Goal: Task Accomplishment & Management: Manage account settings

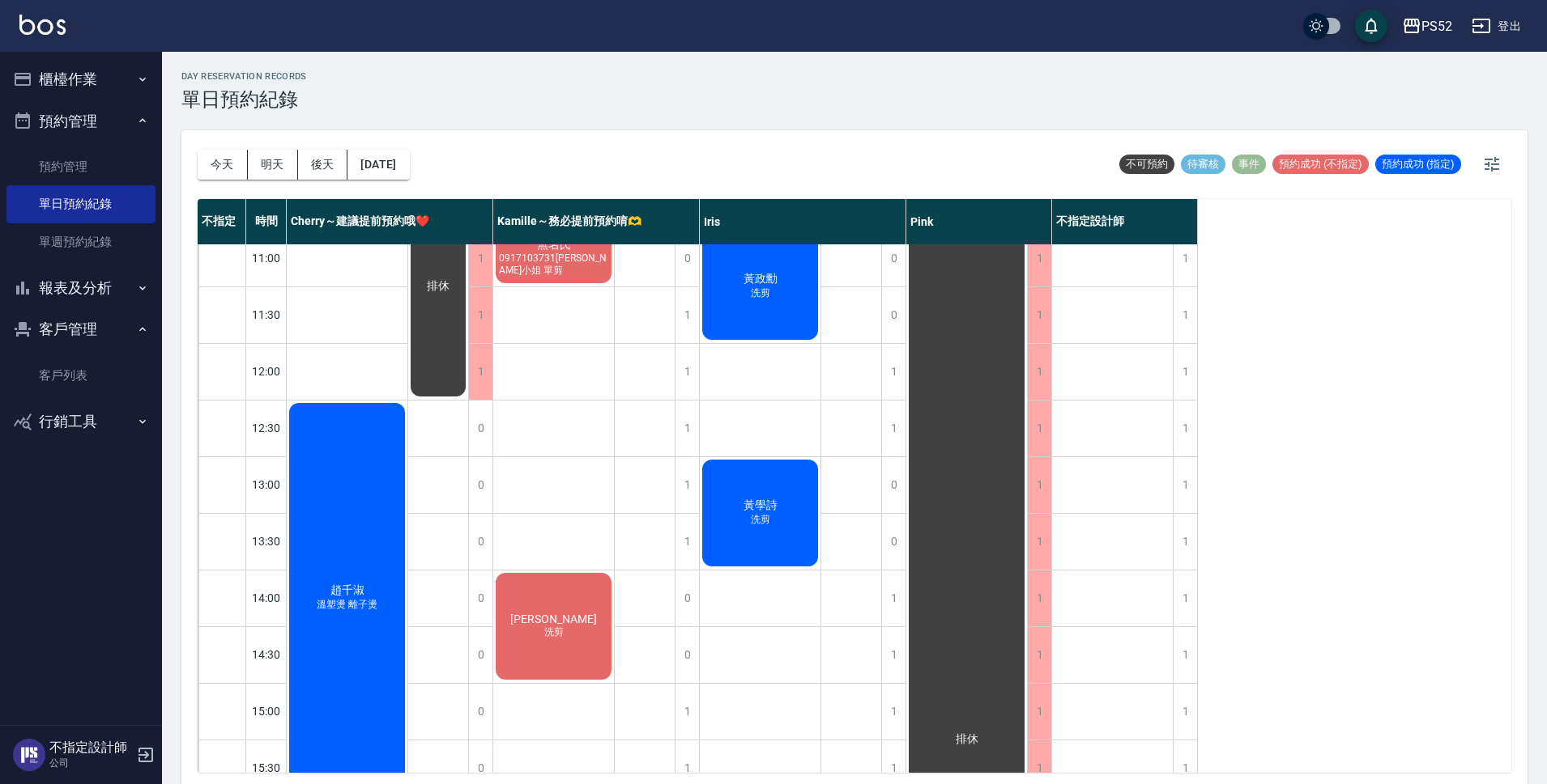
scroll to position [81, 0]
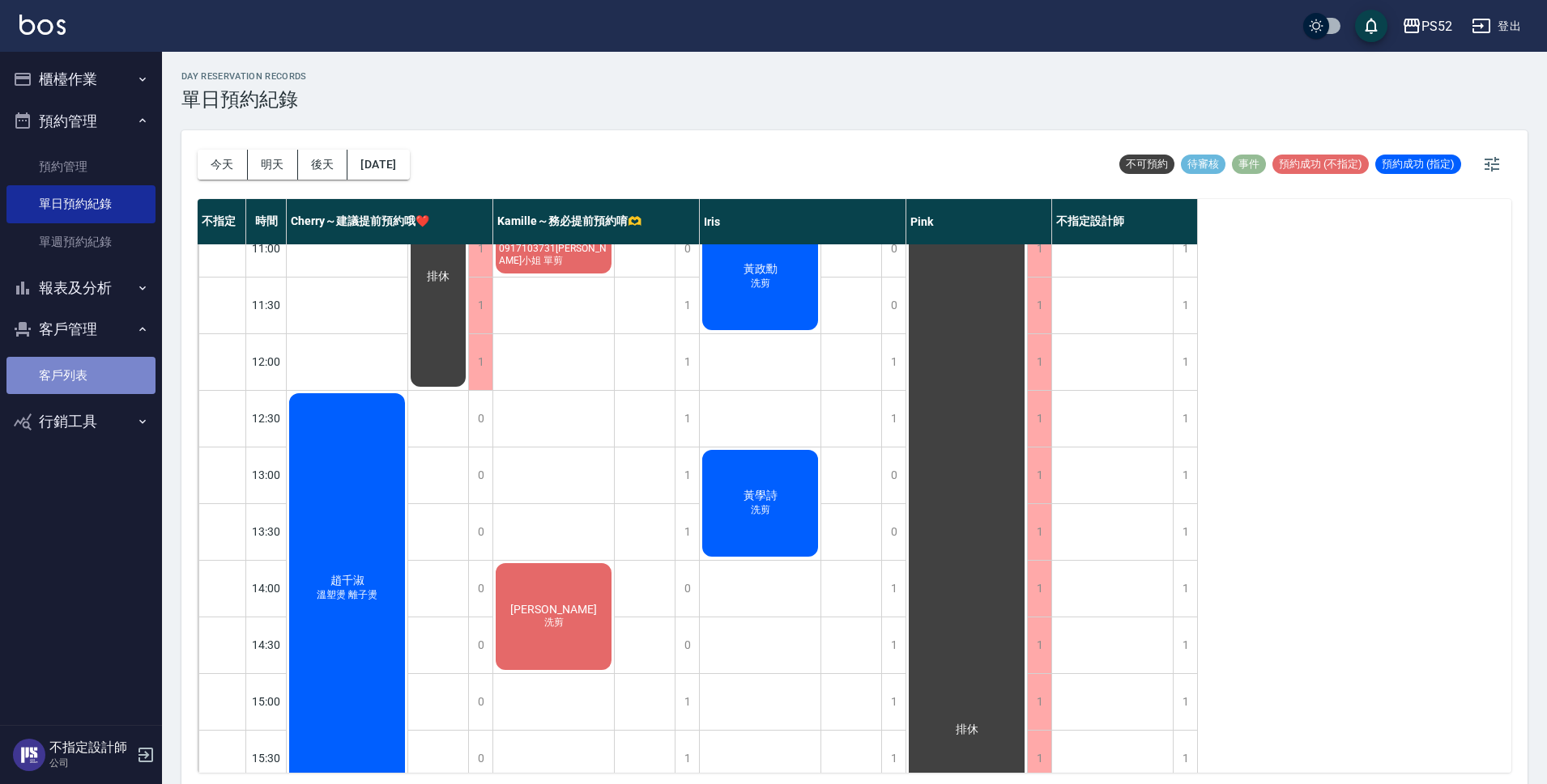
click at [104, 378] on link "客戶列表" at bounding box center [81, 375] width 149 height 37
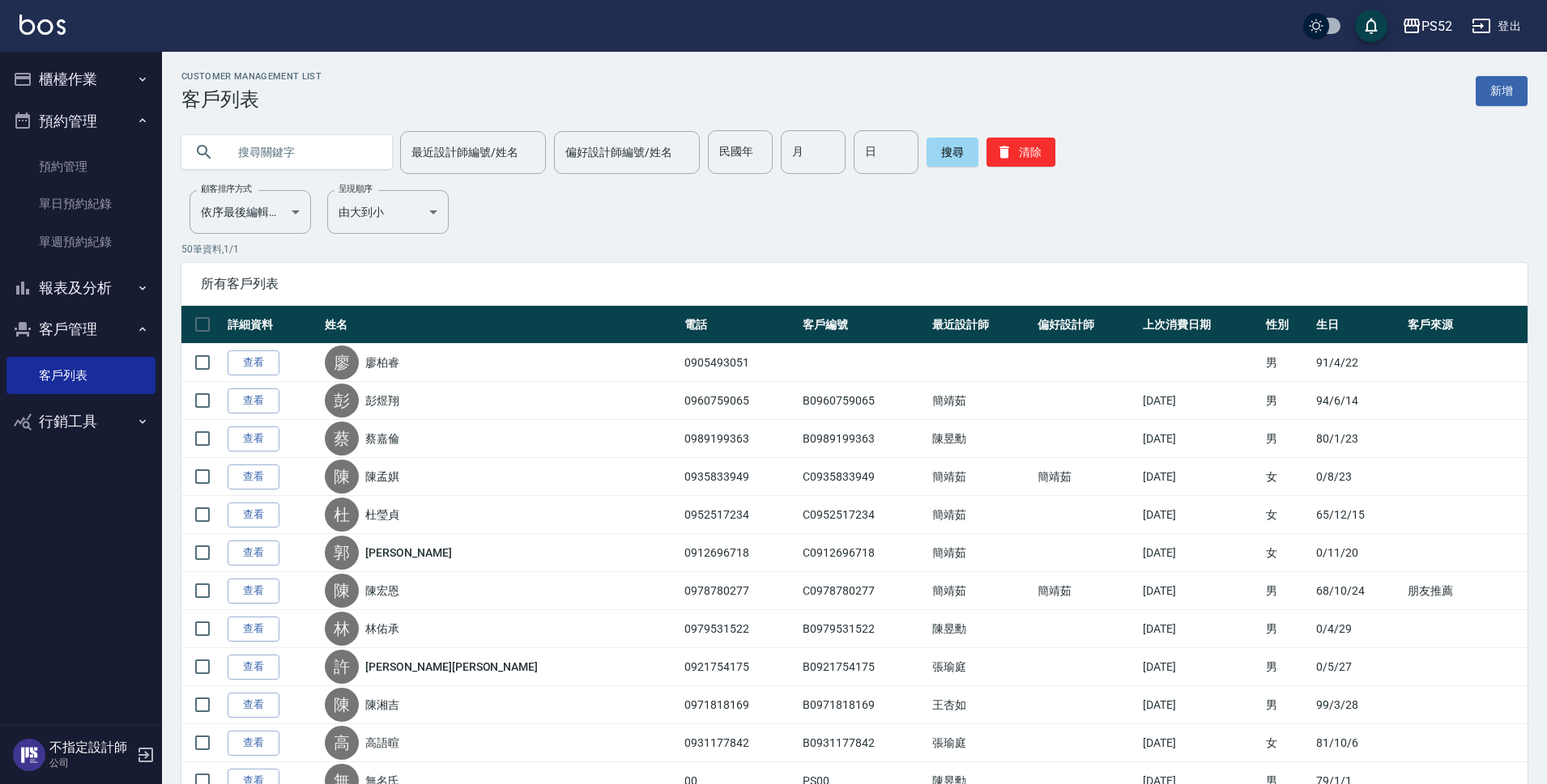
click at [286, 139] on input "text" at bounding box center [303, 152] width 153 height 44
type input "091710"
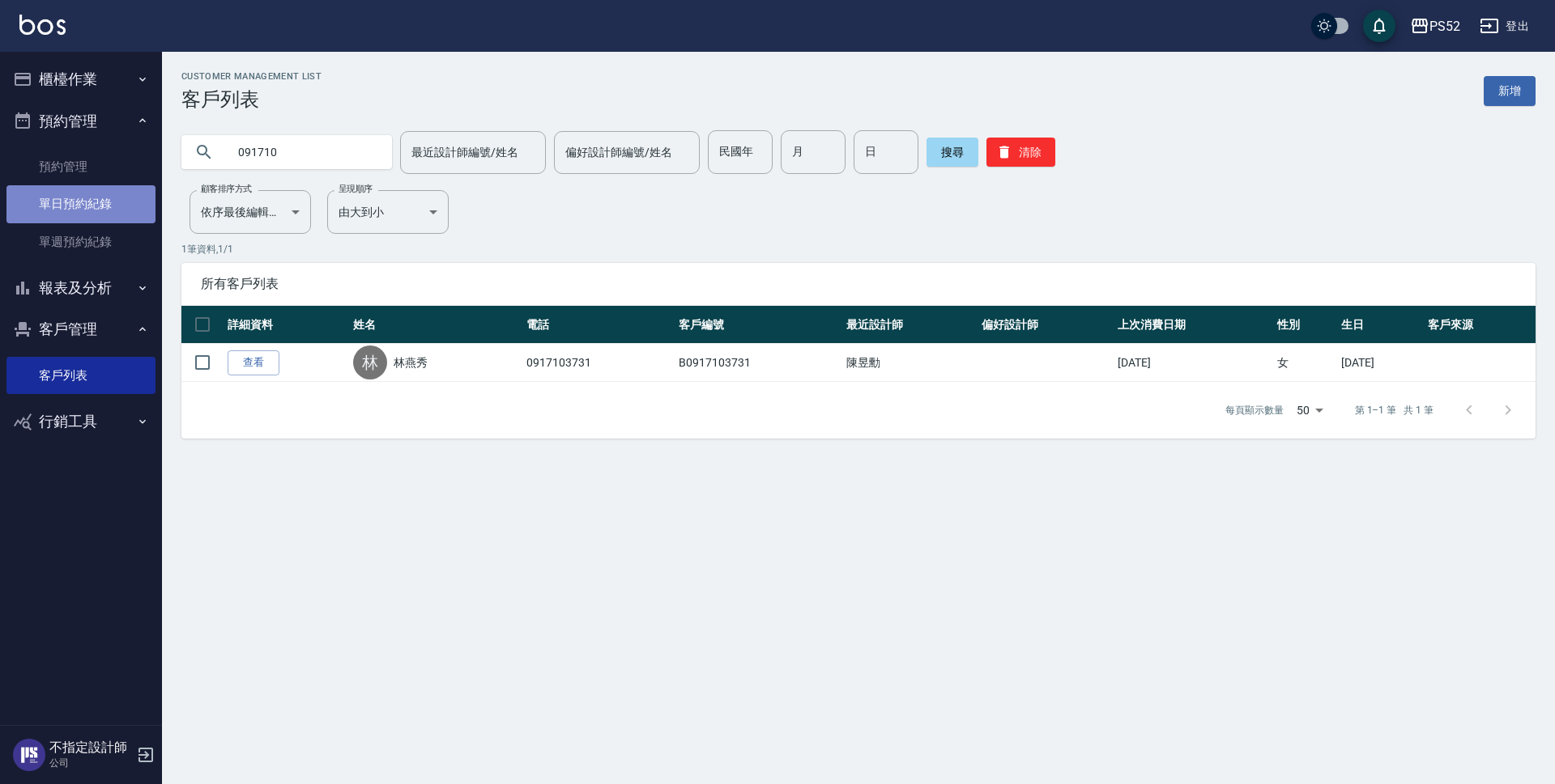
click at [114, 210] on link "單日預約紀錄" at bounding box center [81, 204] width 149 height 37
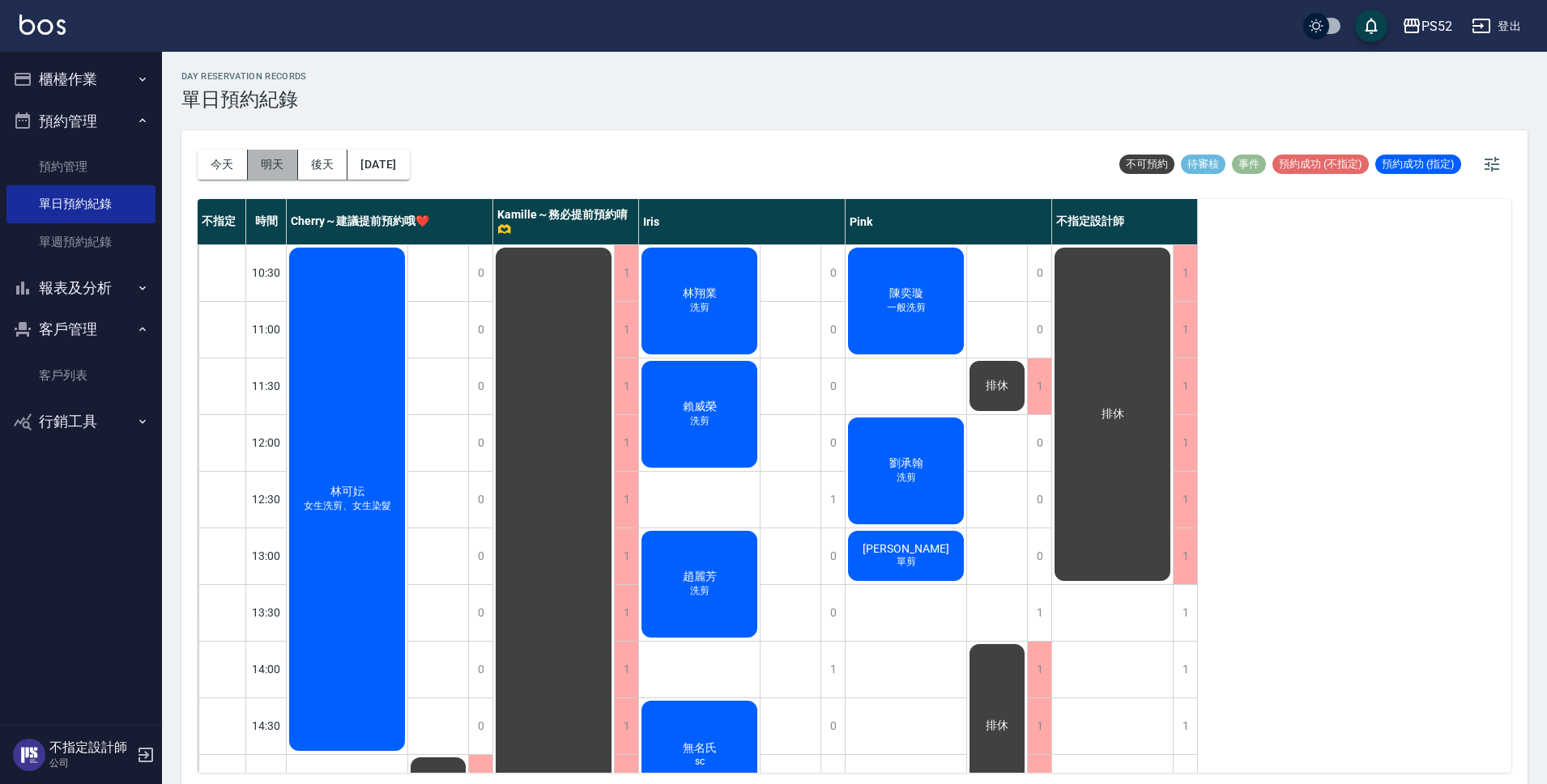
click at [277, 161] on button "明天" at bounding box center [273, 165] width 50 height 30
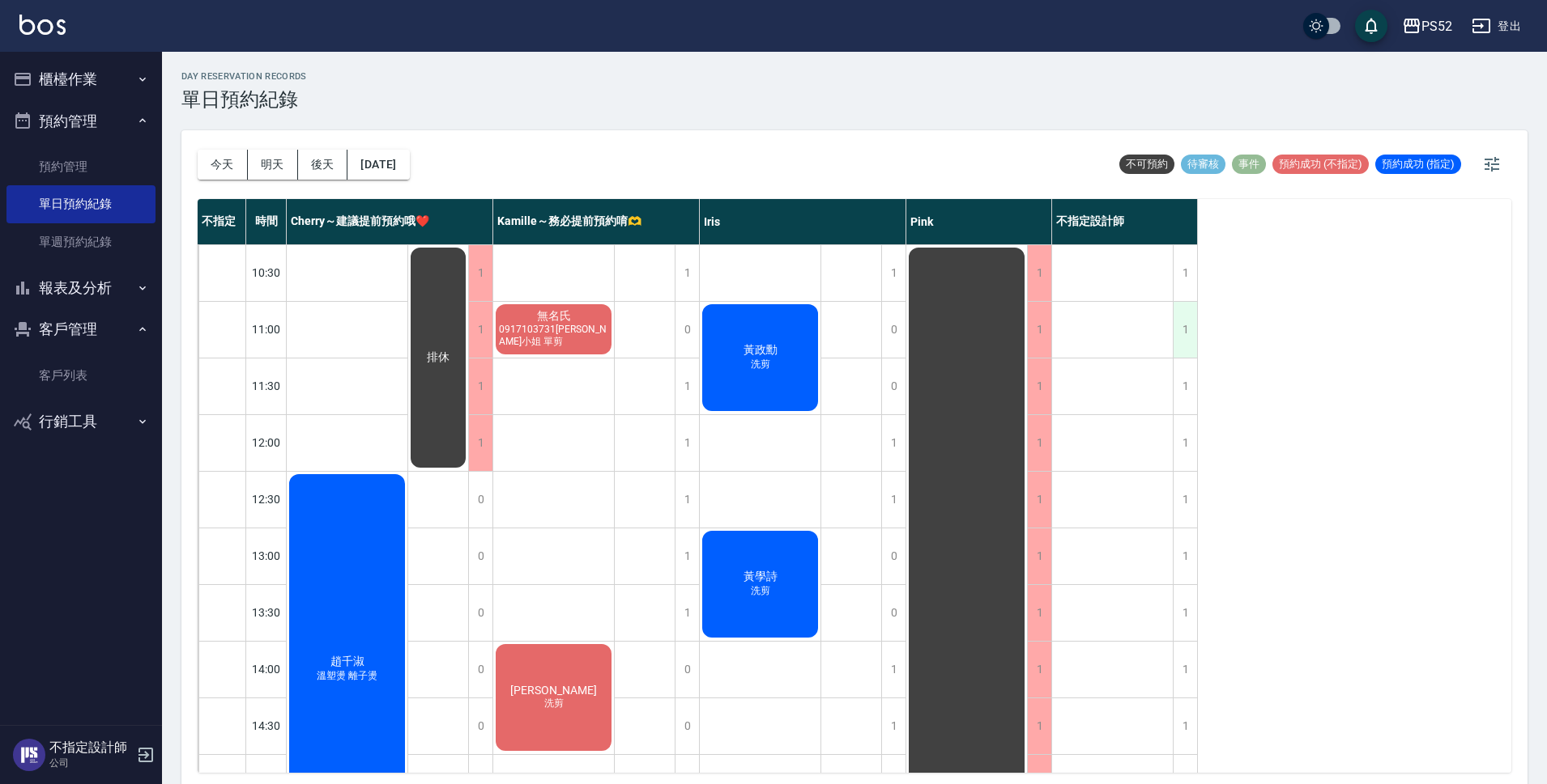
click at [1187, 323] on div "1" at bounding box center [1184, 329] width 24 height 56
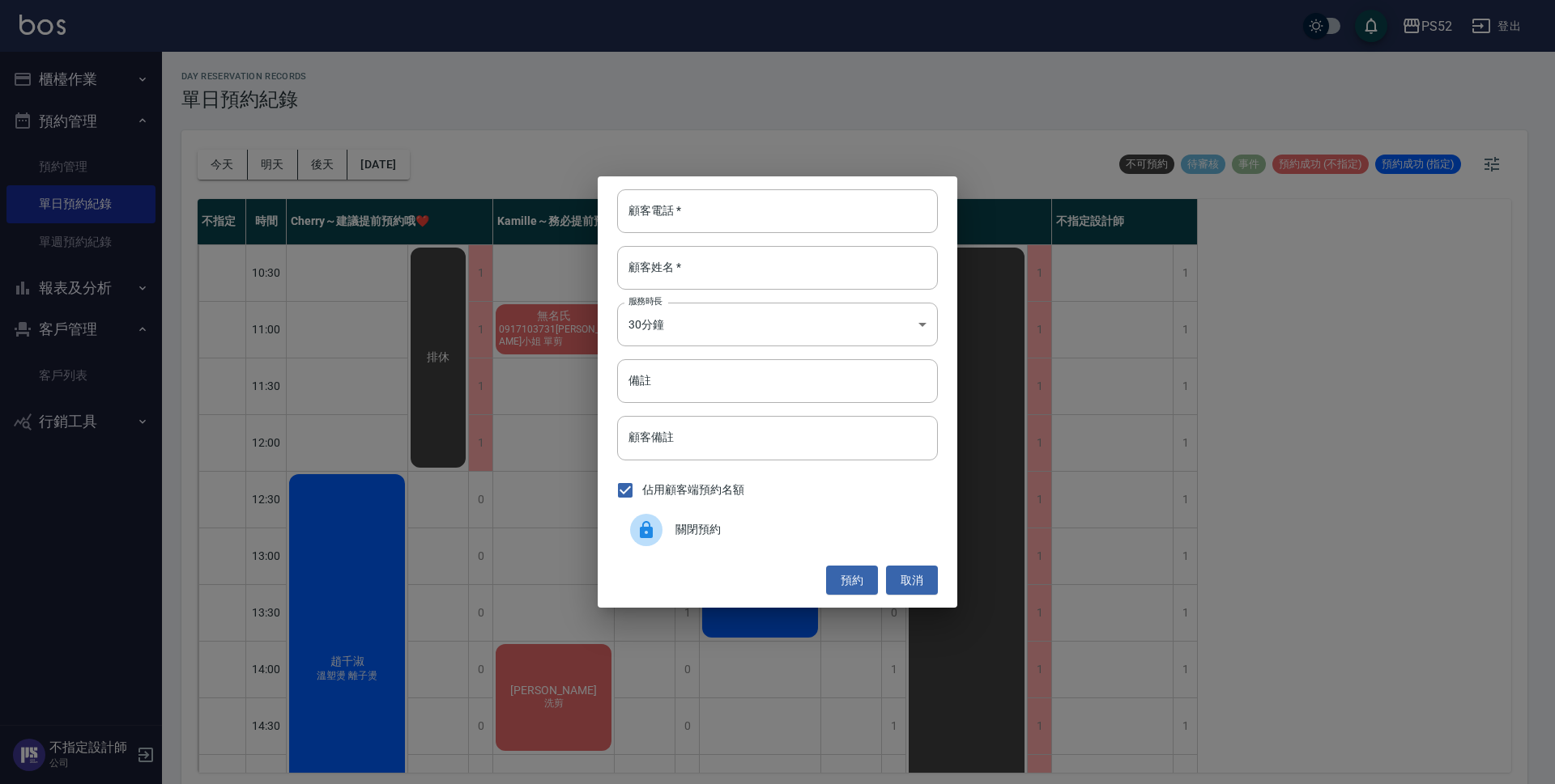
click at [698, 531] on span "關閉預約" at bounding box center [800, 529] width 249 height 17
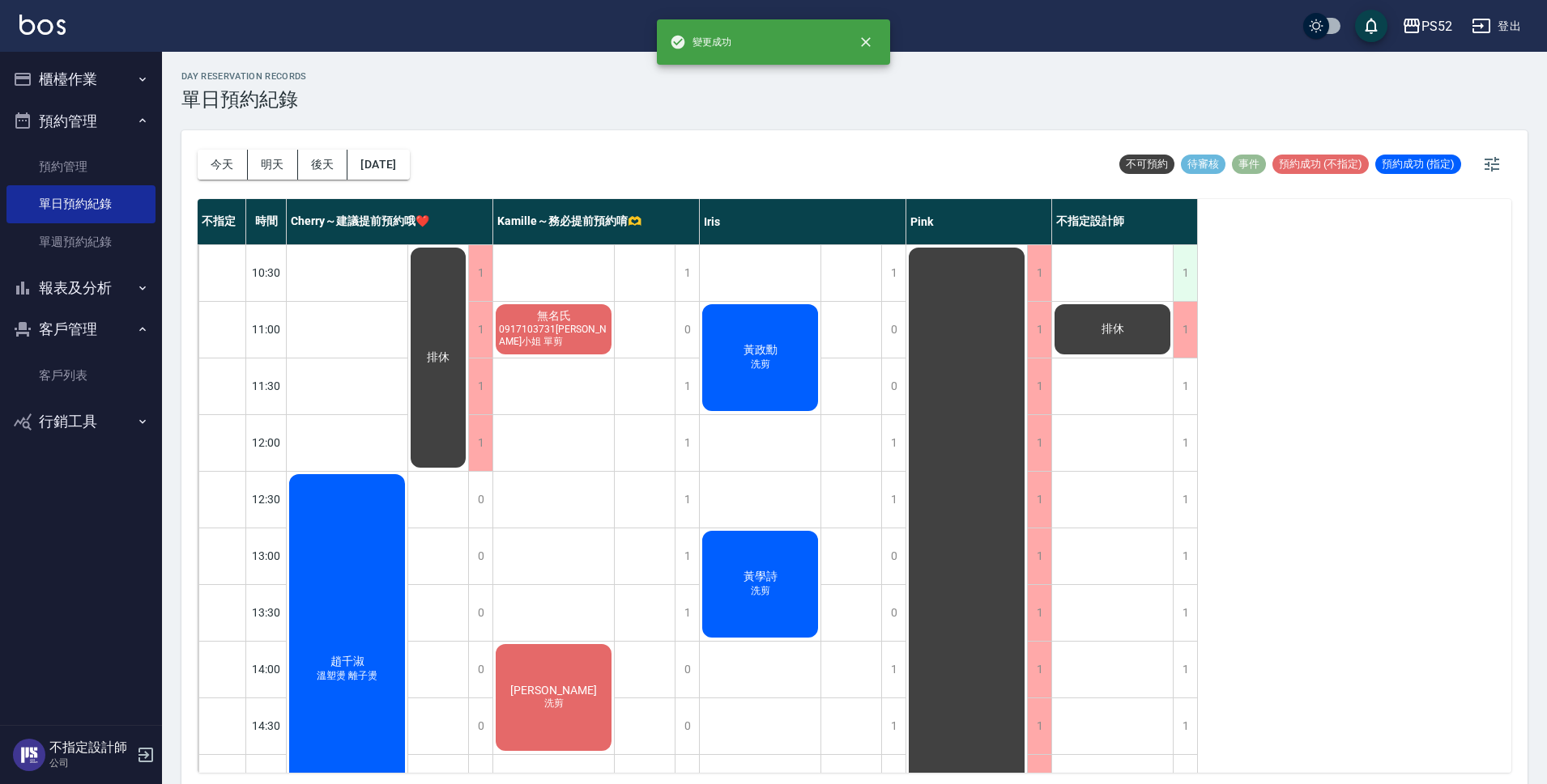
click at [1180, 276] on div "1" at bounding box center [1184, 272] width 24 height 56
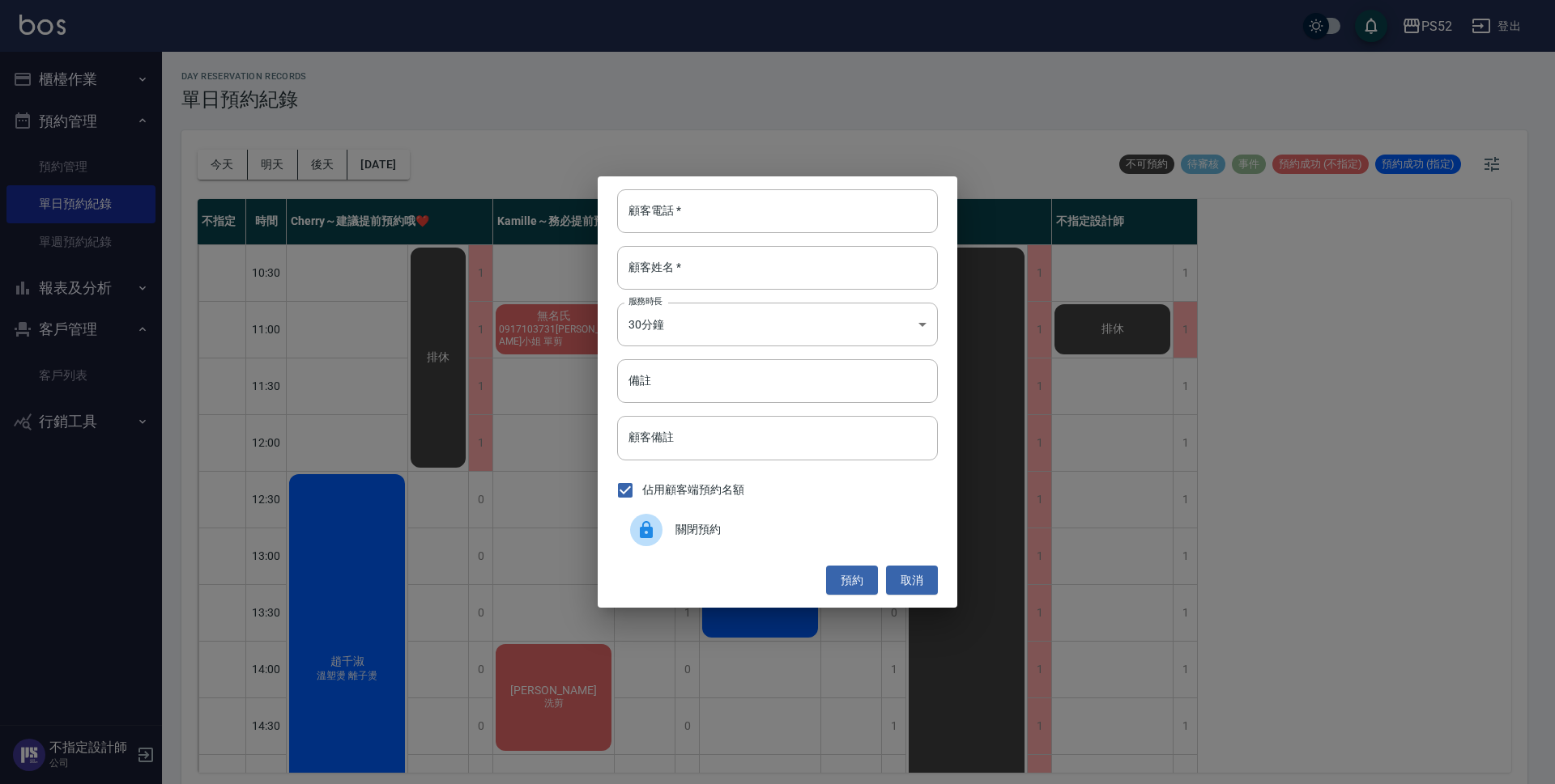
click at [847, 518] on div "關閉預約" at bounding box center [777, 530] width 320 height 45
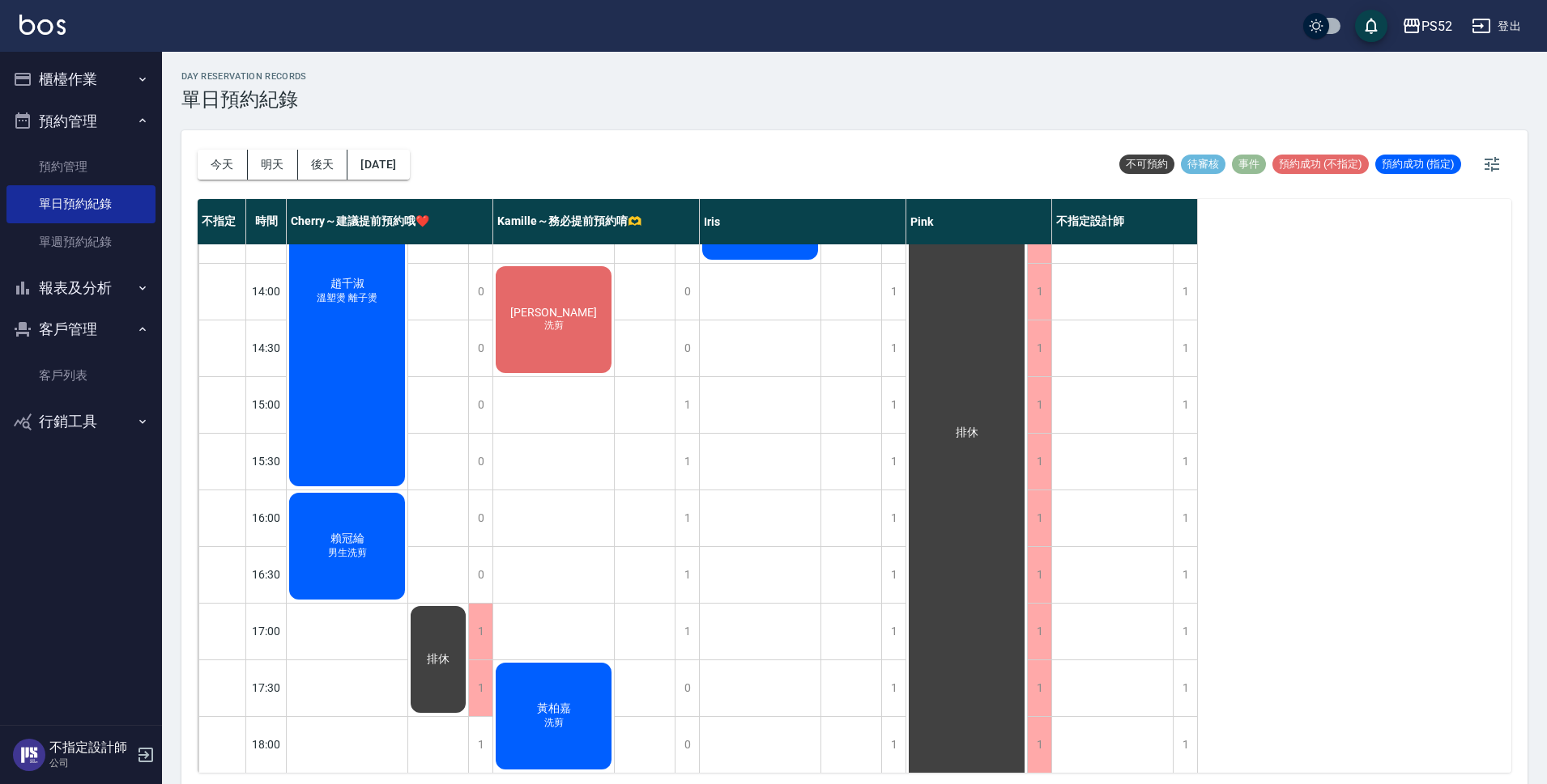
scroll to position [405, 0]
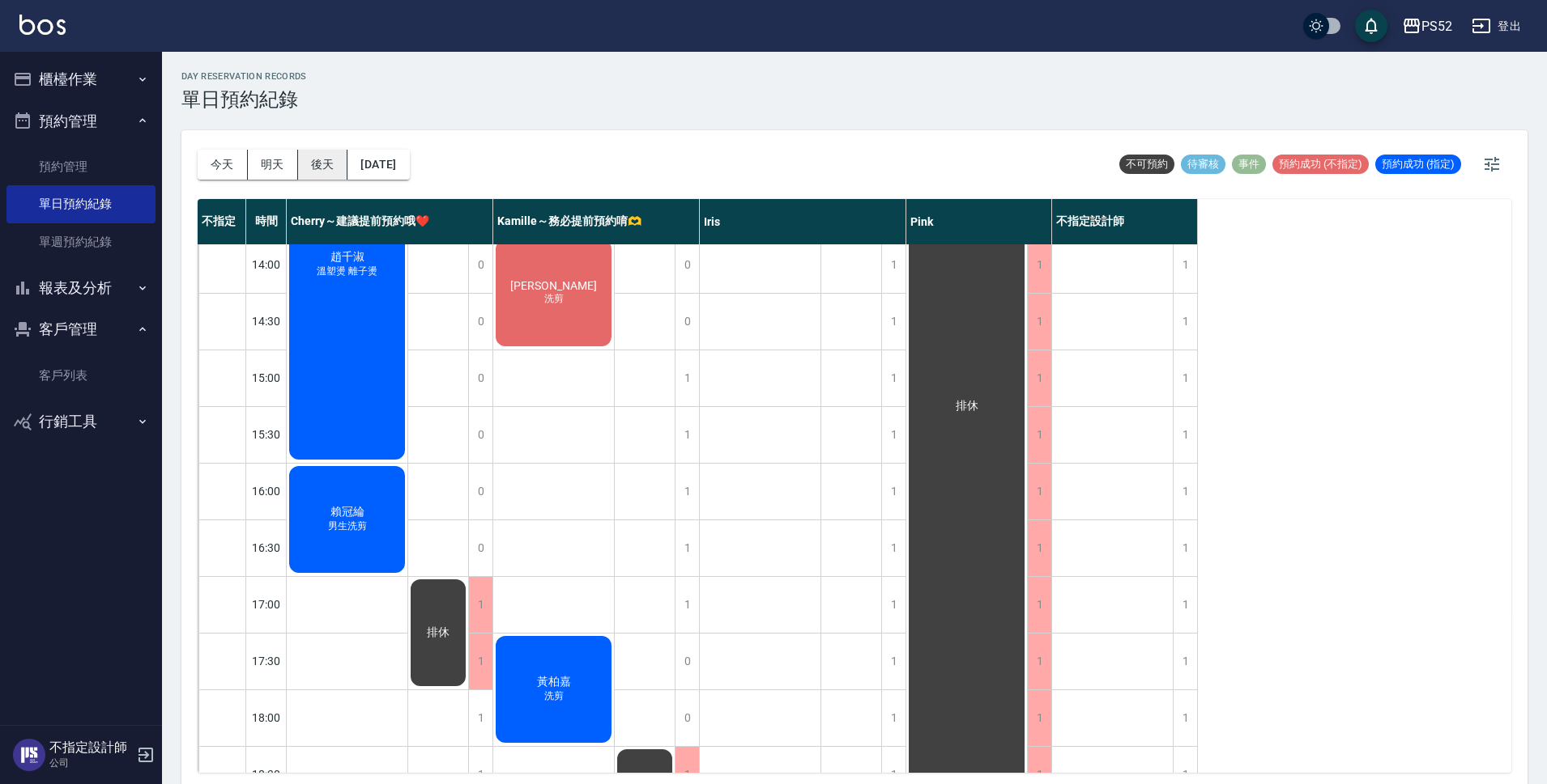
click at [323, 159] on button "後天" at bounding box center [323, 165] width 50 height 30
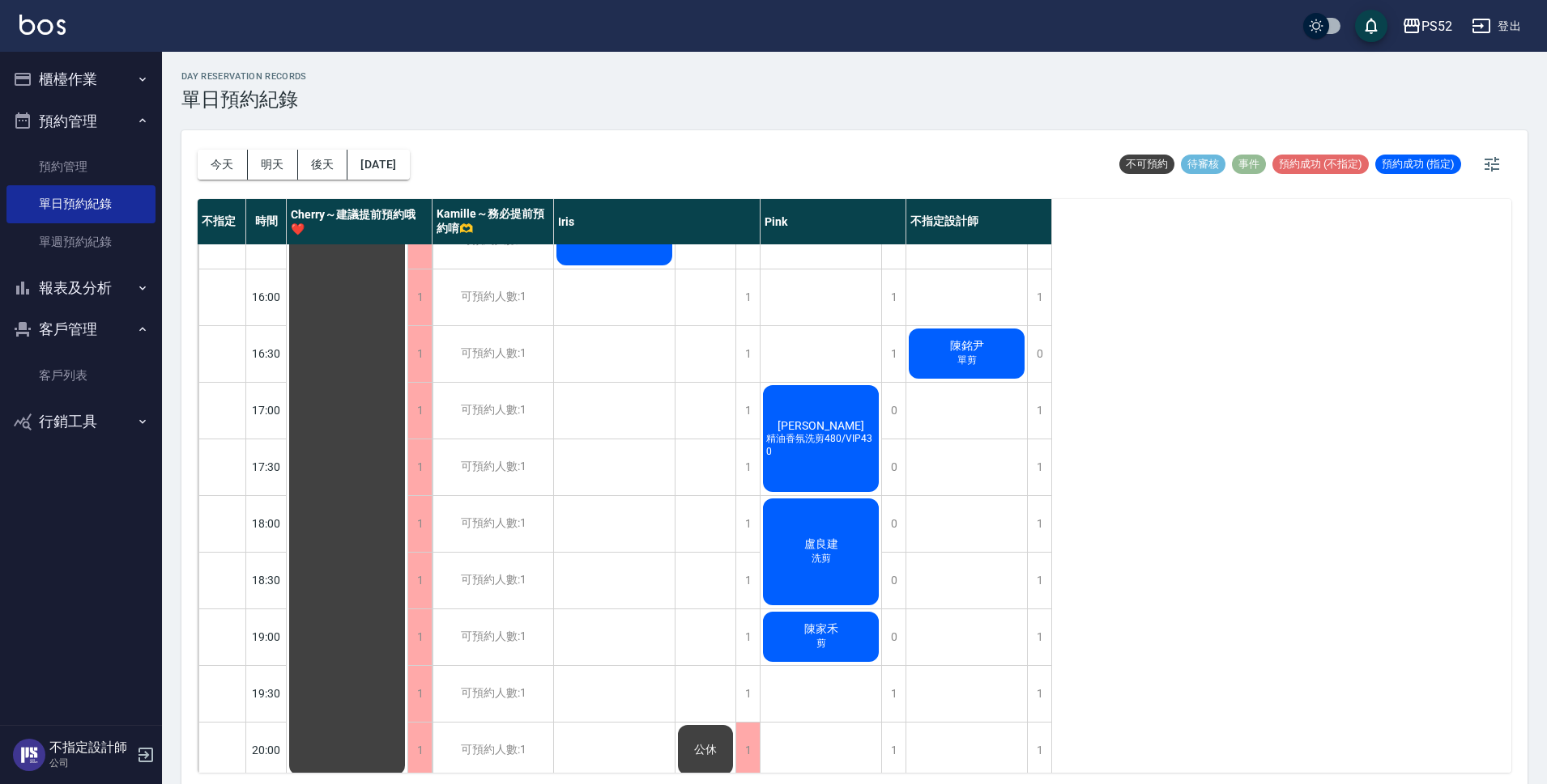
scroll to position [619, 0]
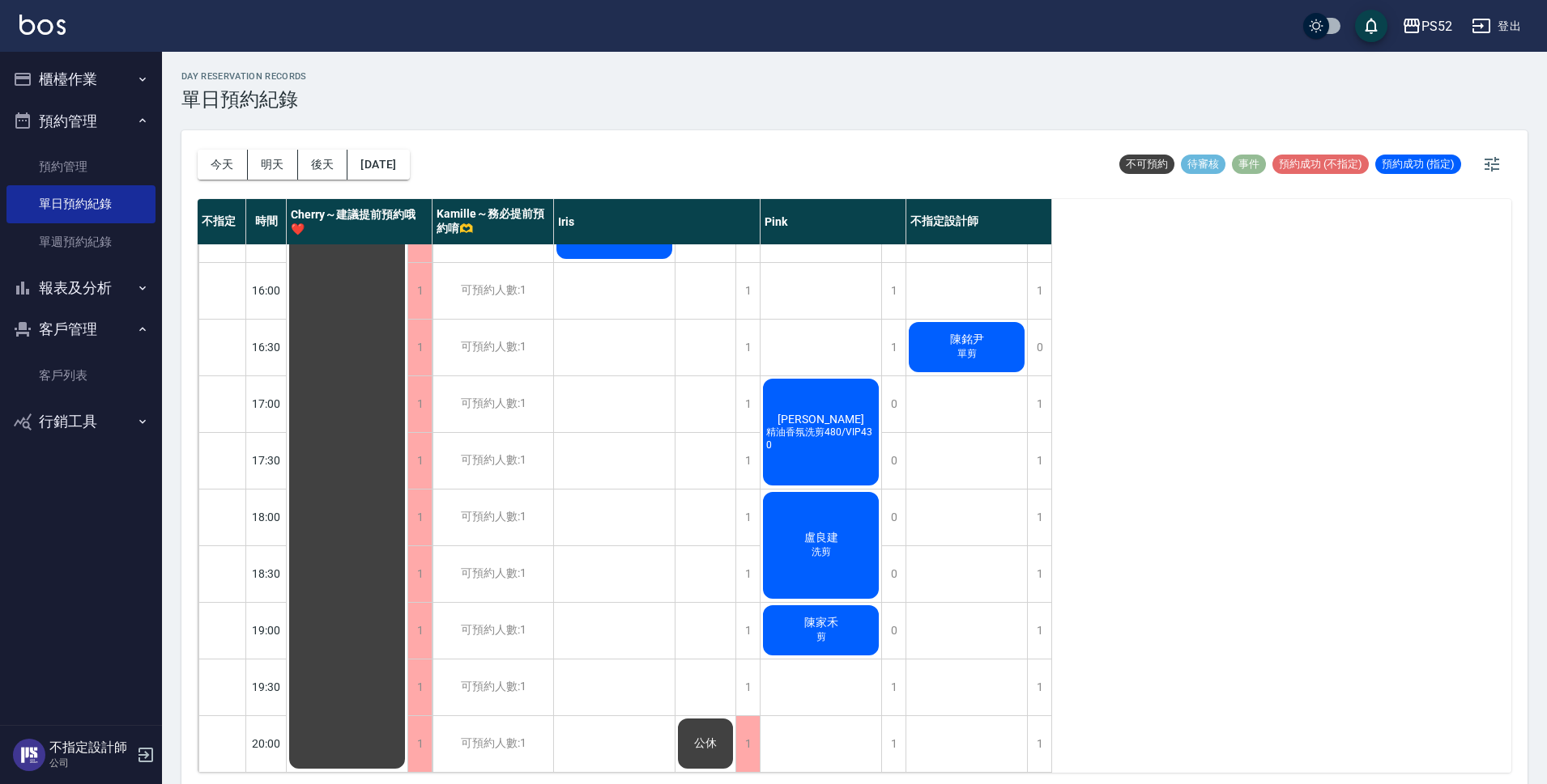
click at [956, 332] on span "陳銘尹" at bounding box center [967, 340] width 41 height 15
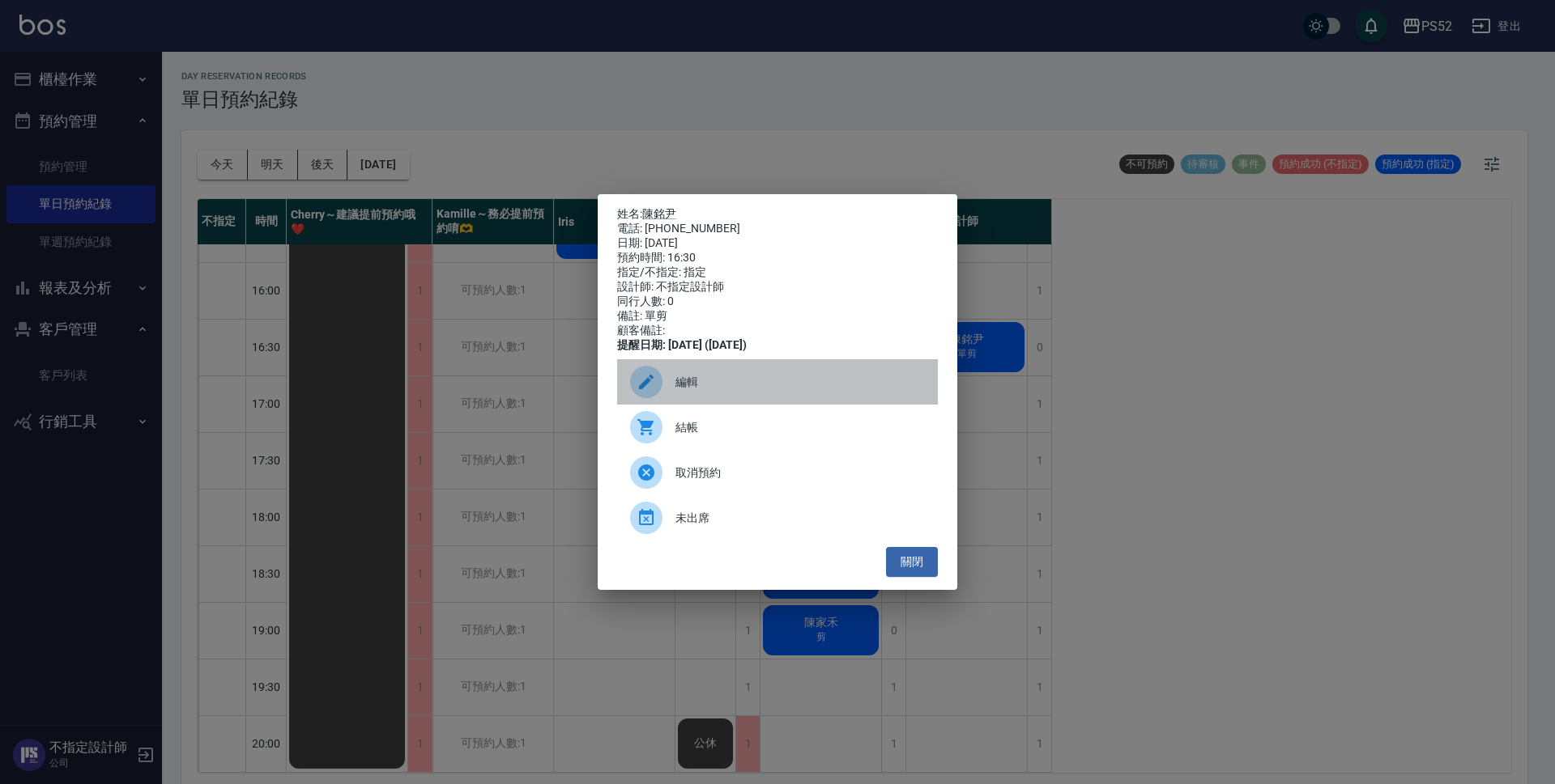
click at [724, 388] on span "編輯" at bounding box center [800, 382] width 249 height 17
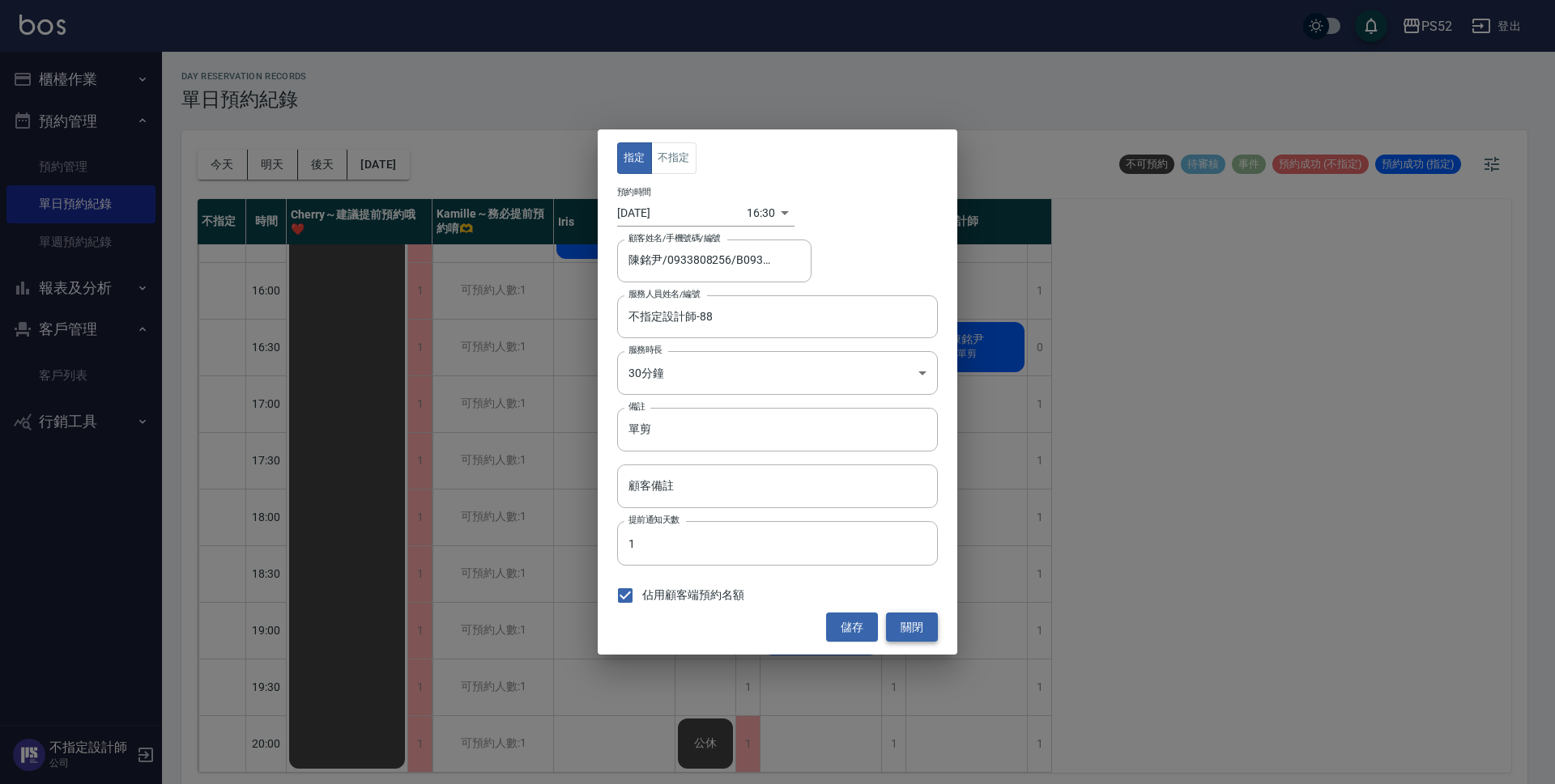
click at [931, 623] on button "關閉" at bounding box center [912, 628] width 52 height 30
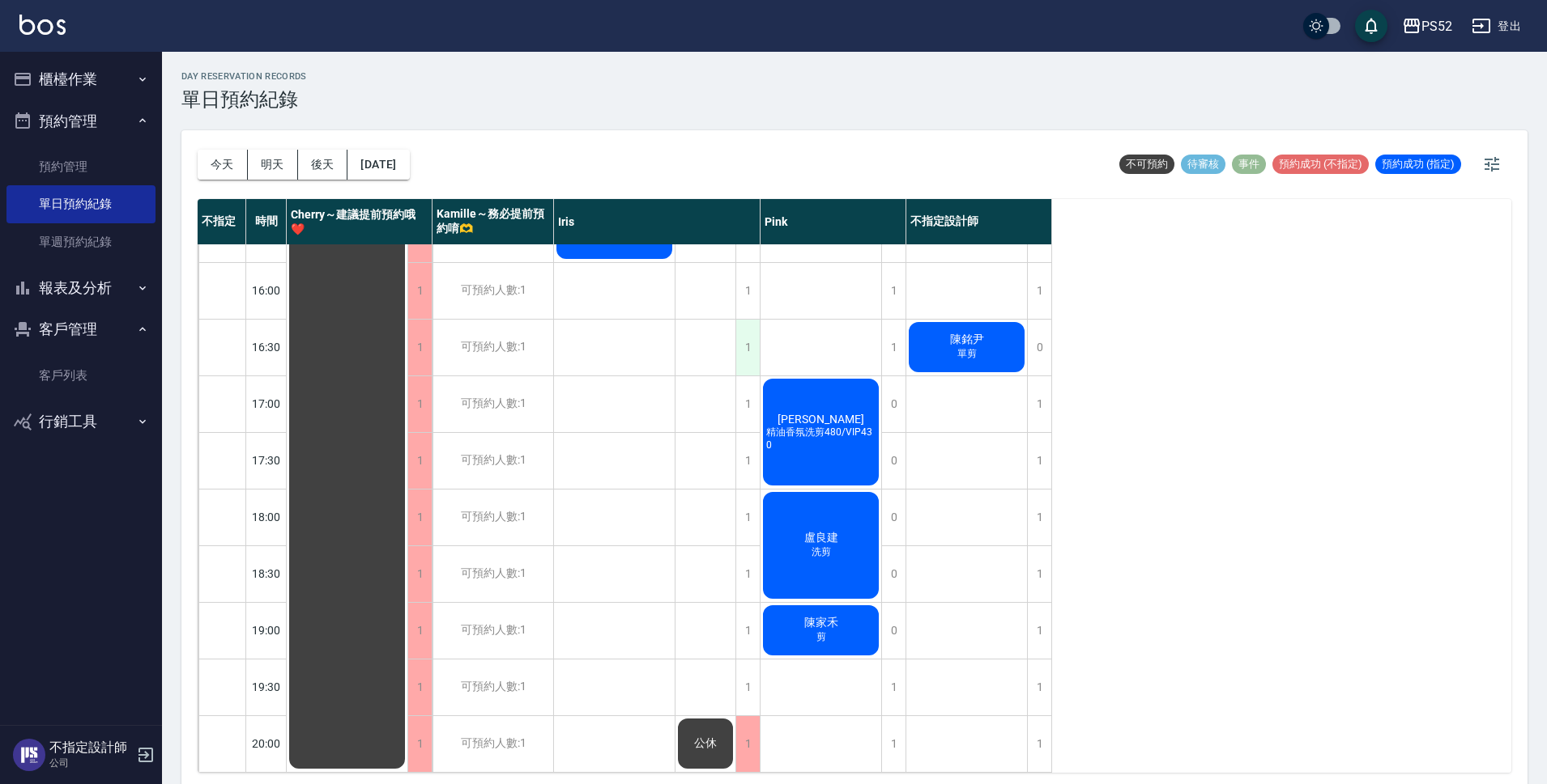
click at [746, 341] on div "1" at bounding box center [747, 347] width 24 height 56
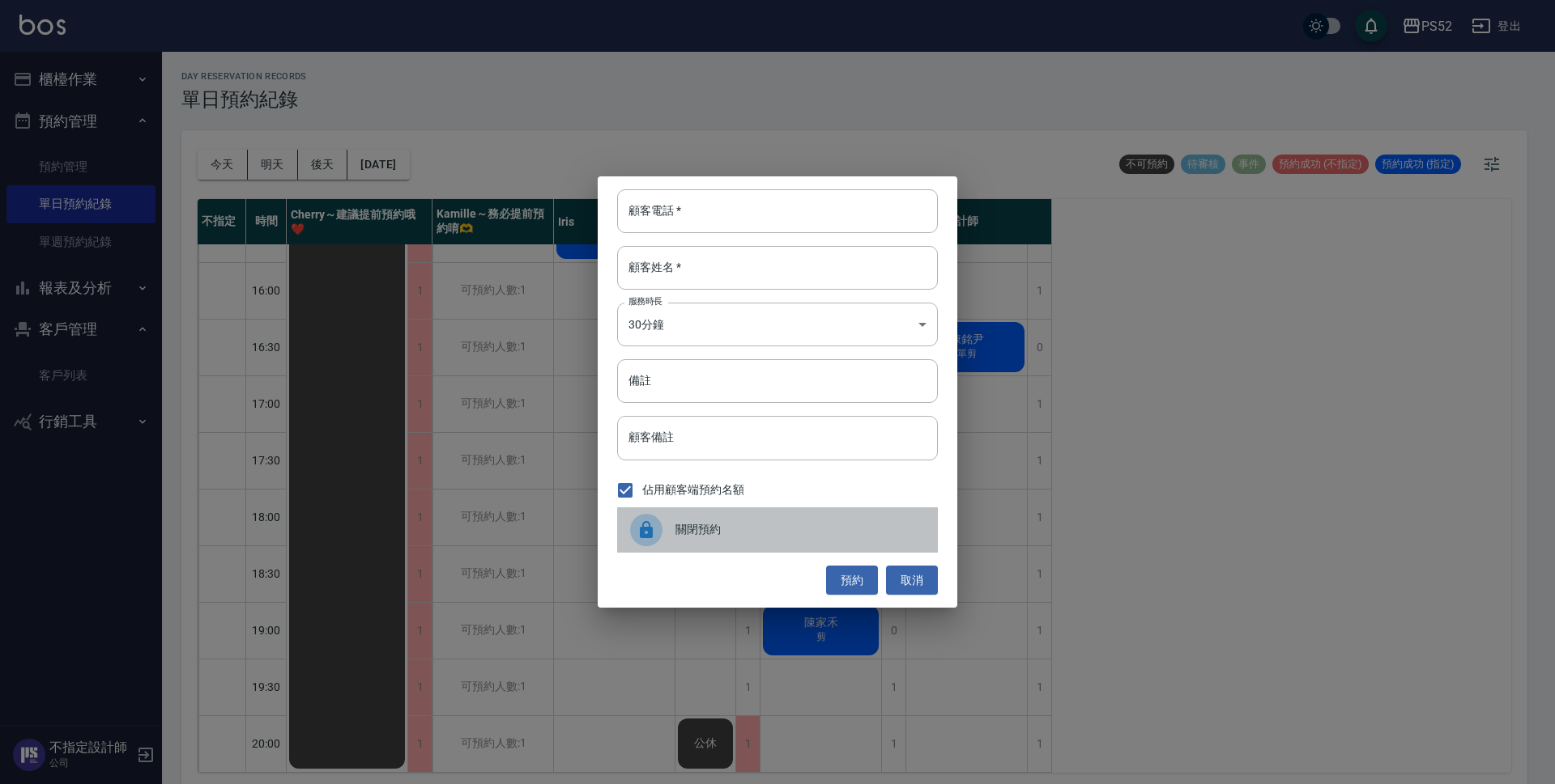
click at [865, 547] on div "關閉預約" at bounding box center [777, 530] width 320 height 45
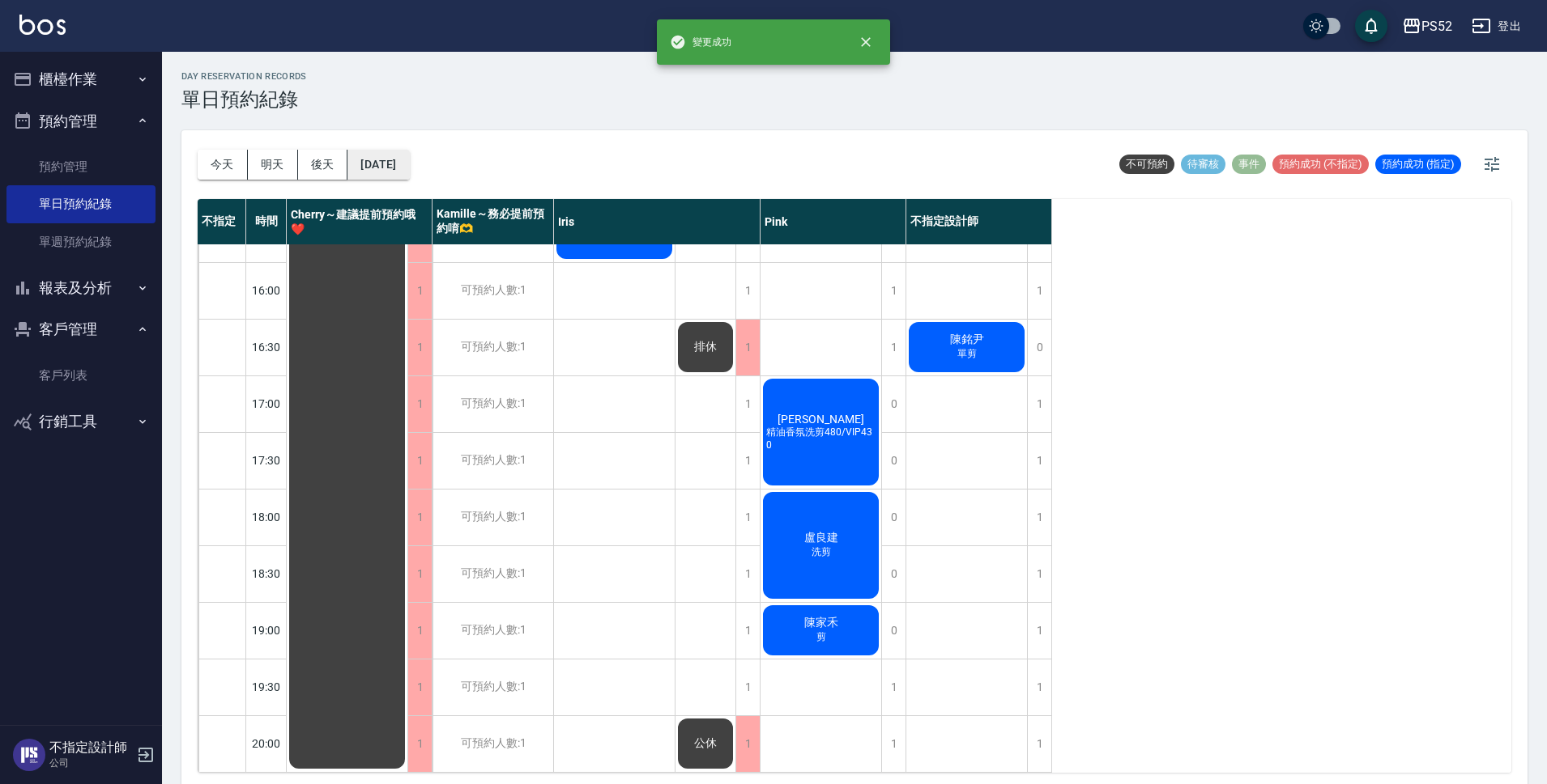
click at [409, 171] on button "[DATE]" at bounding box center [378, 165] width 62 height 30
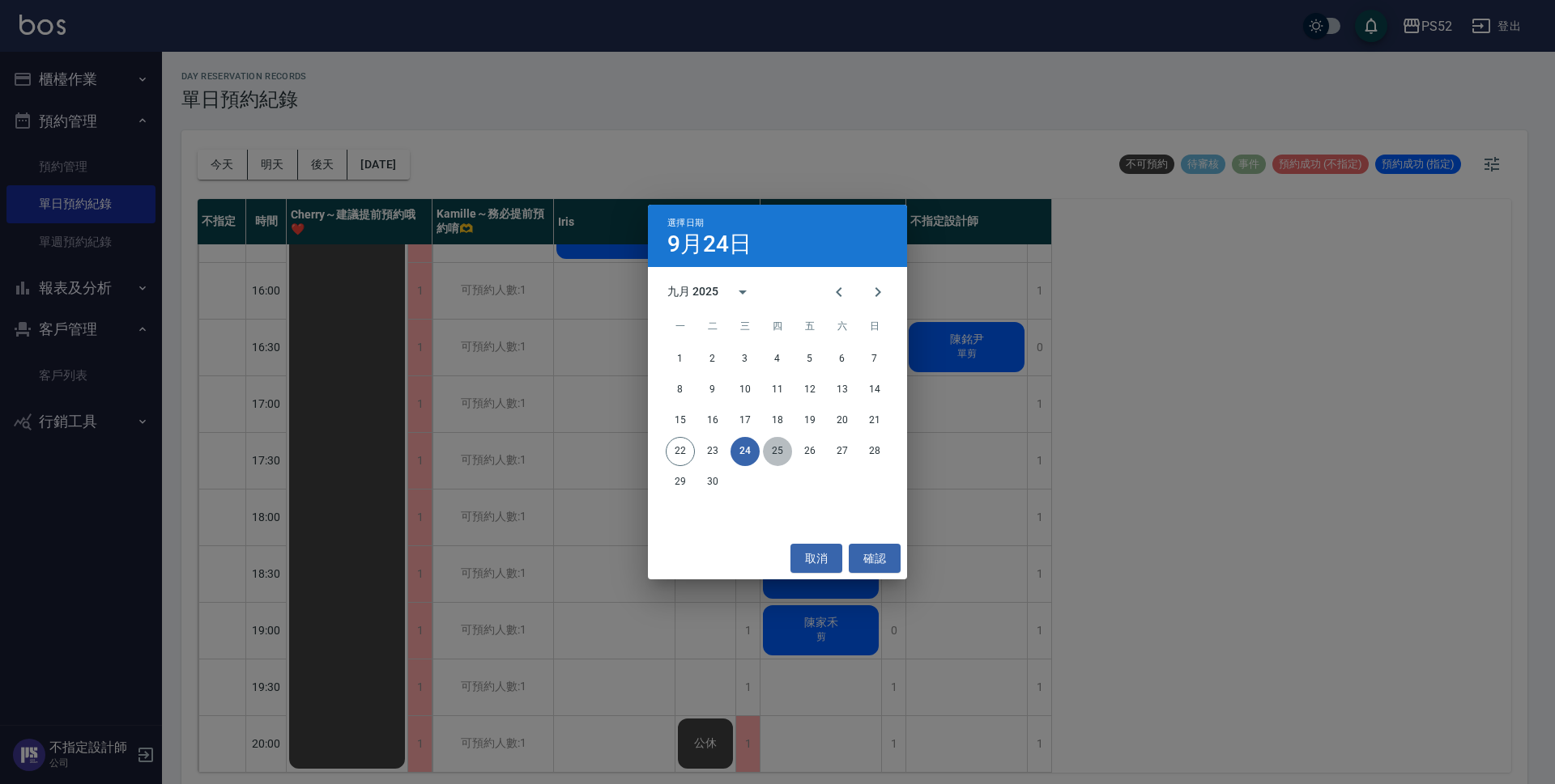
click at [775, 456] on button "25" at bounding box center [777, 452] width 29 height 29
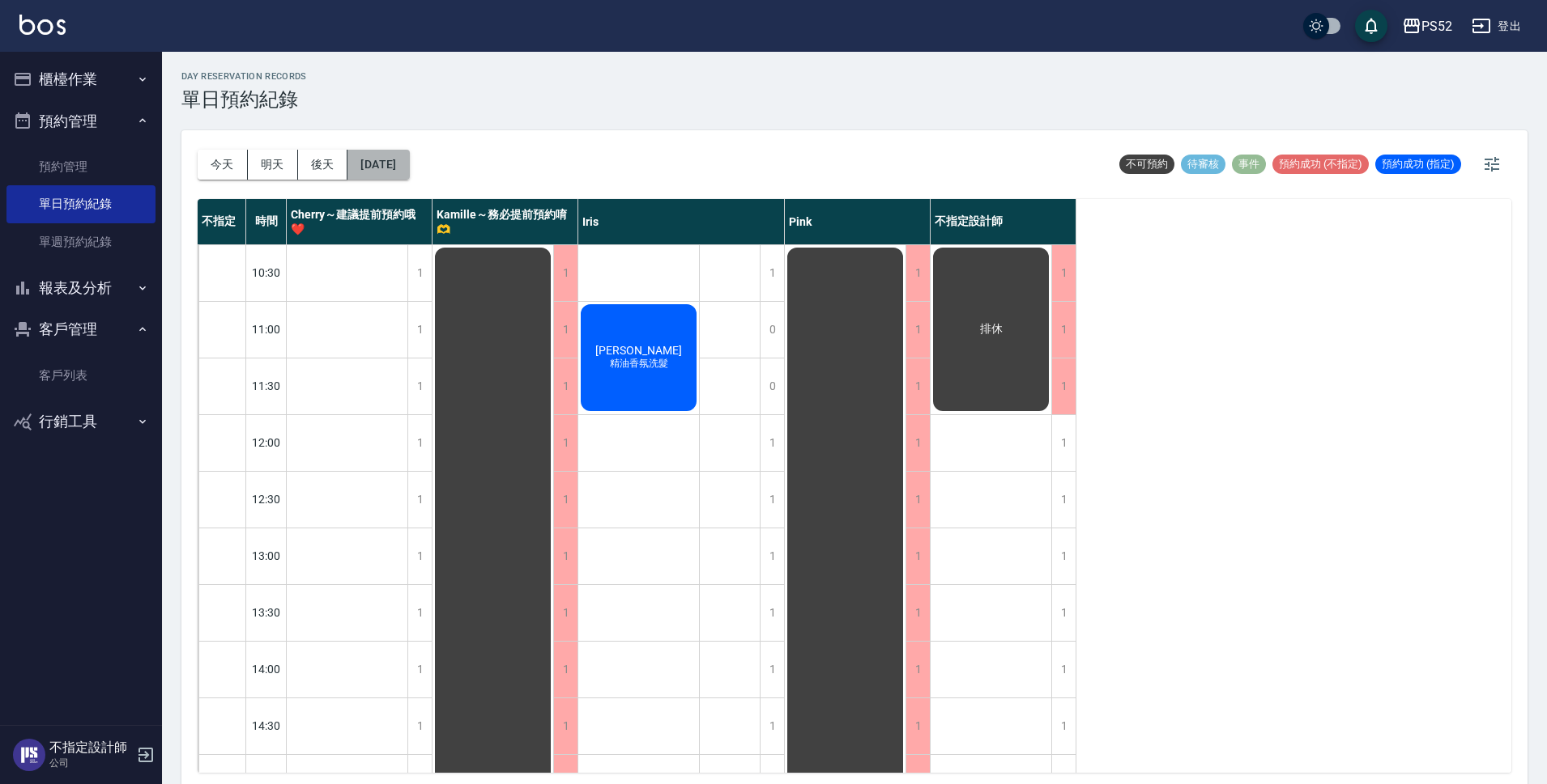
click at [381, 156] on button "2025/09/25" at bounding box center [378, 165] width 62 height 30
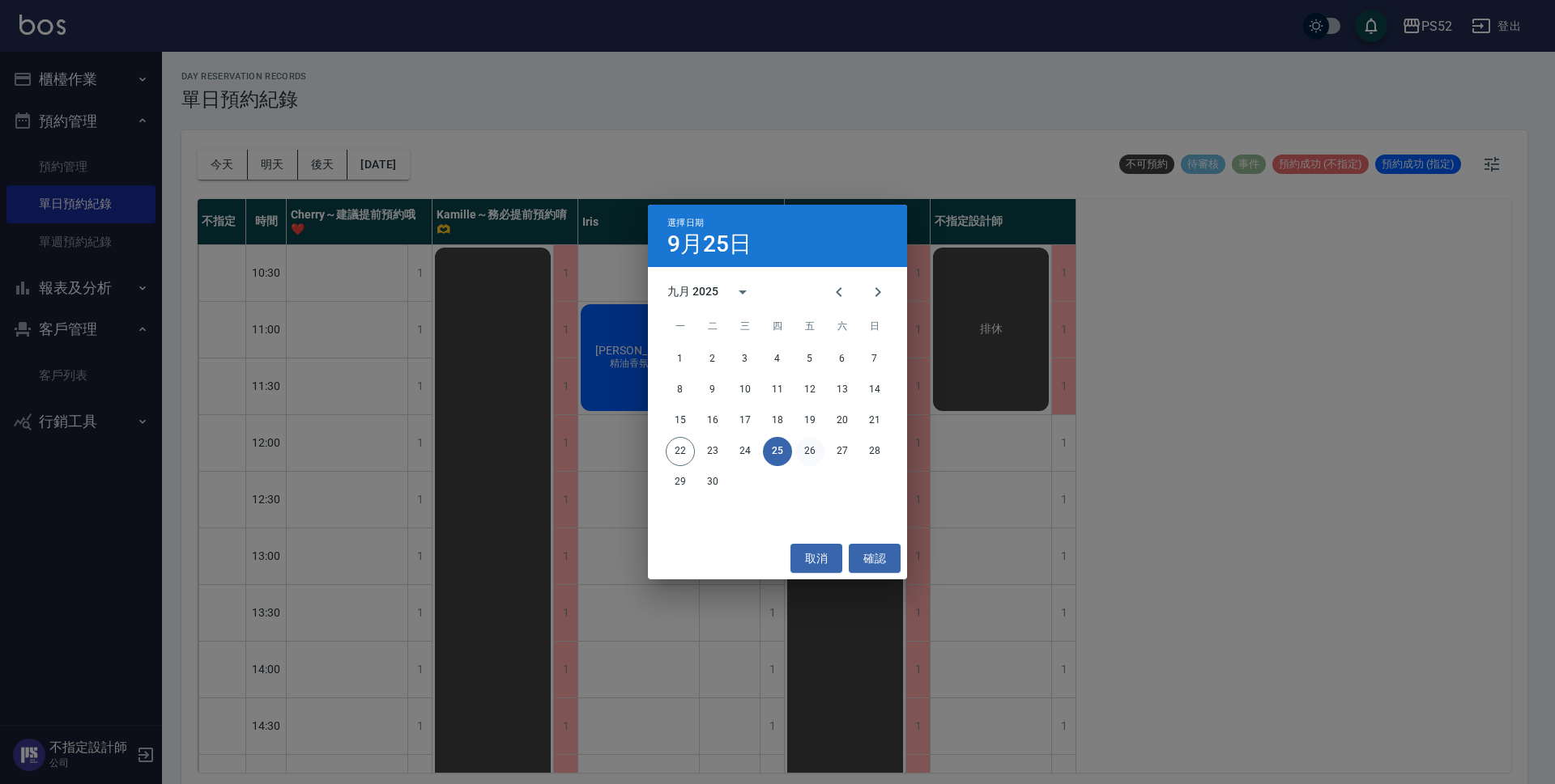
click at [811, 465] on button "26" at bounding box center [810, 452] width 29 height 29
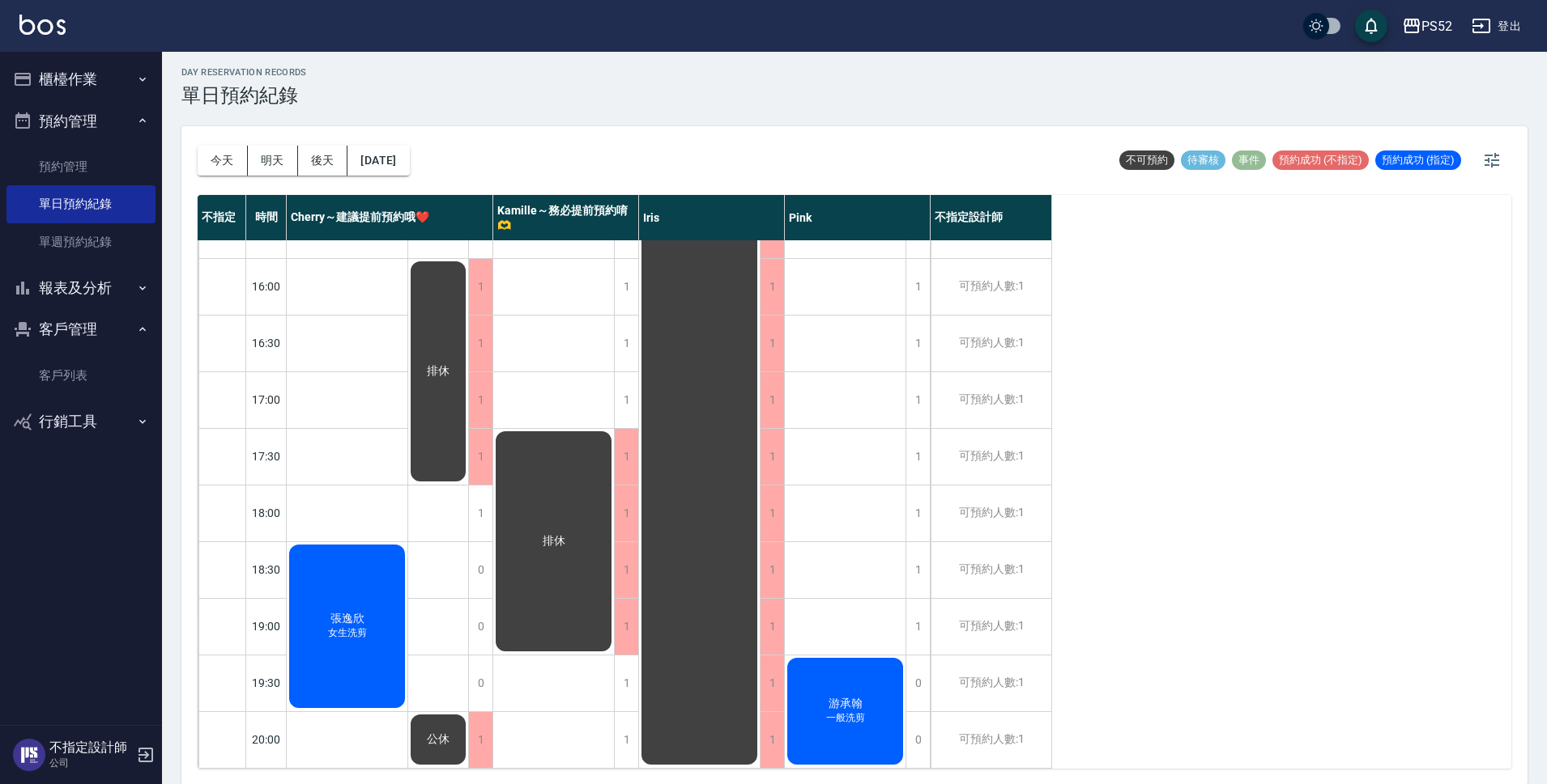
scroll to position [5, 0]
click at [407, 152] on button "2025/09/26" at bounding box center [378, 160] width 62 height 30
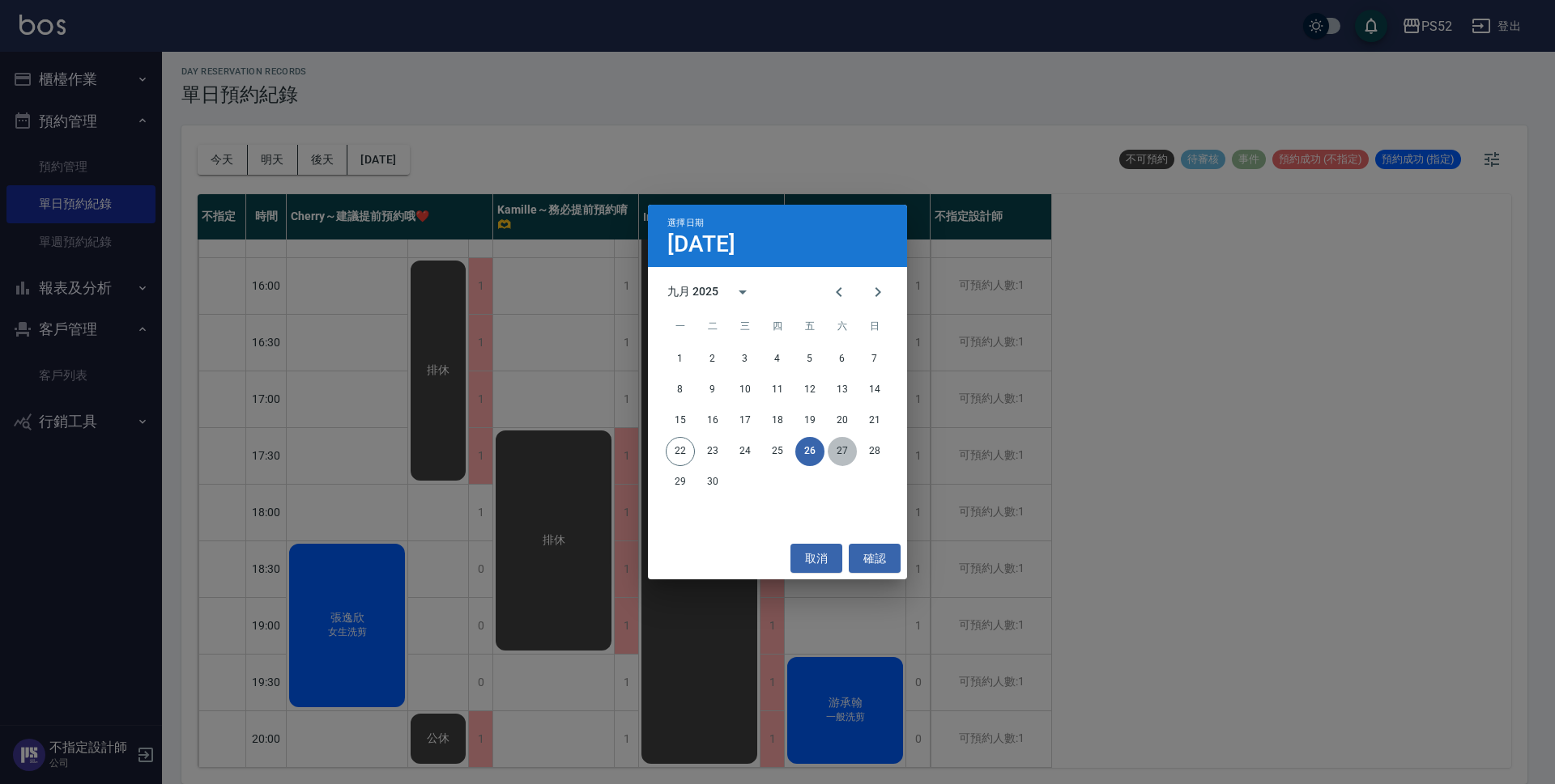
click at [835, 458] on button "27" at bounding box center [842, 452] width 29 height 29
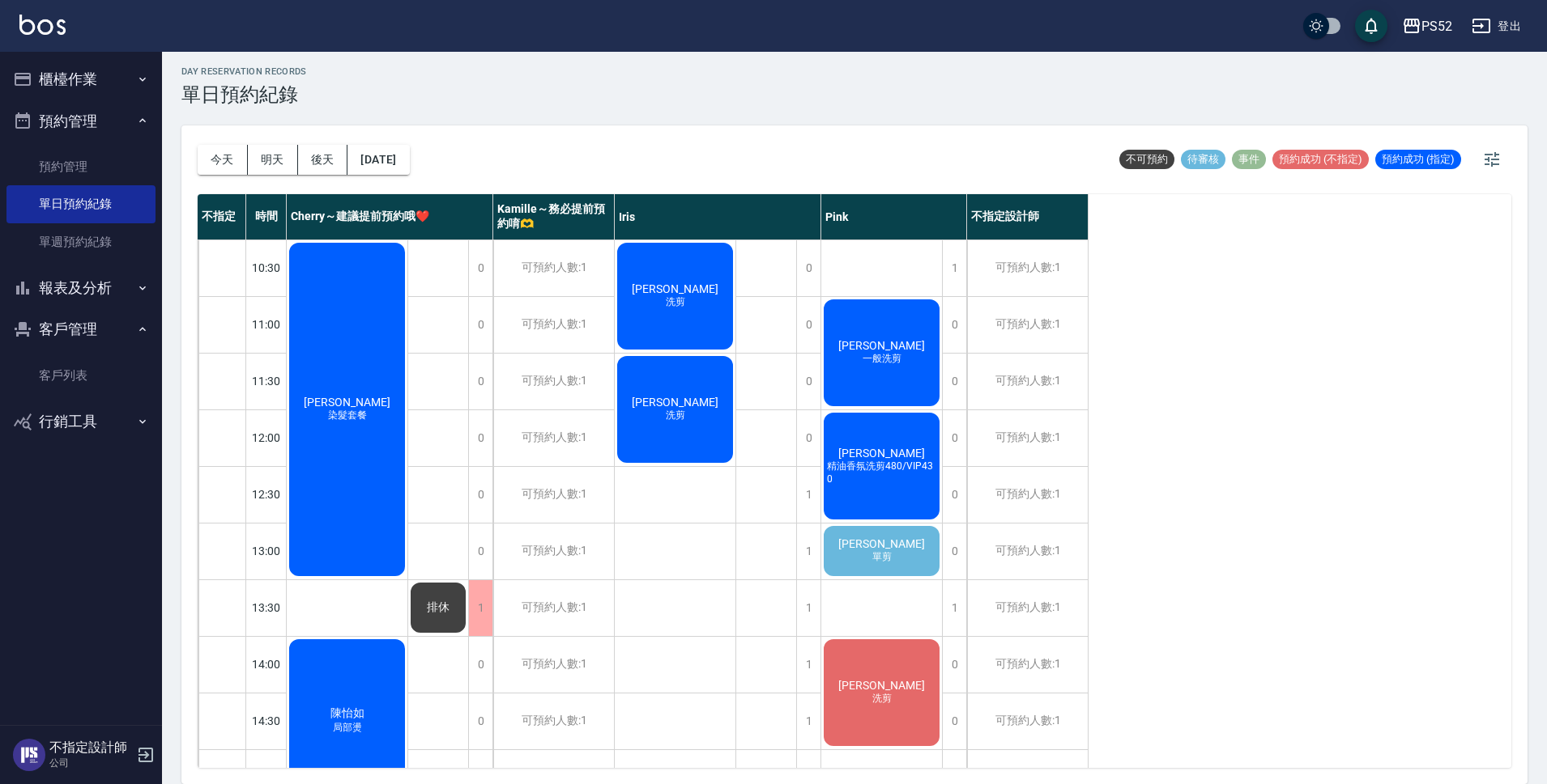
click at [876, 538] on span "葉家泓" at bounding box center [881, 544] width 93 height 13
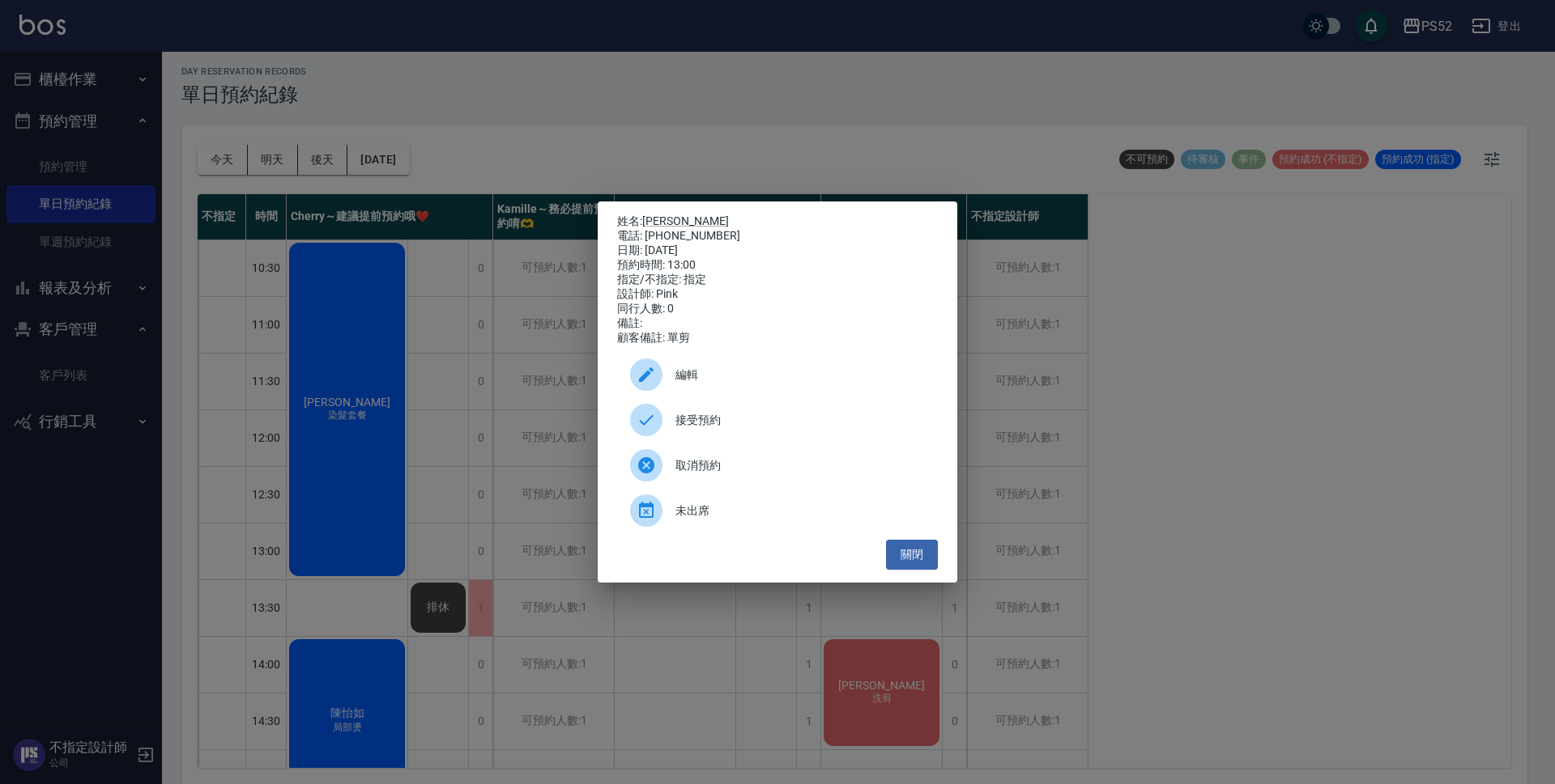
click at [739, 421] on span "接受預約" at bounding box center [800, 420] width 249 height 17
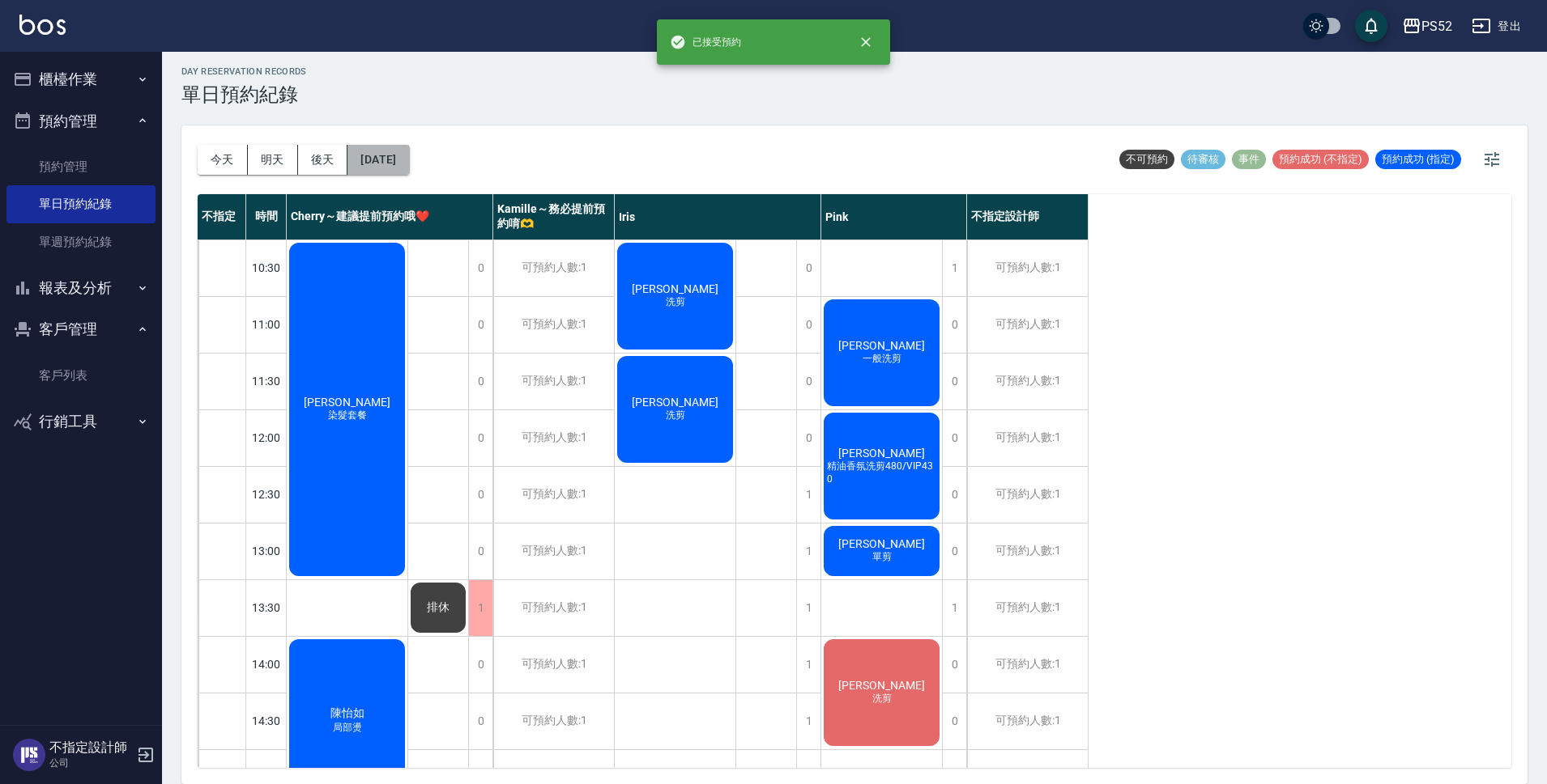
click at [371, 151] on button "2025/09/27" at bounding box center [378, 160] width 62 height 30
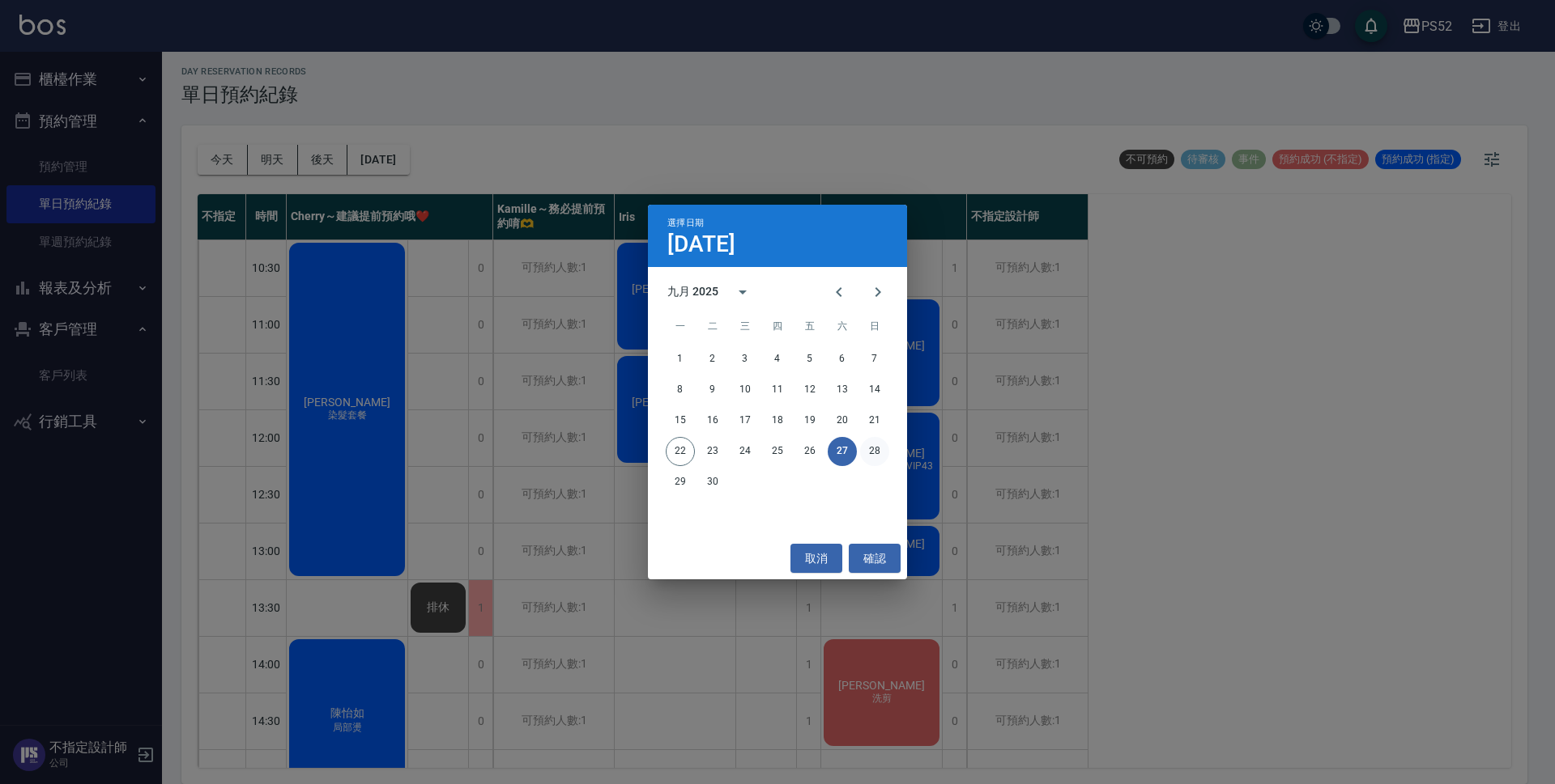
click at [866, 443] on button "28" at bounding box center [874, 452] width 29 height 29
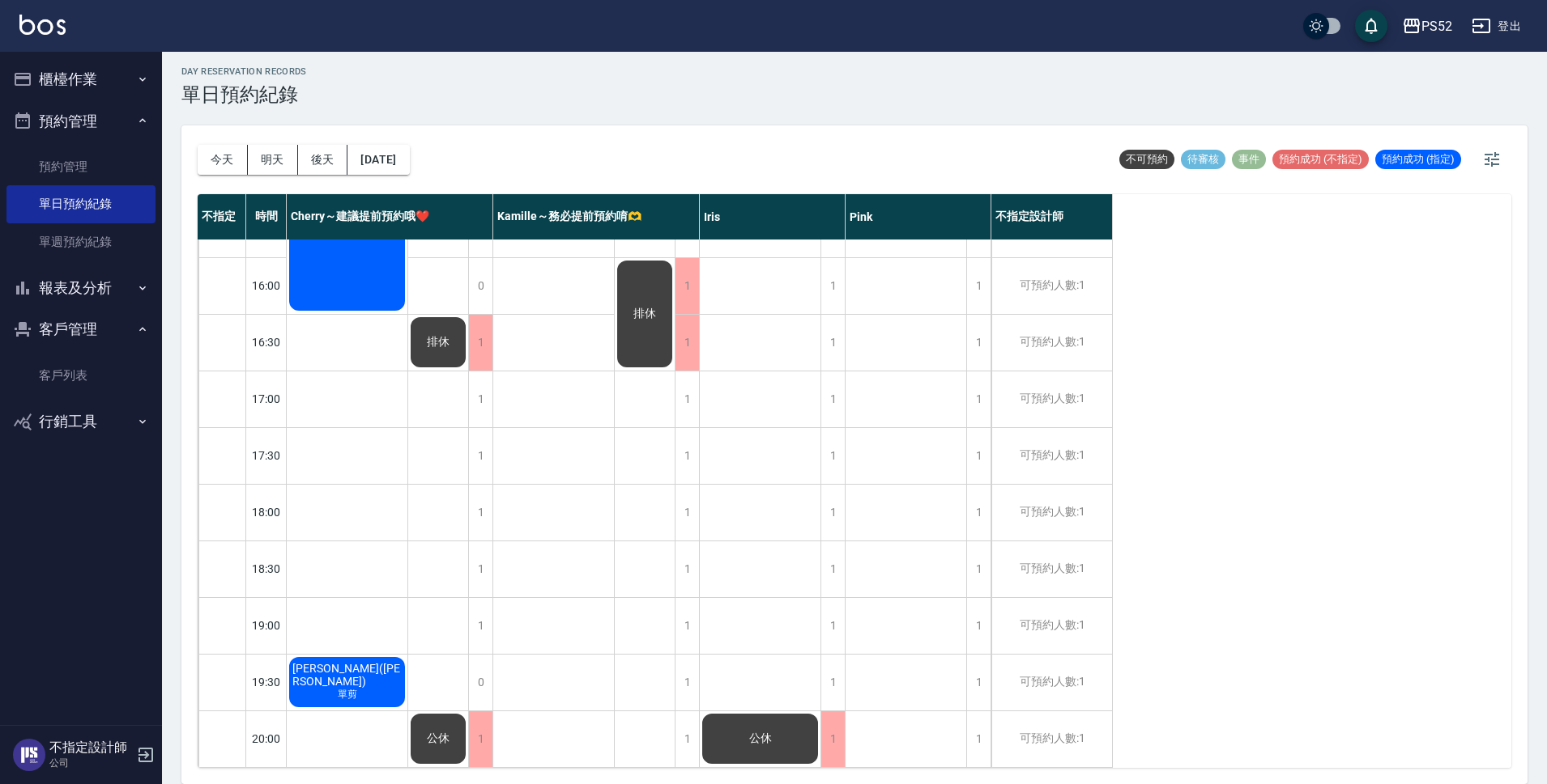
scroll to position [619, 0]
click at [404, 164] on button "2025/09/28" at bounding box center [378, 160] width 62 height 30
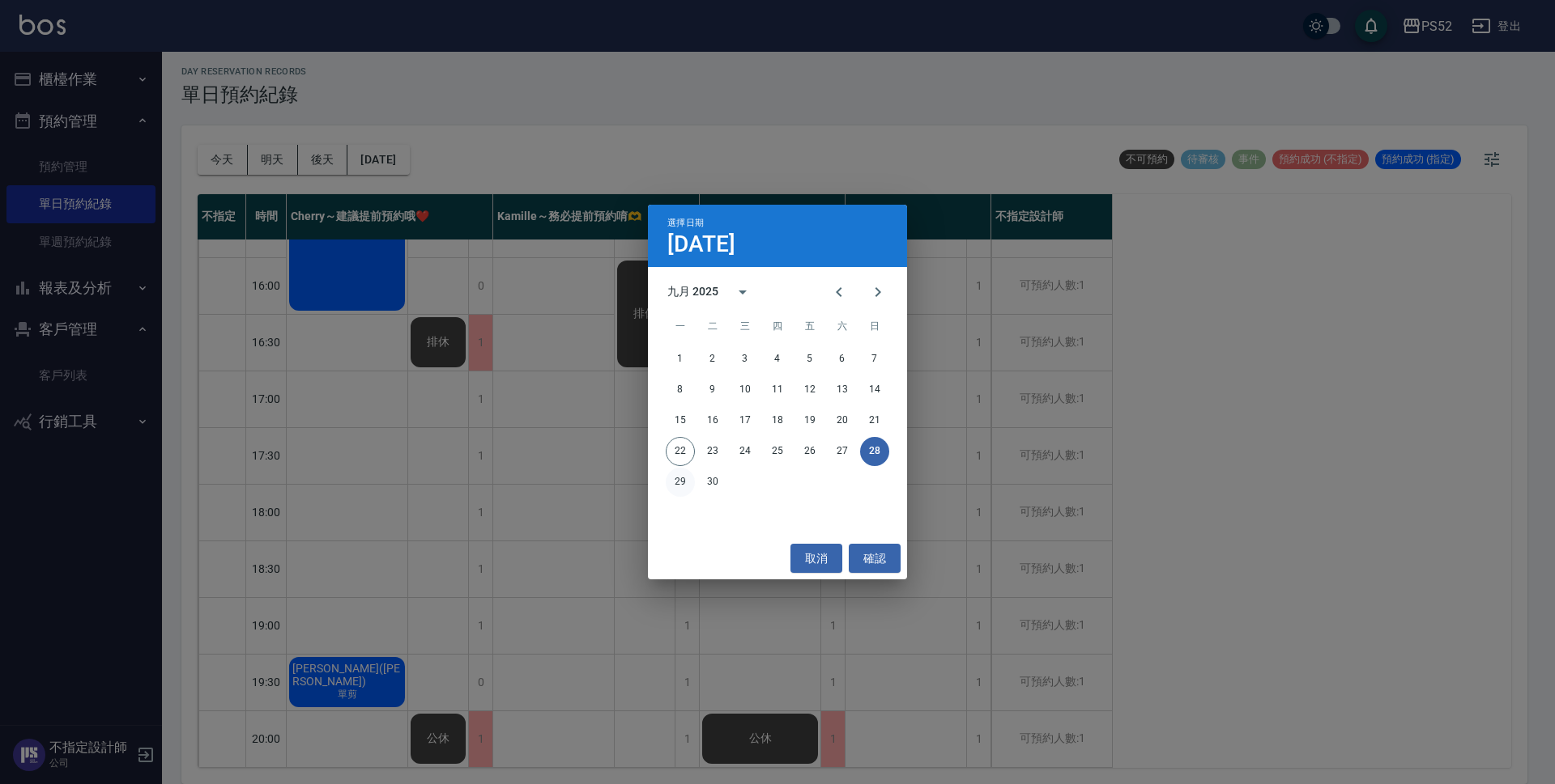
click at [677, 481] on button "29" at bounding box center [681, 482] width 29 height 29
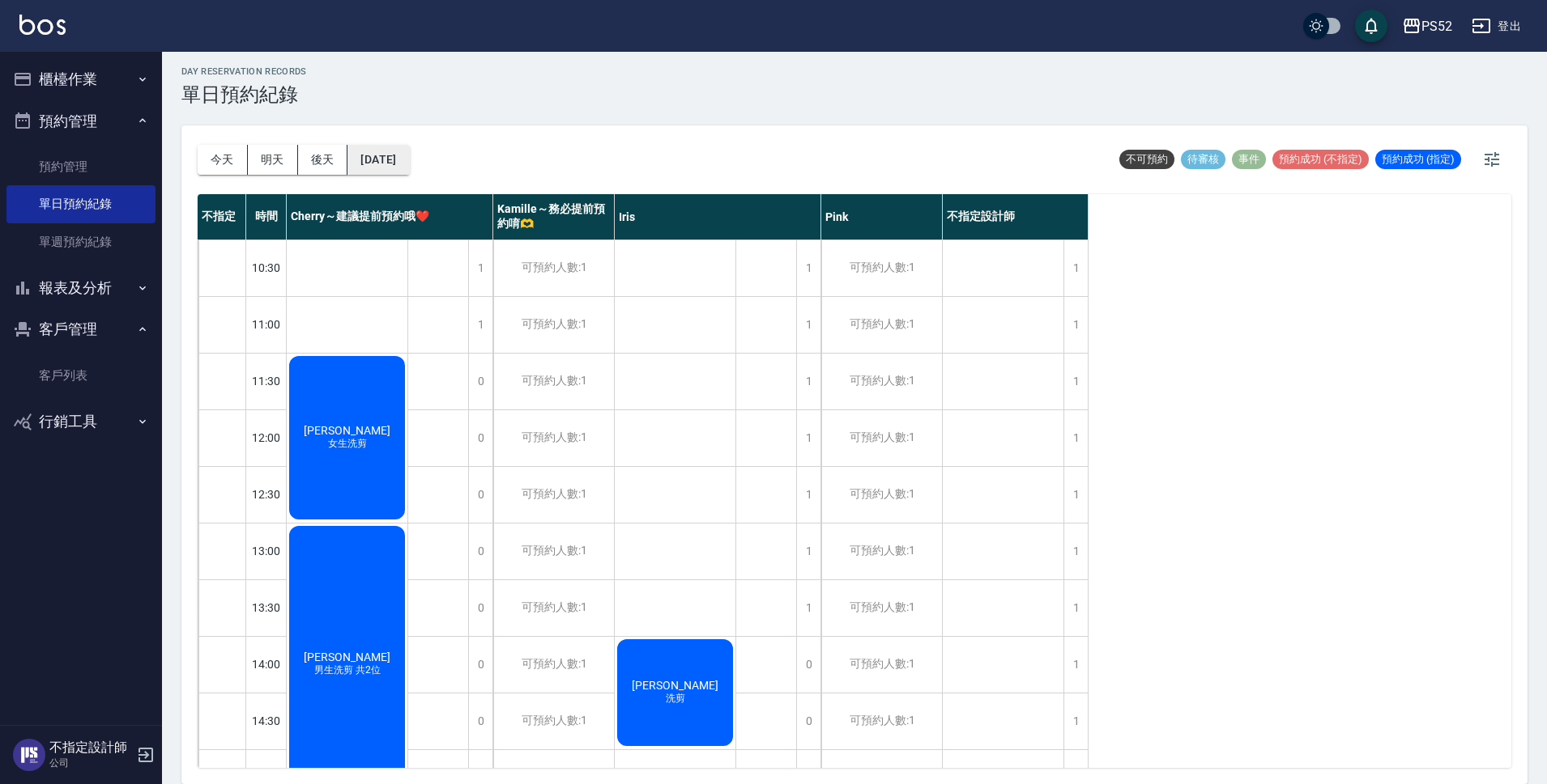
click at [382, 158] on button "2025/09/29" at bounding box center [378, 160] width 62 height 30
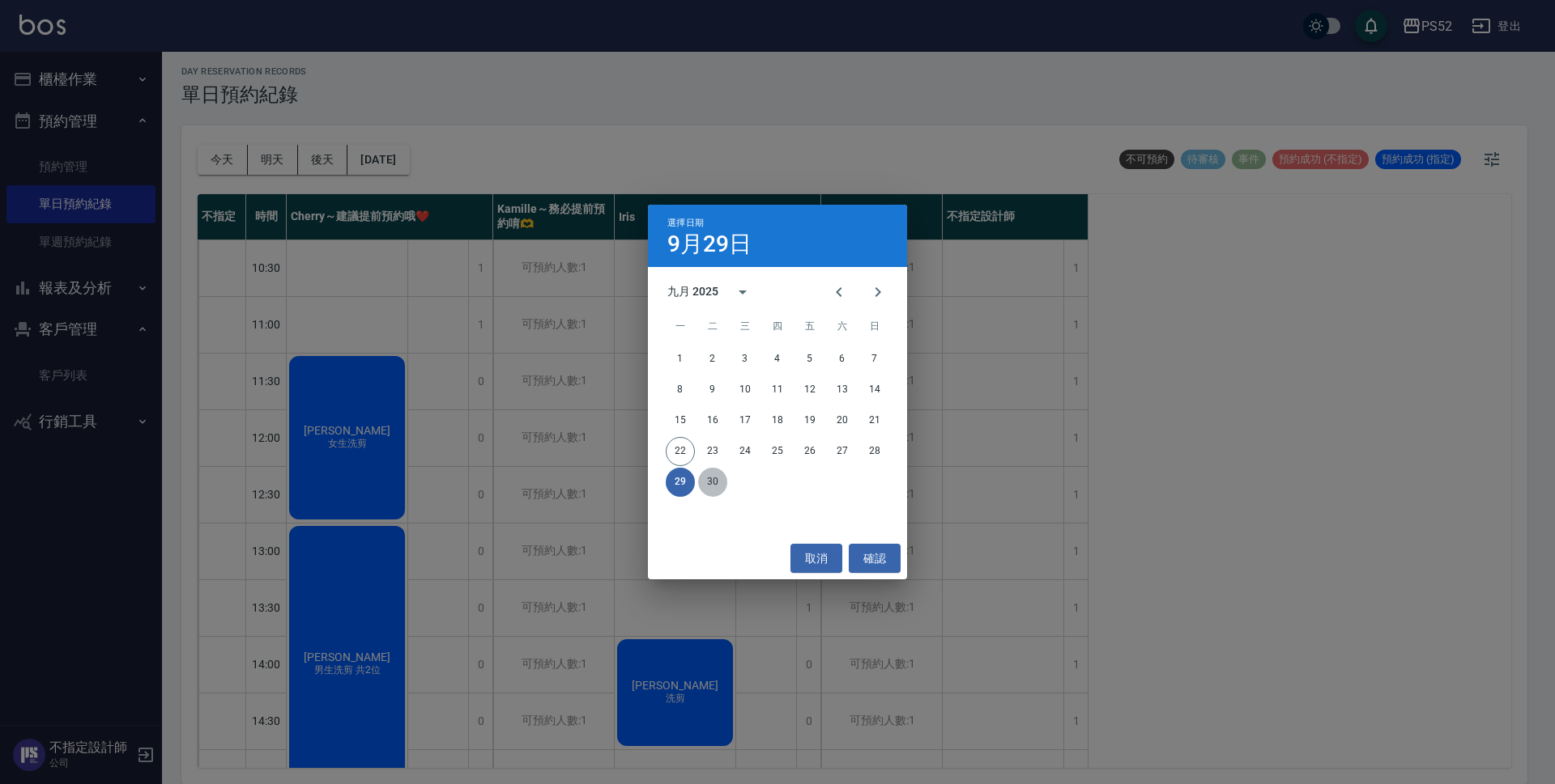
click at [711, 473] on button "30" at bounding box center [712, 482] width 29 height 29
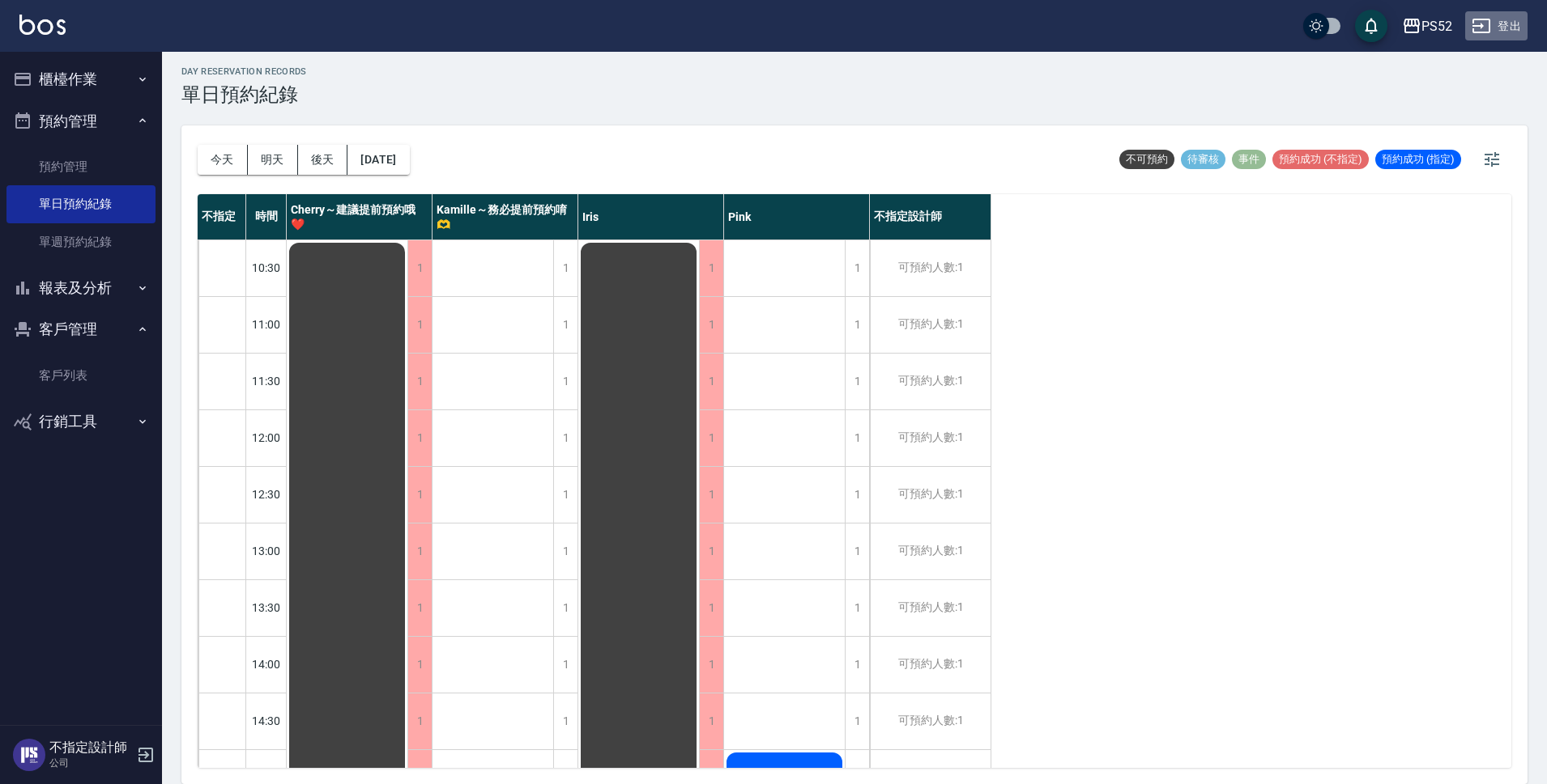
click at [1511, 29] on button "登出" at bounding box center [1496, 26] width 62 height 30
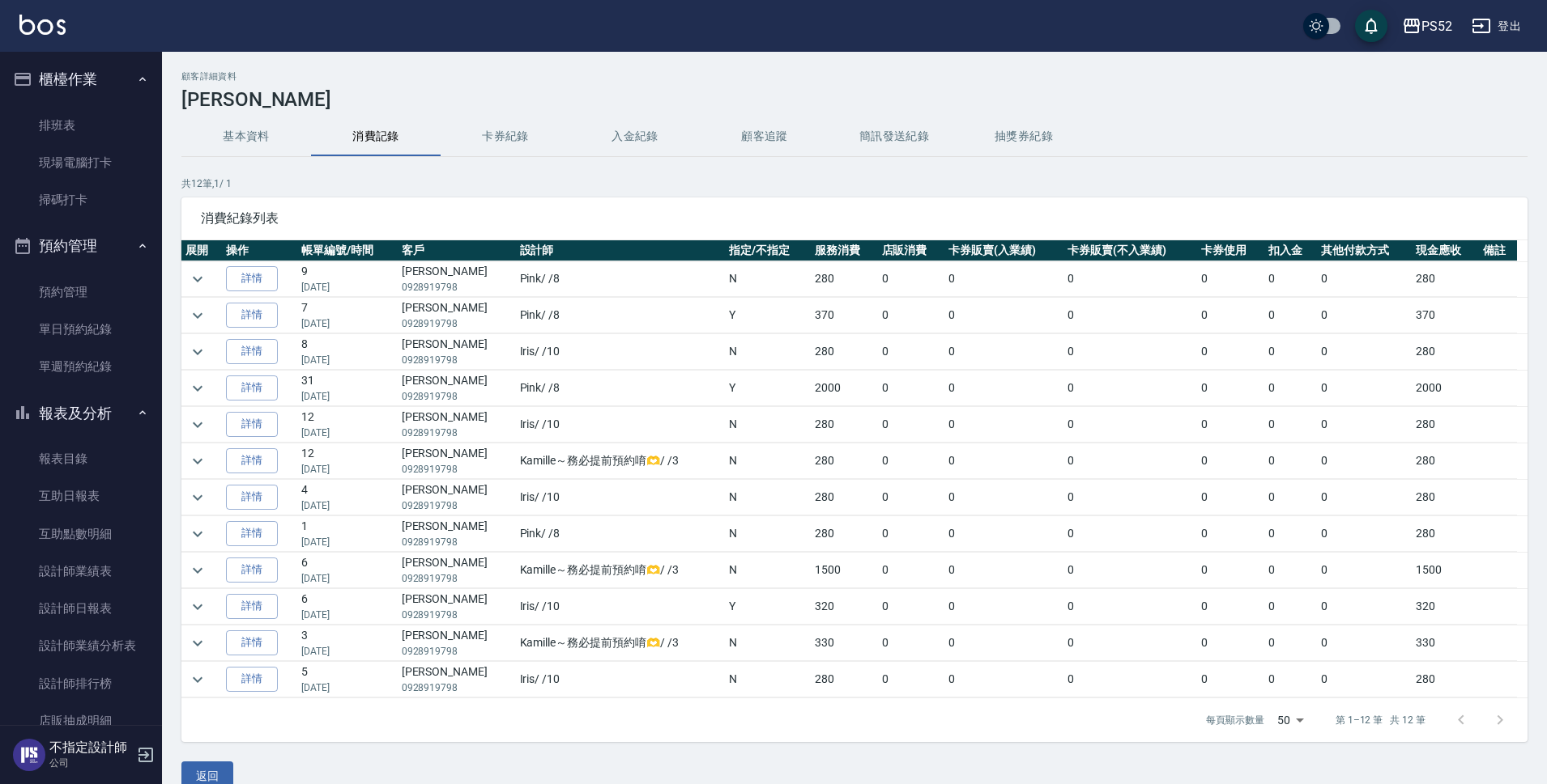
scroll to position [174, 0]
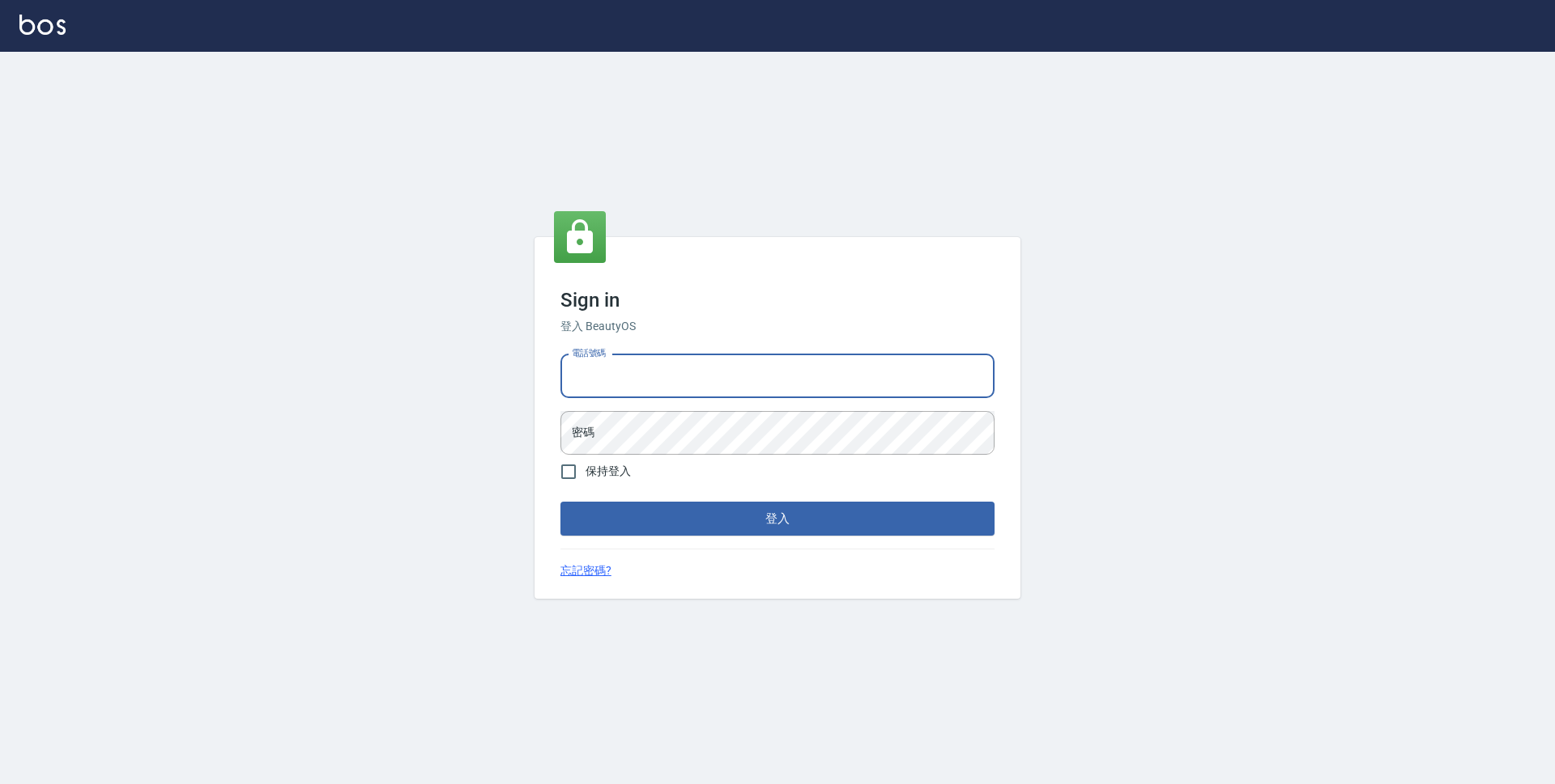
click at [752, 391] on input "電話號碼" at bounding box center [777, 376] width 434 height 44
type input "0923939755"
click at [561, 502] on button "登入" at bounding box center [777, 519] width 434 height 34
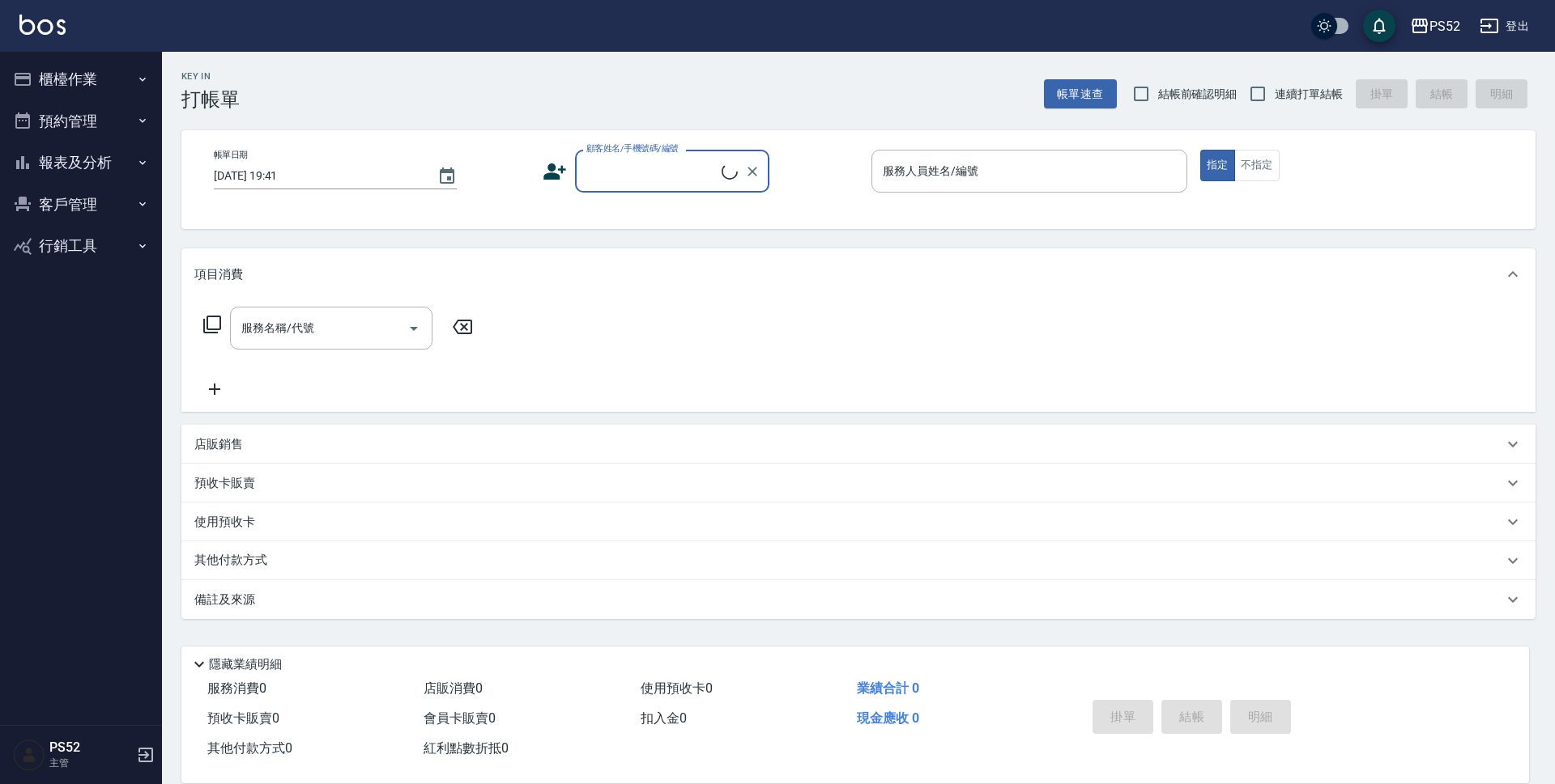
click at [72, 79] on button "櫃檯作業" at bounding box center [81, 79] width 149 height 42
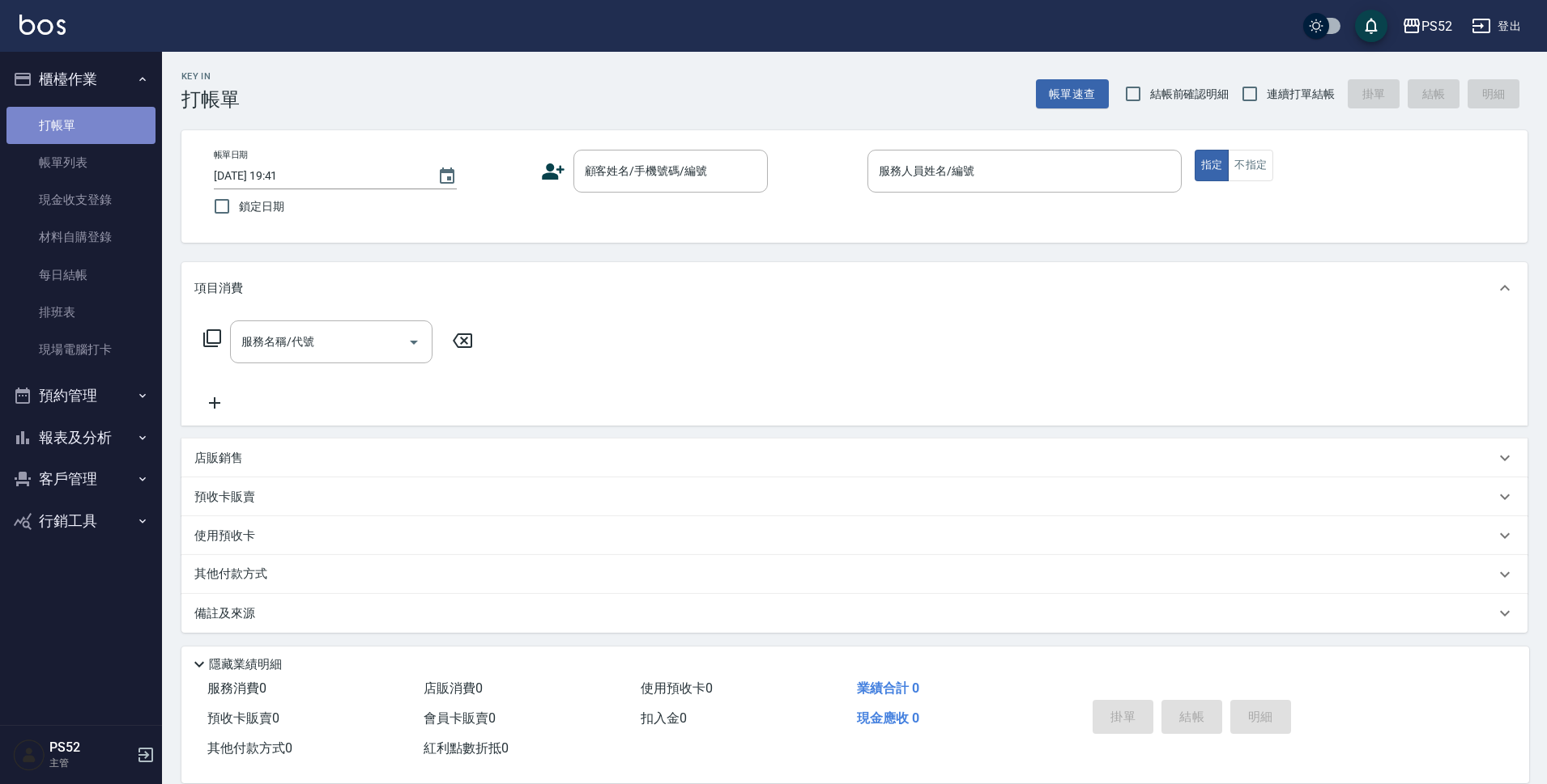
click at [73, 135] on link "打帳單" at bounding box center [81, 126] width 149 height 37
click at [610, 178] on input "顧客姓名/手機號碼/編號" at bounding box center [659, 171] width 156 height 28
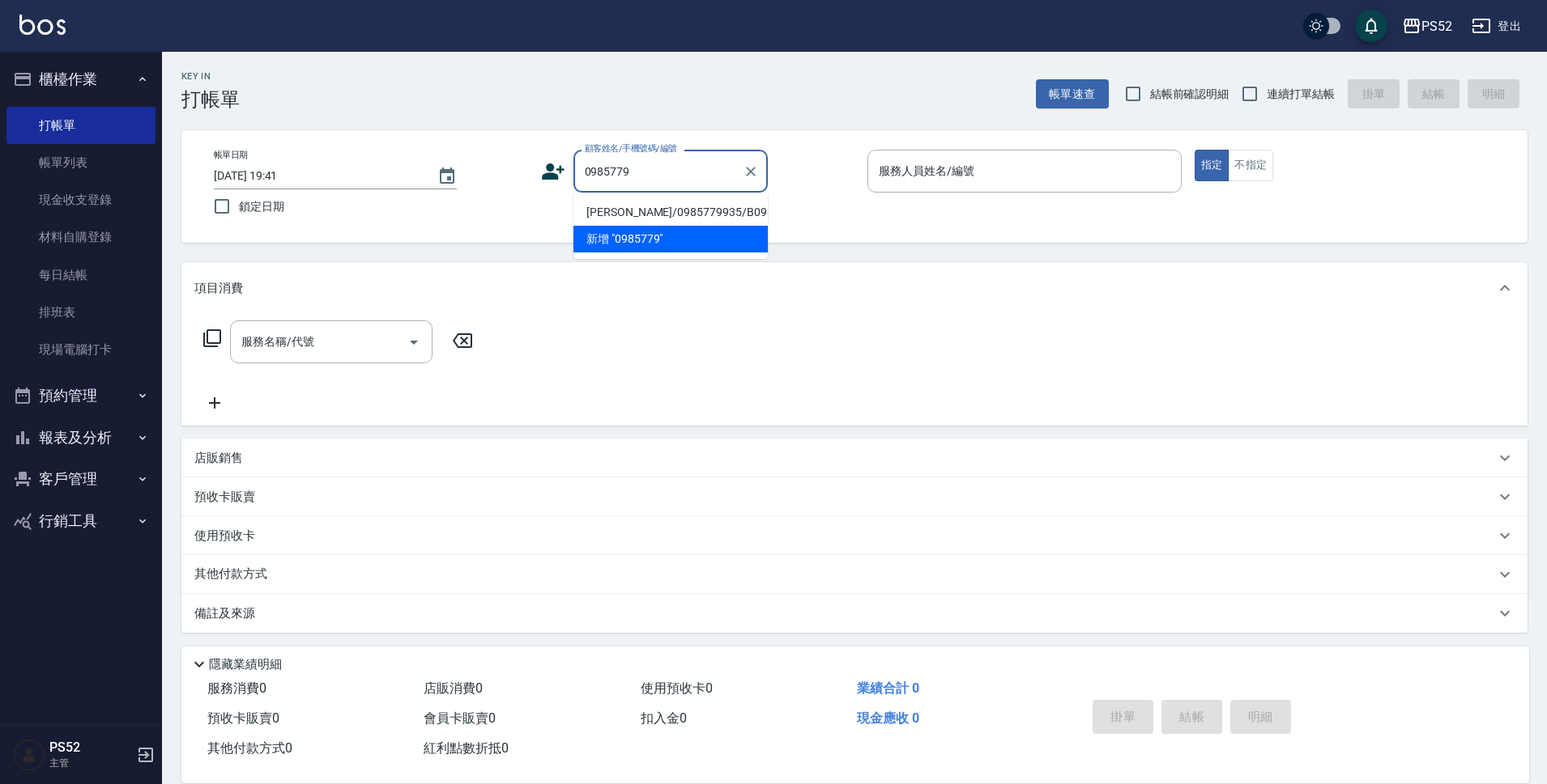
click at [715, 226] on li "[PERSON_NAME]/0985779935/B0985779935" at bounding box center [671, 212] width 195 height 27
type input "[PERSON_NAME]/0985779935/B0985779935"
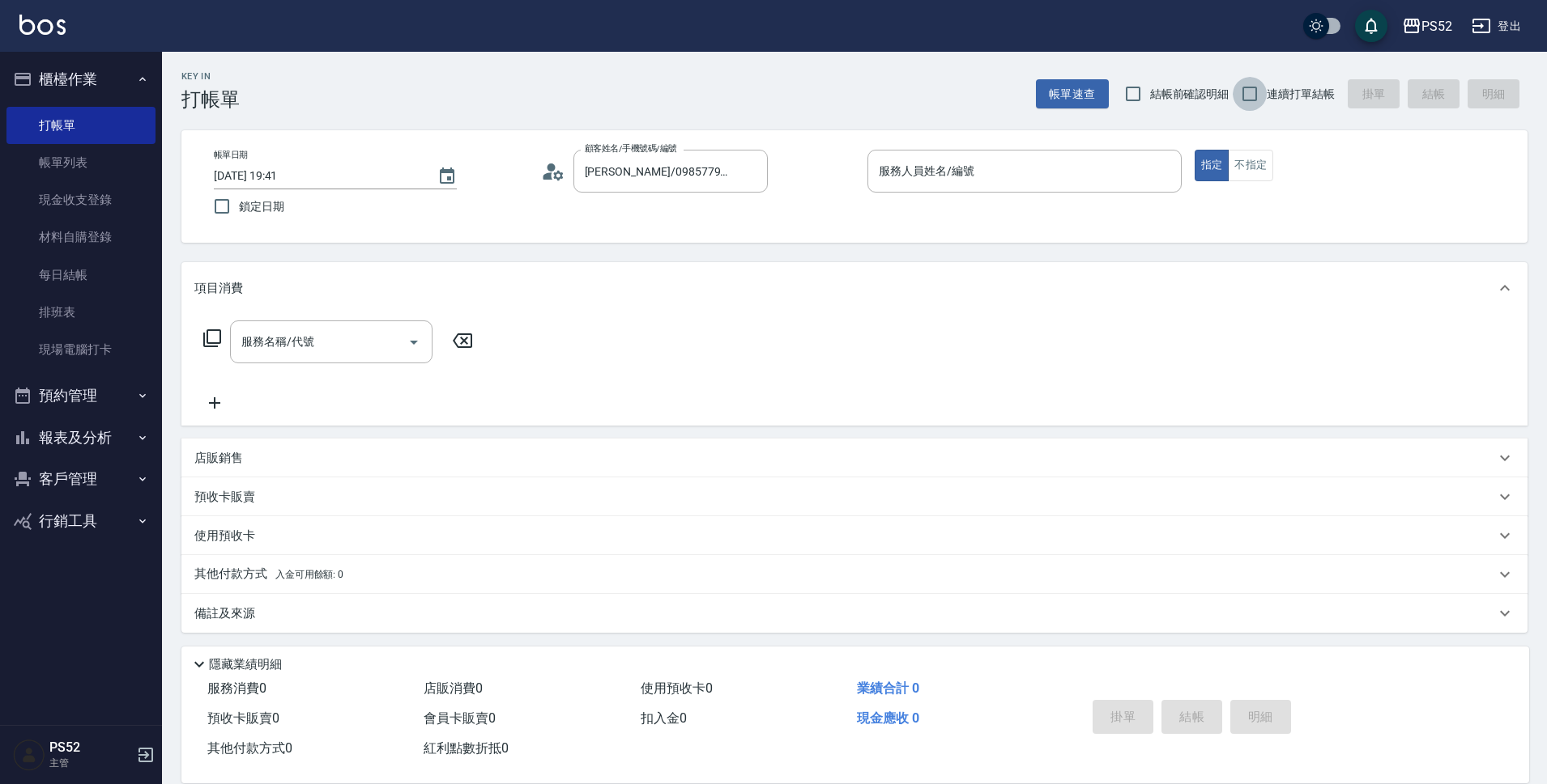
click at [1241, 92] on input "連續打單結帳" at bounding box center [1249, 94] width 34 height 34
checkbox input "true"
click at [1242, 161] on button "不指定" at bounding box center [1250, 165] width 45 height 32
click at [992, 156] on div "服務人員姓名/編號" at bounding box center [1024, 171] width 314 height 43
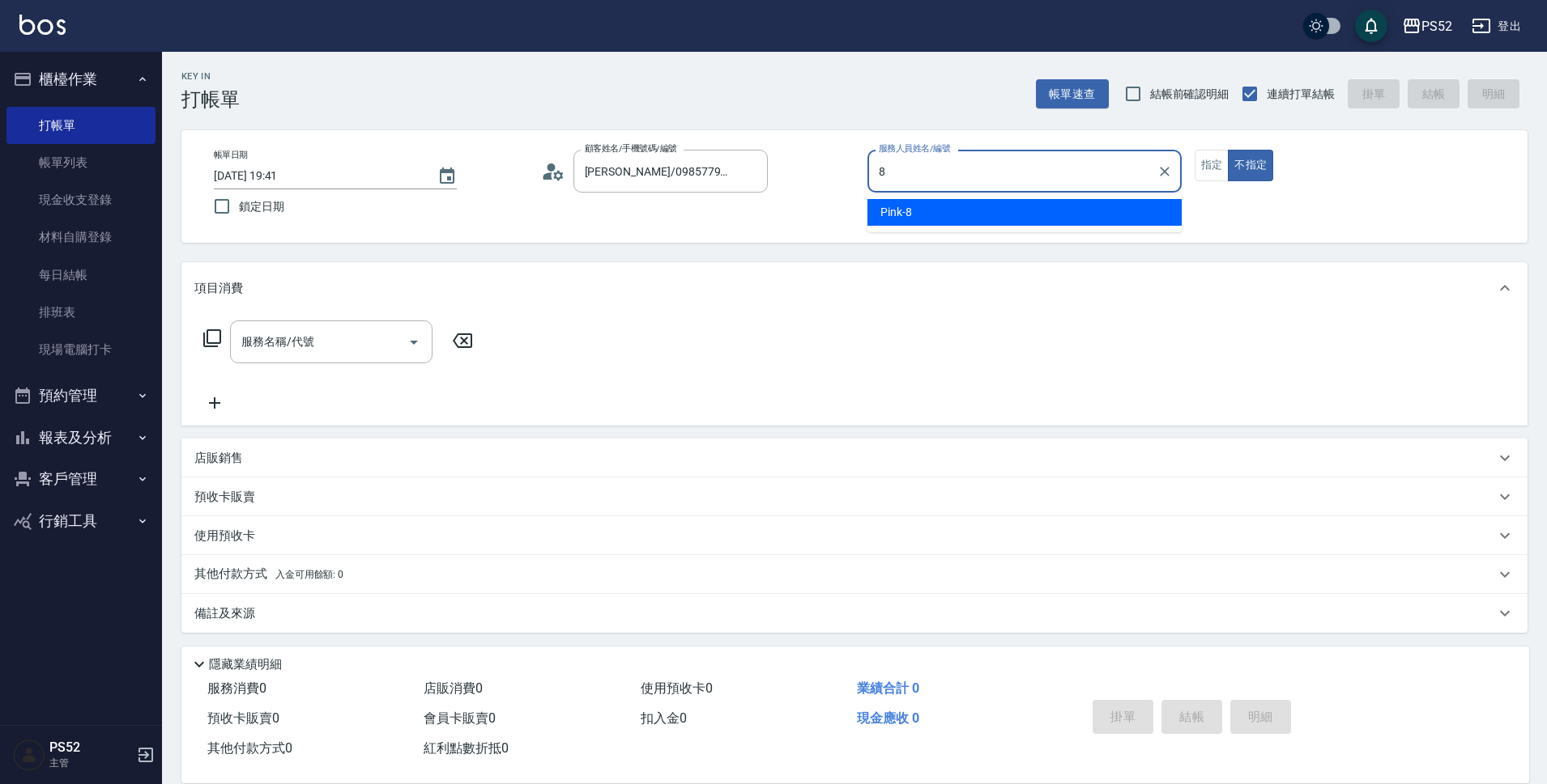
type input "Pink-8"
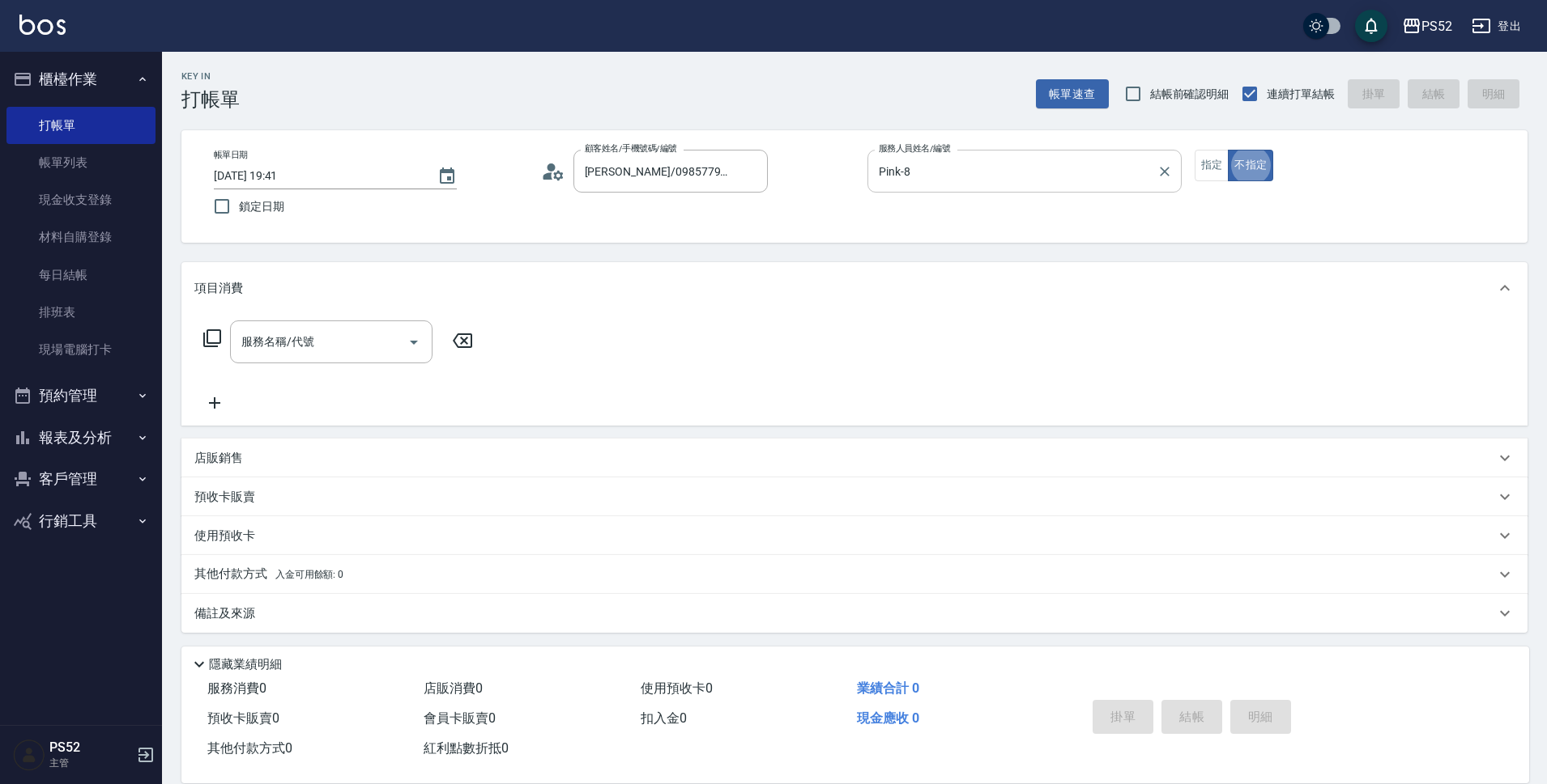
type button "false"
click at [309, 345] on div "服務名稱/代號 服務名稱/代號" at bounding box center [331, 341] width 203 height 43
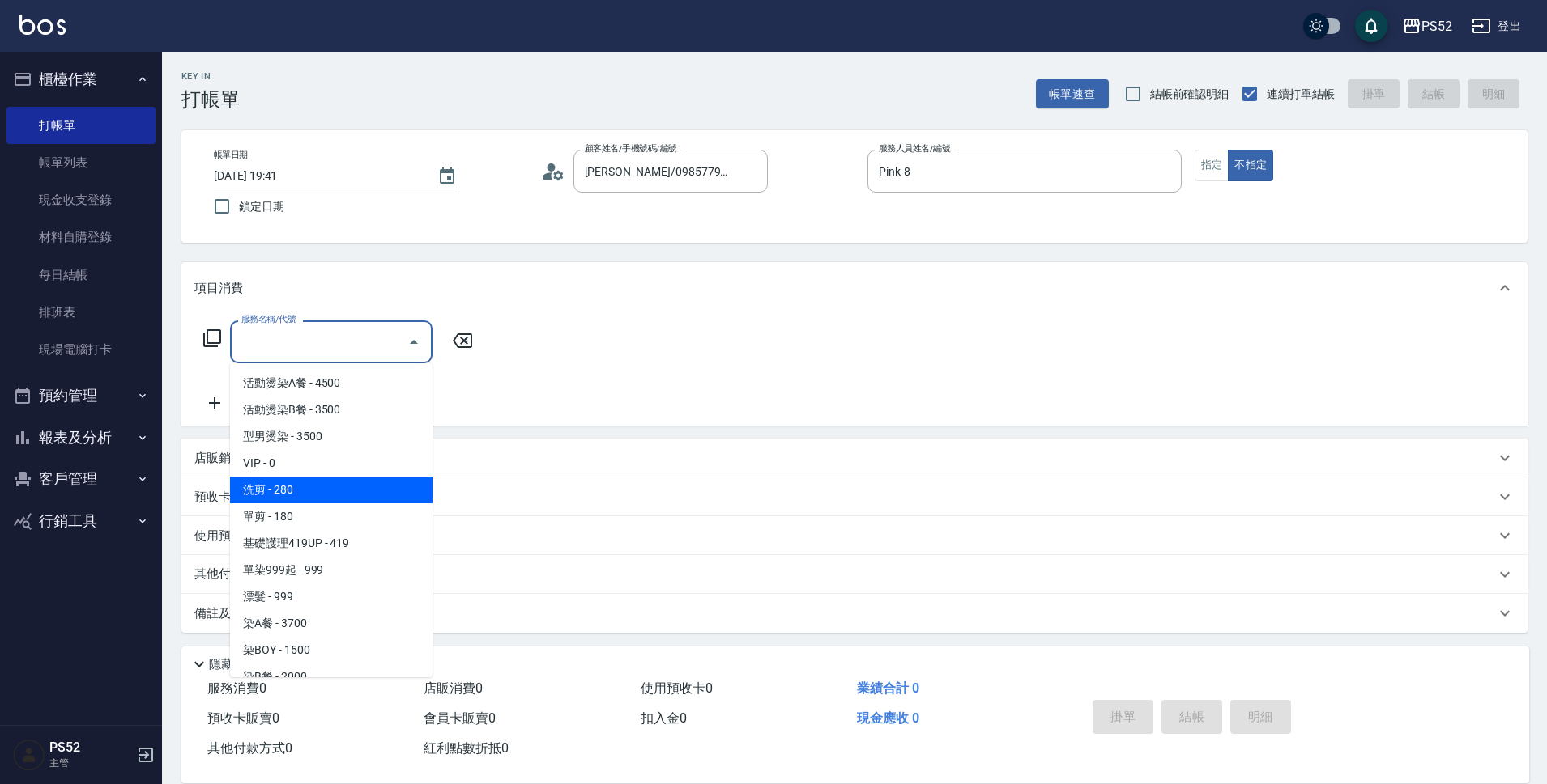
click at [344, 489] on span "洗剪 - 280" at bounding box center [331, 490] width 203 height 27
type input "洗剪(C1)"
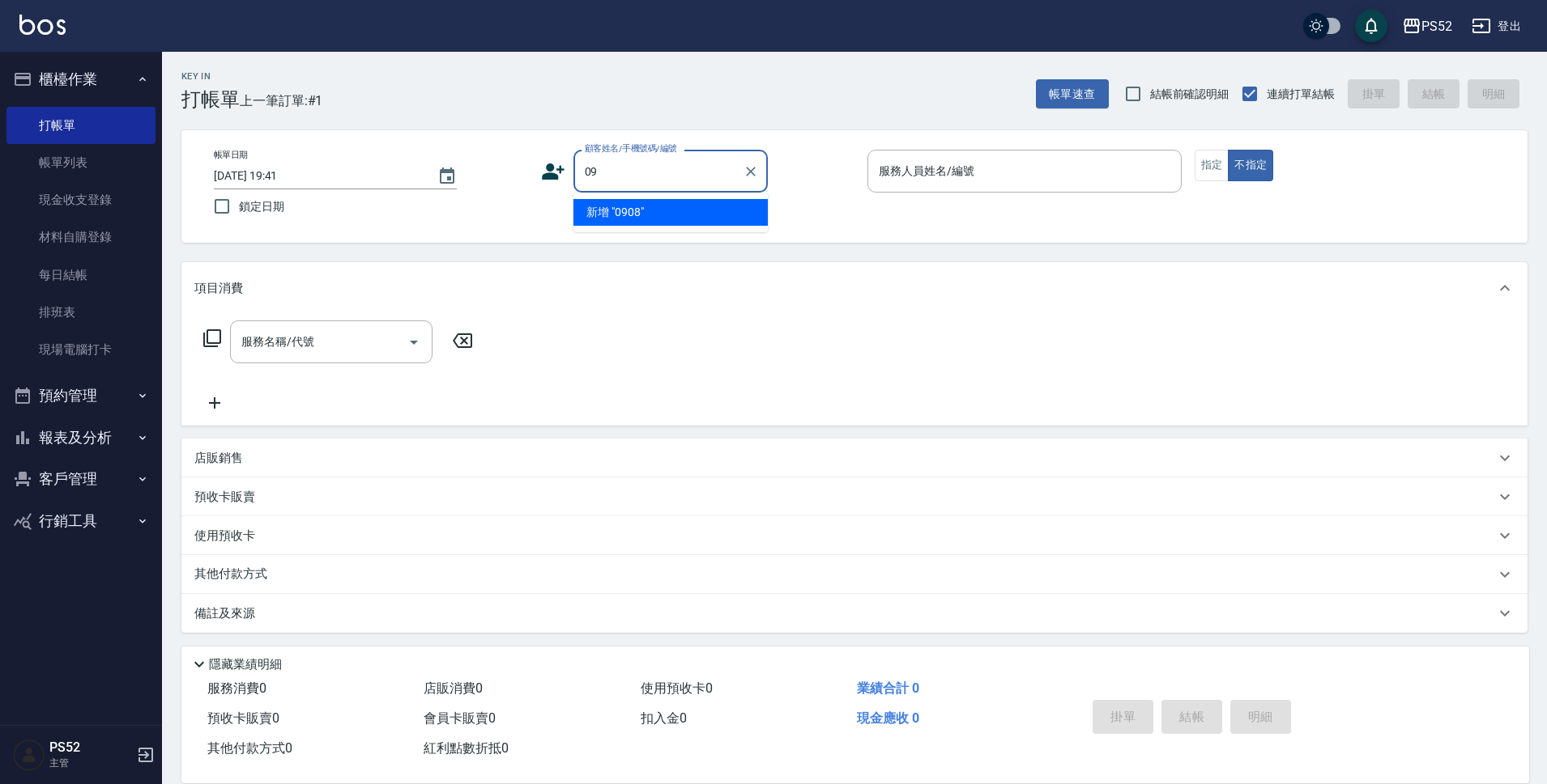
type input "0"
click at [703, 252] on li "[PERSON_NAME]/0918615522/B0918615522" at bounding box center [671, 239] width 195 height 27
type input "[PERSON_NAME]/0918615522/B0918615522"
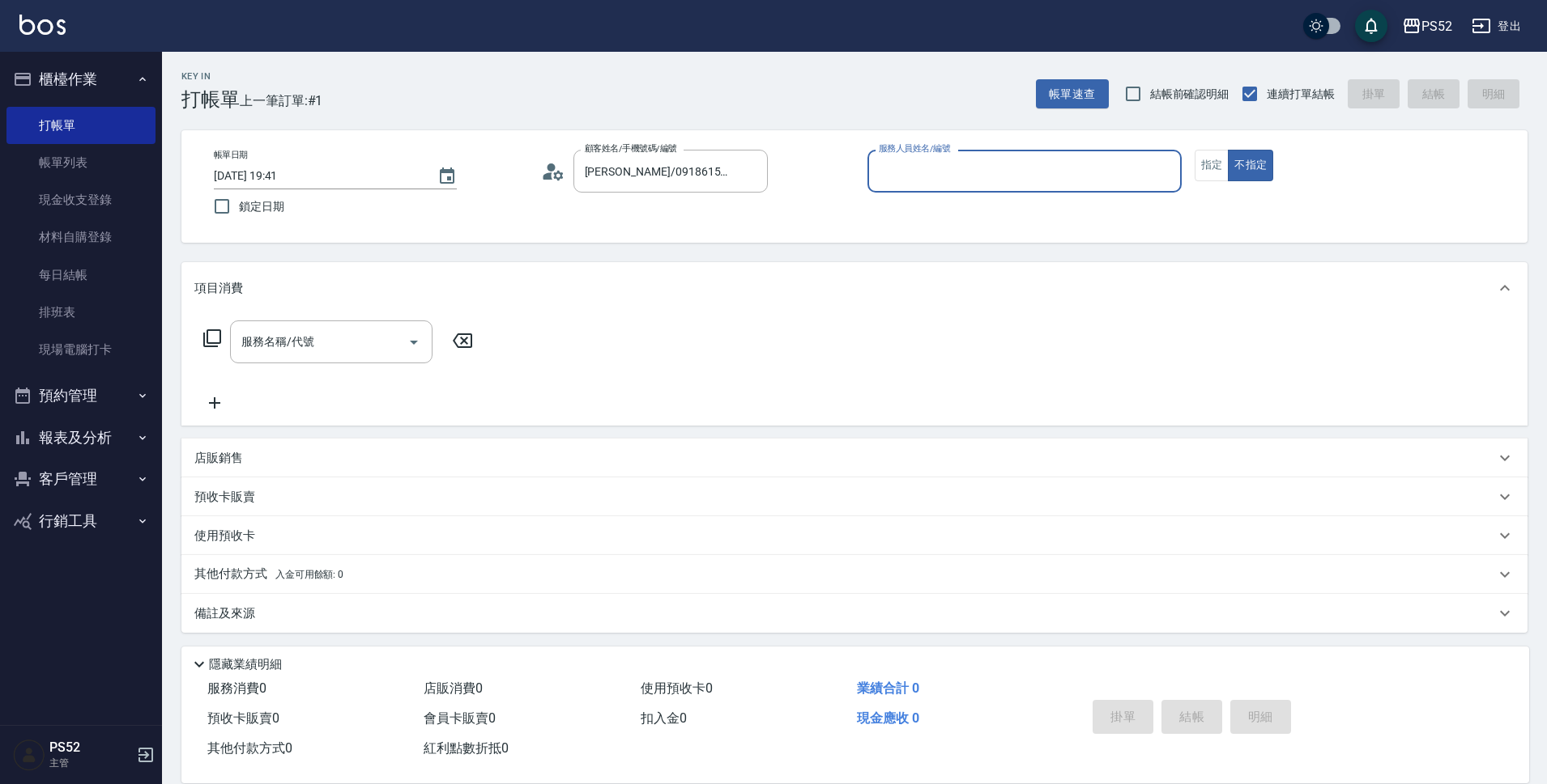
click at [1016, 185] on input "服務人員姓名/編號" at bounding box center [1024, 171] width 299 height 28
type input "Pink-8"
click at [1213, 171] on button "指定" at bounding box center [1211, 165] width 35 height 32
click at [311, 339] on div "服務名稱/代號 服務名稱/代號" at bounding box center [331, 341] width 203 height 43
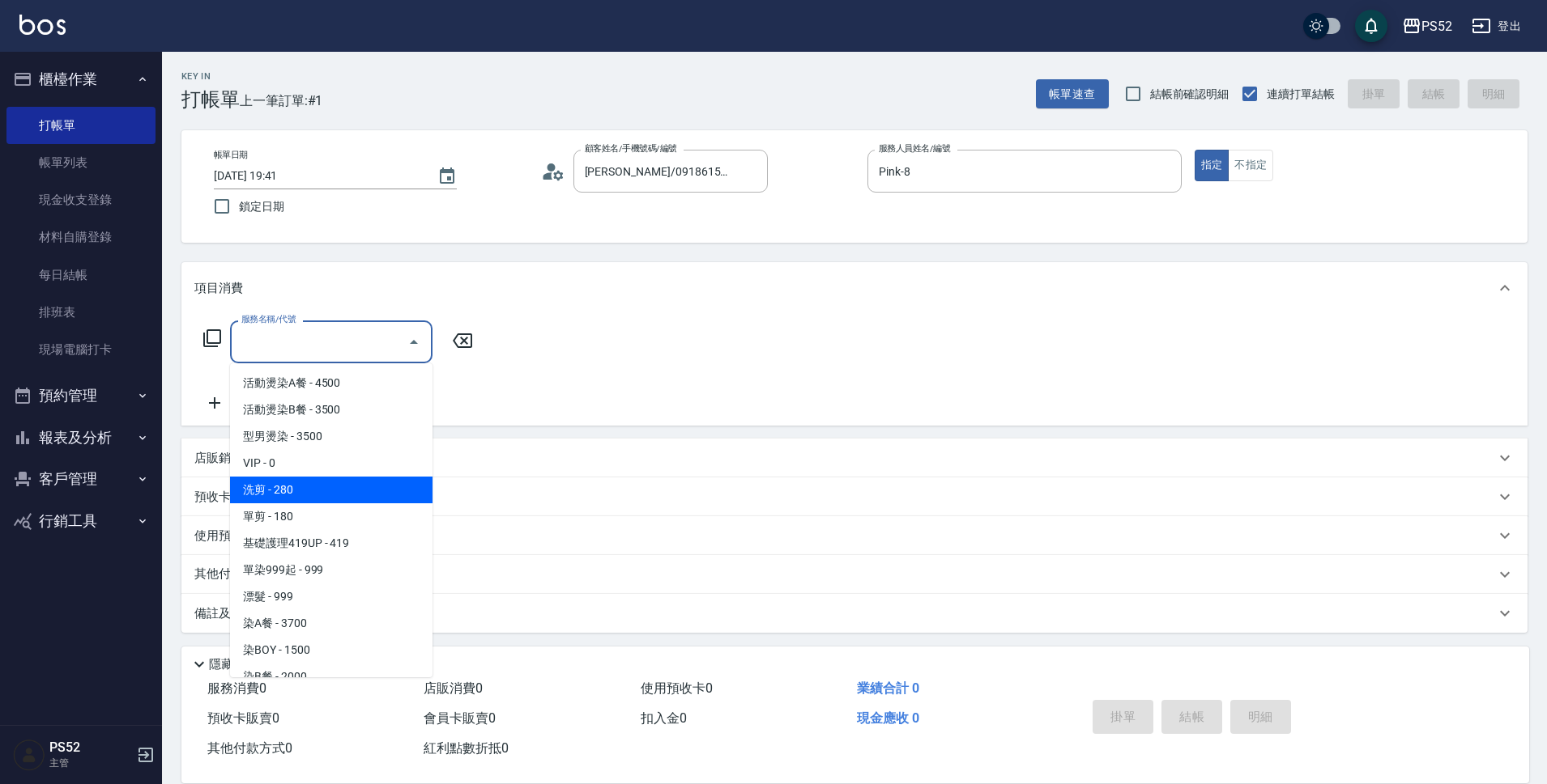
click at [341, 491] on span "洗剪 - 280" at bounding box center [331, 490] width 203 height 27
type input "洗剪(C1)"
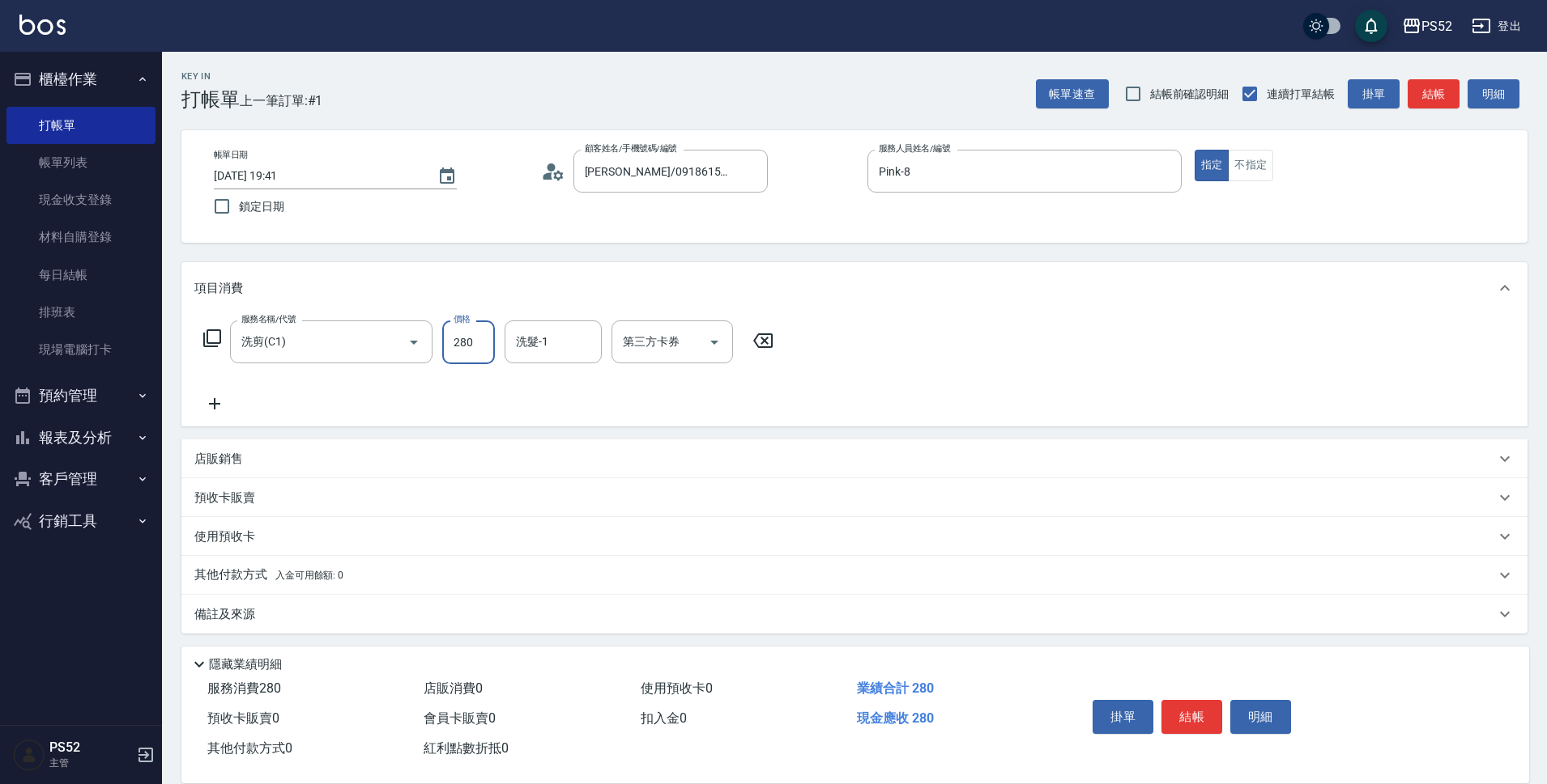
click at [480, 348] on input "280" at bounding box center [468, 342] width 53 height 44
type input "370"
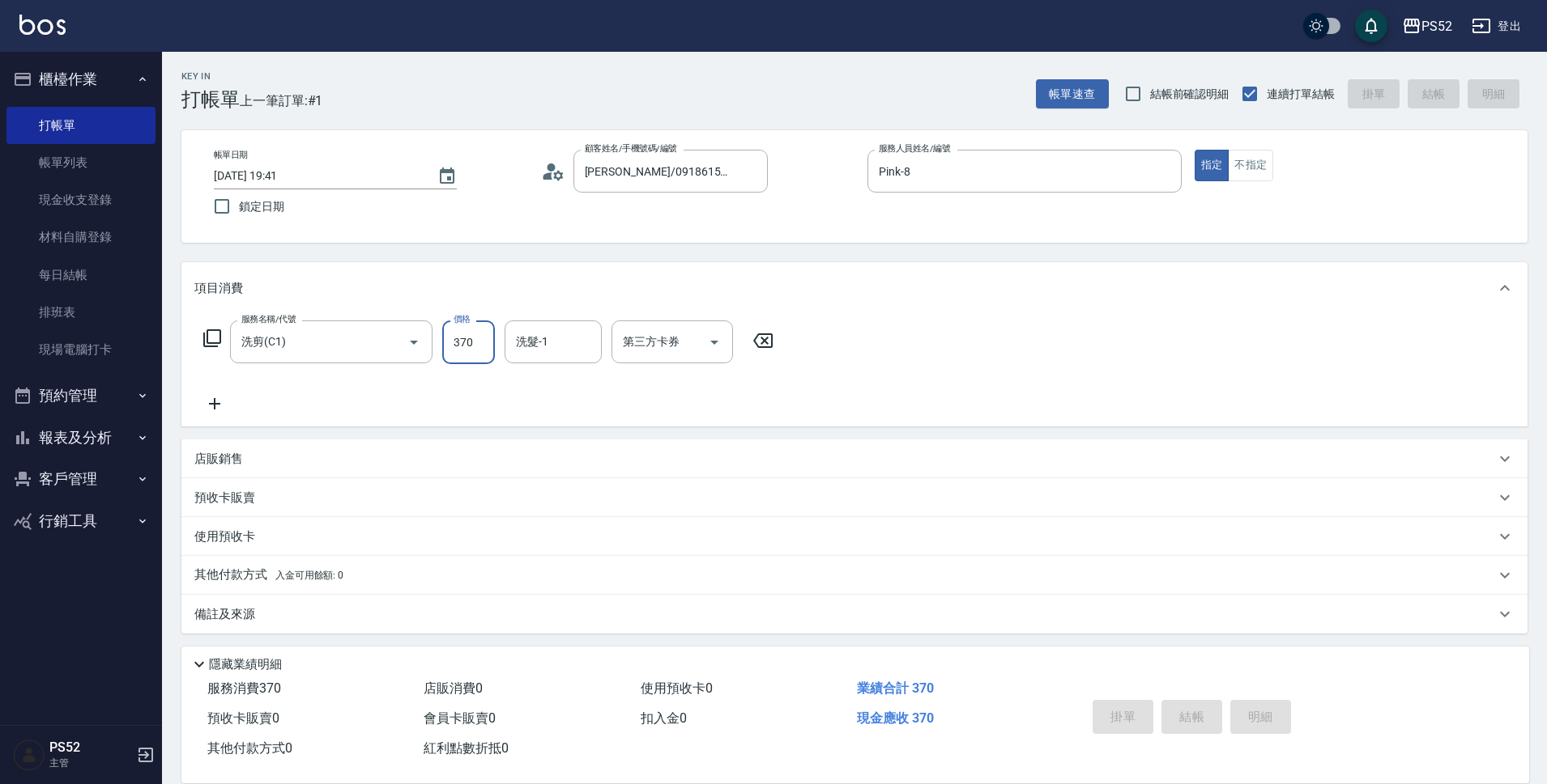
type input "[DATE] 19:42"
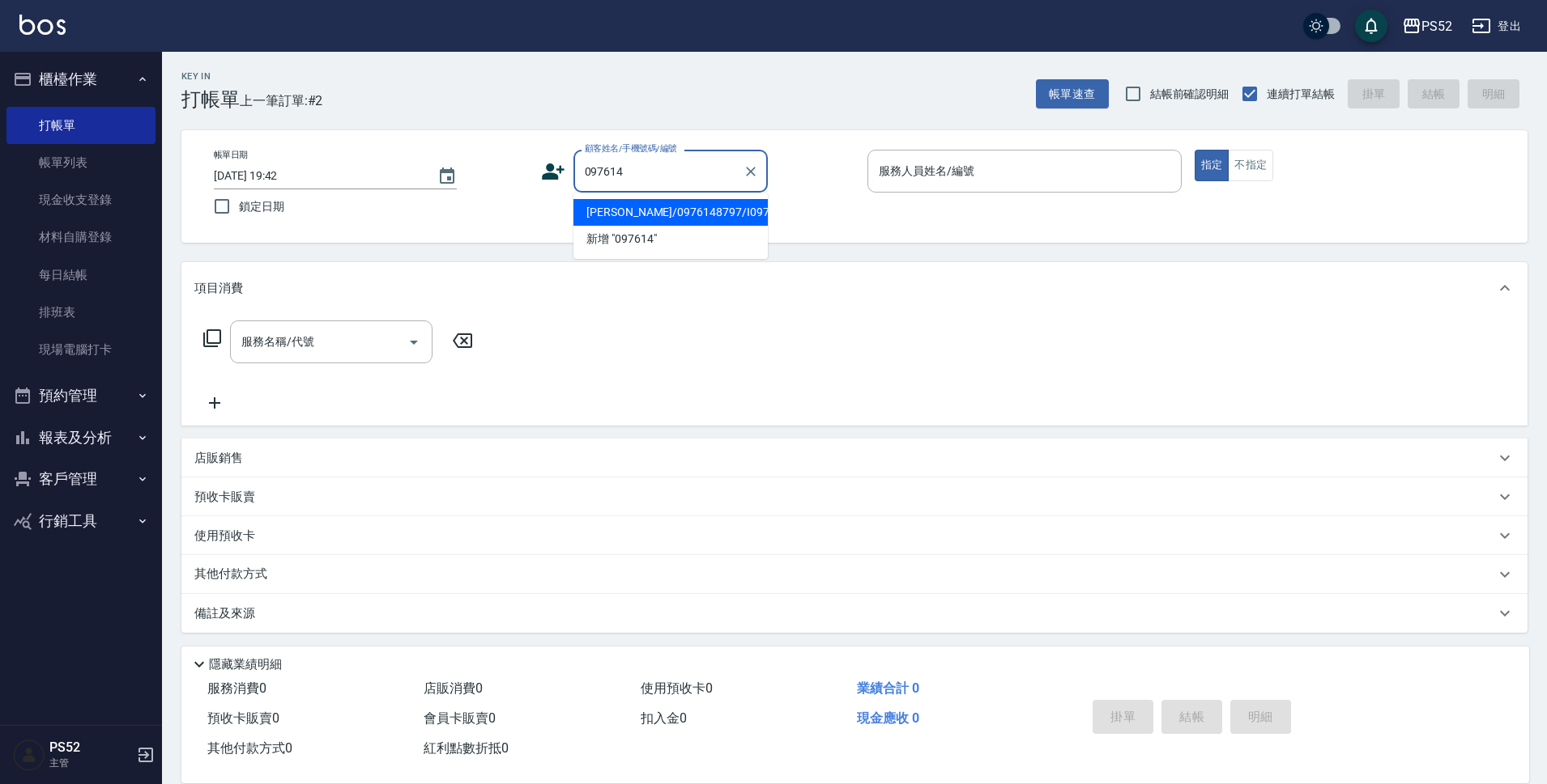
click at [649, 216] on li "[PERSON_NAME]/0976148797/I0976148797" at bounding box center [671, 212] width 195 height 27
type input "[PERSON_NAME]/0976148797/I0976148797"
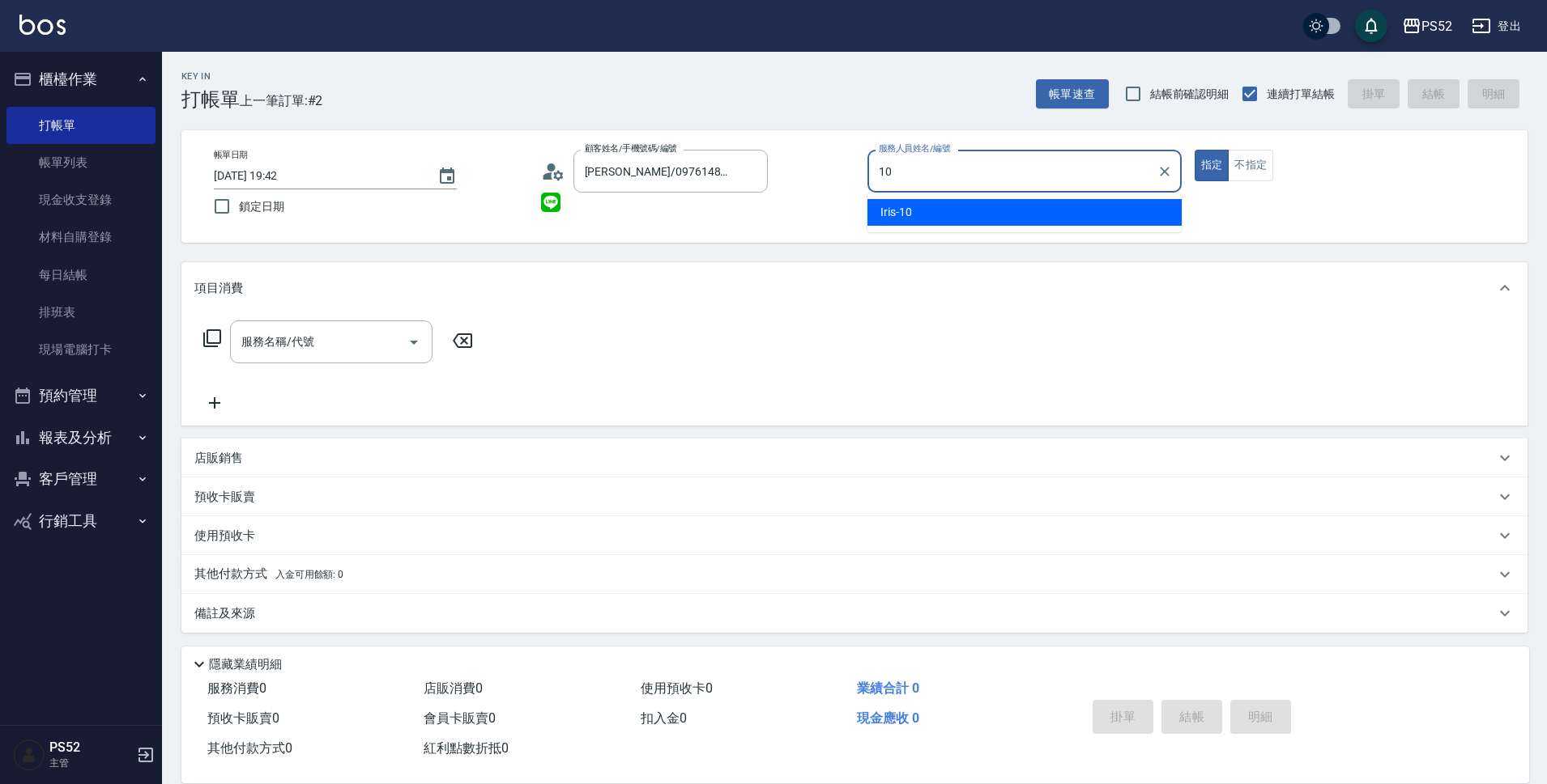
type input "Iris-10"
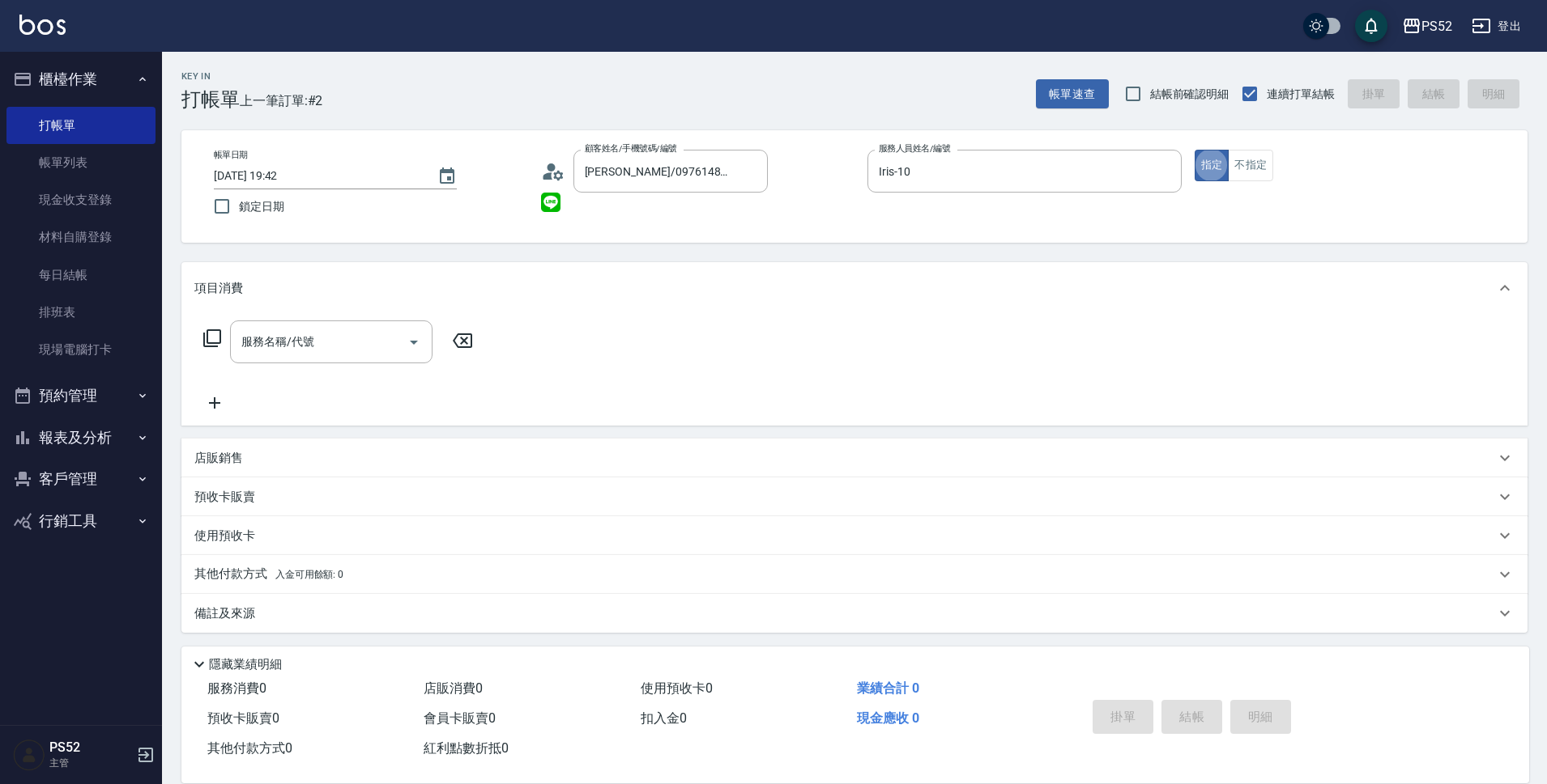
type button "true"
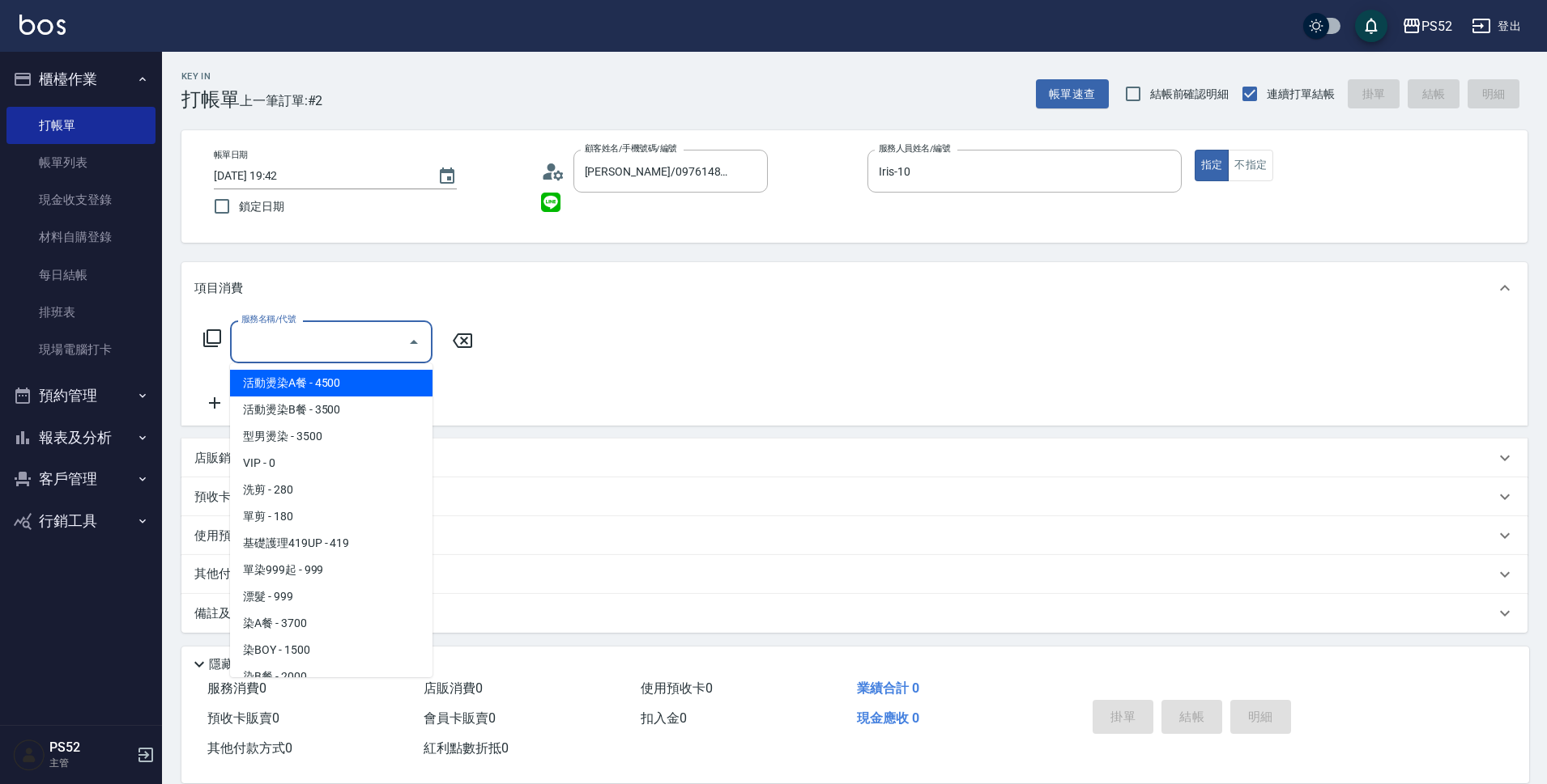
click at [350, 342] on input "服務名稱/代號" at bounding box center [319, 341] width 164 height 28
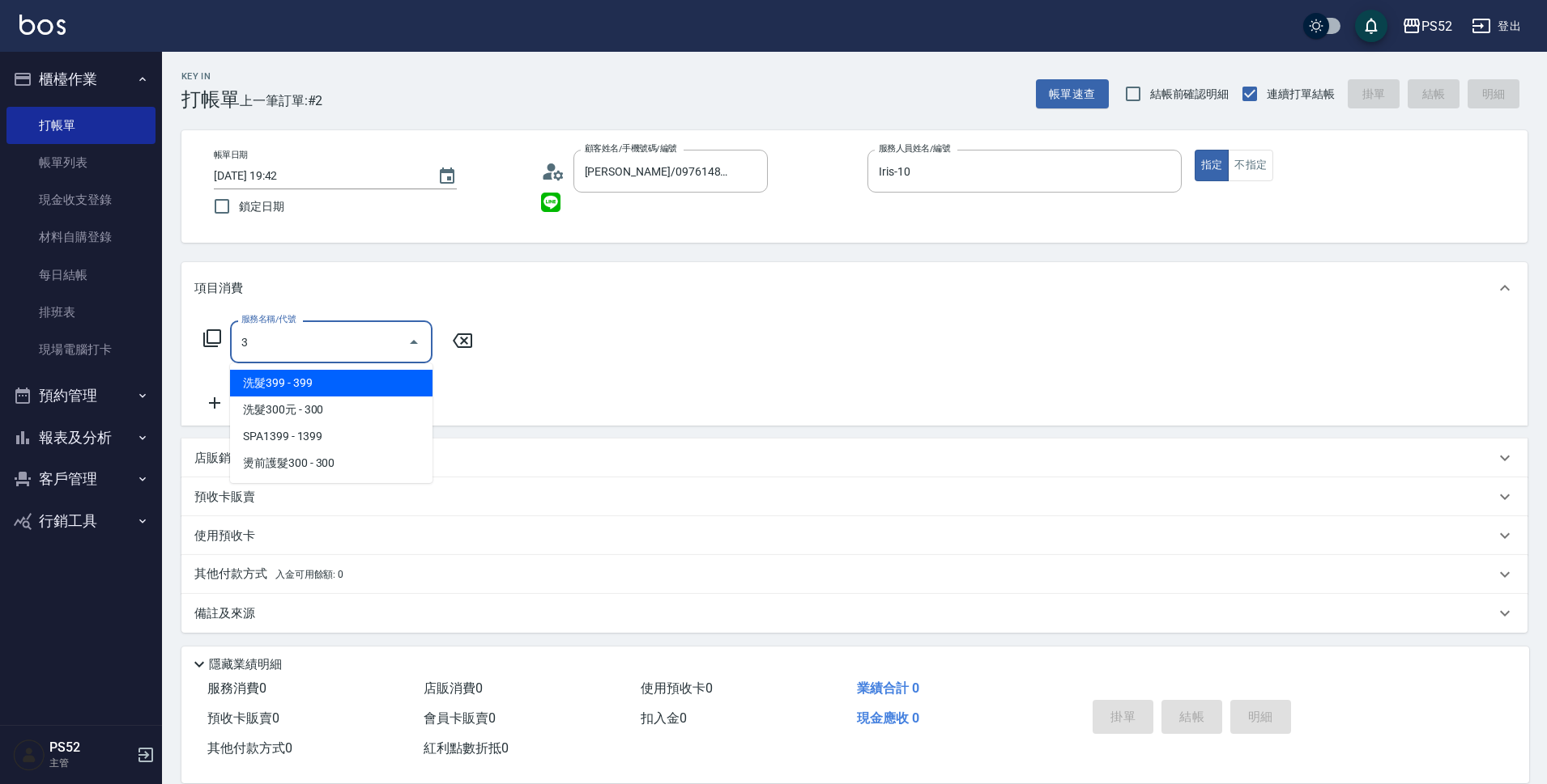
click at [337, 386] on span "洗髮399 - 399" at bounding box center [331, 383] width 203 height 27
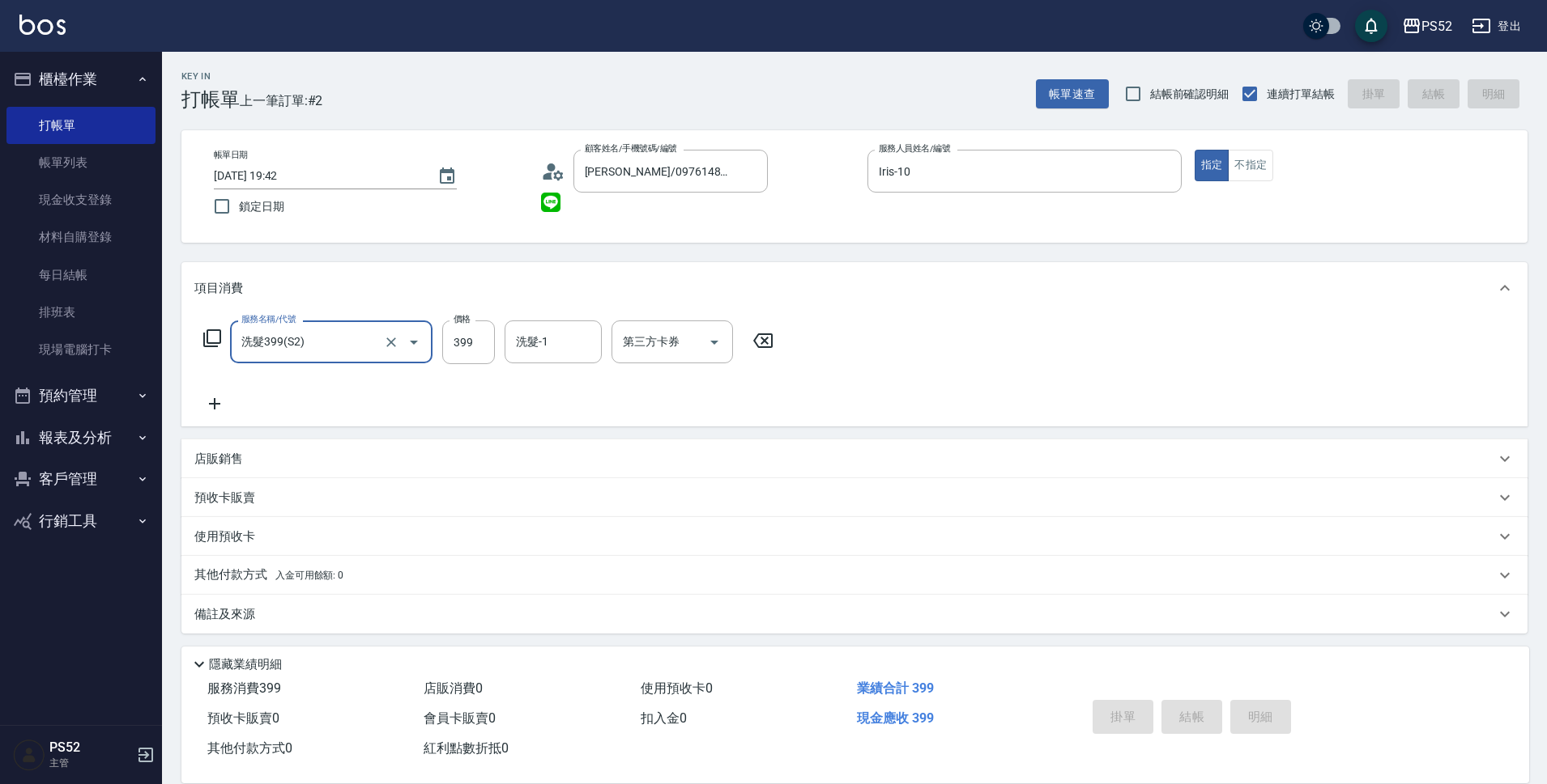
type input "洗髮399(S2)"
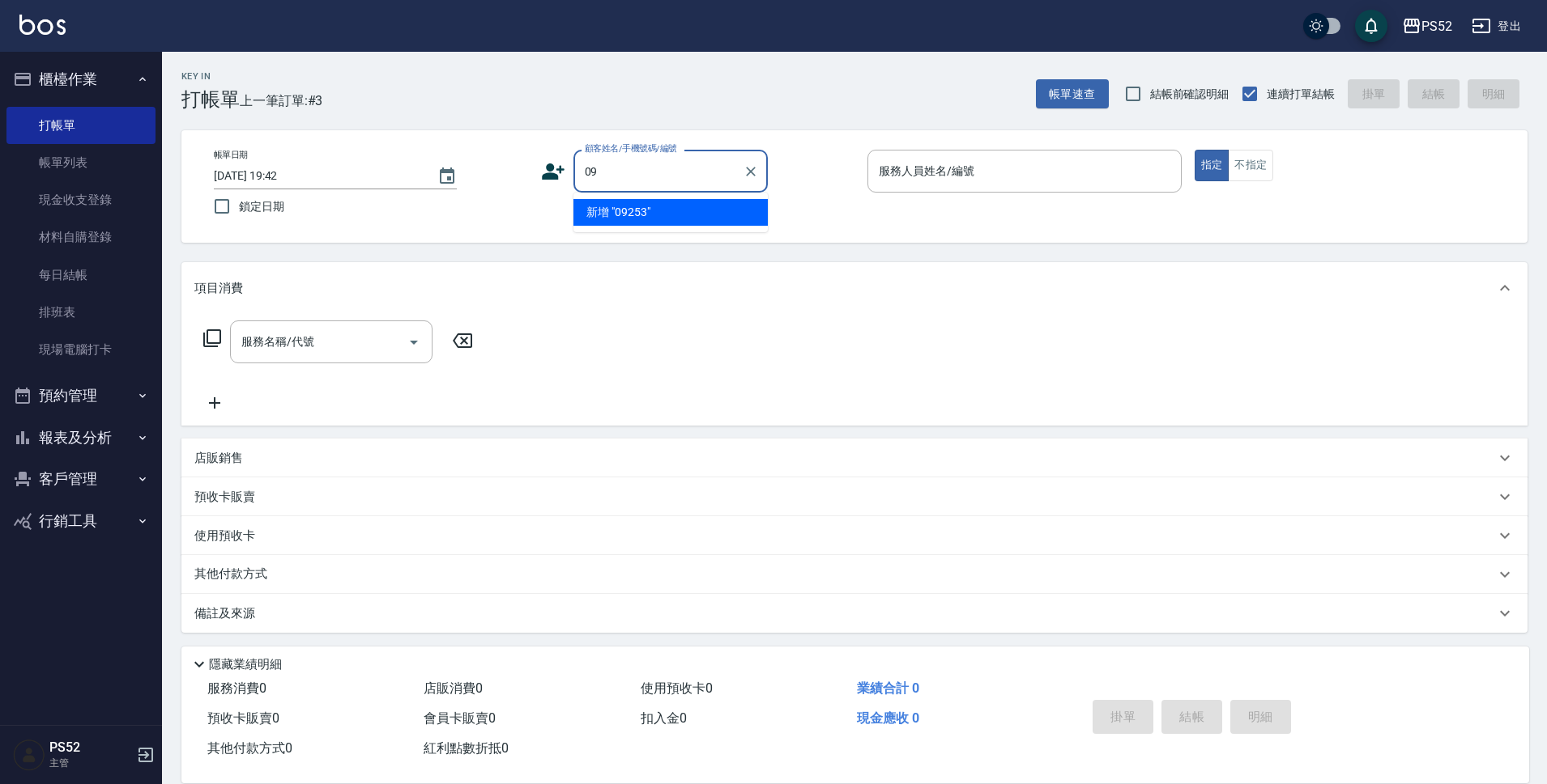
type input "0"
click at [652, 252] on li "[PERSON_NAME]/0928919798/B0928919798" at bounding box center [671, 239] width 195 height 27
type input "[PERSON_NAME]/0928919798/B0928919798"
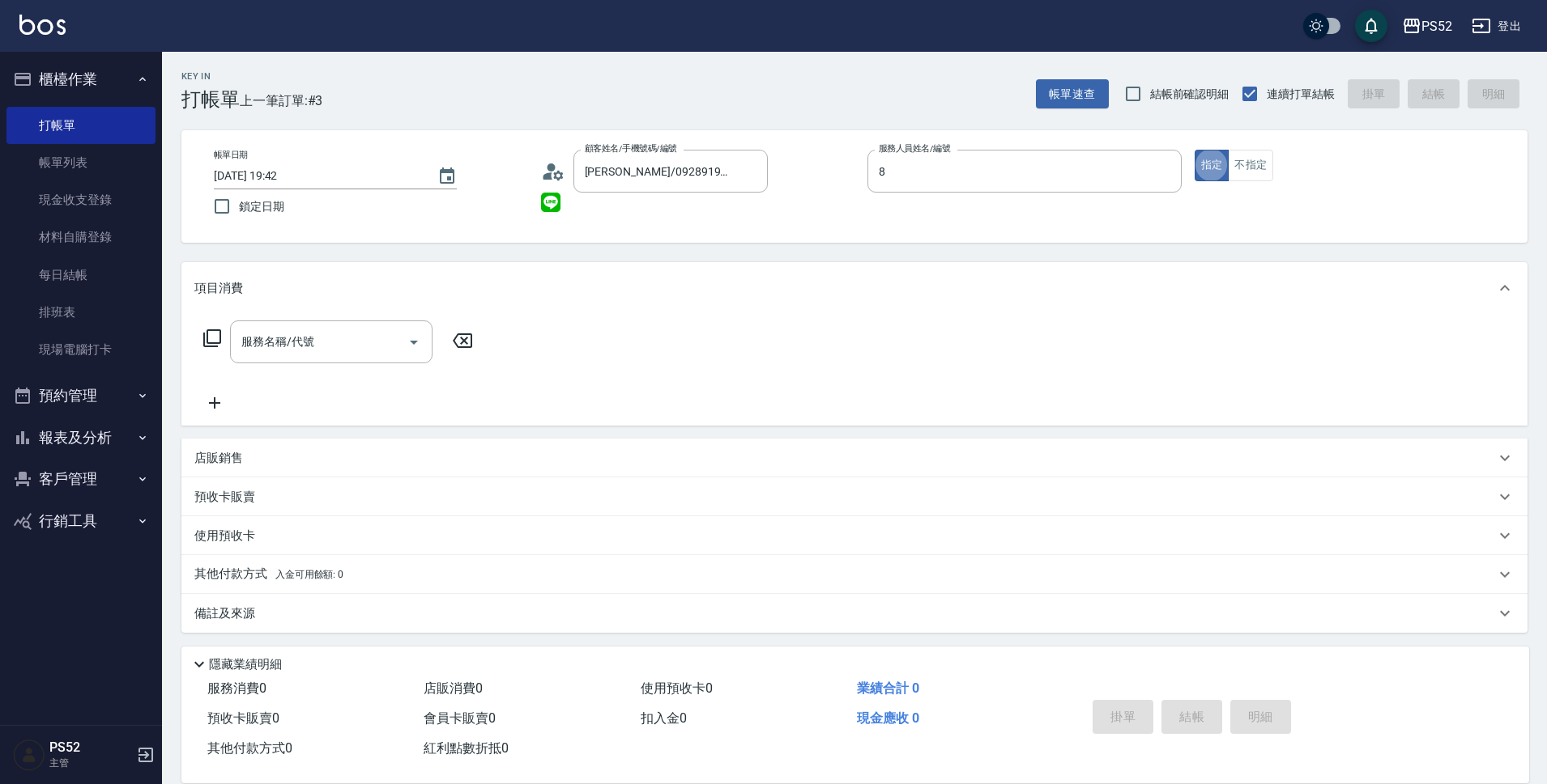
type input "Pink-8"
click at [1264, 162] on button "不指定" at bounding box center [1250, 165] width 45 height 32
click at [365, 328] on input "服務名稱/代號" at bounding box center [319, 341] width 164 height 28
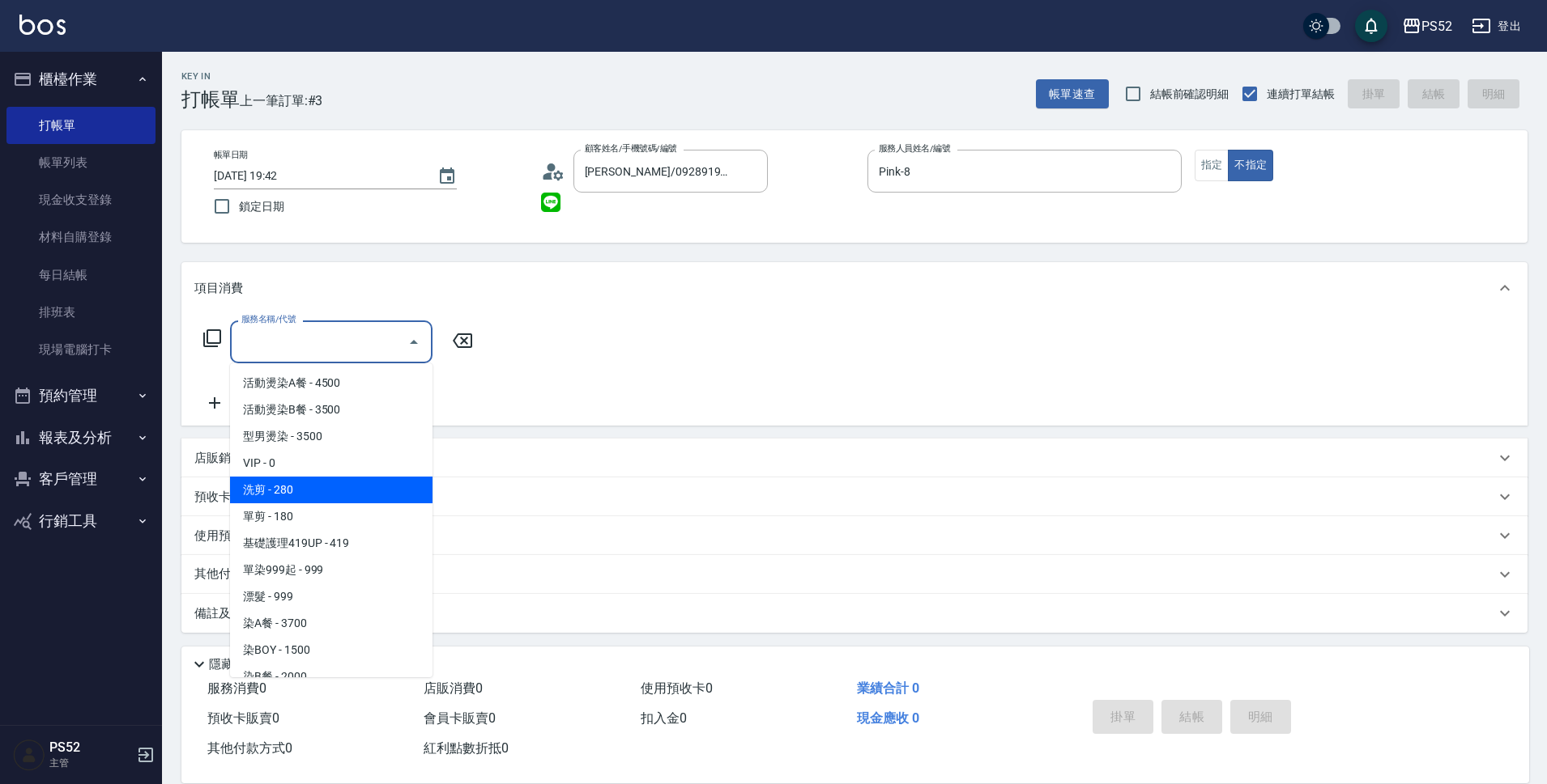
click at [328, 490] on span "洗剪 - 280" at bounding box center [331, 490] width 203 height 27
type input "洗剪(C1)"
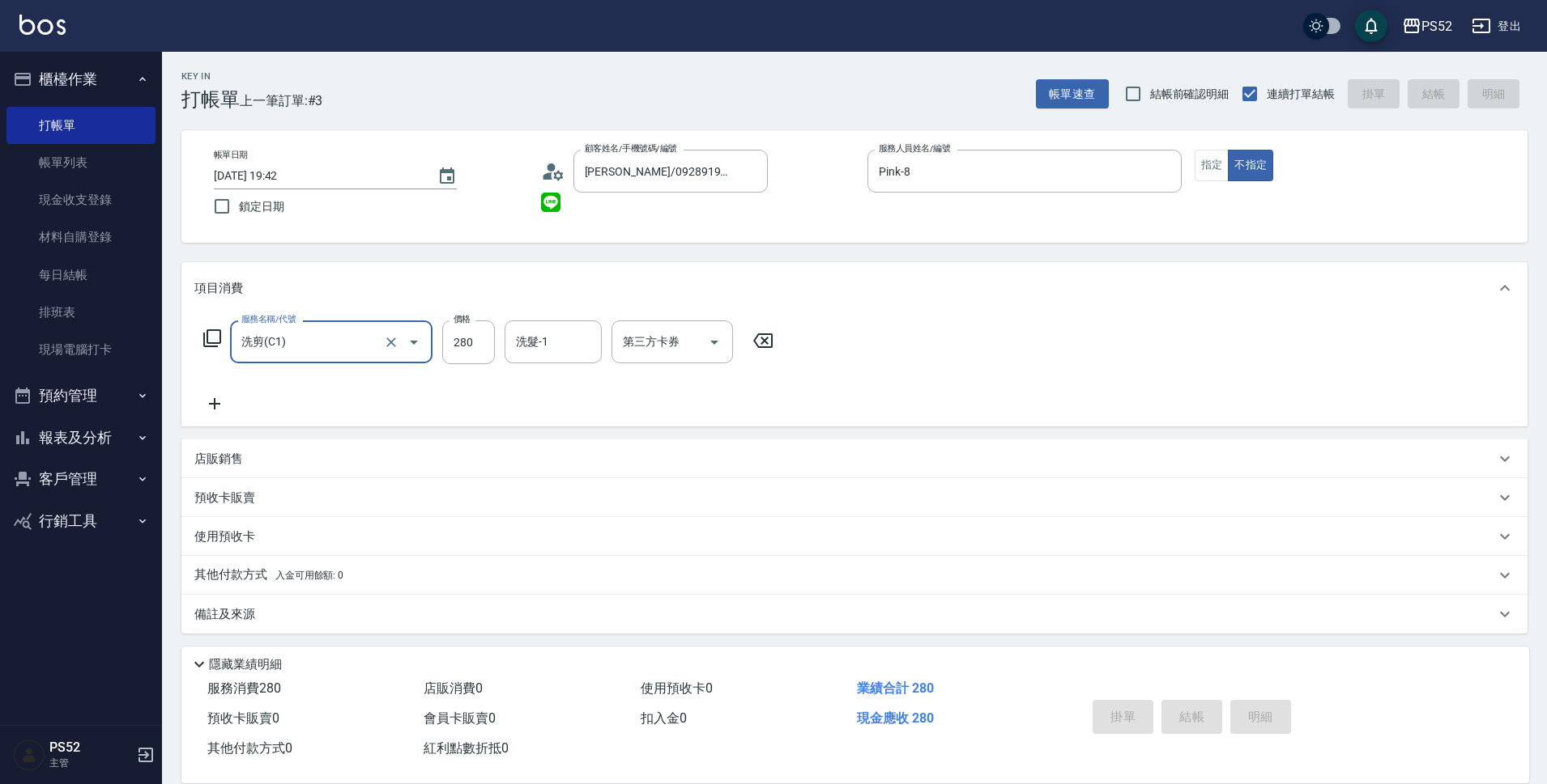
type input "[DATE] 19:43"
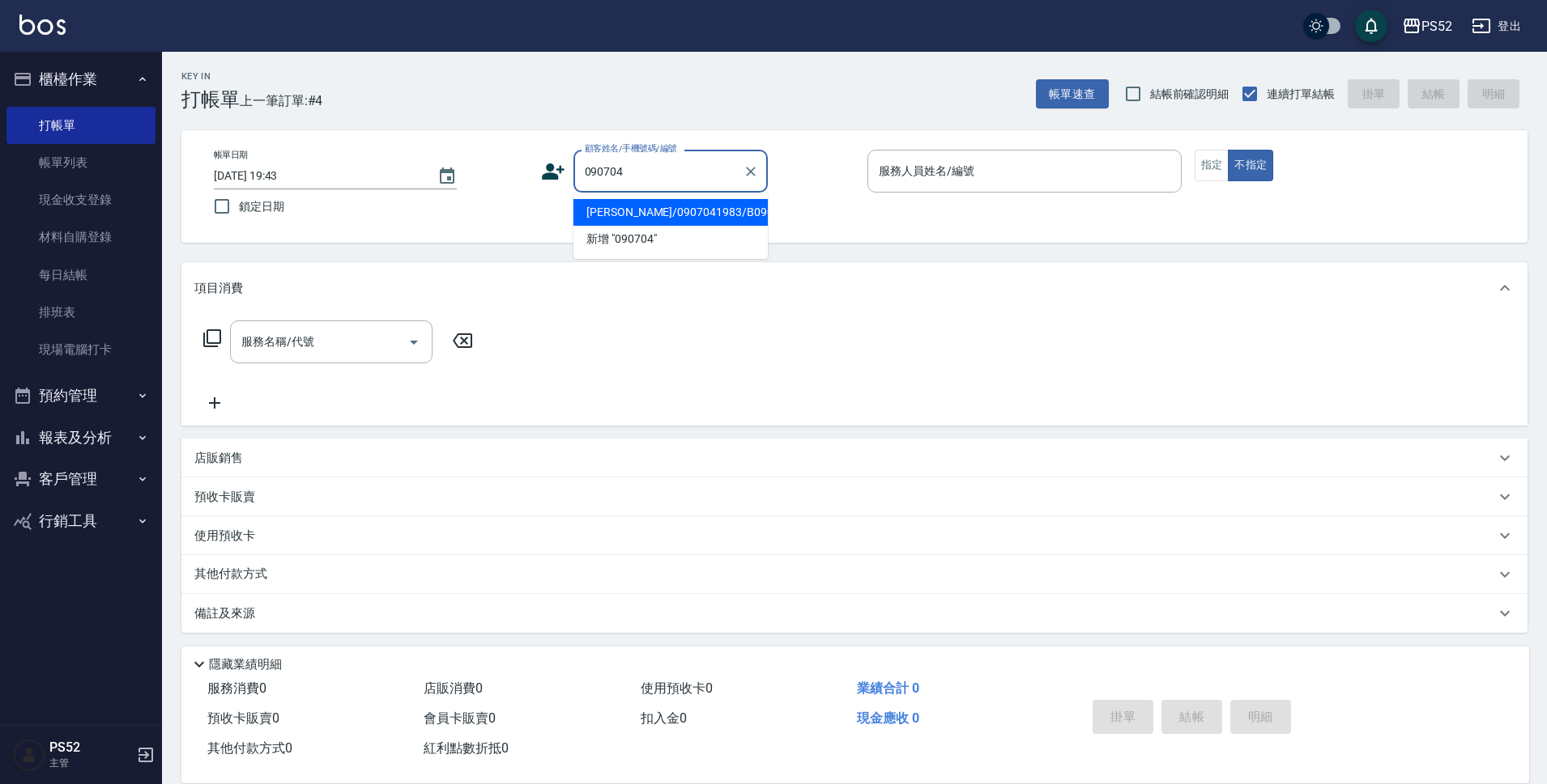
click at [676, 226] on li "[PERSON_NAME]/0907041983/B0907041983" at bounding box center [671, 212] width 195 height 27
type input "[PERSON_NAME]/0907041983/B0907041983"
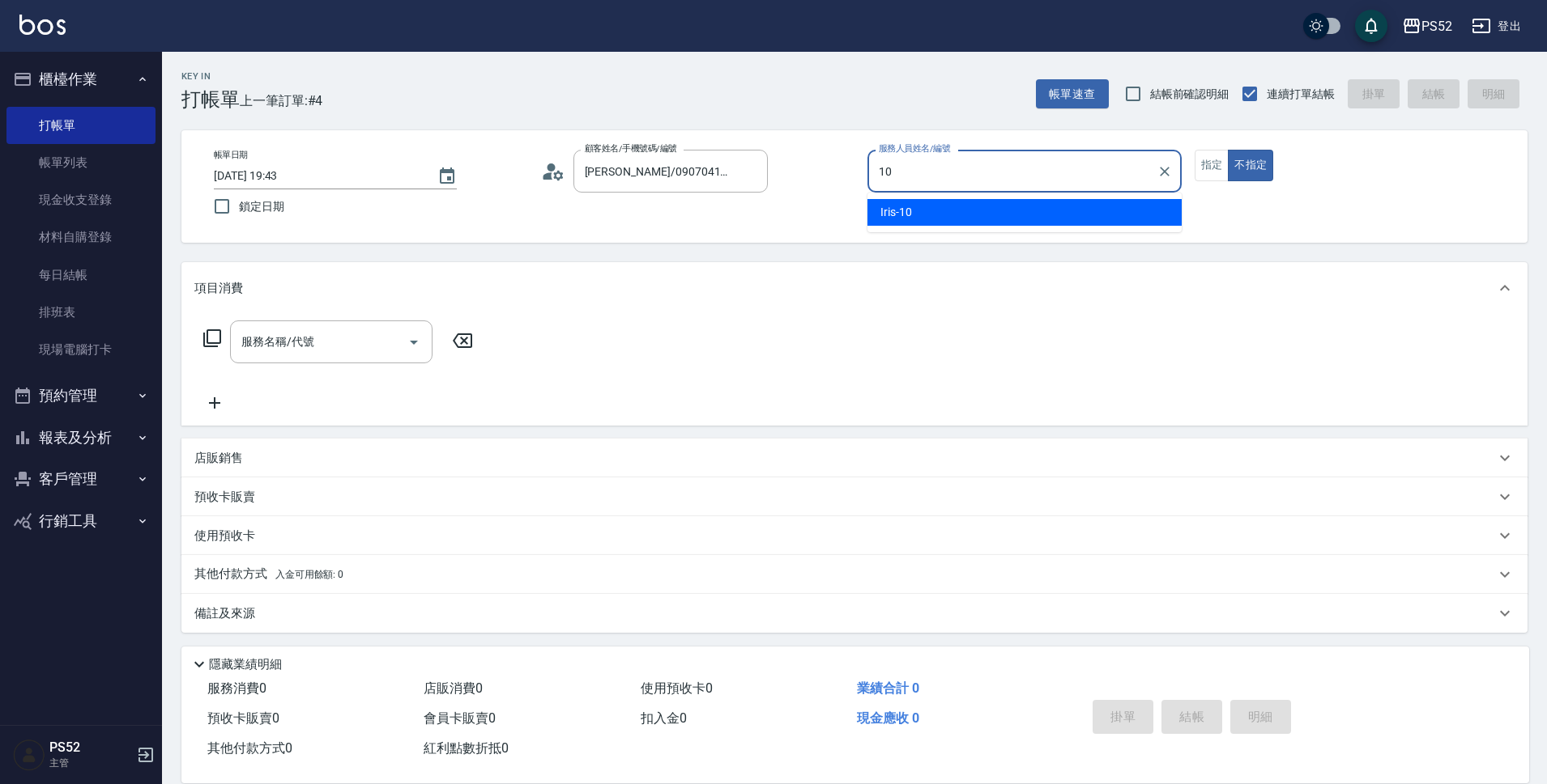
type input "Iris-10"
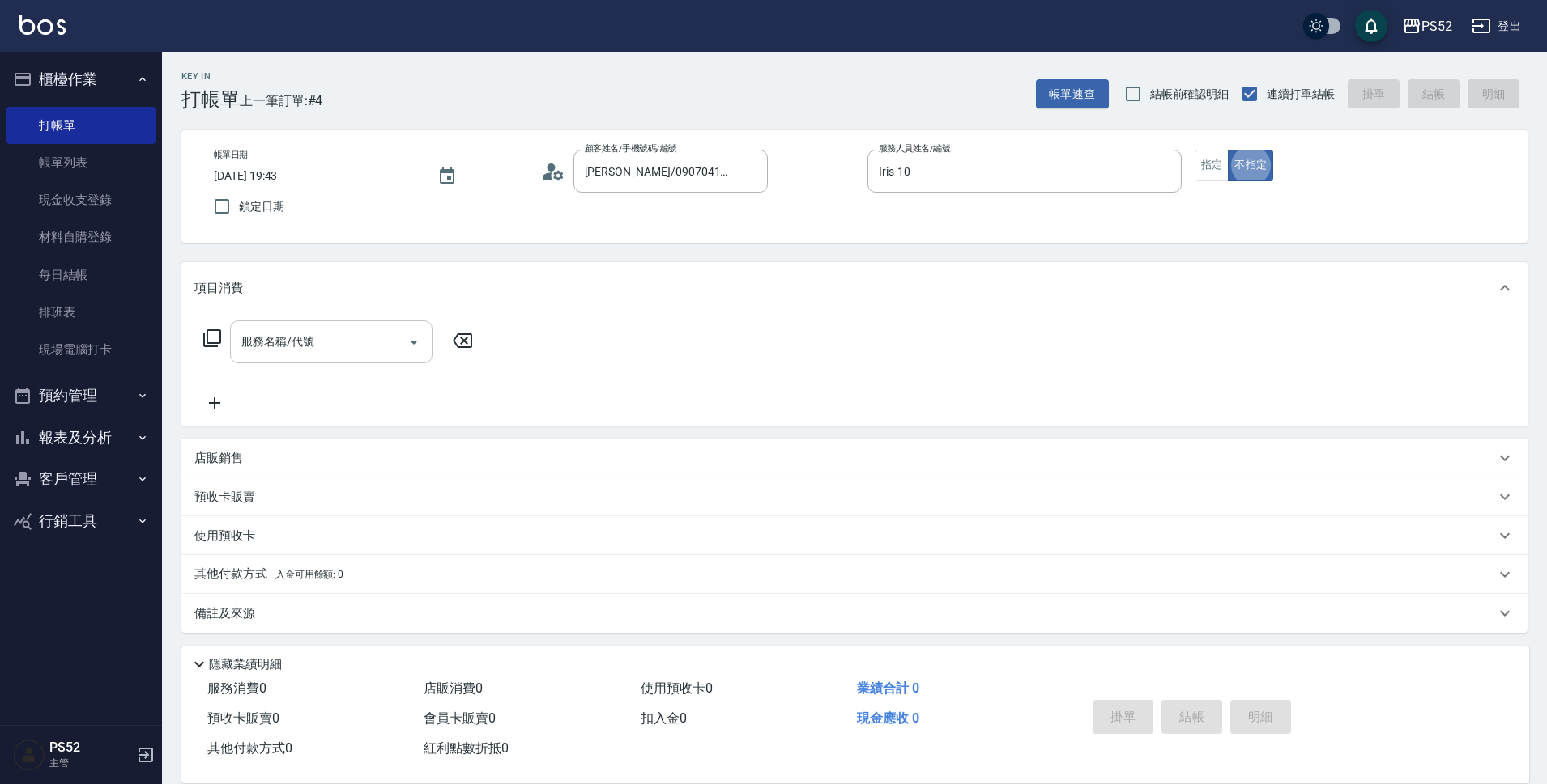
click at [288, 322] on div "服務名稱/代號" at bounding box center [331, 341] width 203 height 43
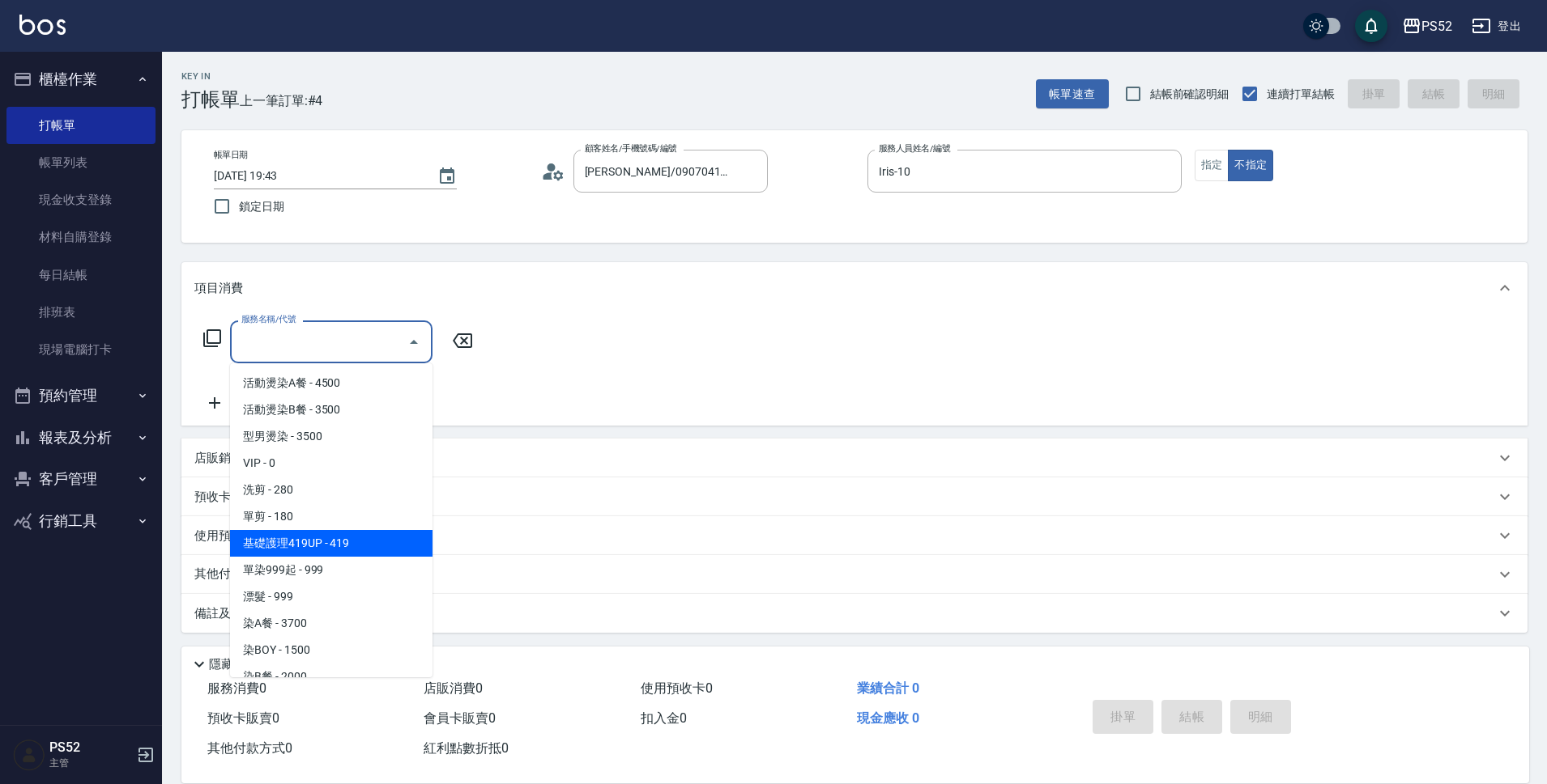
click at [359, 542] on span "基礎護理419UP - 419" at bounding box center [331, 543] width 203 height 27
type input "基礎護理419UP(C3)"
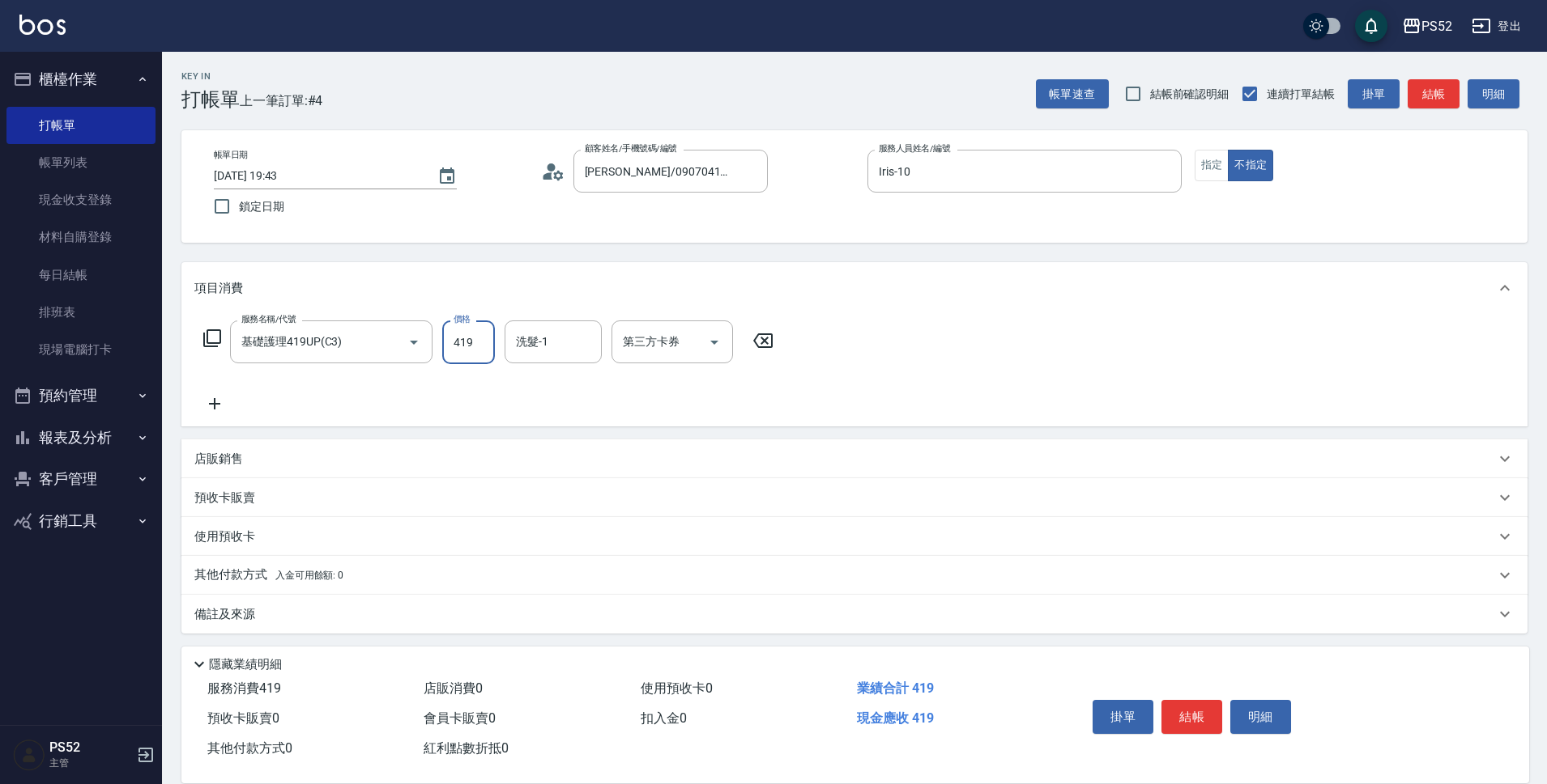
click at [472, 340] on input "419" at bounding box center [468, 342] width 53 height 44
type input "489"
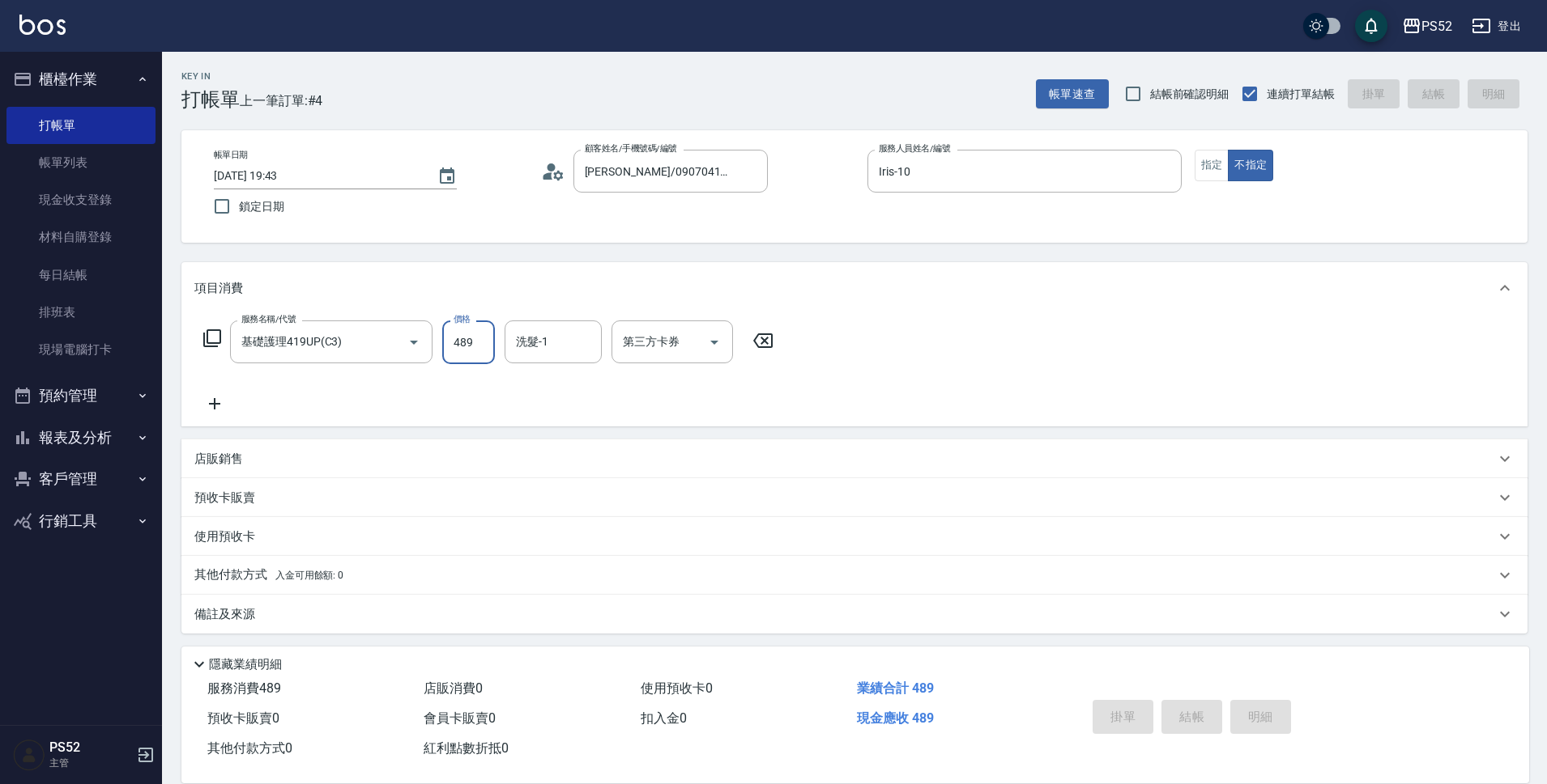
type input "[DATE] 19:44"
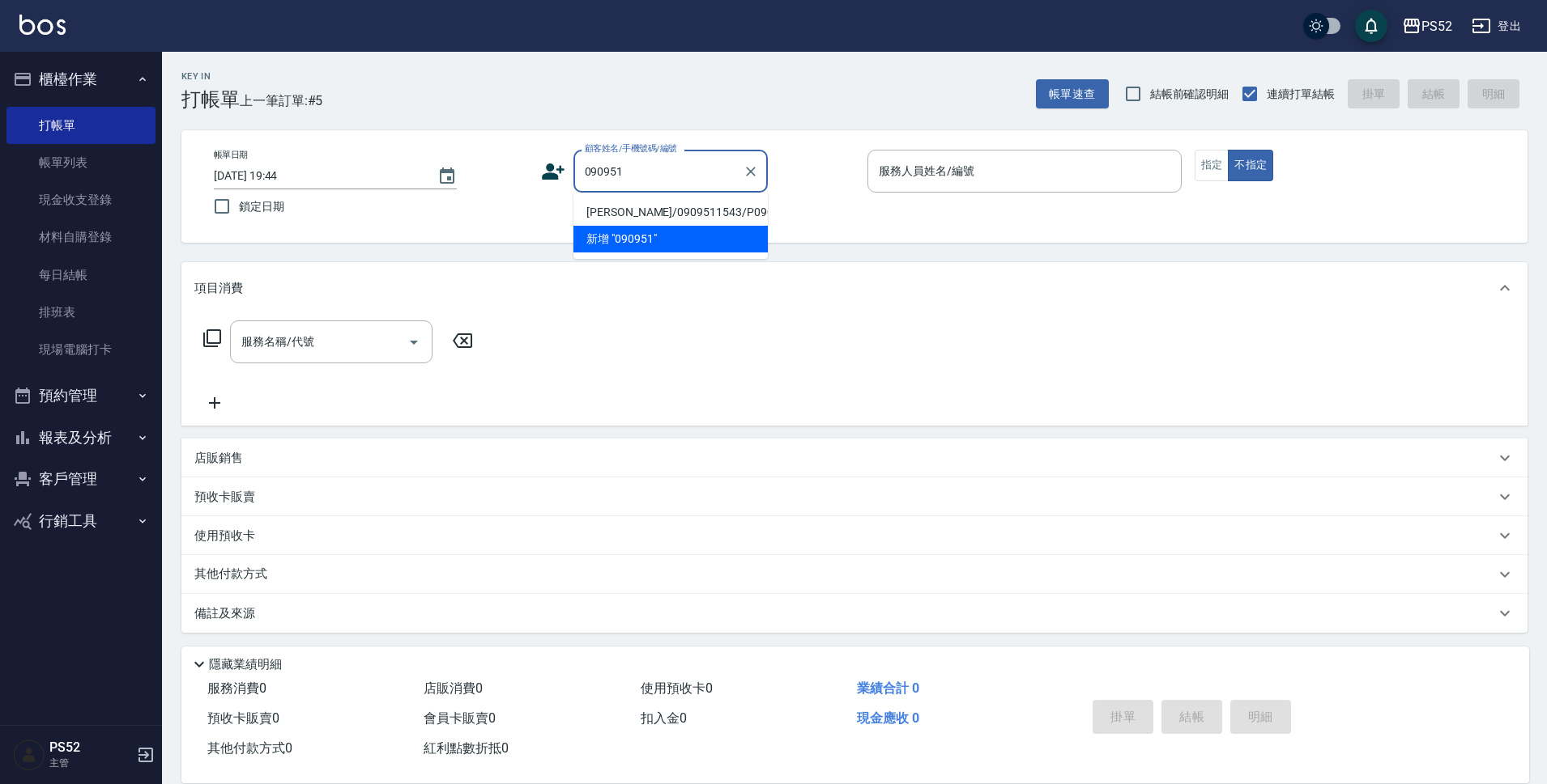
click at [675, 226] on li "[PERSON_NAME]/0909511543/P0909511543" at bounding box center [671, 212] width 195 height 27
type input "[PERSON_NAME]/0909511543/P0909511543"
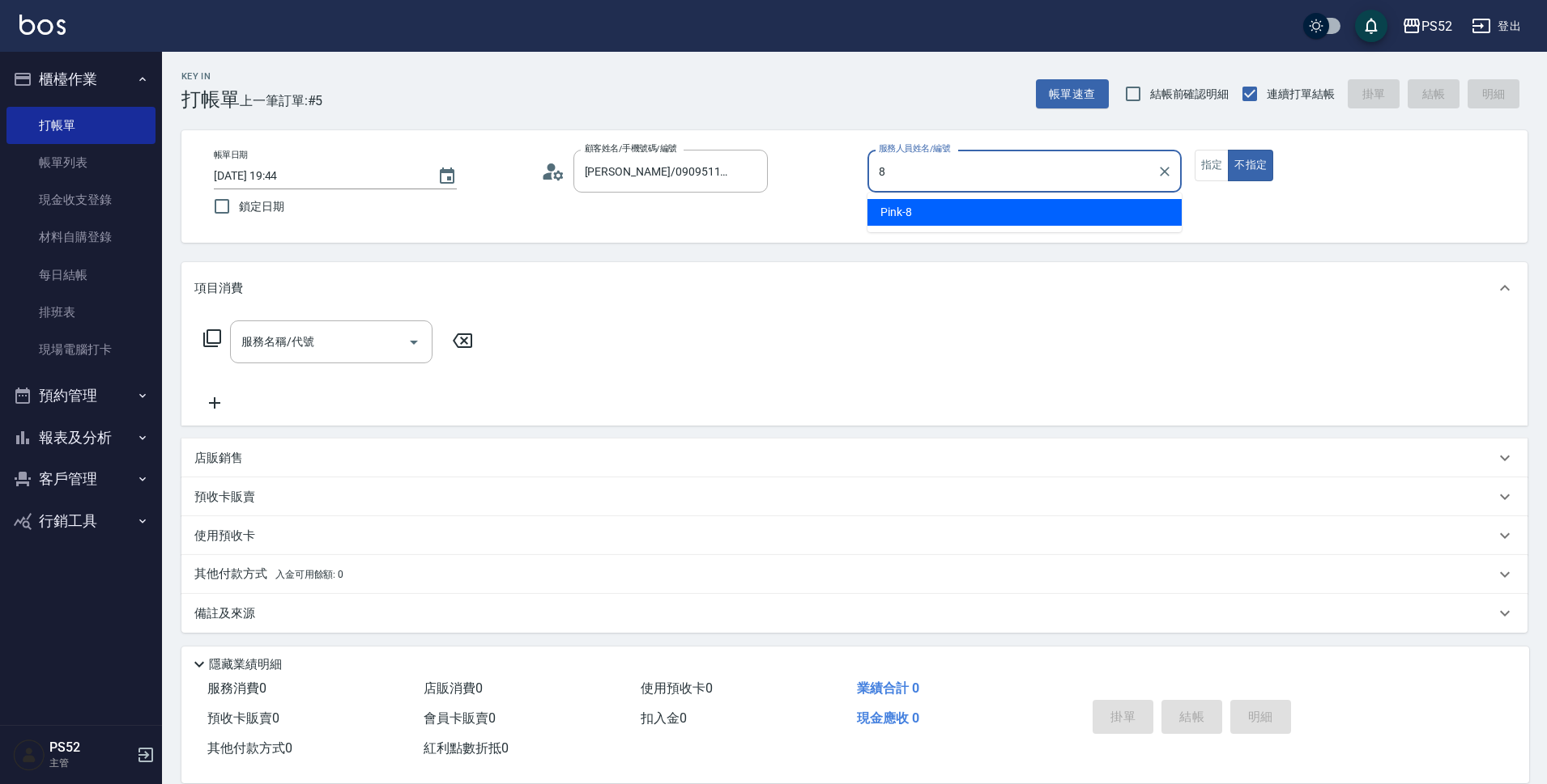
type input "Pink-8"
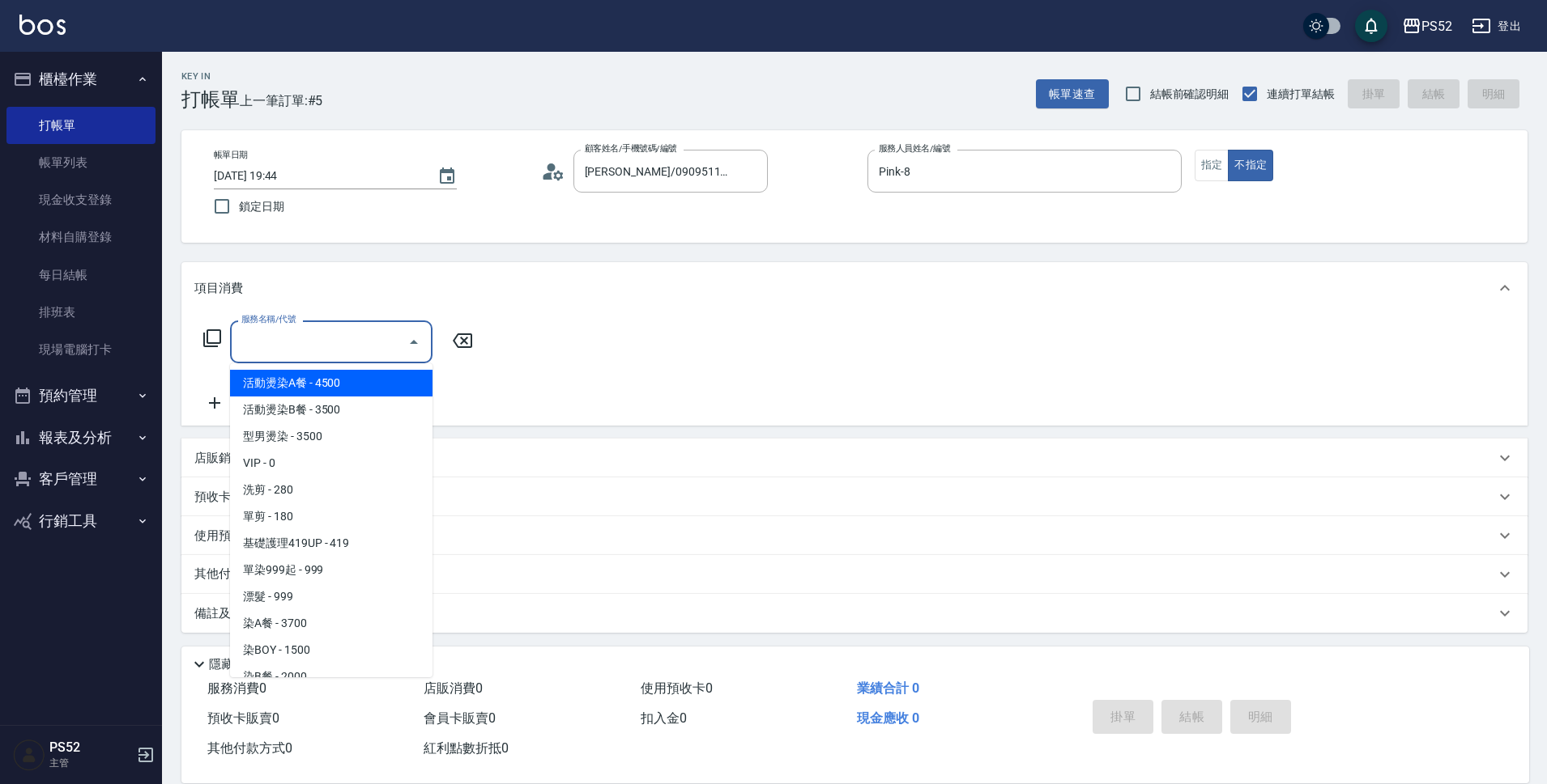
click at [269, 345] on input "服務名稱/代號" at bounding box center [319, 341] width 164 height 28
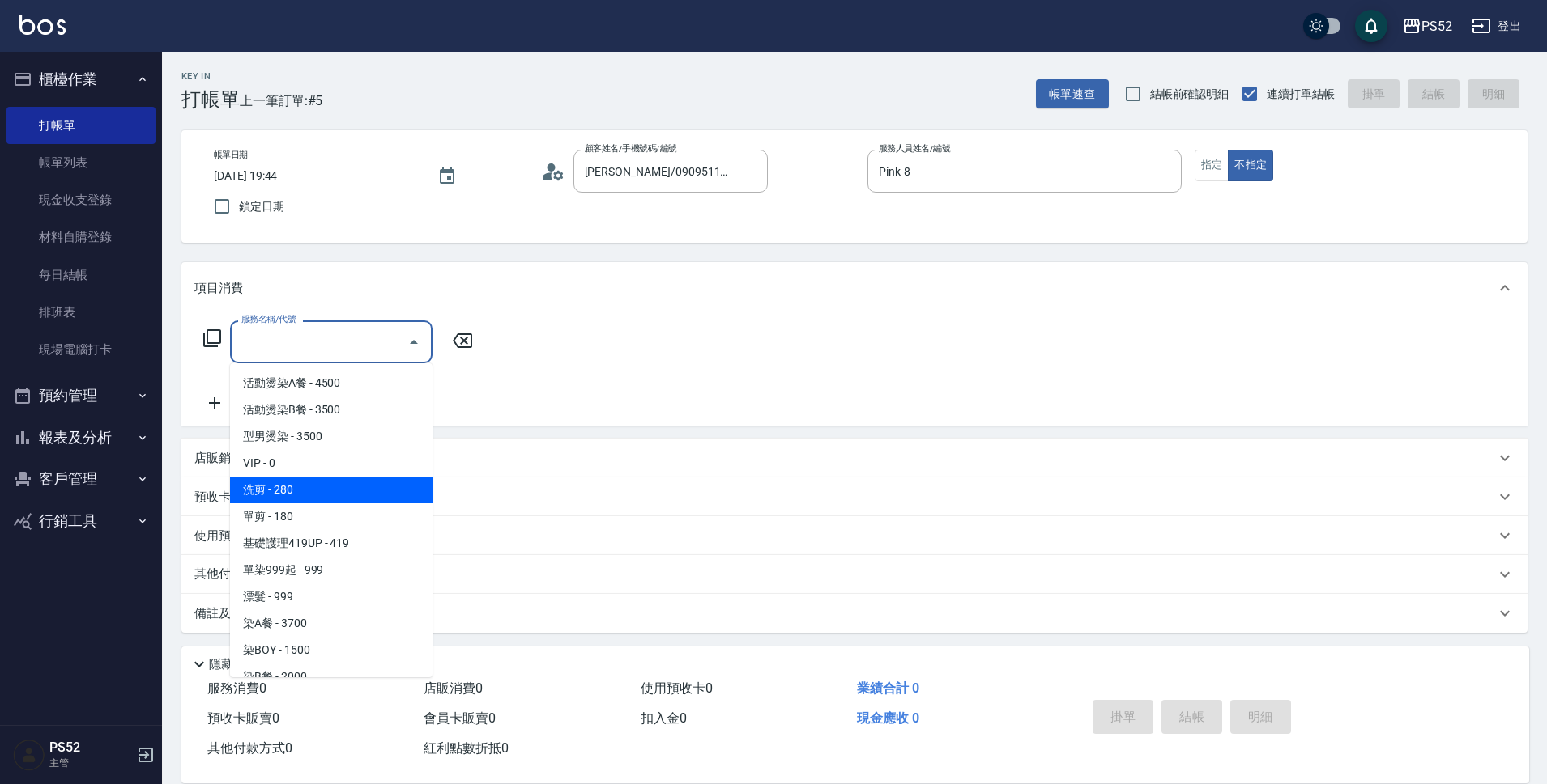
click at [309, 495] on span "洗剪 - 280" at bounding box center [331, 490] width 203 height 27
type input "洗剪(C1)"
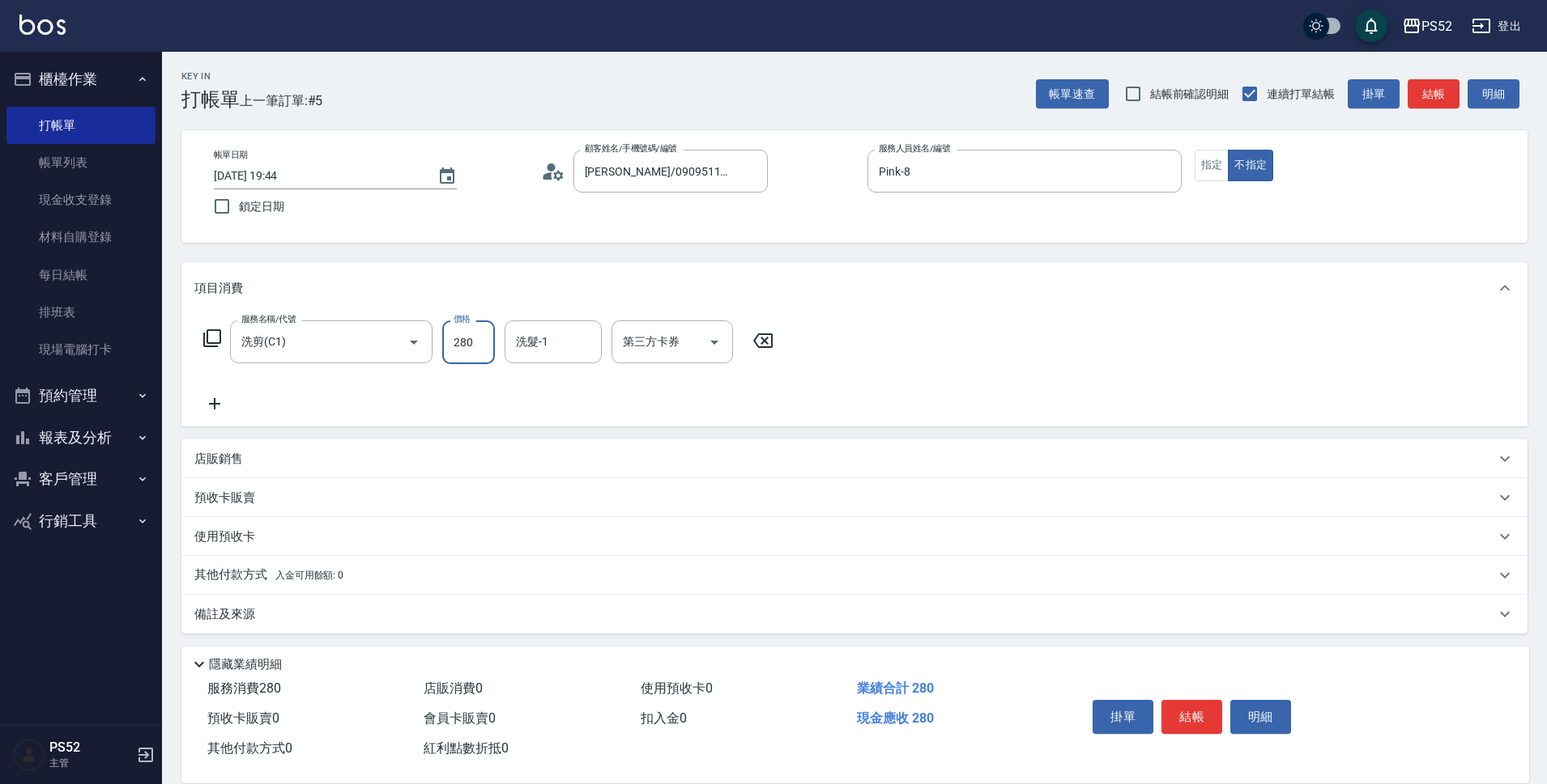
click at [475, 357] on input "280" at bounding box center [468, 342] width 53 height 44
type input "370"
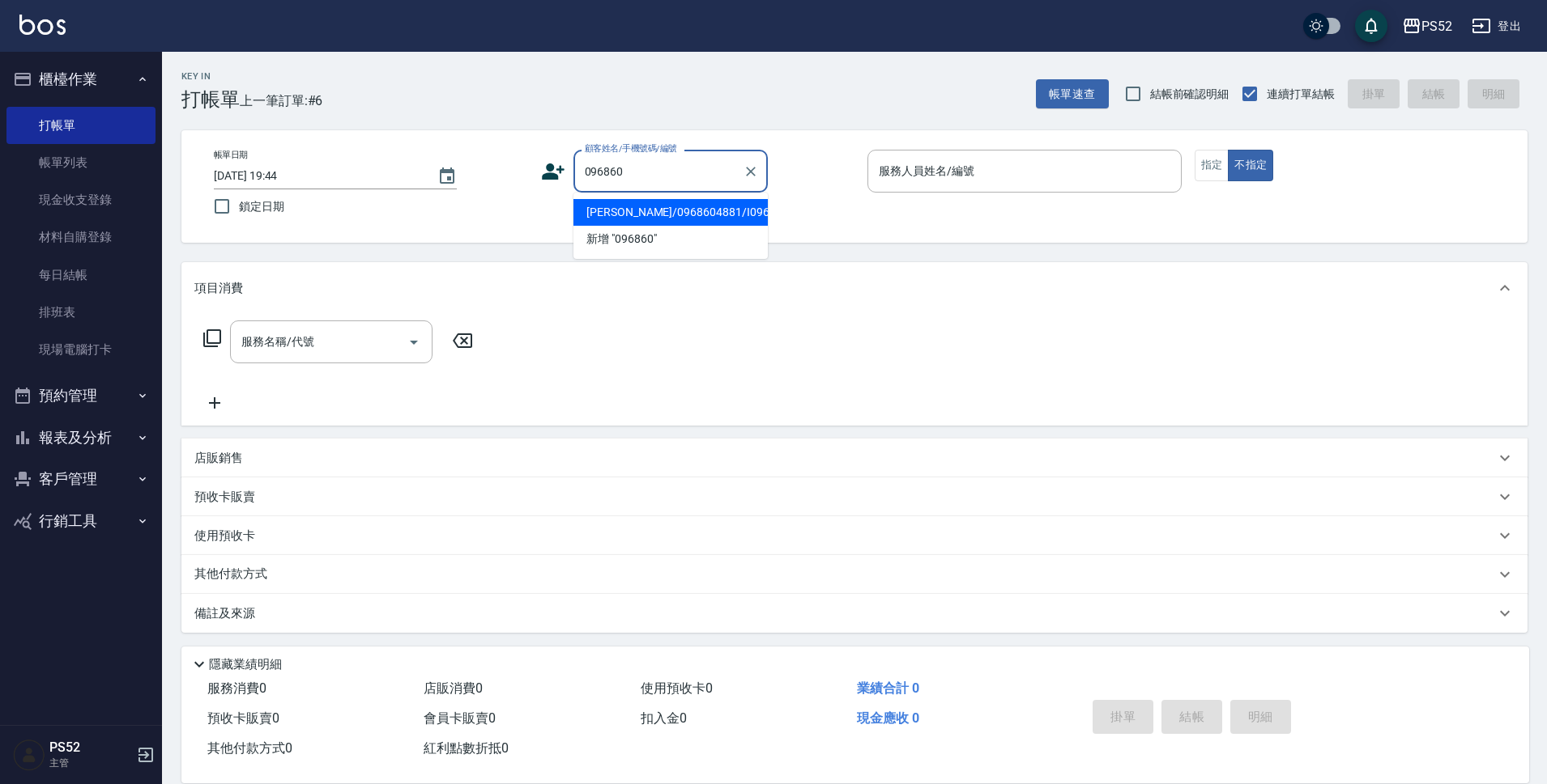
click at [698, 212] on li "[PERSON_NAME]/0968604881/I0968604881" at bounding box center [671, 212] width 195 height 27
type input "[PERSON_NAME]/0968604881/I0968604881"
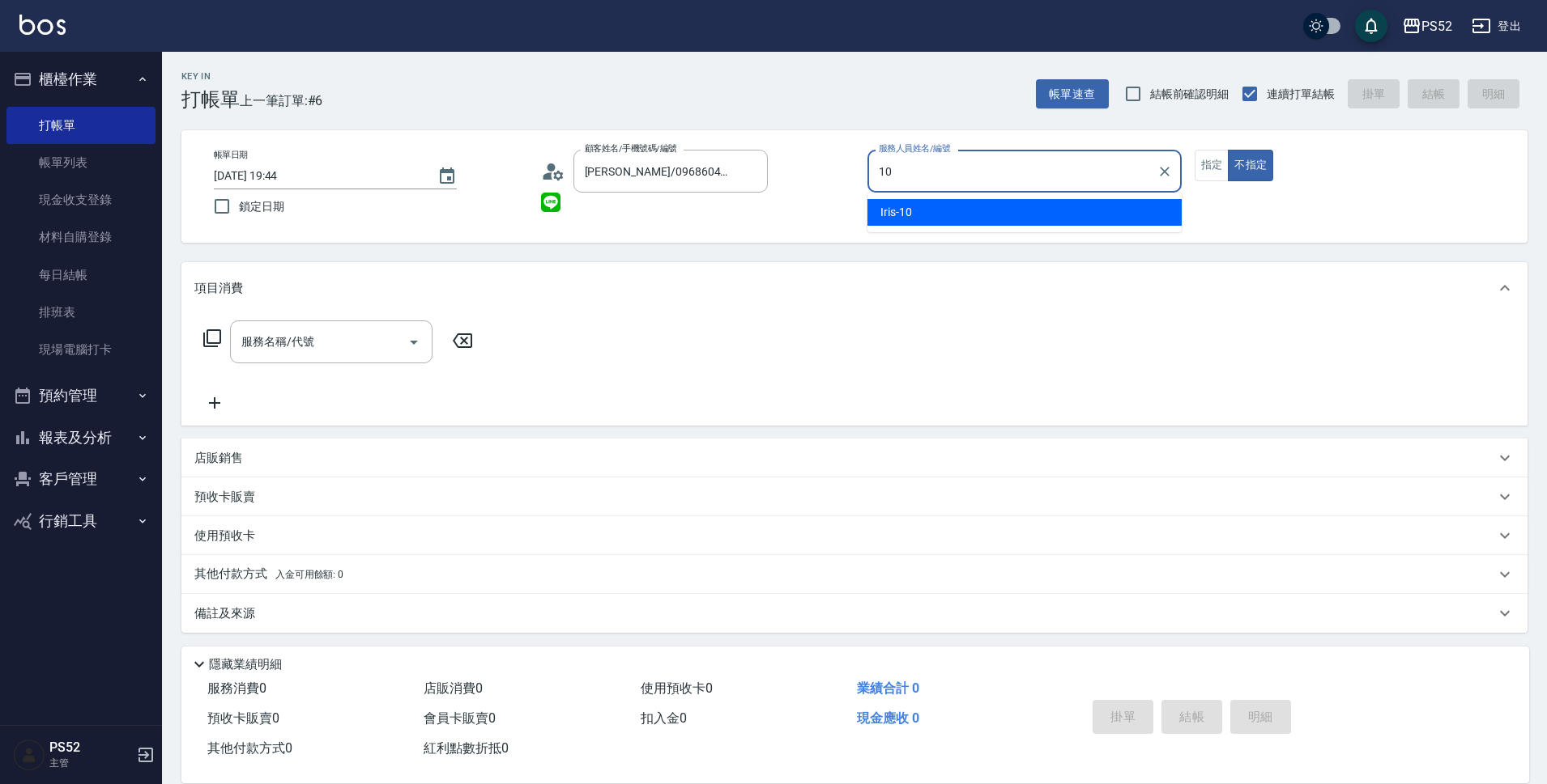
type input "Iris-10"
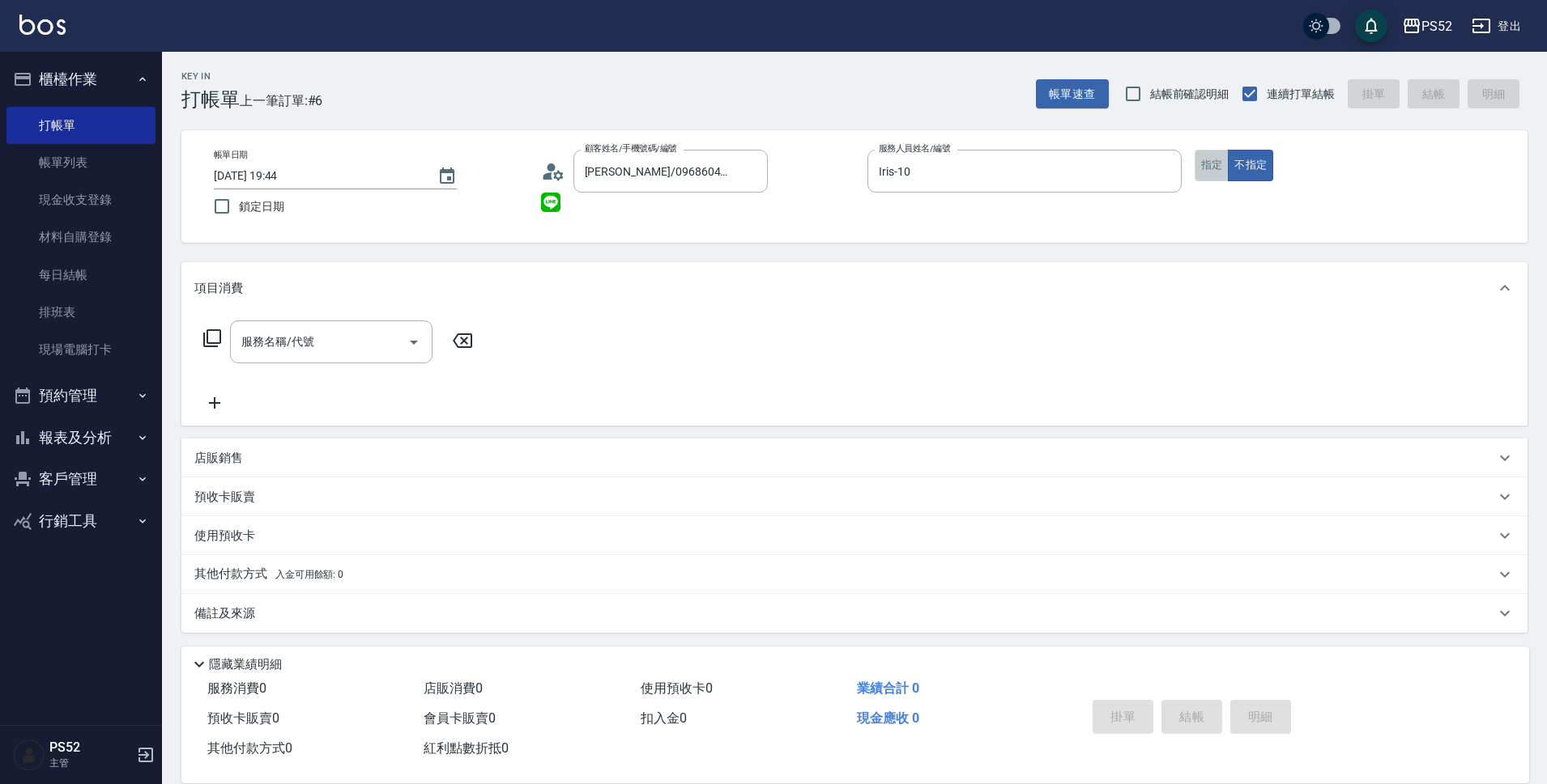
click at [1219, 165] on button "指定" at bounding box center [1211, 165] width 35 height 32
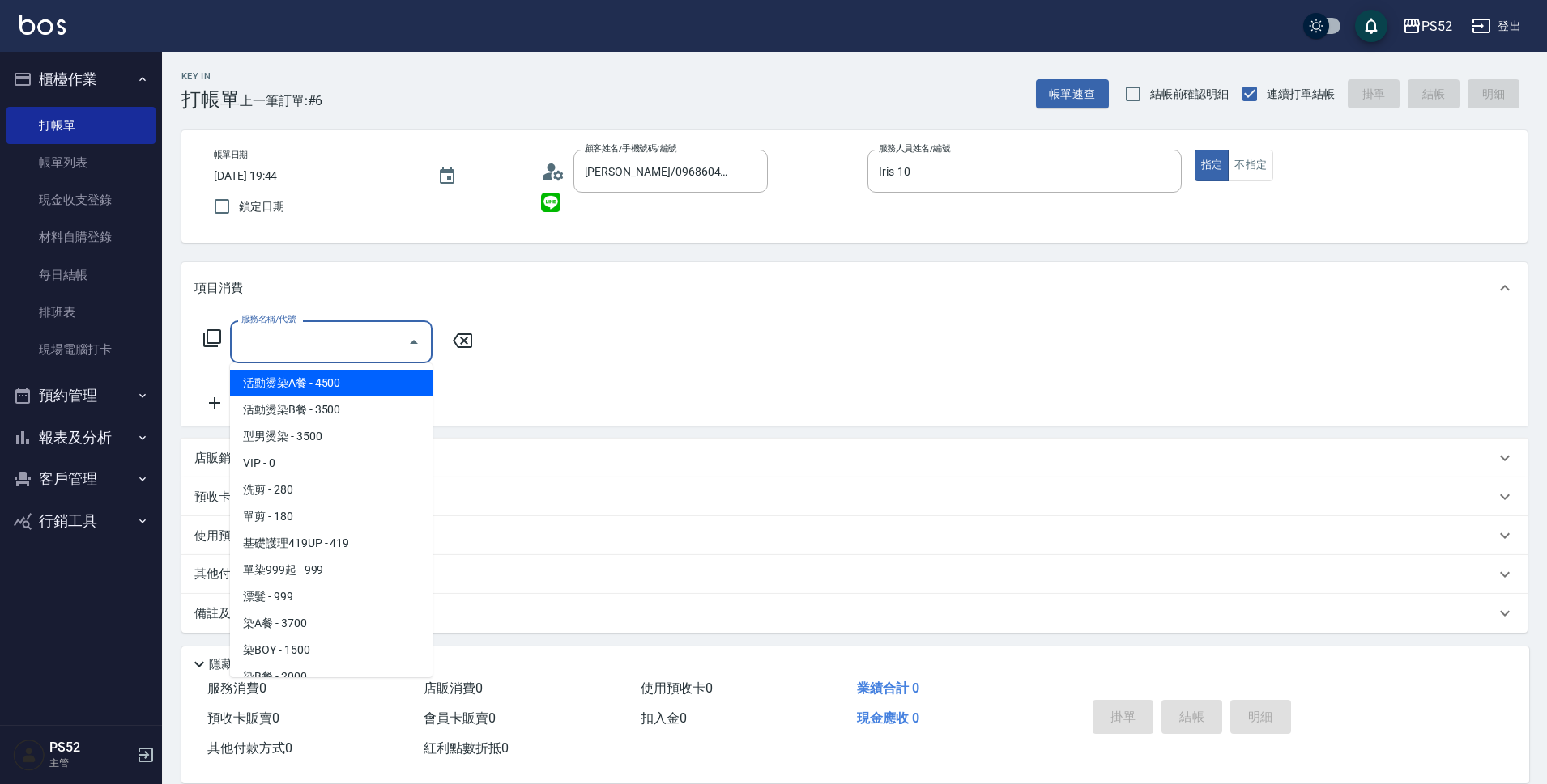
click at [294, 351] on input "服務名稱/代號" at bounding box center [319, 341] width 164 height 28
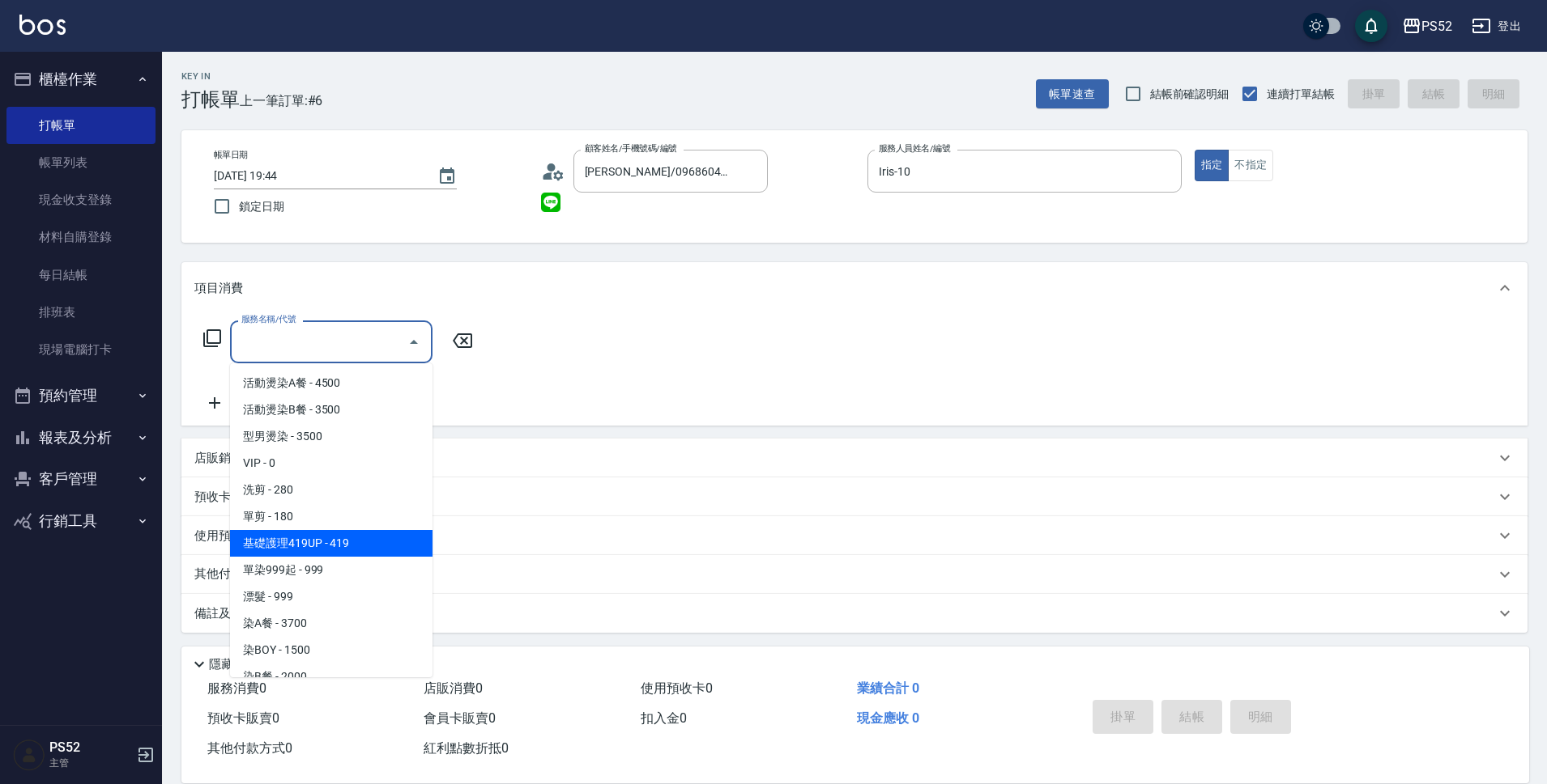
click at [376, 548] on span "基礎護理419UP - 419" at bounding box center [331, 543] width 203 height 27
type input "基礎護理419UP(C3)"
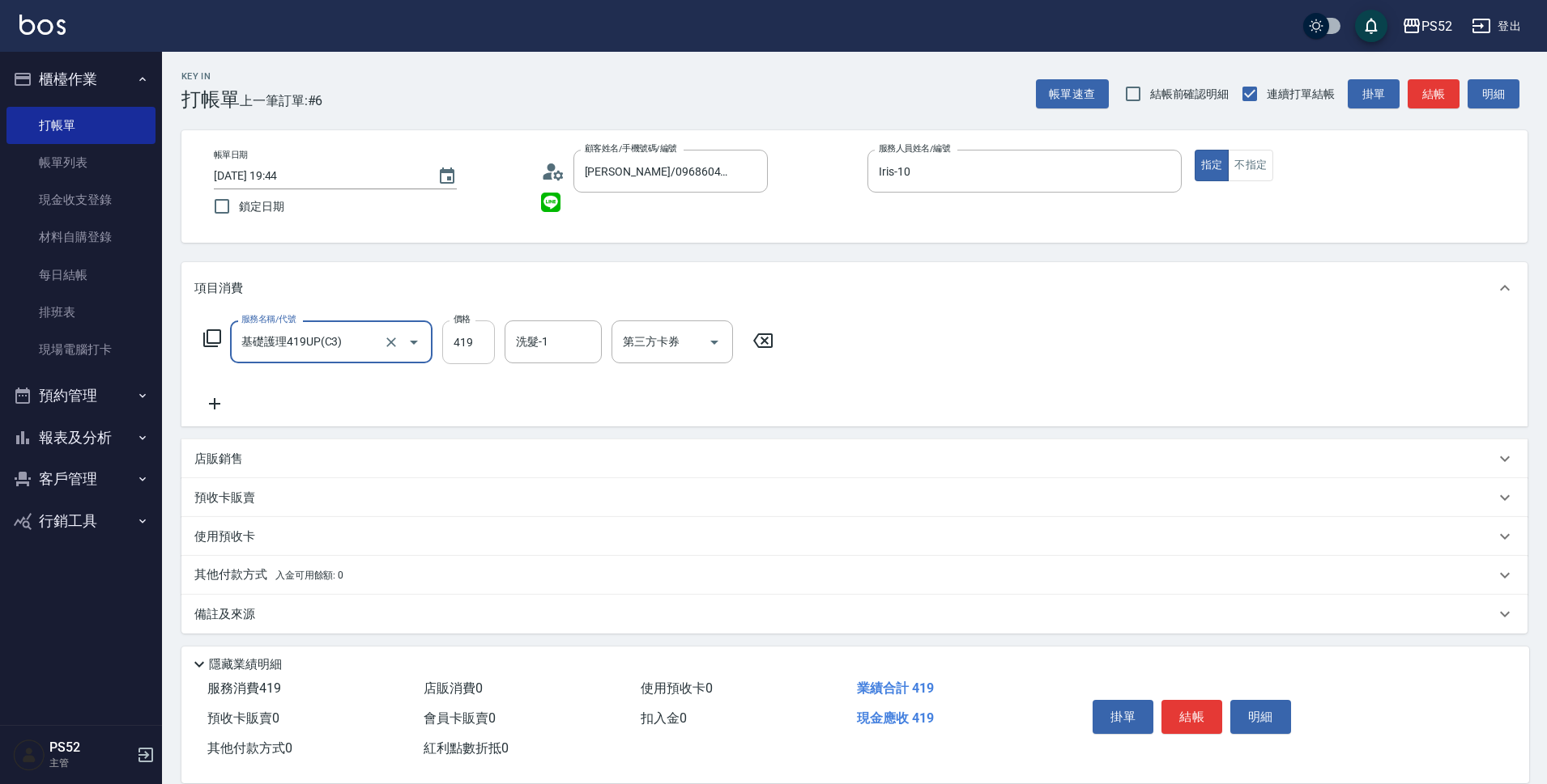
click at [473, 337] on input "419" at bounding box center [468, 342] width 53 height 44
type input "520"
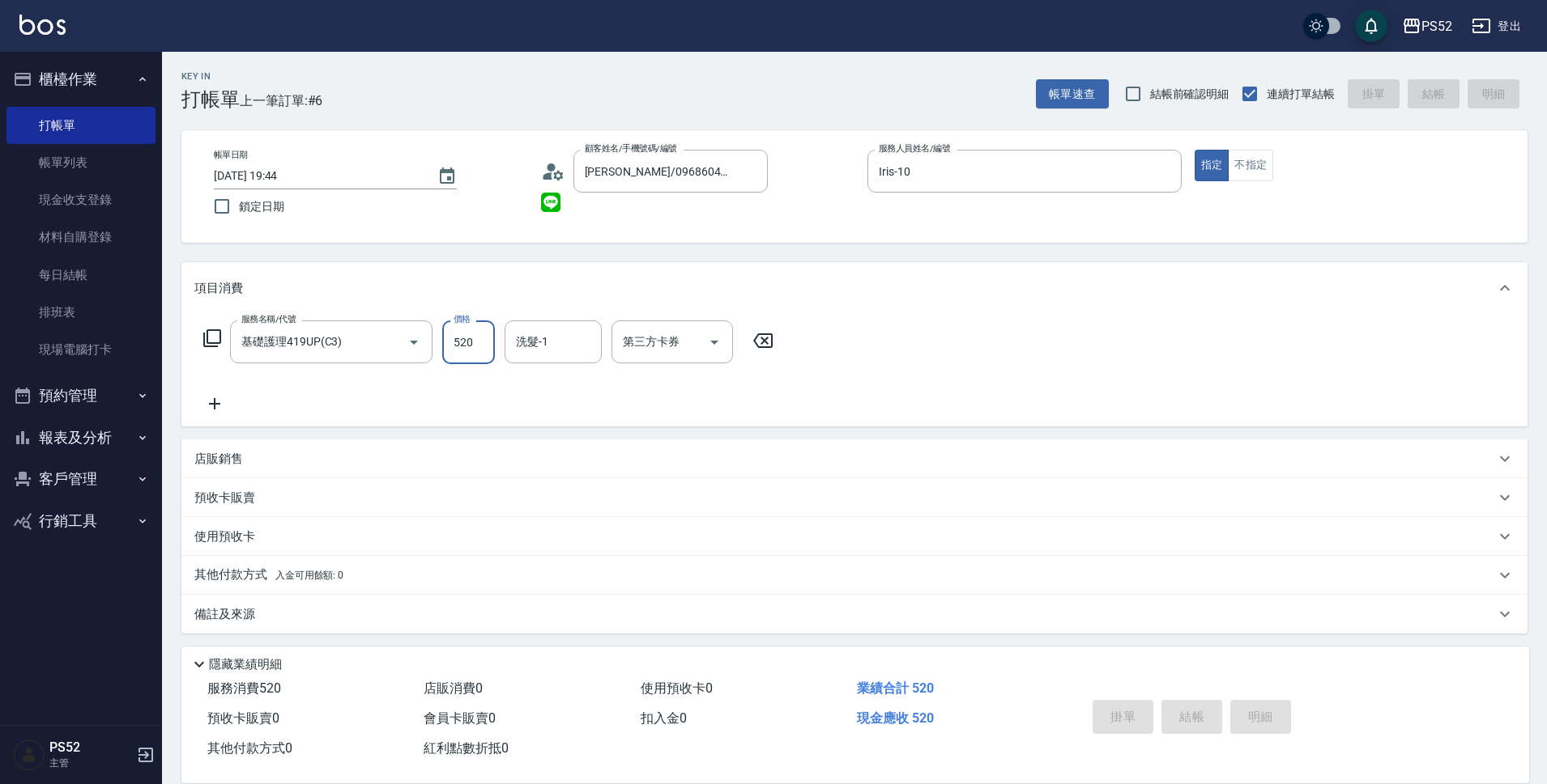
type input "[DATE] 19:45"
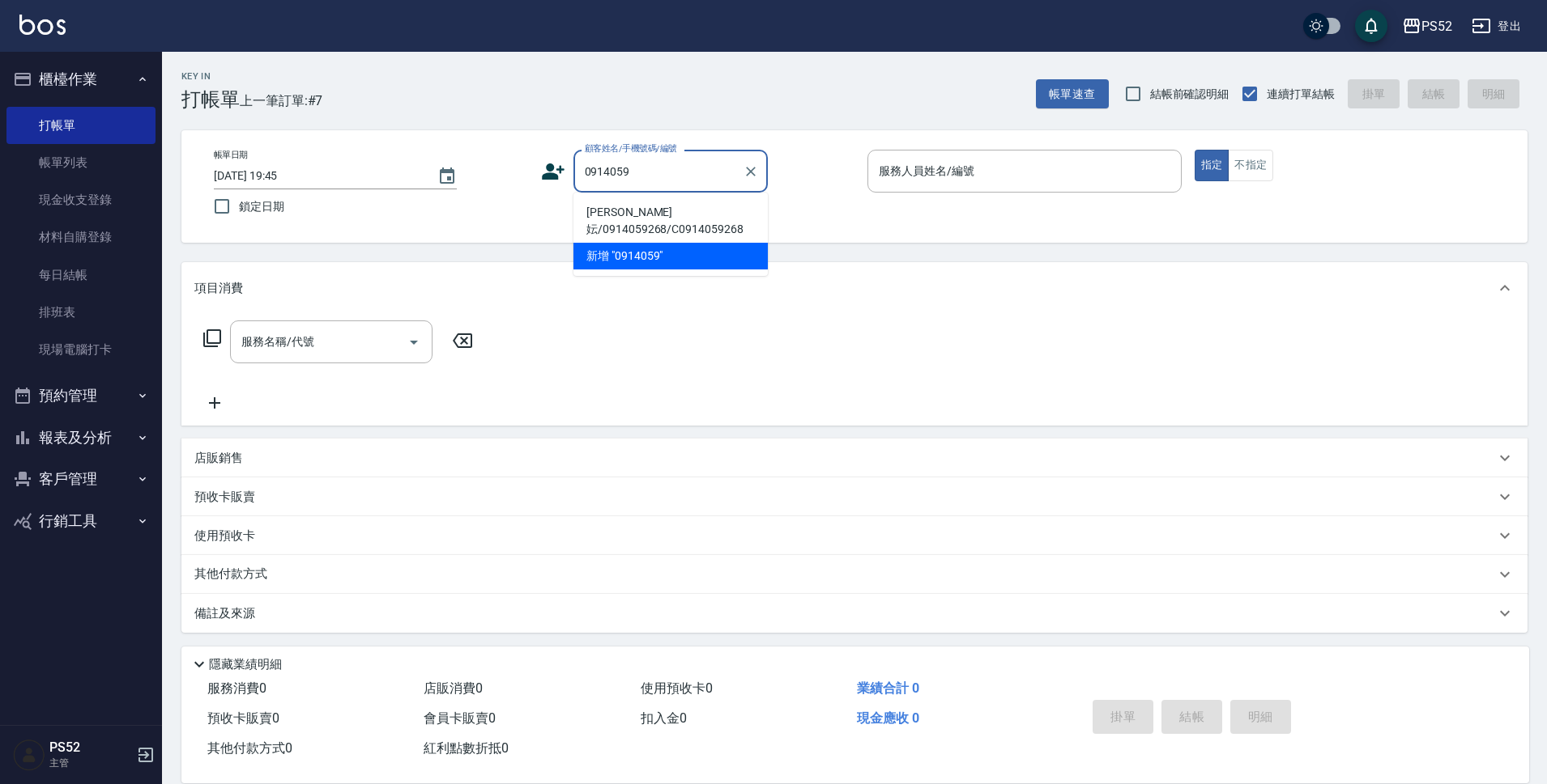
click at [652, 203] on li "[PERSON_NAME]妘/0914059268/C0914059268" at bounding box center [671, 221] width 195 height 44
type input "[PERSON_NAME]妘/0914059268/C0914059268"
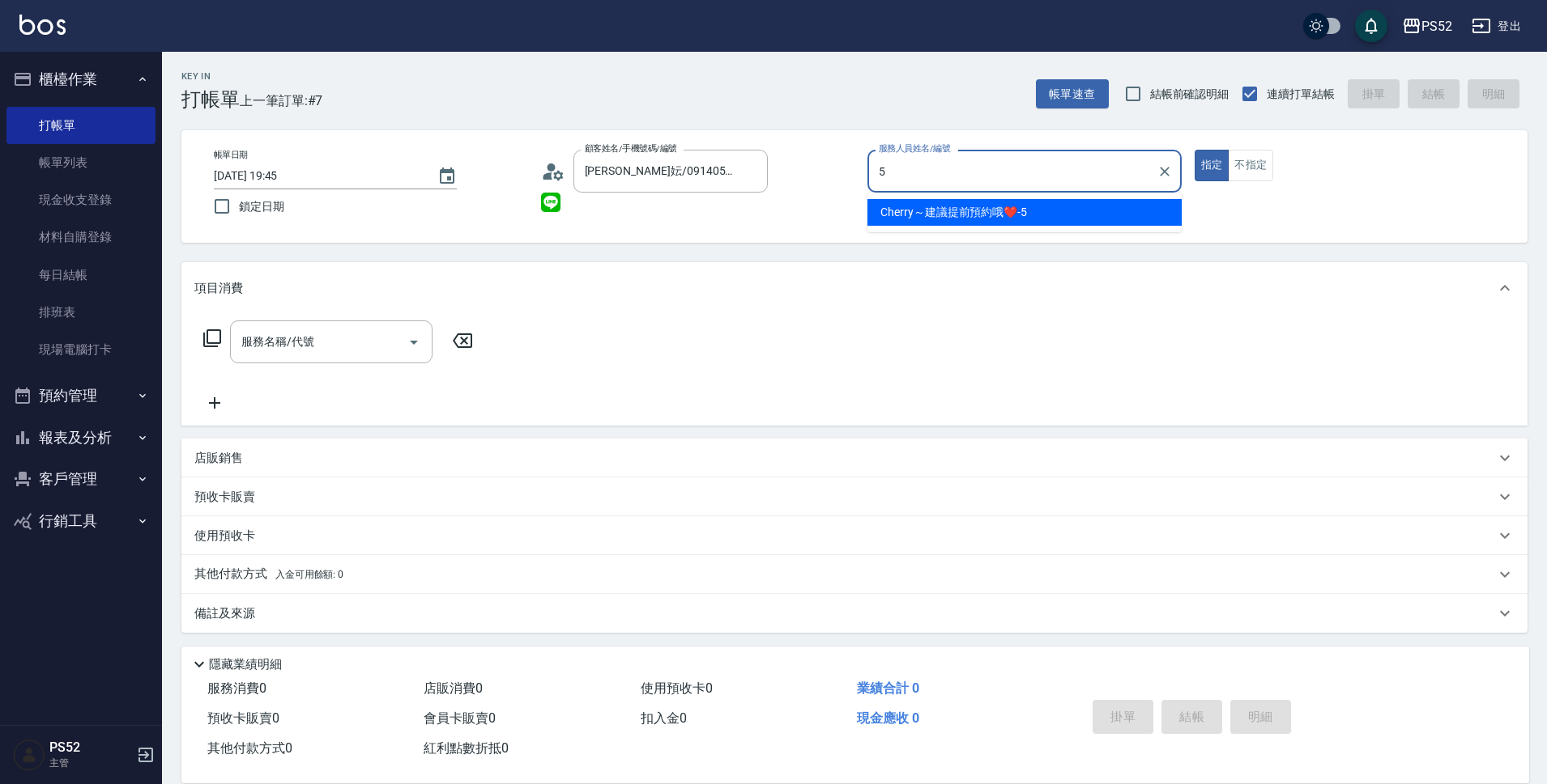
type input "Cherry～建議提前預約哦❤️-5"
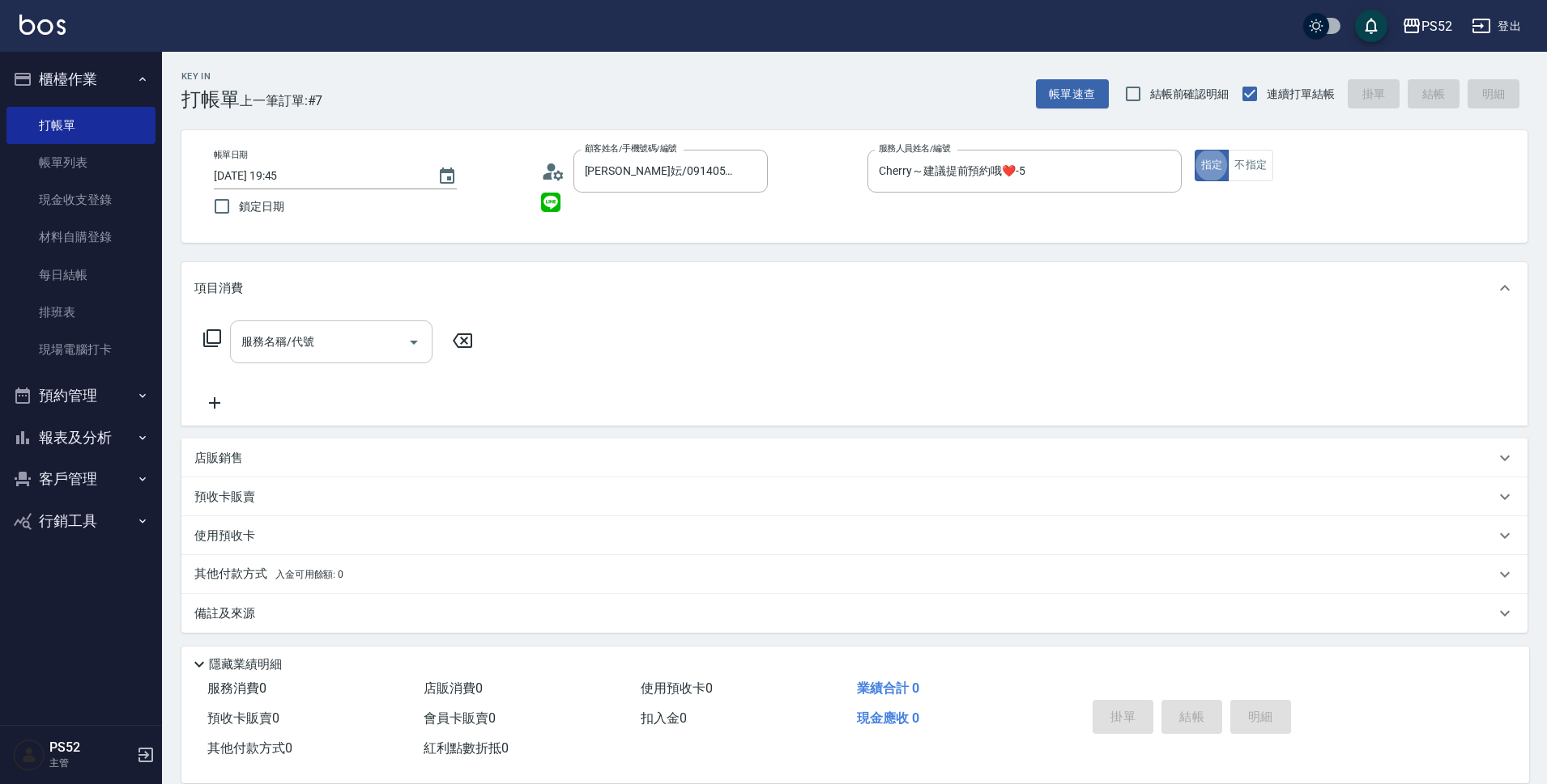
click at [285, 336] on div "服務名稱/代號 服務名稱/代號" at bounding box center [331, 341] width 203 height 43
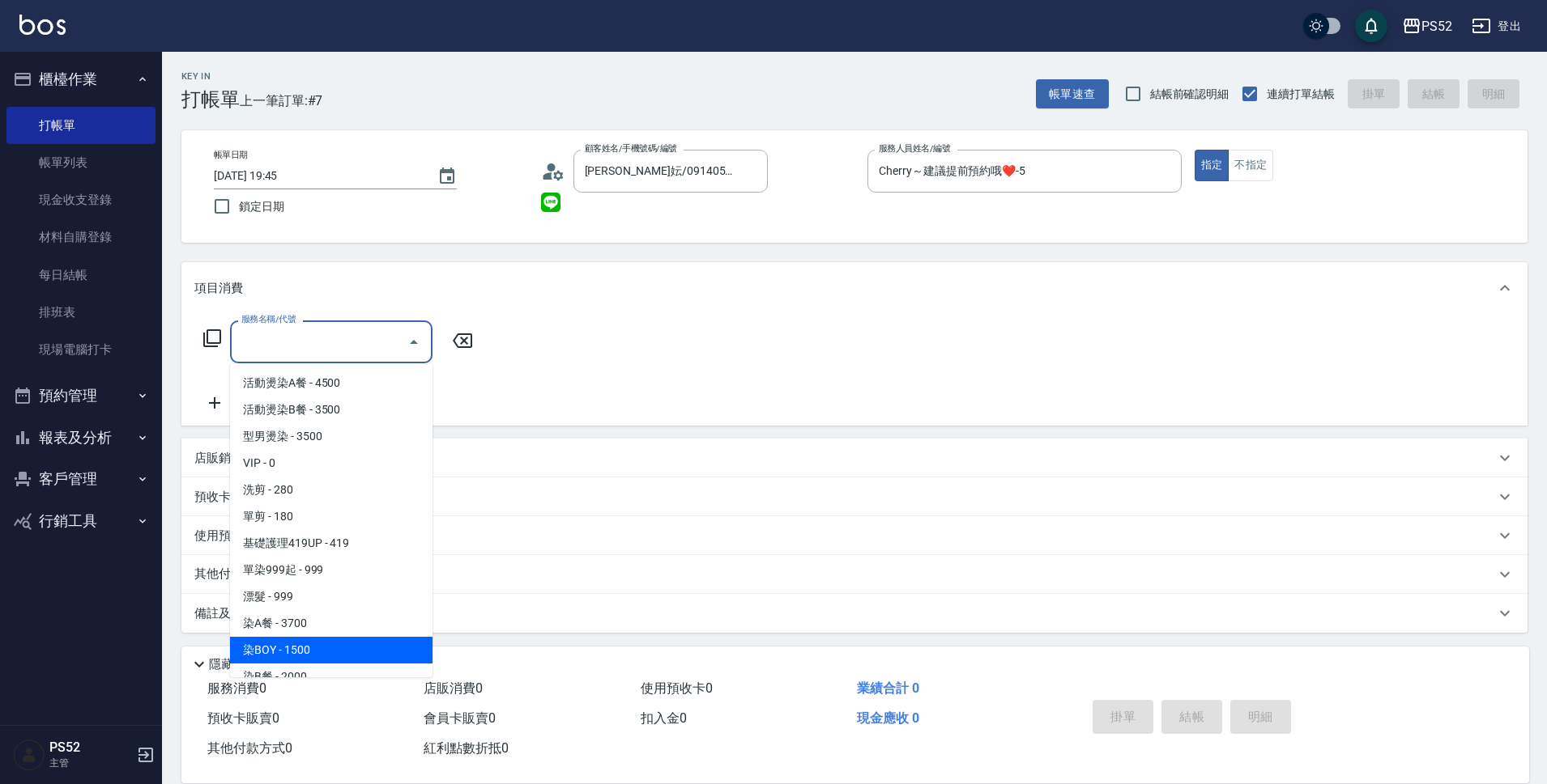
click at [342, 638] on span "染BOY - 1500" at bounding box center [331, 650] width 203 height 27
type input "染BOY(L4)"
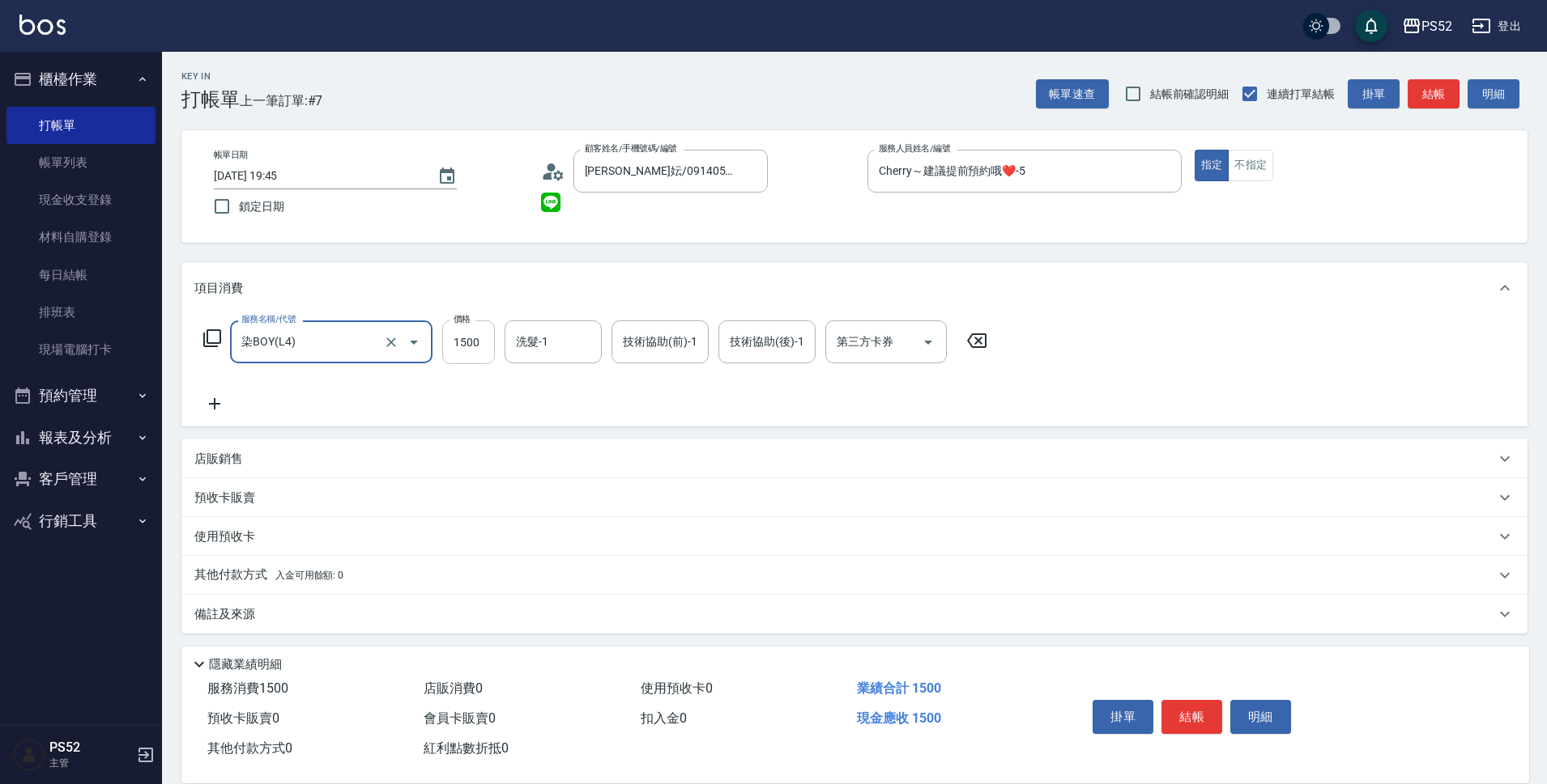
click at [470, 341] on input "1500" at bounding box center [468, 342] width 53 height 44
type input "1600"
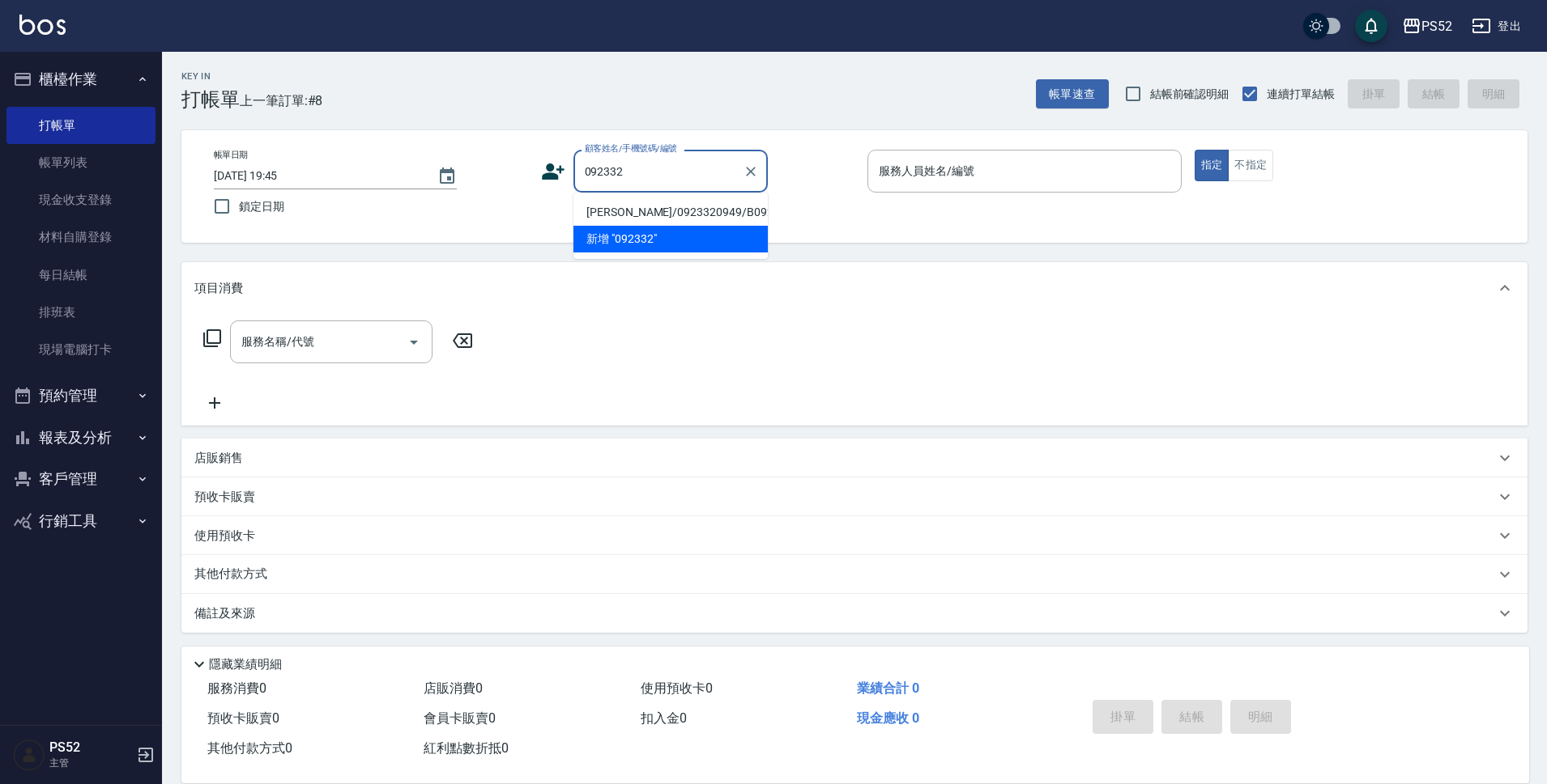
click at [660, 226] on li "[PERSON_NAME]/0923320949/B0923320949" at bounding box center [671, 212] width 195 height 27
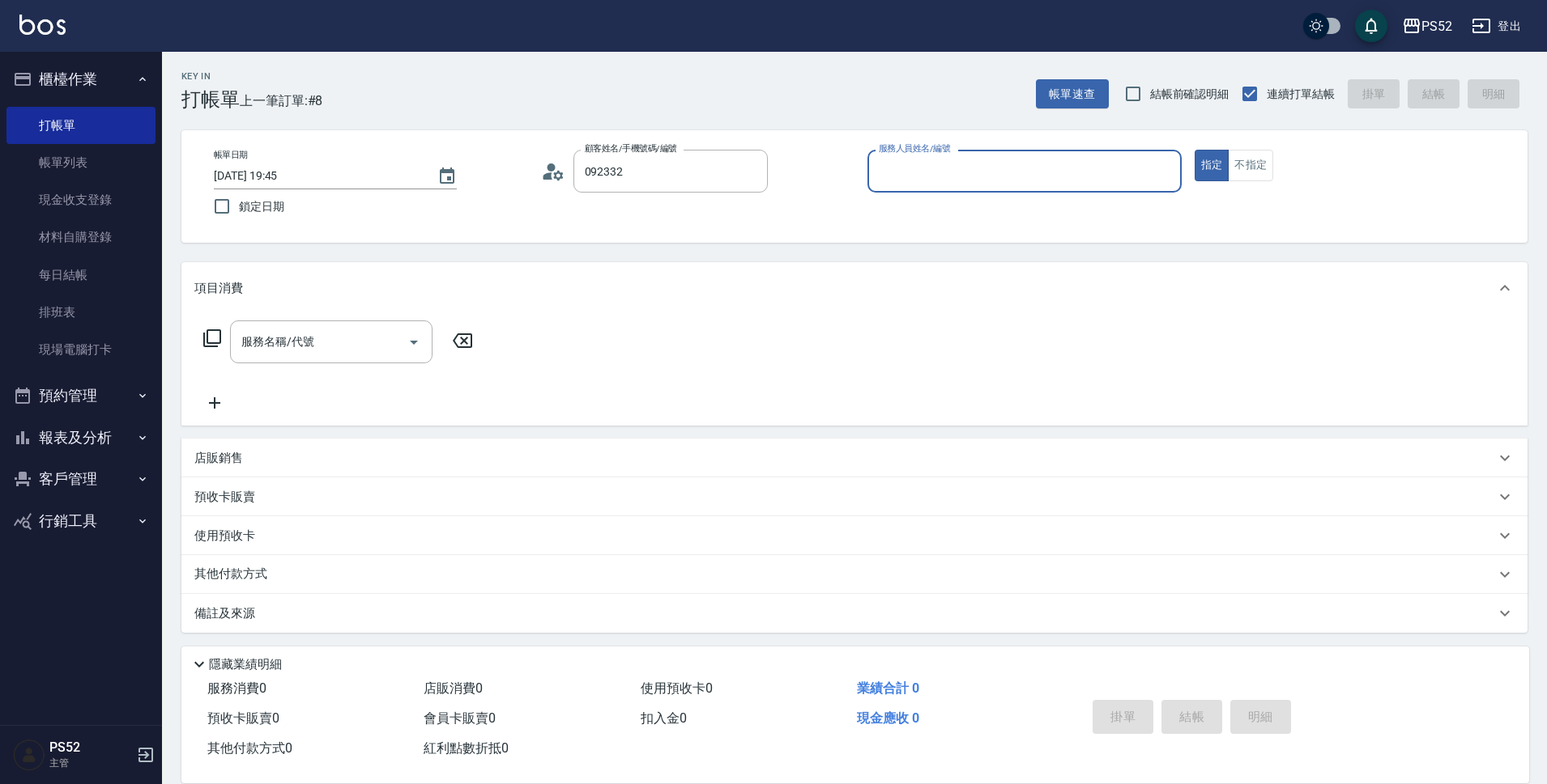
type input "[PERSON_NAME]/0923320949/B0923320949"
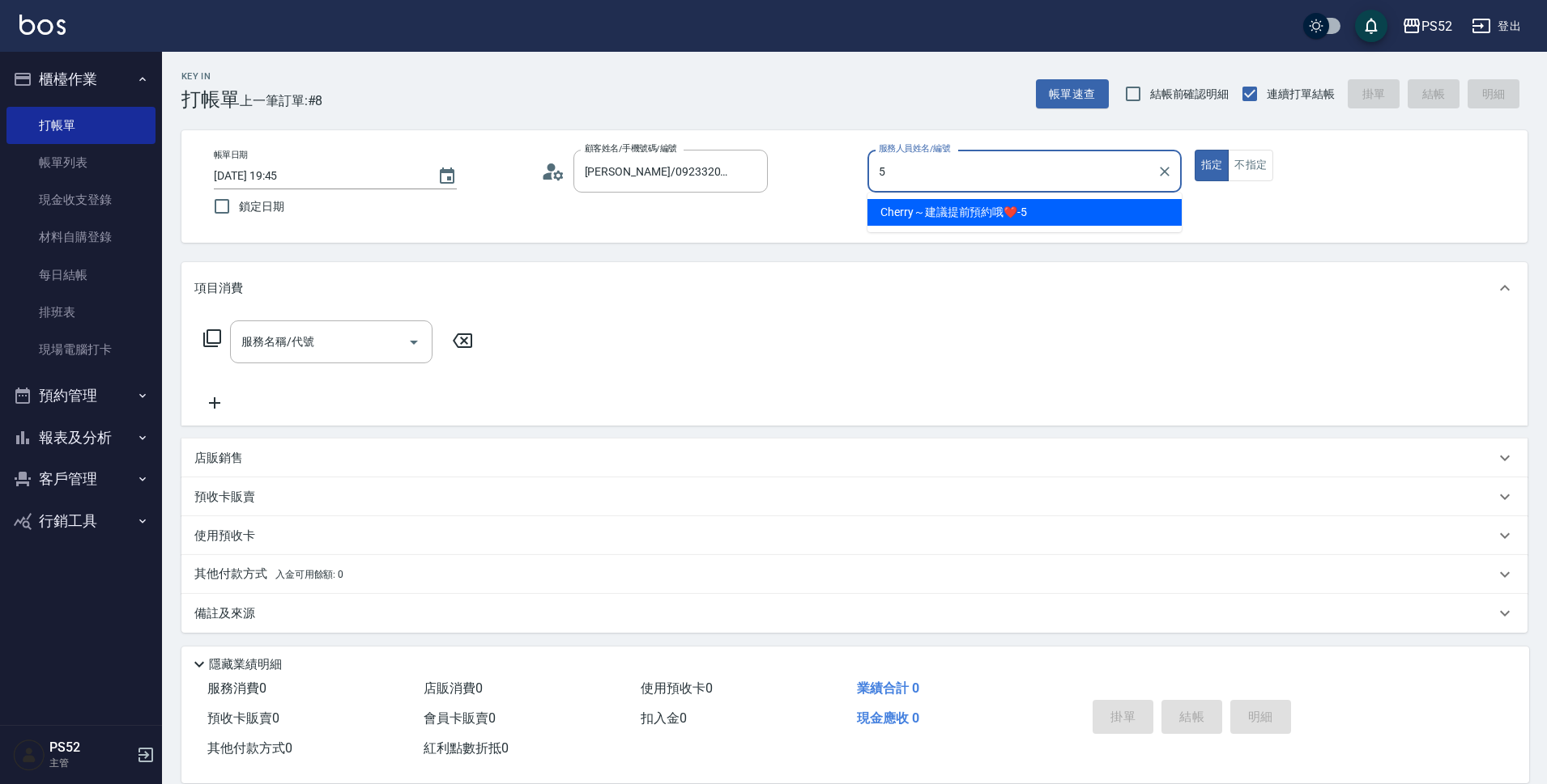
type input "Cherry～建議提前預約哦❤️-5"
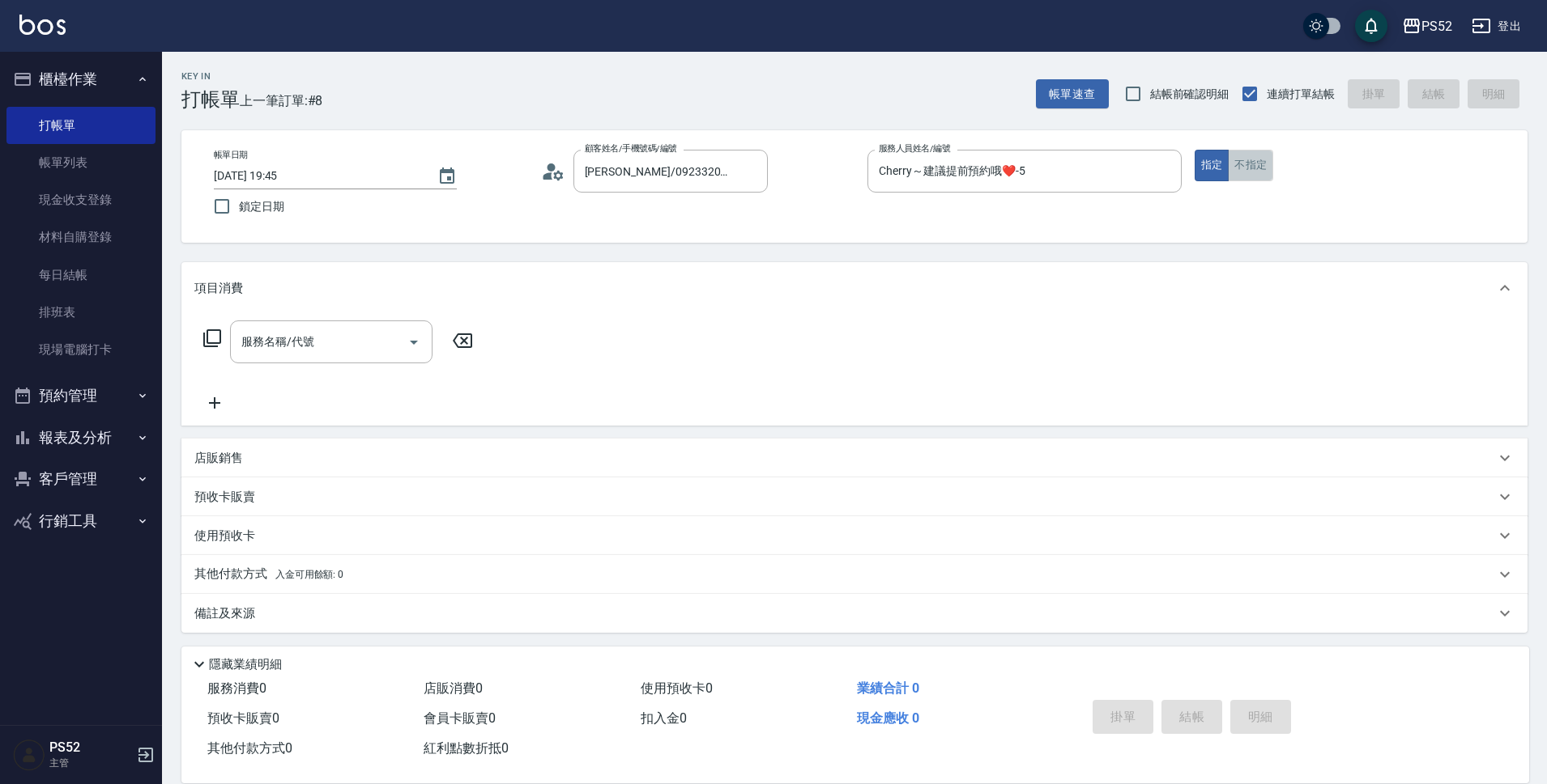
click at [1267, 174] on button "不指定" at bounding box center [1250, 165] width 45 height 32
click at [333, 352] on input "服務名稱/代號" at bounding box center [319, 341] width 164 height 28
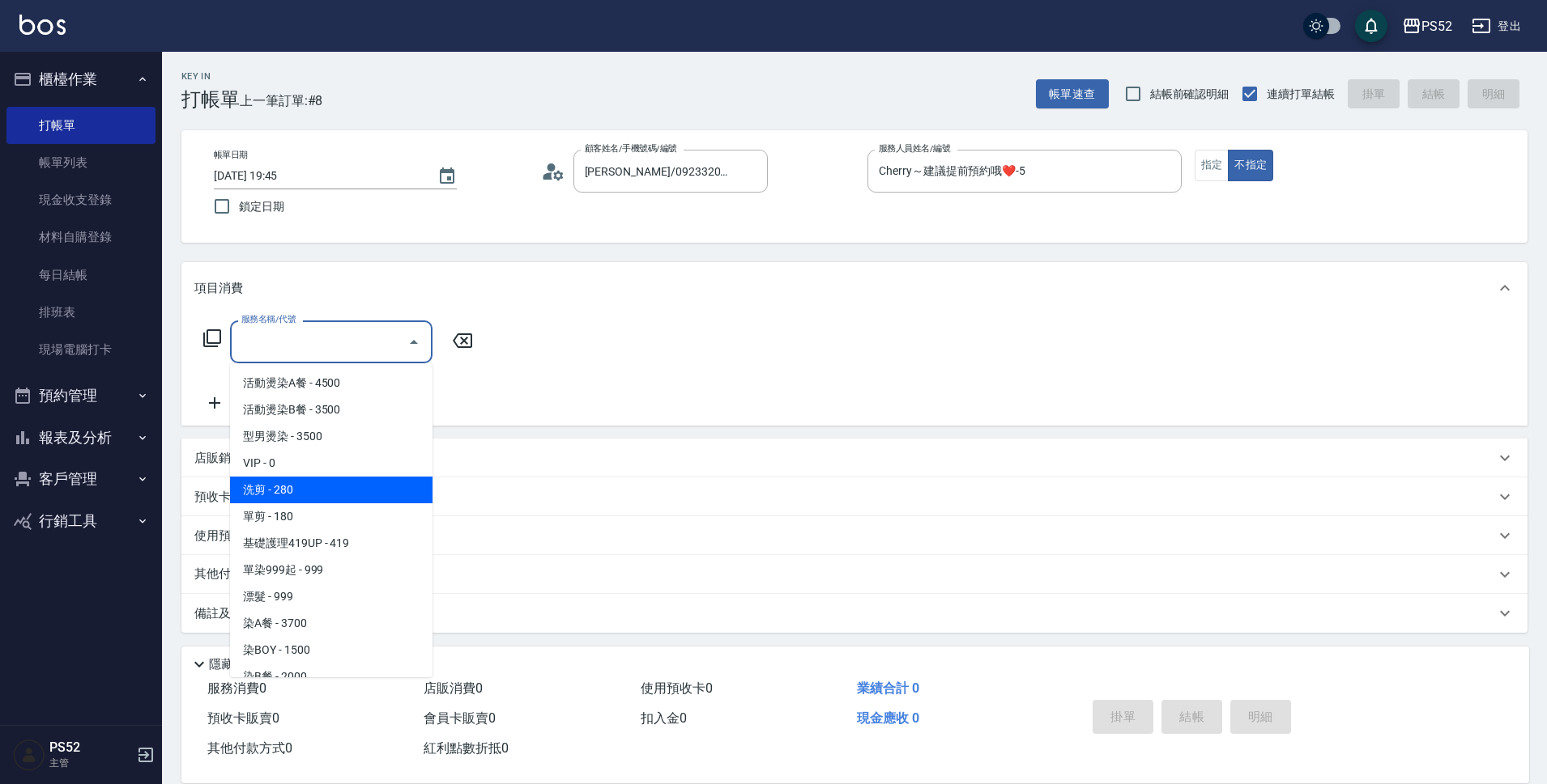
click at [342, 494] on span "洗剪 - 280" at bounding box center [331, 490] width 203 height 27
type input "洗剪(C1)"
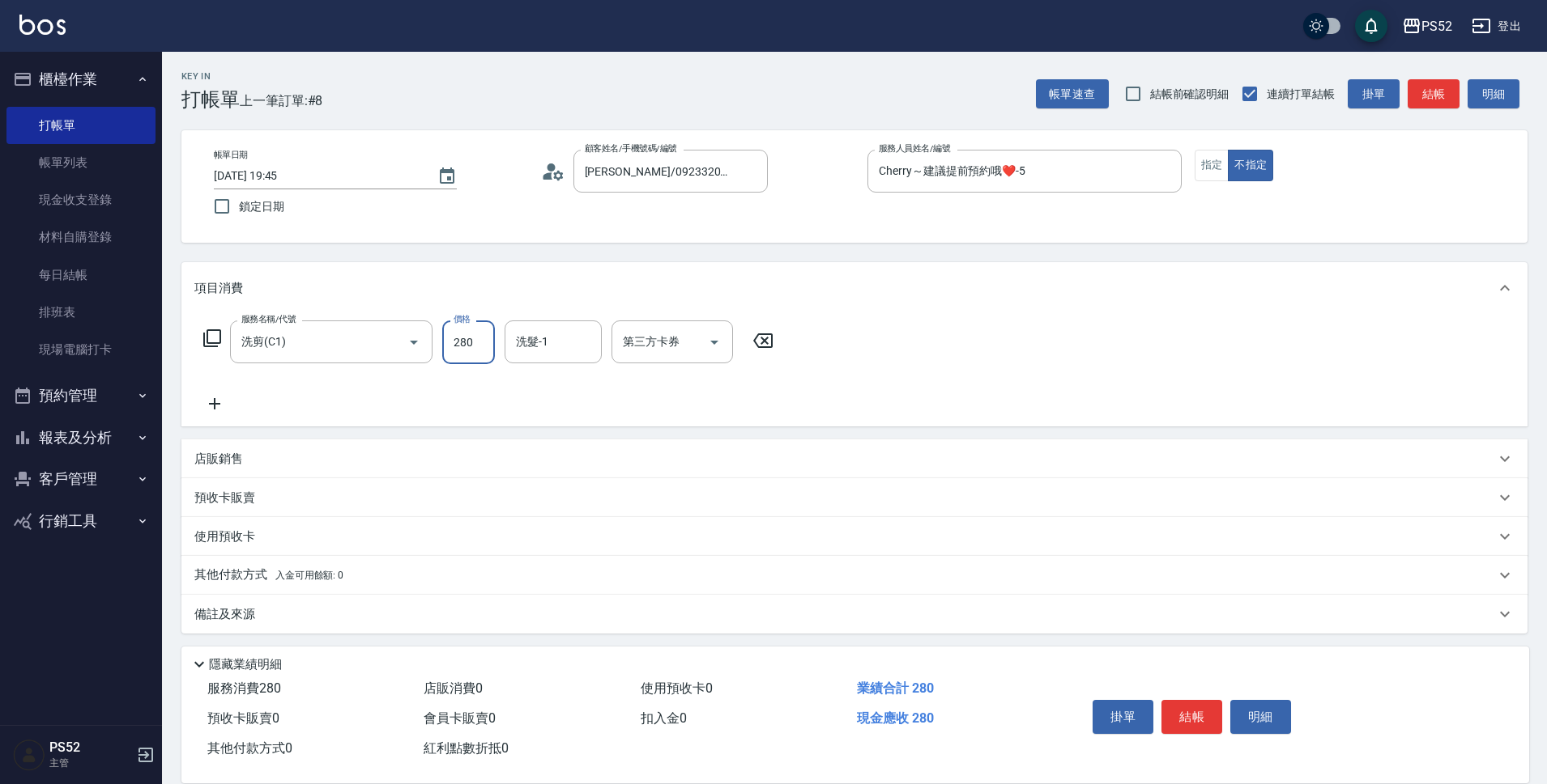
click at [461, 328] on input "280" at bounding box center [468, 342] width 53 height 44
type input "300"
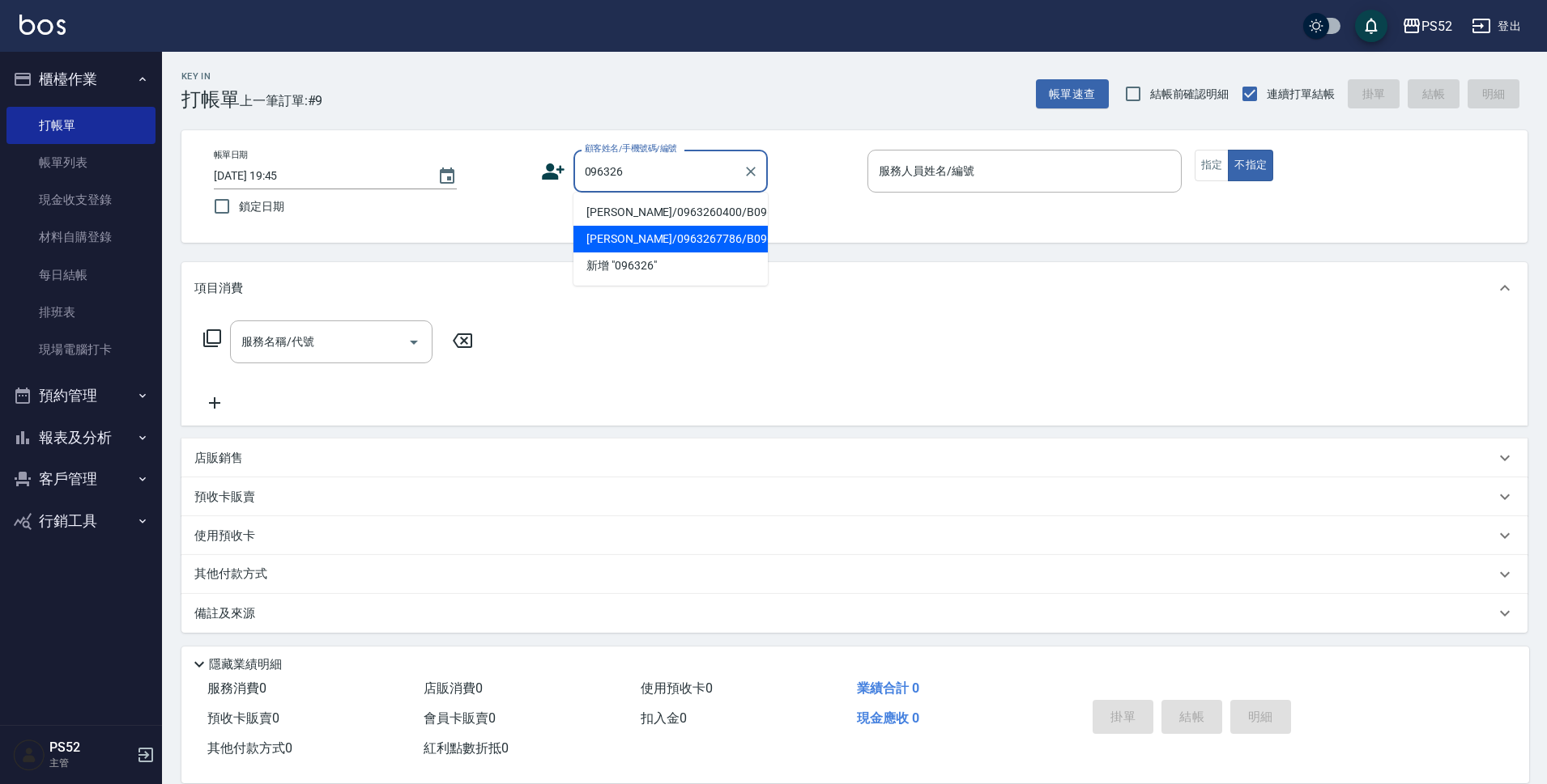
click at [673, 252] on li "[PERSON_NAME]/0963267786/B0963267789" at bounding box center [671, 239] width 195 height 27
type input "[PERSON_NAME]/0963267786/B0963267789"
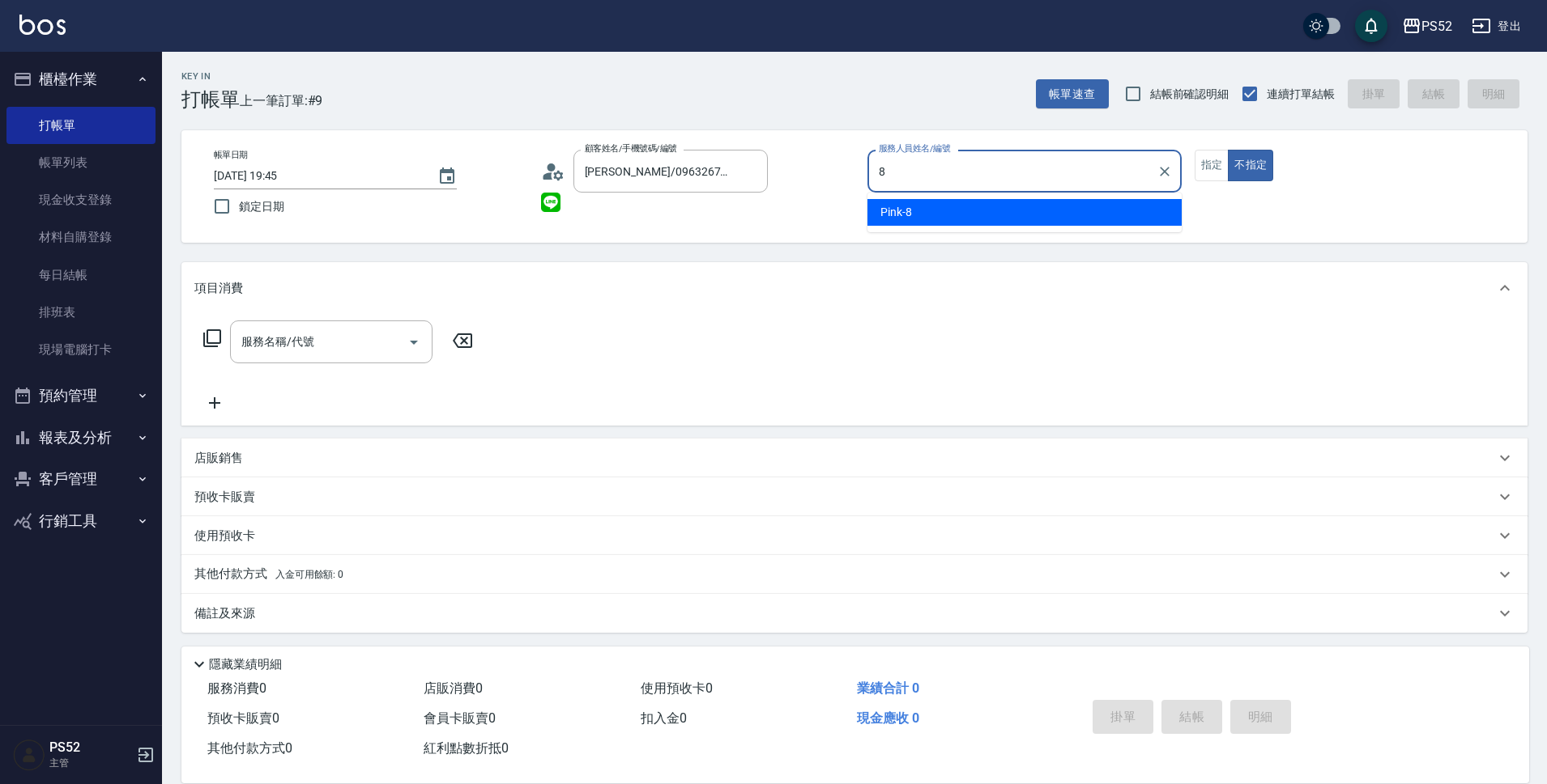
type input "Pink-8"
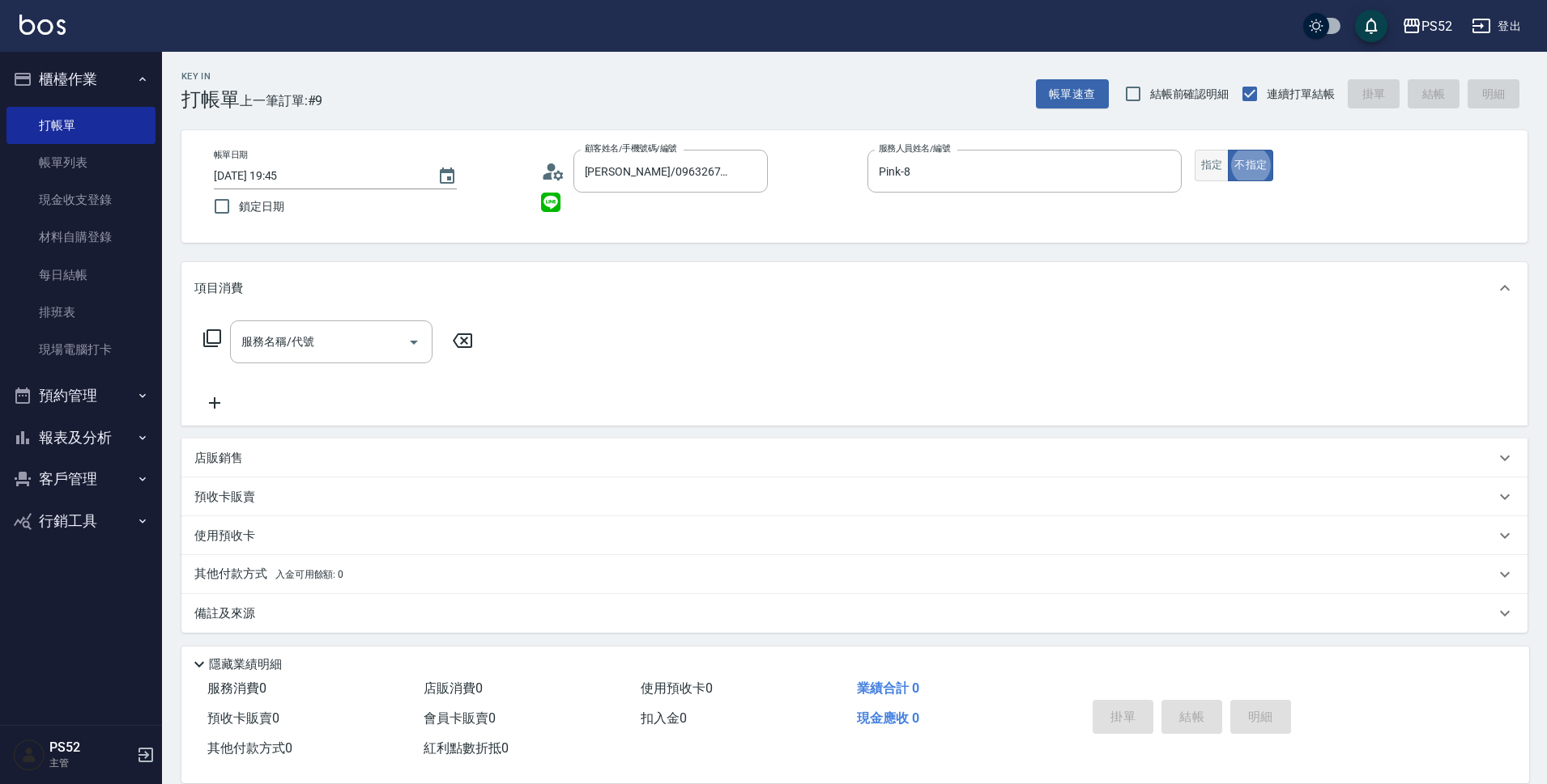
click at [1210, 172] on button "指定" at bounding box center [1211, 165] width 35 height 32
click at [350, 341] on input "服務名稱/代號" at bounding box center [319, 341] width 164 height 28
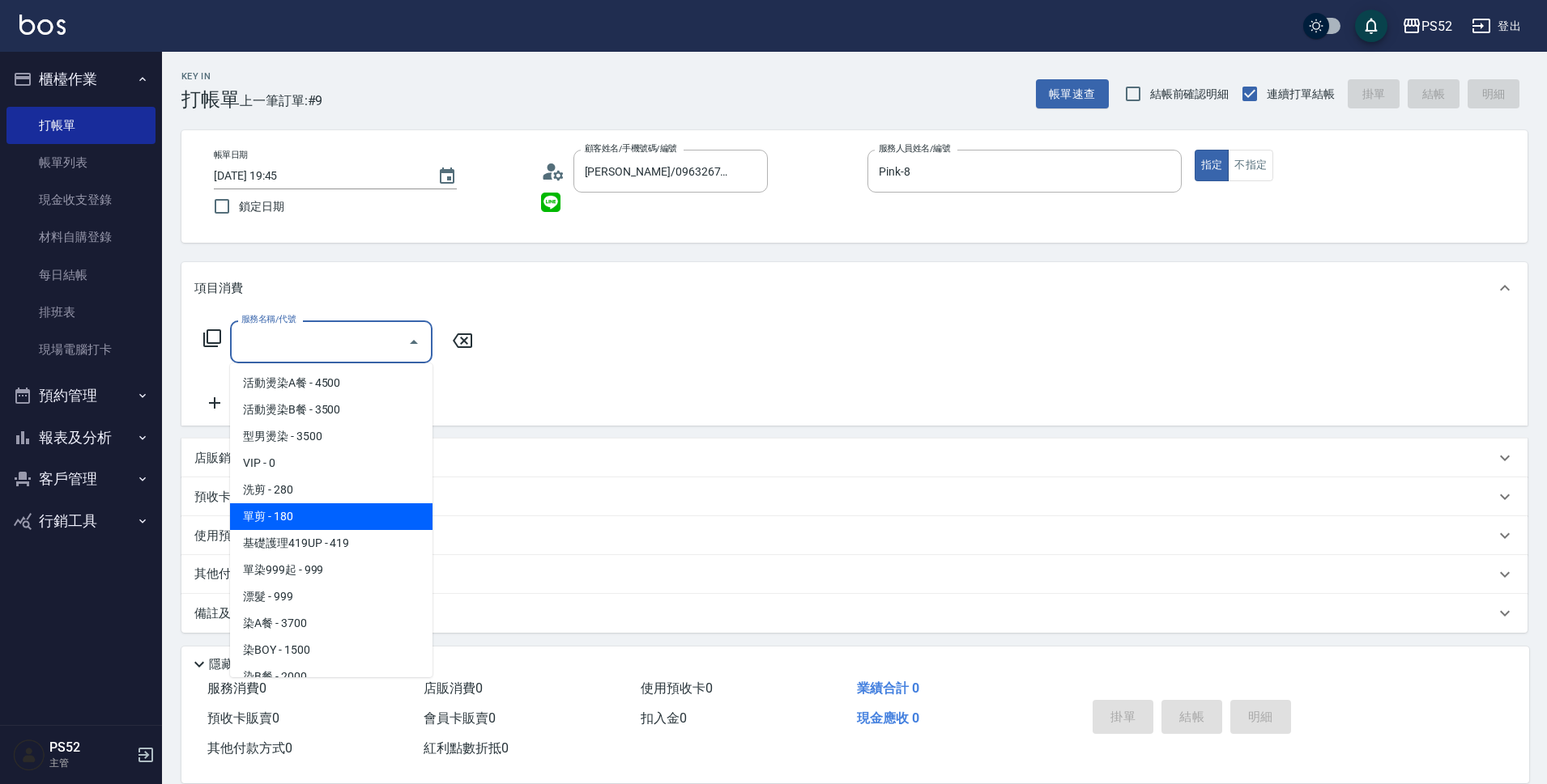
click at [340, 524] on span "單剪 - 180" at bounding box center [331, 516] width 203 height 27
type input "單剪(C2)"
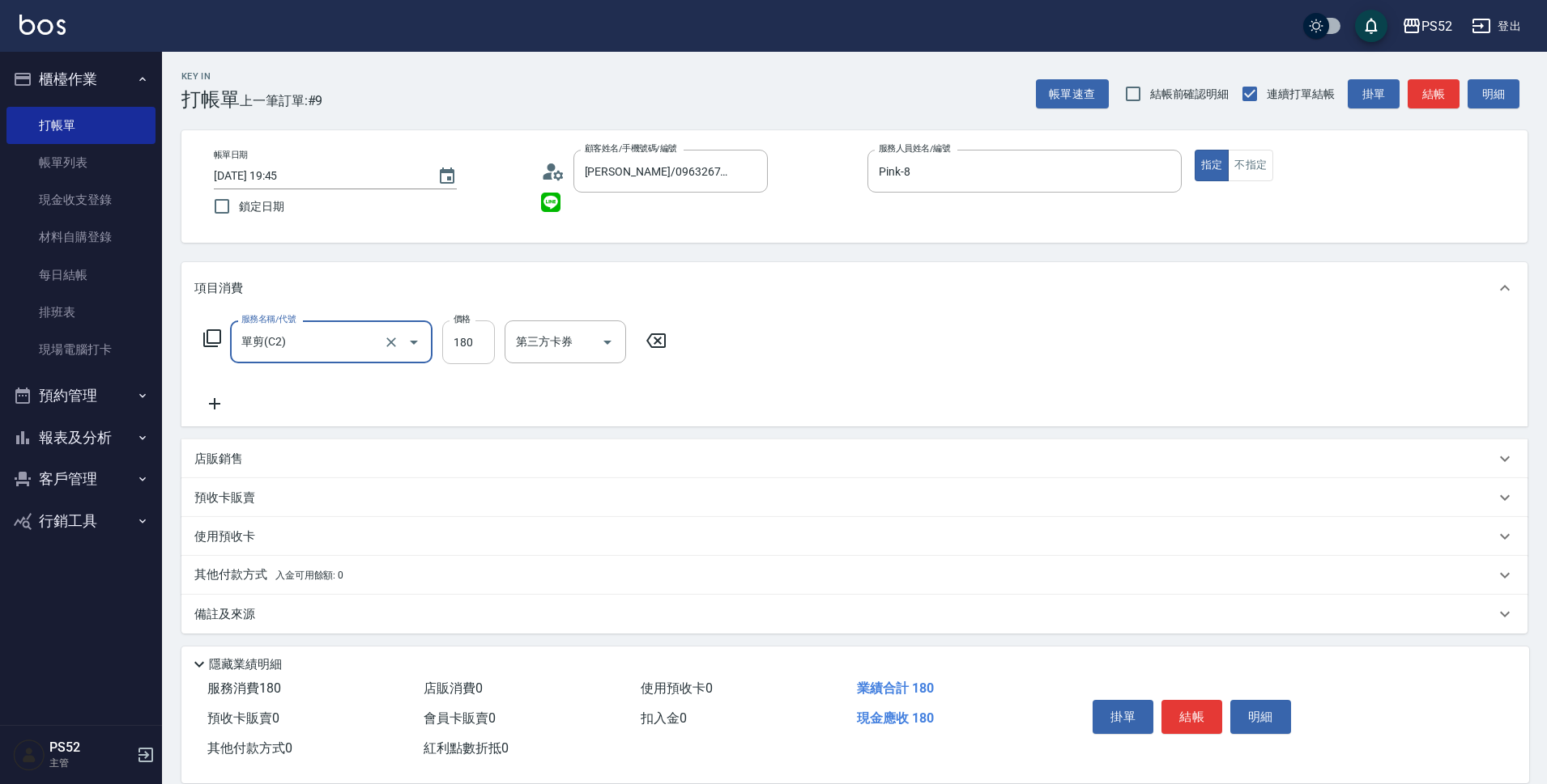
click at [477, 349] on input "180" at bounding box center [468, 342] width 53 height 44
type input "270"
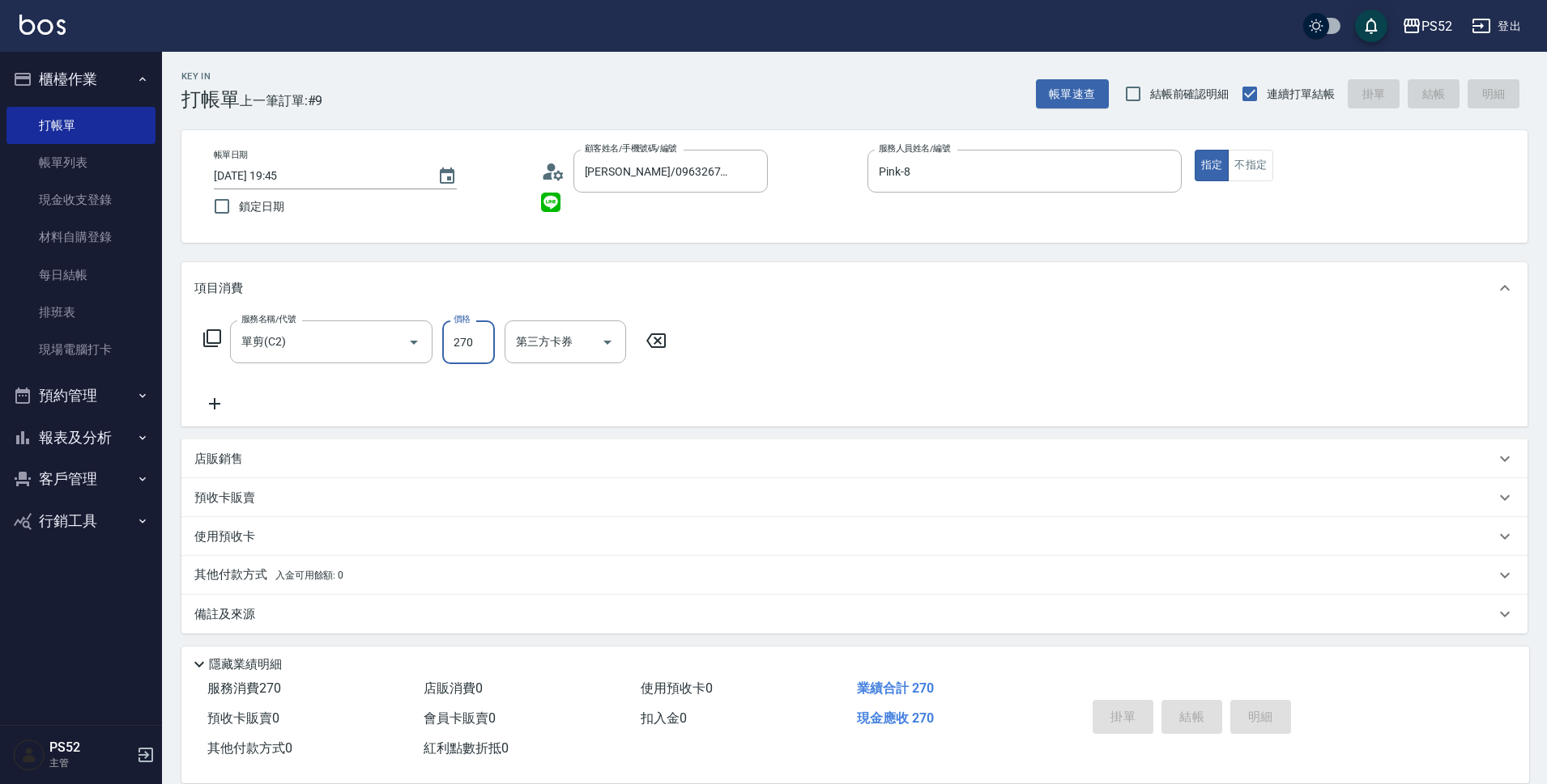
type input "[DATE] 19:46"
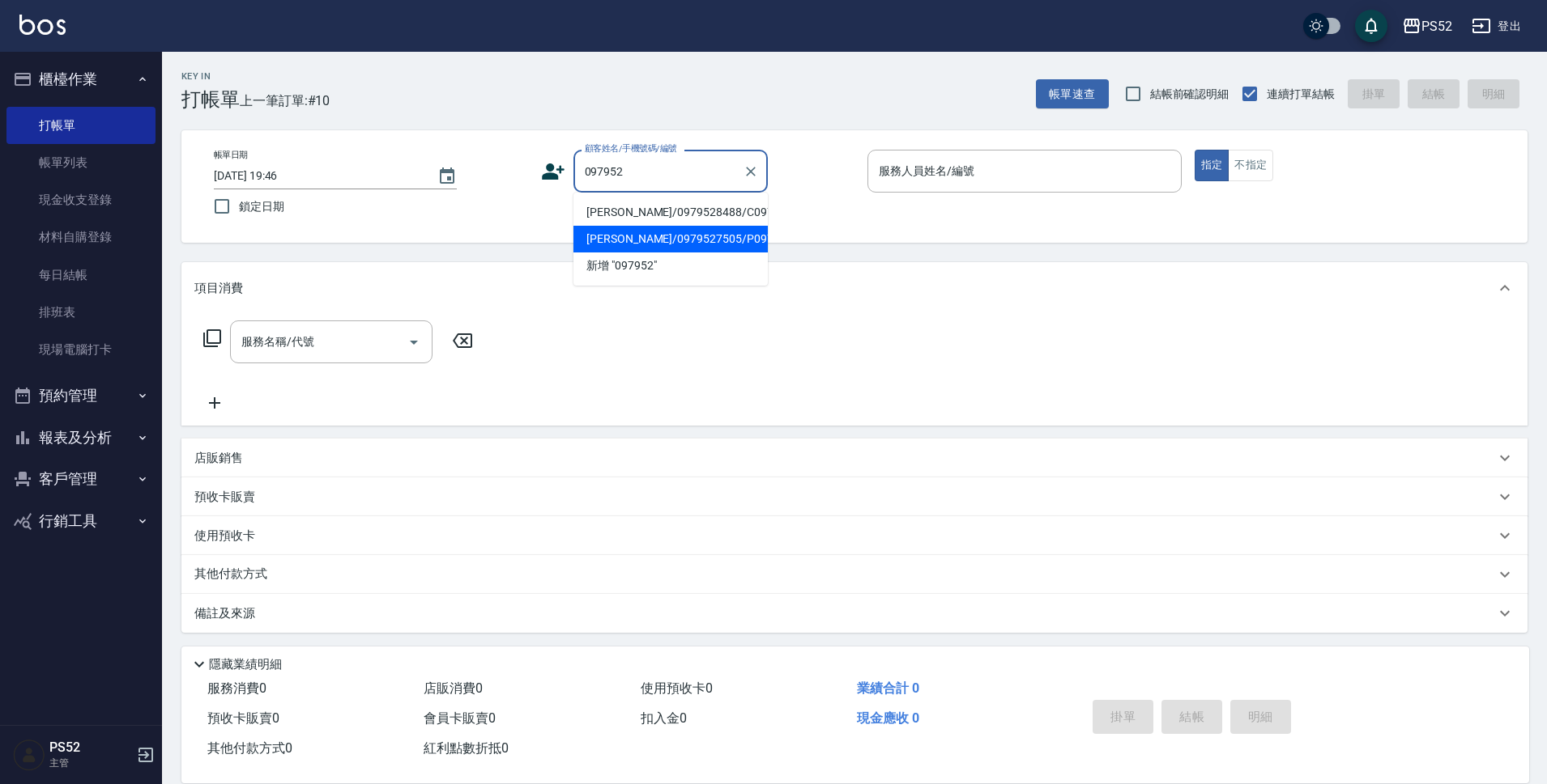
click at [707, 252] on li "[PERSON_NAME]/0979527505/P0979527504" at bounding box center [671, 239] width 195 height 27
type input "[PERSON_NAME]/0979527505/P0979527504"
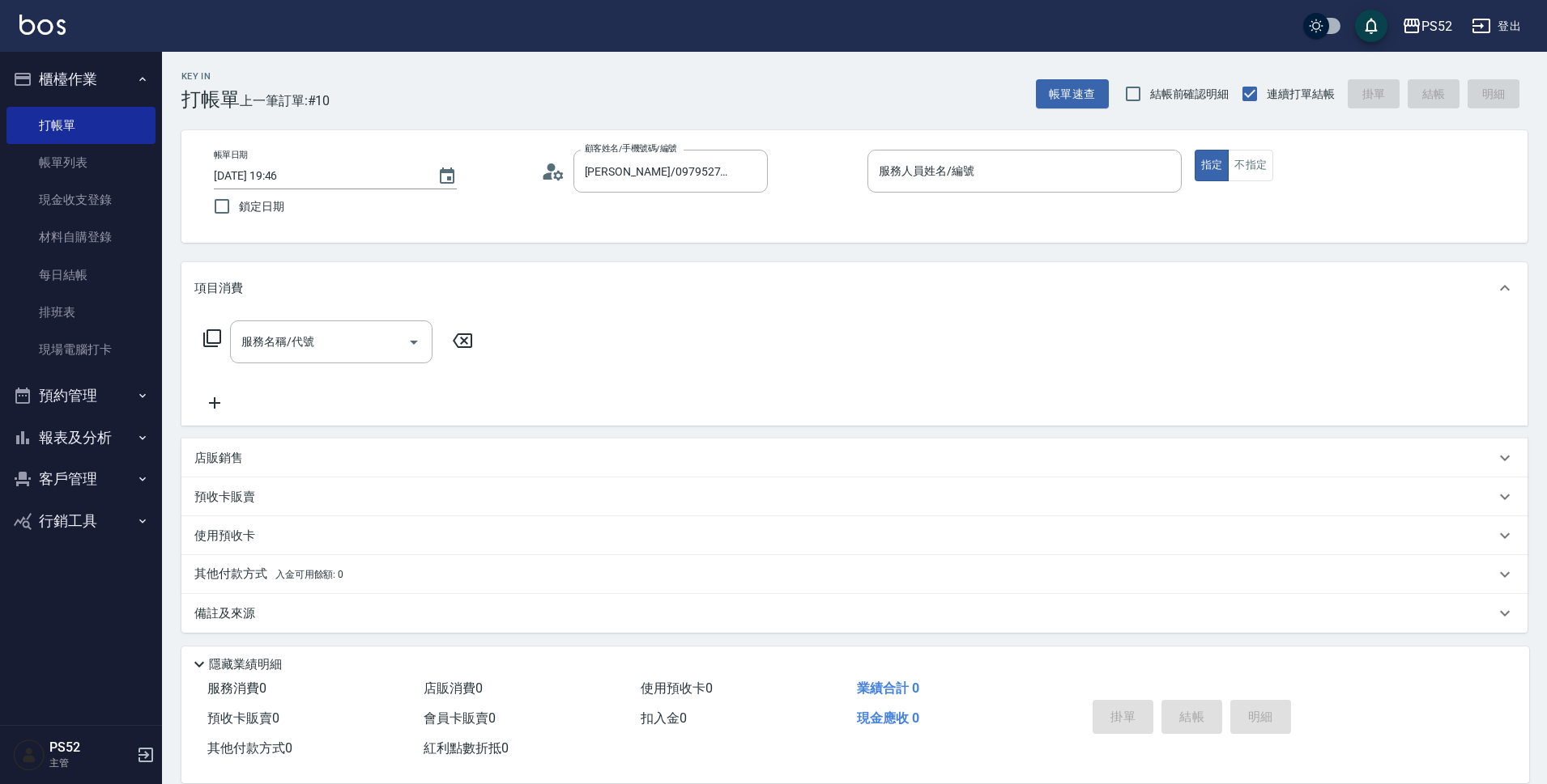
click at [552, 177] on icon at bounding box center [553, 172] width 24 height 24
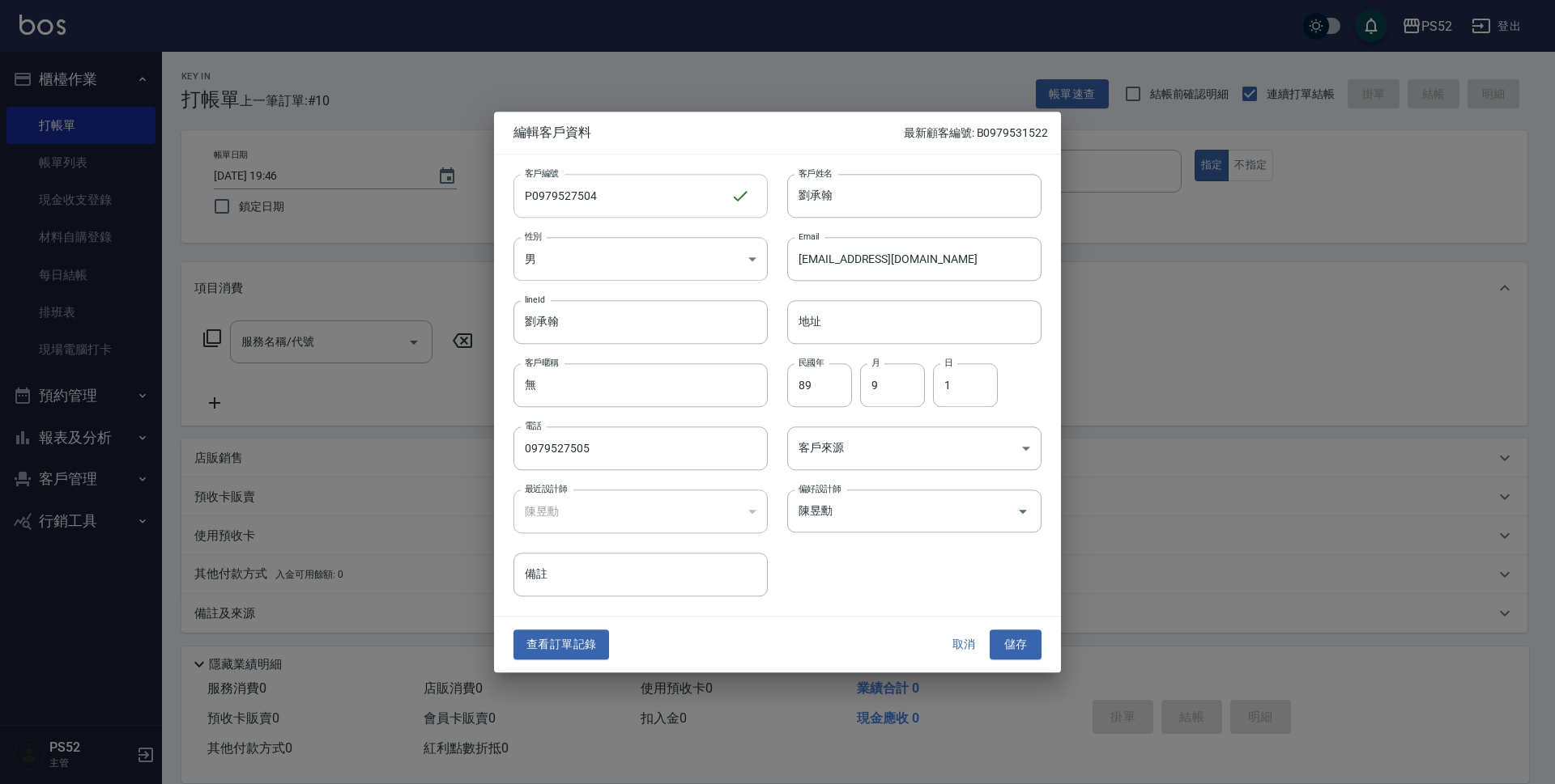
click at [606, 190] on input "P0979527504" at bounding box center [622, 196] width 217 height 44
type input "P0979527505"
click at [999, 648] on button "儲存" at bounding box center [1016, 645] width 52 height 30
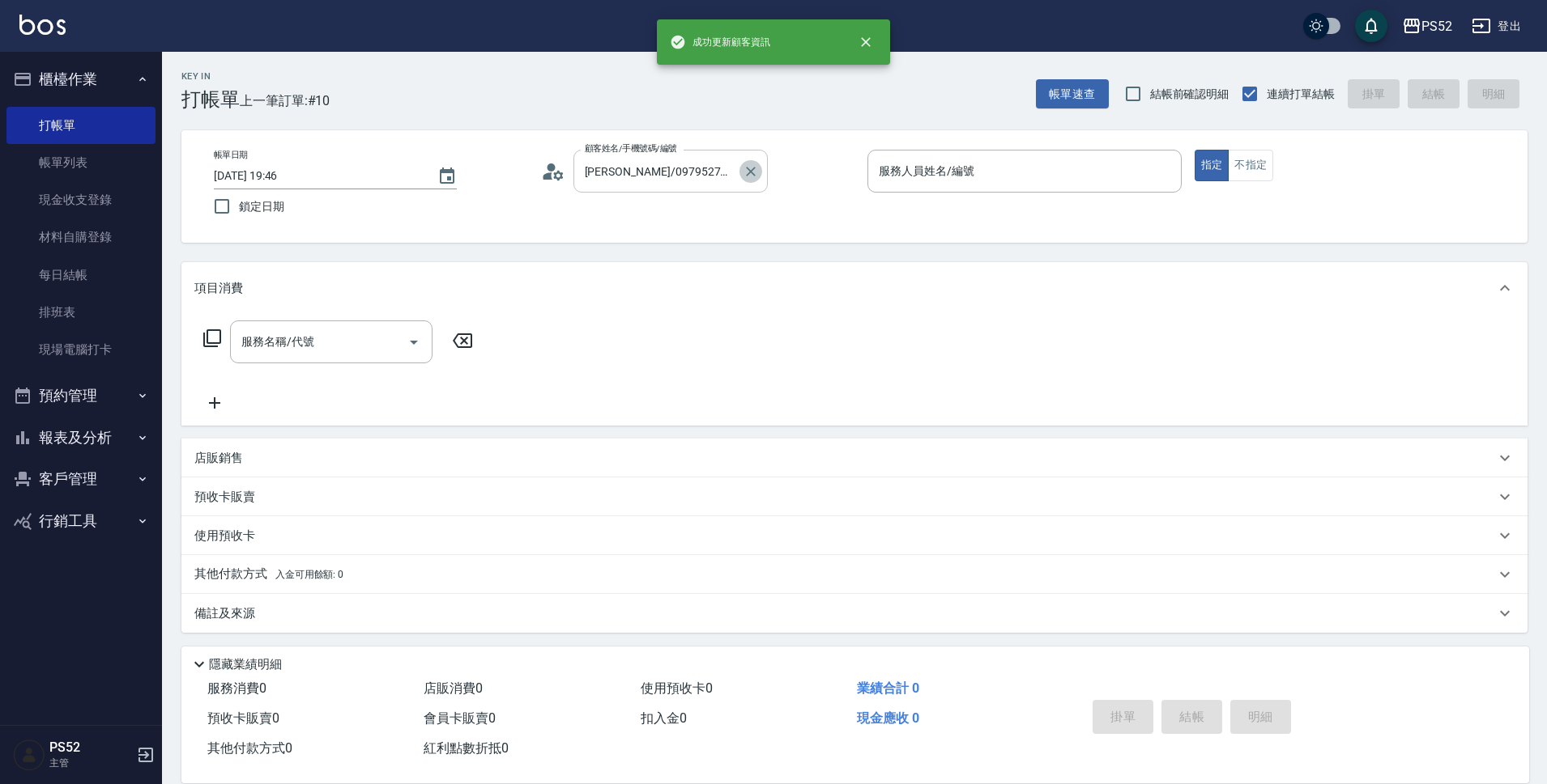
click at [750, 174] on icon "Clear" at bounding box center [750, 172] width 16 height 16
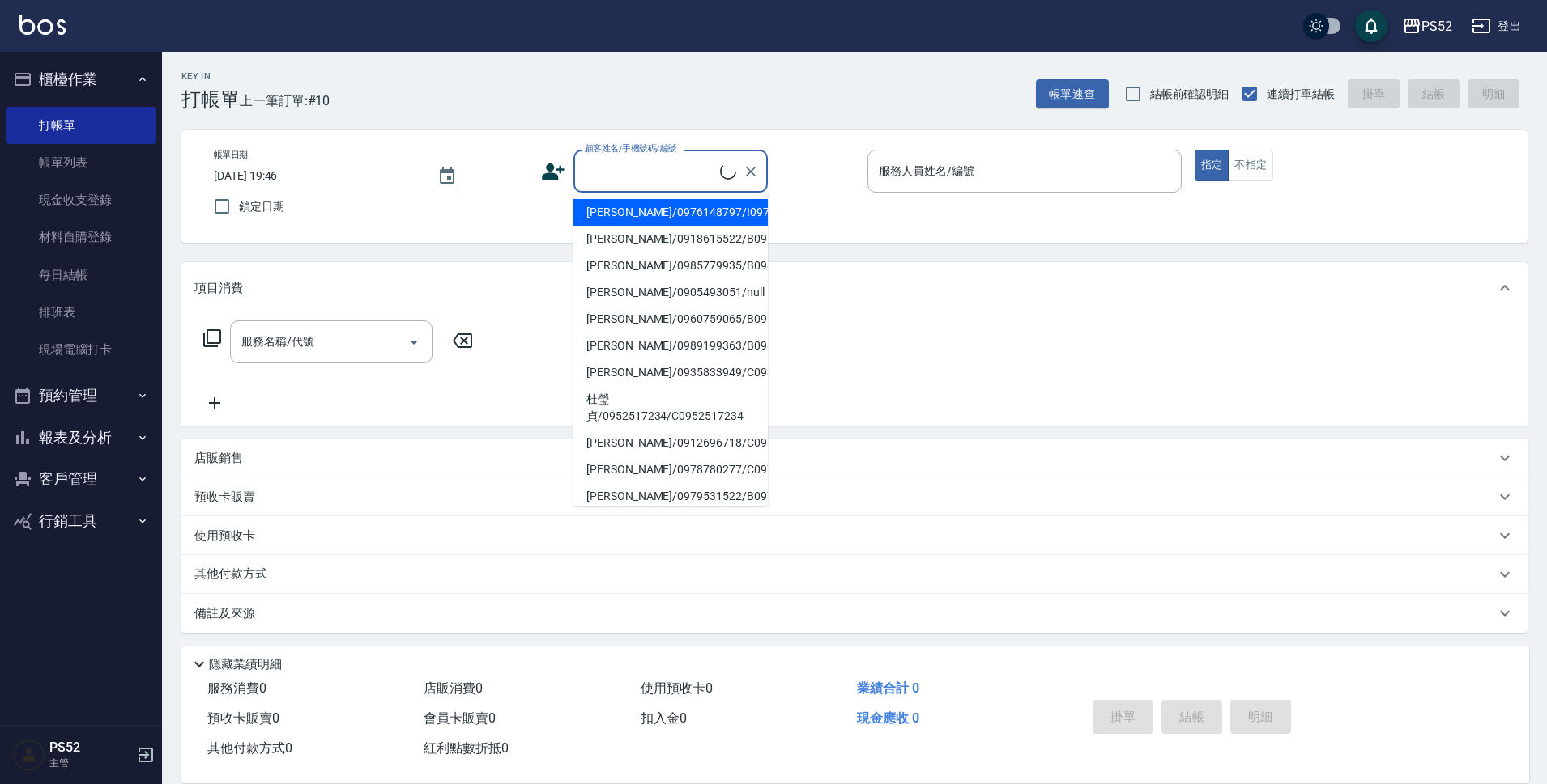
click at [634, 169] on input "顧客姓名/手機號碼/編號" at bounding box center [651, 171] width 140 height 28
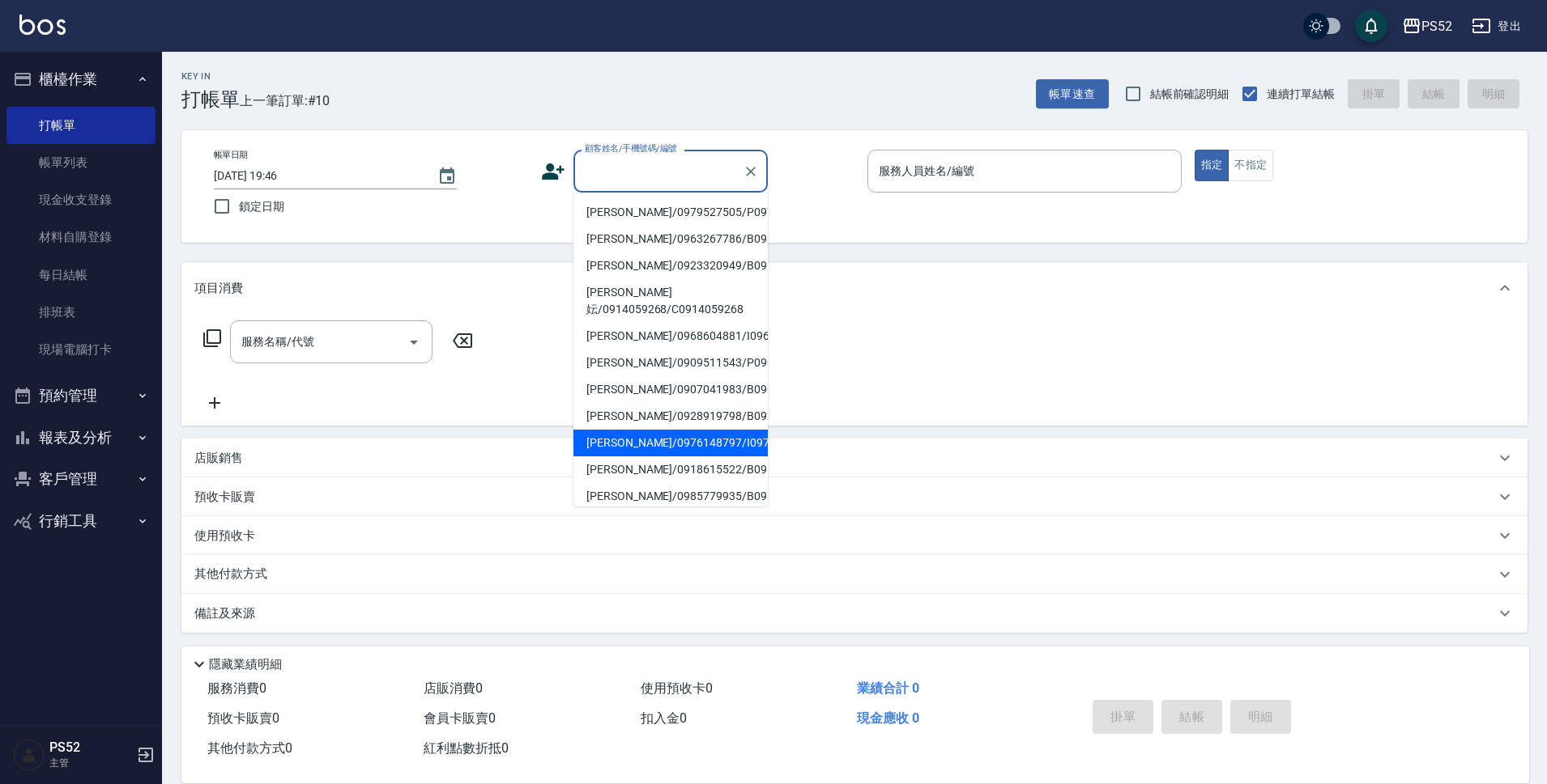
click at [662, 226] on li "[PERSON_NAME]/0979527505/P0979527505" at bounding box center [671, 212] width 195 height 27
type input "[PERSON_NAME]/0979527505/P0979527505"
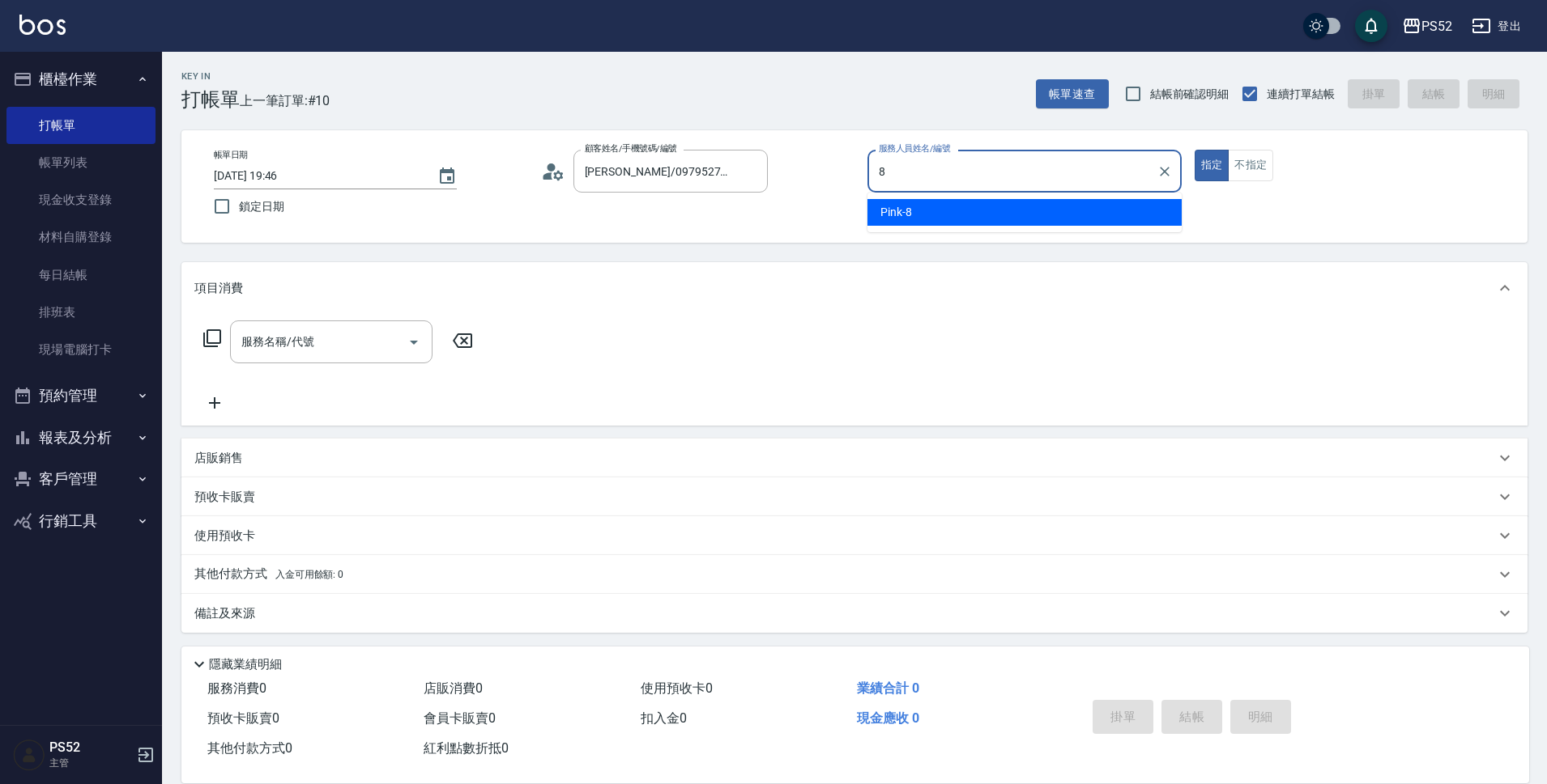
type input "Pink-8"
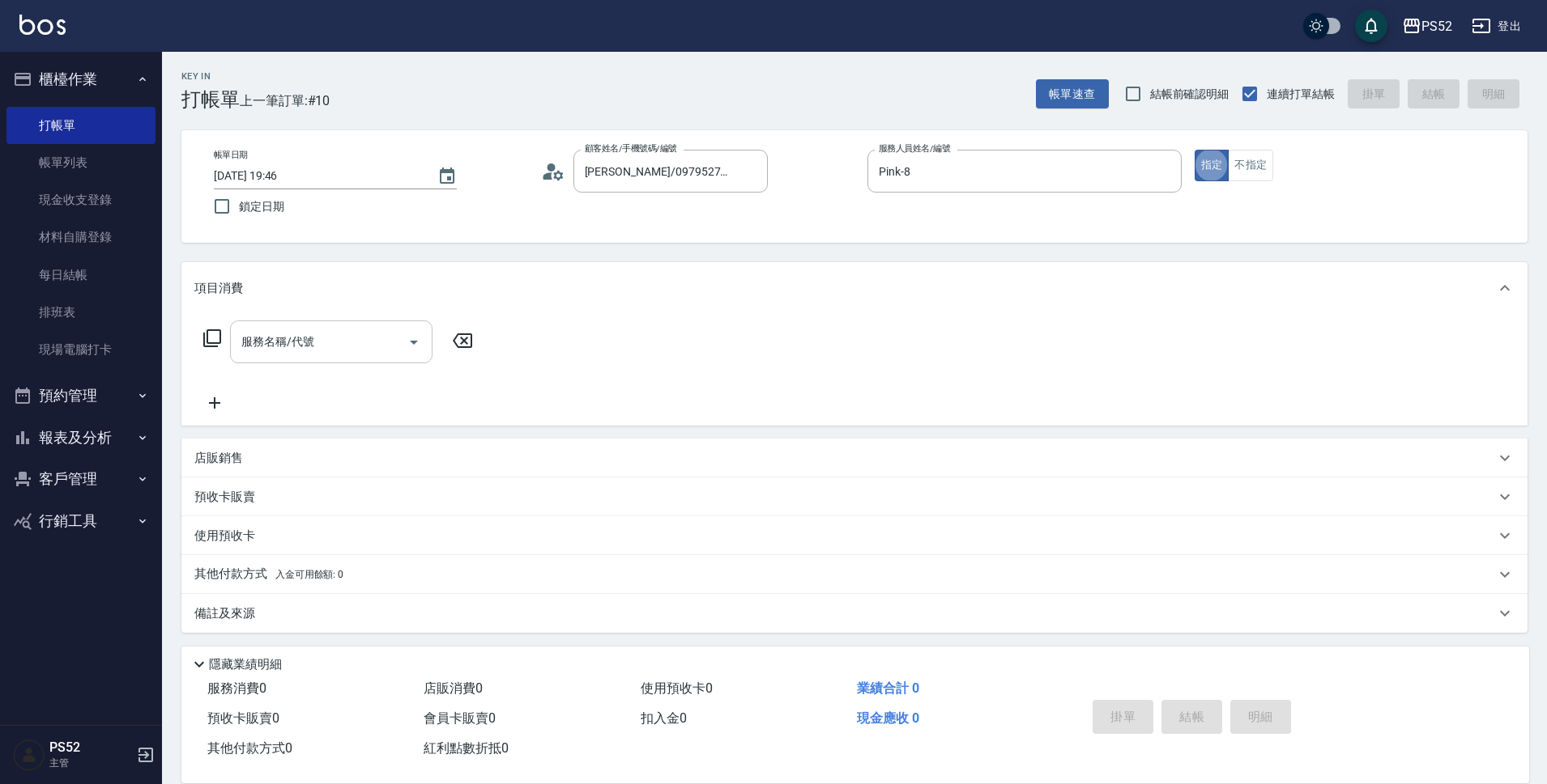
click at [236, 342] on div "服務名稱/代號" at bounding box center [331, 341] width 203 height 43
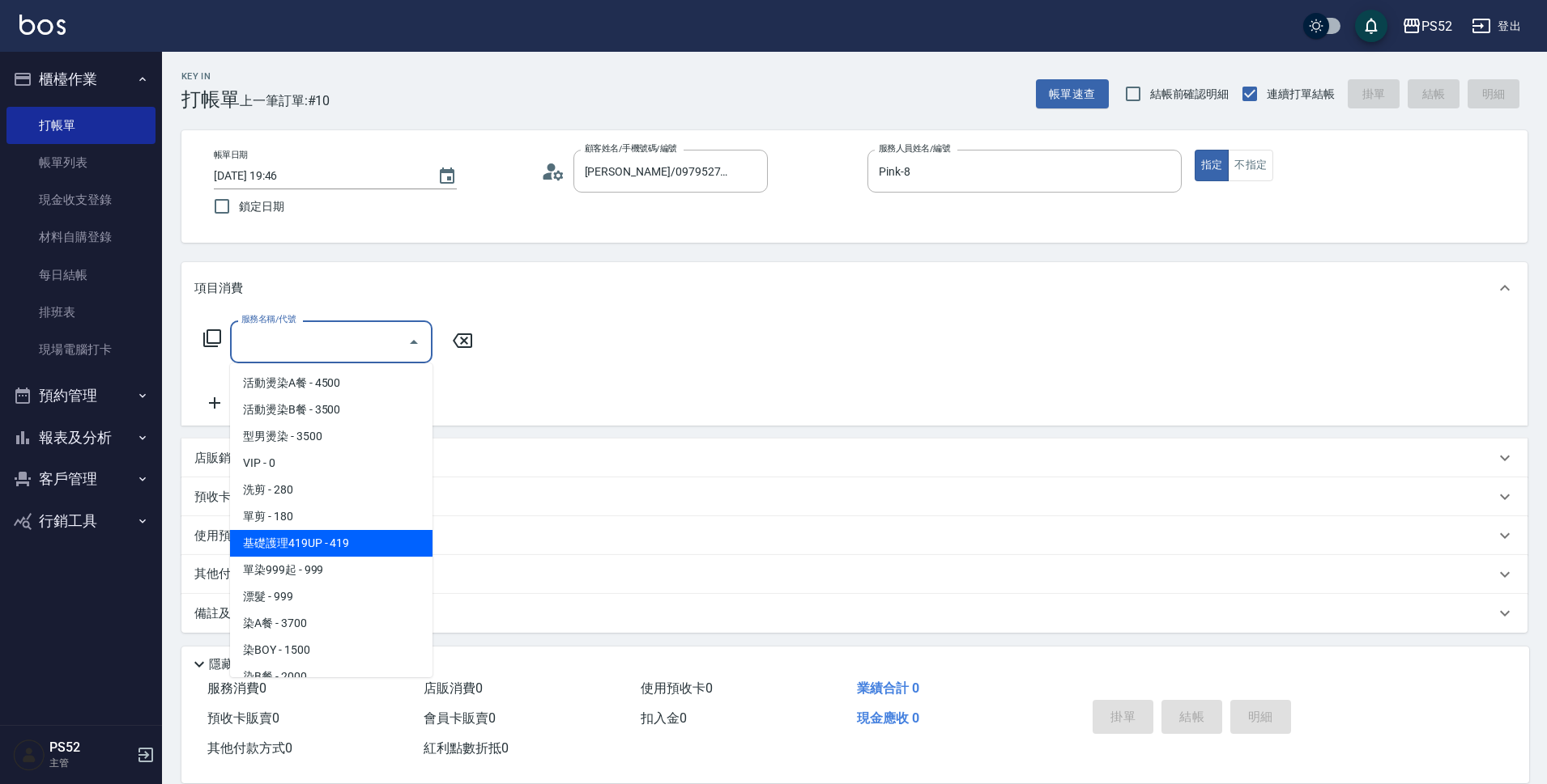
click at [318, 538] on span "基礎護理419UP - 419" at bounding box center [331, 543] width 203 height 27
type input "基礎護理419UP(C3)"
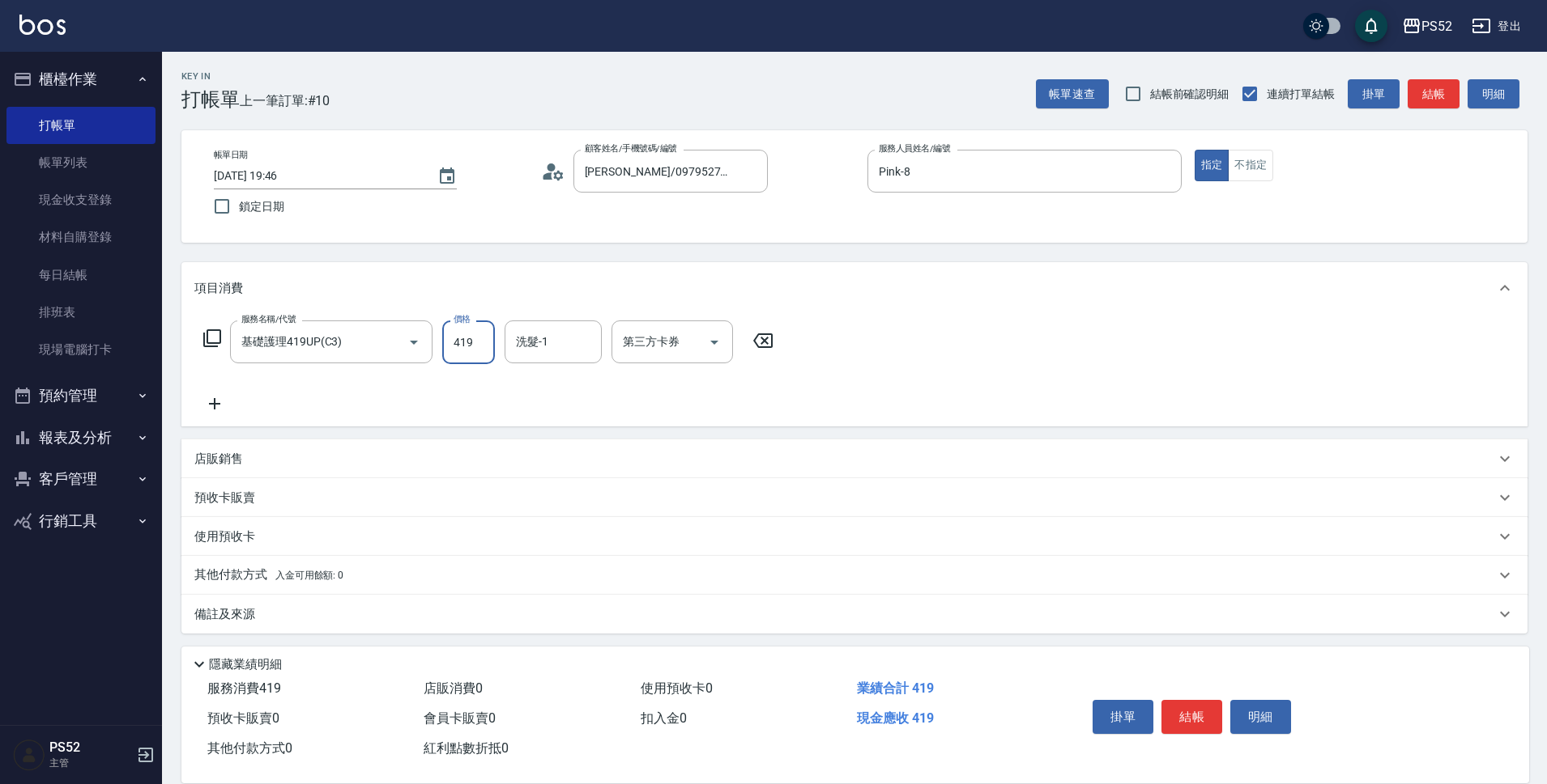
click at [452, 351] on input "419" at bounding box center [468, 342] width 53 height 44
type input "480"
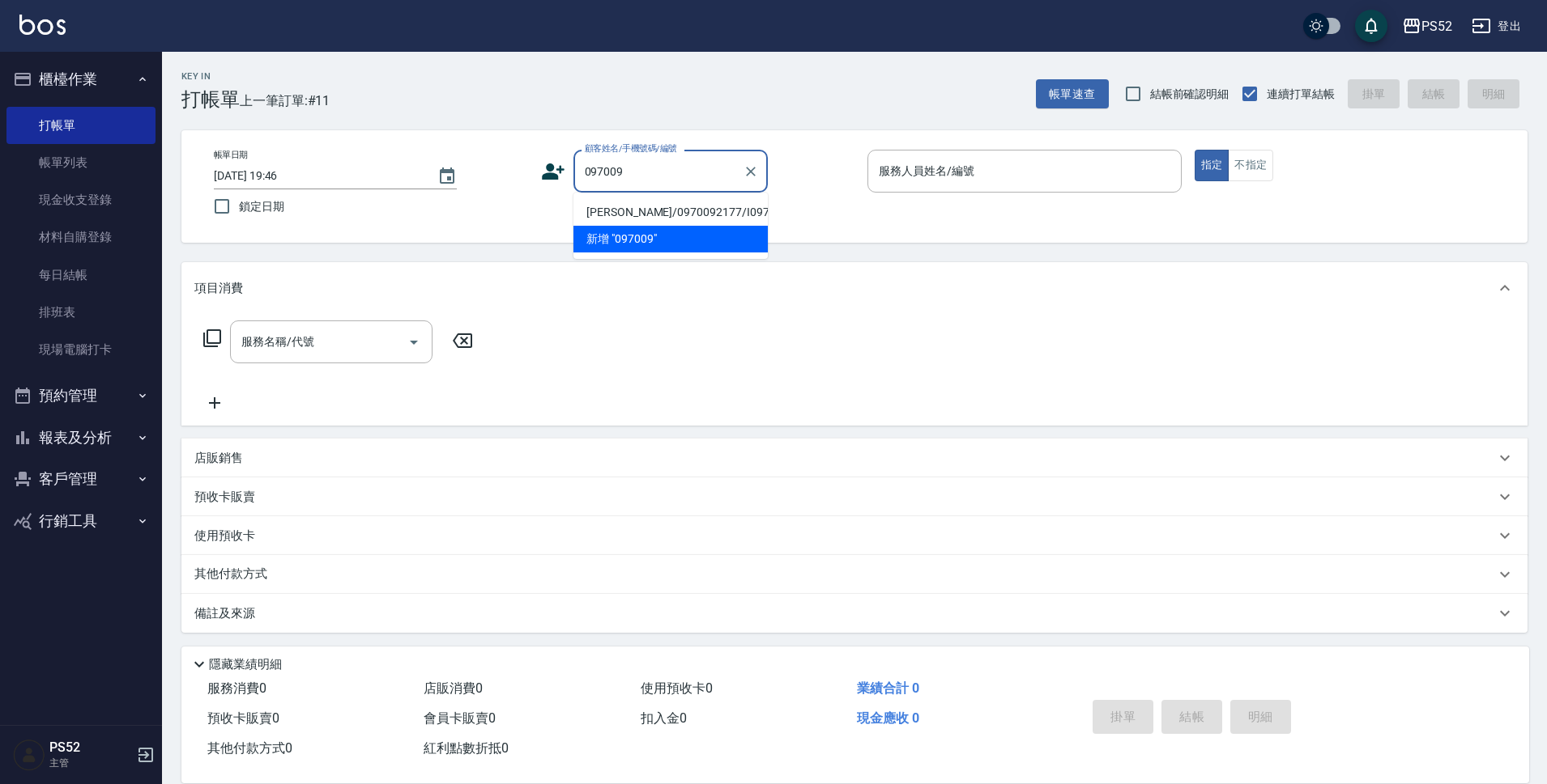
click at [630, 223] on li "[PERSON_NAME]/0970092177/I0970092177" at bounding box center [671, 212] width 195 height 27
type input "[PERSON_NAME]/0970092177/I0970092177"
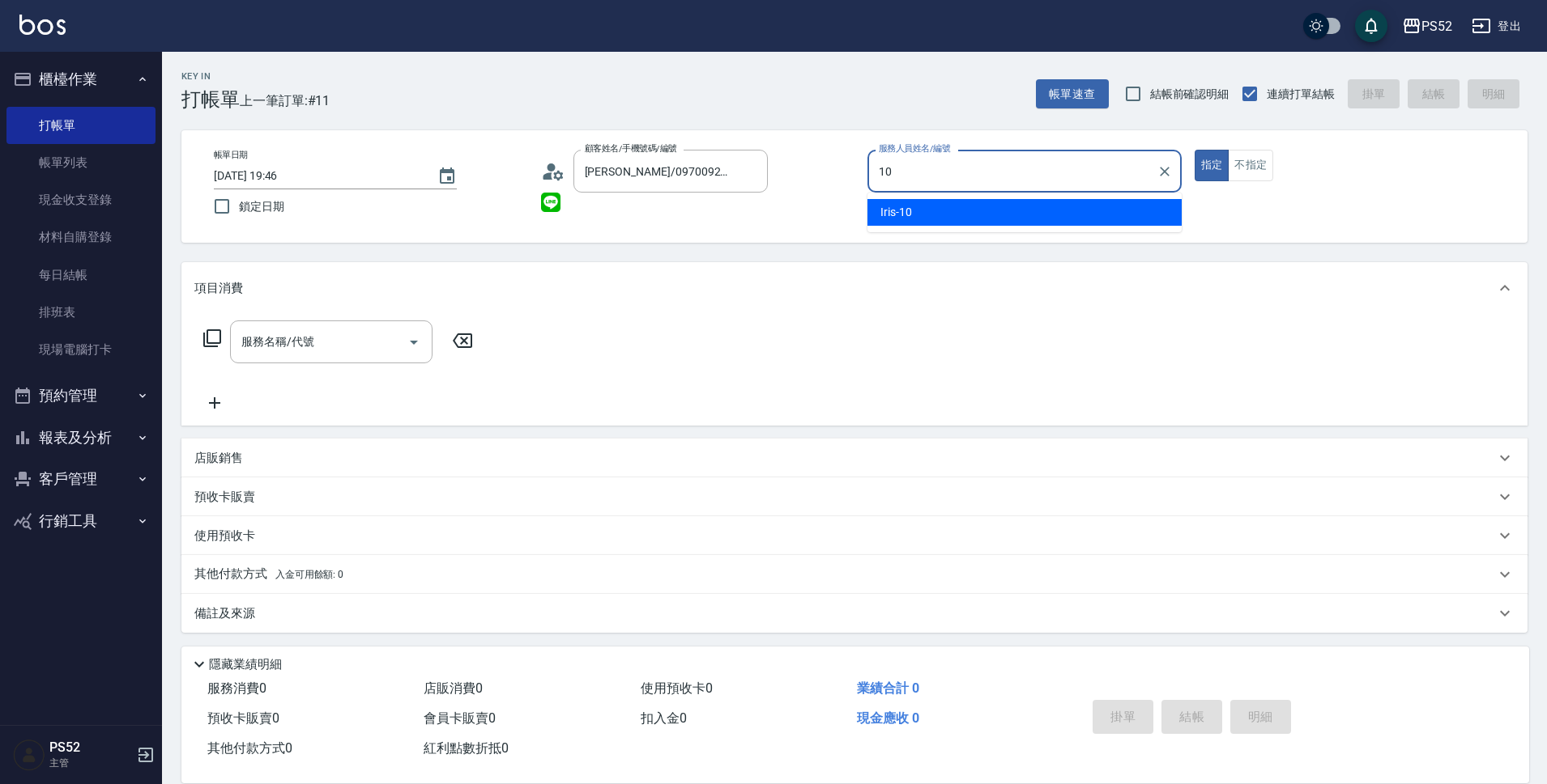
type input "Iris-10"
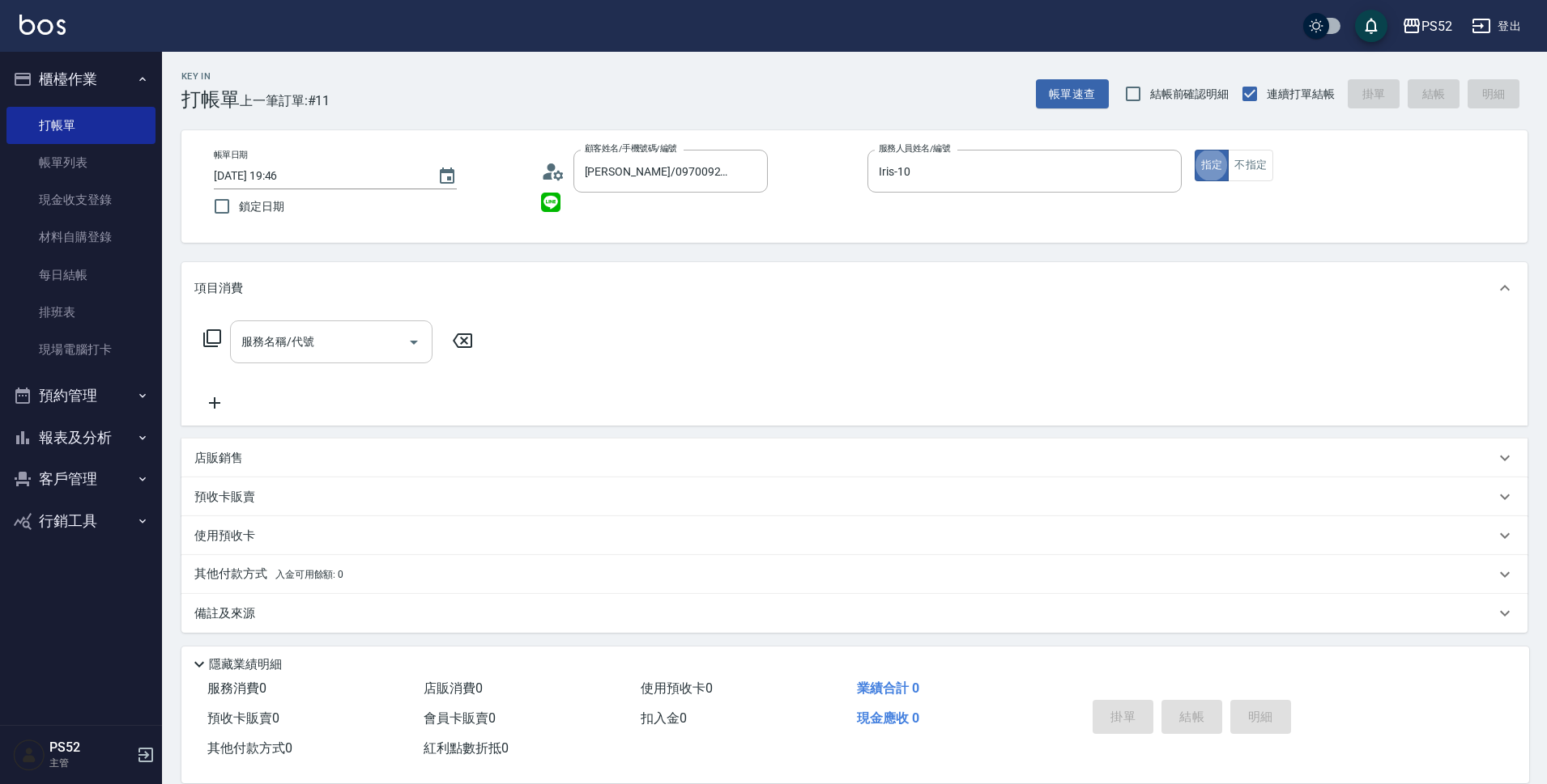
click at [316, 330] on input "服務名稱/代號" at bounding box center [319, 341] width 164 height 28
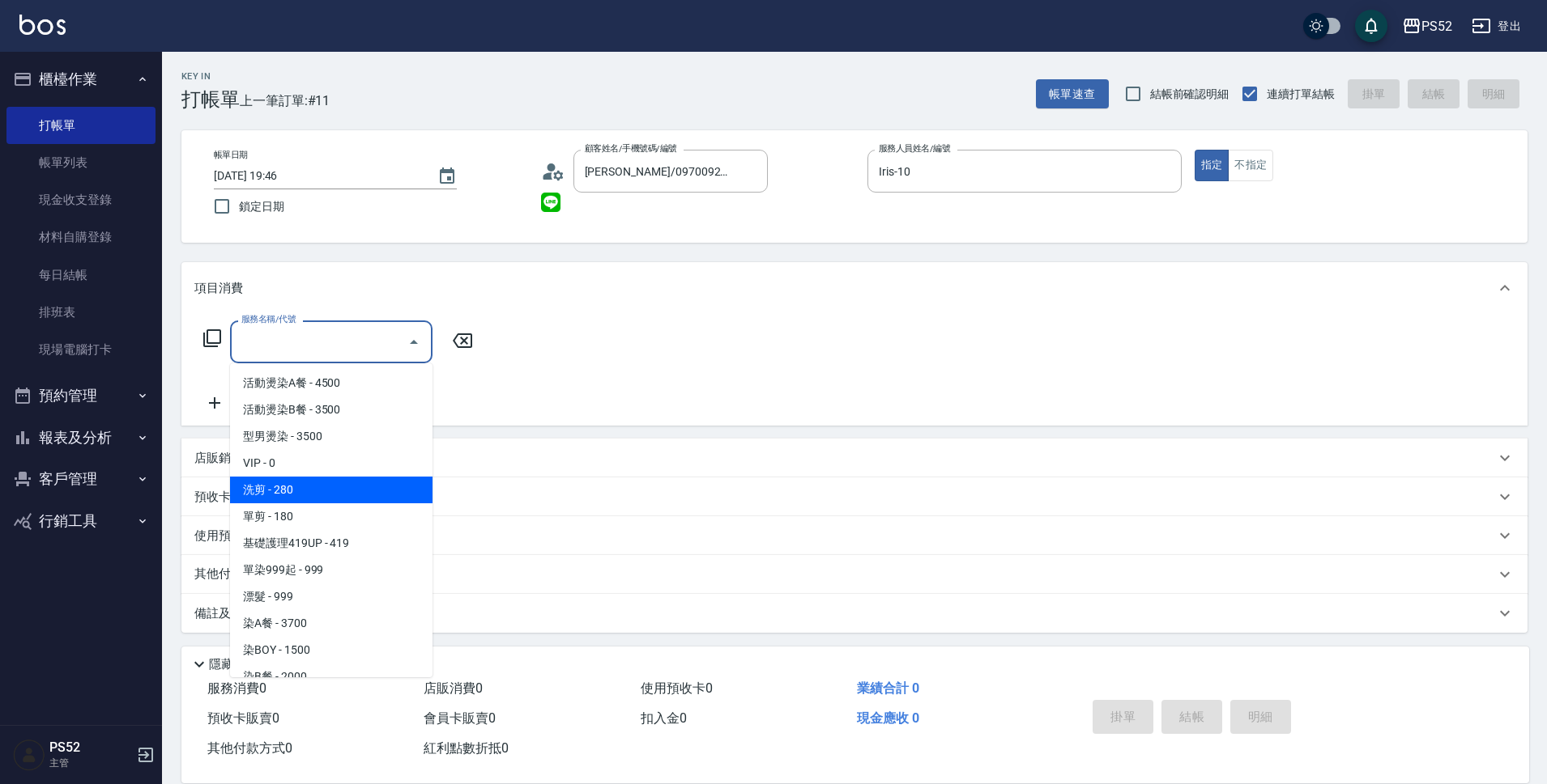
click at [363, 497] on span "洗剪 - 280" at bounding box center [331, 490] width 203 height 27
type input "洗剪(C1)"
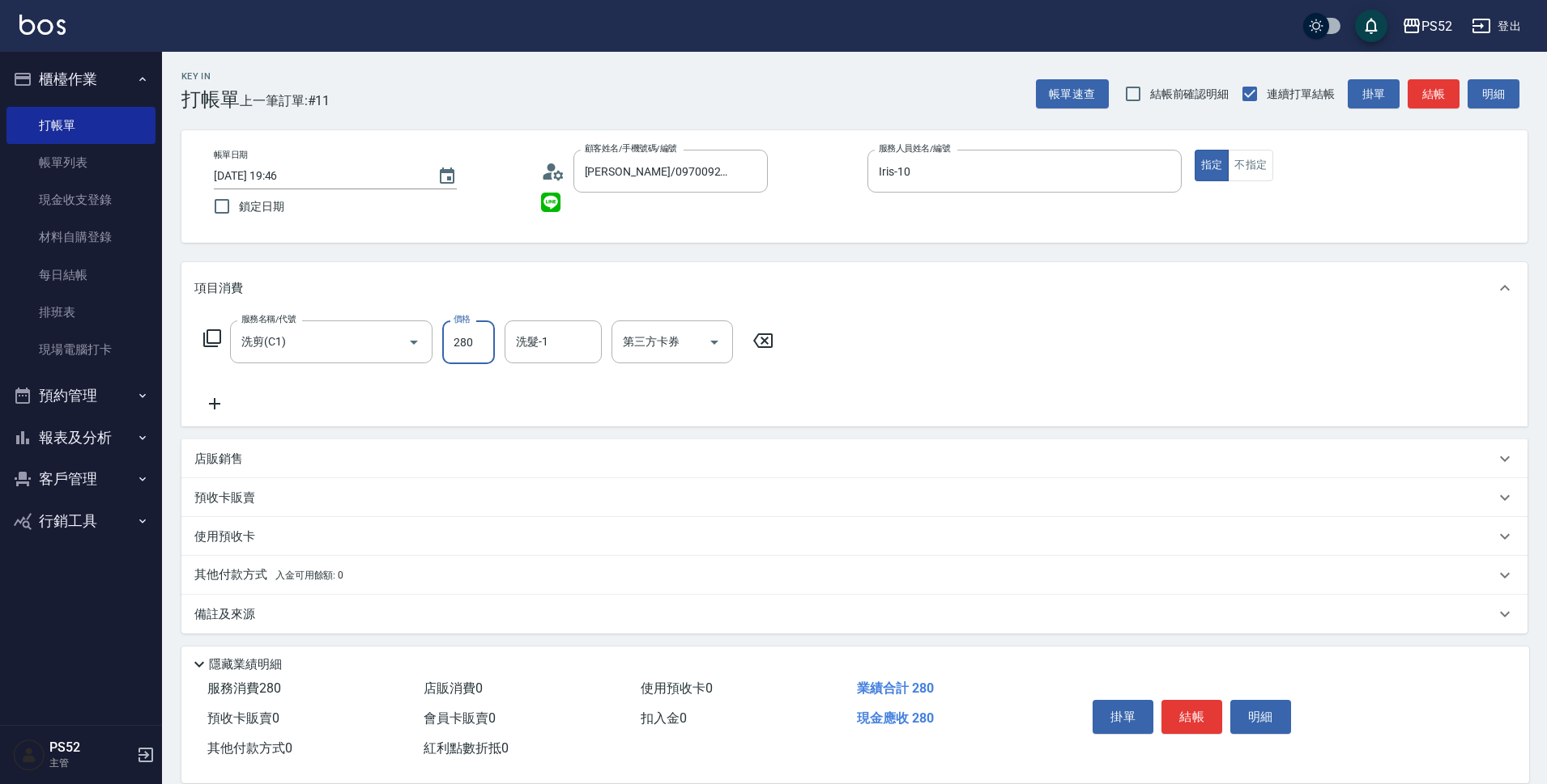
click at [473, 346] on input "280" at bounding box center [468, 342] width 53 height 44
type input "350"
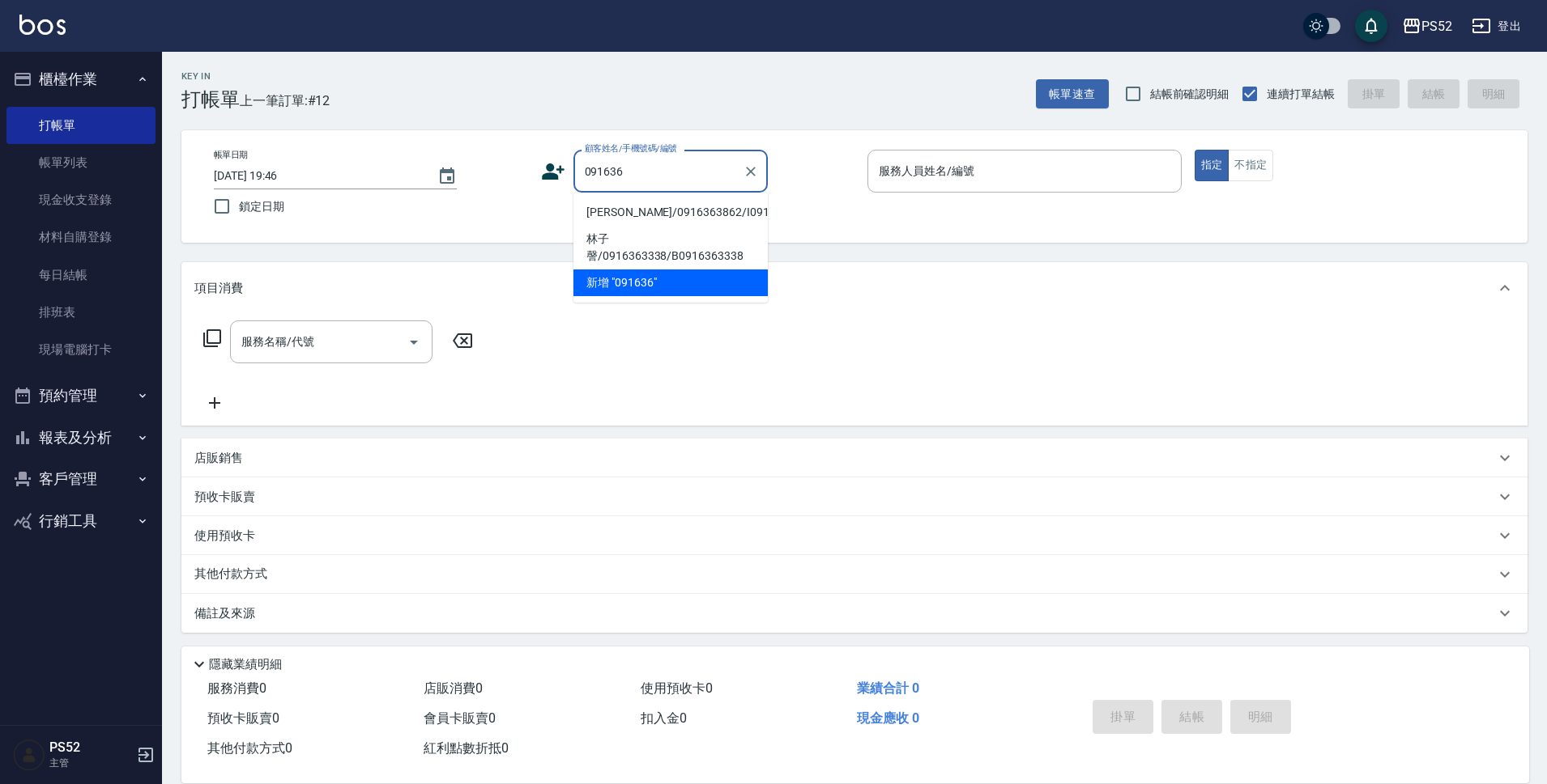
click at [681, 215] on li "[PERSON_NAME]/0916363862/I0916363862" at bounding box center [671, 212] width 195 height 27
type input "[PERSON_NAME]/0916363862/I0916363862"
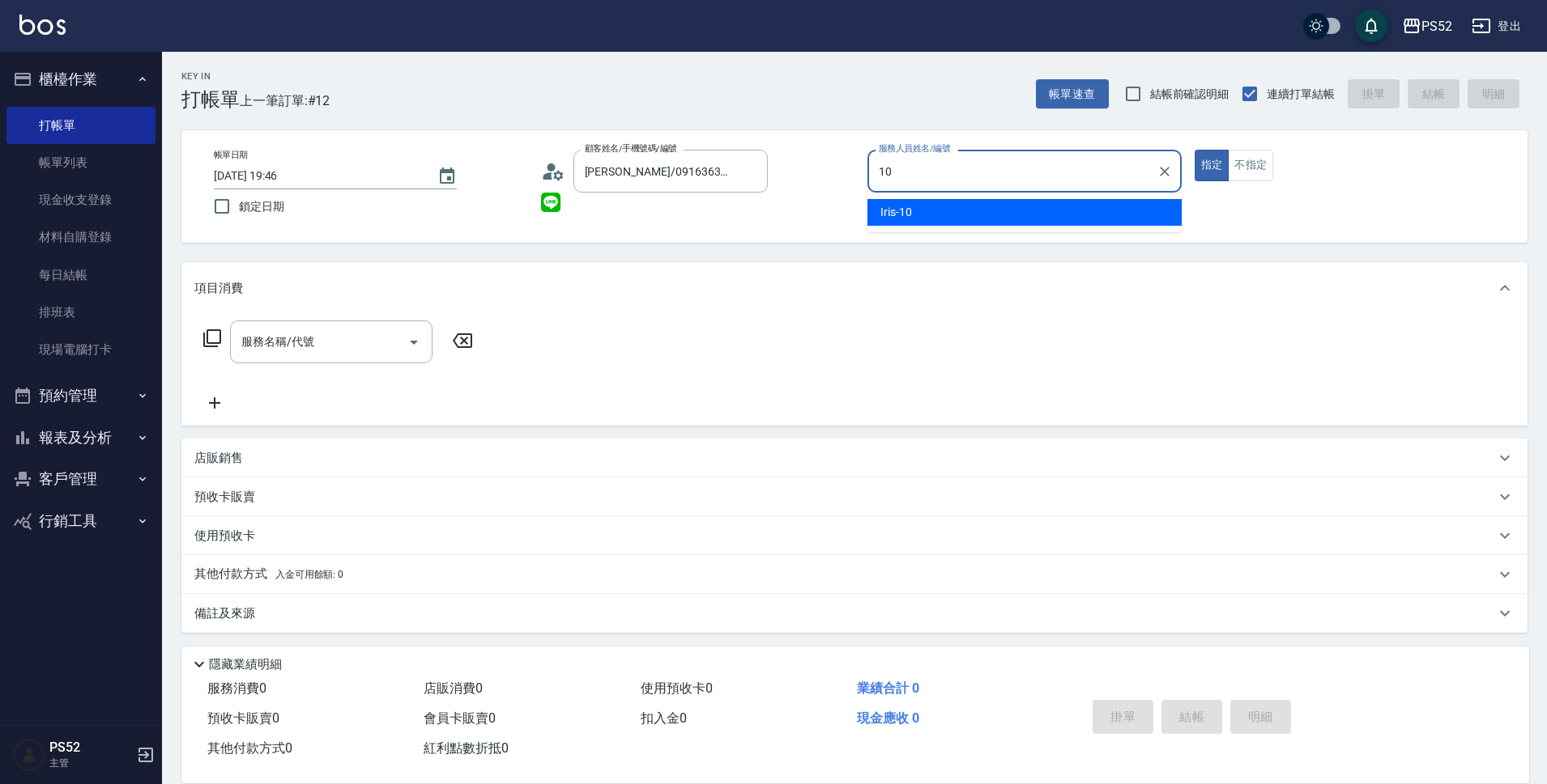
type input "Iris-10"
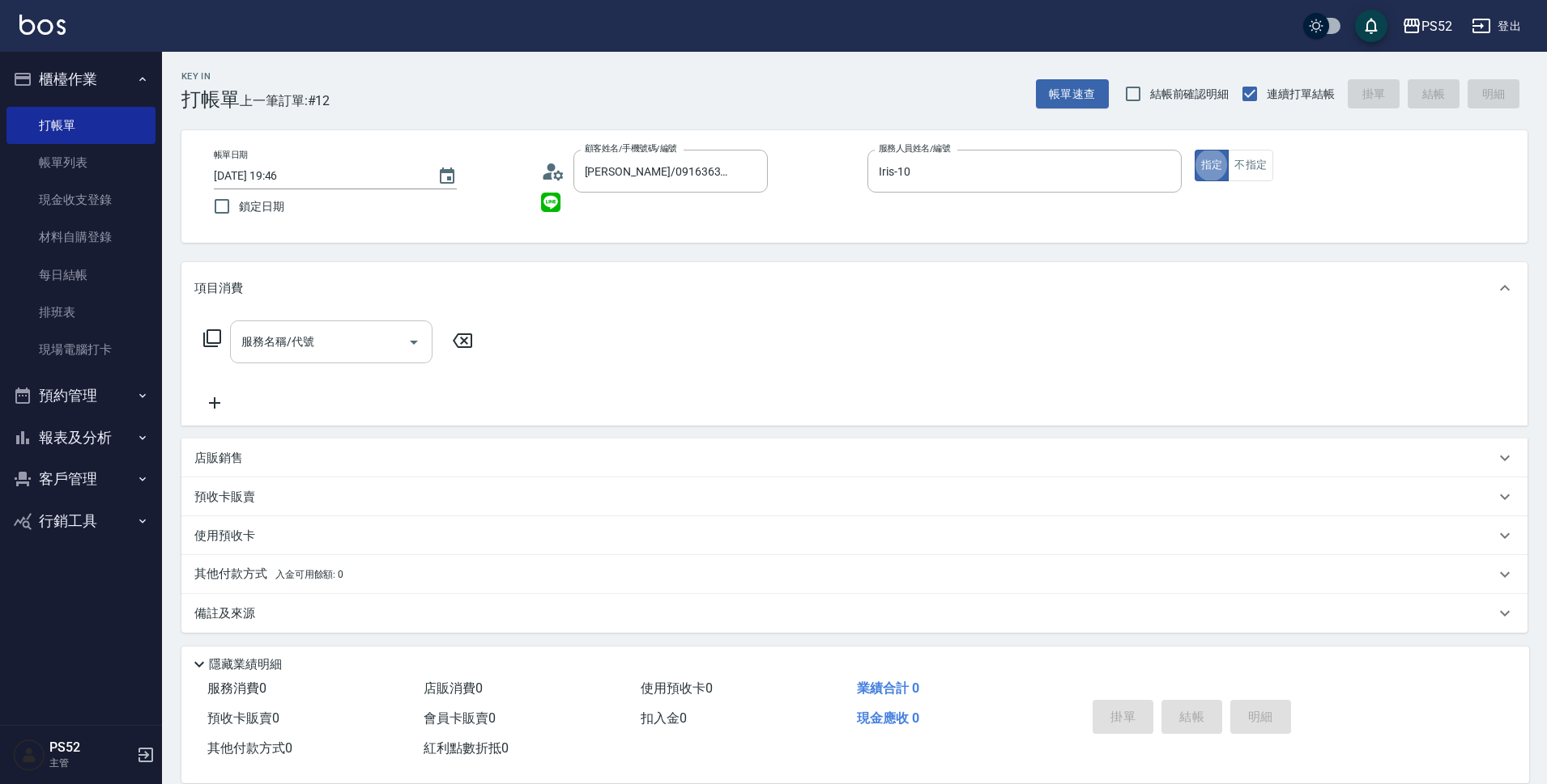
click at [343, 353] on input "服務名稱/代號" at bounding box center [319, 341] width 164 height 28
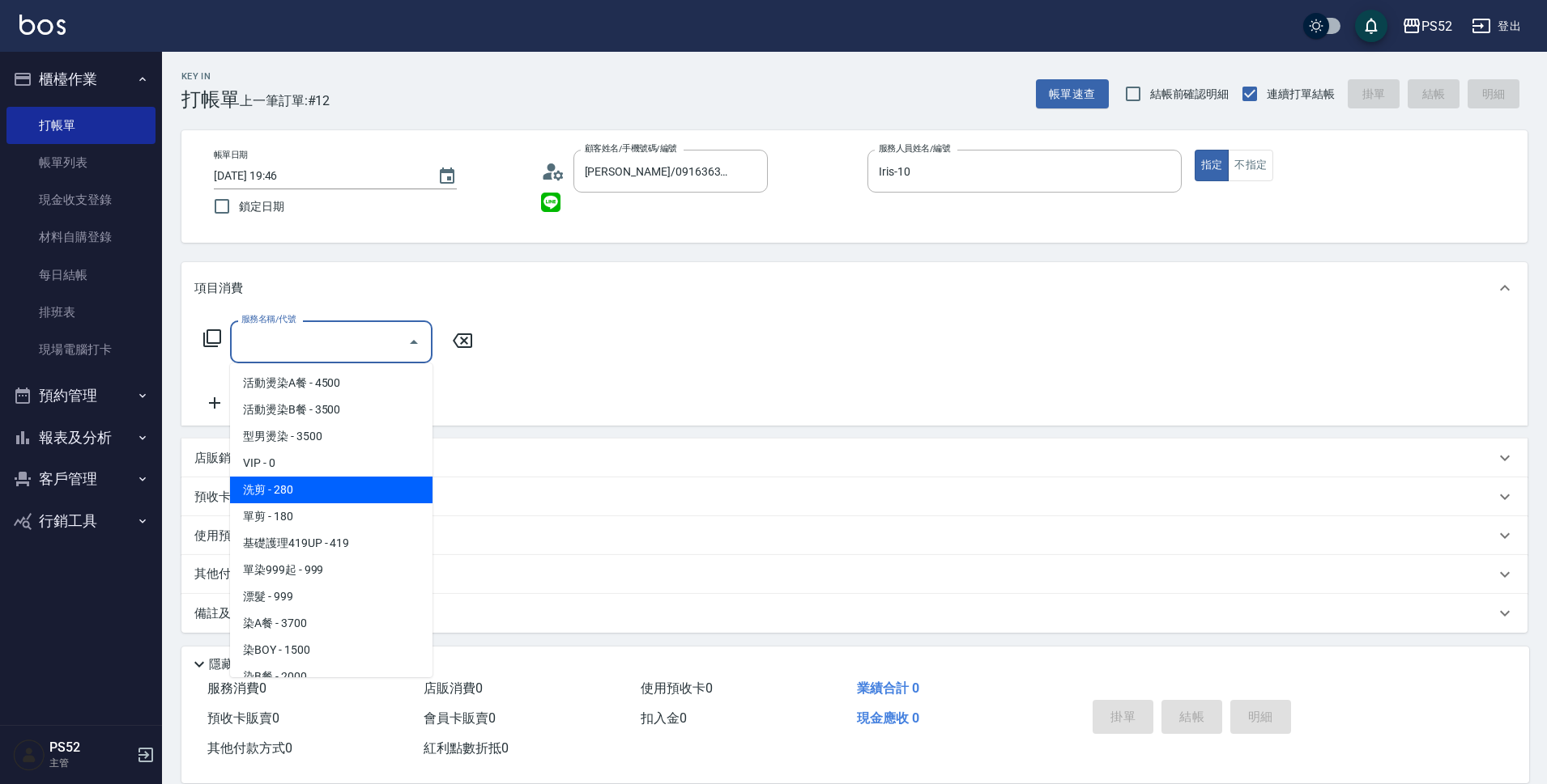
click at [329, 491] on span "洗剪 - 280" at bounding box center [331, 490] width 203 height 27
type input "洗剪(C1)"
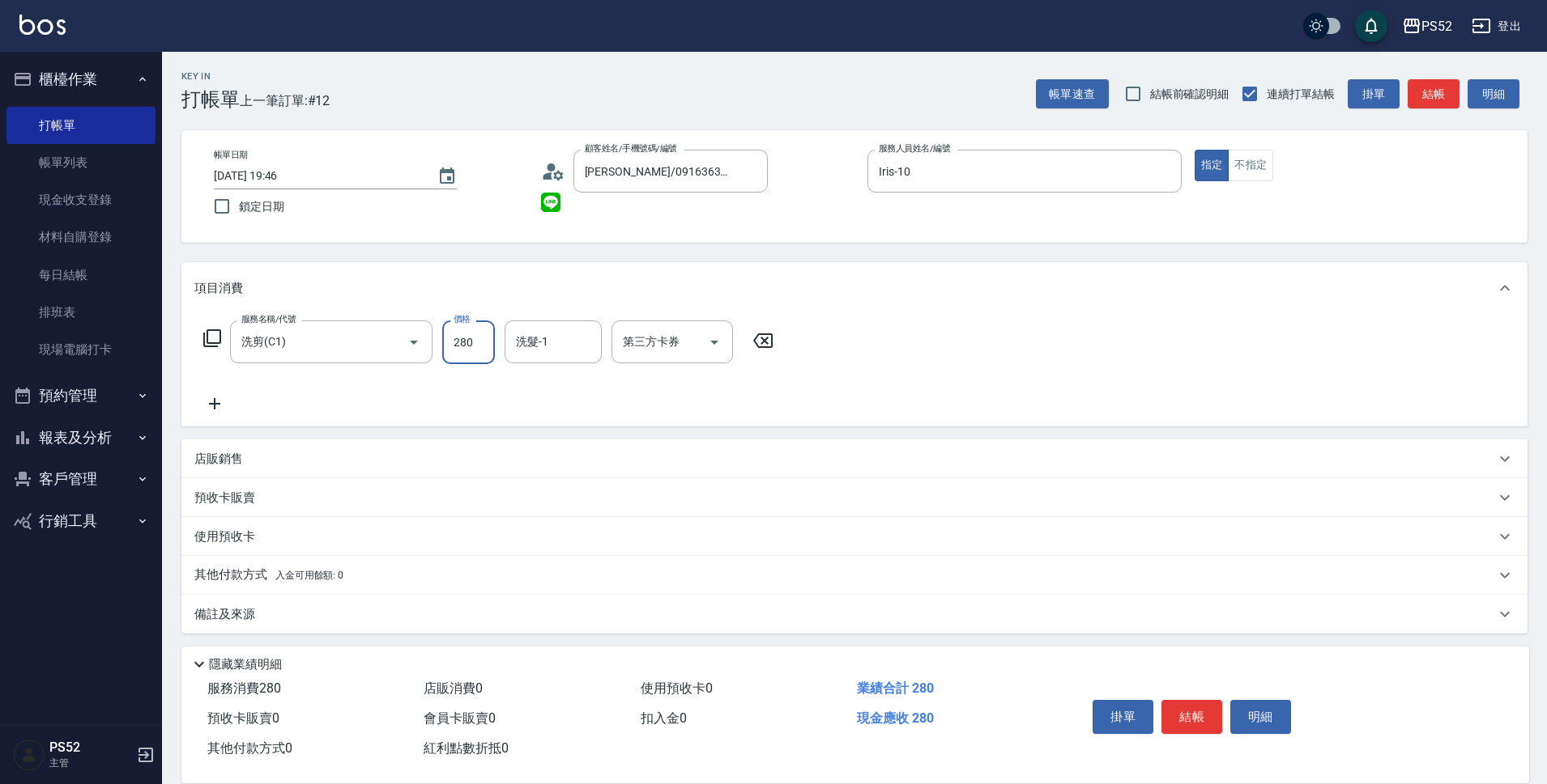
click at [462, 329] on input "280" at bounding box center [468, 342] width 53 height 44
type input "315"
click at [225, 403] on icon at bounding box center [215, 404] width 41 height 19
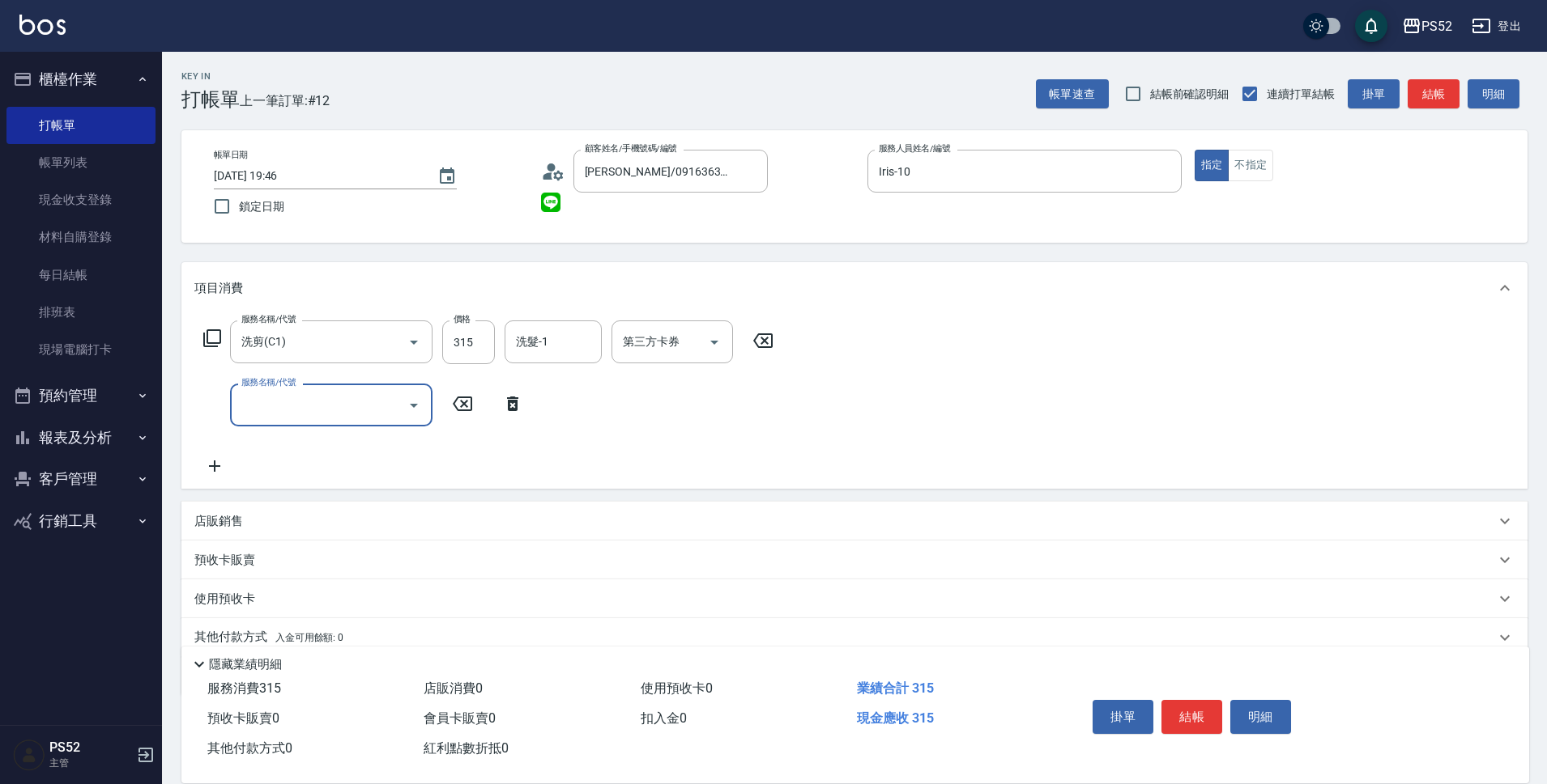
click at [299, 401] on input "服務名稱/代號" at bounding box center [319, 405] width 164 height 28
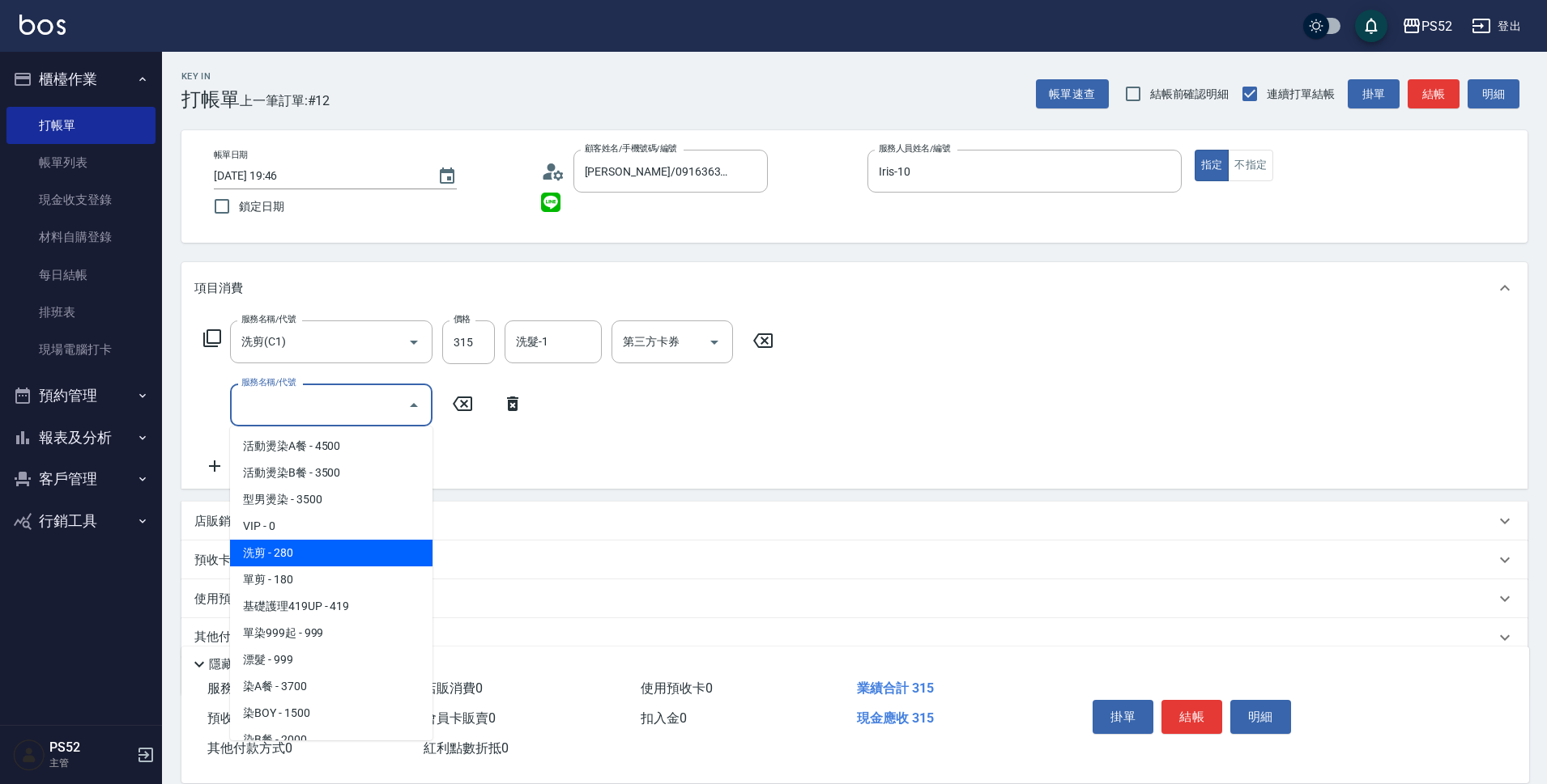
drag, startPoint x: 380, startPoint y: 553, endPoint x: 471, endPoint y: 515, distance: 98.6
click at [380, 552] on span "洗剪 - 280" at bounding box center [331, 553] width 203 height 27
type input "洗剪(C1)"
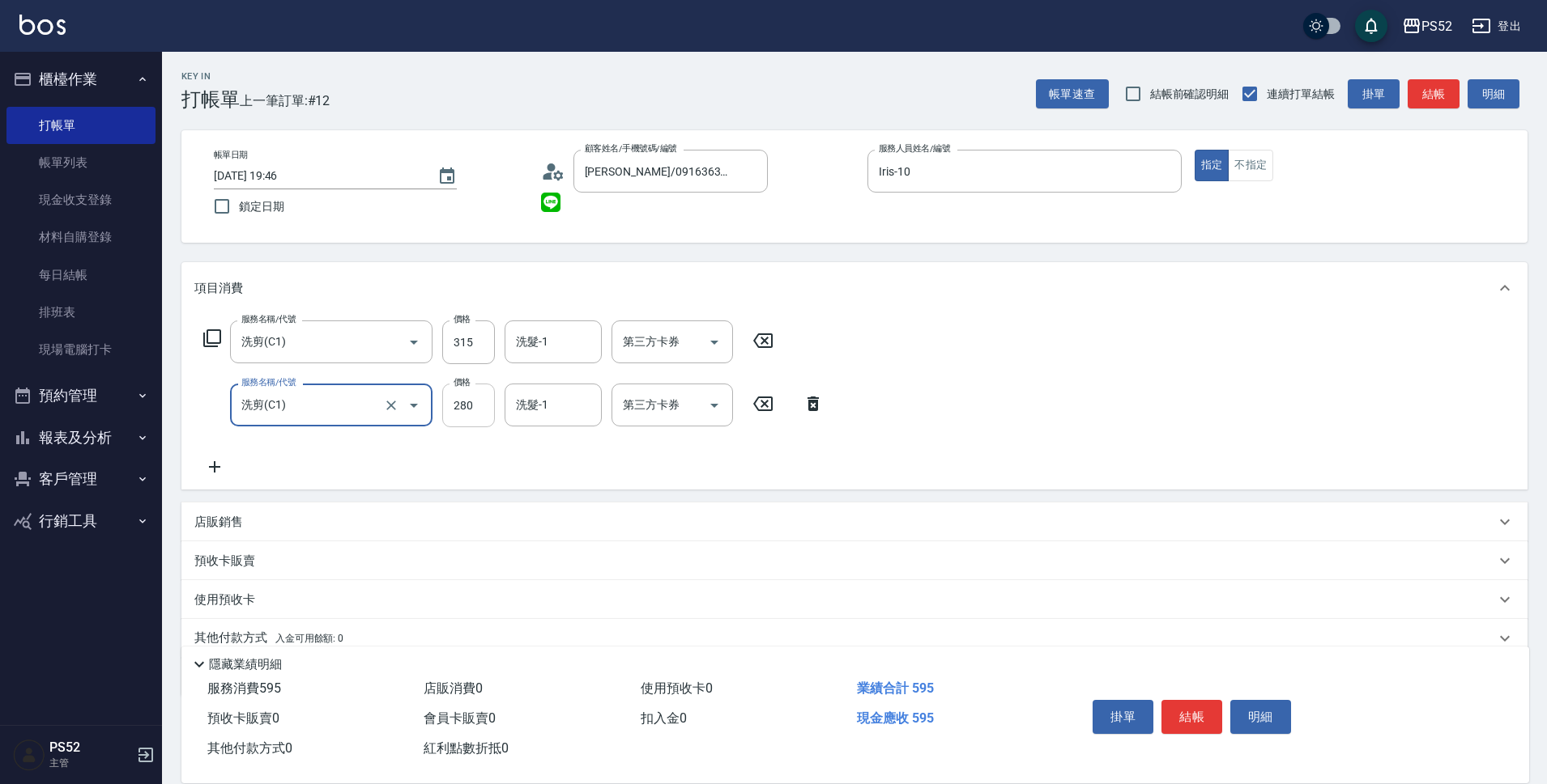
click at [475, 409] on input "280" at bounding box center [468, 405] width 53 height 44
type input "315"
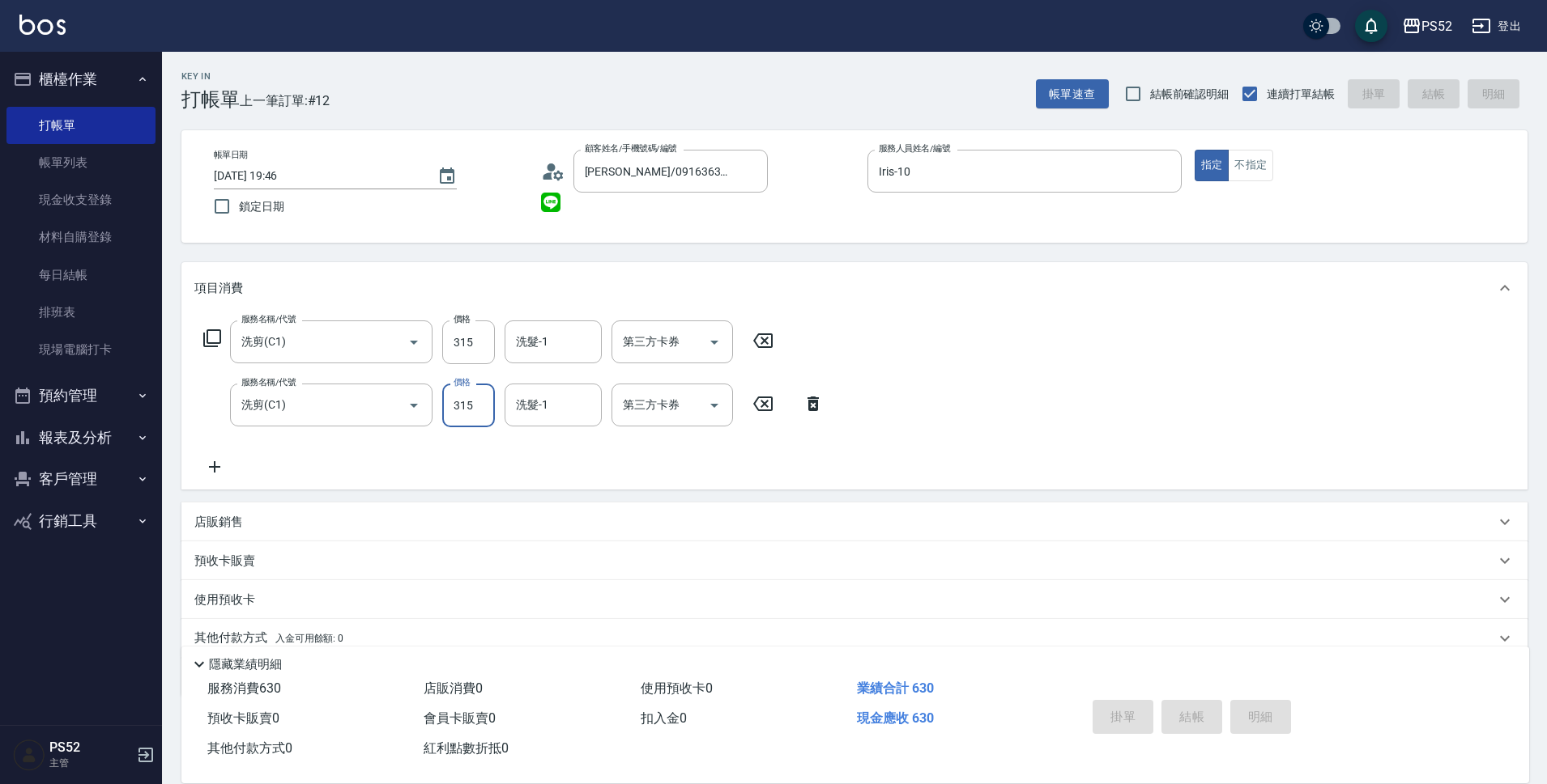
type input "[DATE] 19:47"
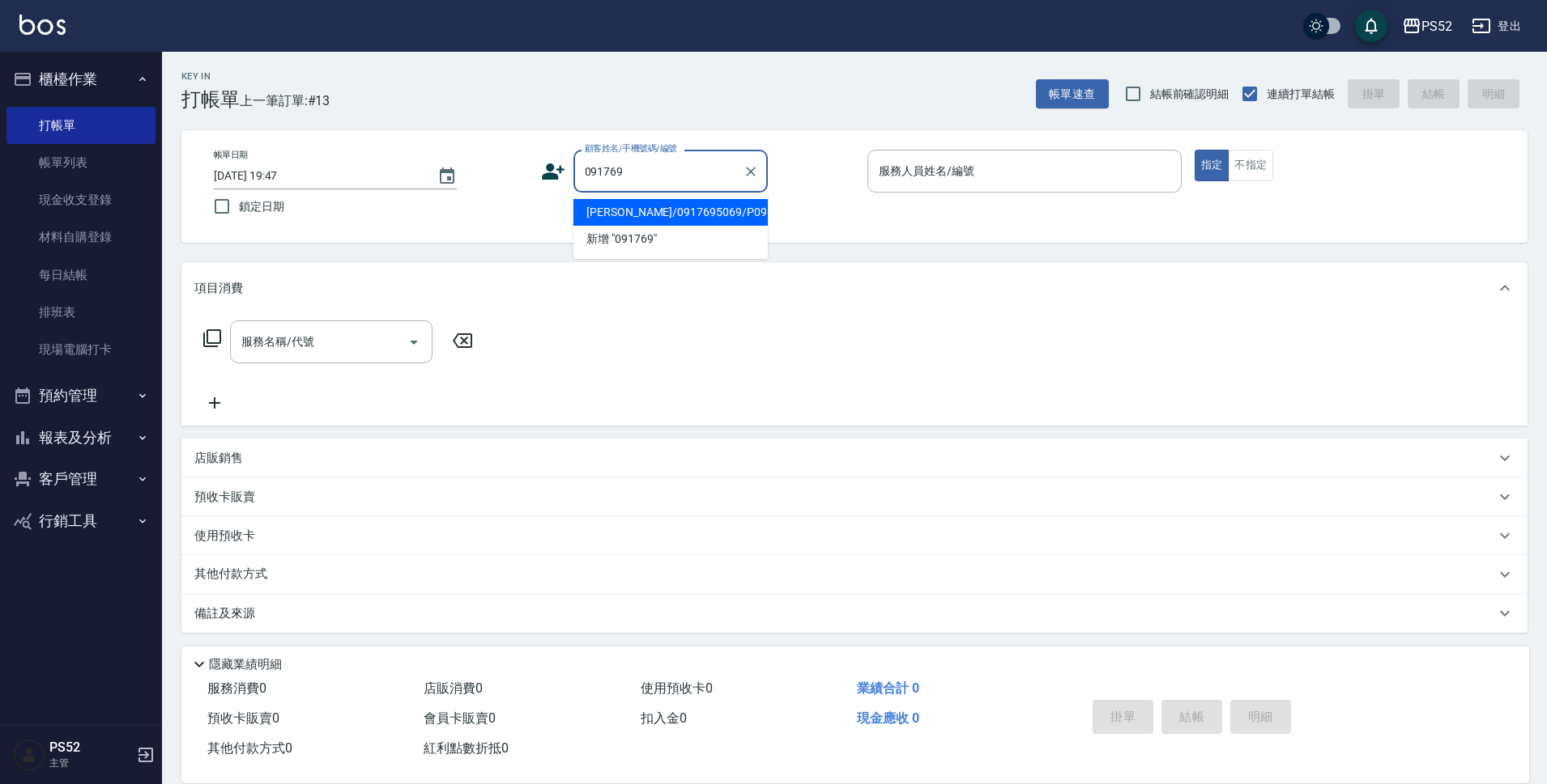
click at [646, 226] on li "[PERSON_NAME]/0917695069/P0917695069" at bounding box center [671, 212] width 195 height 27
type input "[PERSON_NAME]/0917695069/P0917695069"
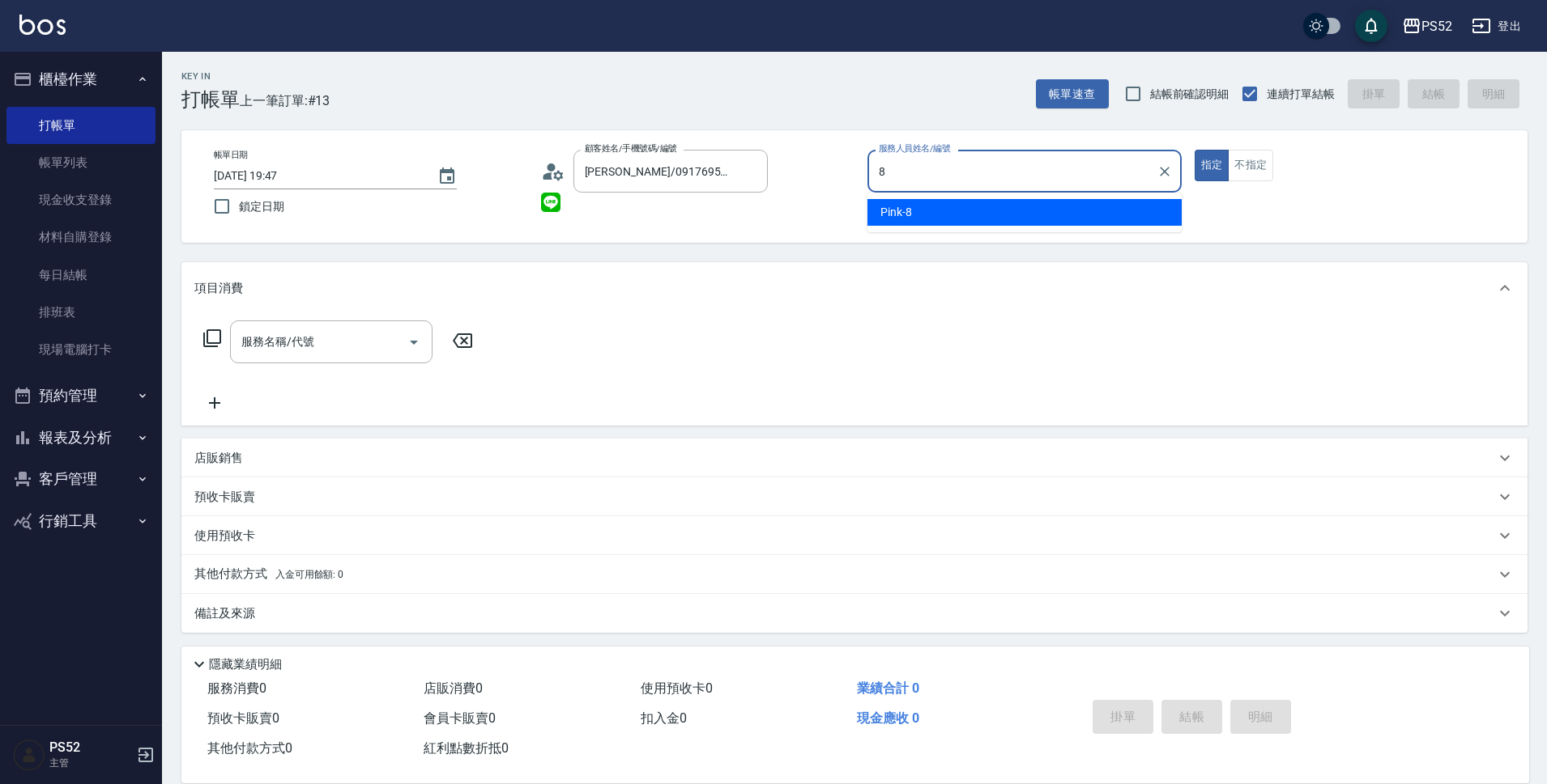
type input "Pink-8"
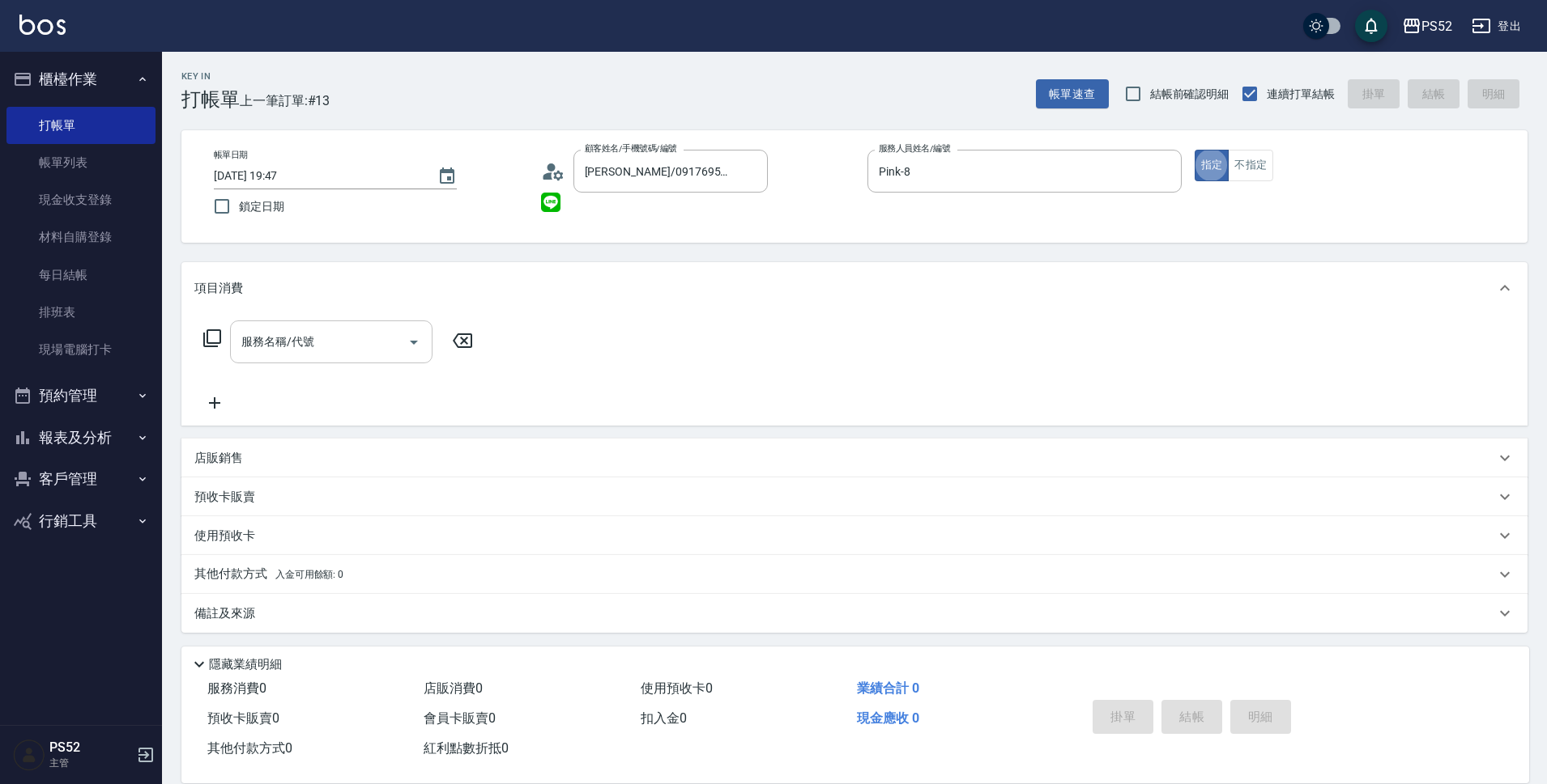
click at [363, 333] on input "服務名稱/代號" at bounding box center [319, 341] width 164 height 28
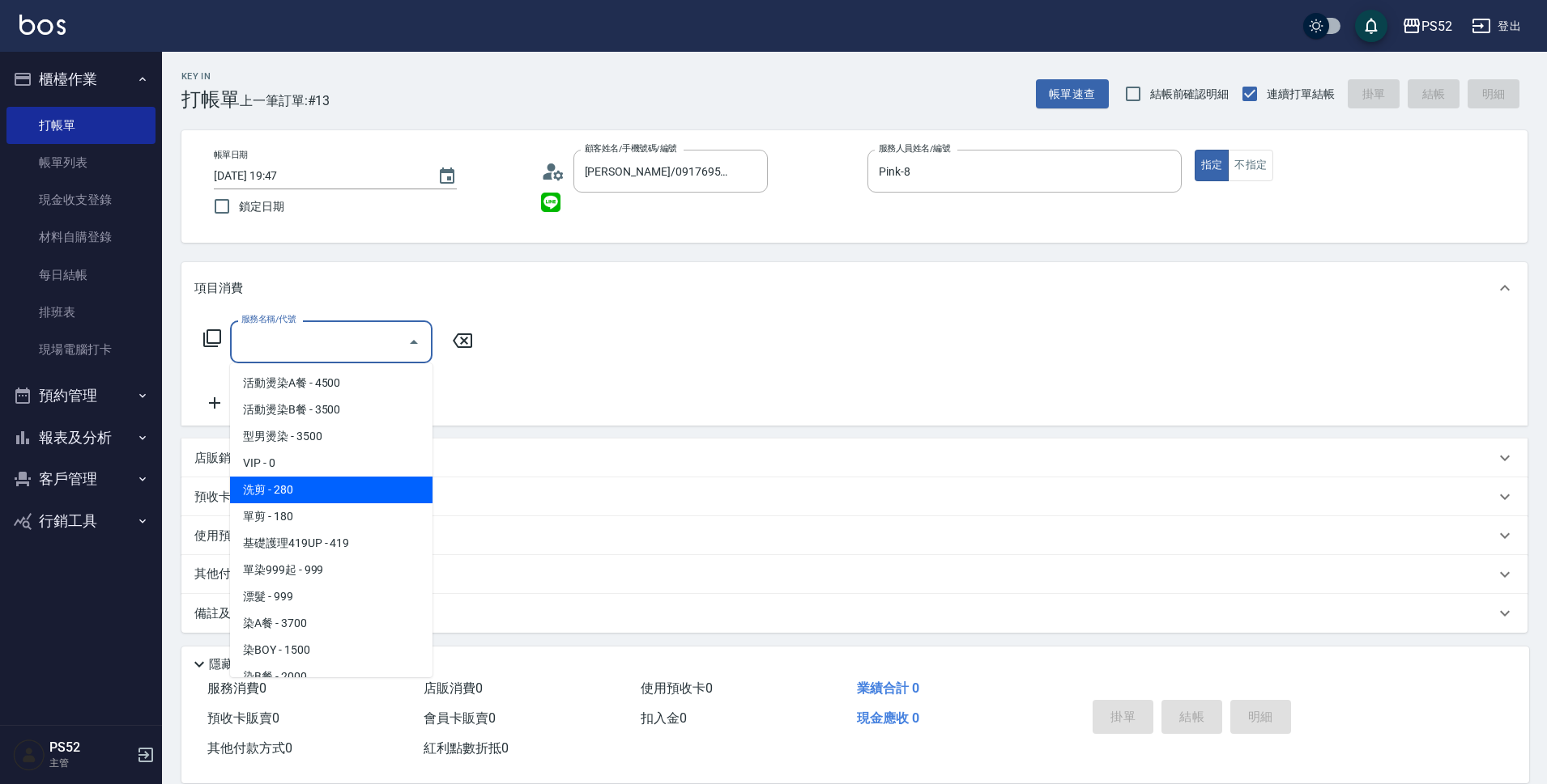
click at [370, 494] on span "洗剪 - 280" at bounding box center [331, 490] width 203 height 27
type input "洗剪(C1)"
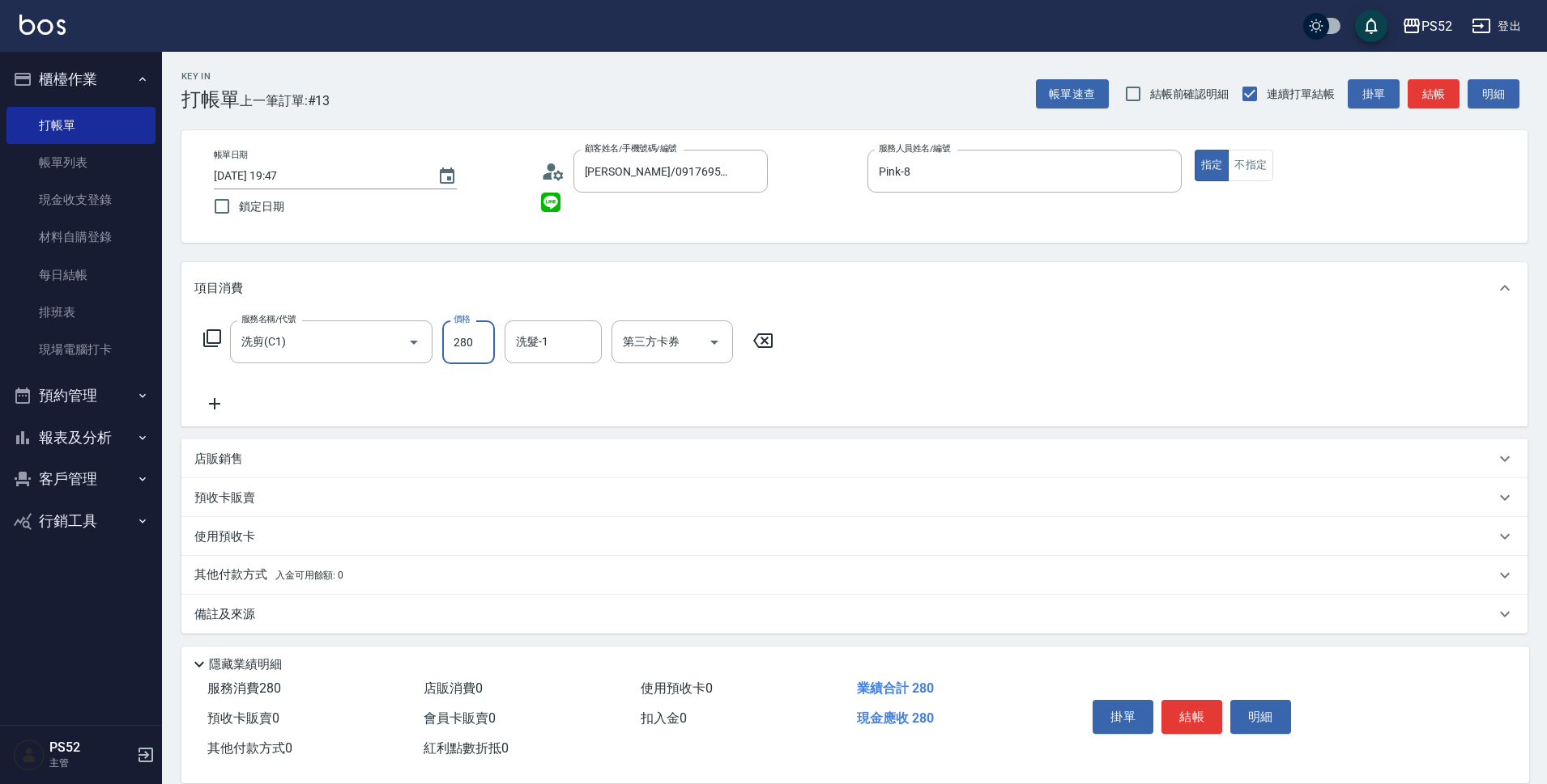
click at [460, 353] on input "280" at bounding box center [468, 342] width 53 height 44
type input "370"
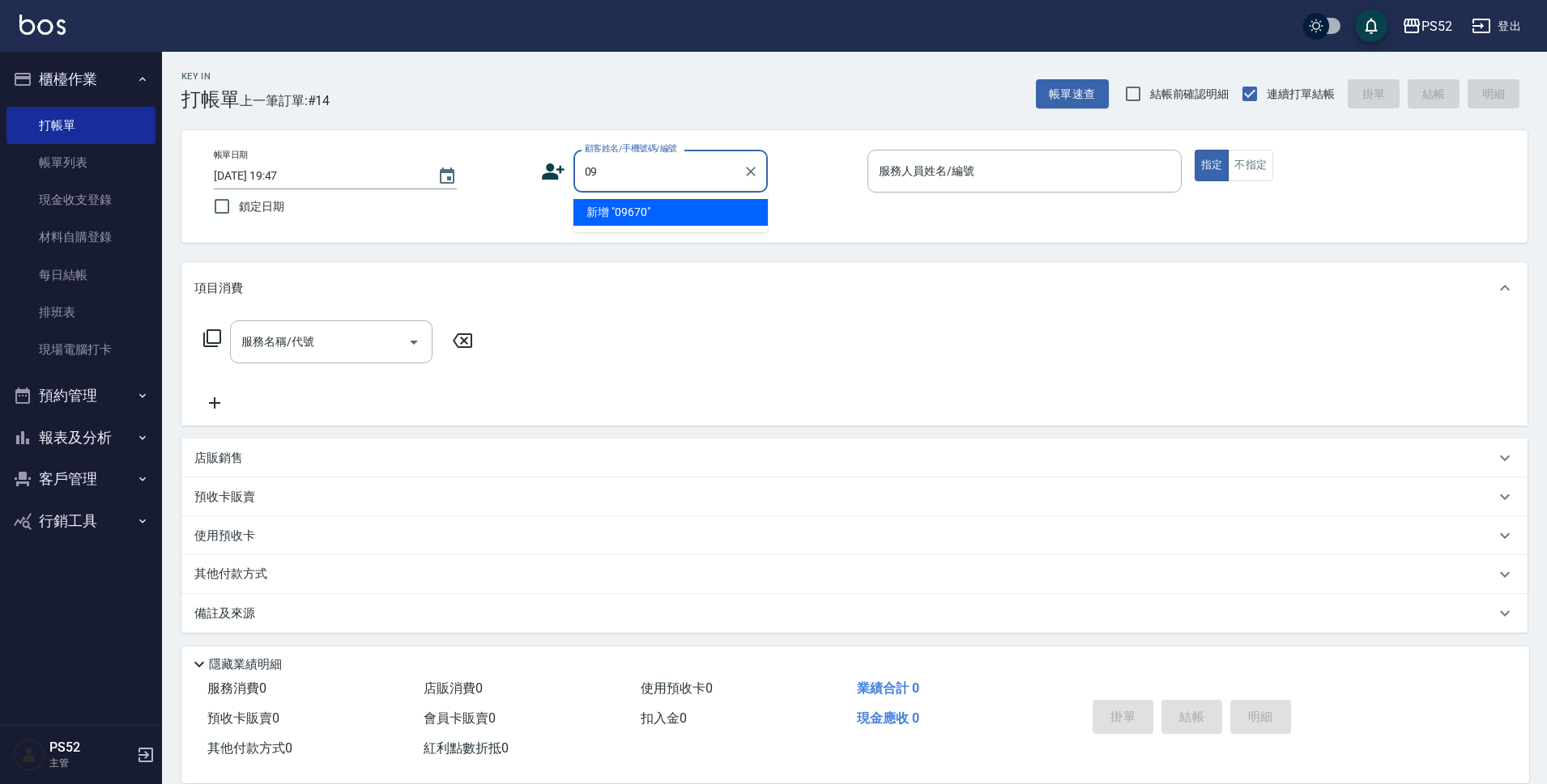
type input "0"
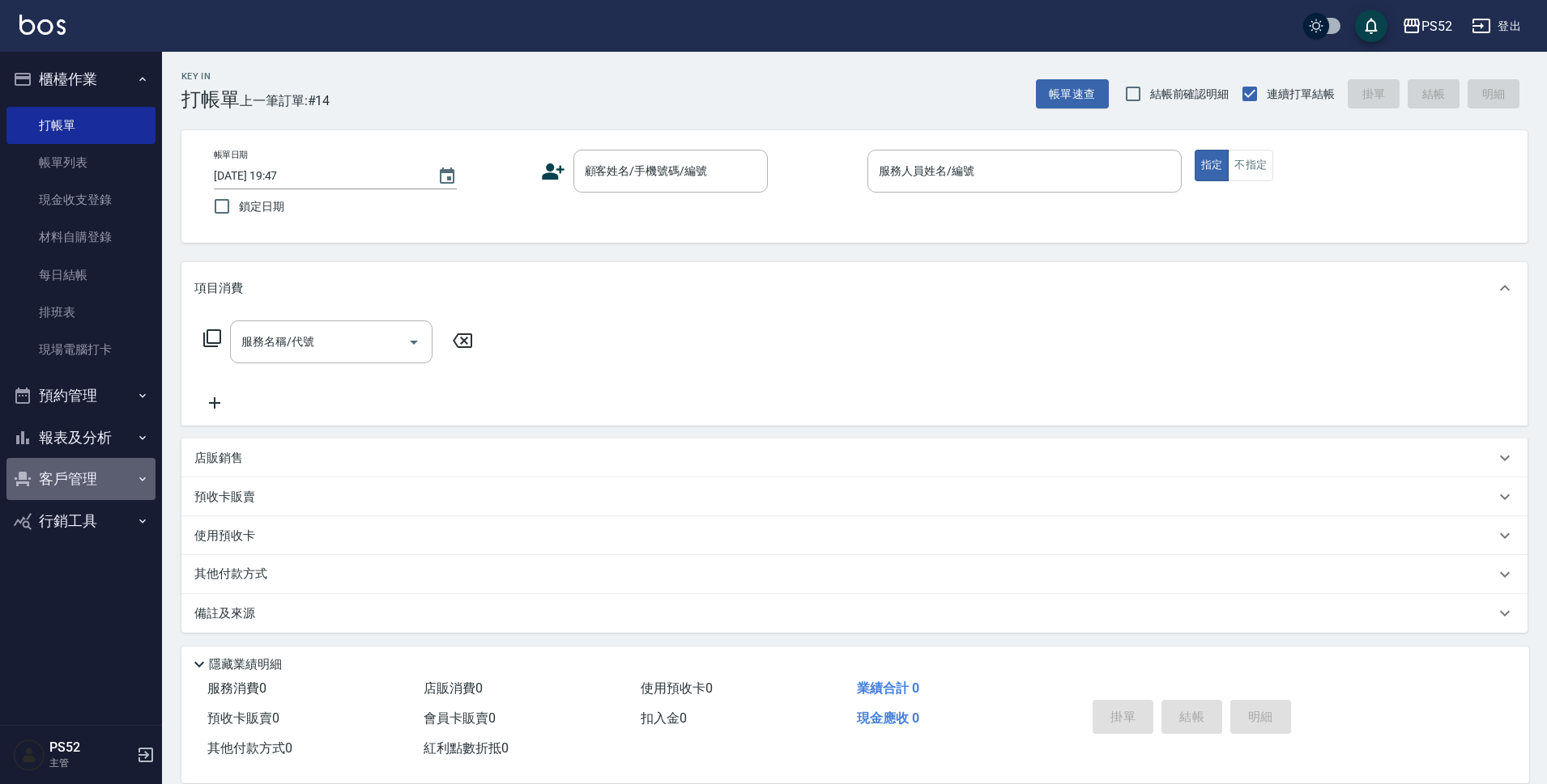
click at [82, 479] on button "客戶管理" at bounding box center [81, 479] width 149 height 42
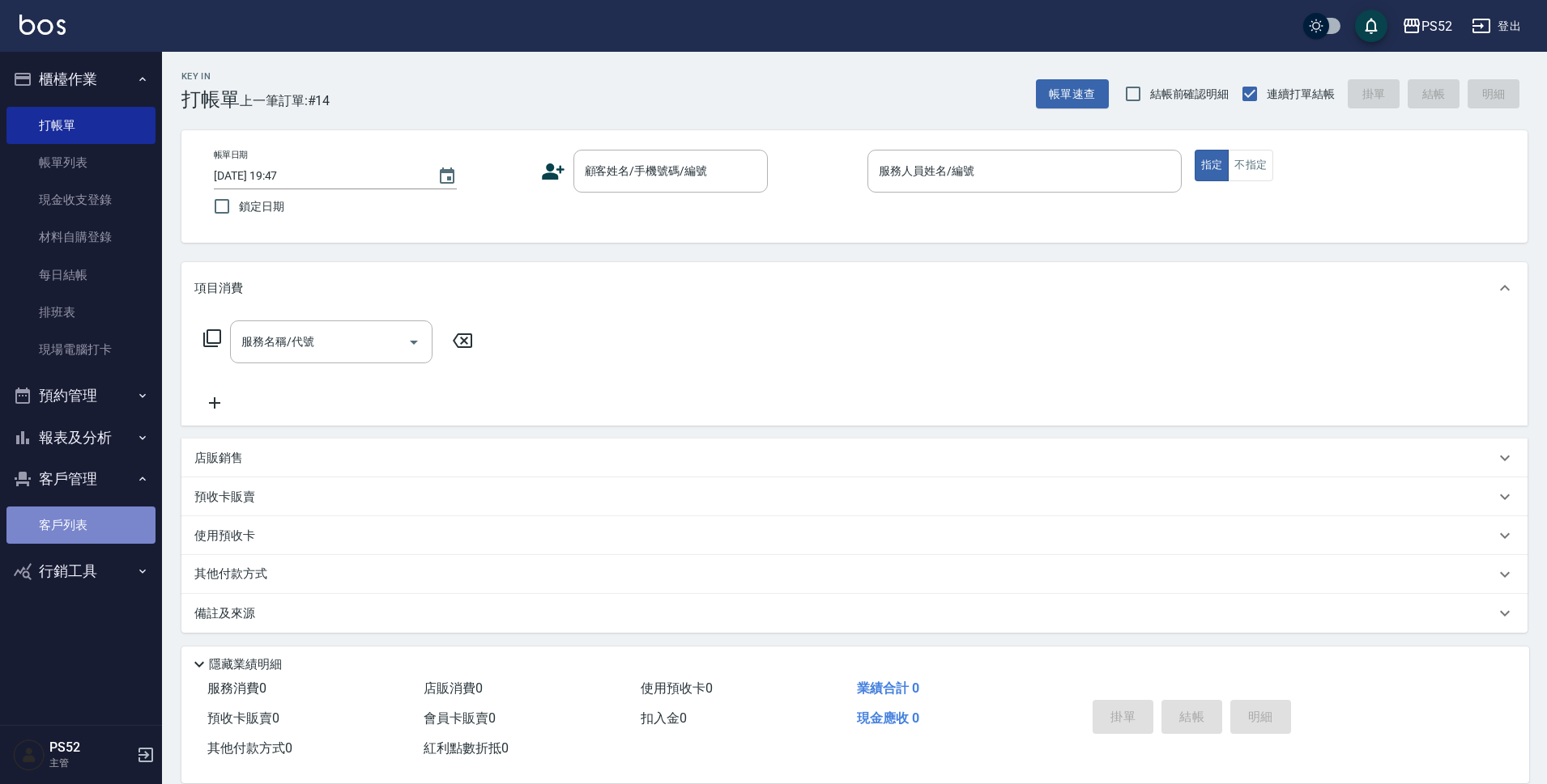
click at [86, 533] on link "客戶列表" at bounding box center [81, 525] width 149 height 37
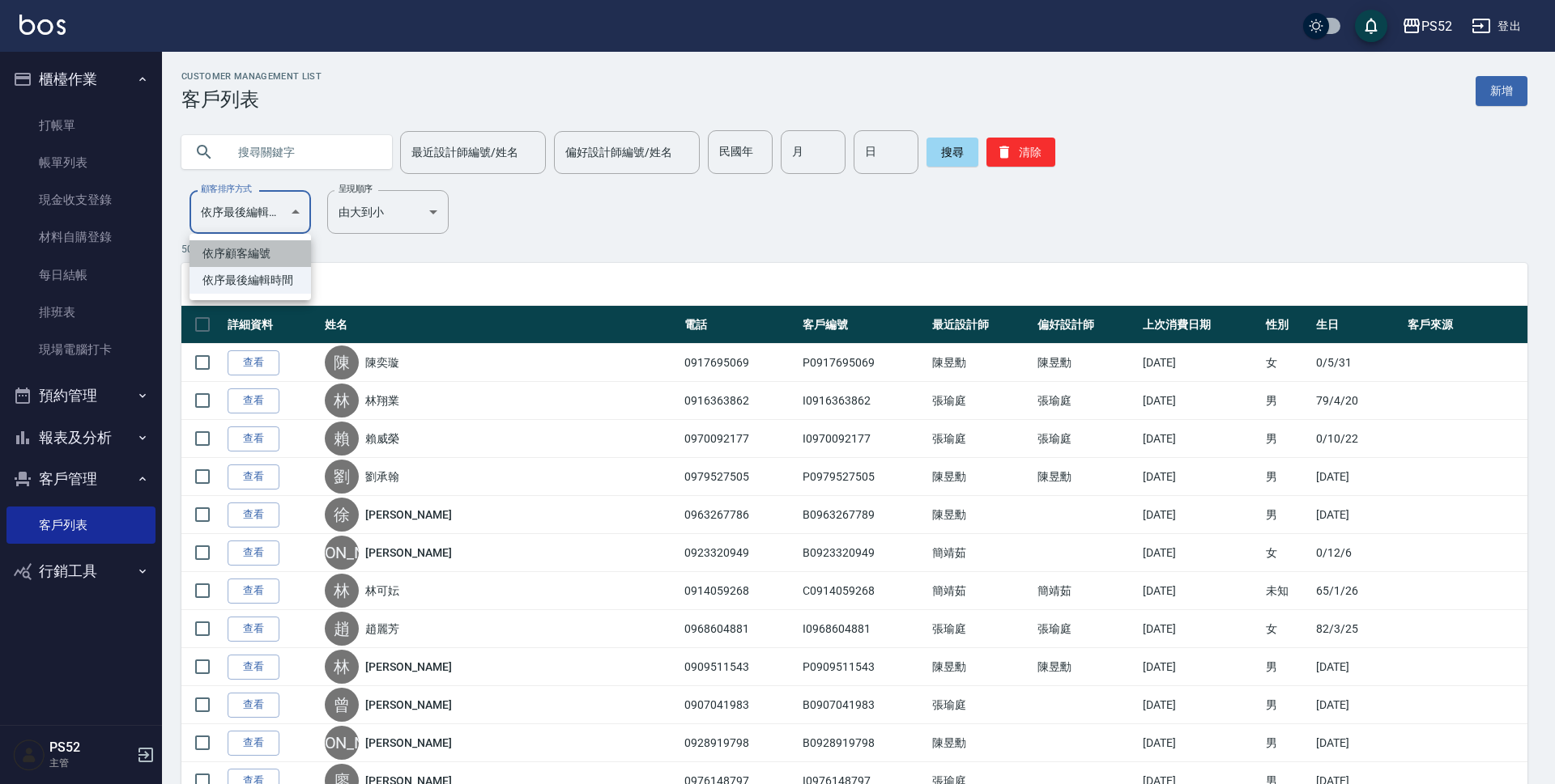
click at [284, 246] on li "依序顧客編號" at bounding box center [251, 253] width 122 height 27
type input "NO"
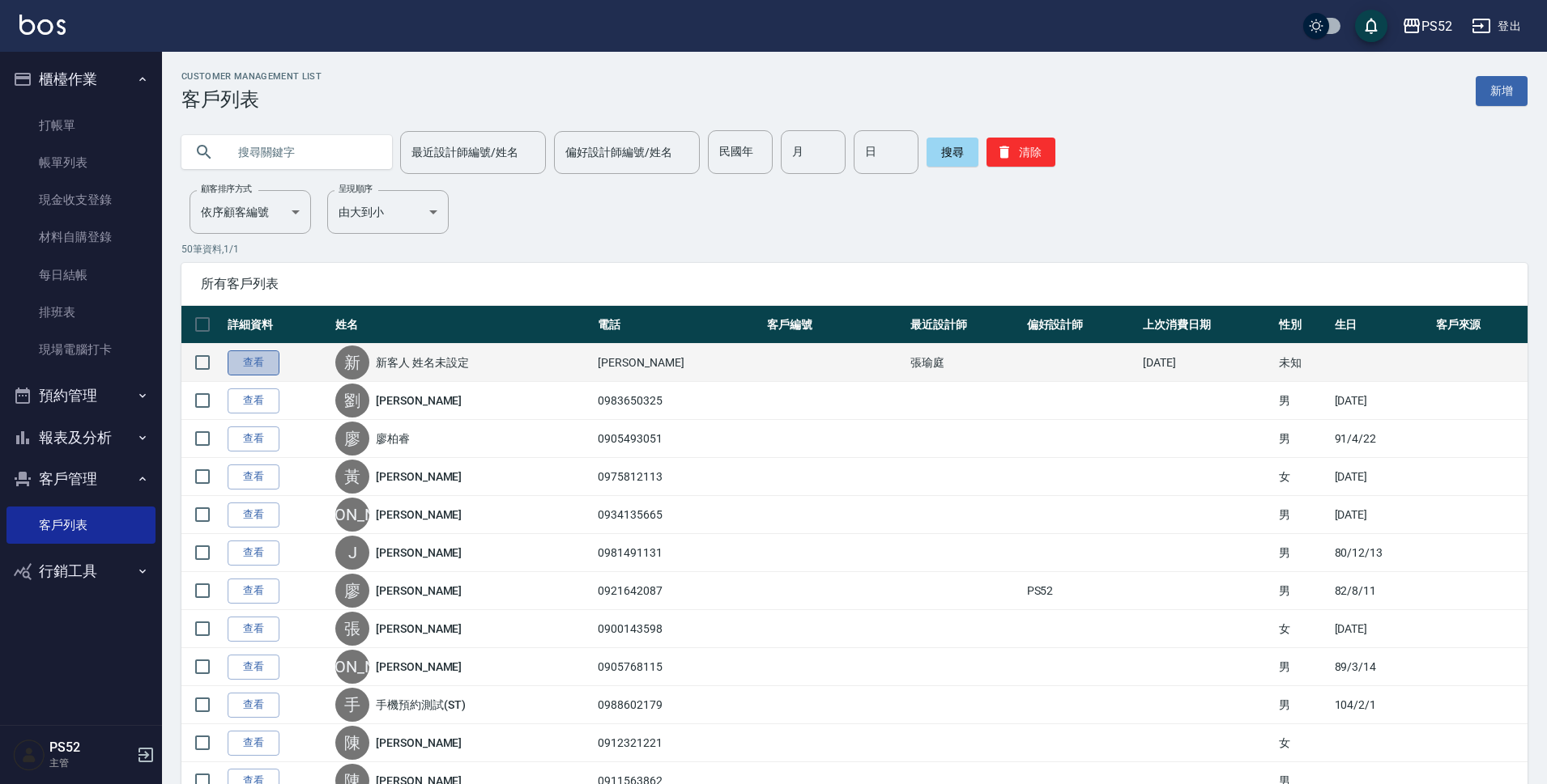
click at [246, 360] on link "查看" at bounding box center [254, 362] width 52 height 25
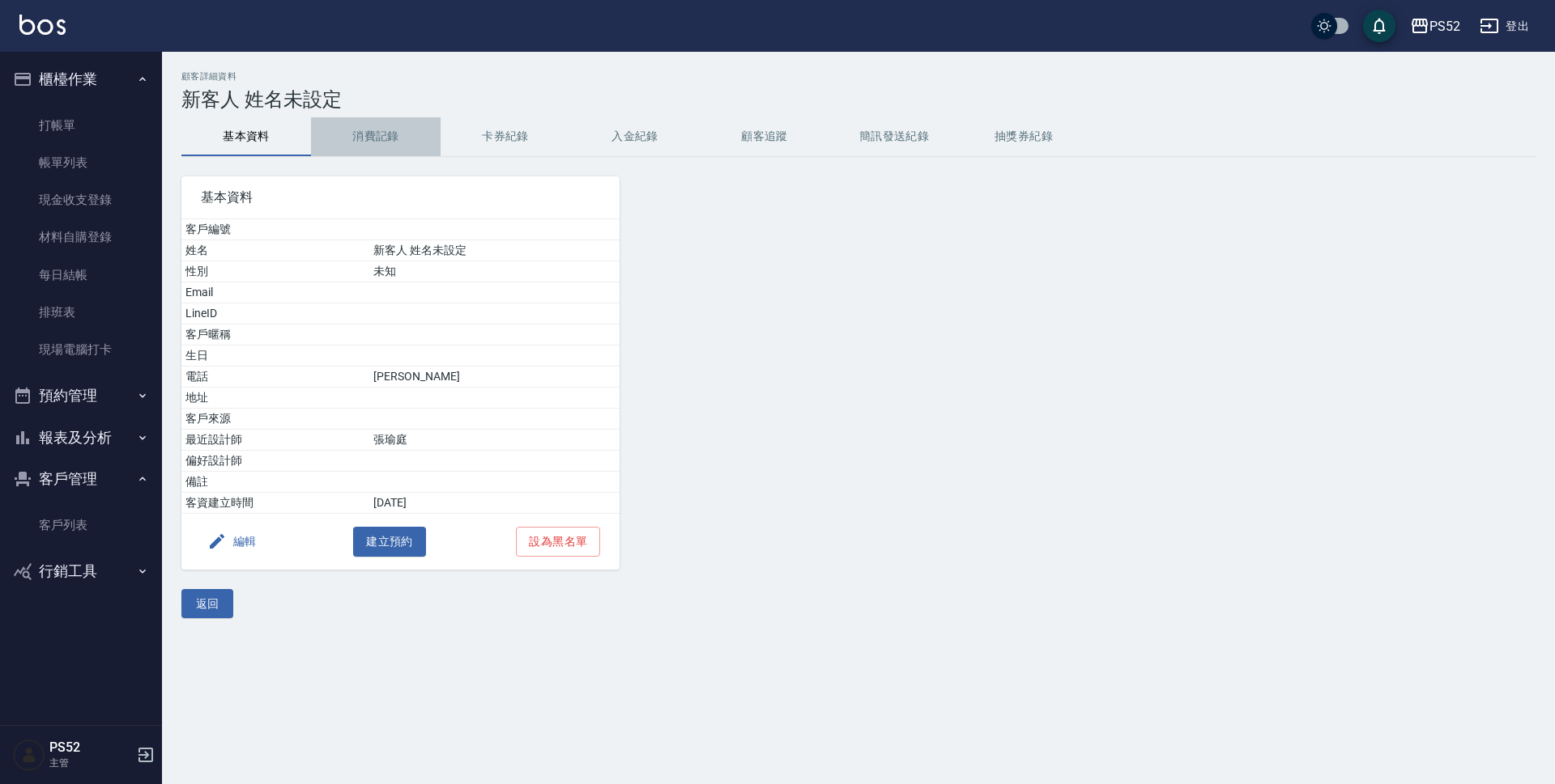
click at [384, 131] on button "消費記錄" at bounding box center [376, 137] width 130 height 39
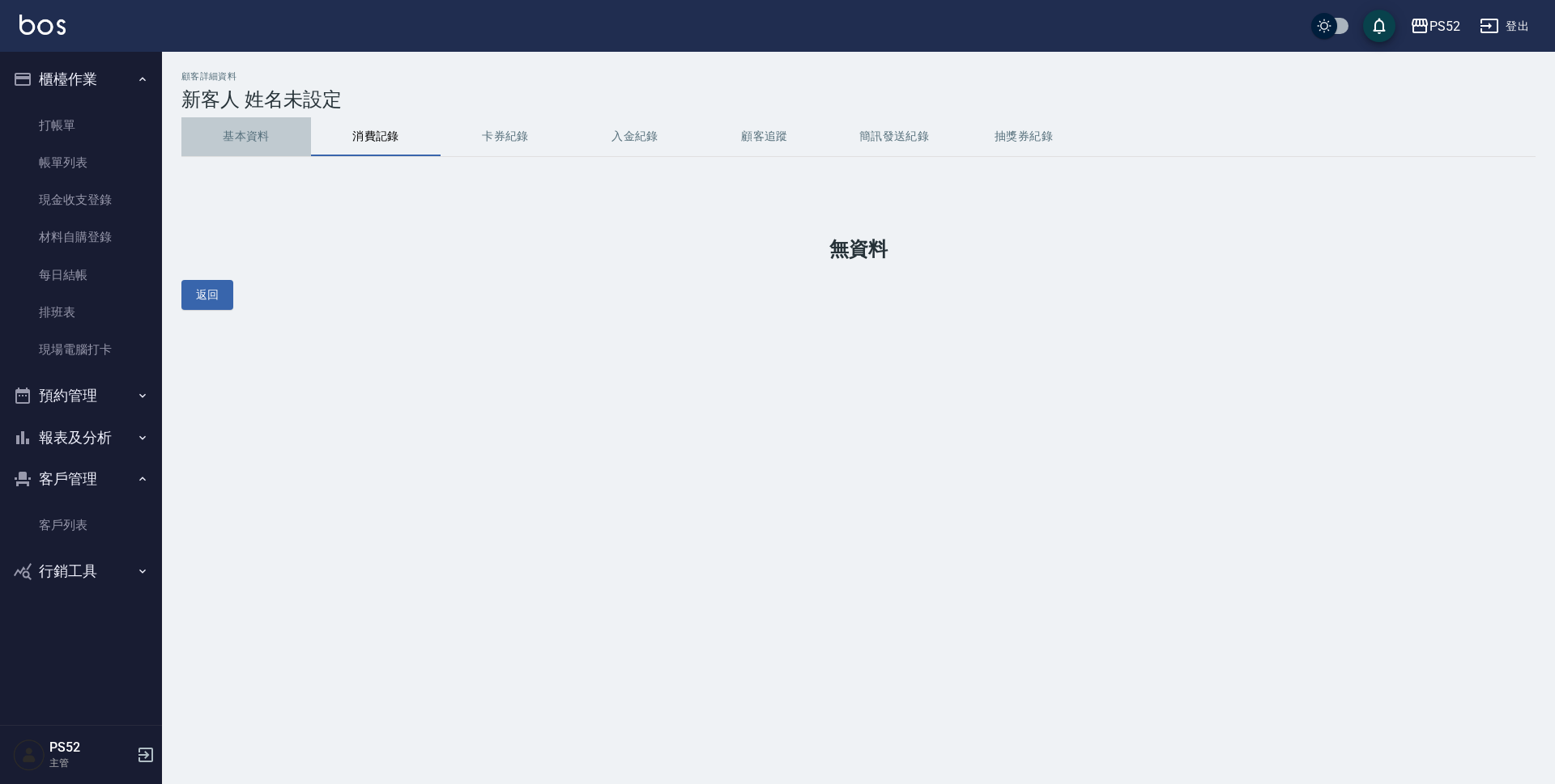
click at [268, 135] on button "基本資料" at bounding box center [247, 137] width 130 height 39
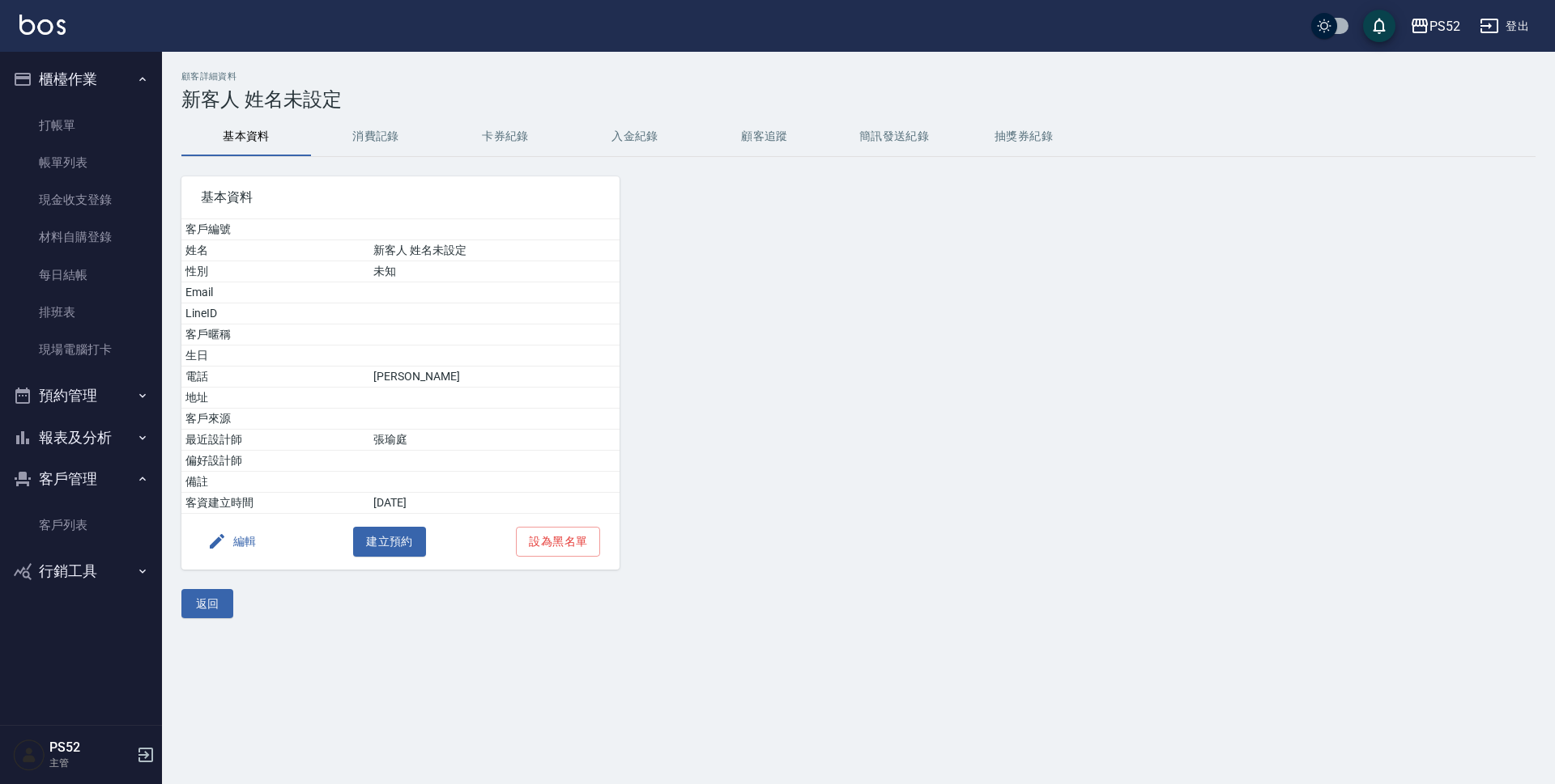
click at [234, 534] on button "編輯" at bounding box center [232, 542] width 62 height 30
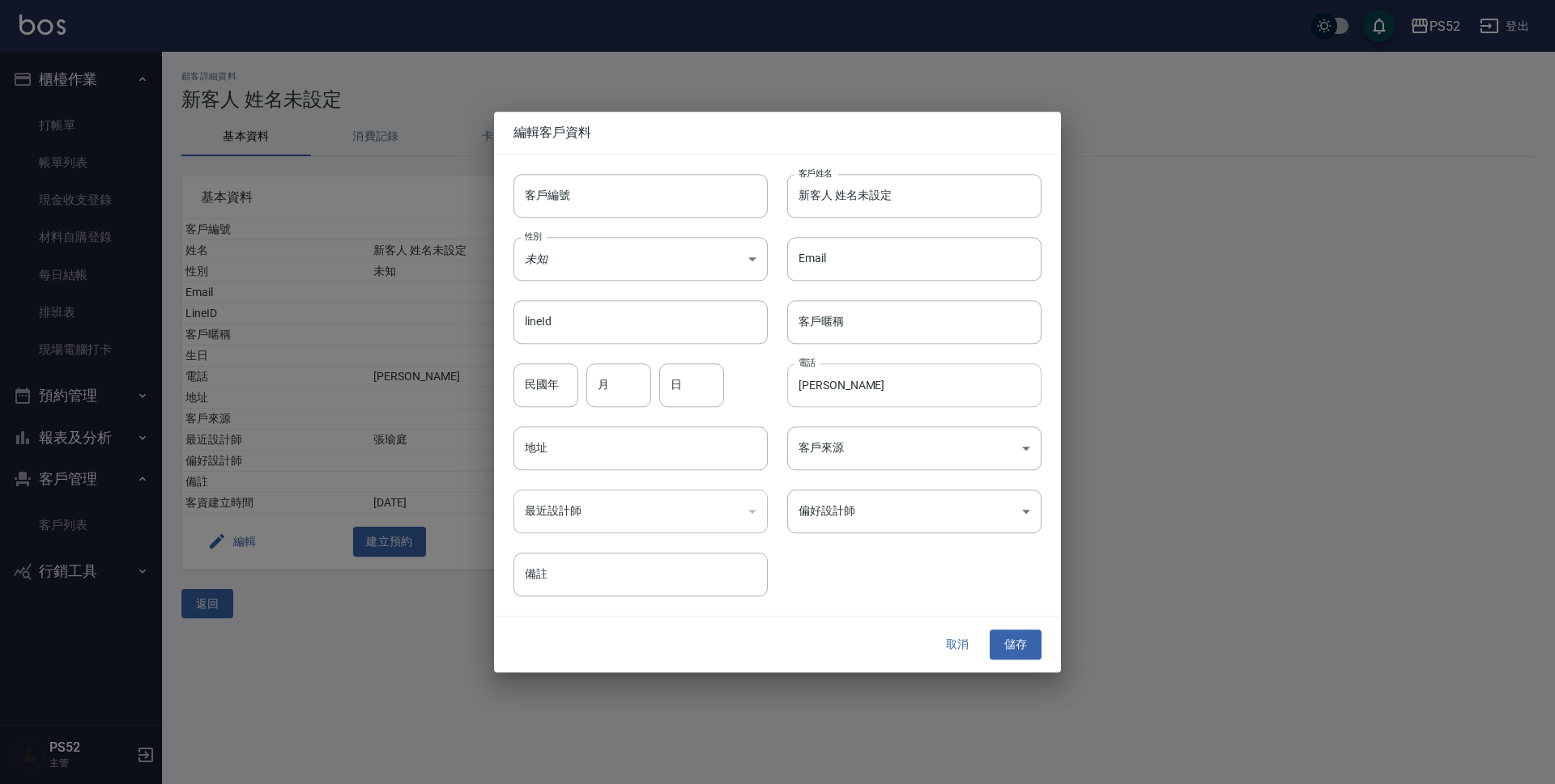
click at [857, 384] on input "[PERSON_NAME]" at bounding box center [913, 385] width 254 height 44
type input "陳"
drag, startPoint x: 626, startPoint y: 182, endPoint x: 596, endPoint y: 191, distance: 31.3
click at [625, 182] on input "客戶編號" at bounding box center [640, 196] width 254 height 44
type input "B0972038786"
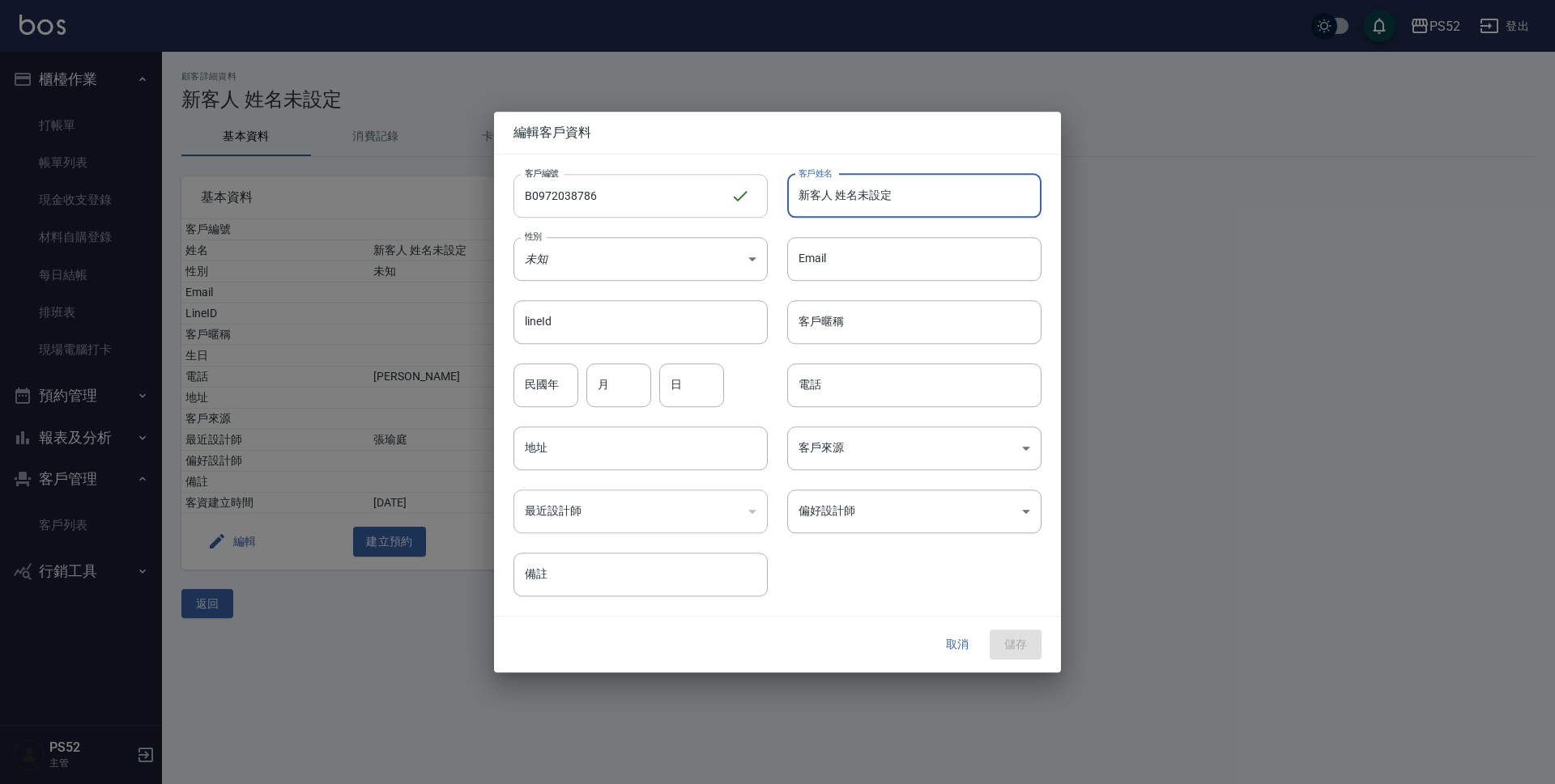
drag, startPoint x: 910, startPoint y: 199, endPoint x: 707, endPoint y: 203, distance: 203.0
click at [707, 203] on div "客戶編號 B0972038786 ​ 客戶編號 客戶姓名 新客人 姓名未設定 客戶姓名 性別 未知 UNKNOWN 性別 Email Email lineId…" at bounding box center [767, 376] width 548 height 443
type input "T"
type input "[PERSON_NAME]"
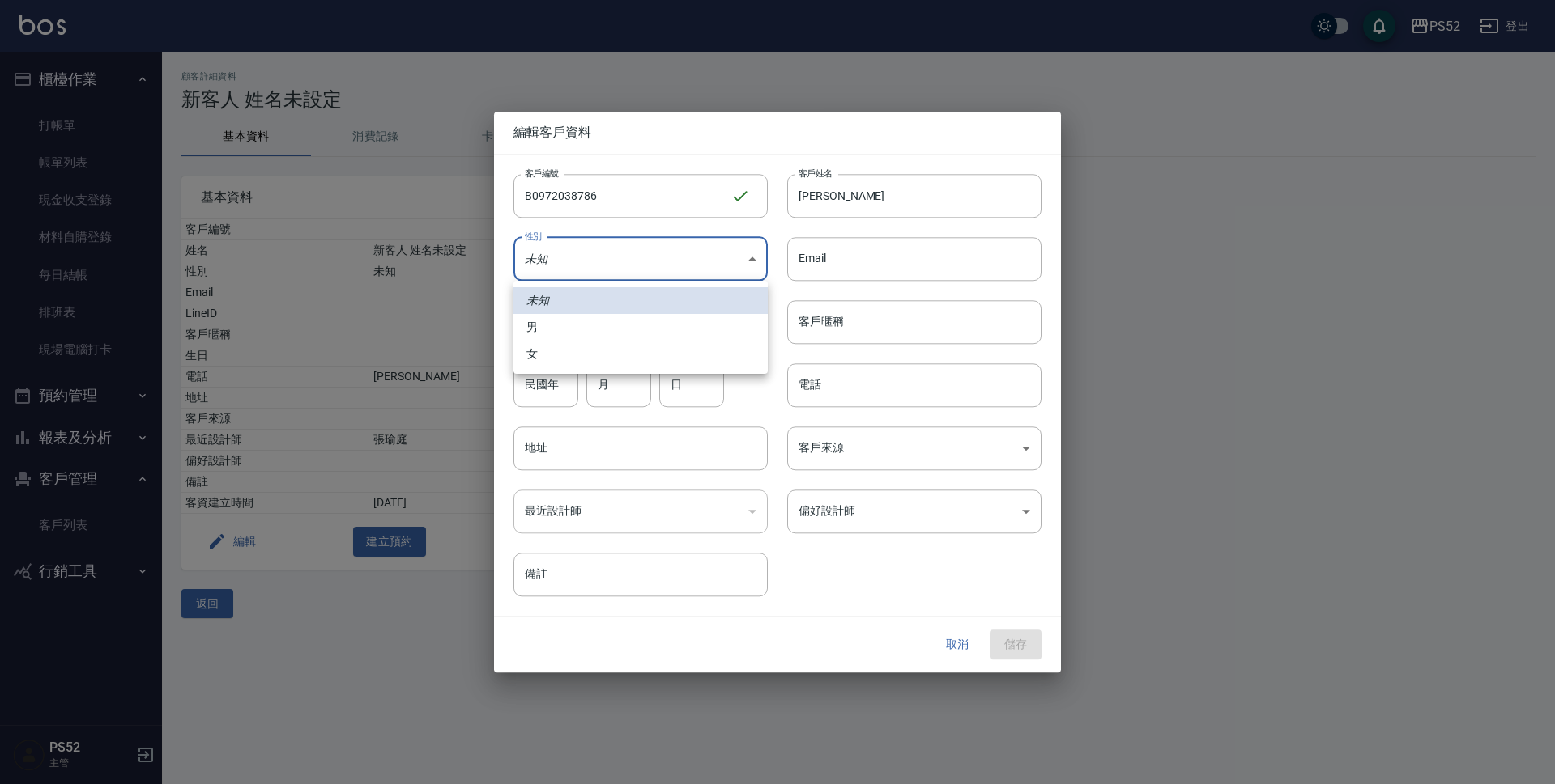
click at [617, 251] on body "PS52 登出 櫃檯作業 打帳單 帳單列表 現金收支登錄 材料自購登錄 每日結帳 排班表 現場電腦打卡 預約管理 預約管理 單日預約紀錄 單週預約紀錄 報表及…" at bounding box center [777, 392] width 1555 height 784
click at [588, 332] on li "男" at bounding box center [640, 327] width 254 height 27
type input "[DEMOGRAPHIC_DATA]"
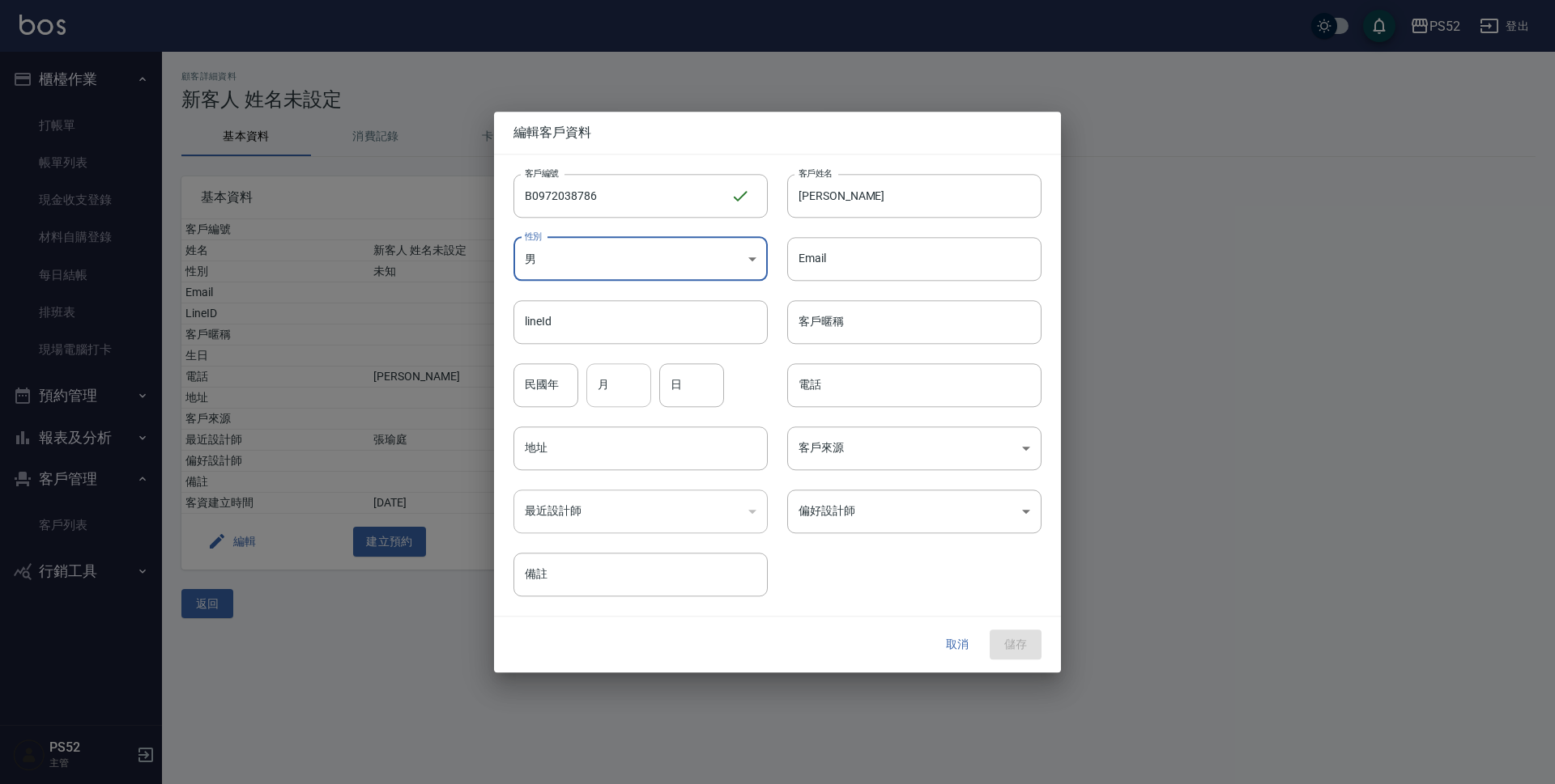
click at [623, 390] on input "月" at bounding box center [619, 385] width 65 height 44
type input "6"
type input "15"
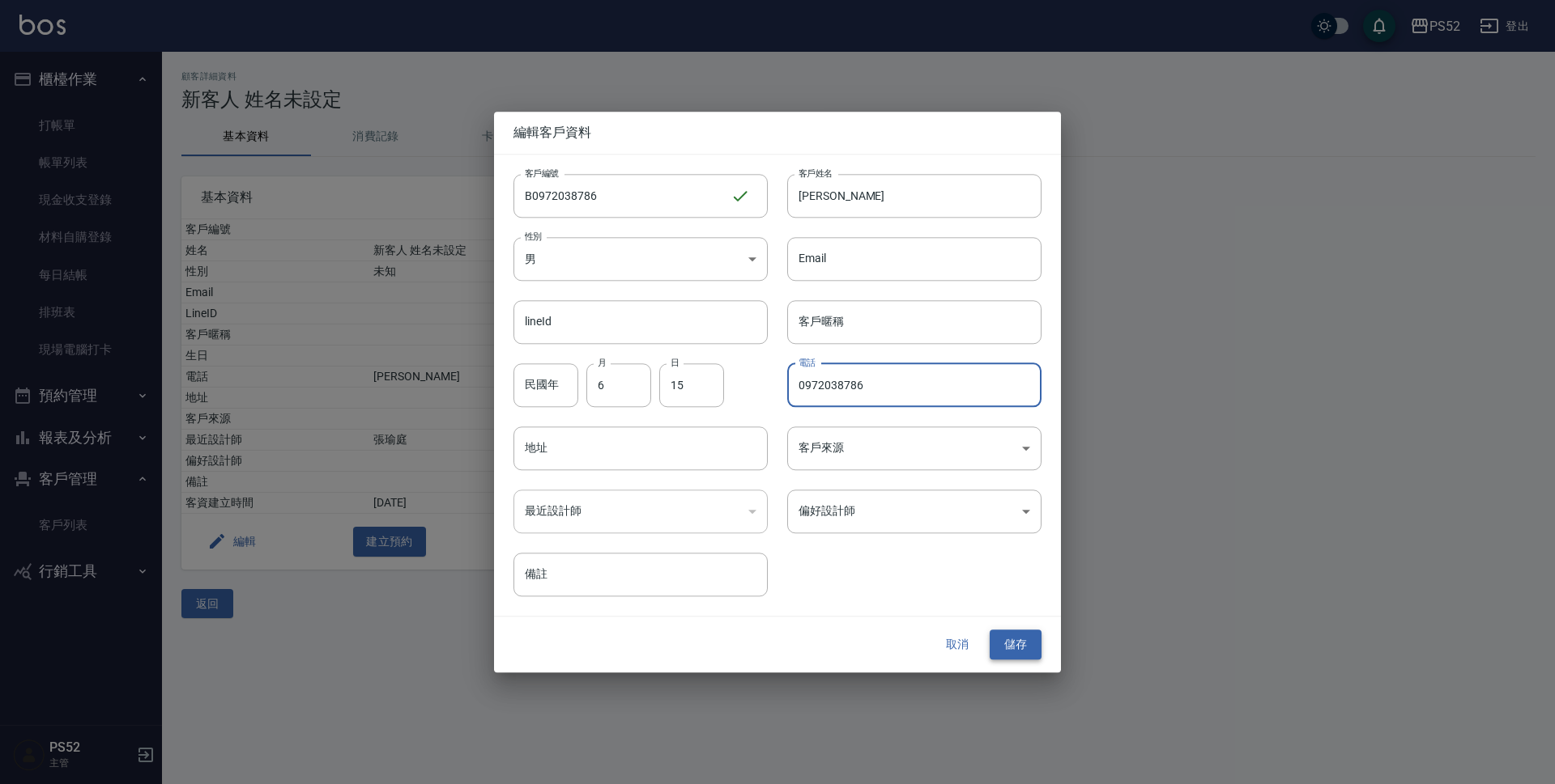
type input "0972038786"
click at [1000, 649] on button "儲存" at bounding box center [1016, 645] width 52 height 30
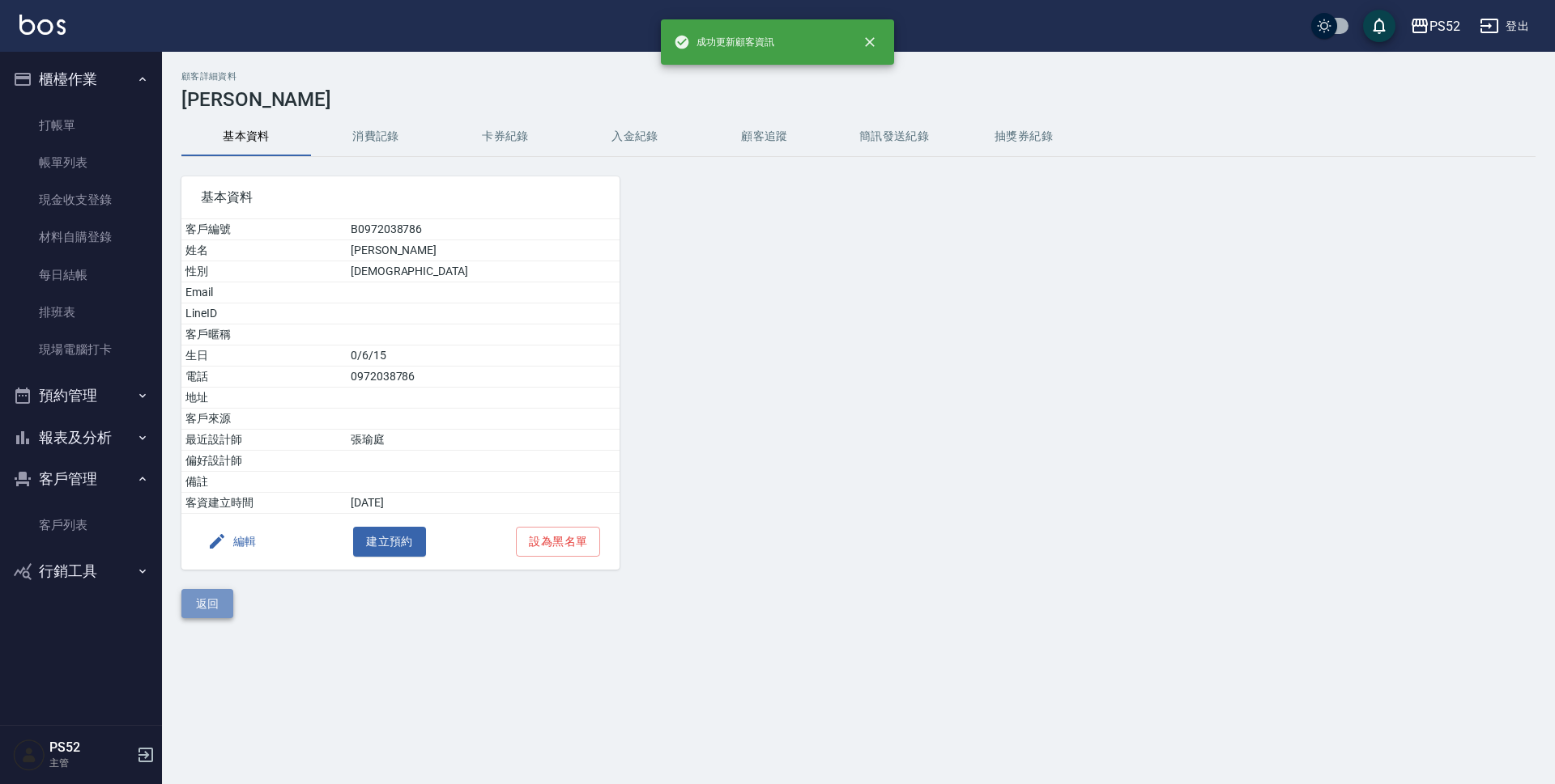
click at [200, 598] on button "返回" at bounding box center [208, 604] width 52 height 30
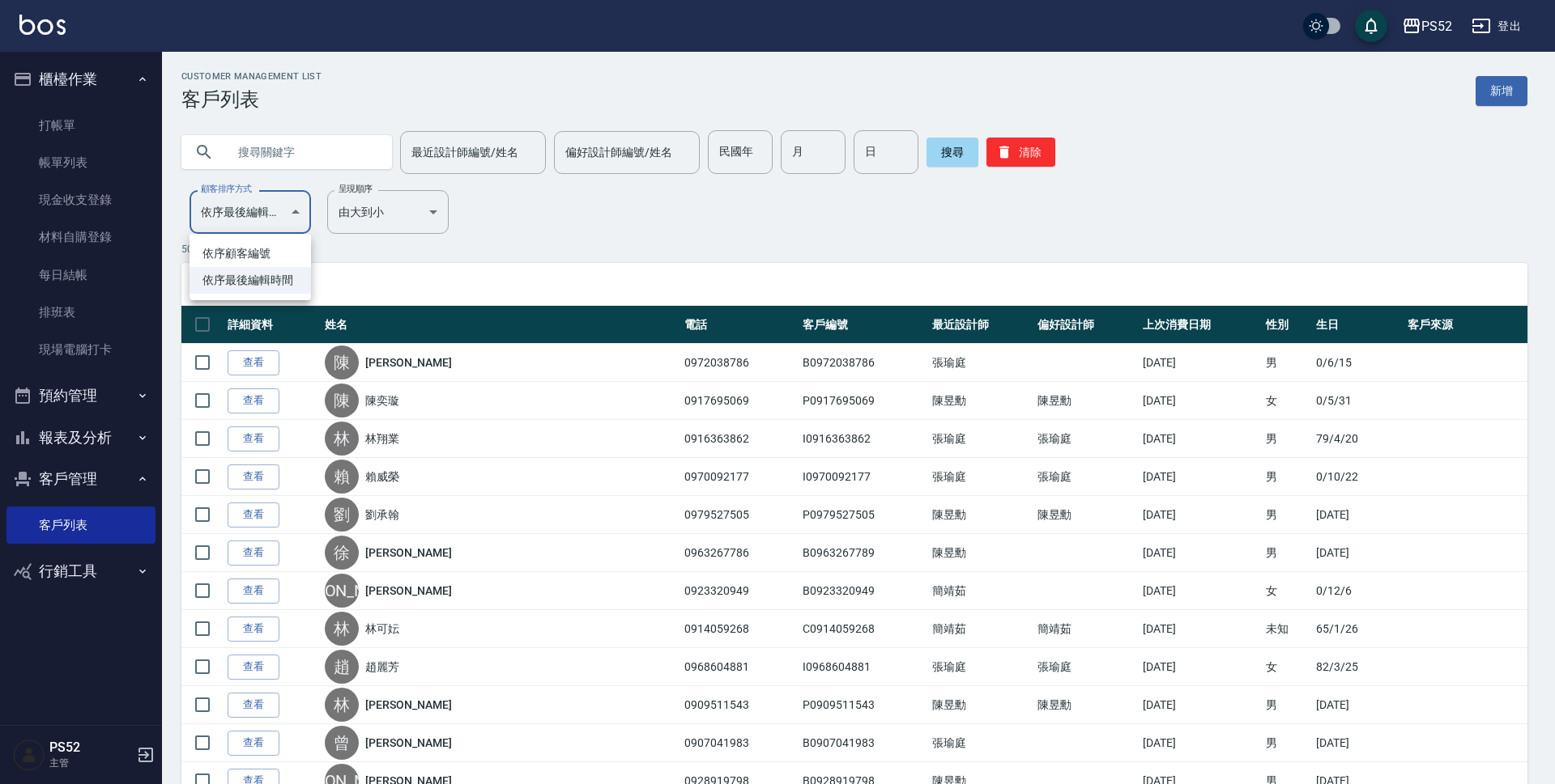
click at [286, 256] on li "依序顧客編號" at bounding box center [251, 253] width 122 height 27
type input "NO"
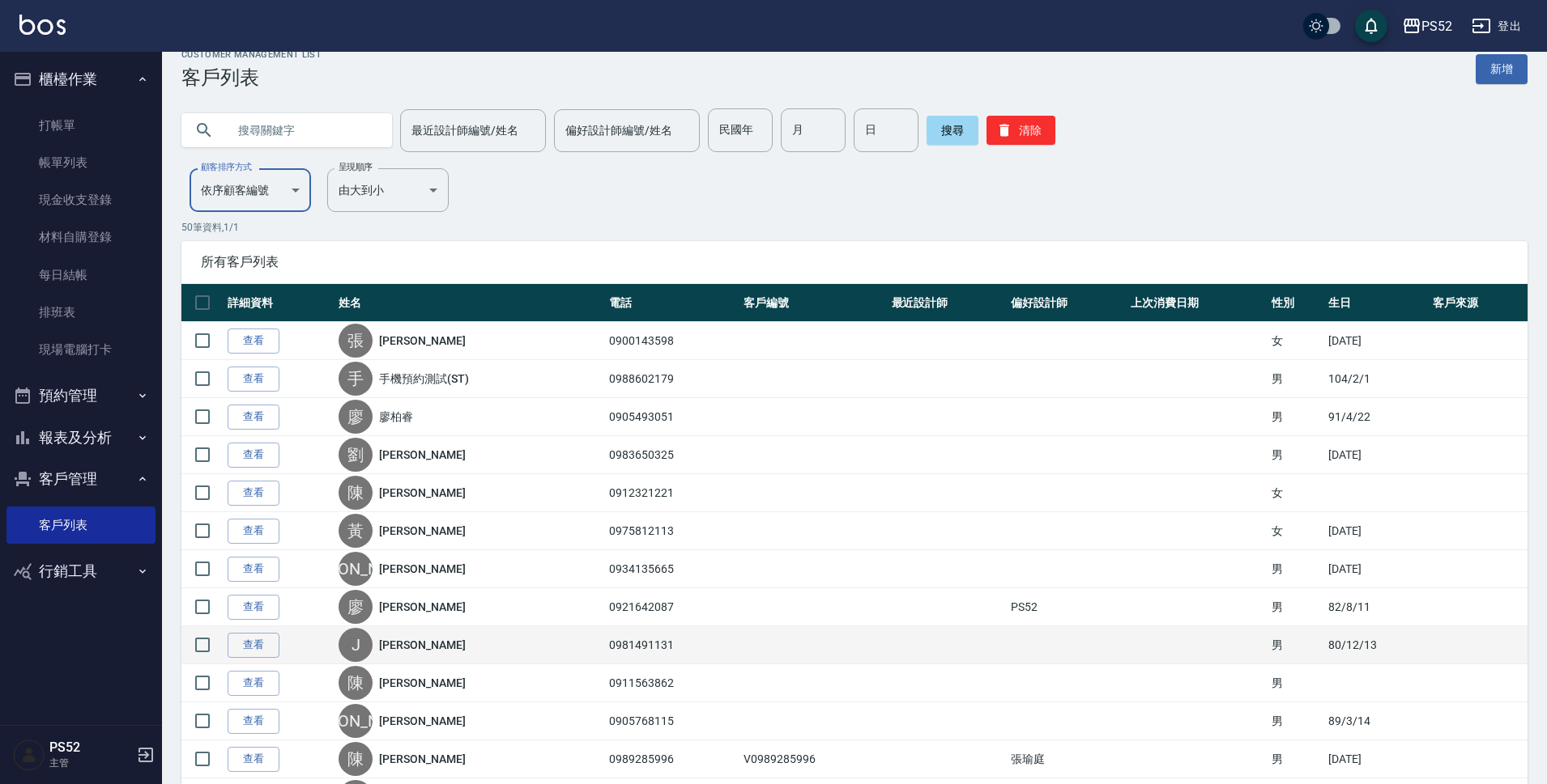
scroll to position [27, 0]
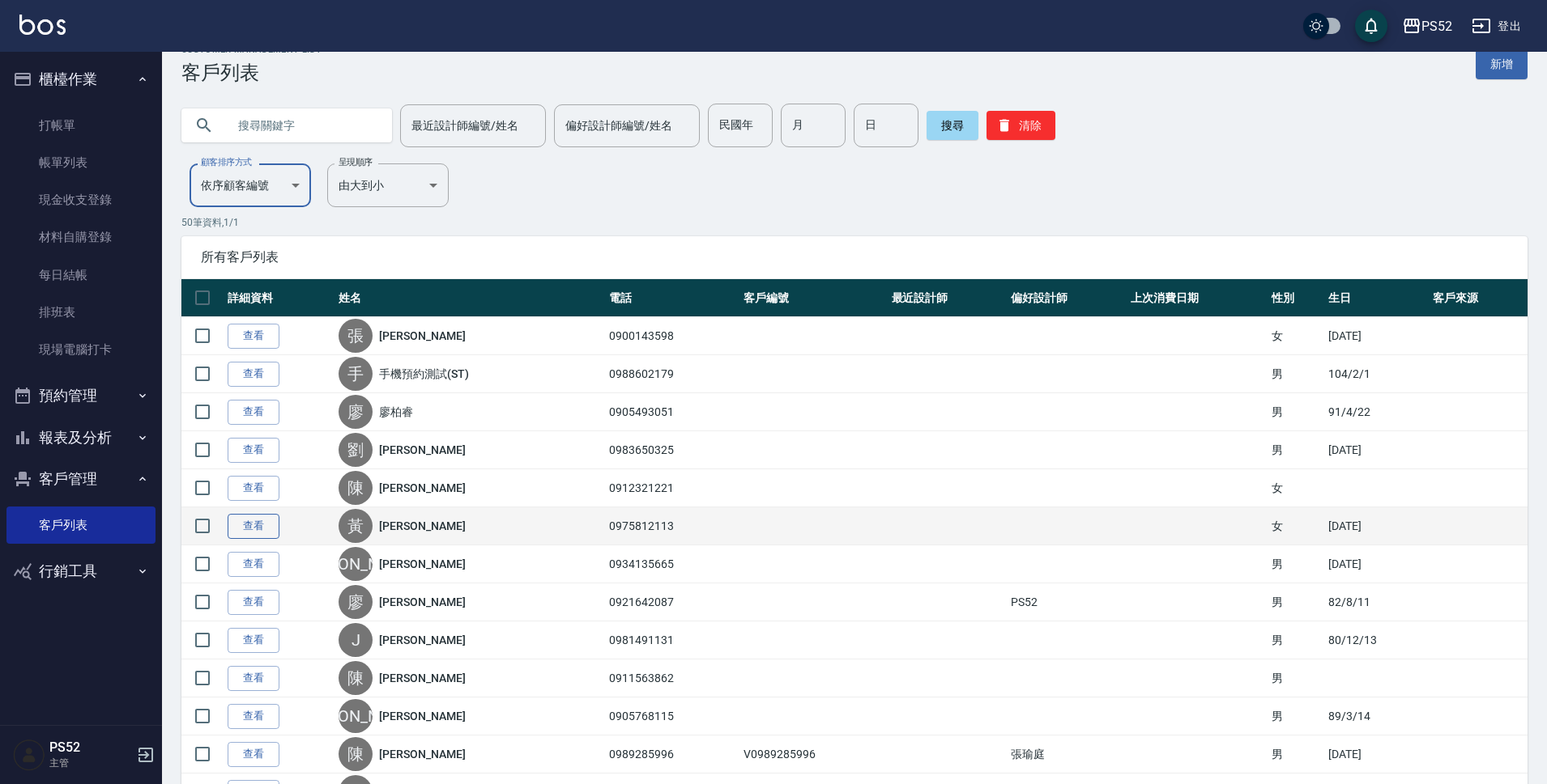
click at [258, 522] on link "查看" at bounding box center [254, 526] width 52 height 25
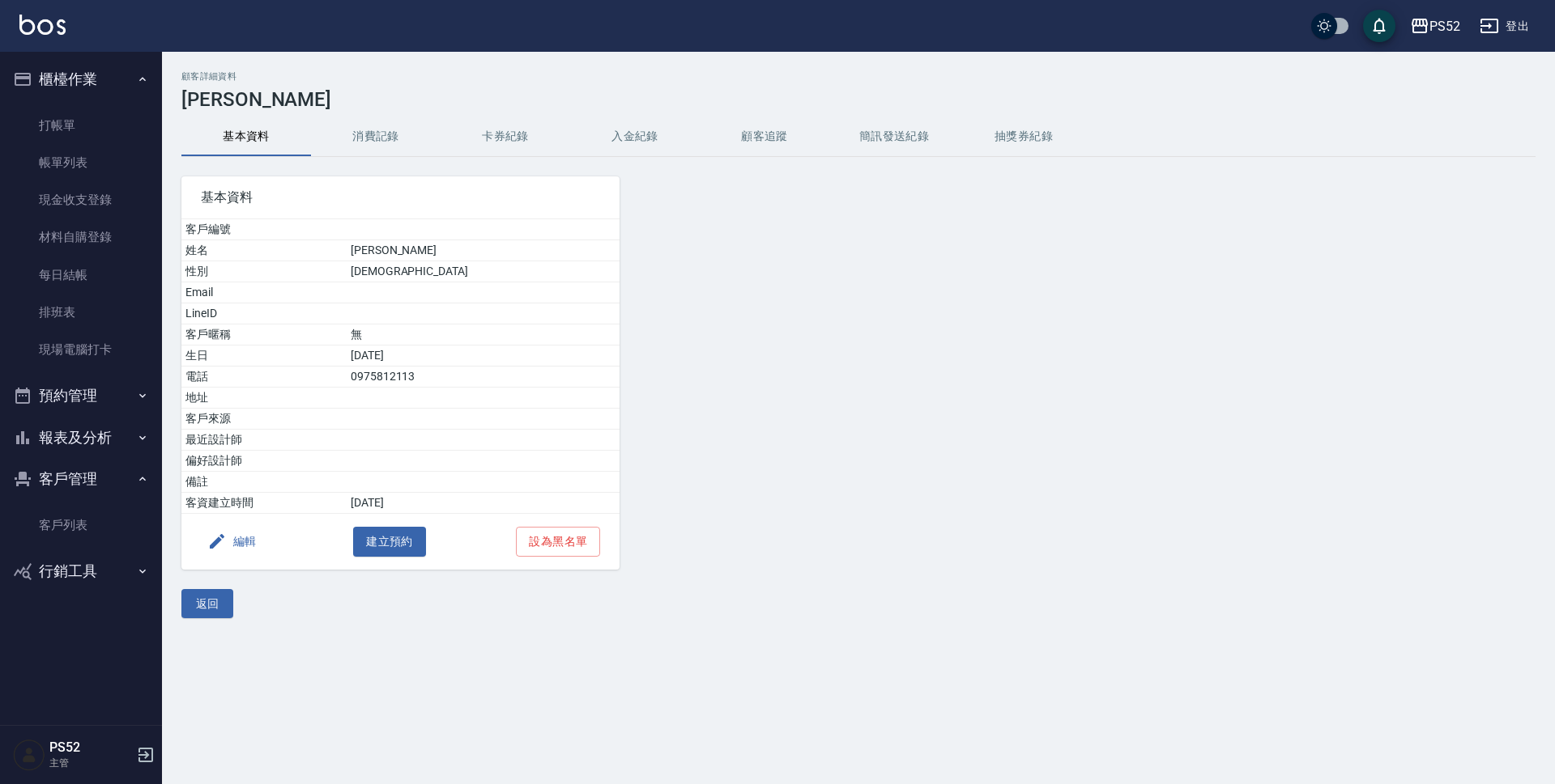
click at [880, 138] on button "簡訊發送紀錄" at bounding box center [894, 137] width 130 height 39
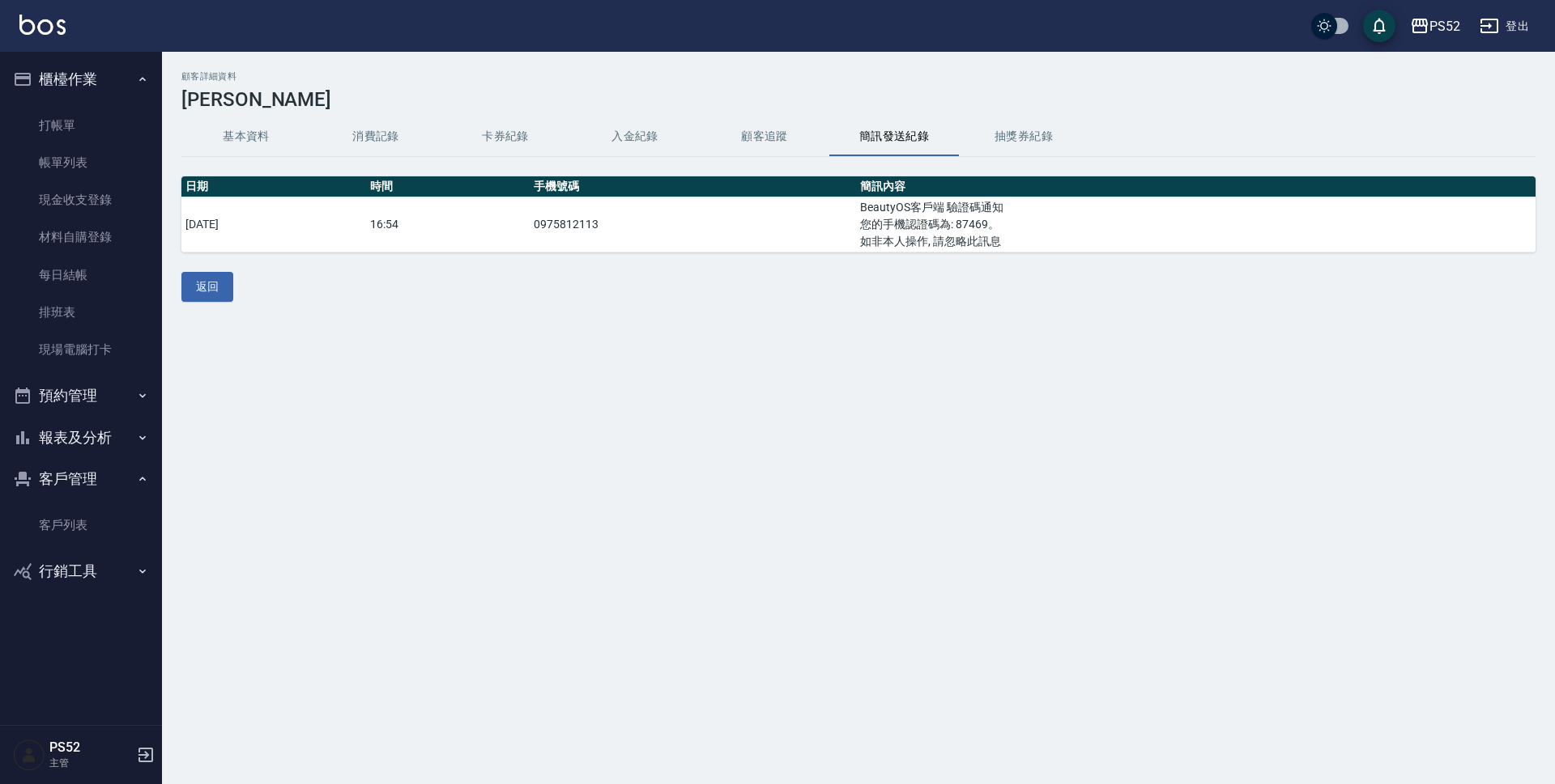
click at [385, 133] on button "消費記錄" at bounding box center [376, 137] width 130 height 39
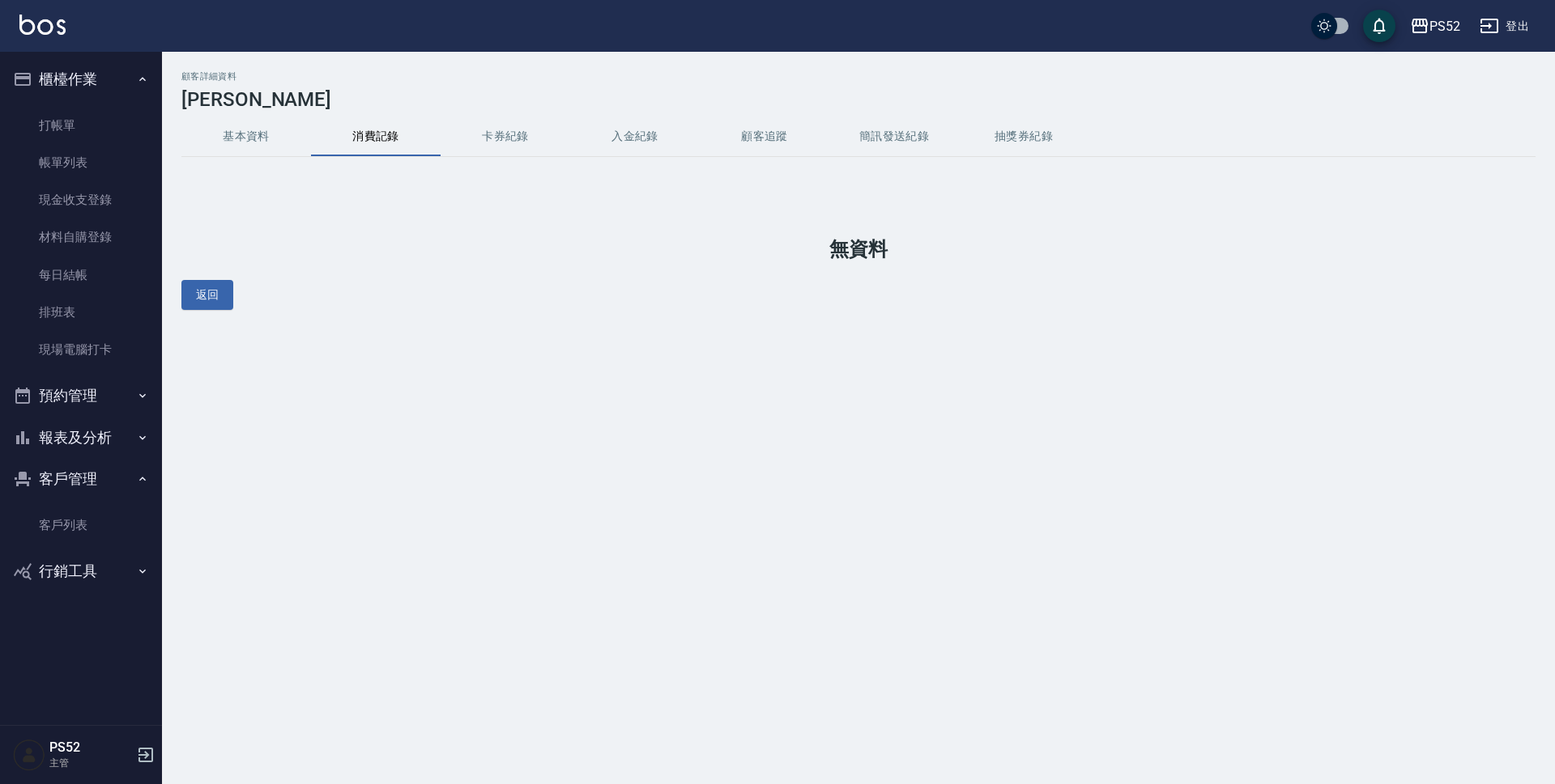
click at [226, 133] on button "基本資料" at bounding box center [247, 137] width 130 height 39
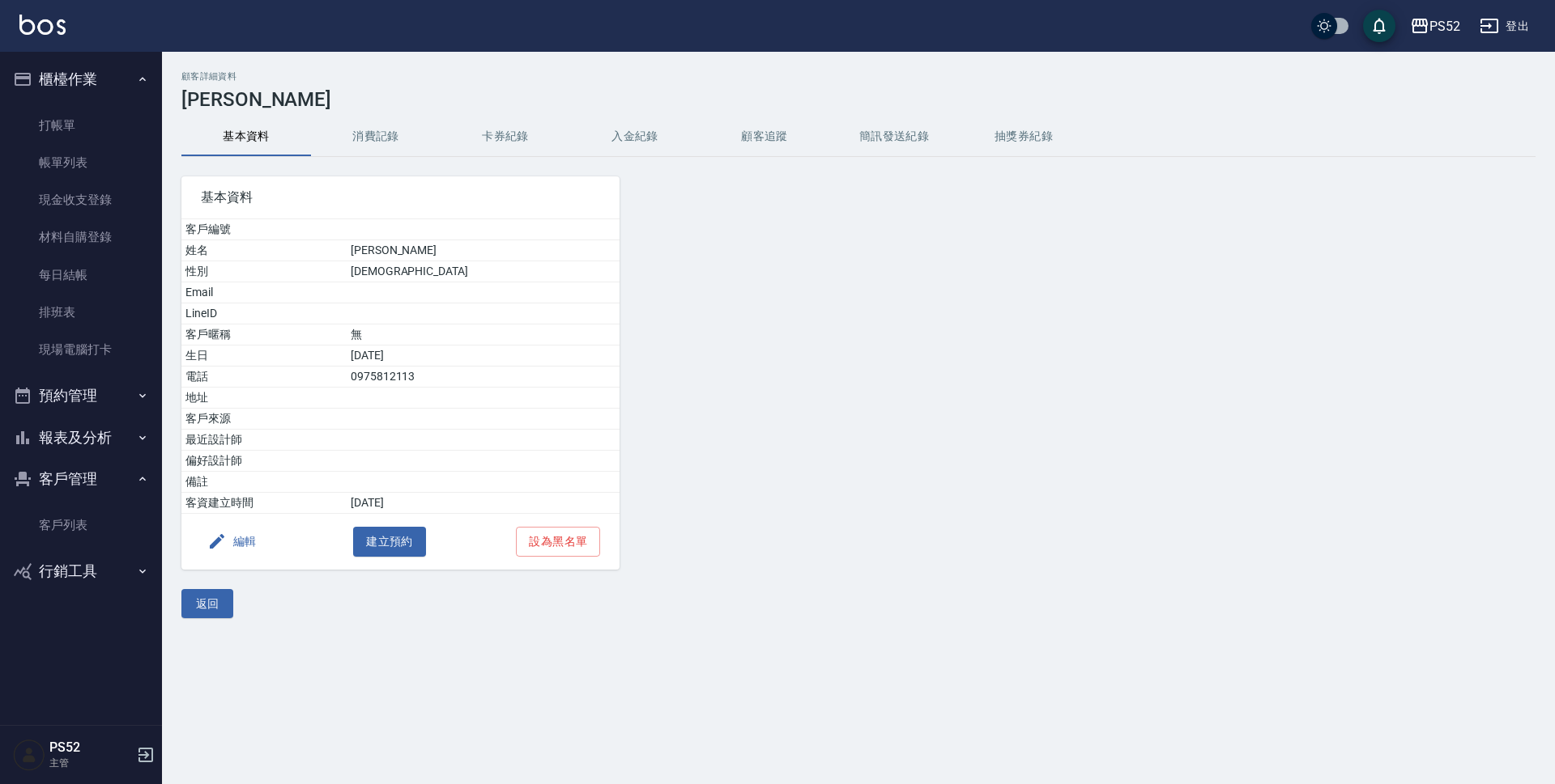
click at [272, 529] on div "編輯 建立預約 設為黑名單" at bounding box center [401, 542] width 438 height 56
click at [251, 539] on button "編輯" at bounding box center [232, 542] width 62 height 30
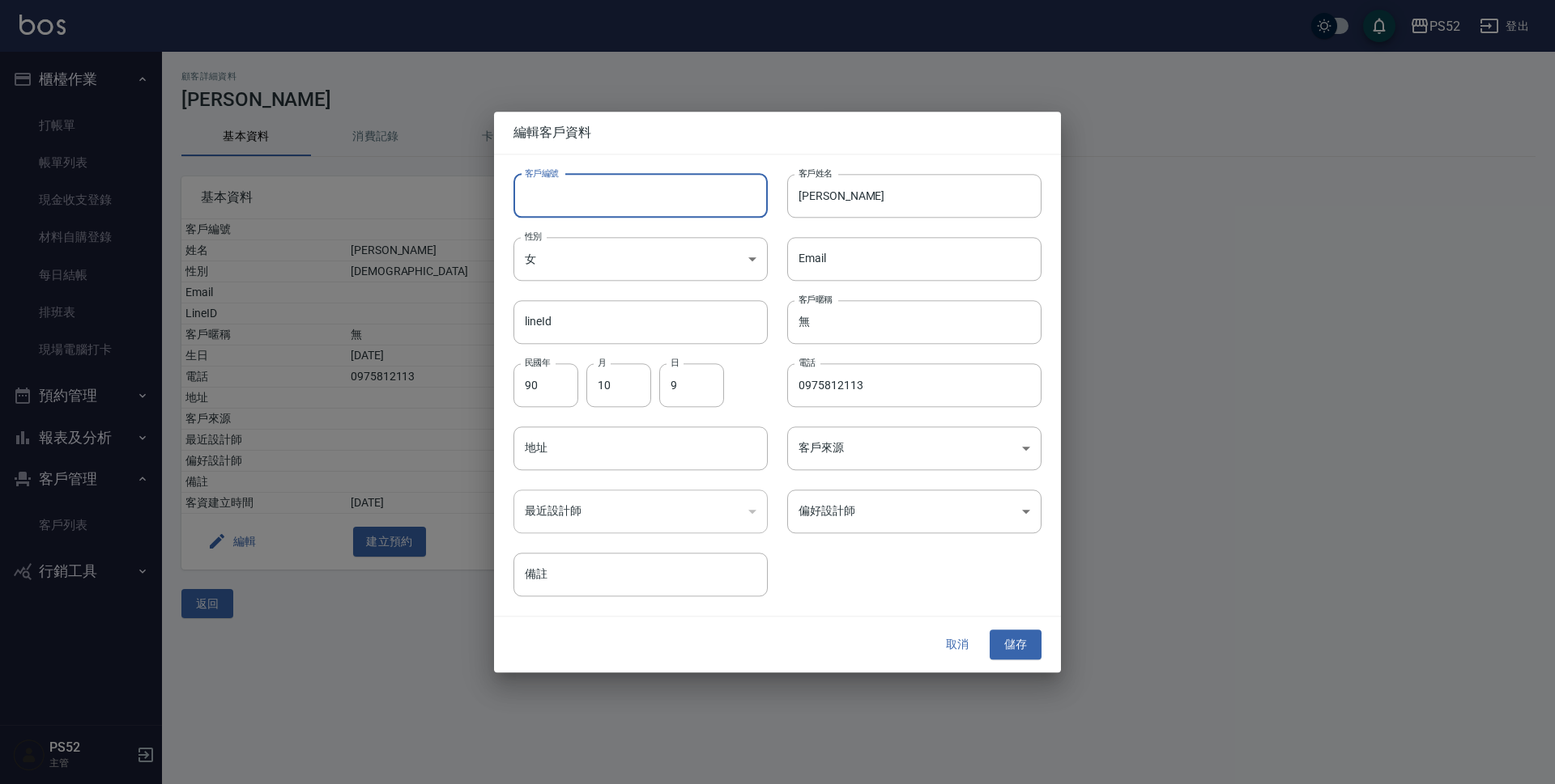
click at [592, 193] on input "客戶編號" at bounding box center [640, 196] width 254 height 44
type input "＿"
type input "B0967075336"
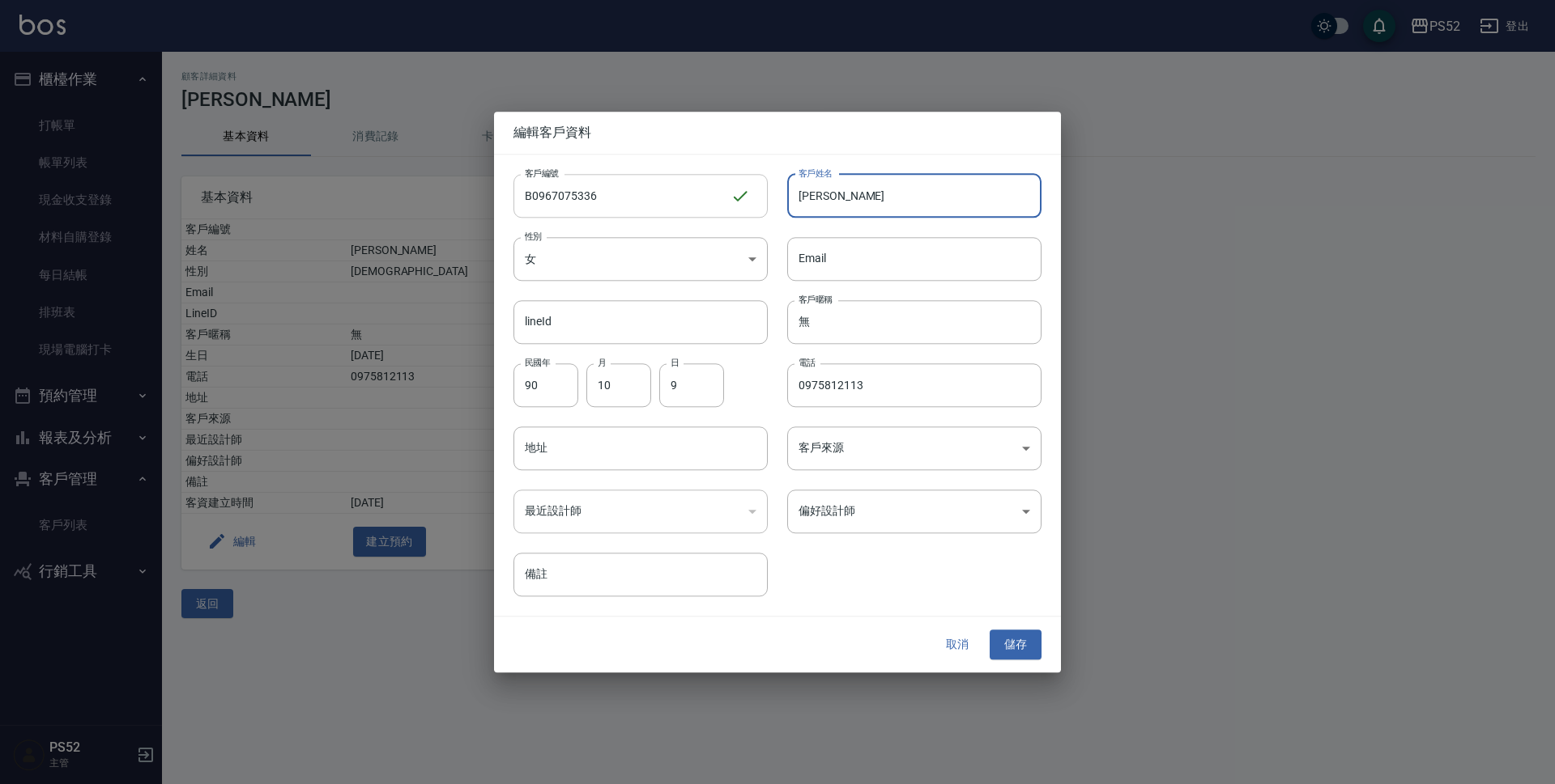
drag, startPoint x: 868, startPoint y: 199, endPoint x: 755, endPoint y: 207, distance: 113.3
click at [755, 207] on div "客戶編號 B0967075336 ​ 客戶編號 客戶姓名 [PERSON_NAME]姓名 性別 女 [DEMOGRAPHIC_DATA] 性別 Email E…" at bounding box center [767, 376] width 548 height 443
type input "C"
type input "c"
type input "C"
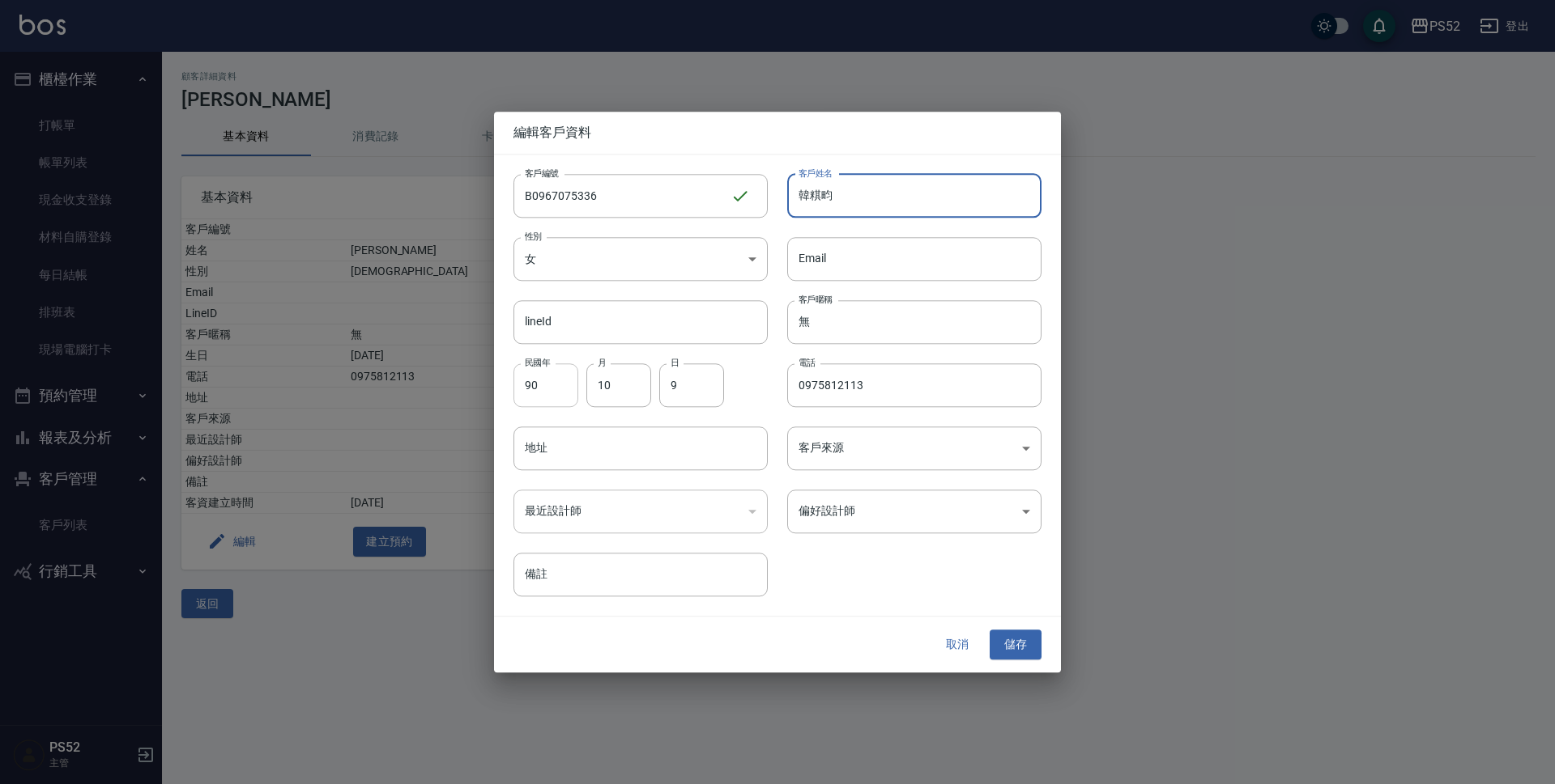
type input "韓粸畇"
click at [556, 375] on input "90" at bounding box center [546, 385] width 65 height 44
type input "82"
type input "12"
type input "28"
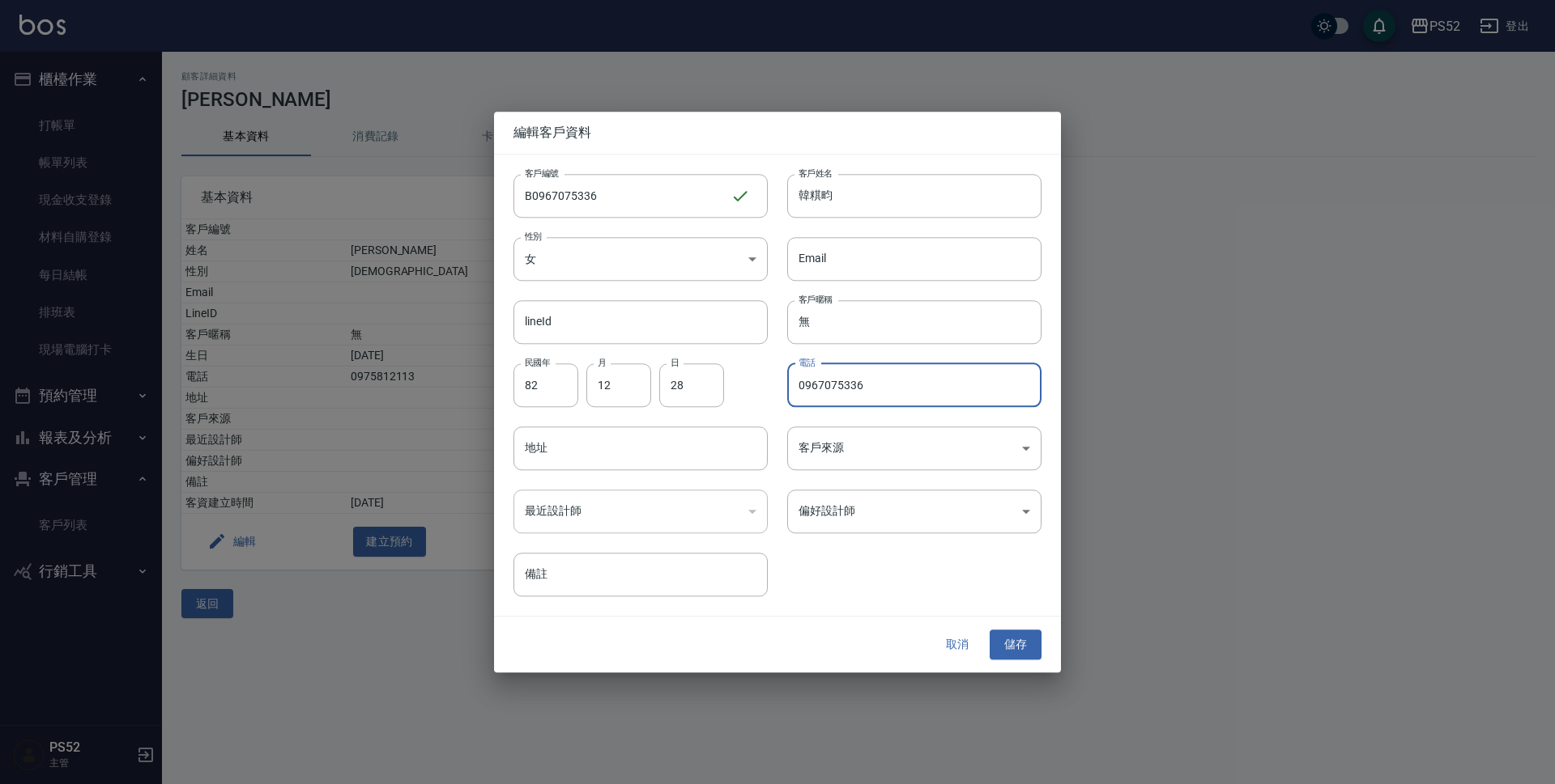
type input "0967075336"
click at [1044, 631] on div "取消 儲存" at bounding box center [777, 645] width 567 height 56
click at [1025, 640] on button "儲存" at bounding box center [1016, 645] width 52 height 30
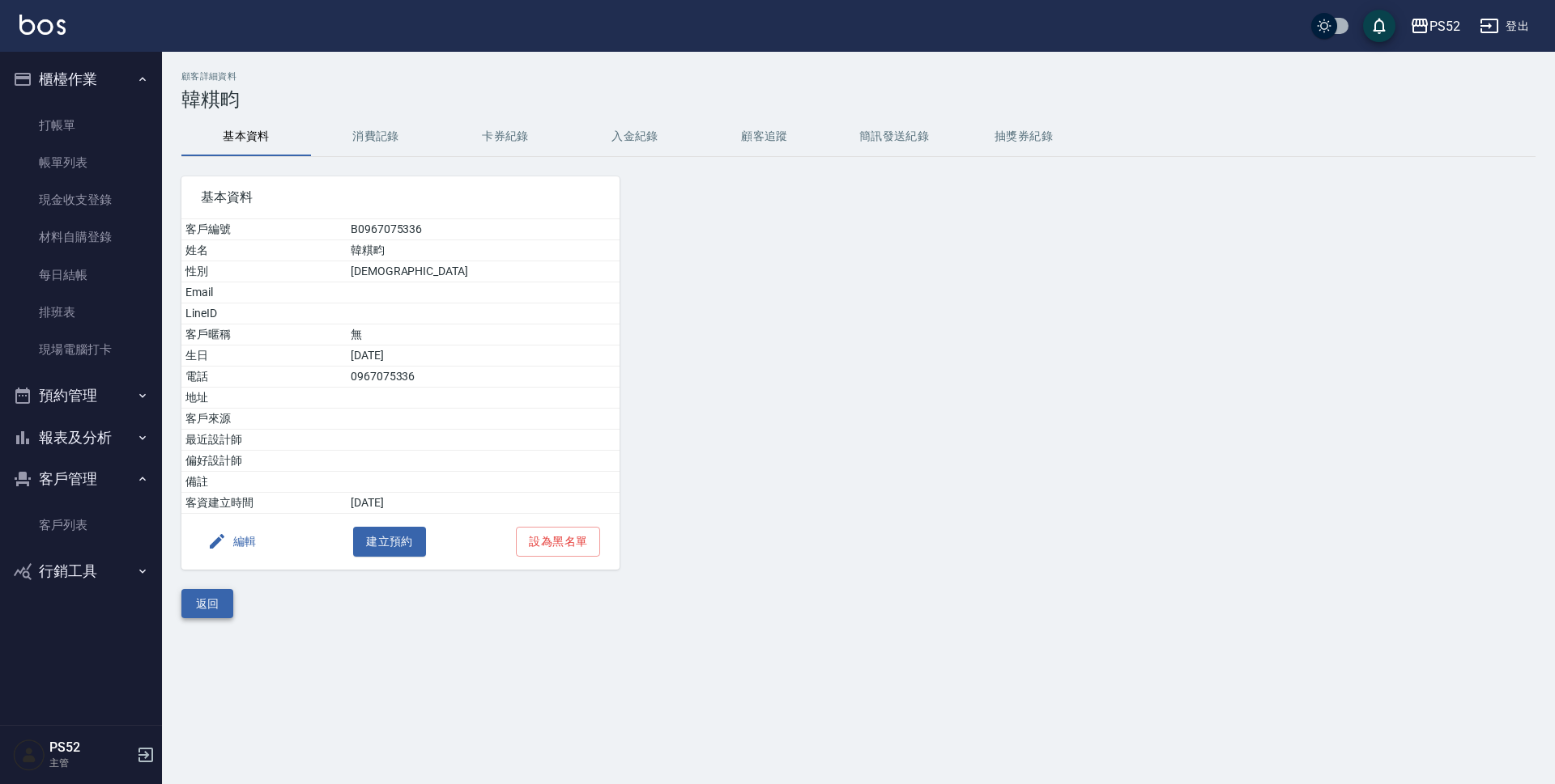
click at [221, 598] on button "返回" at bounding box center [208, 604] width 52 height 30
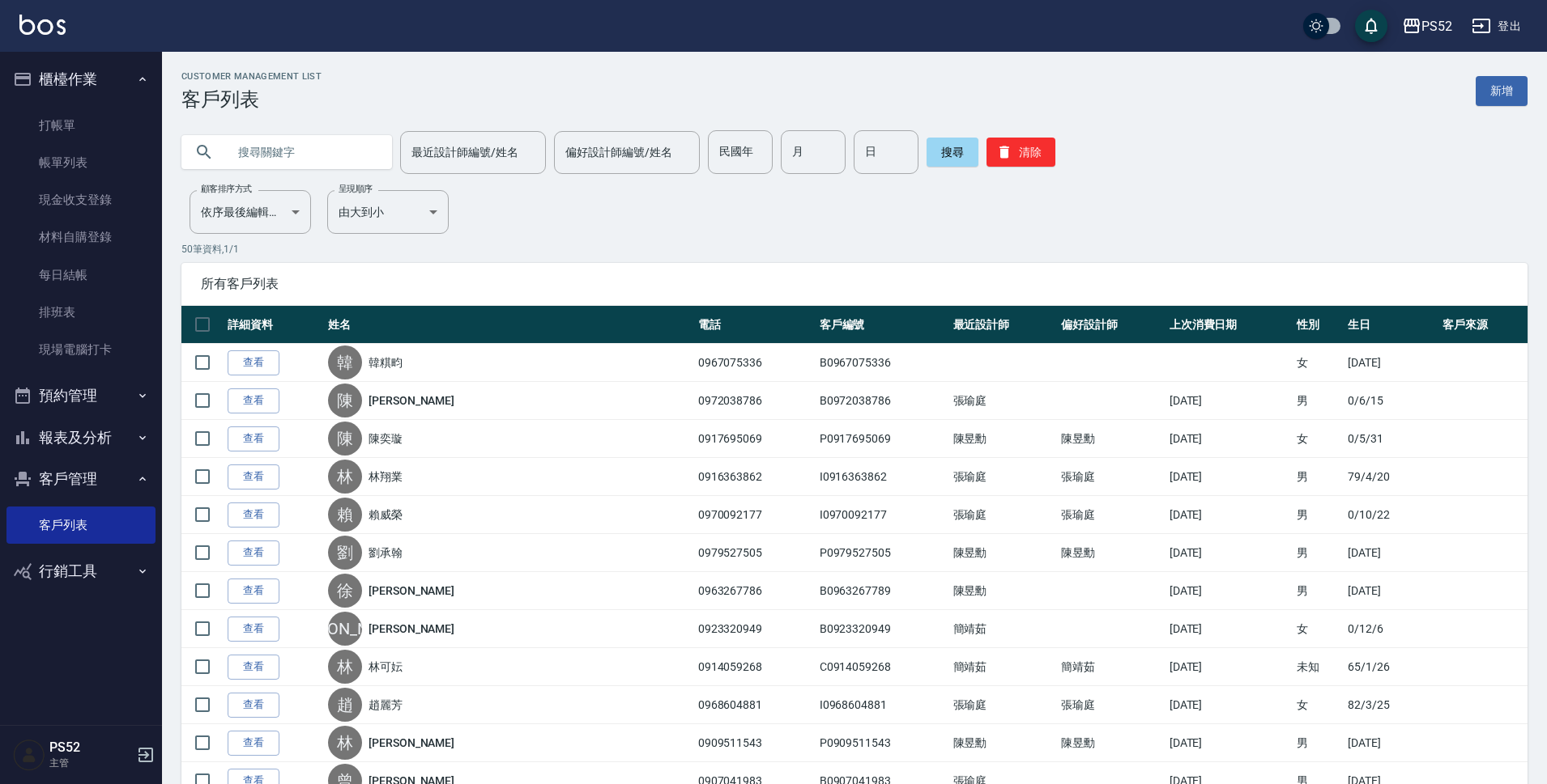
click at [283, 167] on input "text" at bounding box center [303, 152] width 153 height 44
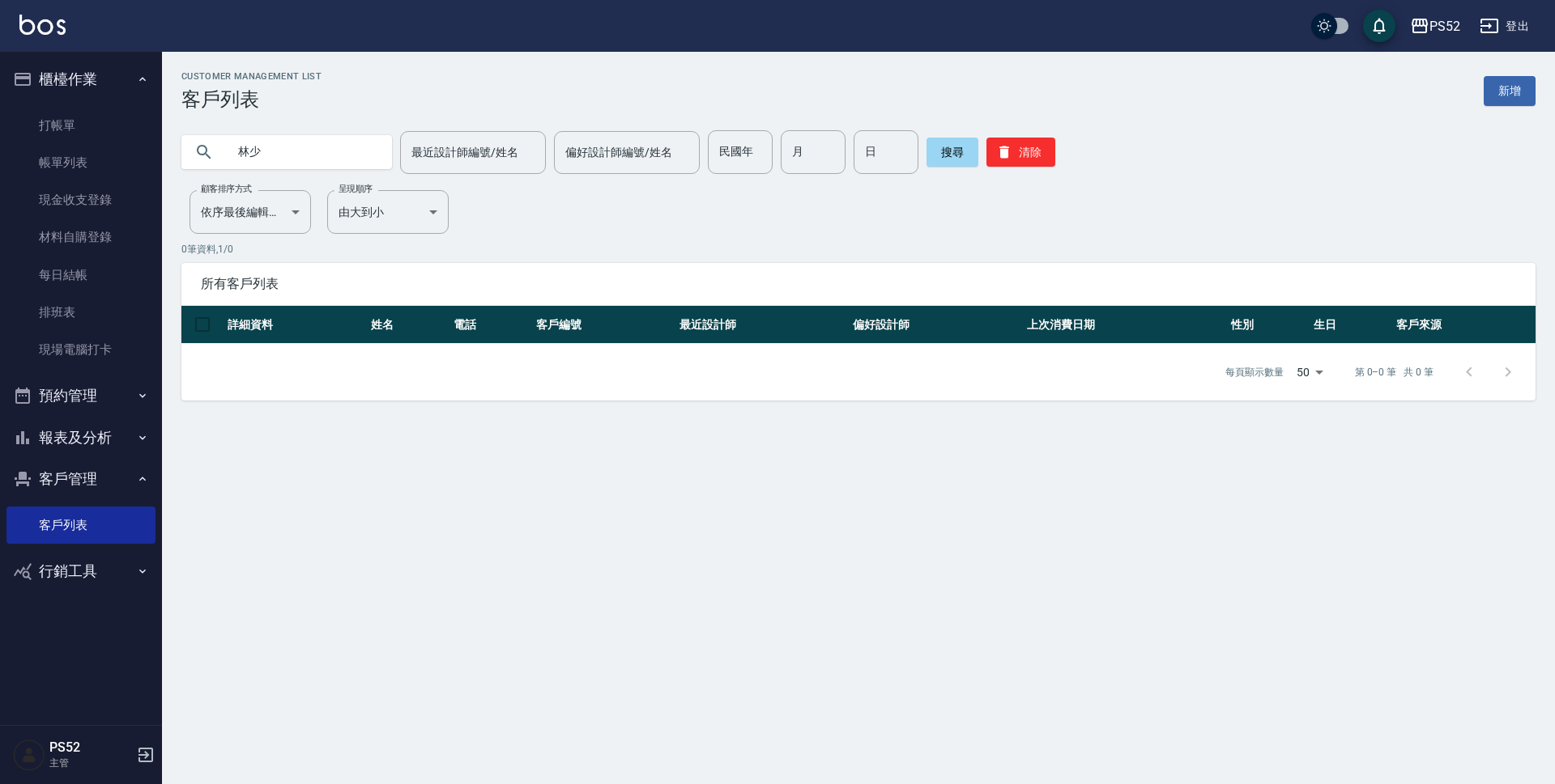
type input "林"
click at [1039, 151] on button "清除" at bounding box center [1020, 152] width 69 height 29
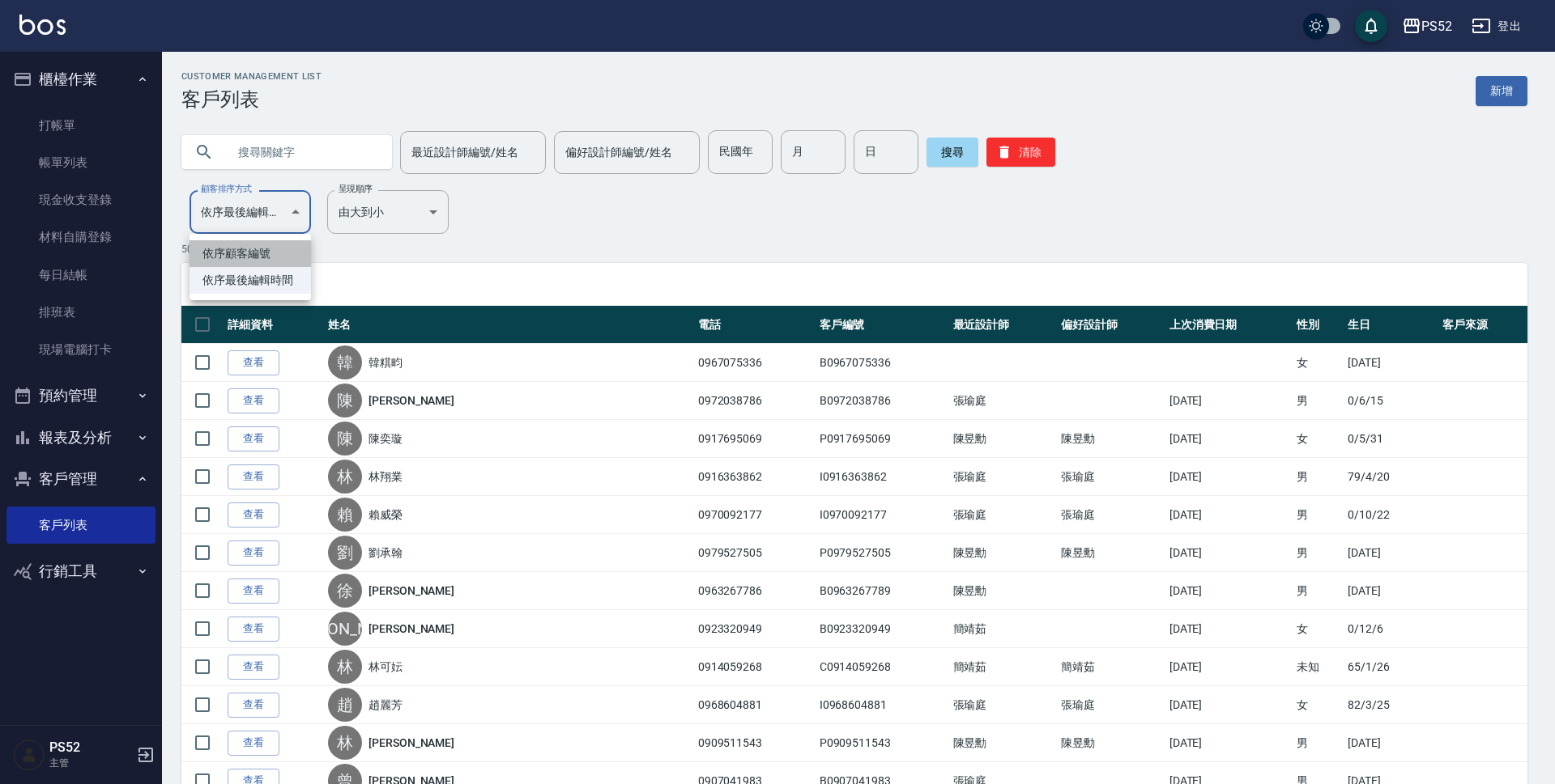
click at [269, 259] on li "依序顧客編號" at bounding box center [251, 253] width 122 height 27
type input "NO"
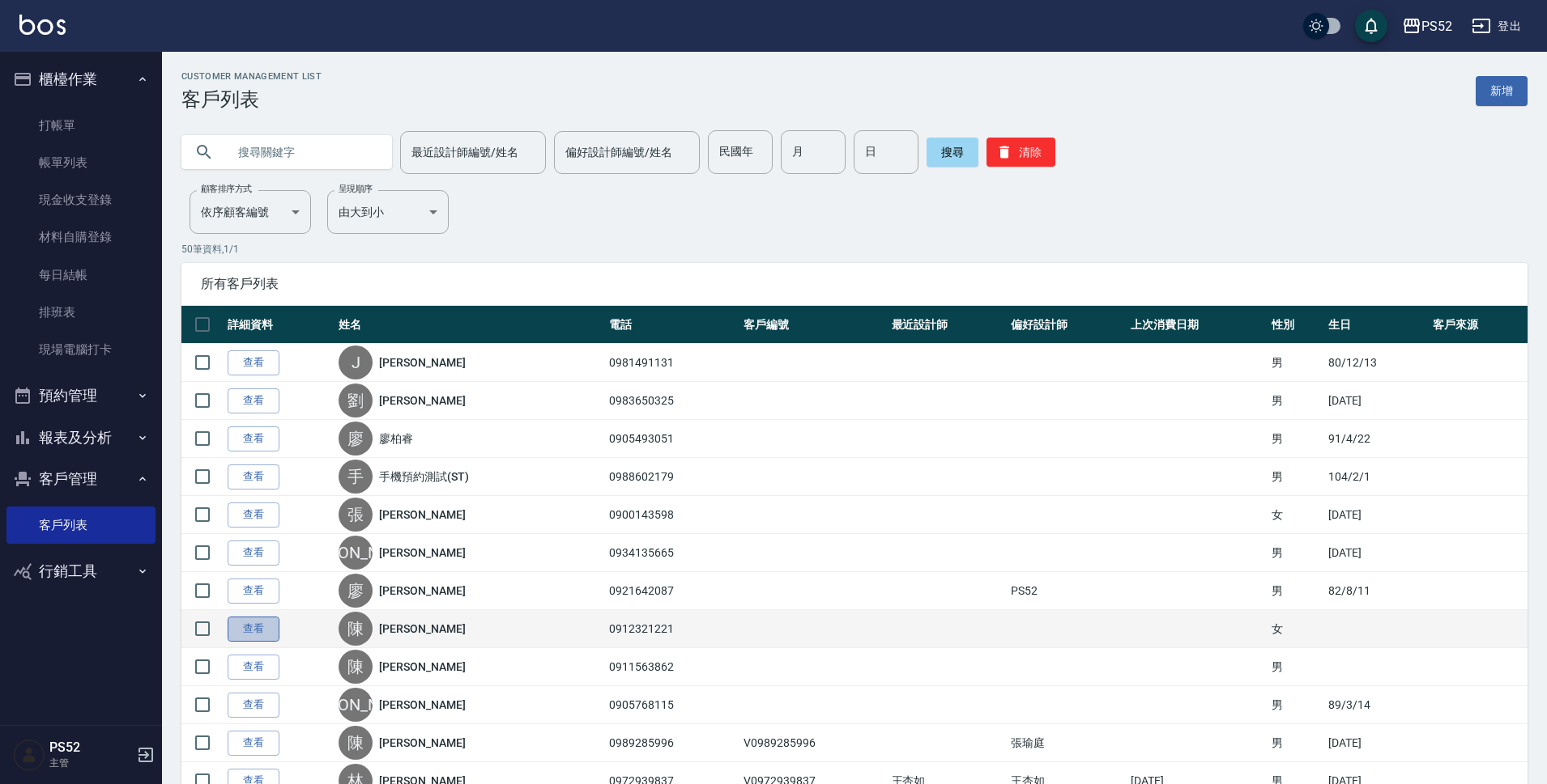
click at [258, 627] on link "查看" at bounding box center [254, 629] width 52 height 25
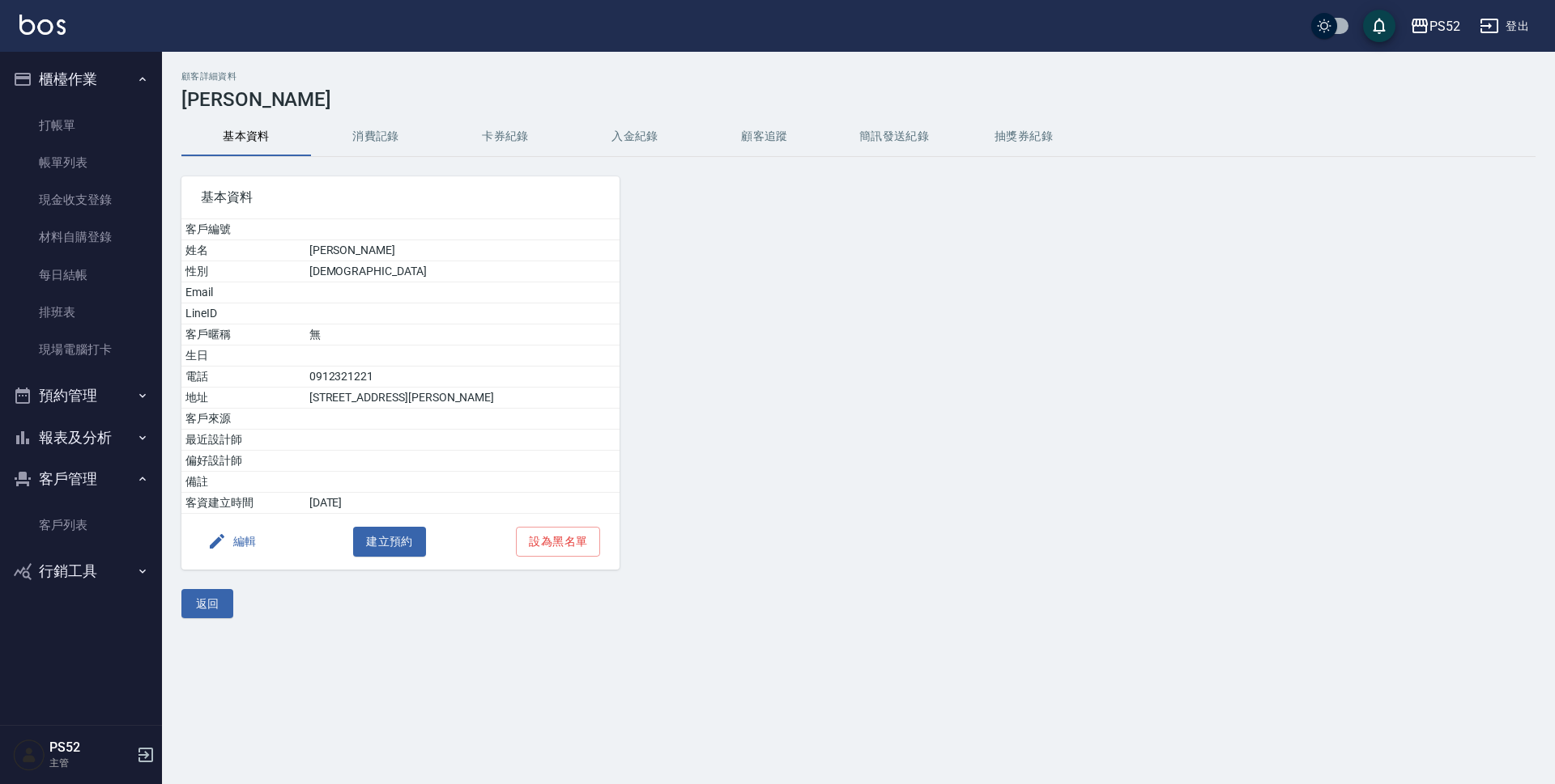
click at [237, 552] on button "編輯" at bounding box center [232, 542] width 62 height 30
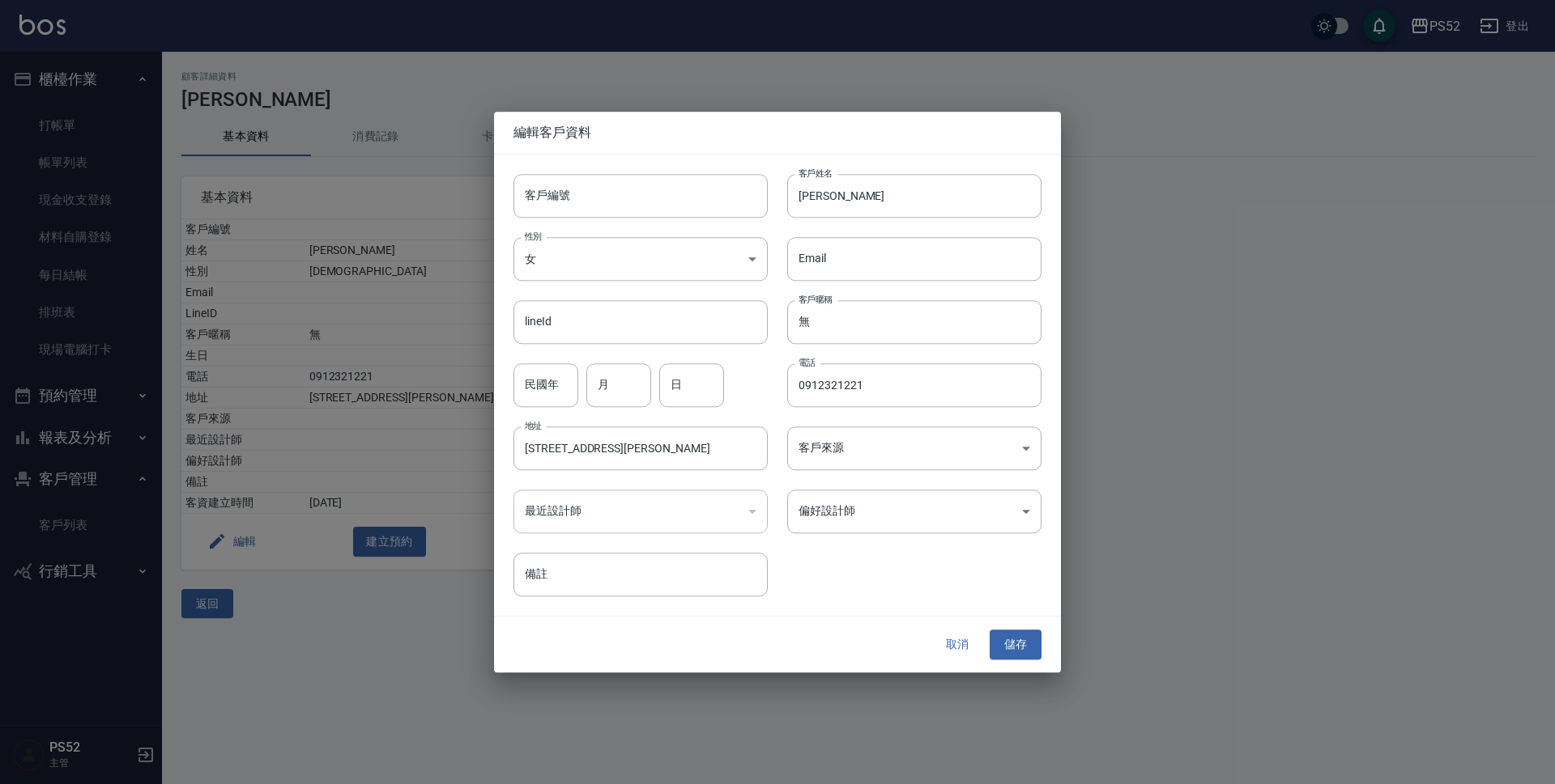
click at [951, 645] on button "取消" at bounding box center [957, 645] width 52 height 30
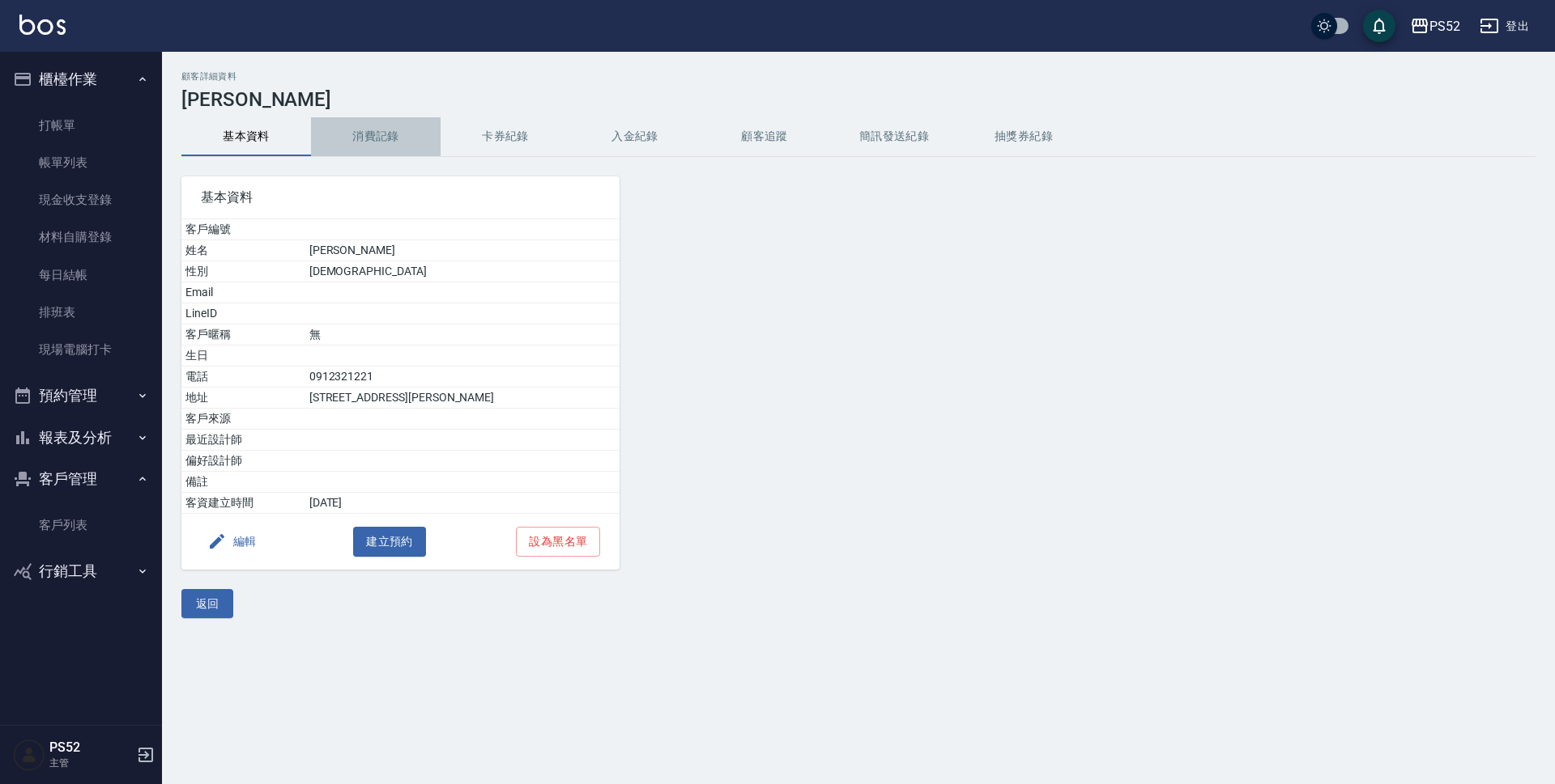
click at [390, 137] on button "消費記錄" at bounding box center [376, 137] width 130 height 39
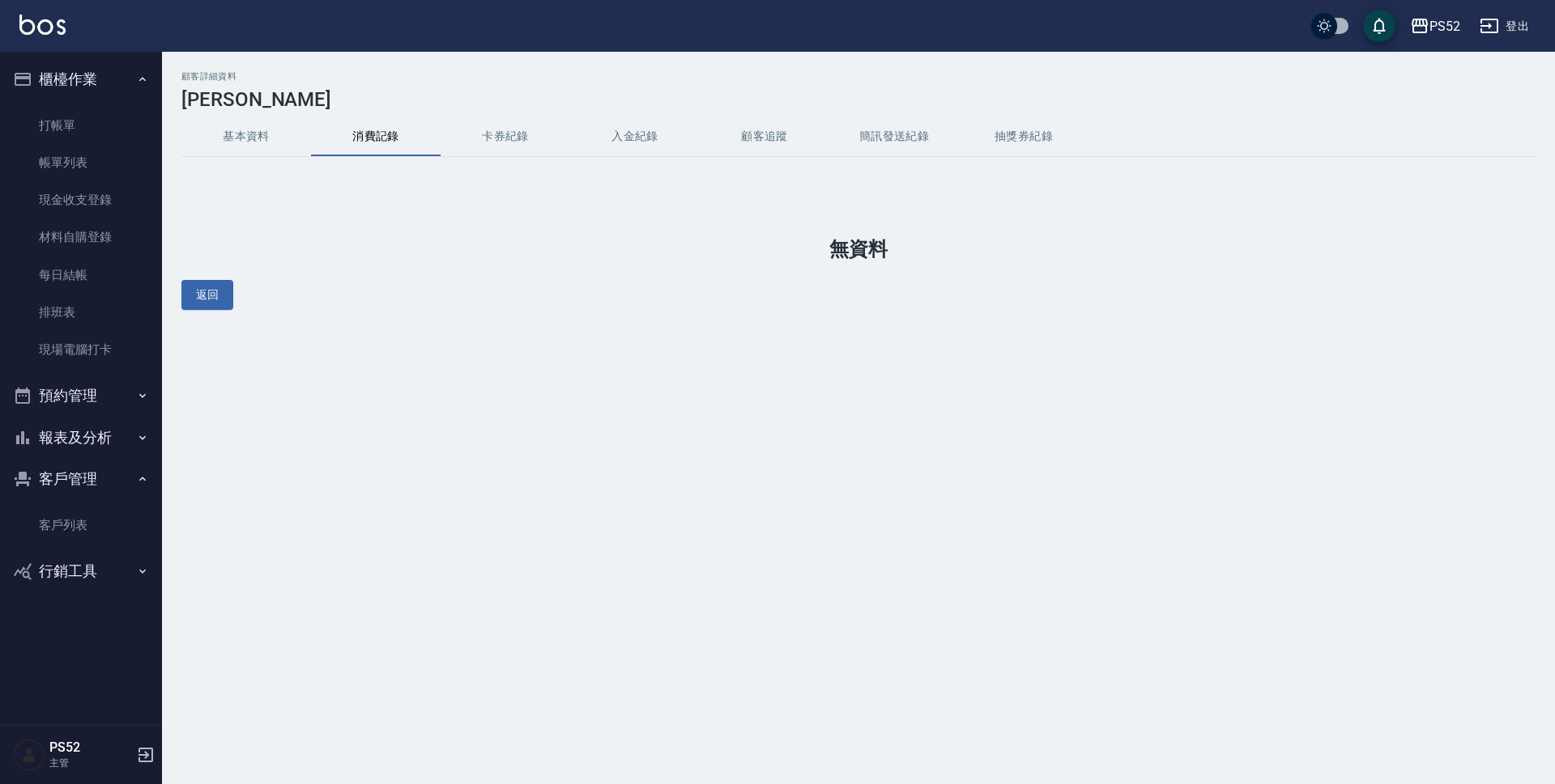
click at [254, 139] on button "基本資料" at bounding box center [247, 137] width 130 height 39
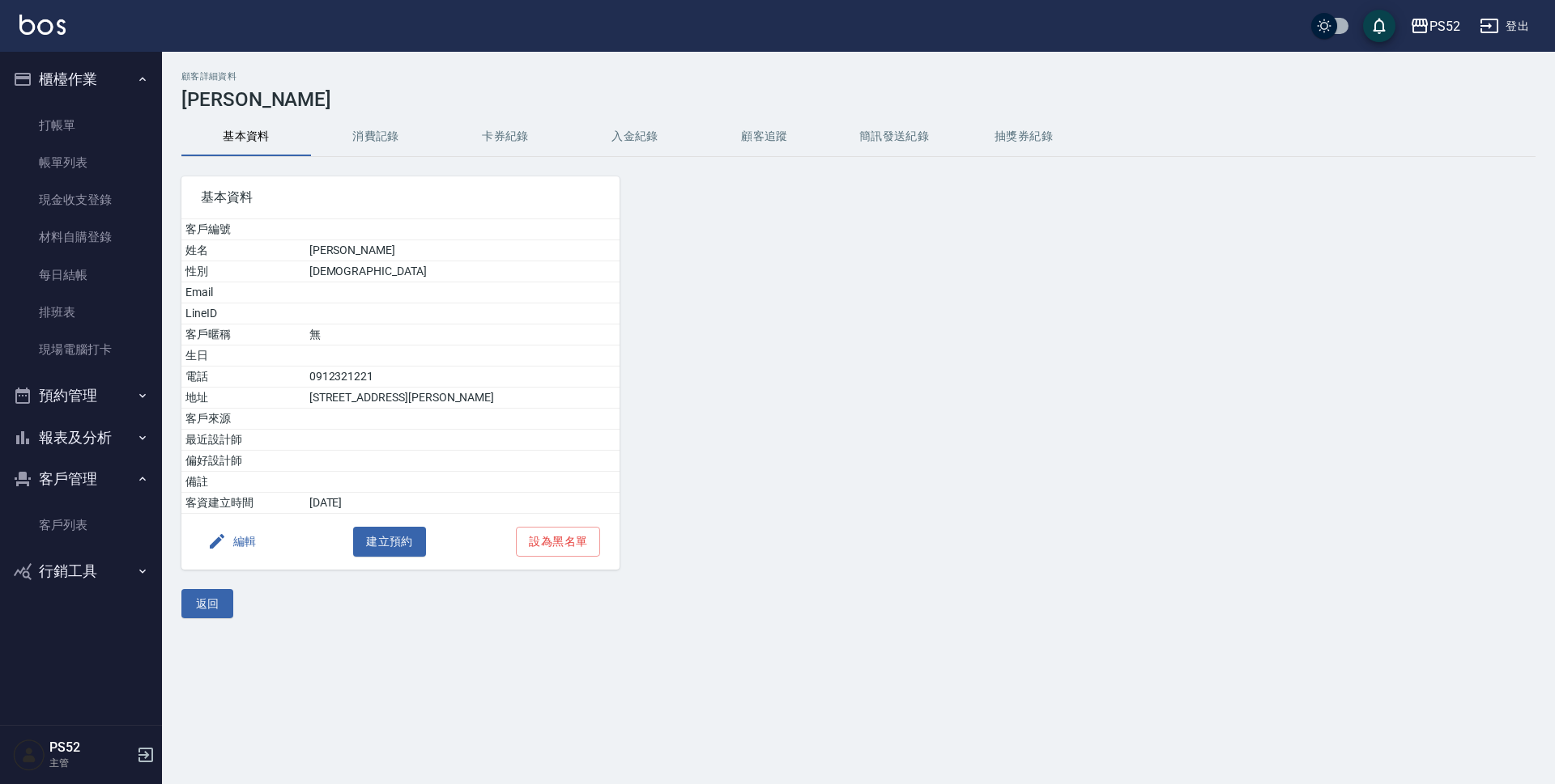
click at [244, 542] on button "編輯" at bounding box center [232, 542] width 62 height 30
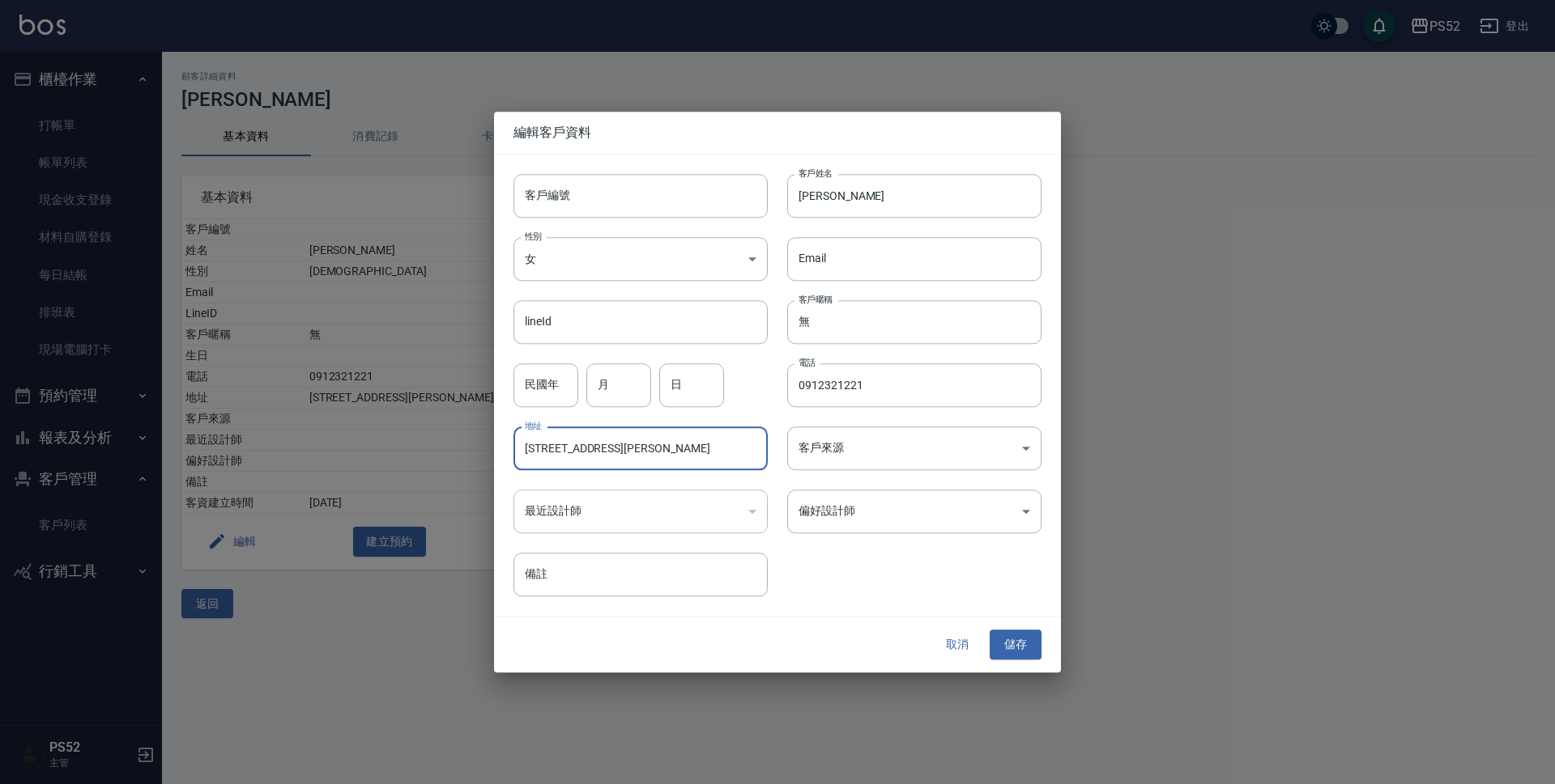
drag, startPoint x: 731, startPoint y: 443, endPoint x: 437, endPoint y: 435, distance: 294.1
click at [443, 443] on div "編輯客戶資料 客戶編號 客戶編號 客戶姓名 [PERSON_NAME]姓名 性別 女 [DEMOGRAPHIC_DATA] 性別 Email Email li…" at bounding box center [777, 392] width 1555 height 784
click at [689, 191] on input "客戶編號" at bounding box center [640, 196] width 254 height 44
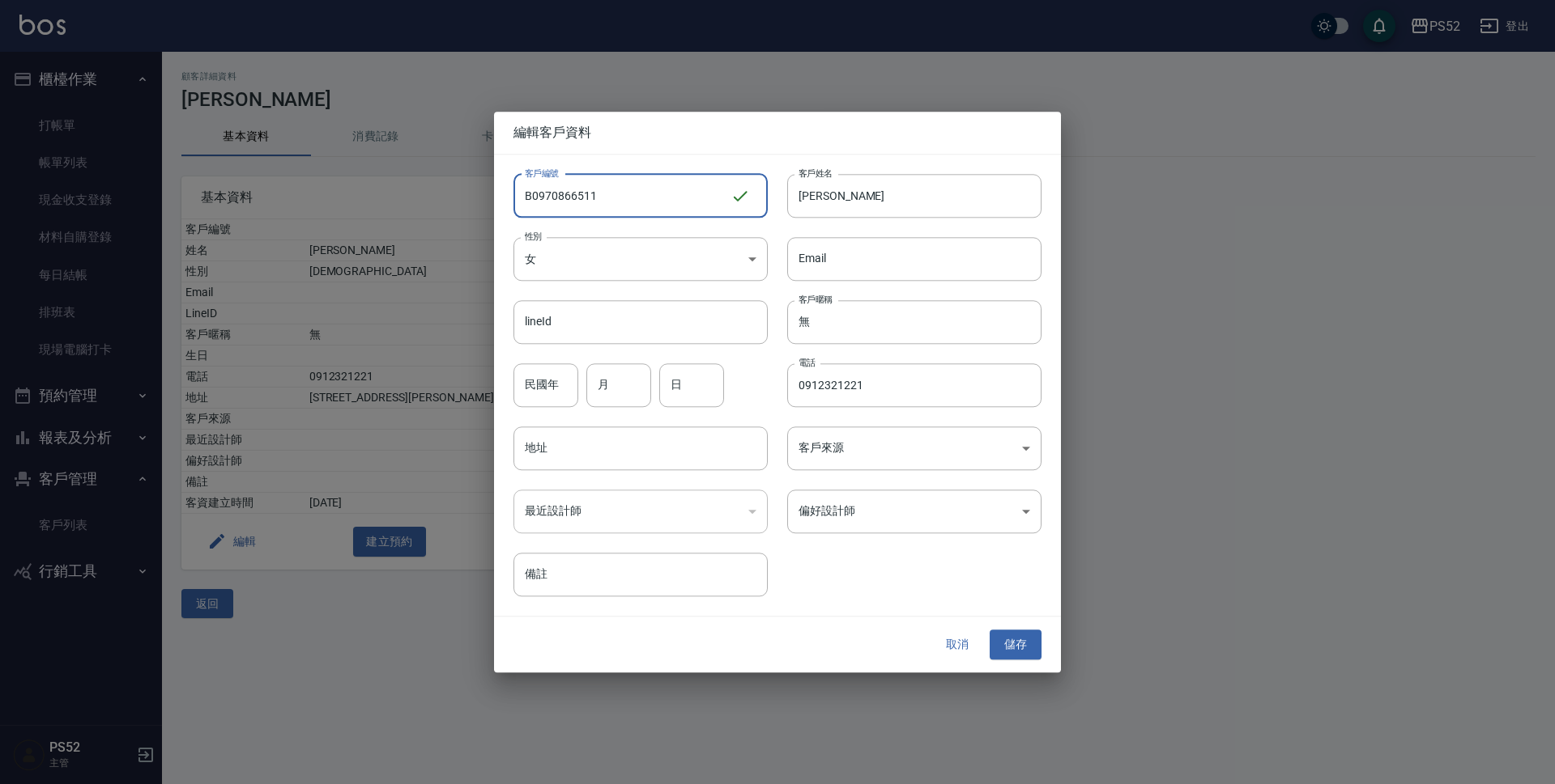
type input "B0970866511"
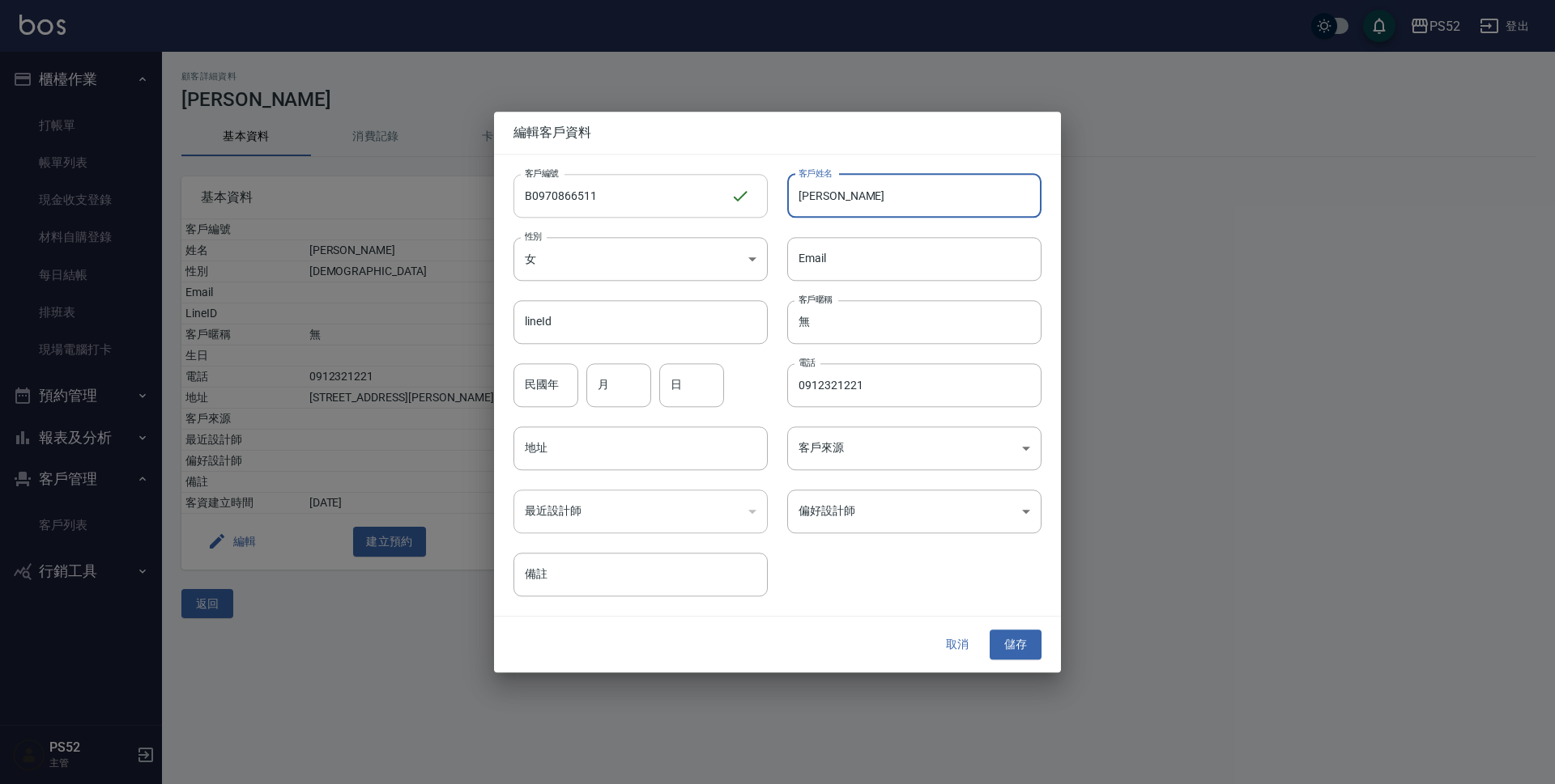
drag, startPoint x: 750, startPoint y: 180, endPoint x: 683, endPoint y: 182, distance: 67.0
click at [683, 182] on div "客戶編號 B0970866511 ​ 客戶編號 客戶姓名 [PERSON_NAME]姓名 性別 女 [DEMOGRAPHIC_DATA] 性別 Email E…" at bounding box center [767, 376] width 548 height 443
type input "6"
type input "x"
type input "[PERSON_NAME]"
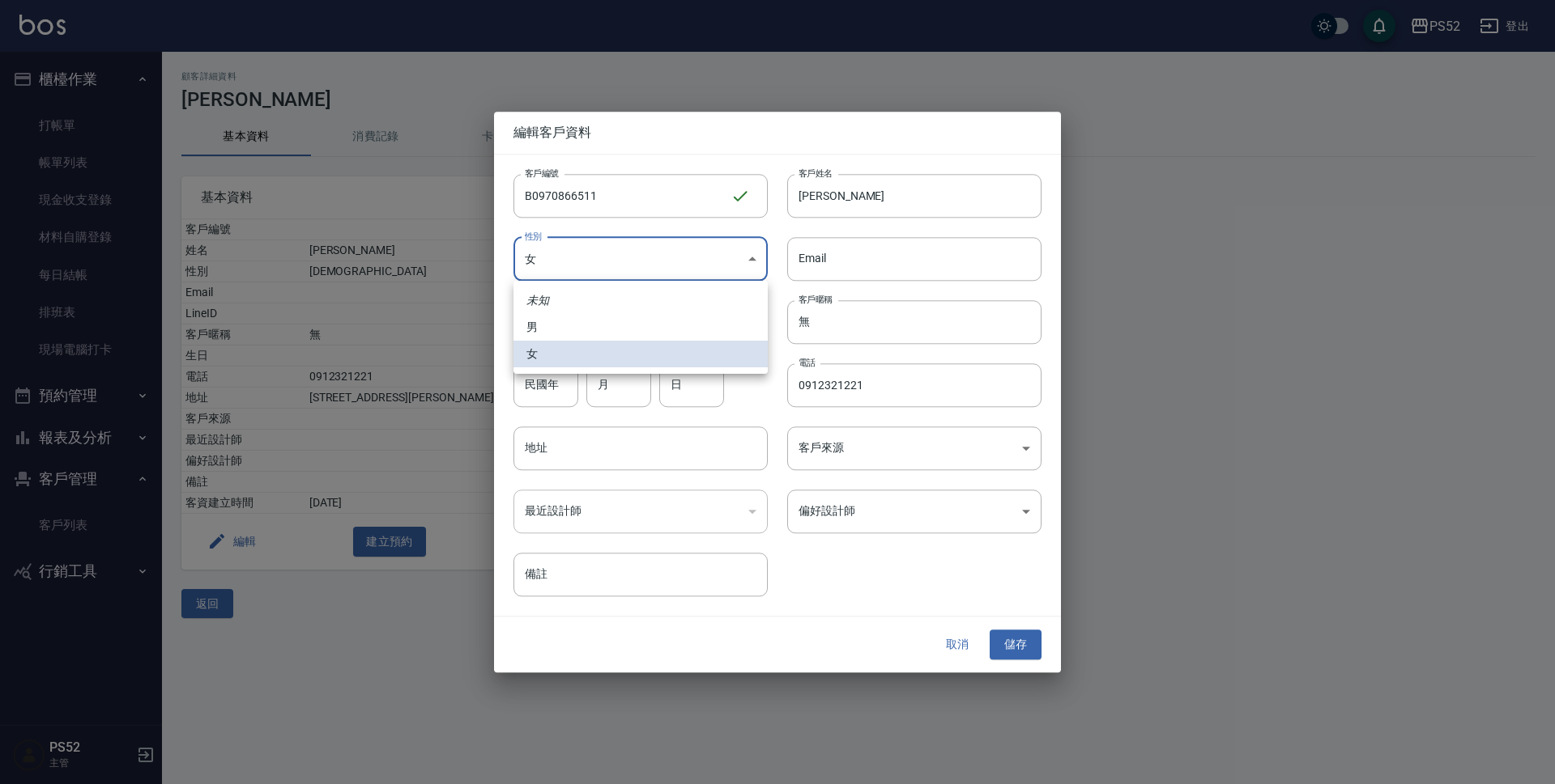
click at [626, 267] on body "PS52 登出 櫃檯作業 打帳單 帳單列表 現金收支登錄 材料自購登錄 每日結帳 排班表 現場電腦打卡 預約管理 預約管理 單日預約紀錄 單週預約紀錄 報表及…" at bounding box center [777, 392] width 1555 height 784
click at [641, 330] on li "男" at bounding box center [640, 327] width 254 height 27
type input "[DEMOGRAPHIC_DATA]"
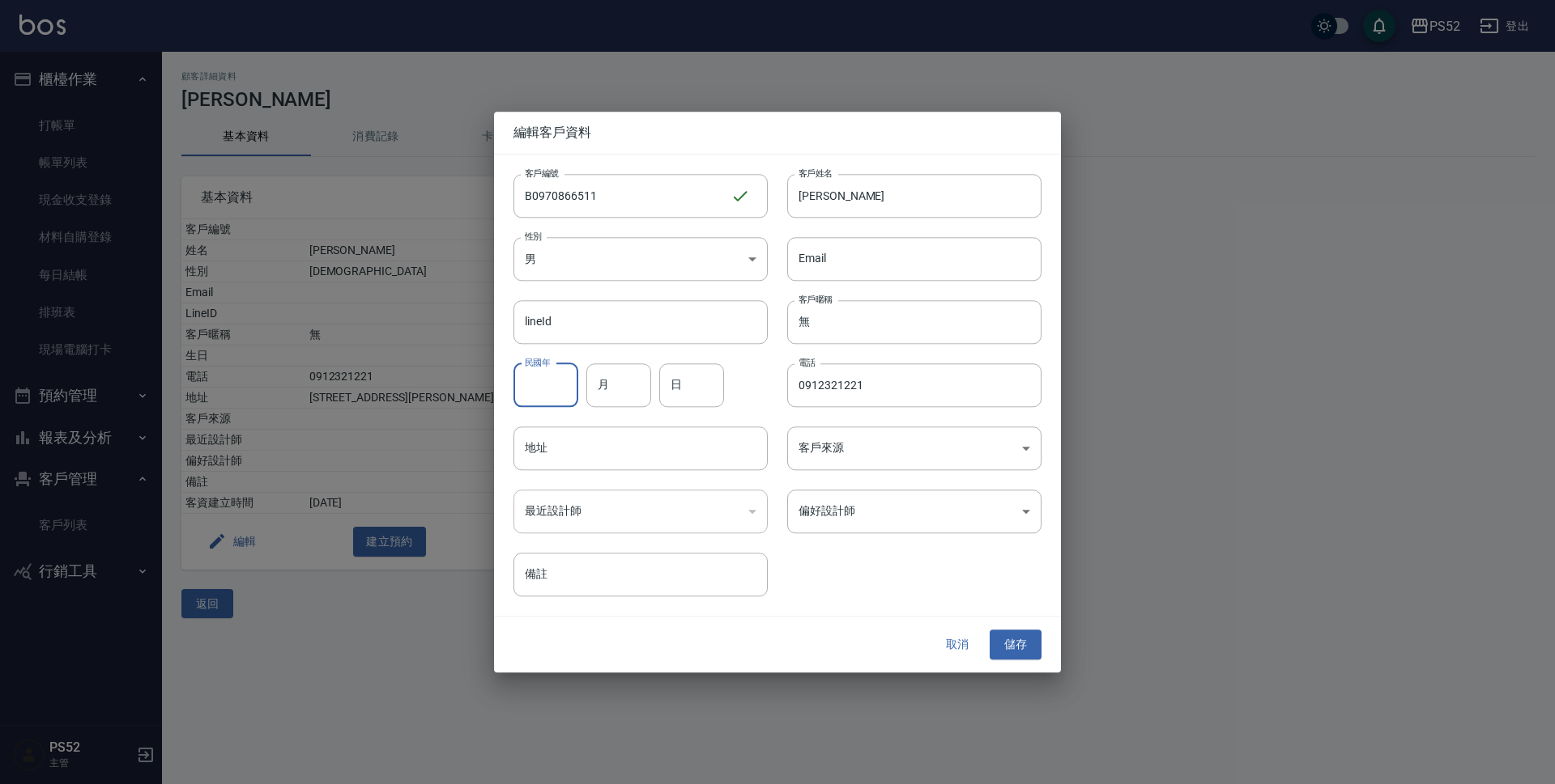
click at [566, 388] on input "民國年" at bounding box center [546, 385] width 65 height 44
type input "70"
type input "8"
type input "3"
type input "0970866511"
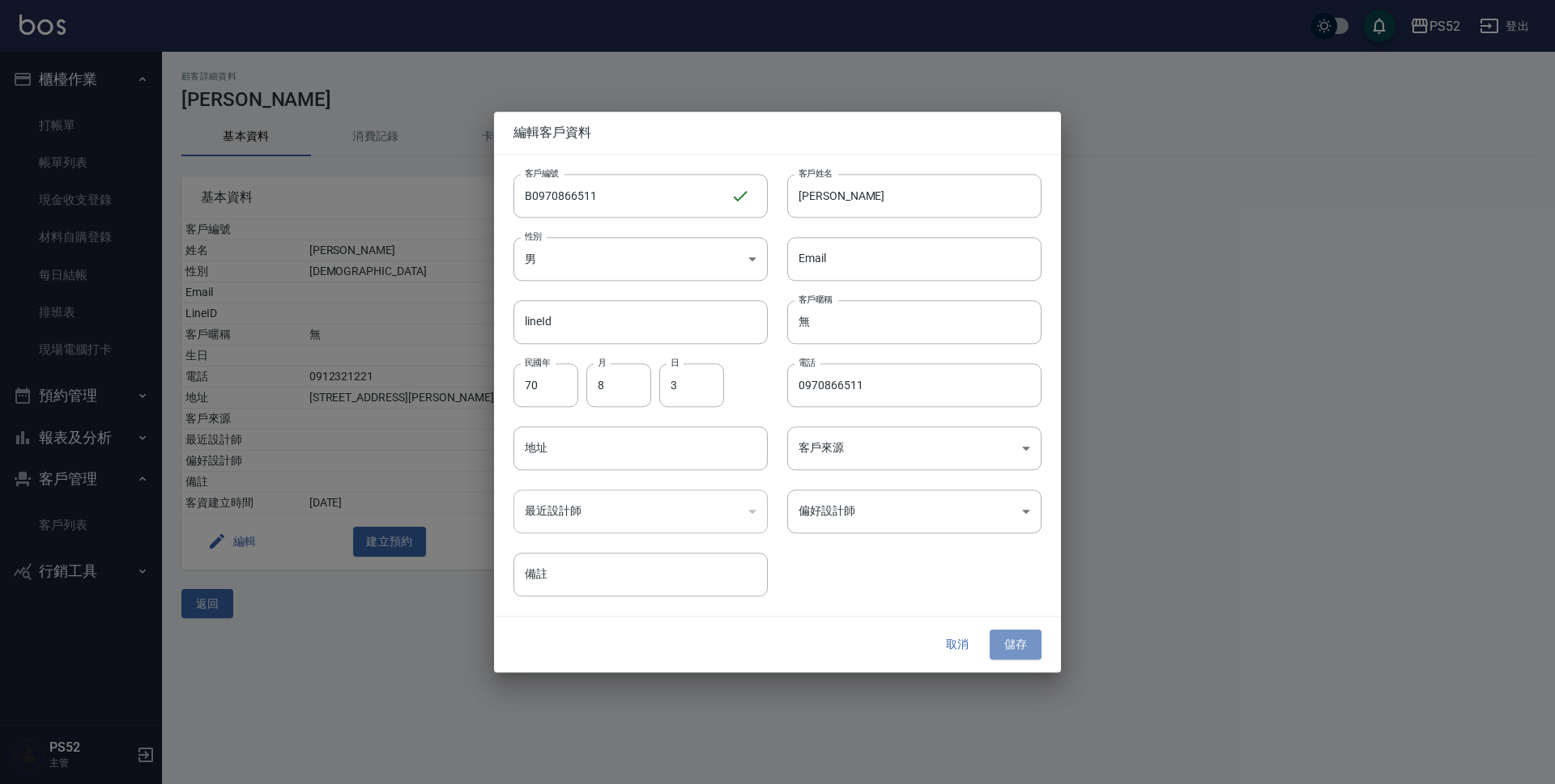
drag, startPoint x: 1015, startPoint y: 636, endPoint x: 1022, endPoint y: 614, distance: 23.1
click at [1016, 633] on button "儲存" at bounding box center [1016, 645] width 52 height 30
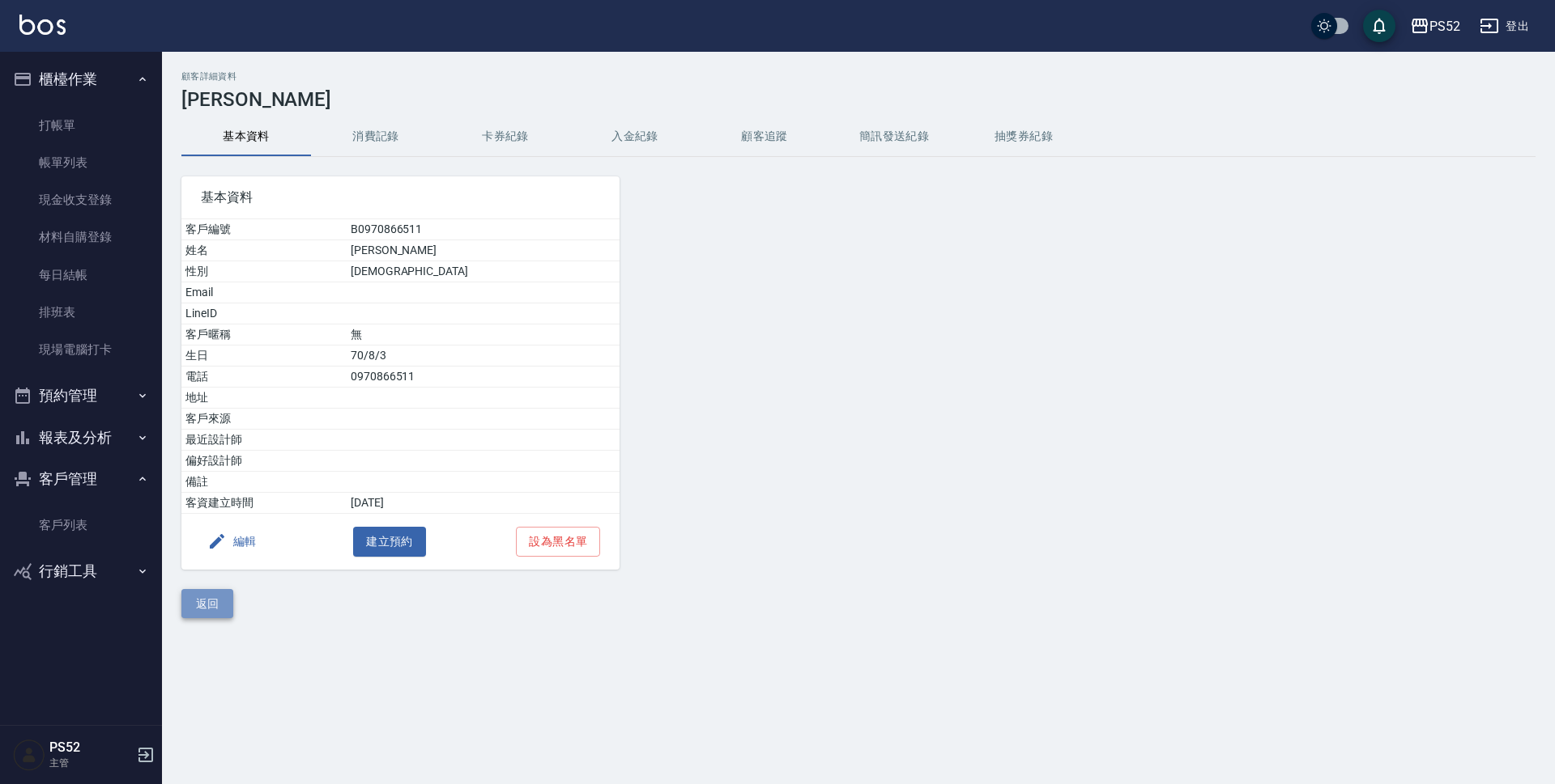
click at [197, 605] on button "返回" at bounding box center [208, 604] width 52 height 30
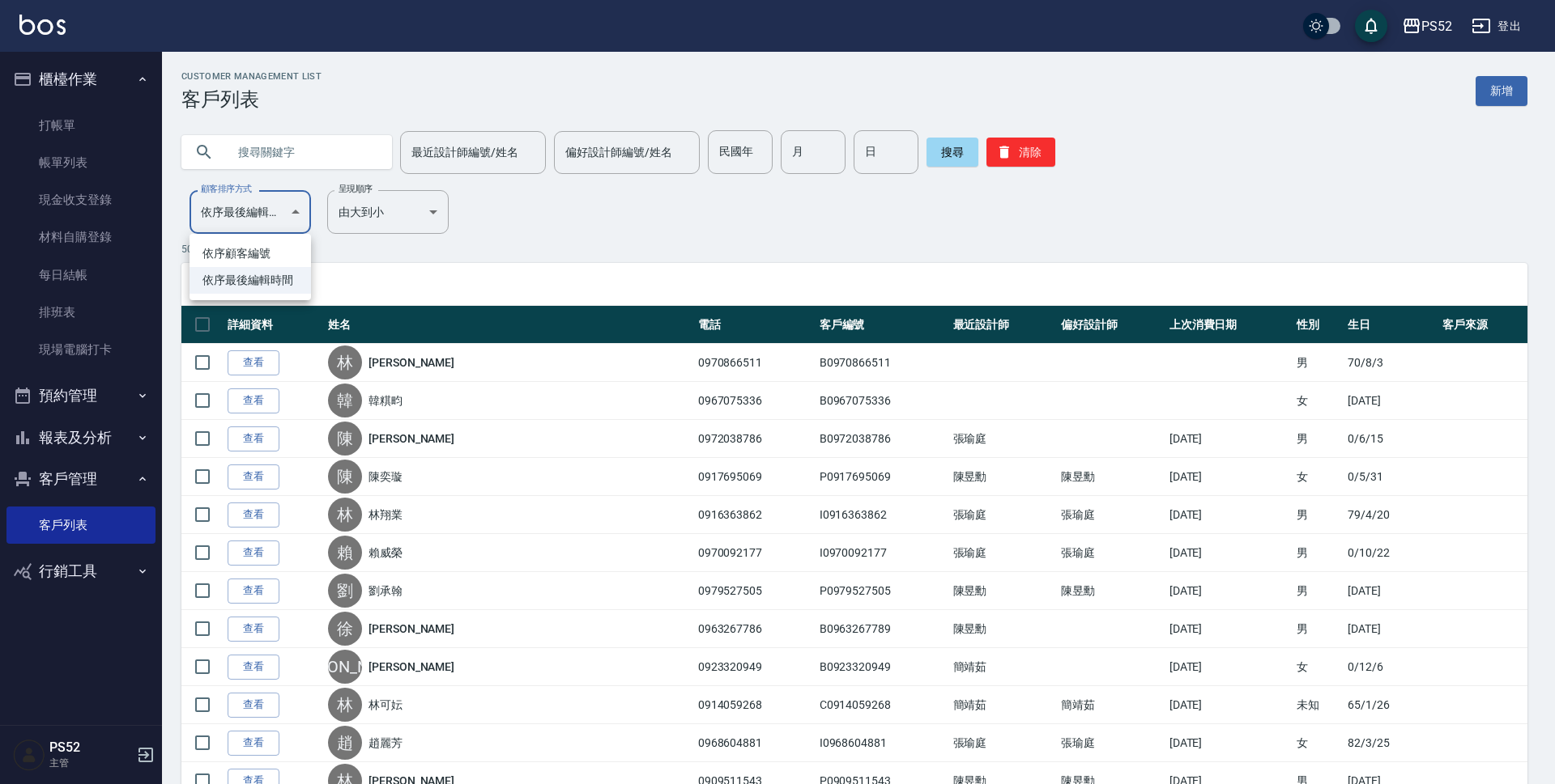
click at [264, 255] on li "依序顧客編號" at bounding box center [251, 253] width 122 height 27
type input "NO"
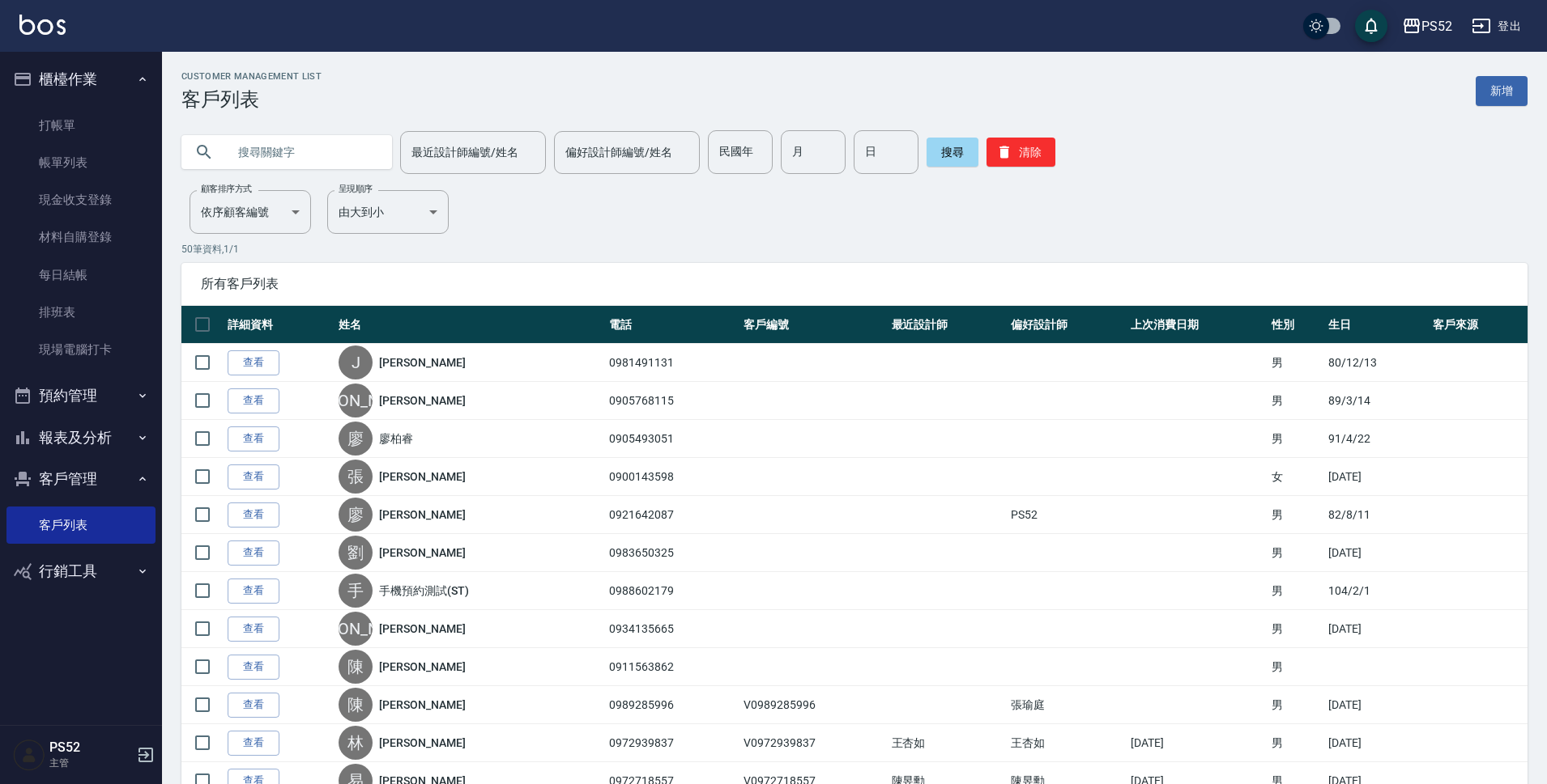
click at [273, 153] on input "text" at bounding box center [303, 152] width 153 height 44
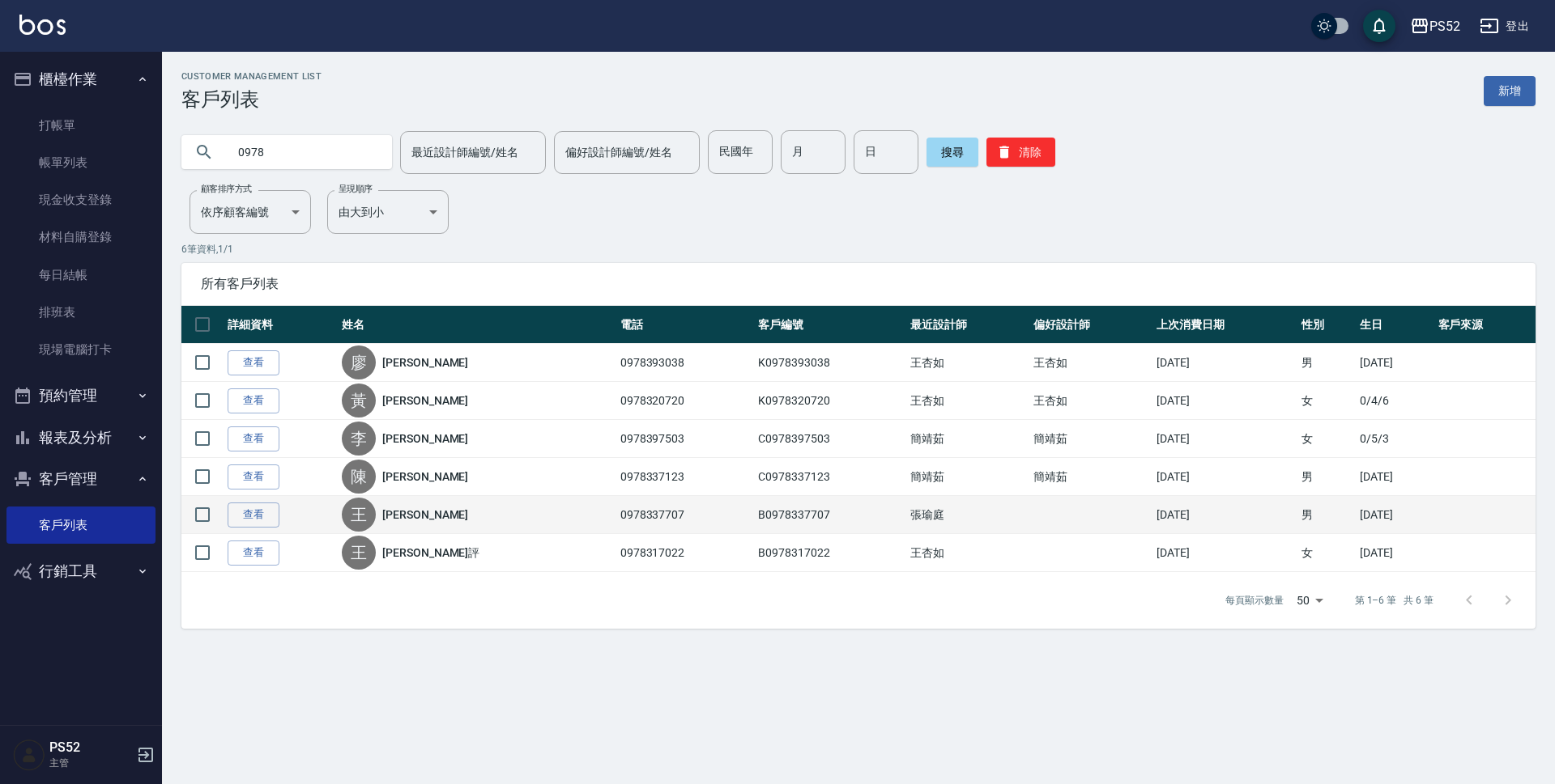
type input "0978"
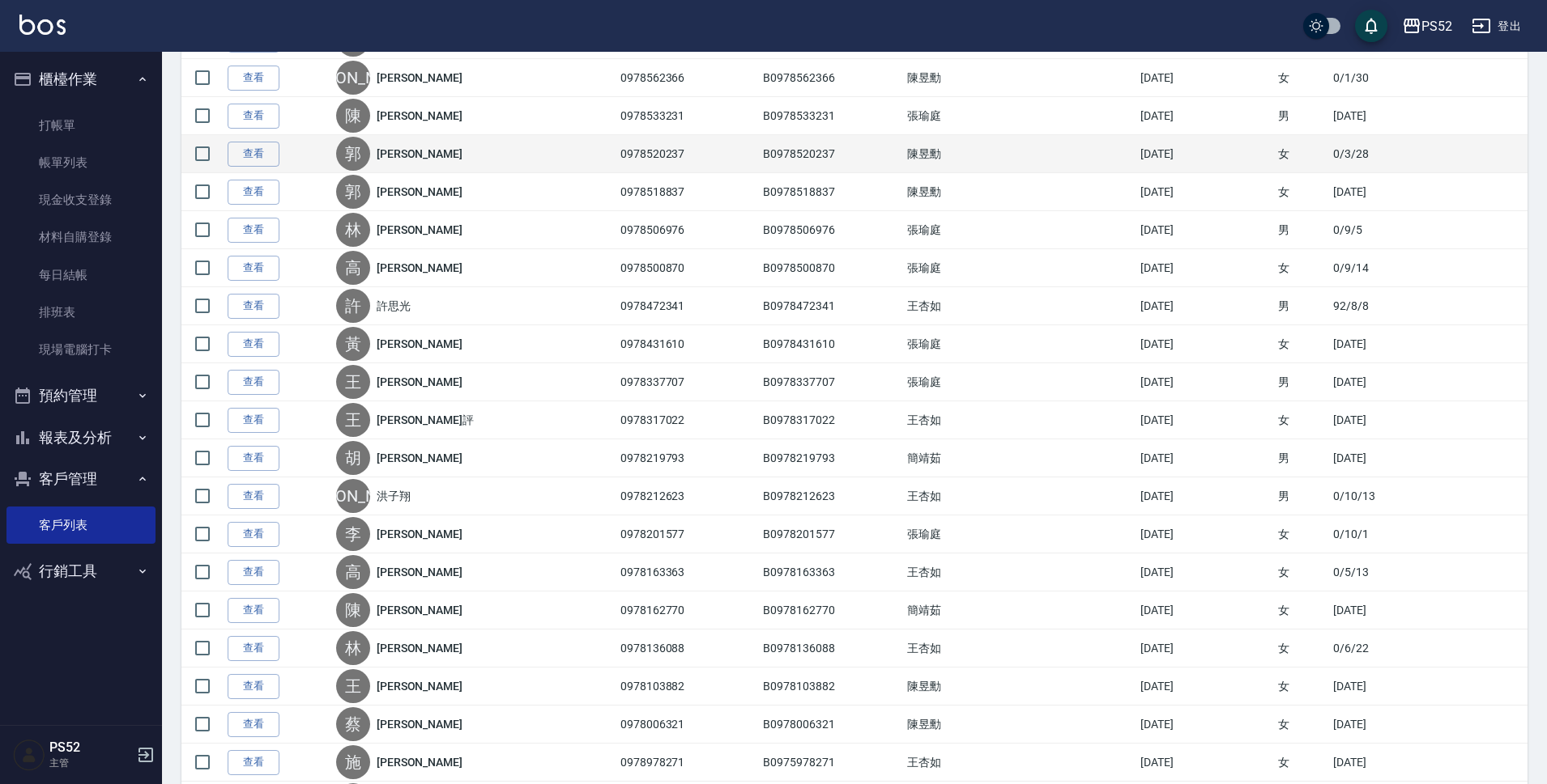
scroll to position [1538, 0]
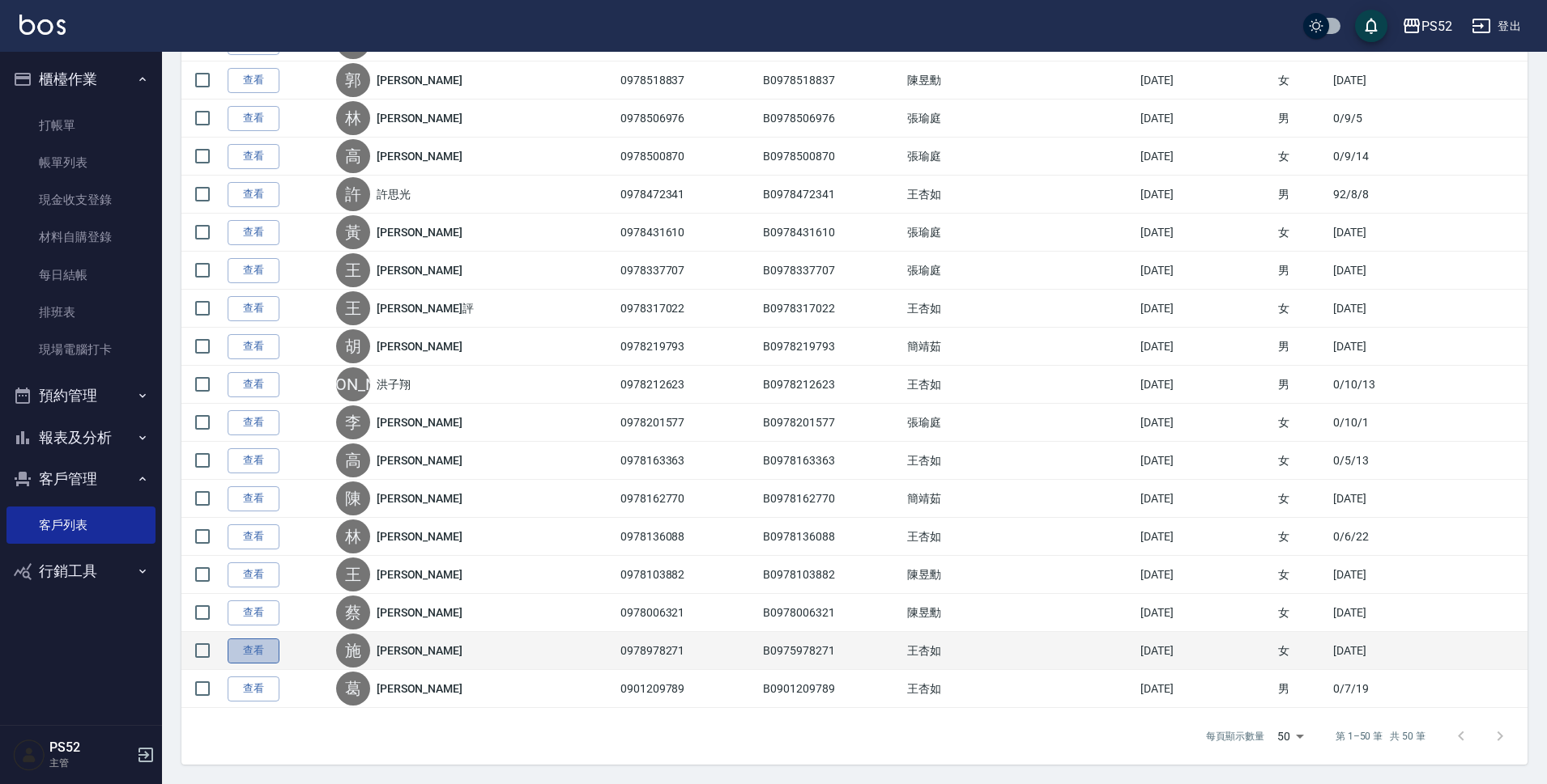
click at [255, 651] on link "查看" at bounding box center [254, 651] width 52 height 25
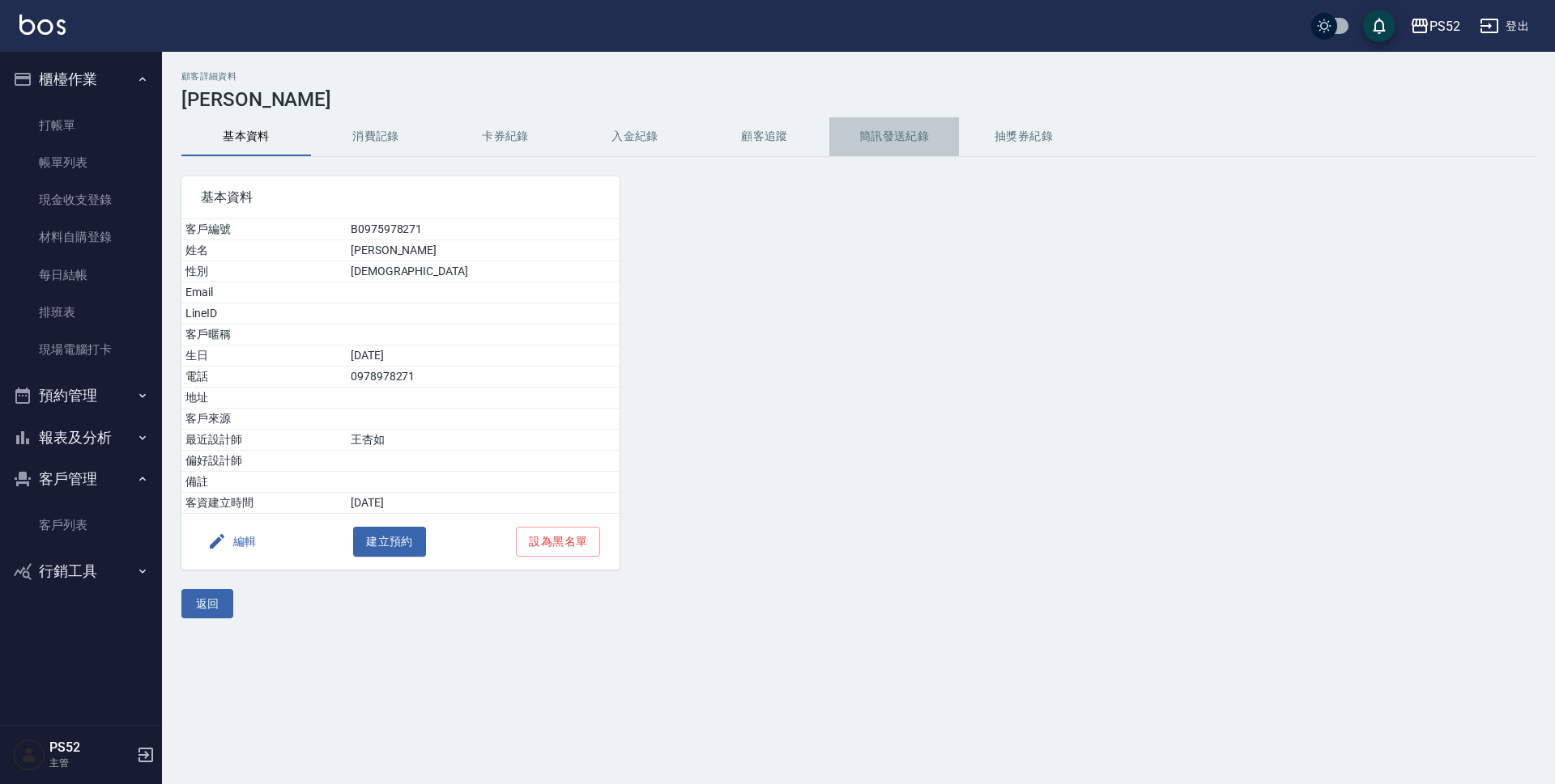
click at [891, 138] on button "簡訊發送紀錄" at bounding box center [894, 137] width 130 height 39
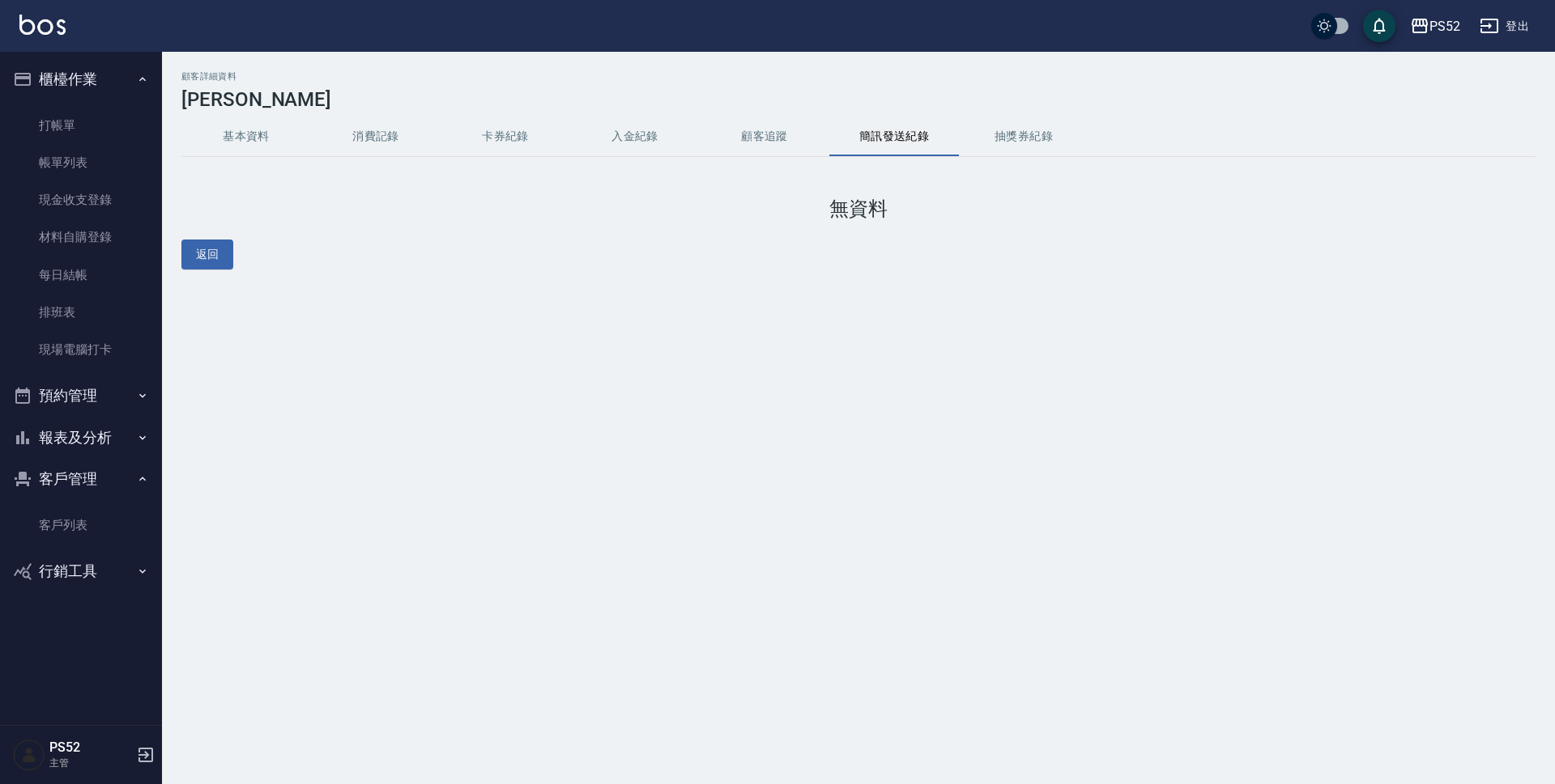
click at [380, 139] on button "消費記錄" at bounding box center [376, 137] width 130 height 39
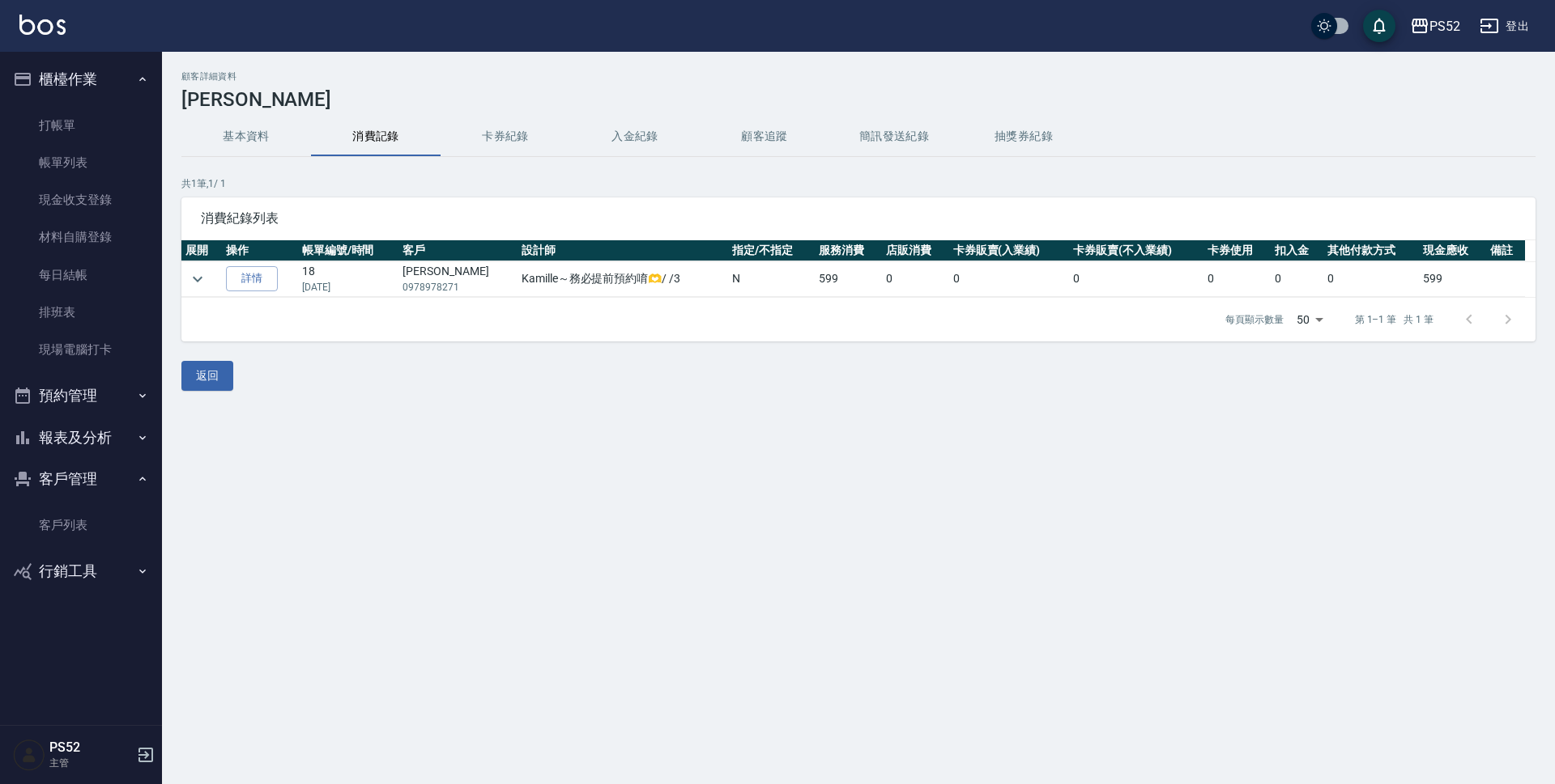
click at [253, 141] on button "基本資料" at bounding box center [247, 137] width 130 height 39
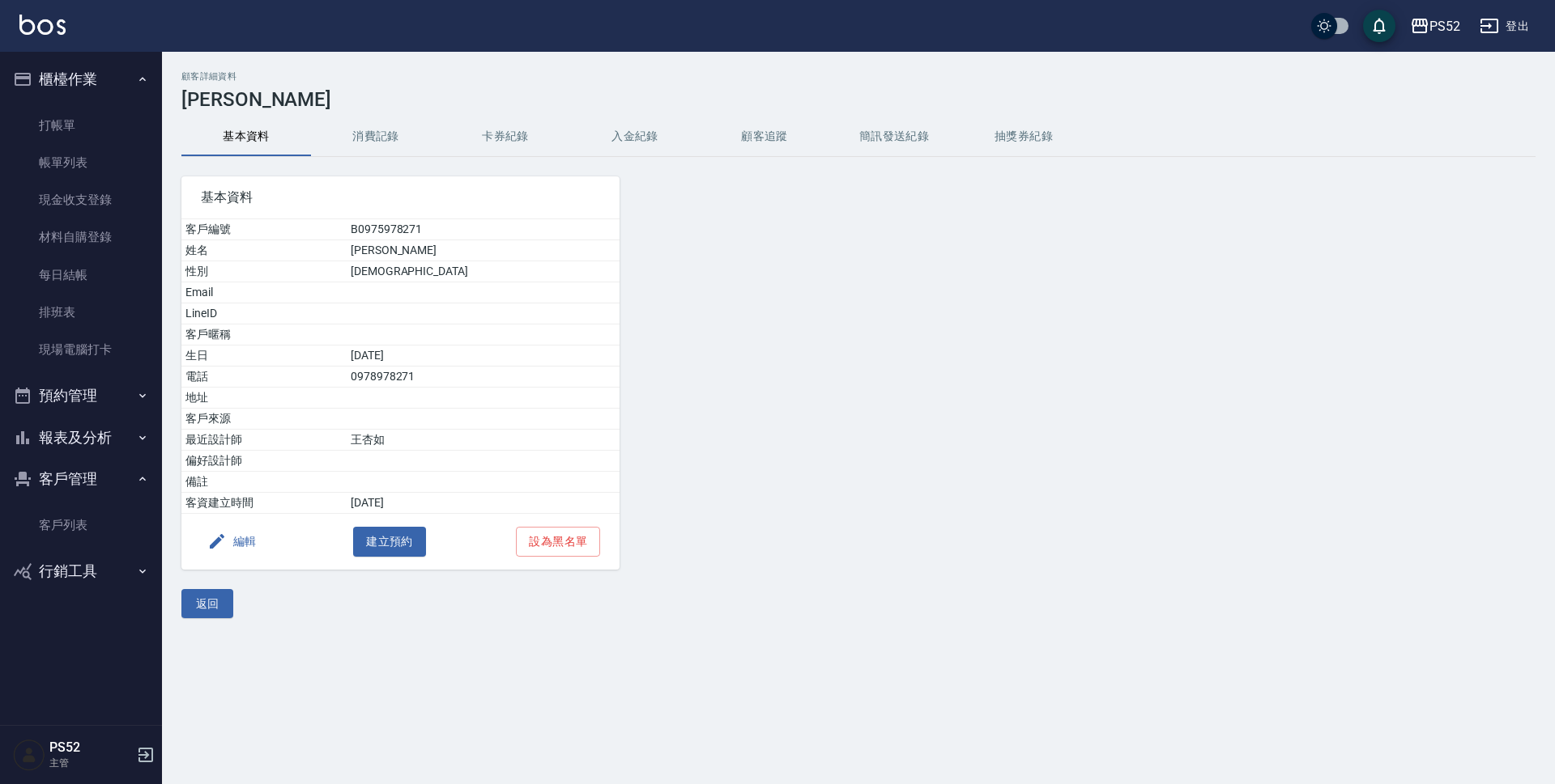
click at [238, 542] on button "編輯" at bounding box center [232, 542] width 62 height 30
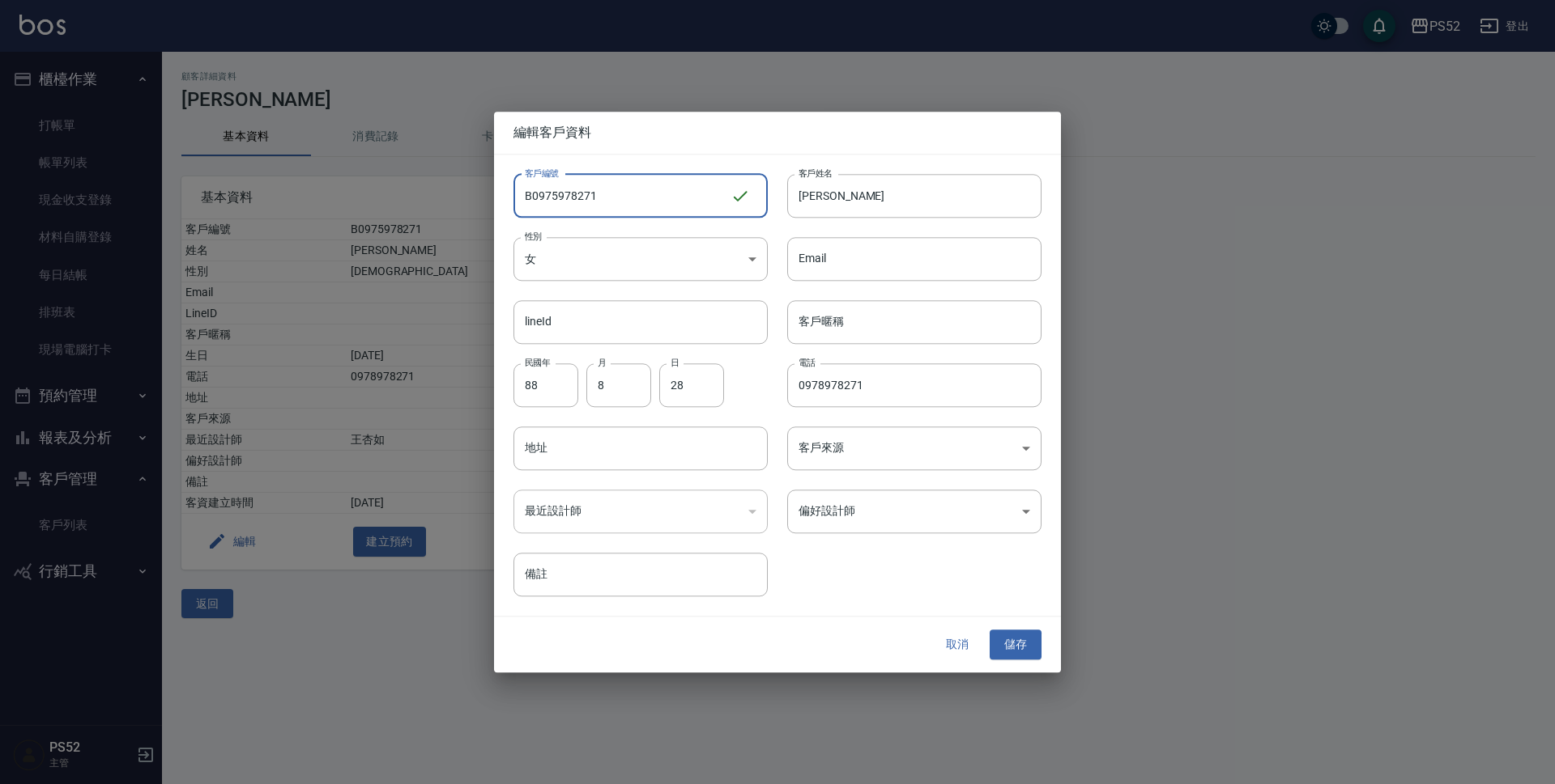
drag, startPoint x: 654, startPoint y: 197, endPoint x: 548, endPoint y: 203, distance: 106.2
click at [548, 203] on input "B0975978271" at bounding box center [622, 196] width 217 height 44
type input "B0978305115"
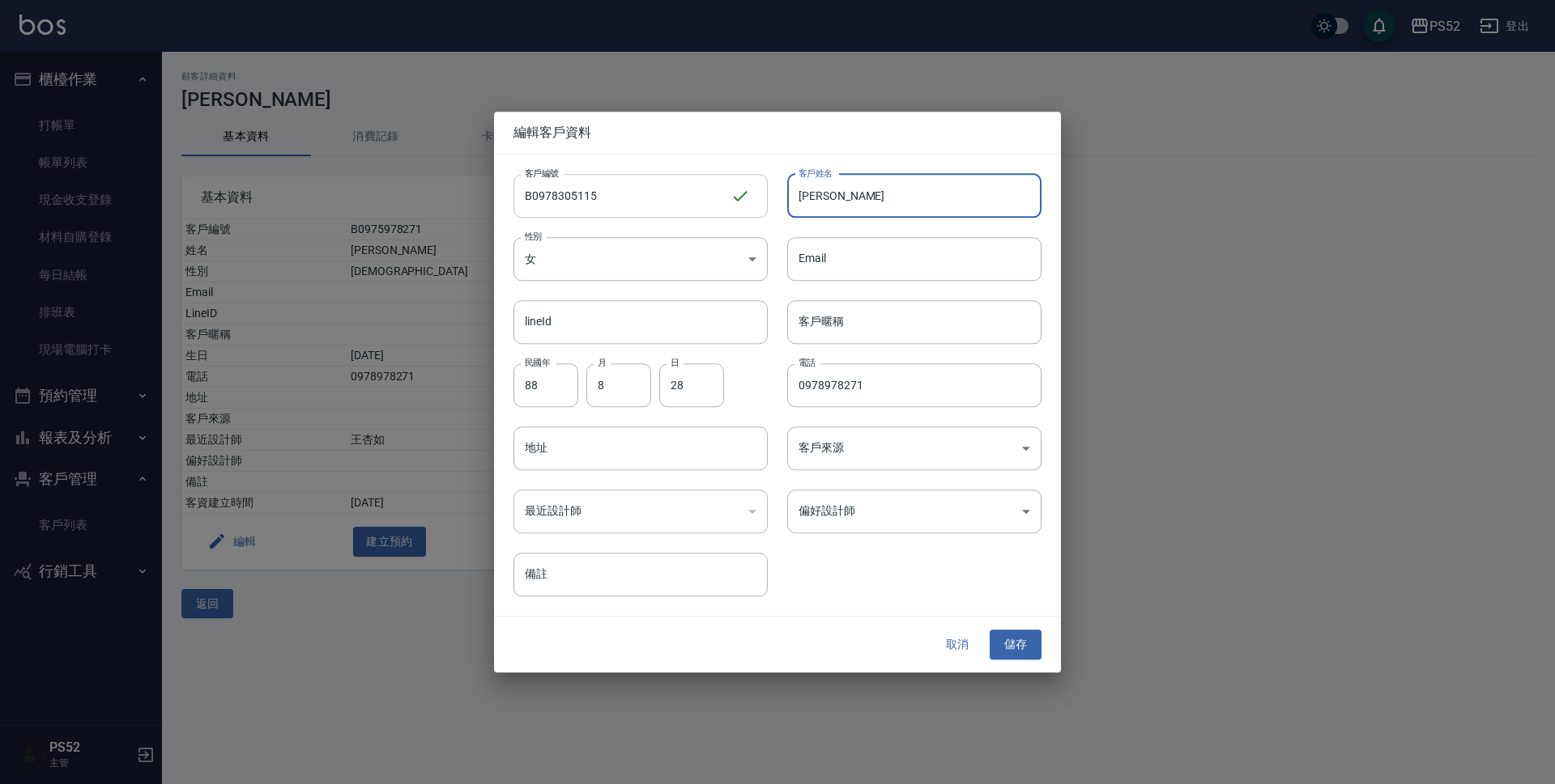
drag, startPoint x: 852, startPoint y: 204, endPoint x: 722, endPoint y: 174, distance: 133.4
click at [722, 174] on div "客戶編號 B0978305115 ​ 客戶編號 客戶姓名 [PERSON_NAME] 客戶姓名 性別 女 [DEMOGRAPHIC_DATA] 性別 Emai…" at bounding box center [767, 376] width 548 height 443
type input "[PERSON_NAME]"
click at [557, 385] on input "88" at bounding box center [546, 385] width 65 height 44
type input "78"
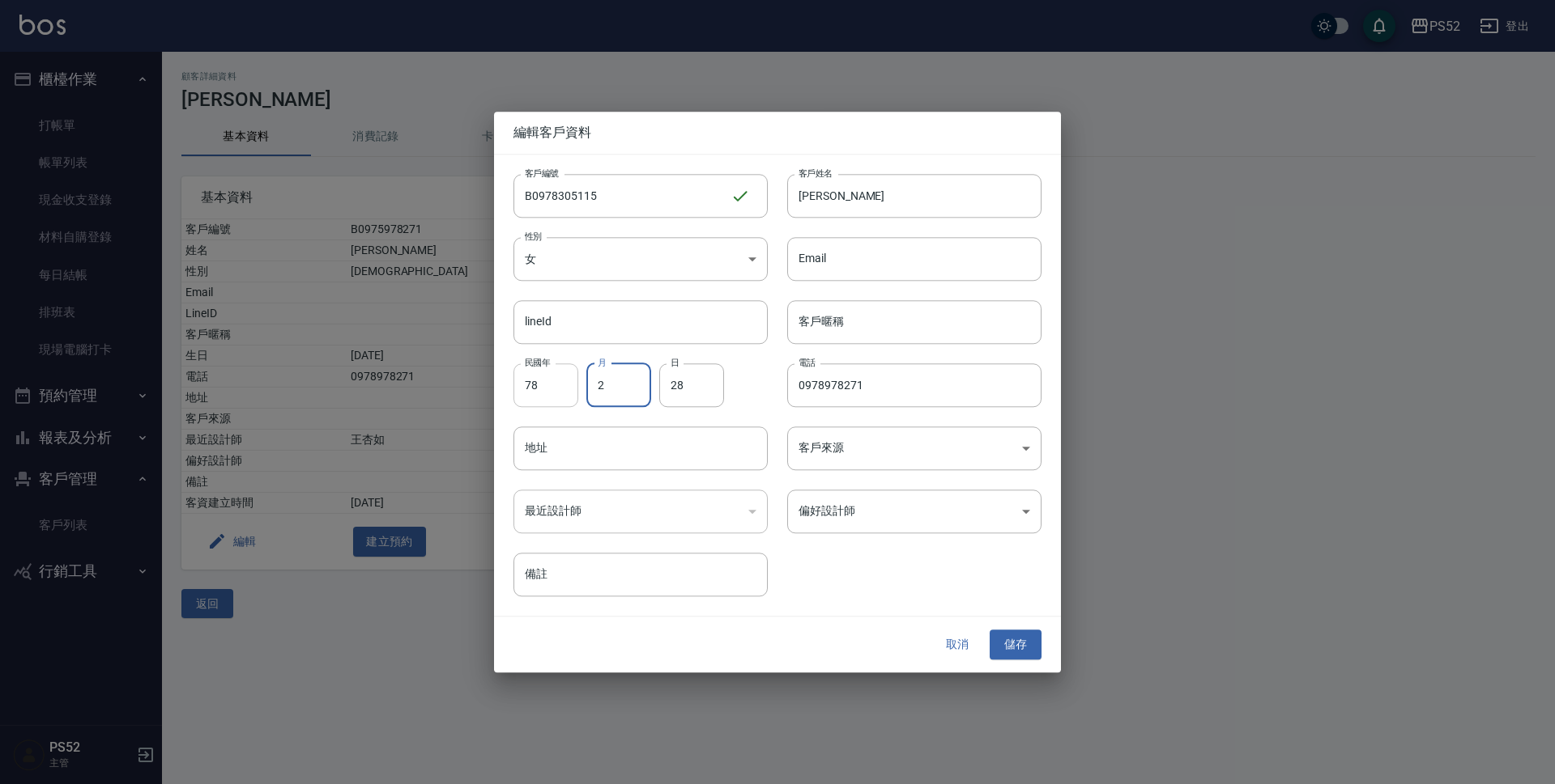
type input "2"
type input "8"
type input "0978305115"
click at [1020, 639] on button "儲存" at bounding box center [1016, 645] width 52 height 30
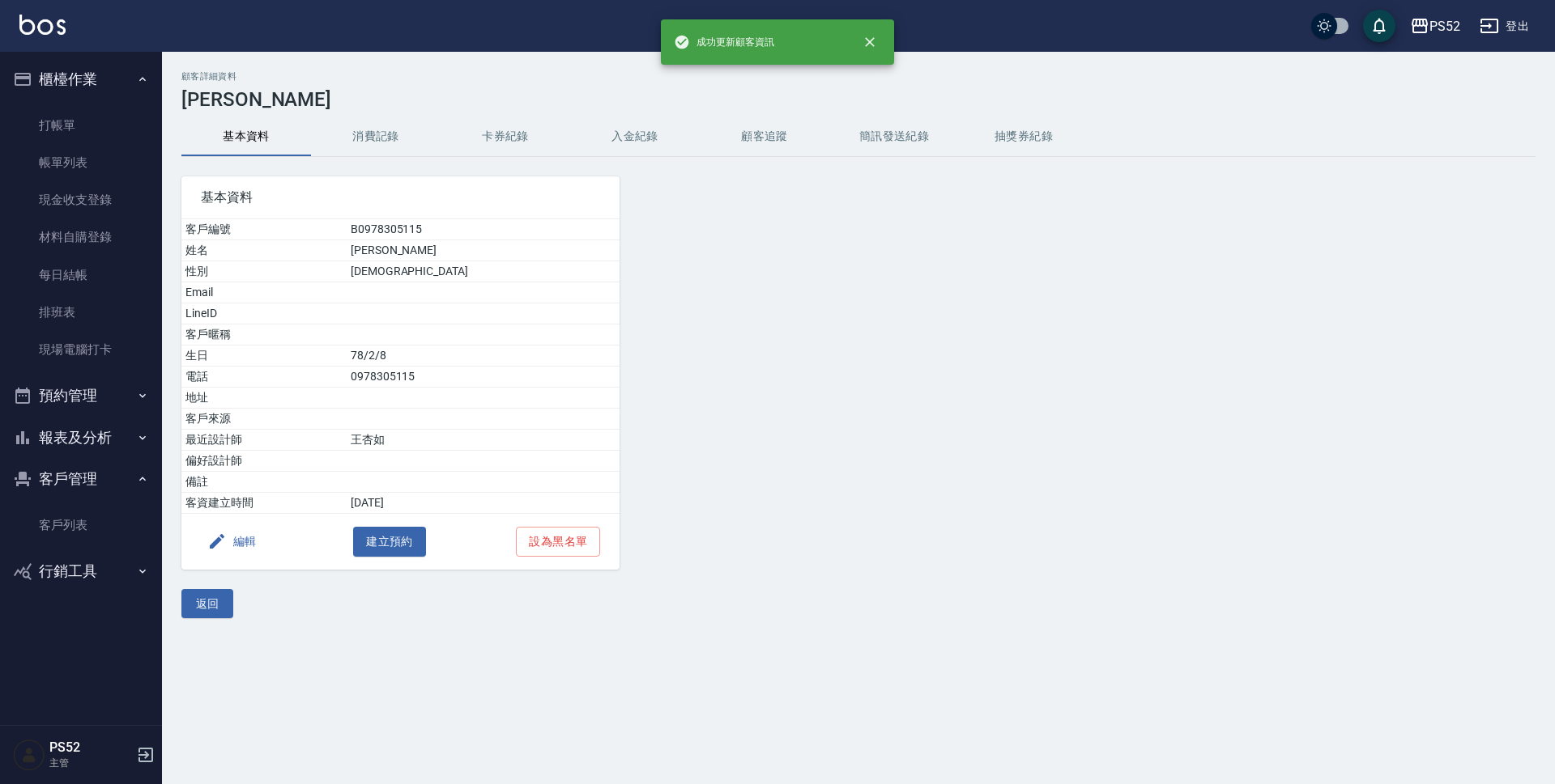
click at [208, 619] on div "顧客詳細資料 [PERSON_NAME] 基本資料 消費記錄 卡券紀錄 入金紀錄 顧客追蹤 簡訊發送紀錄 抽獎券紀錄 基本資料 客戶編號 B097830511…" at bounding box center [858, 345] width 1393 height 586
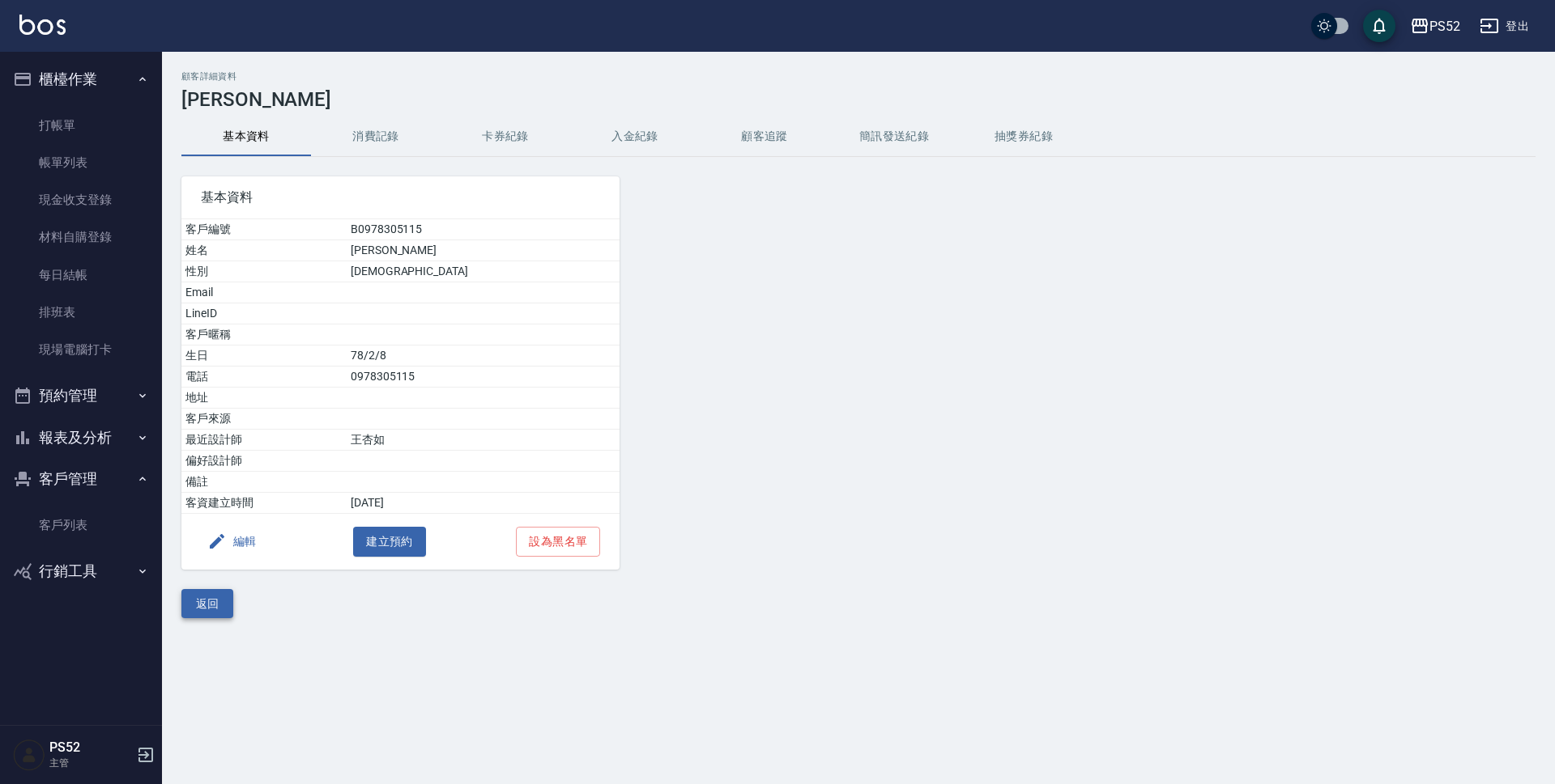
click at [220, 601] on button "返回" at bounding box center [208, 604] width 52 height 30
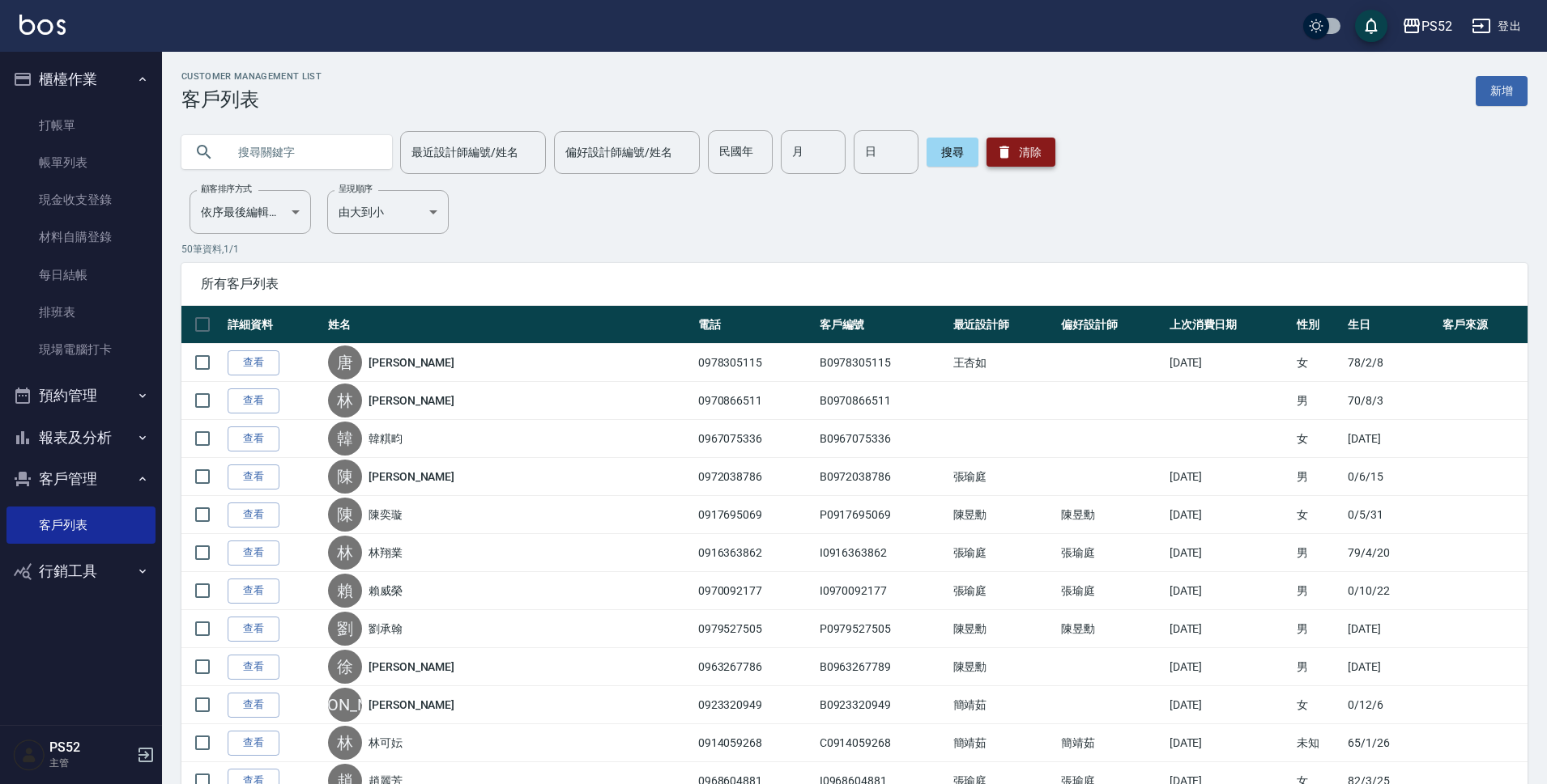
click at [1027, 142] on button "清除" at bounding box center [1021, 152] width 69 height 29
click at [278, 151] on input "text" at bounding box center [303, 152] width 153 height 44
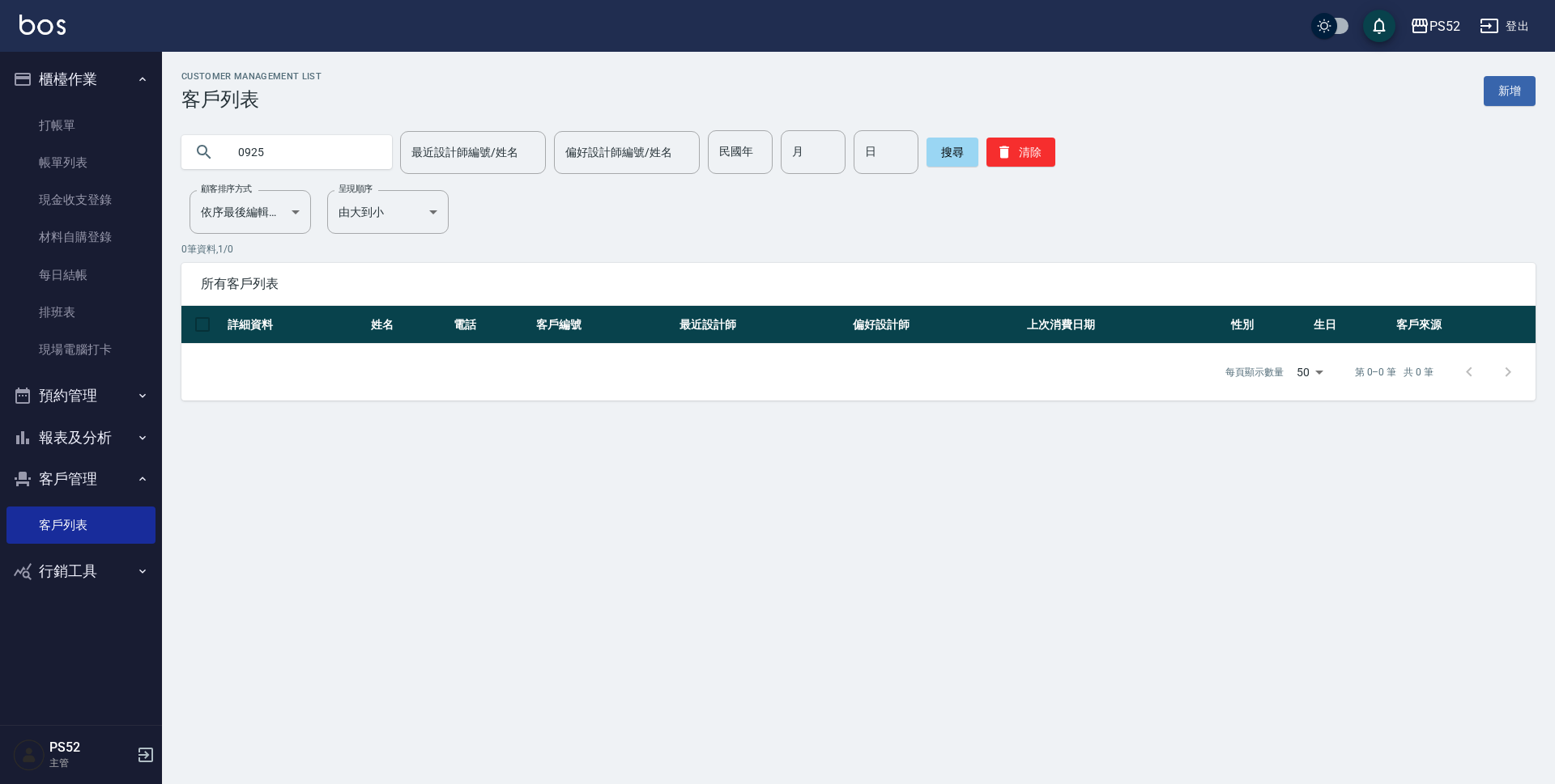
type input "0925"
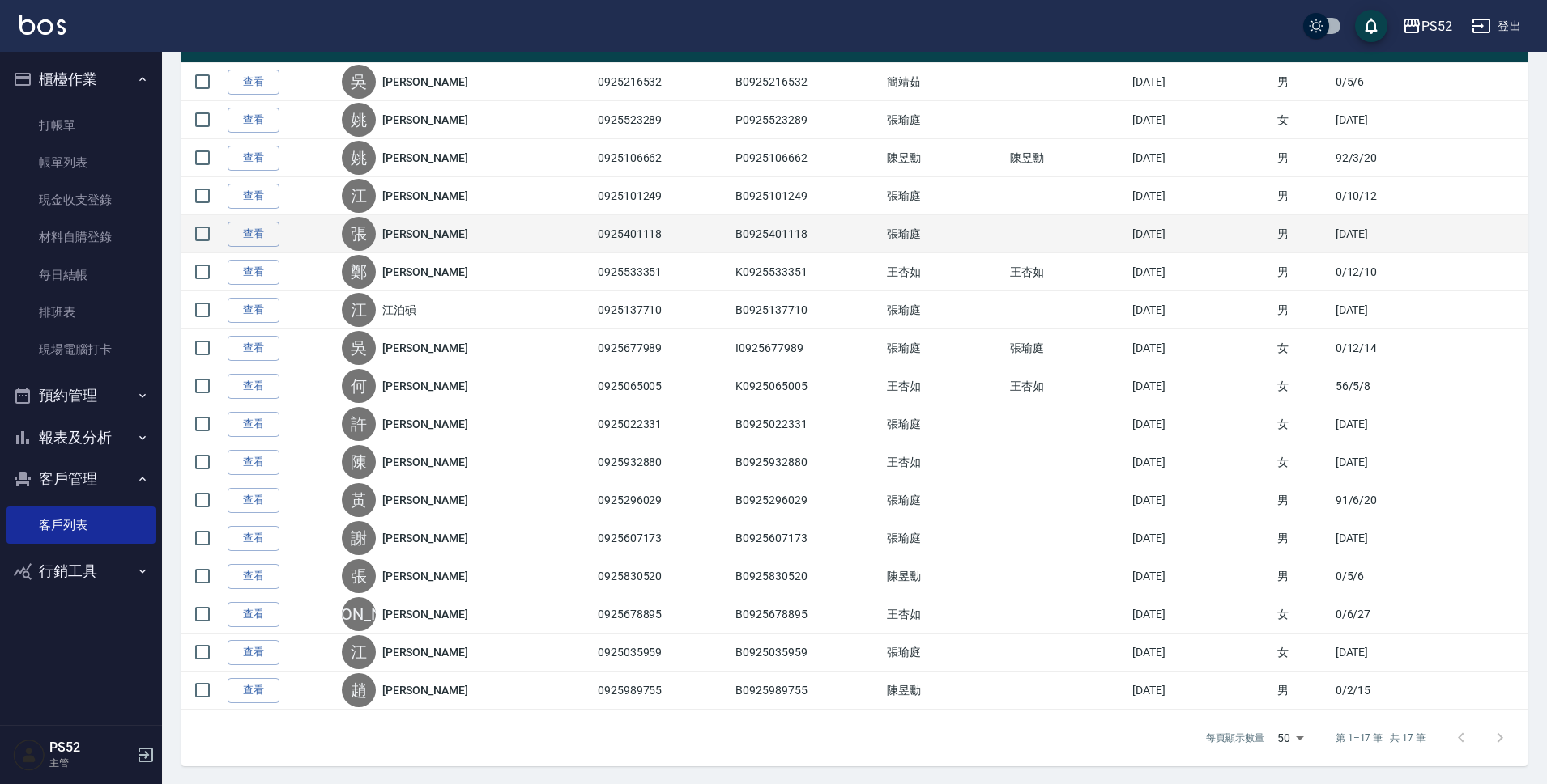
scroll to position [282, 0]
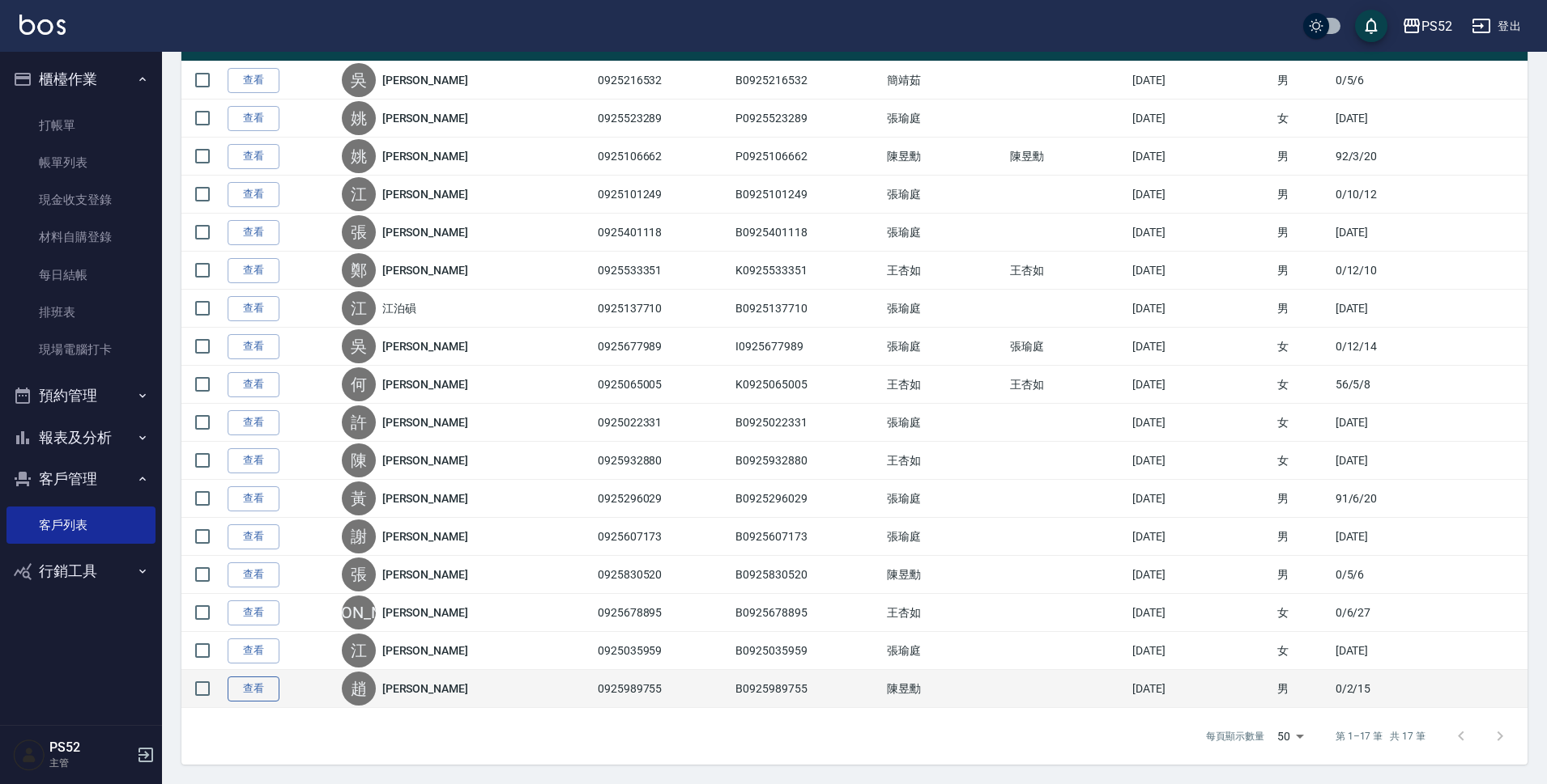
click at [251, 688] on link "查看" at bounding box center [254, 689] width 52 height 25
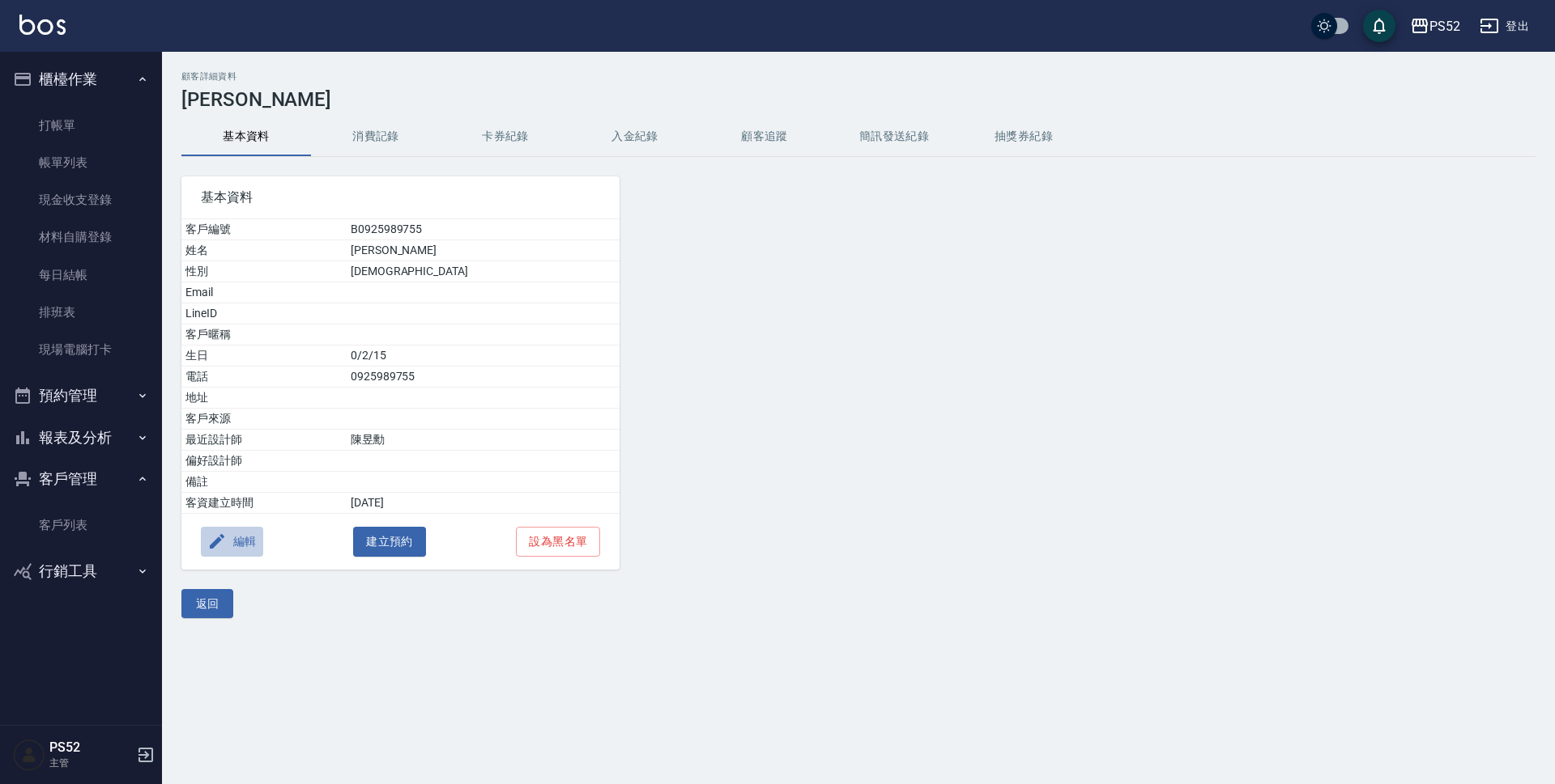
click at [245, 552] on button "編輯" at bounding box center [232, 542] width 62 height 30
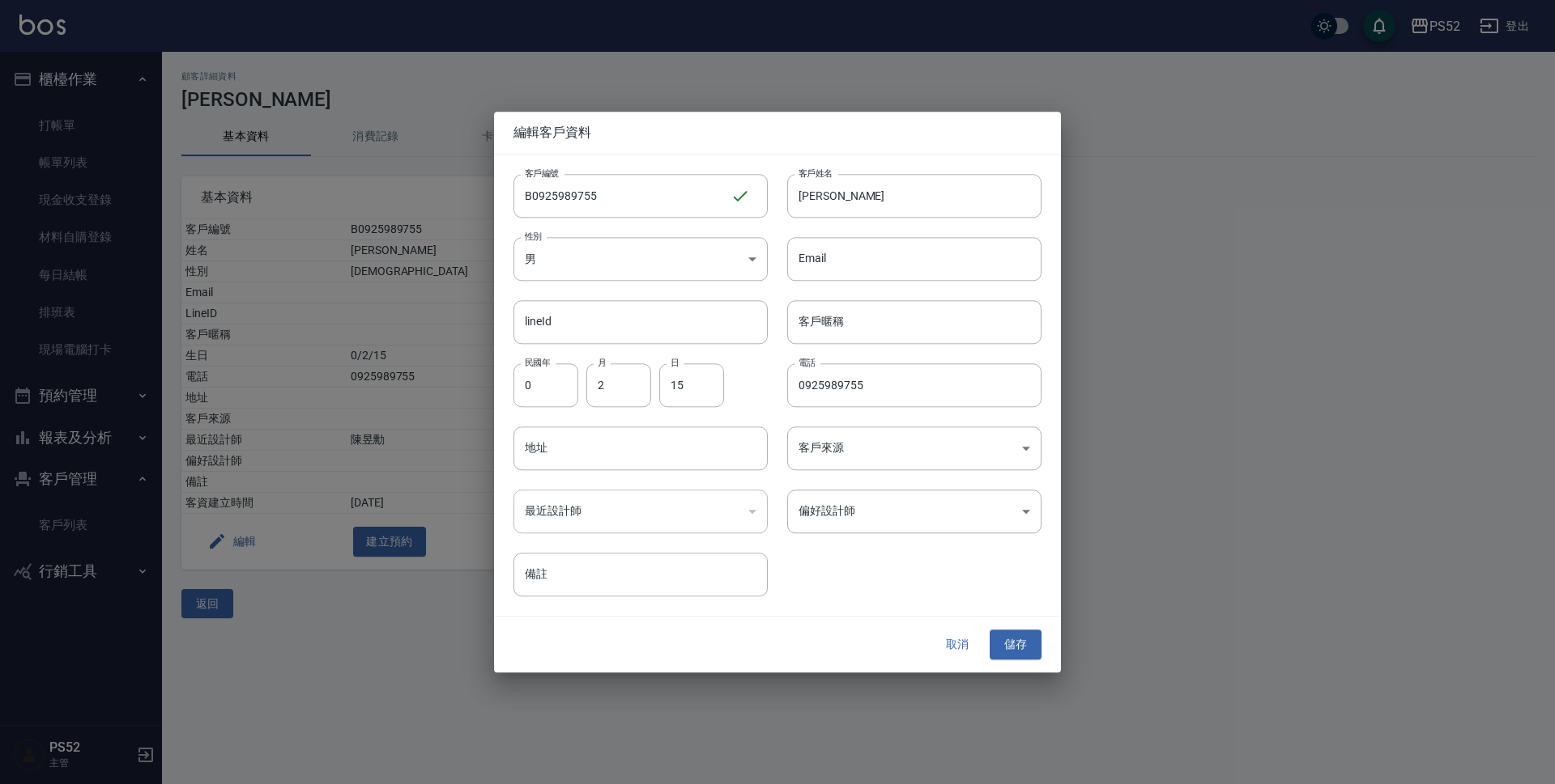
click at [969, 653] on button "取消" at bounding box center [957, 645] width 52 height 30
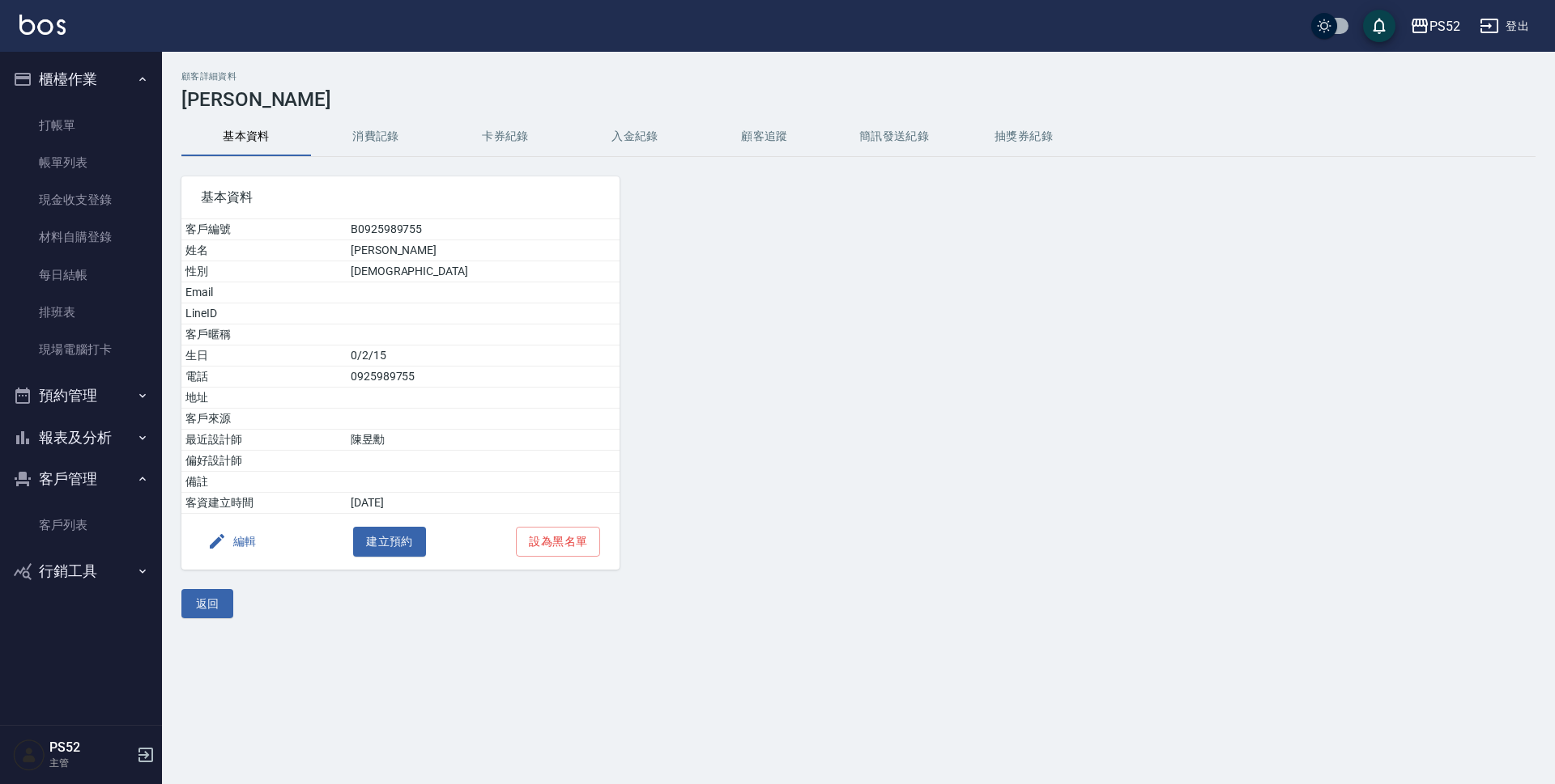
click at [904, 139] on button "簡訊發送紀錄" at bounding box center [894, 137] width 130 height 39
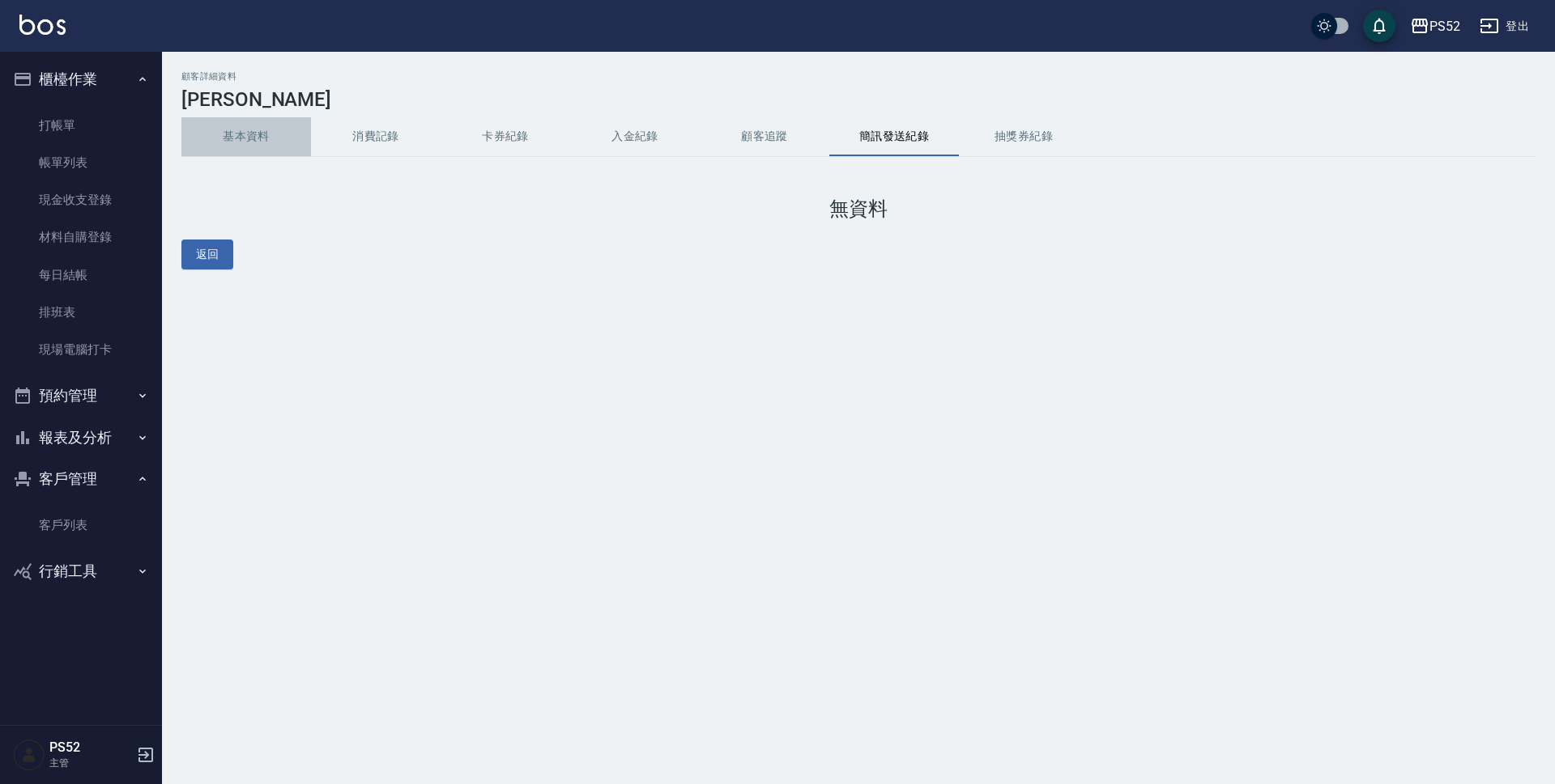
click at [210, 120] on button "基本資料" at bounding box center [247, 137] width 130 height 39
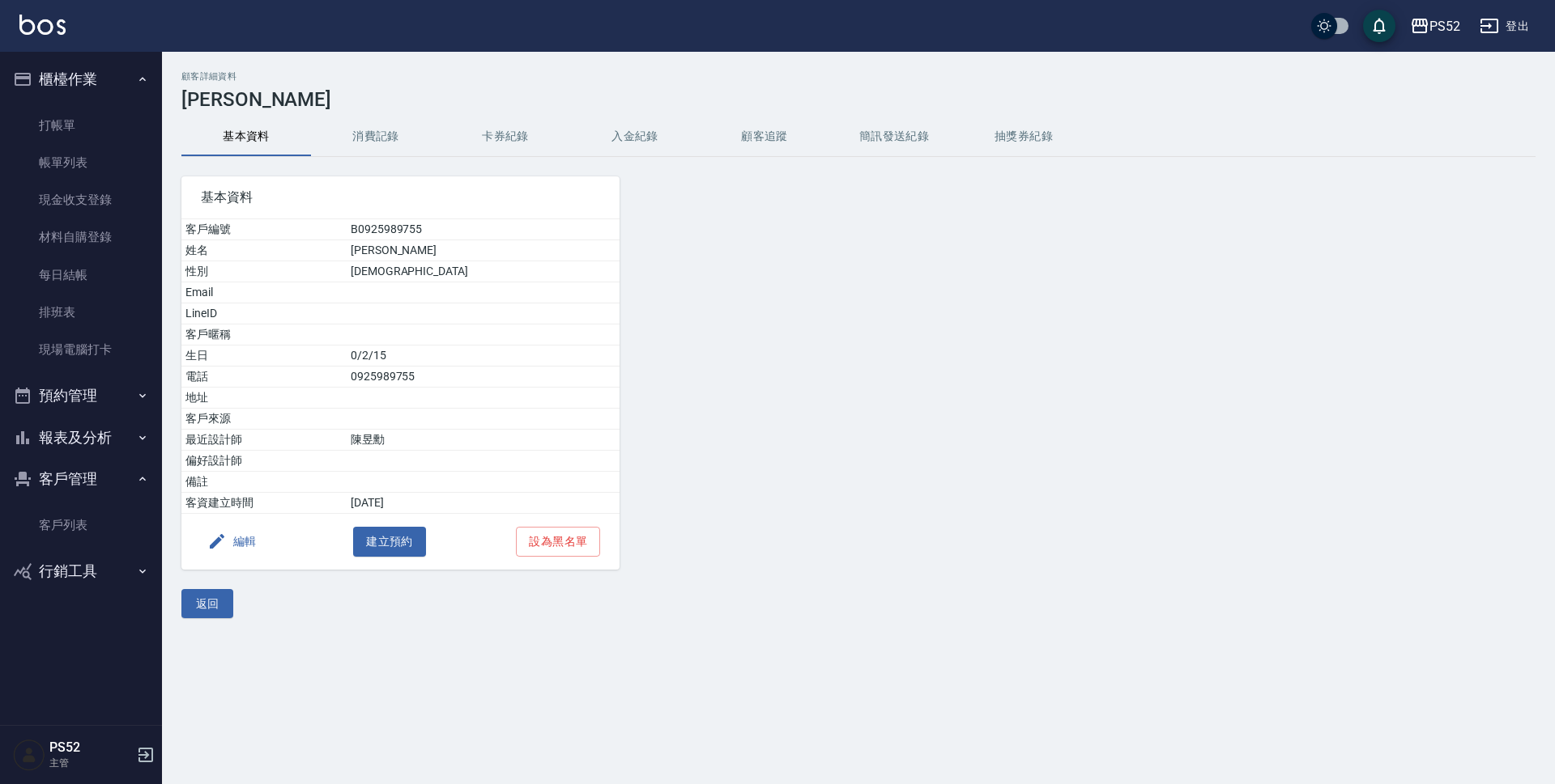
click at [234, 544] on button "編輯" at bounding box center [232, 542] width 62 height 30
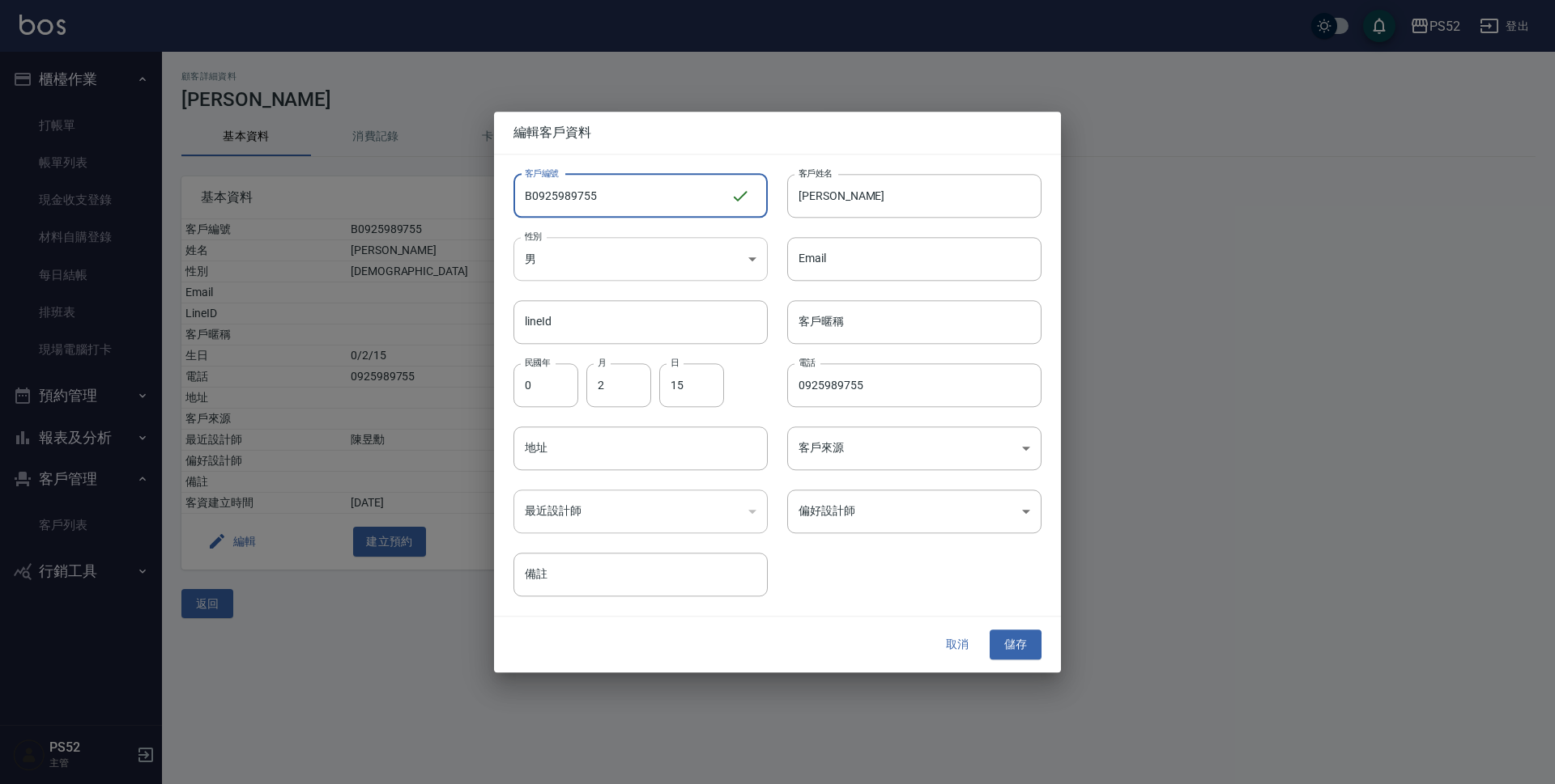
drag, startPoint x: 556, startPoint y: 197, endPoint x: 762, endPoint y: 255, distance: 214.0
click at [762, 255] on div "客戶編號 B0925989755 ​ 客戶編號 客戶姓名 [PERSON_NAME]姓名 性別 男 [DEMOGRAPHIC_DATA] 性別 Email E…" at bounding box center [767, 376] width 548 height 443
type input "B0925377593"
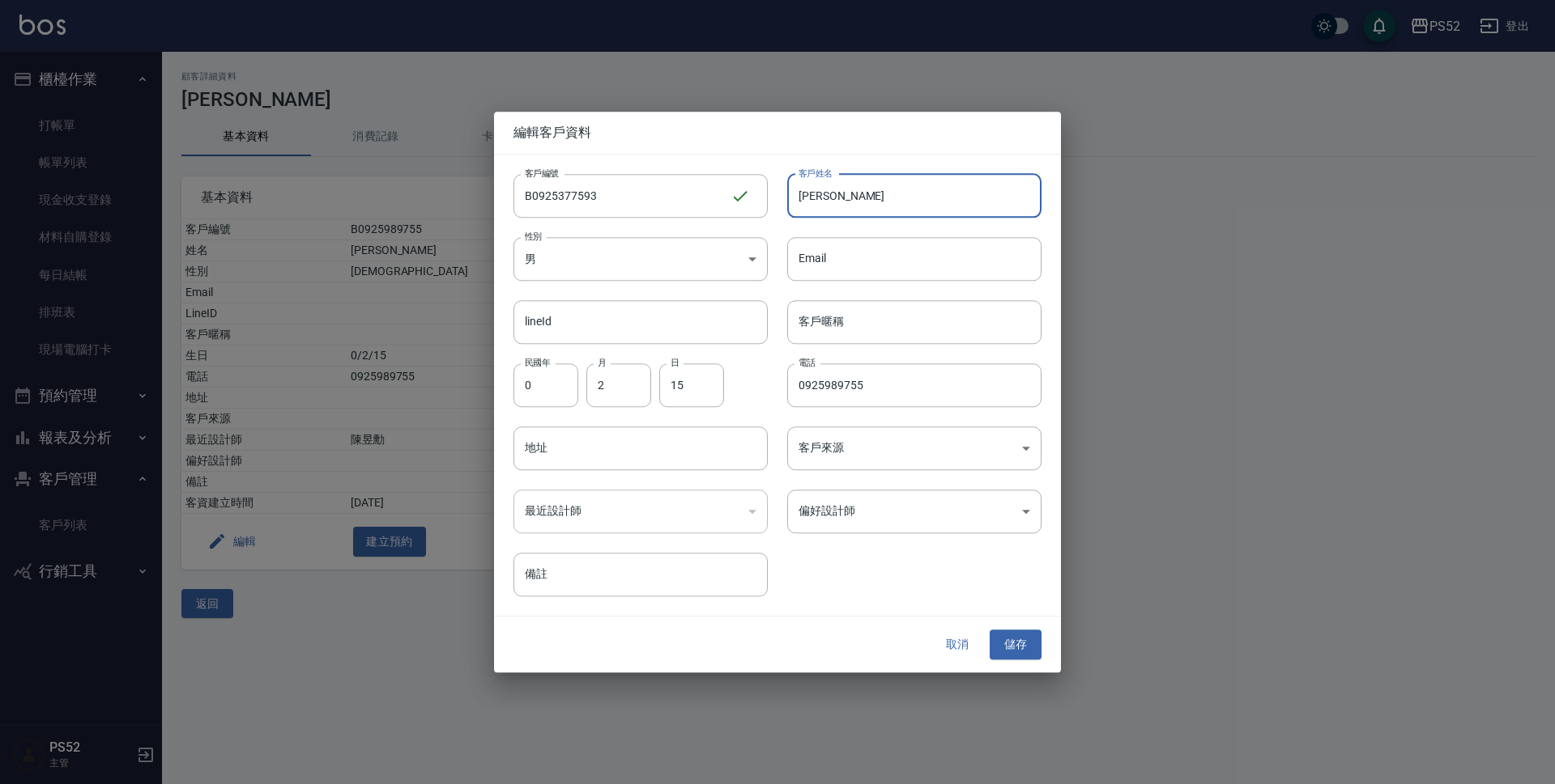
drag, startPoint x: 876, startPoint y: 195, endPoint x: 699, endPoint y: 169, distance: 178.9
click at [699, 169] on div "客戶編號 B0925377593 ​ 客戶編號 客戶姓名 [PERSON_NAME]姓名 性別 男 [DEMOGRAPHIC_DATA] 性別 Email E…" at bounding box center [767, 376] width 548 height 443
type input "來"
type input "[PERSON_NAME]"
click at [649, 253] on body "PS52 登出 櫃檯作業 打帳單 帳單列表 現金收支登錄 材料自購登錄 每日結帳 排班表 現場電腦打卡 預約管理 預約管理 單日預約紀錄 單週預約紀錄 報表及…" at bounding box center [777, 392] width 1555 height 784
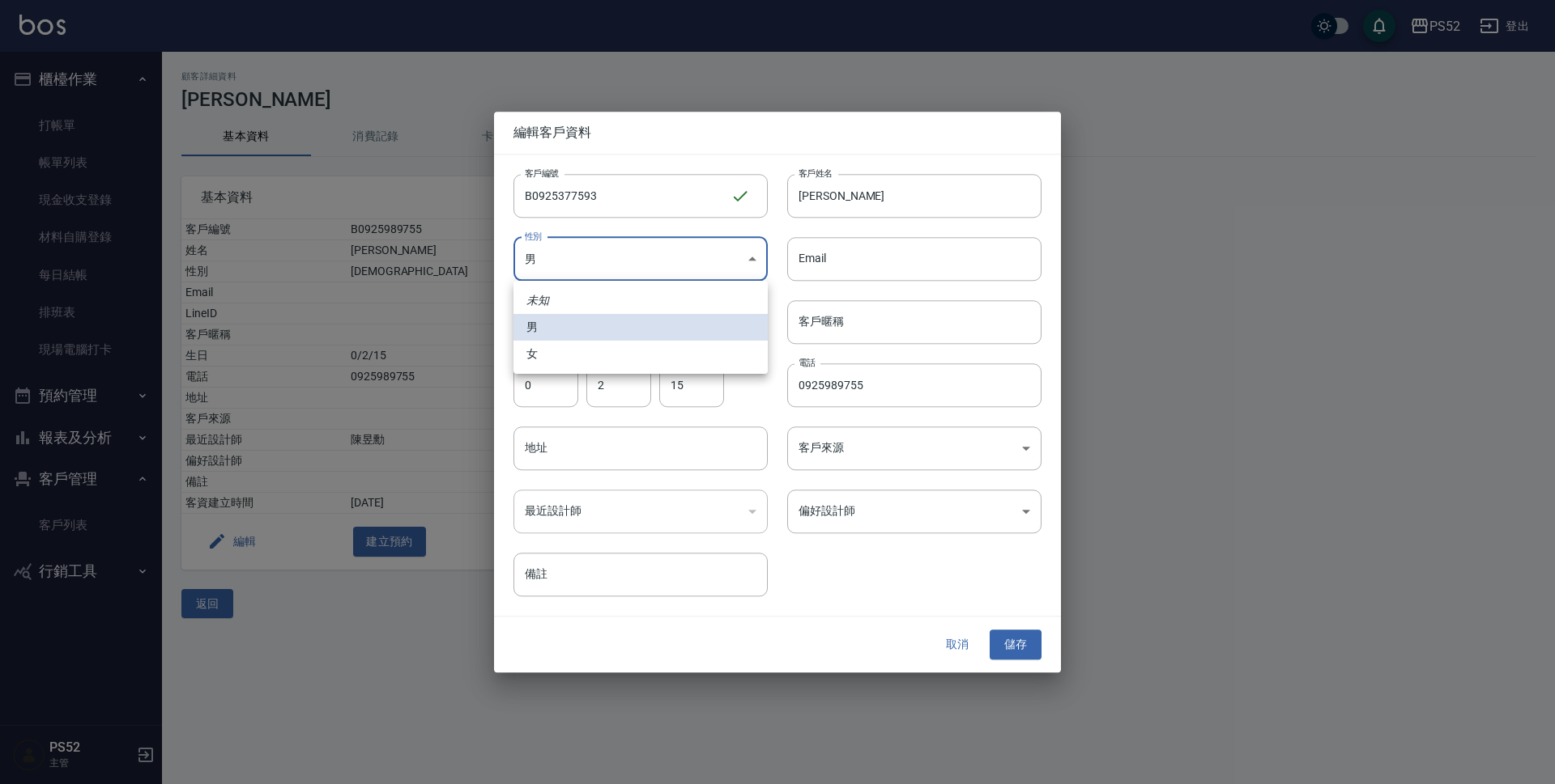
click at [642, 346] on li "女" at bounding box center [640, 353] width 254 height 27
type input "[DEMOGRAPHIC_DATA]"
click at [552, 396] on input "0" at bounding box center [546, 385] width 65 height 44
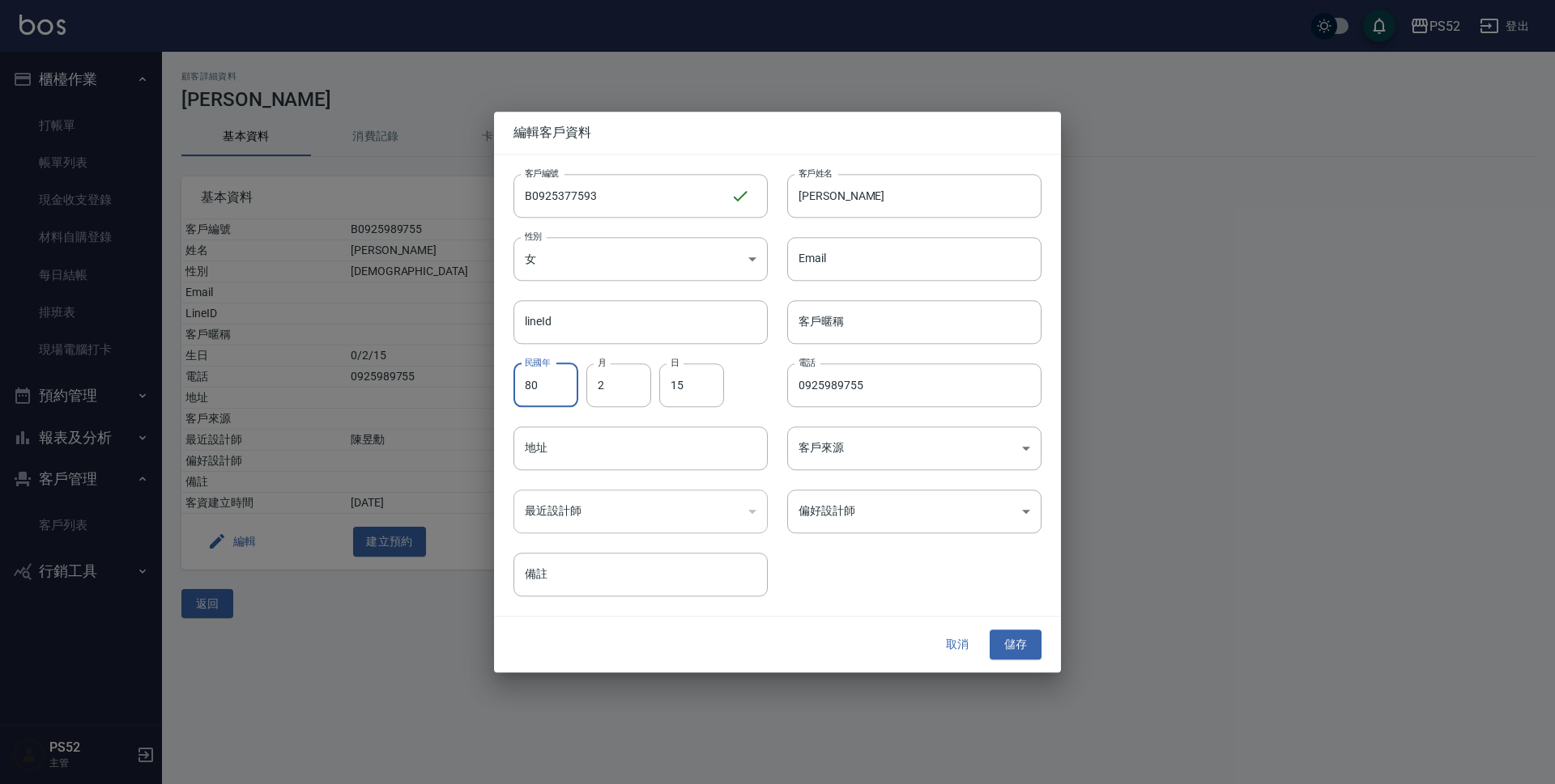
type input "80"
type input "11"
type input "19"
drag, startPoint x: 917, startPoint y: 386, endPoint x: 826, endPoint y: 389, distance: 91.0
click at [826, 389] on input "0925989755" at bounding box center [913, 385] width 254 height 44
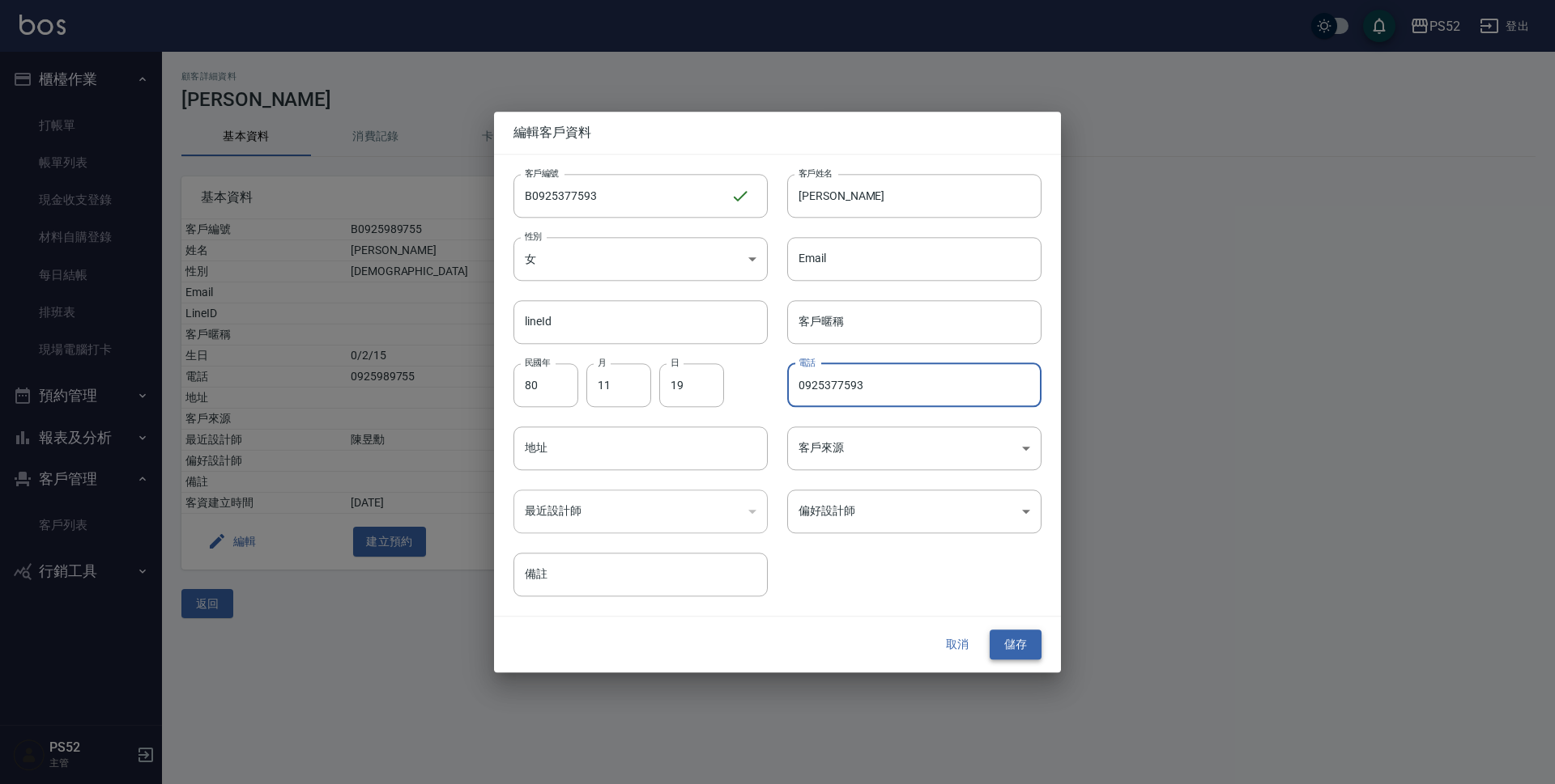
type input "0925377593"
click at [1030, 648] on button "儲存" at bounding box center [1016, 645] width 52 height 30
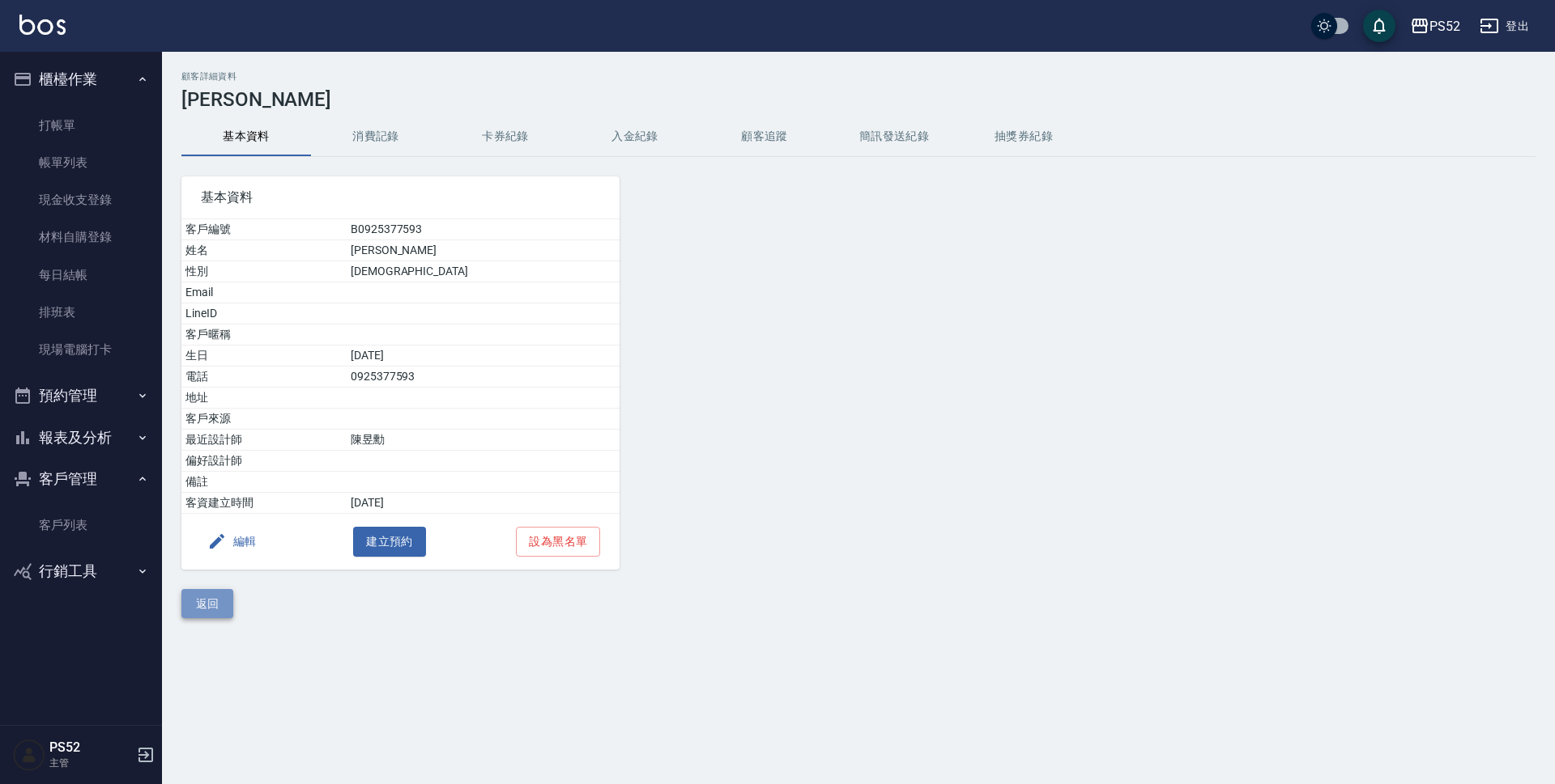
click at [214, 611] on button "返回" at bounding box center [208, 604] width 52 height 30
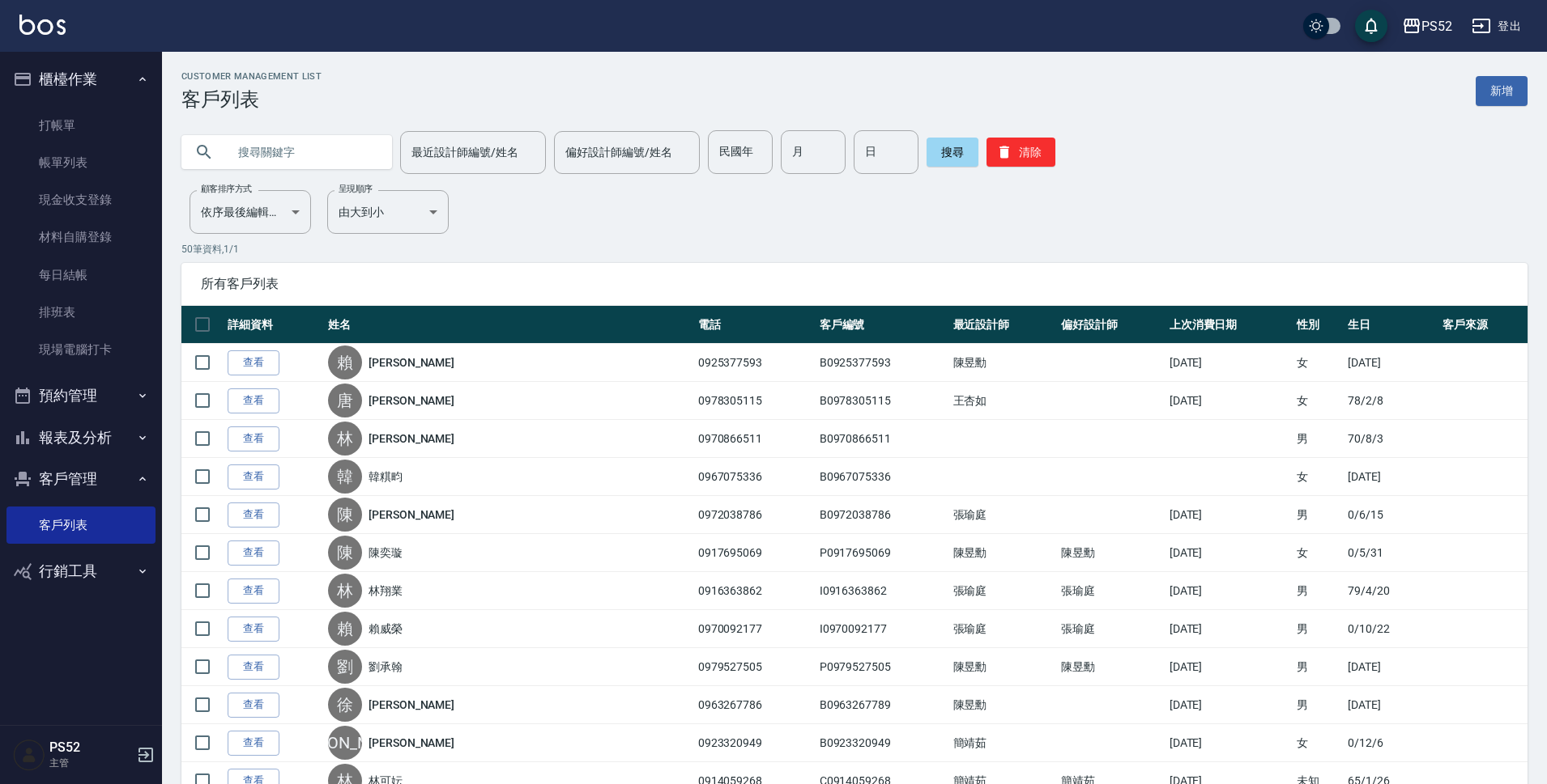
click at [291, 159] on input "text" at bounding box center [303, 152] width 153 height 44
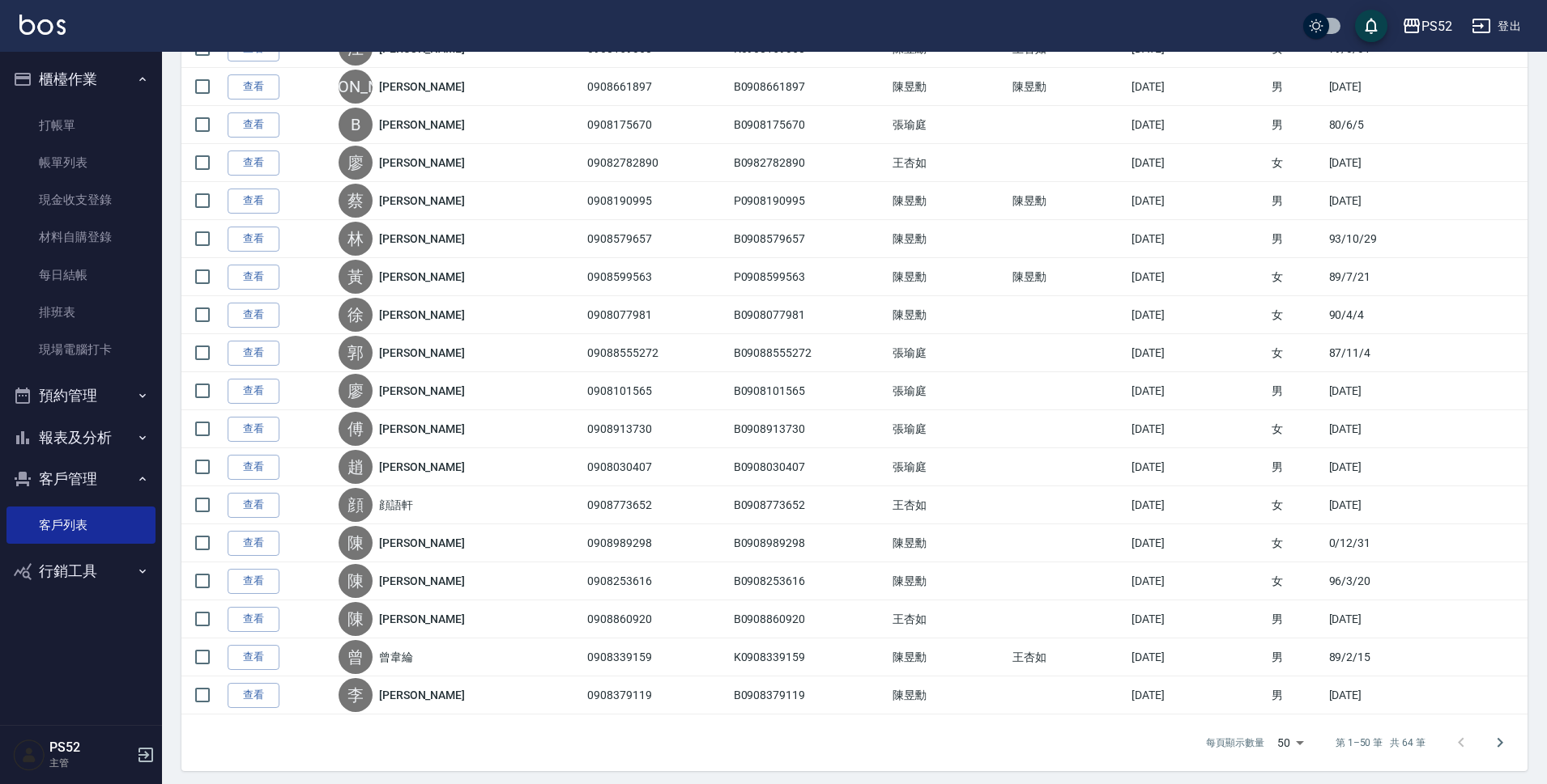
scroll to position [1538, 0]
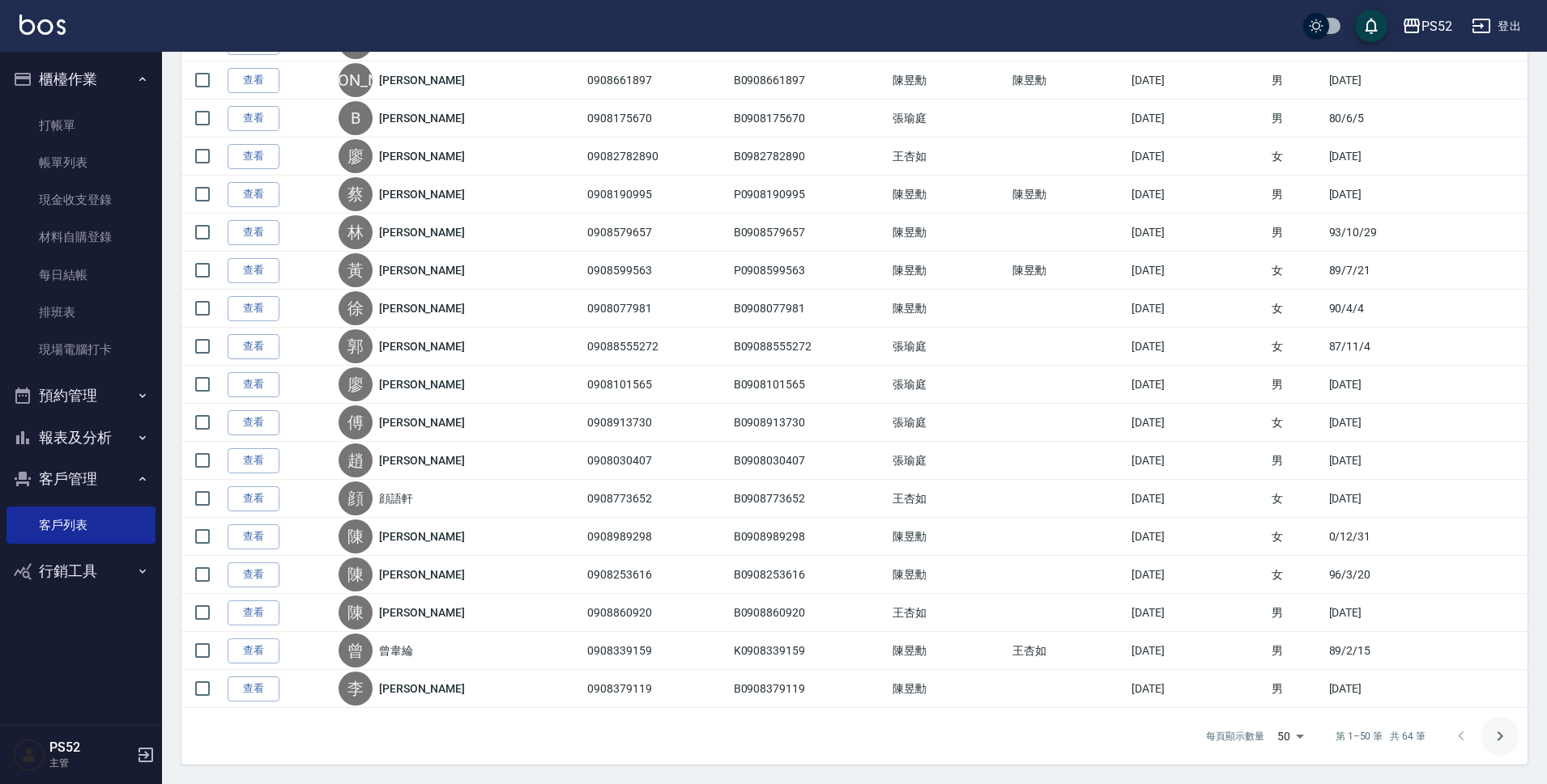
click at [1498, 734] on icon "Go to next page" at bounding box center [1500, 736] width 19 height 19
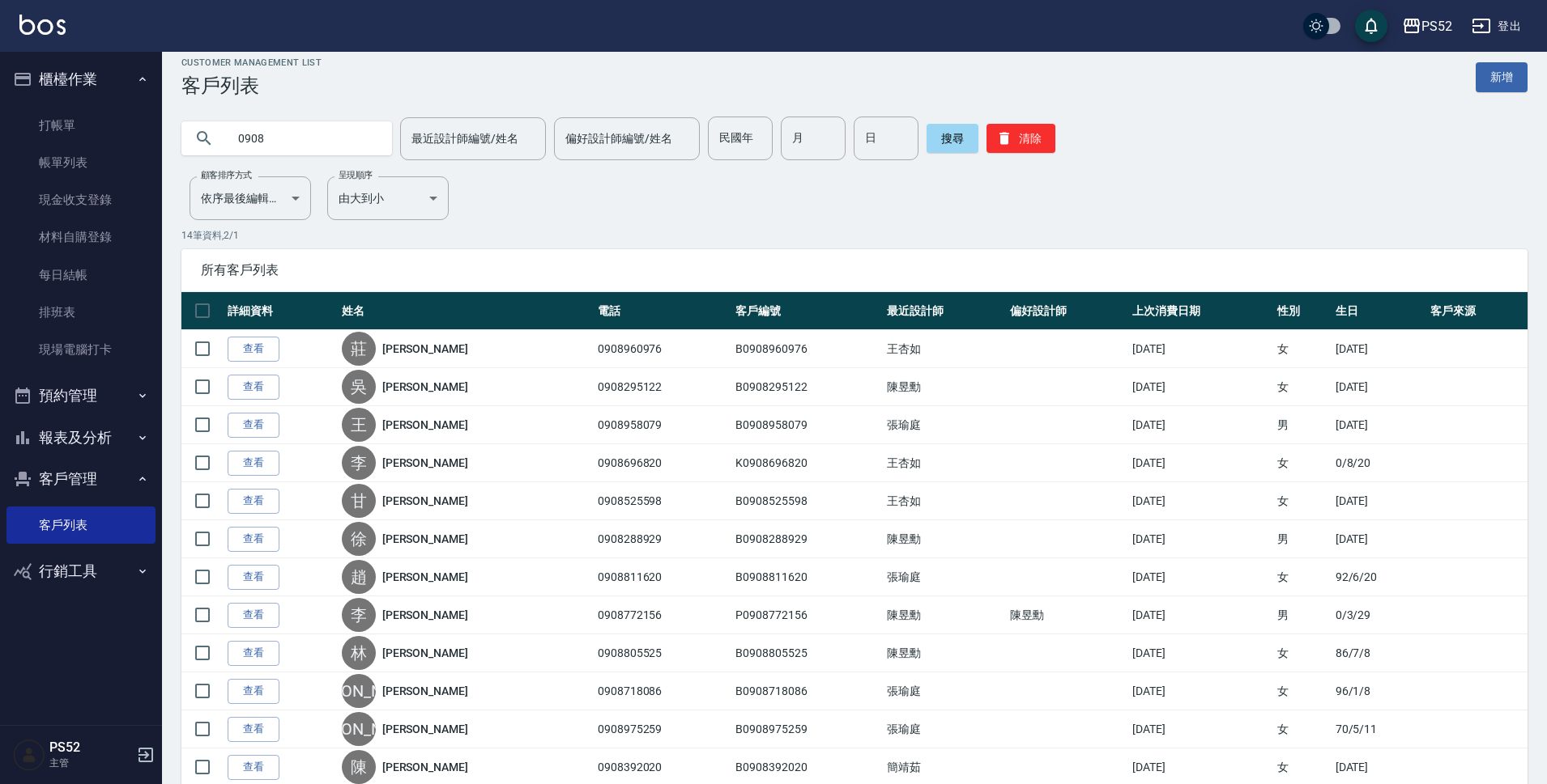
scroll to position [0, 0]
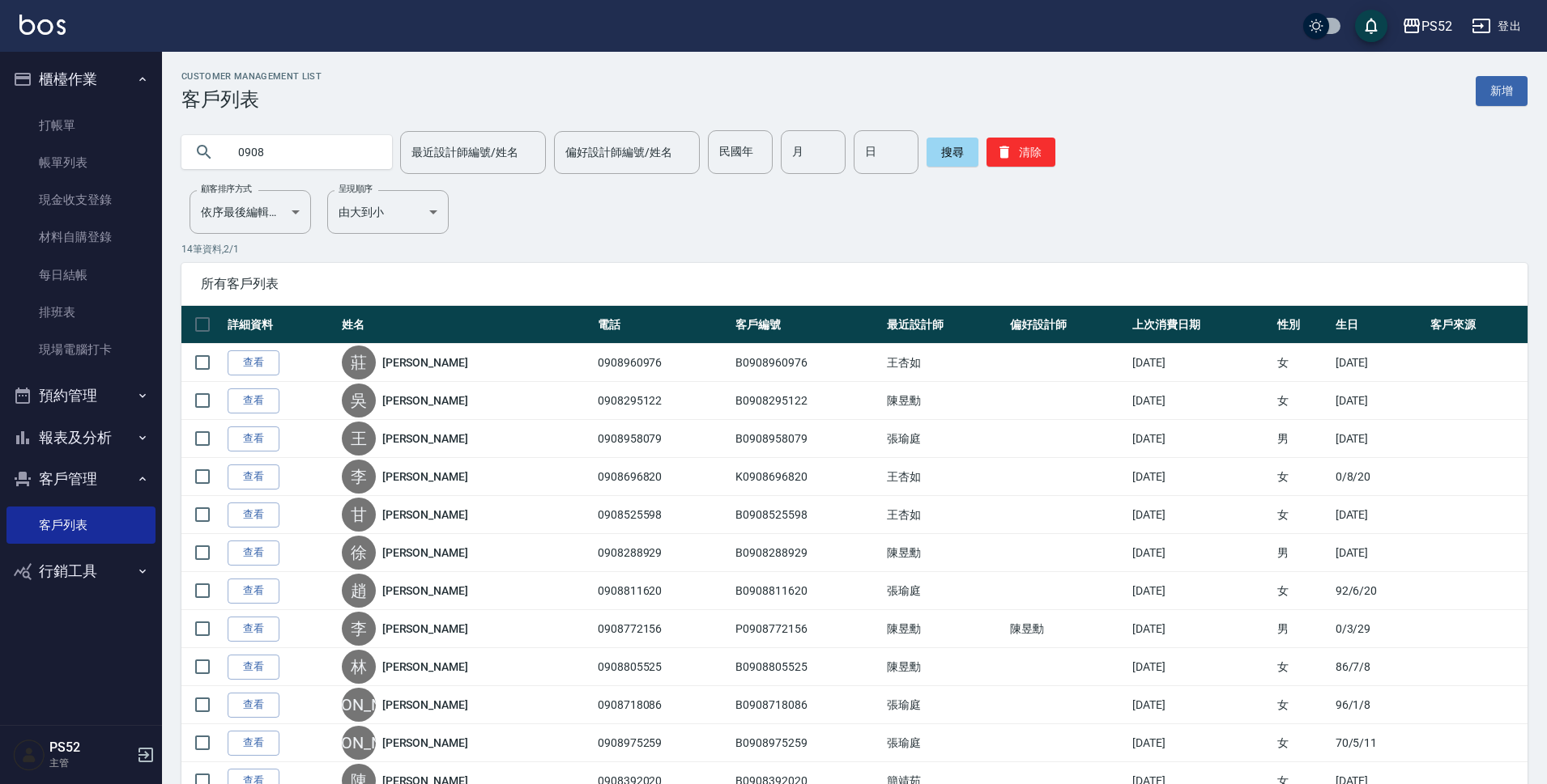
drag, startPoint x: 307, startPoint y: 148, endPoint x: 168, endPoint y: 150, distance: 139.0
click at [168, 150] on div "0908 最近設計師編號/姓名 最近設計師編號/姓名 偏好設計師編號/姓名 偏好設計師編號/姓名 民國年 民國年 月 月 日 日 搜尋 清除" at bounding box center [844, 143] width 1365 height 63
type input "兆"
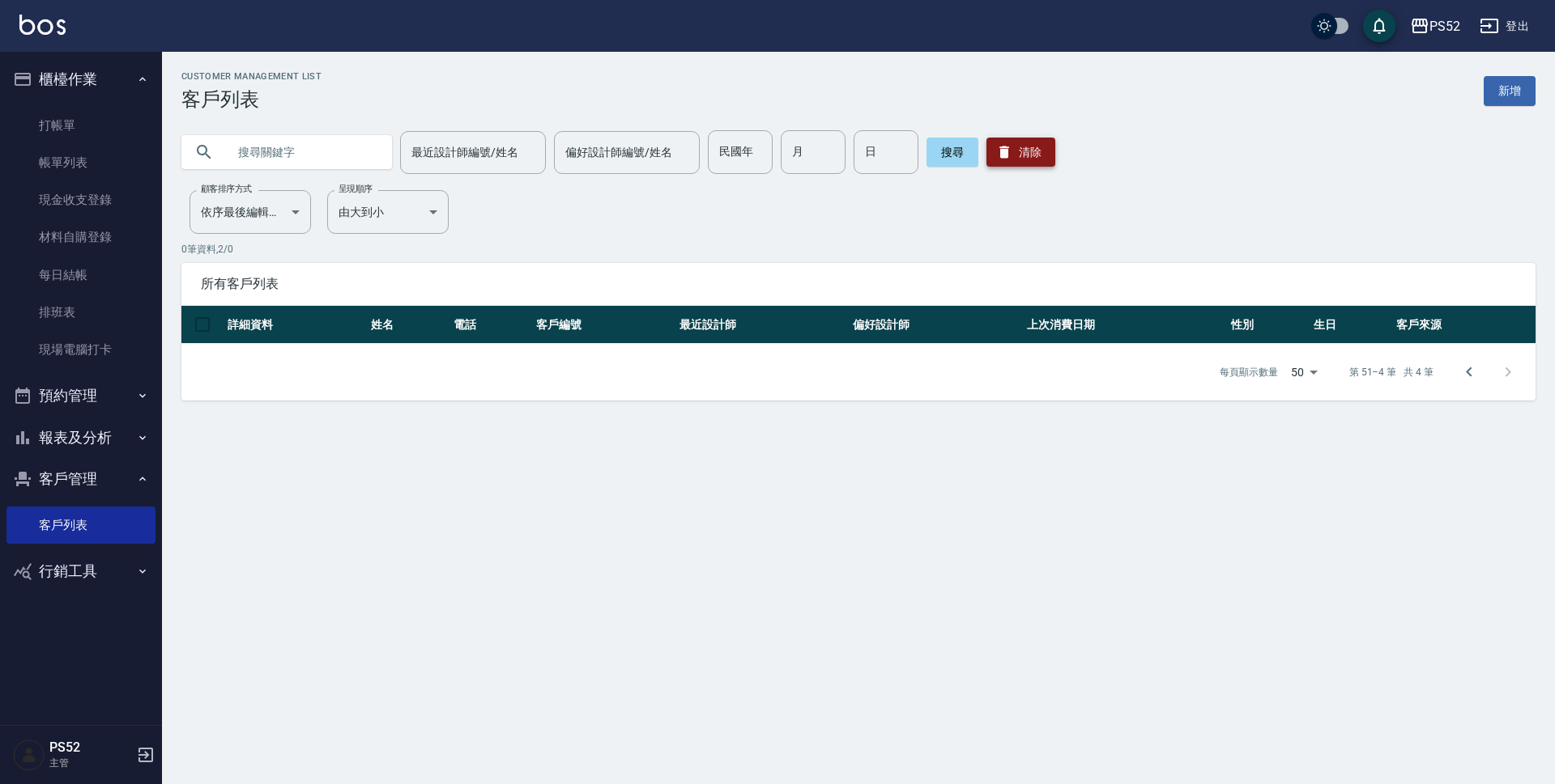
click at [1001, 151] on icon "button" at bounding box center [1004, 152] width 10 height 12
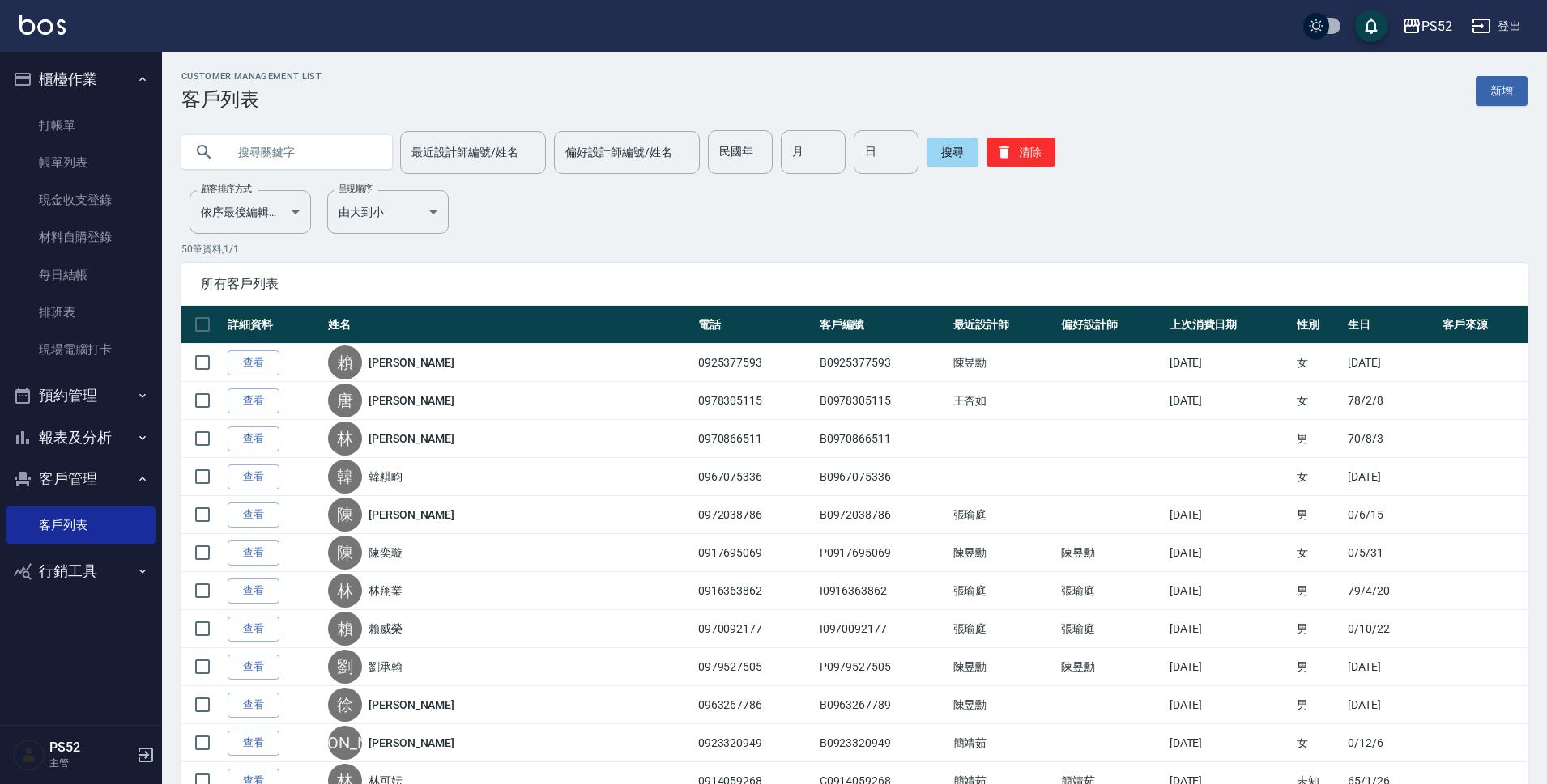
click at [256, 145] on input "text" at bounding box center [303, 152] width 153 height 44
type input "兆"
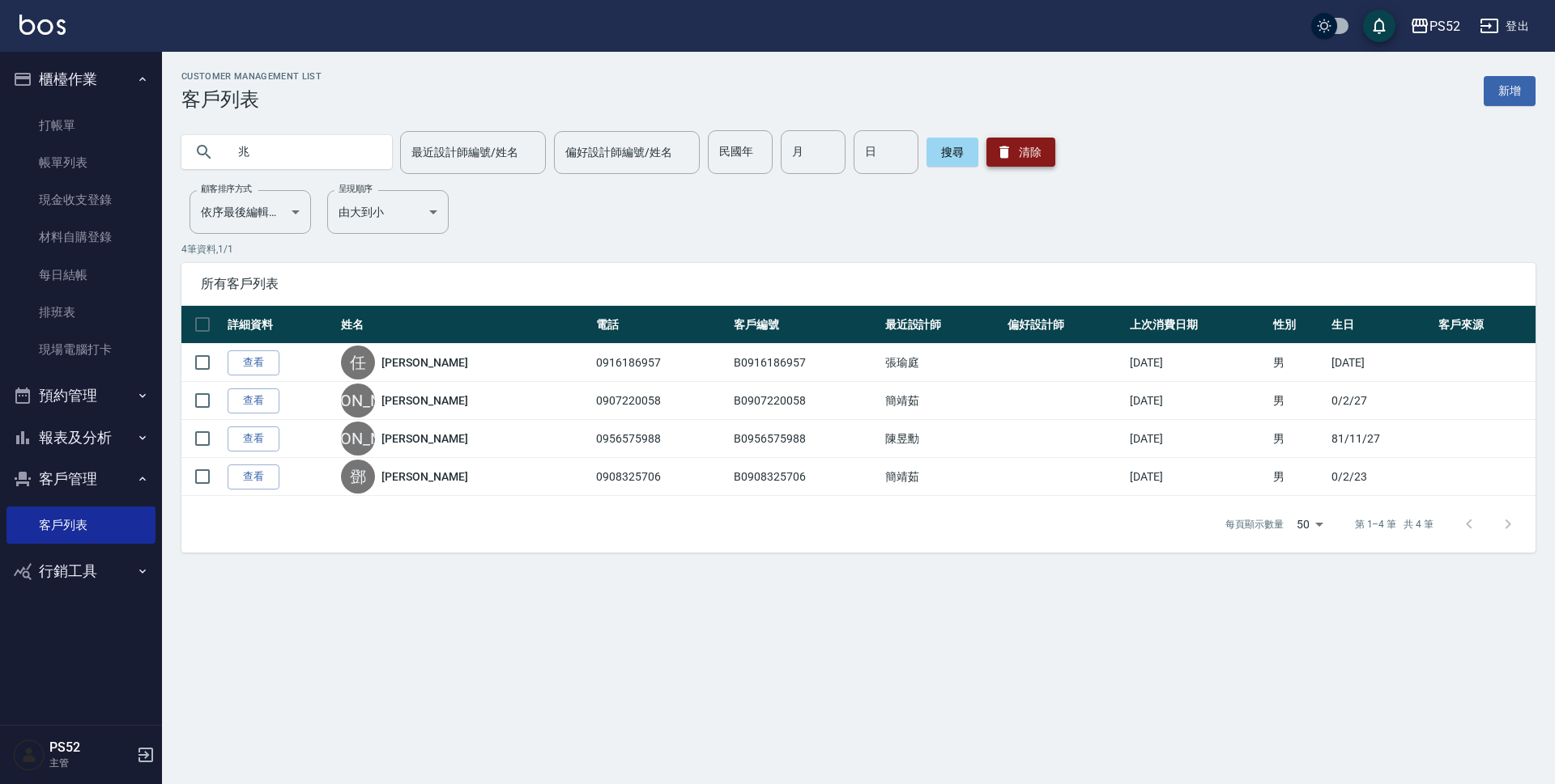
click at [1042, 152] on button "清除" at bounding box center [1020, 152] width 69 height 29
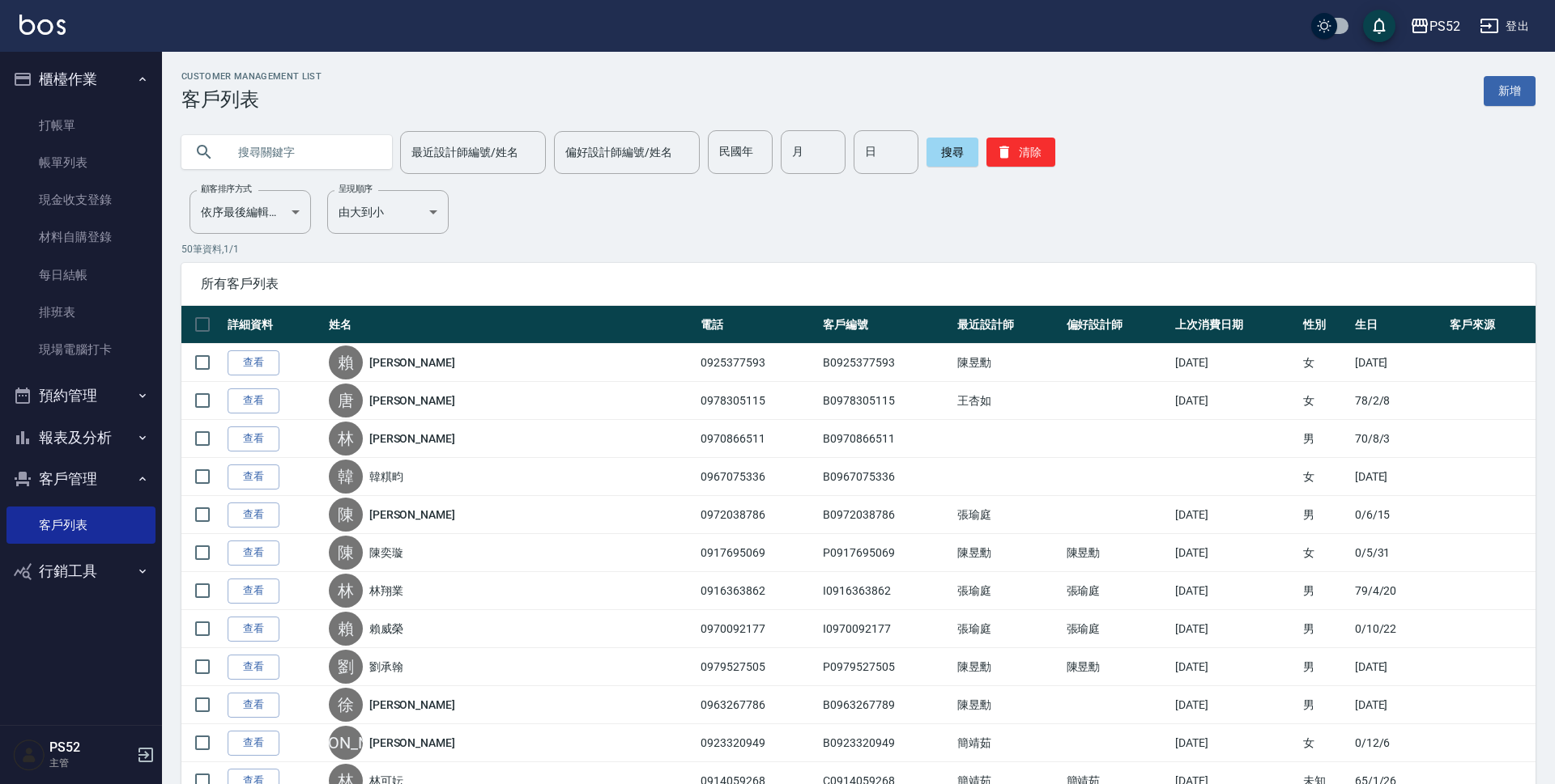
click at [333, 147] on input "text" at bounding box center [303, 152] width 152 height 44
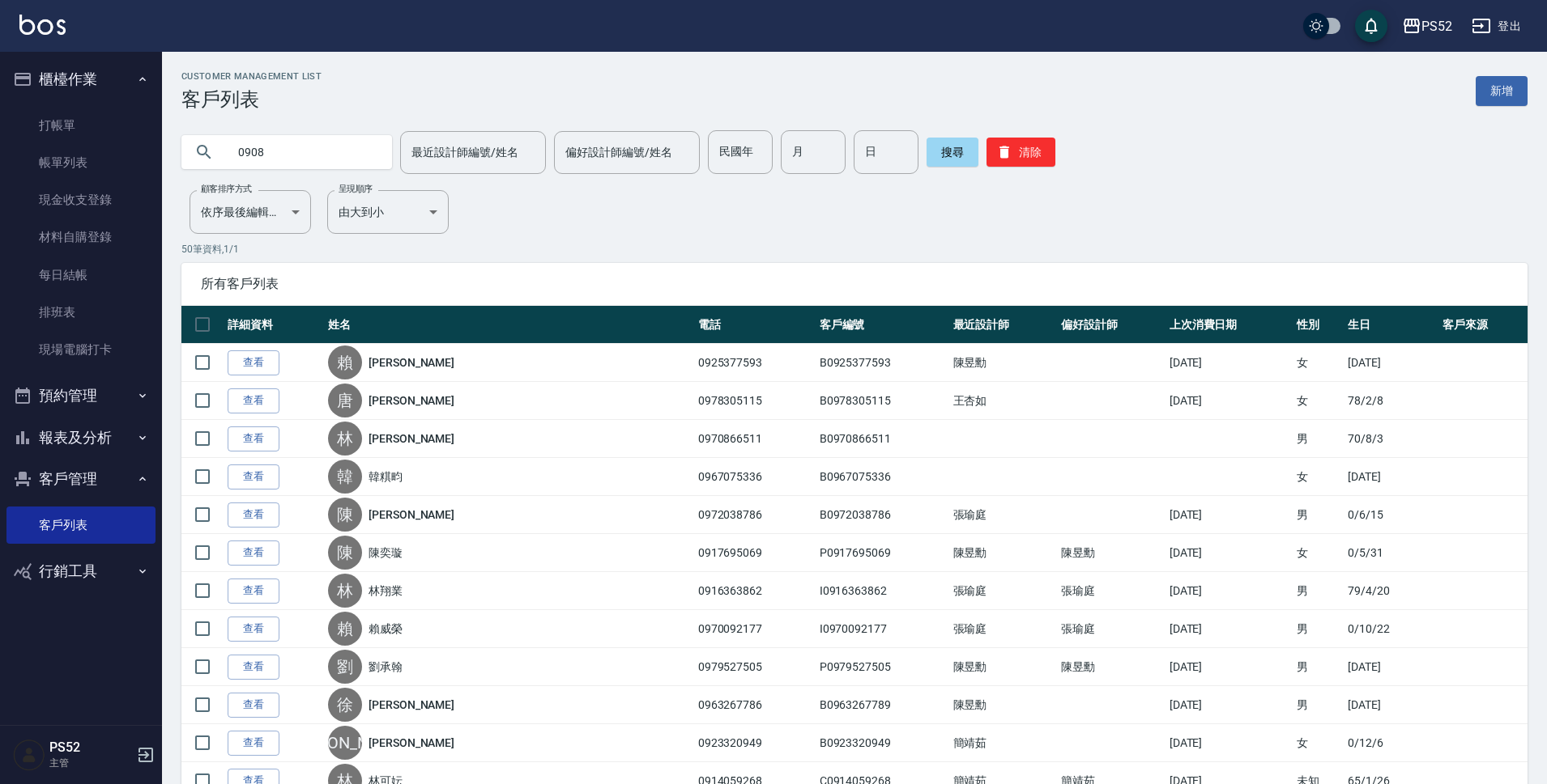
type input "0908"
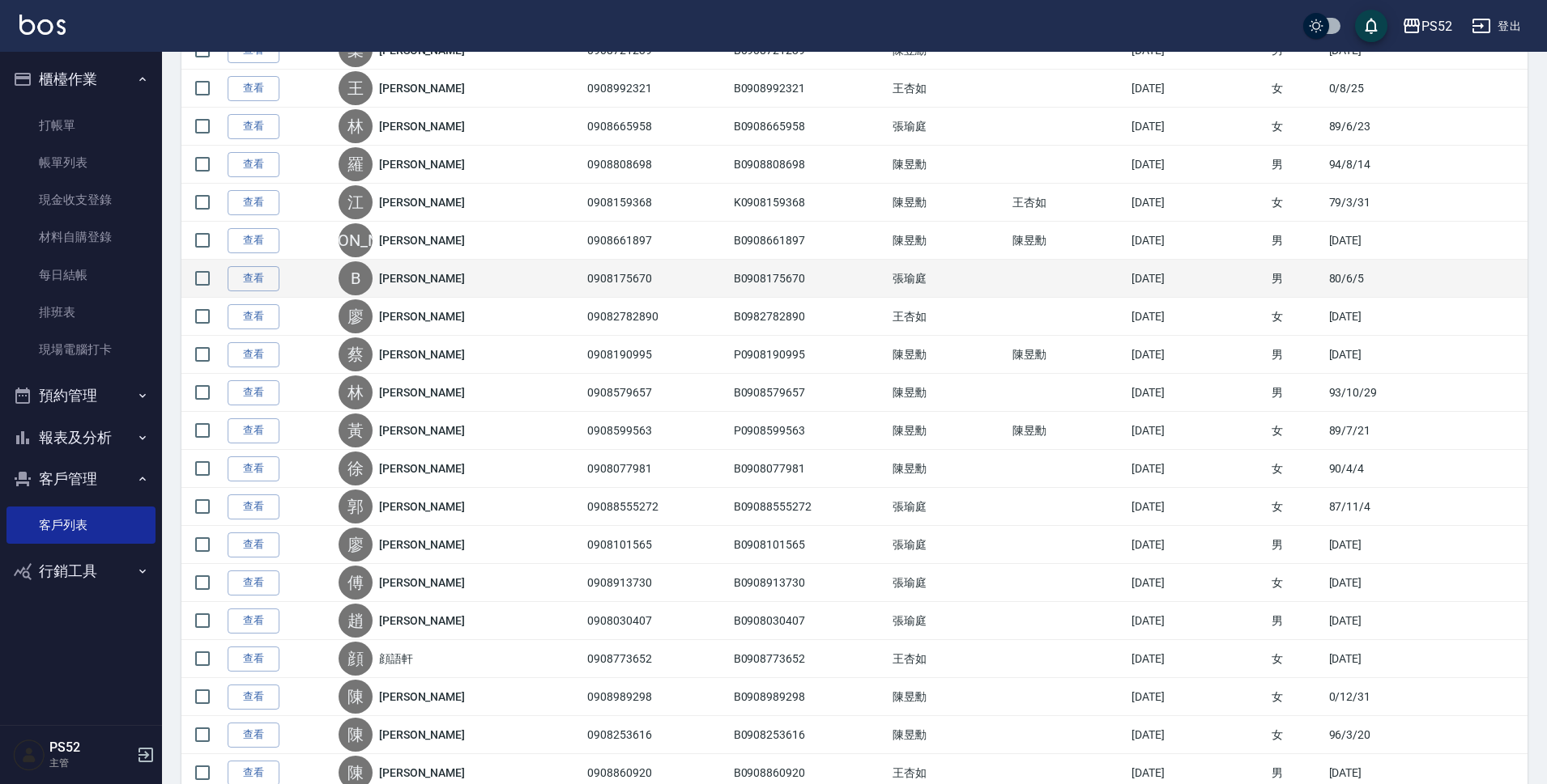
scroll to position [1538, 0]
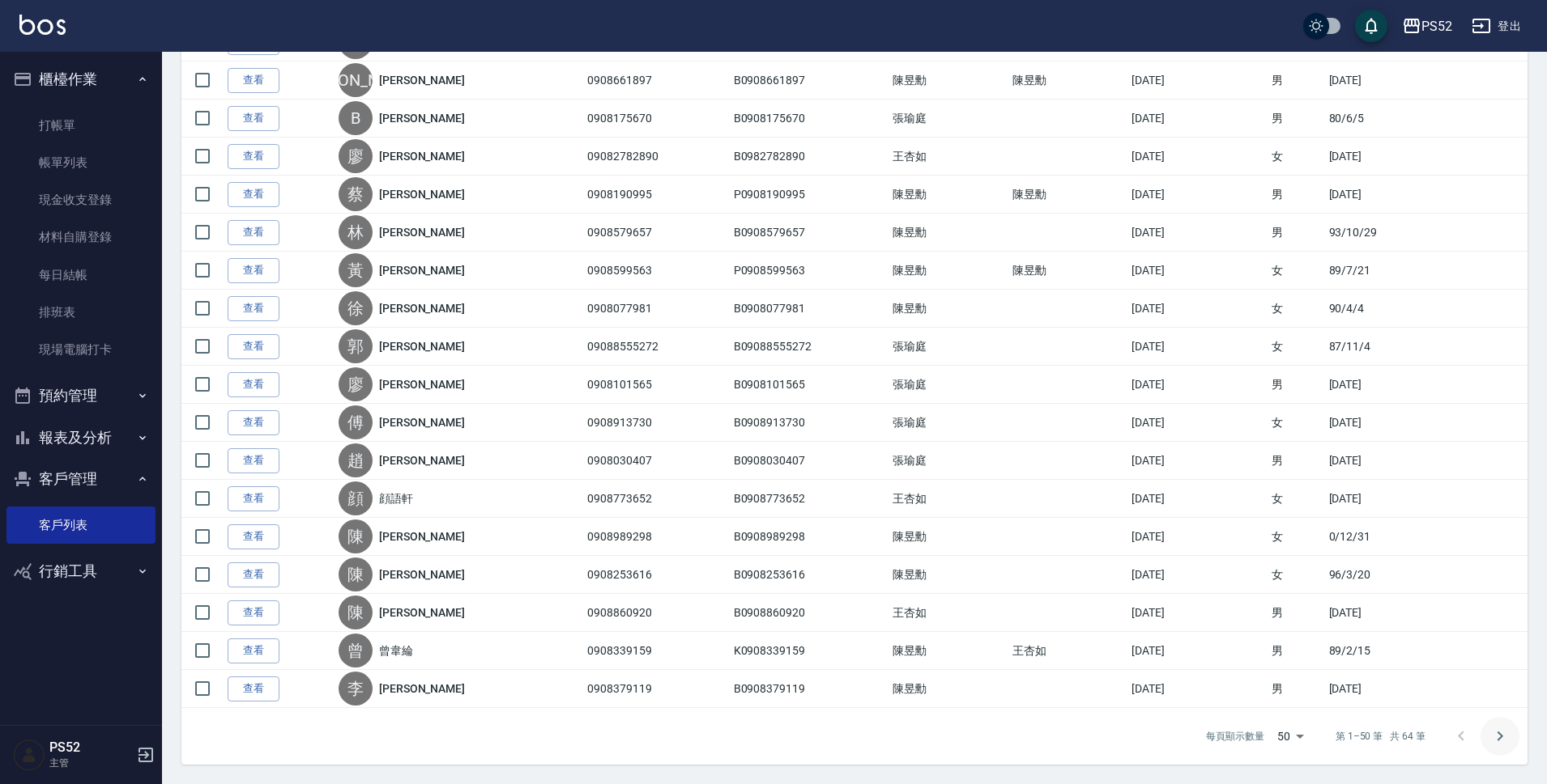
click at [1481, 743] on button "Go to next page" at bounding box center [1500, 736] width 39 height 39
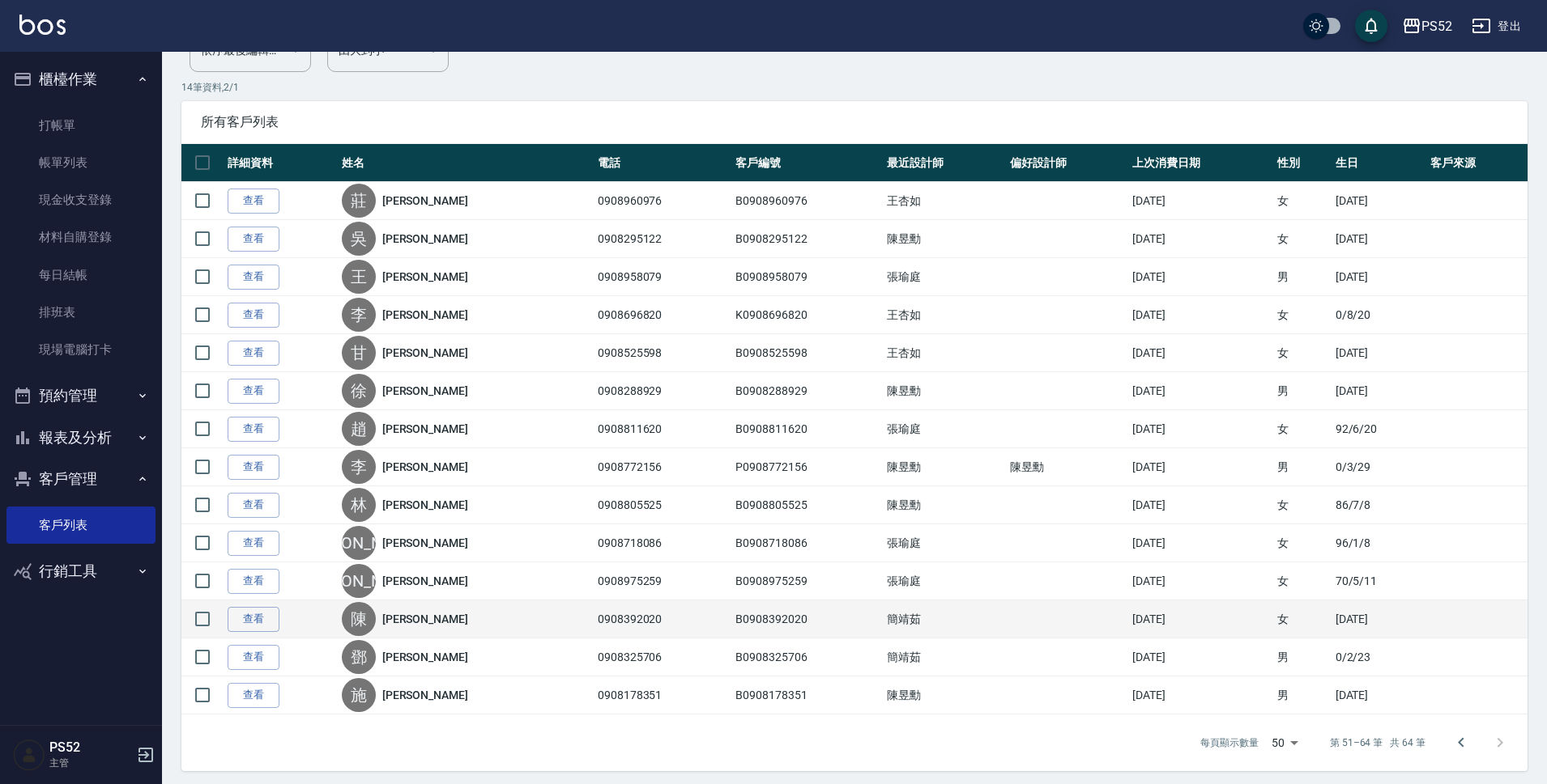
scroll to position [169, 0]
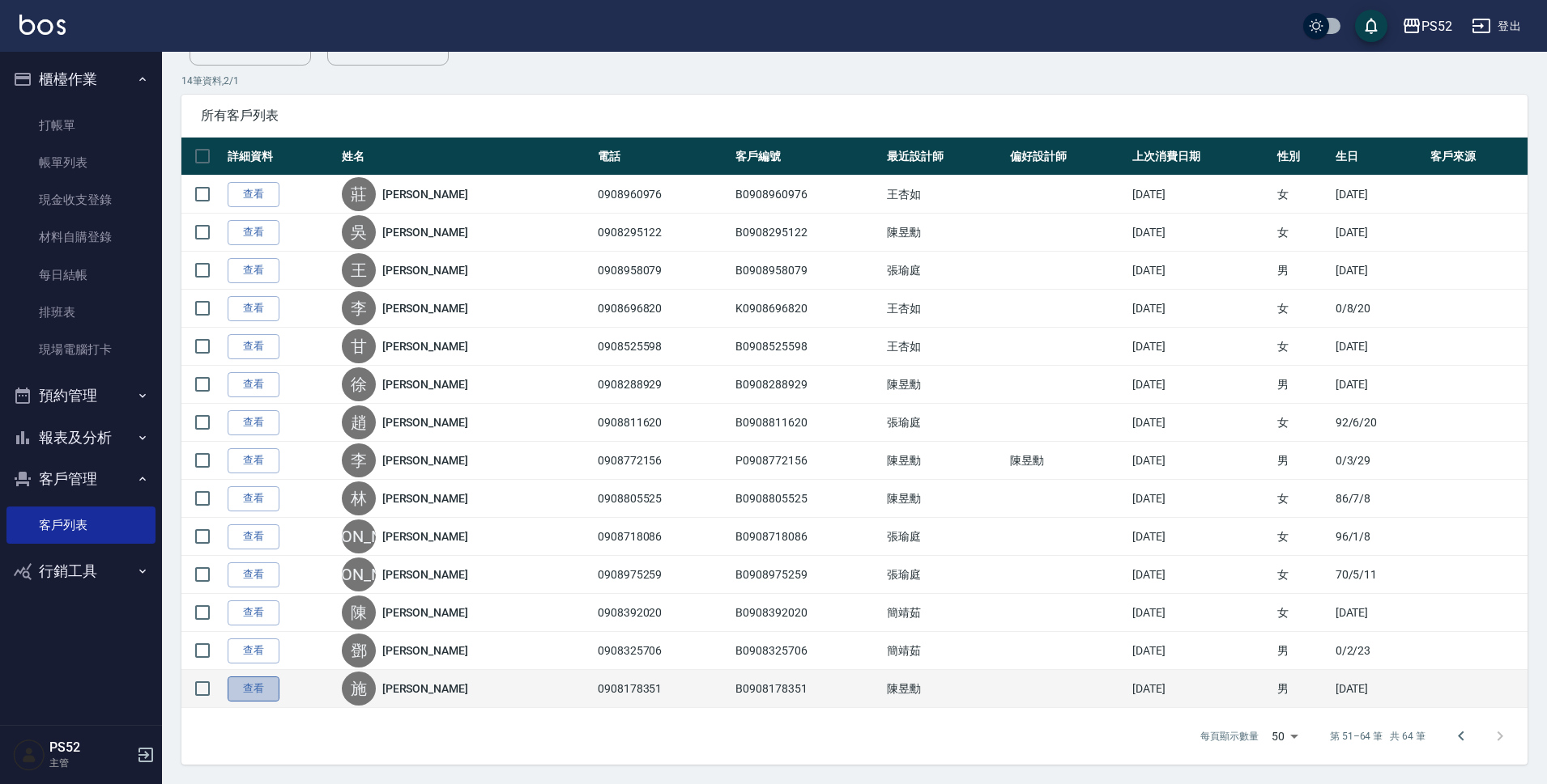
click at [256, 690] on link "查看" at bounding box center [254, 689] width 52 height 25
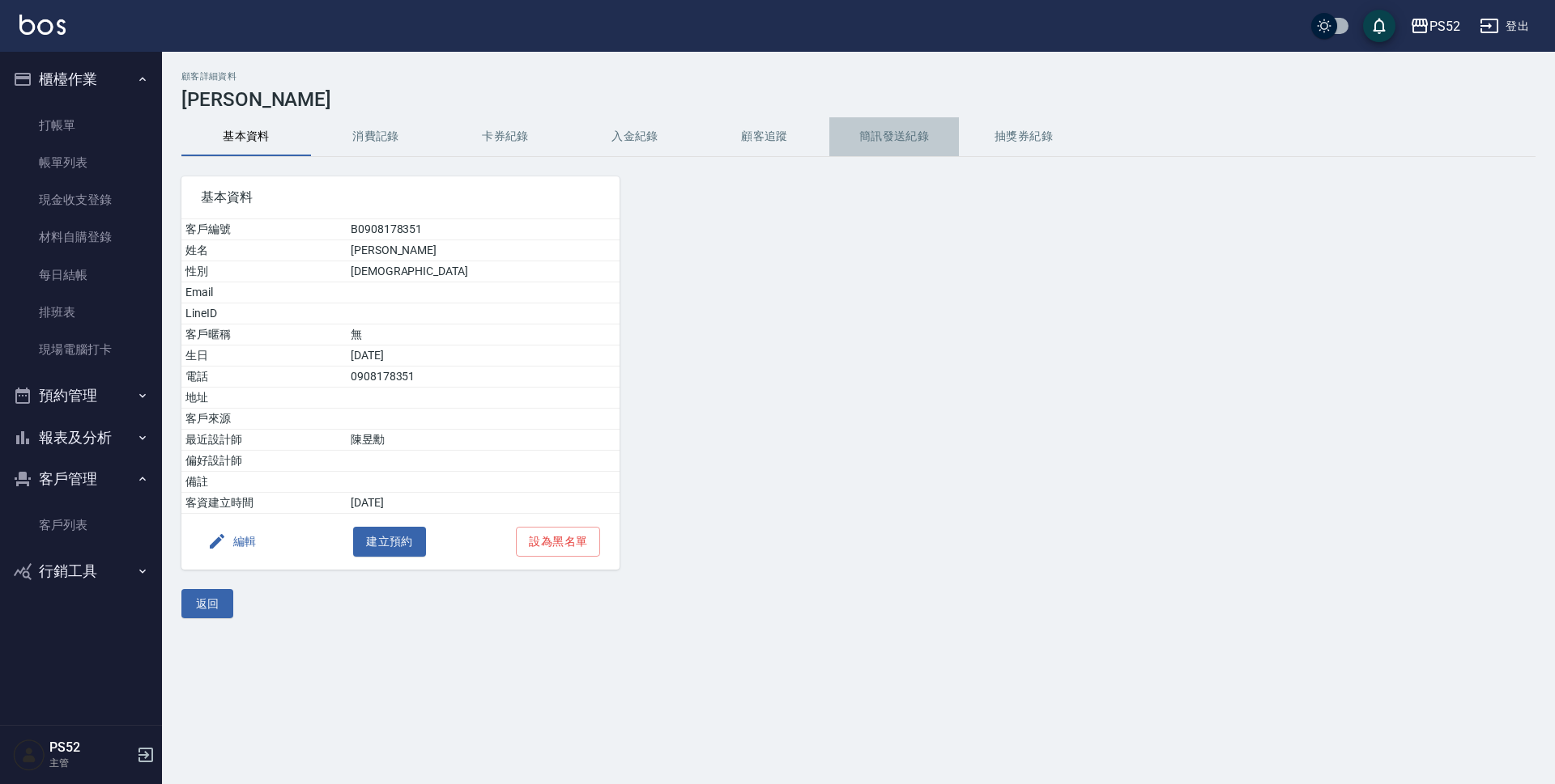
click at [874, 135] on button "簡訊發送紀錄" at bounding box center [894, 137] width 130 height 39
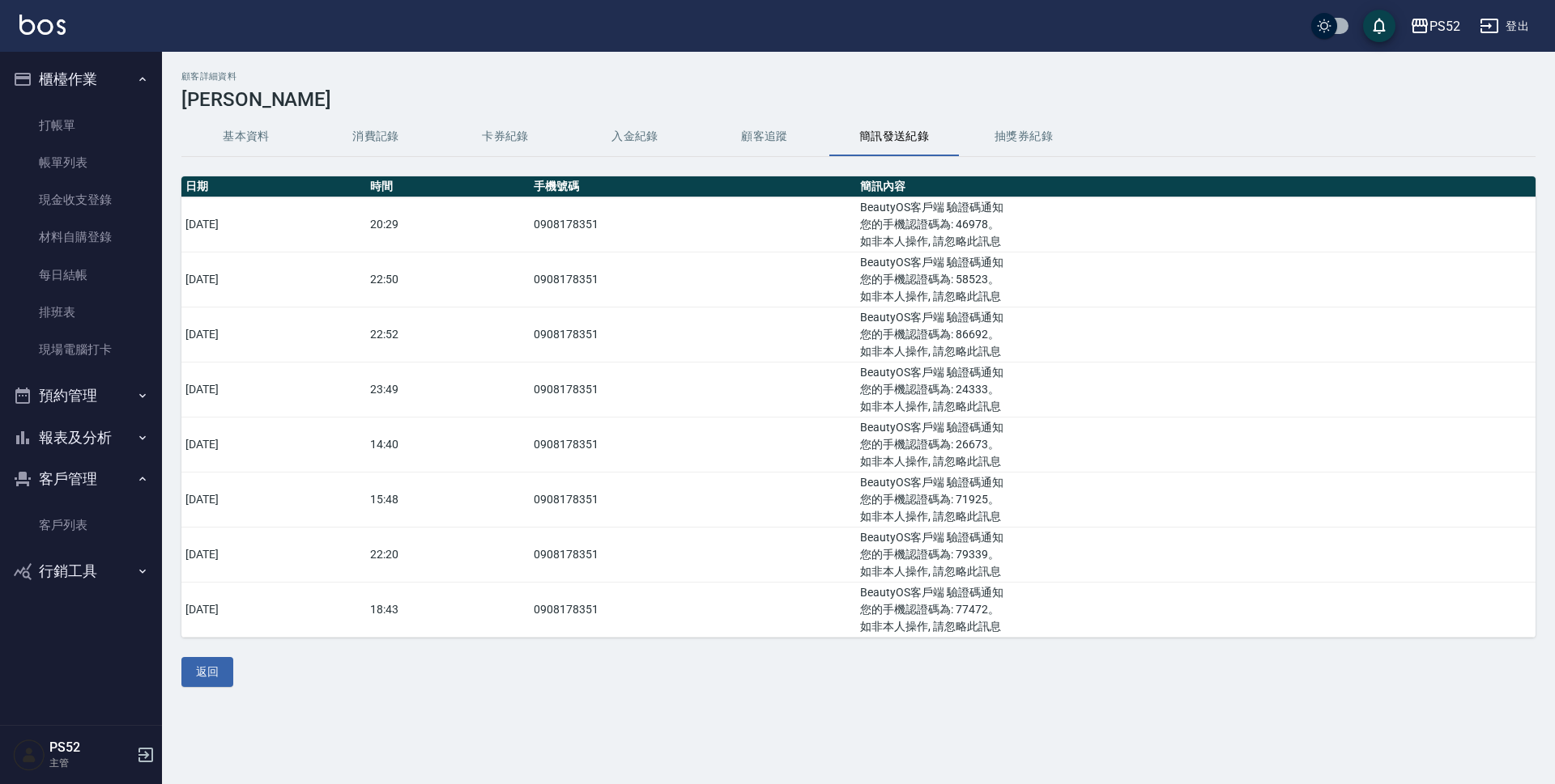
click at [256, 137] on button "基本資料" at bounding box center [247, 137] width 130 height 39
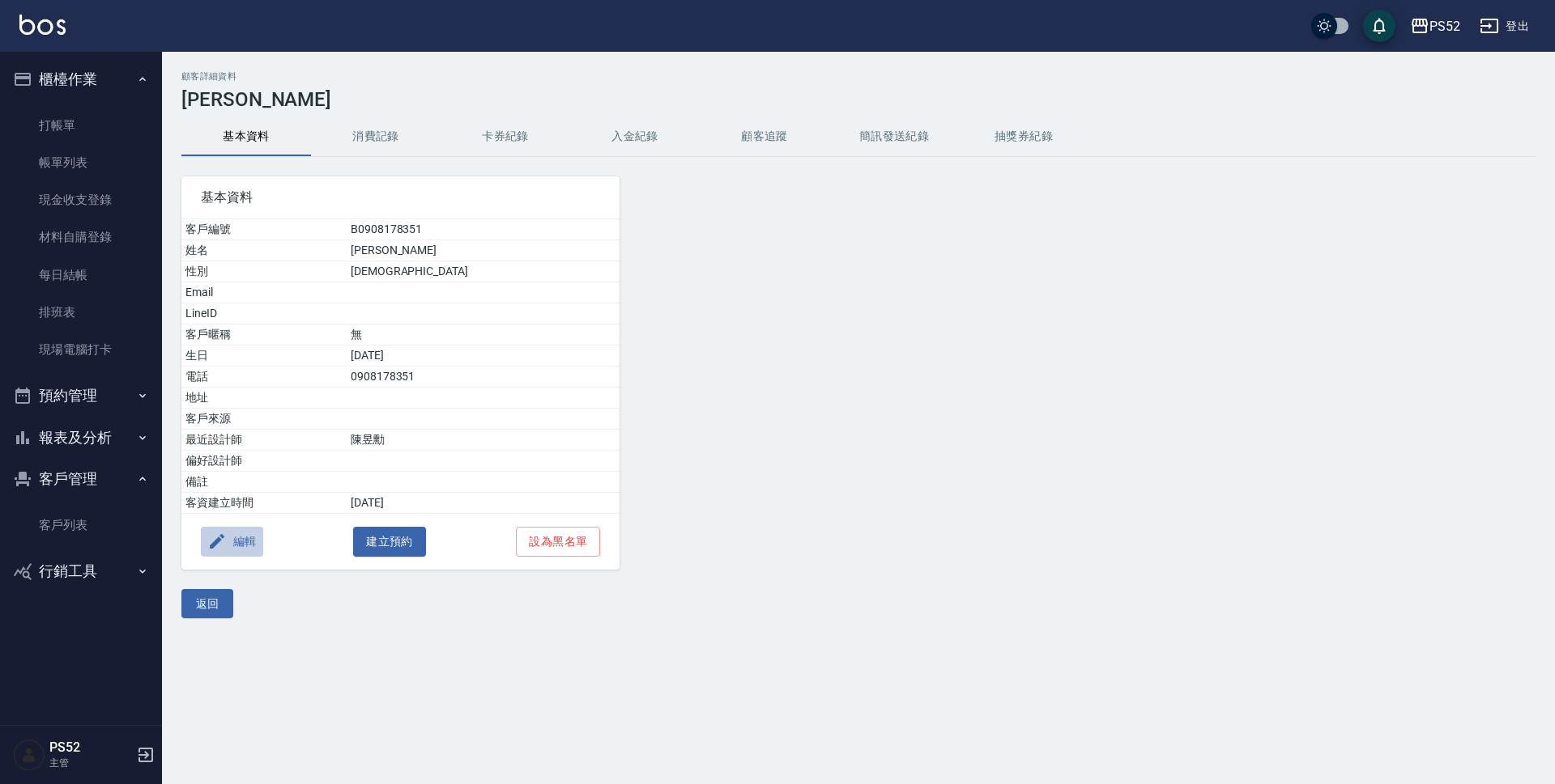
click at [243, 543] on button "編輯" at bounding box center [232, 542] width 62 height 30
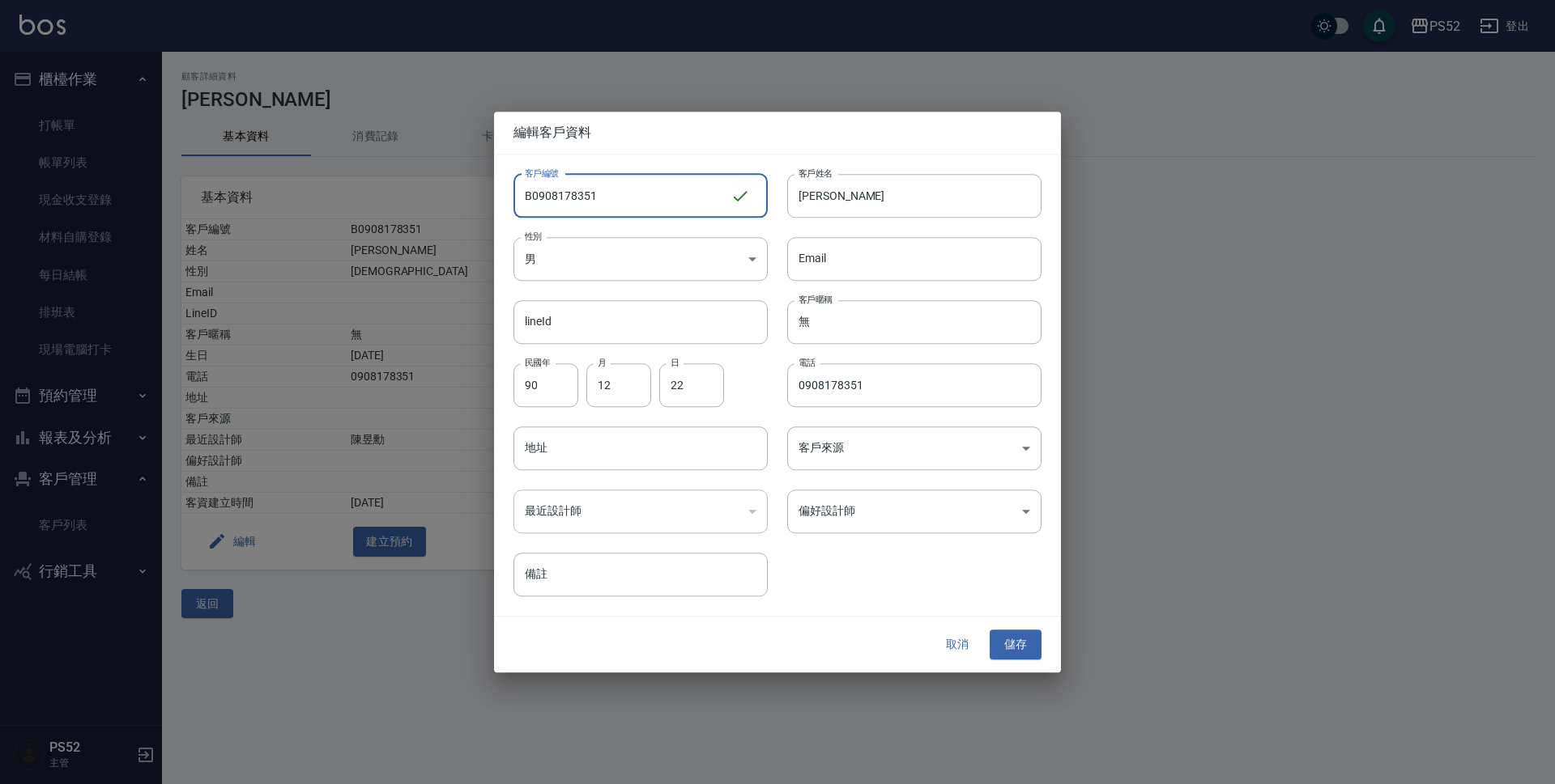
drag, startPoint x: 558, startPoint y: 195, endPoint x: 668, endPoint y: 208, distance: 110.8
click at [668, 208] on input "B0908178351" at bounding box center [622, 196] width 217 height 44
type input "B0908419512"
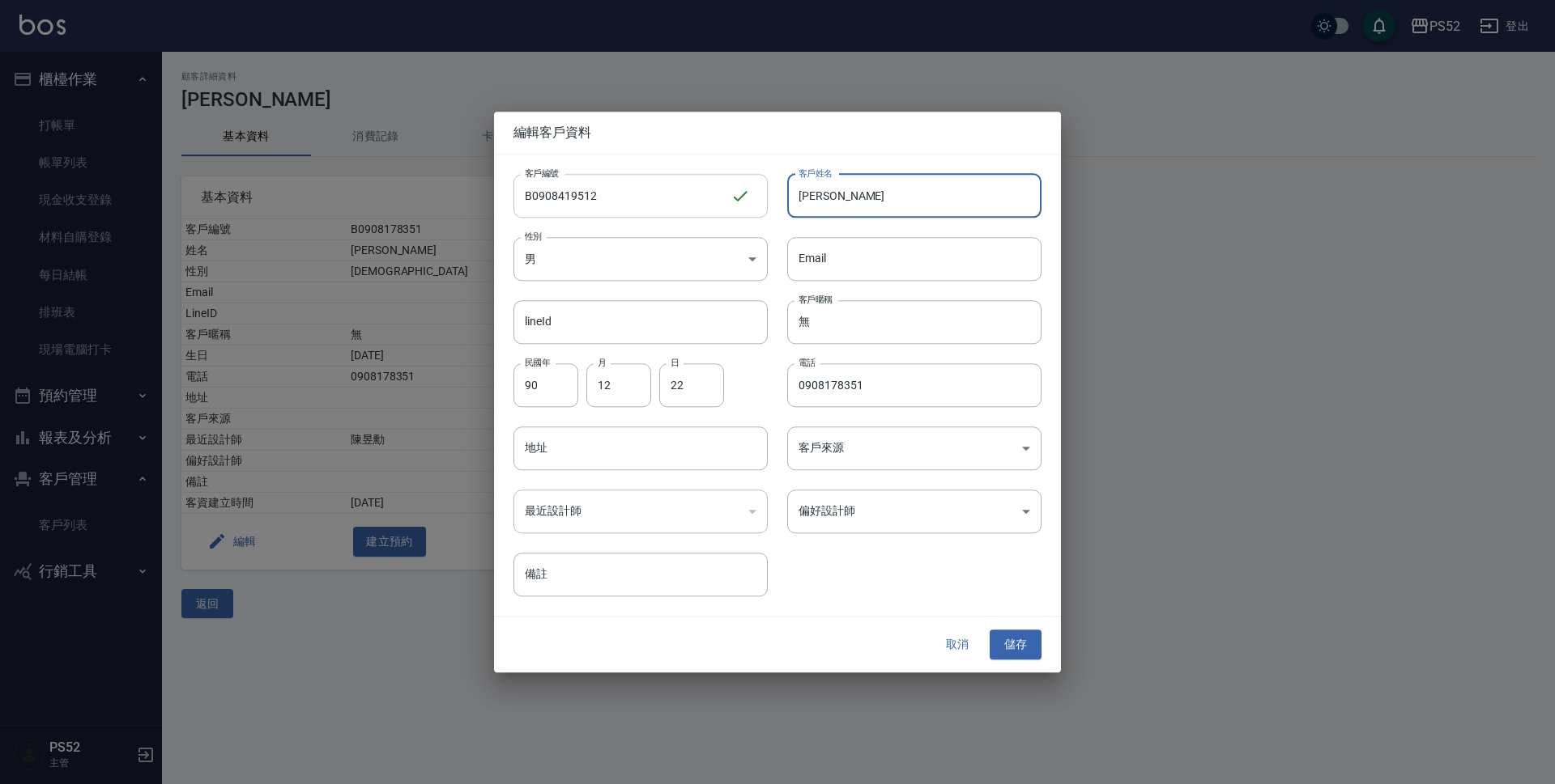
drag, startPoint x: 853, startPoint y: 191, endPoint x: 726, endPoint y: 191, distance: 127.0
click at [726, 191] on div "客戶編號 B0908419512 ​ 客戶編號 客戶姓名 [PERSON_NAME] 客戶姓名 性別 男 [DEMOGRAPHIC_DATA] 性別 Emai…" at bounding box center [767, 376] width 548 height 443
click at [808, 192] on input "[PERSON_NAME]" at bounding box center [913, 196] width 254 height 44
type input "[PERSON_NAME]"
click at [648, 255] on body "PS52 登出 櫃檯作業 打帳單 帳單列表 現金收支登錄 材料自購登錄 每日結帳 排班表 現場電腦打卡 預約管理 預約管理 單日預約紀錄 單週預約紀錄 報表及…" at bounding box center [777, 392] width 1555 height 784
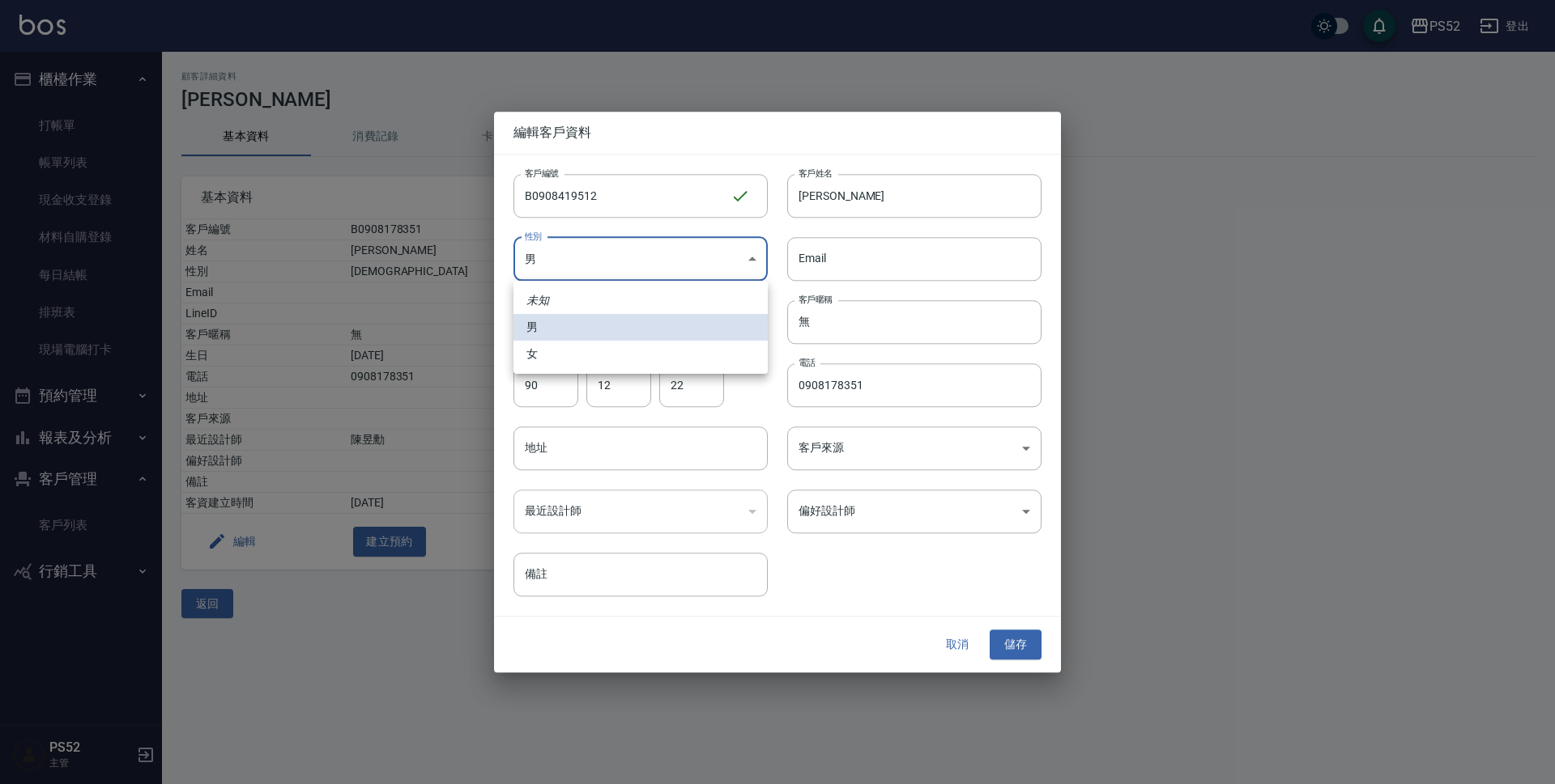
click at [610, 355] on li "女" at bounding box center [640, 353] width 254 height 27
type input "[DEMOGRAPHIC_DATA]"
click at [543, 387] on input "90" at bounding box center [546, 385] width 65 height 44
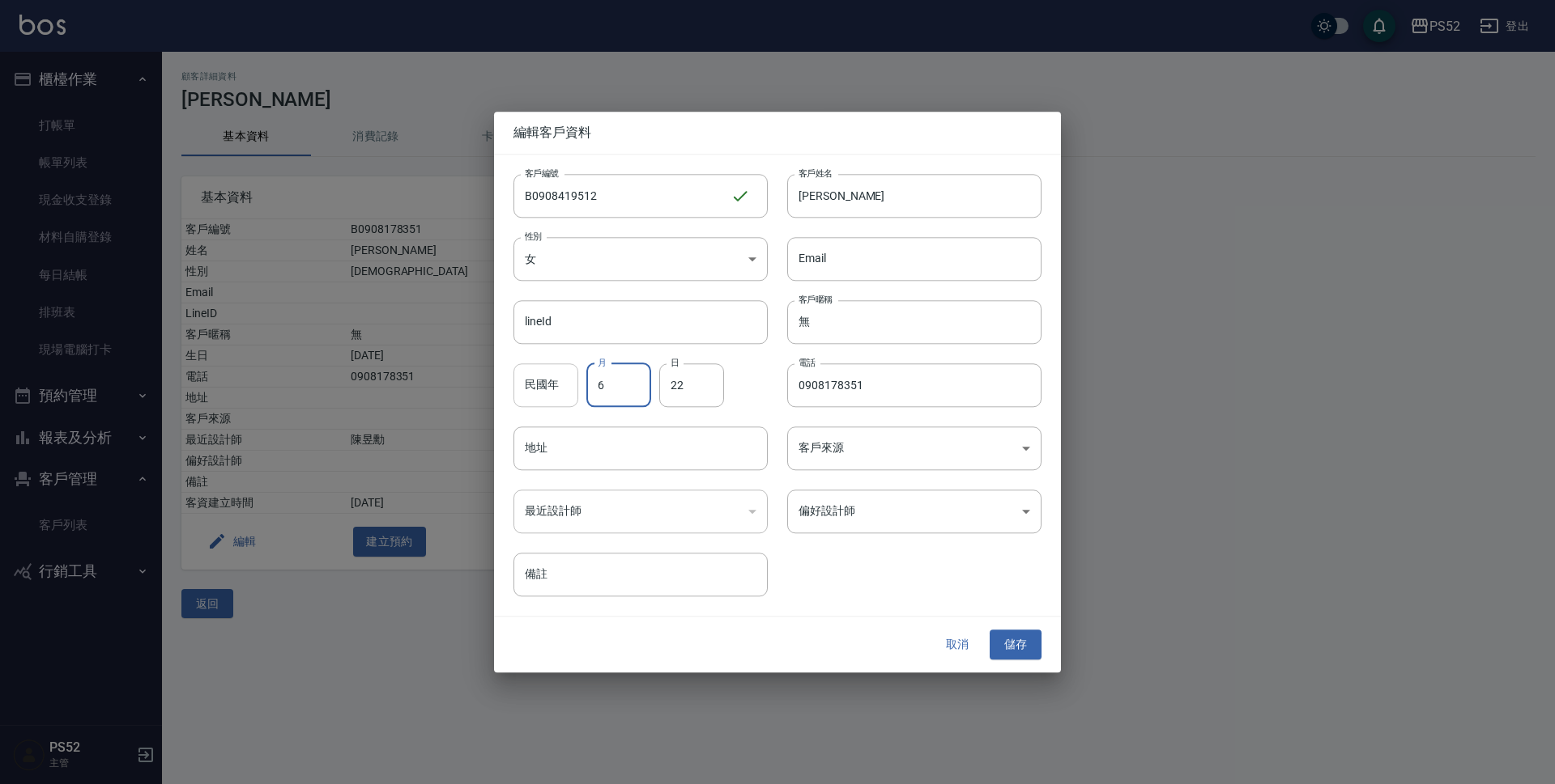
type input "6"
type input "17"
type input "0908419512"
click at [1009, 645] on button "儲存" at bounding box center [1016, 645] width 52 height 30
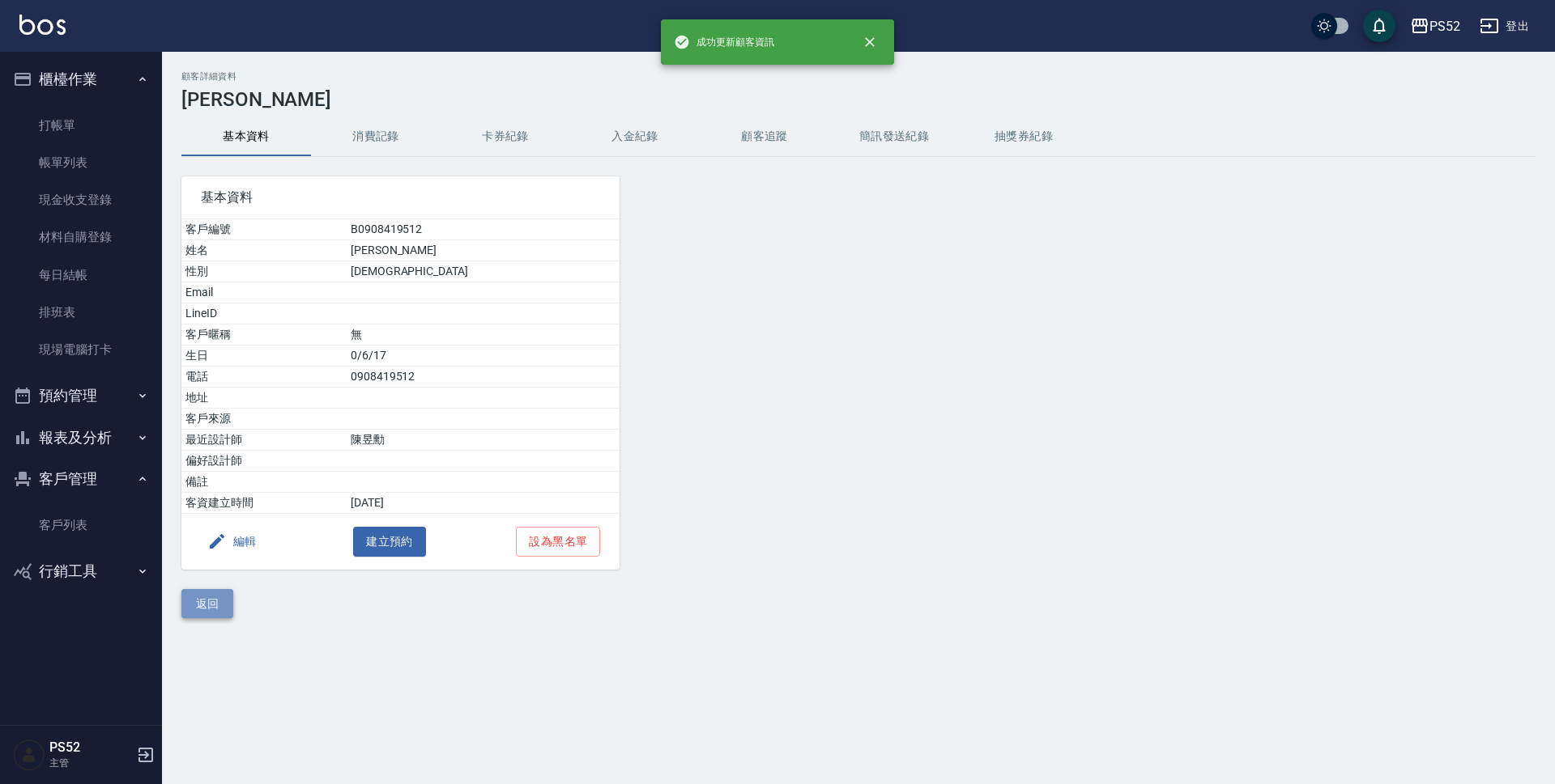
click at [191, 594] on button "返回" at bounding box center [208, 604] width 52 height 30
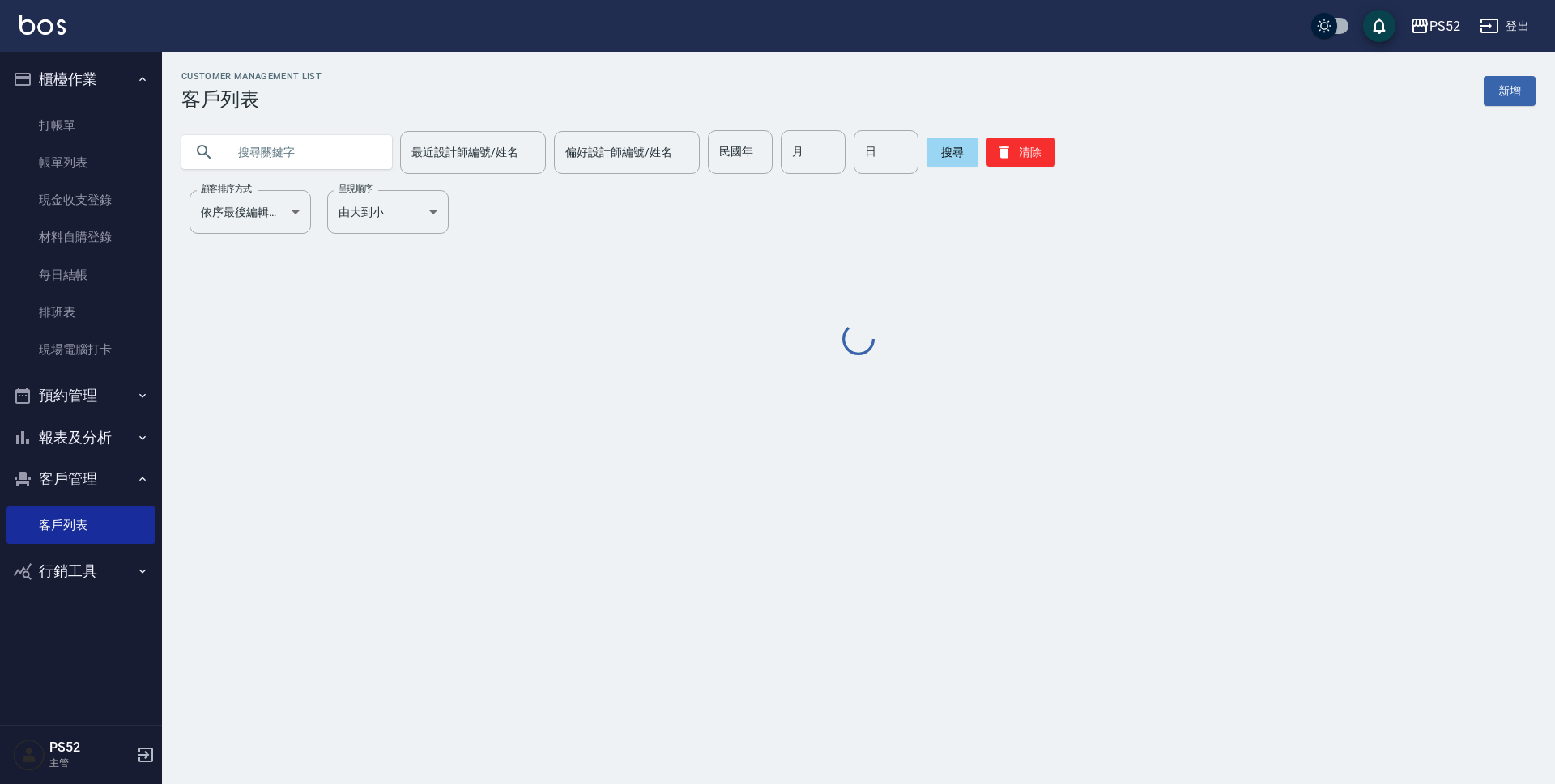
click at [606, 727] on div "Customer Management List 客戶列表 新增 最近設計師編號/姓名 最近設計師編號/姓名 偏好設計師編號/姓名 偏好設計師編號/姓名 民國…" at bounding box center [777, 392] width 1555 height 784
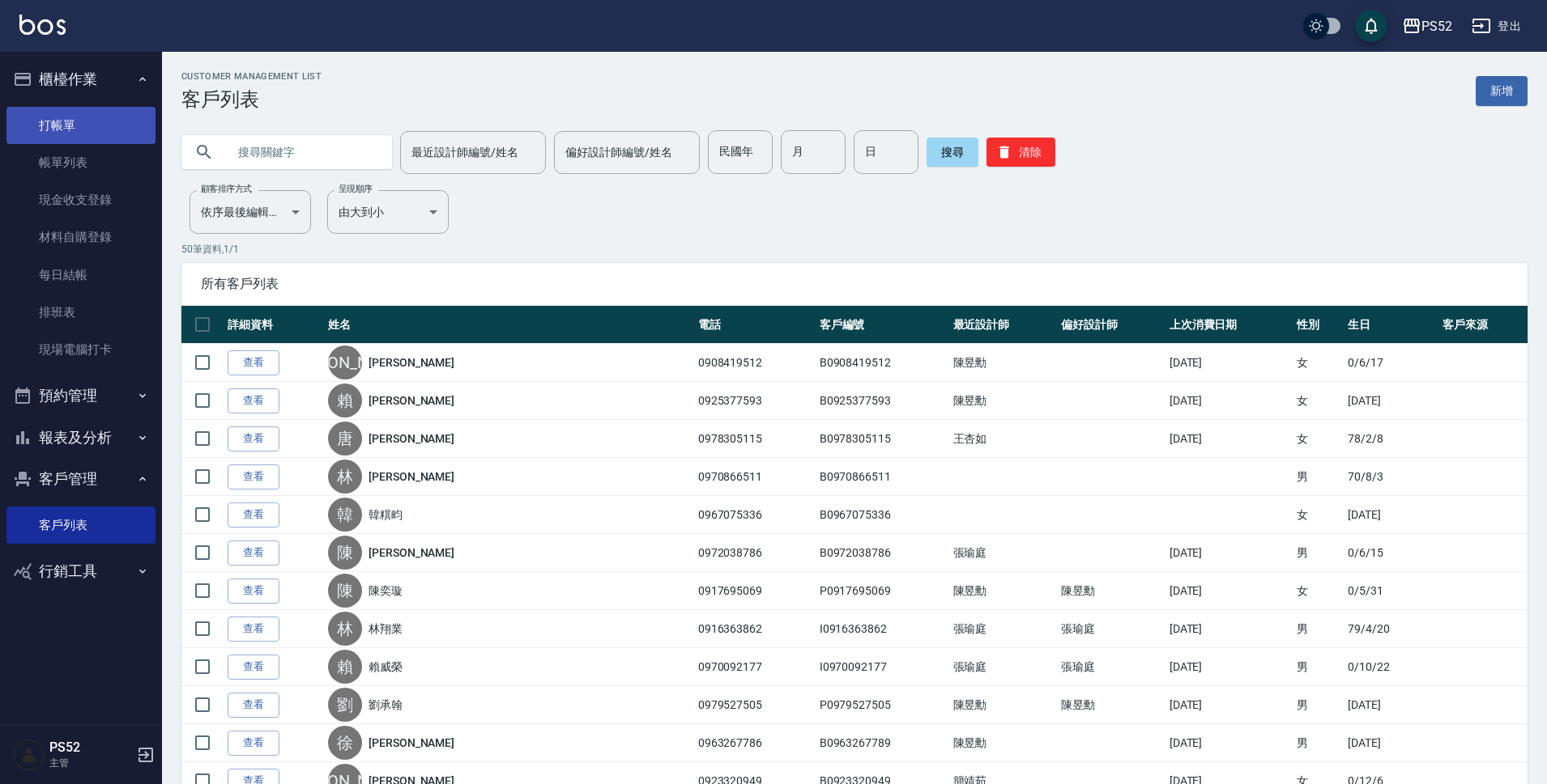
click at [49, 127] on link "打帳單" at bounding box center [81, 126] width 149 height 37
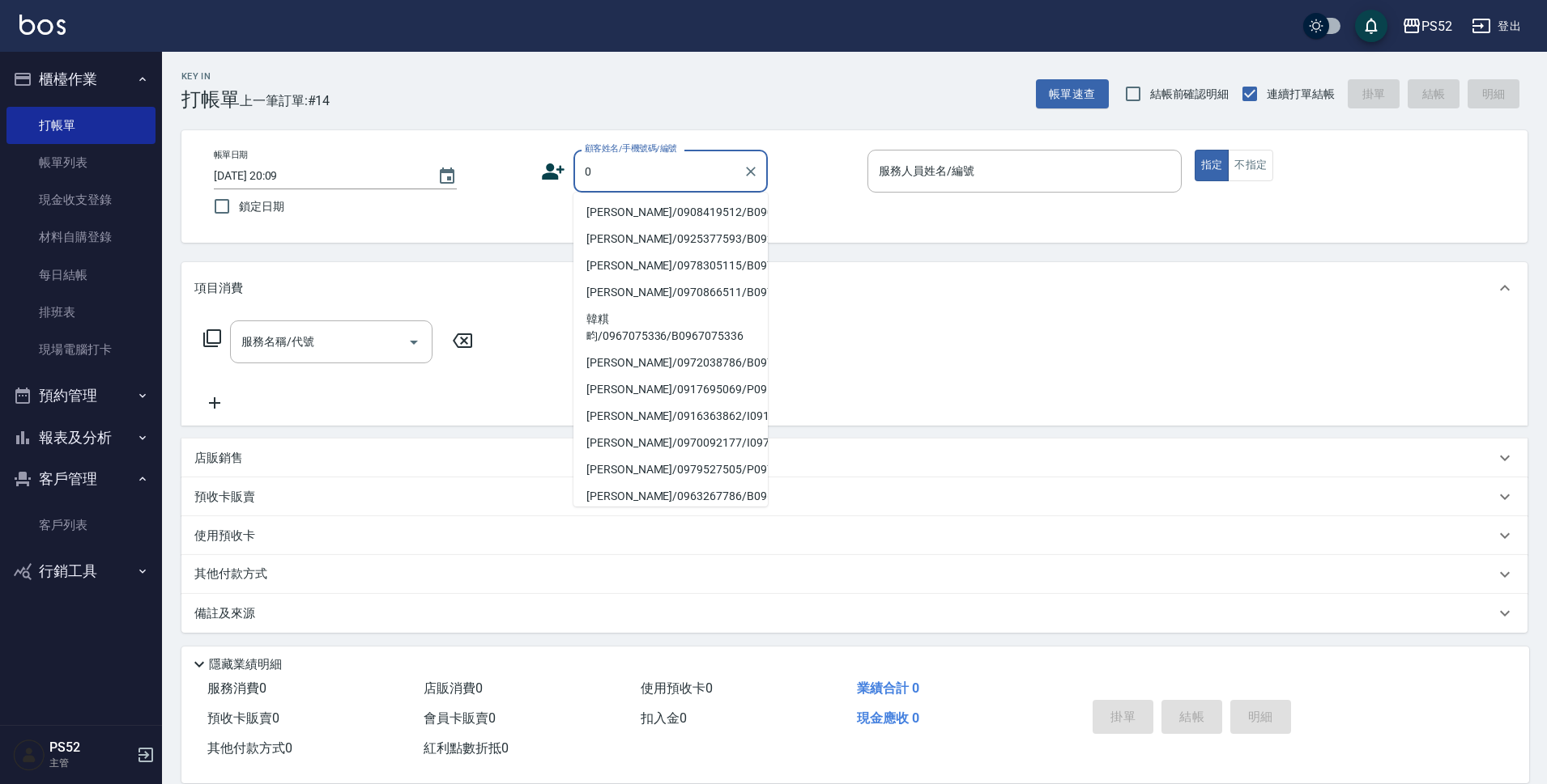
click at [637, 212] on li "[PERSON_NAME]/0908419512/B0908419512" at bounding box center [671, 212] width 195 height 27
type input "[PERSON_NAME]/0908419512/B0908419512"
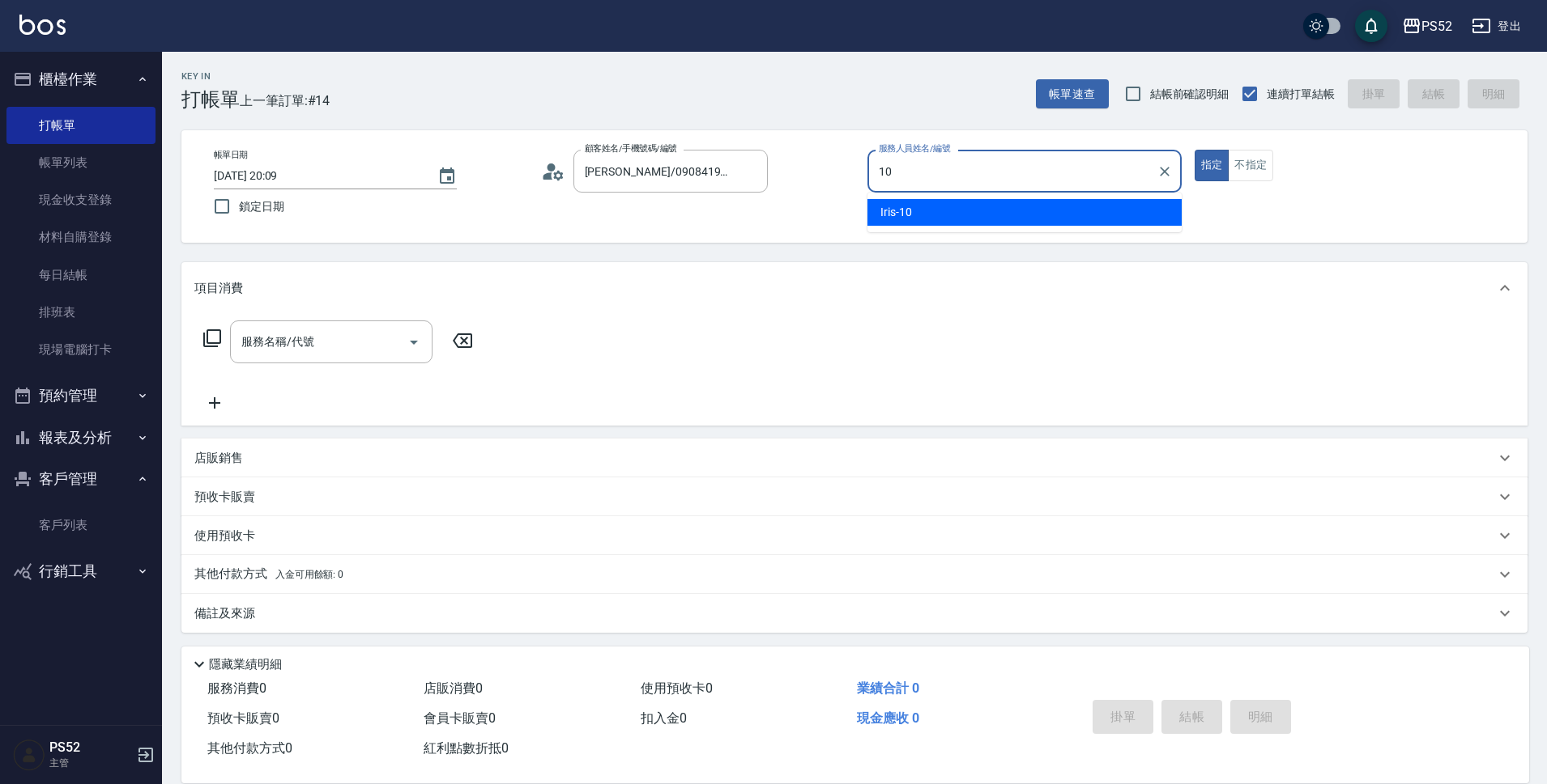
type input "Iris-10"
type button "true"
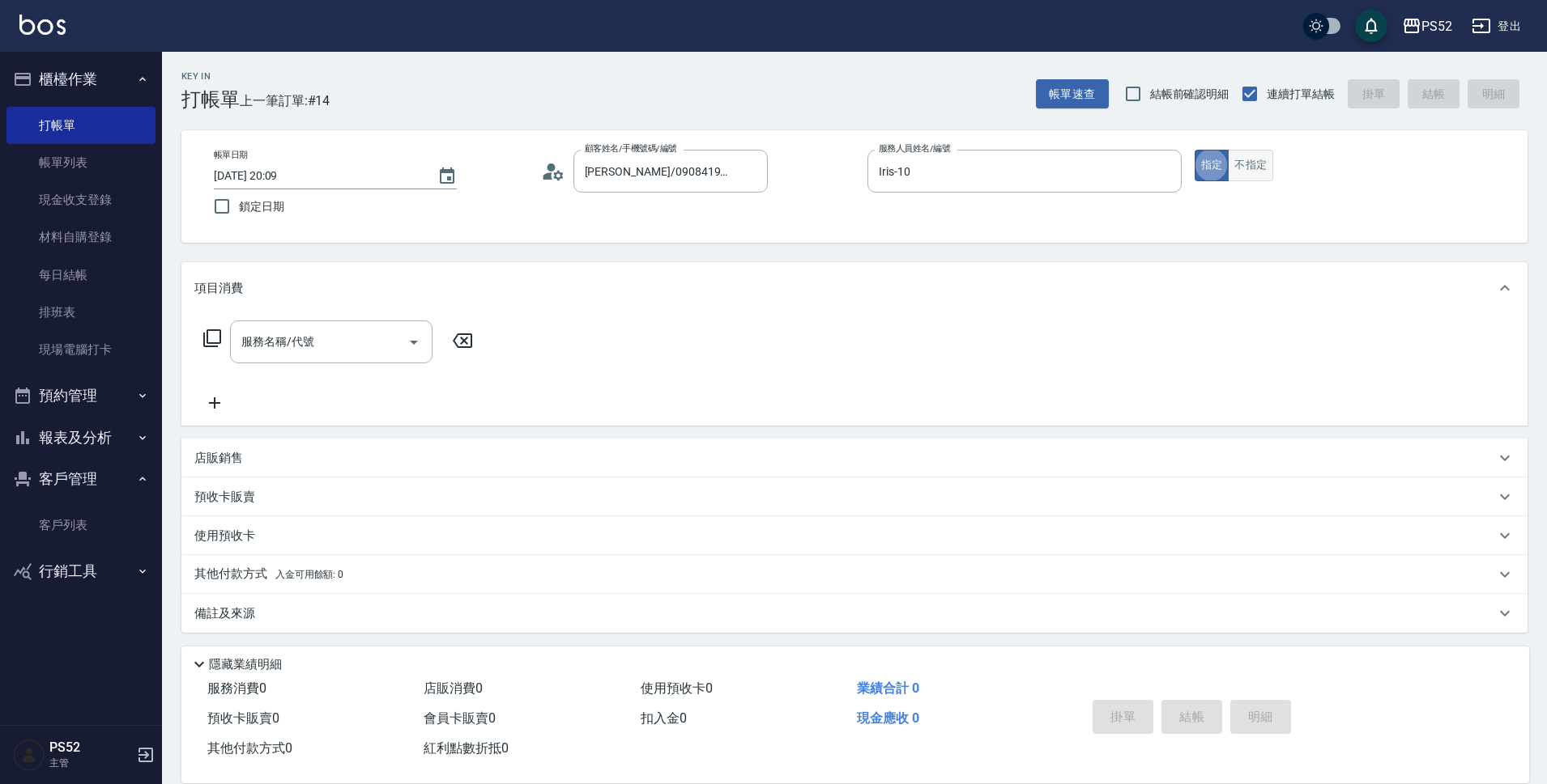
click at [1244, 160] on button "不指定" at bounding box center [1250, 165] width 45 height 32
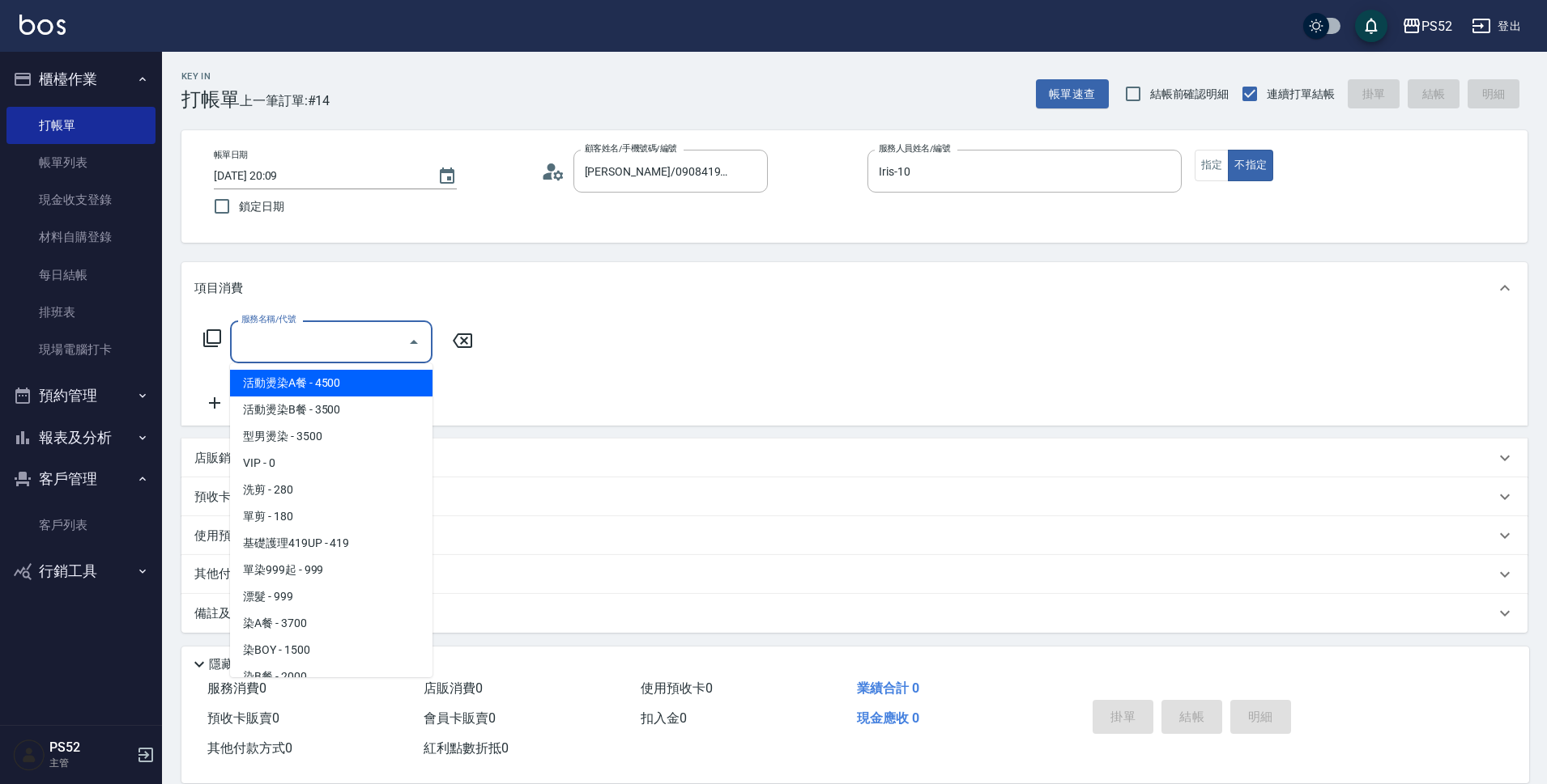
click at [349, 330] on input "服務名稱/代號" at bounding box center [319, 341] width 164 height 28
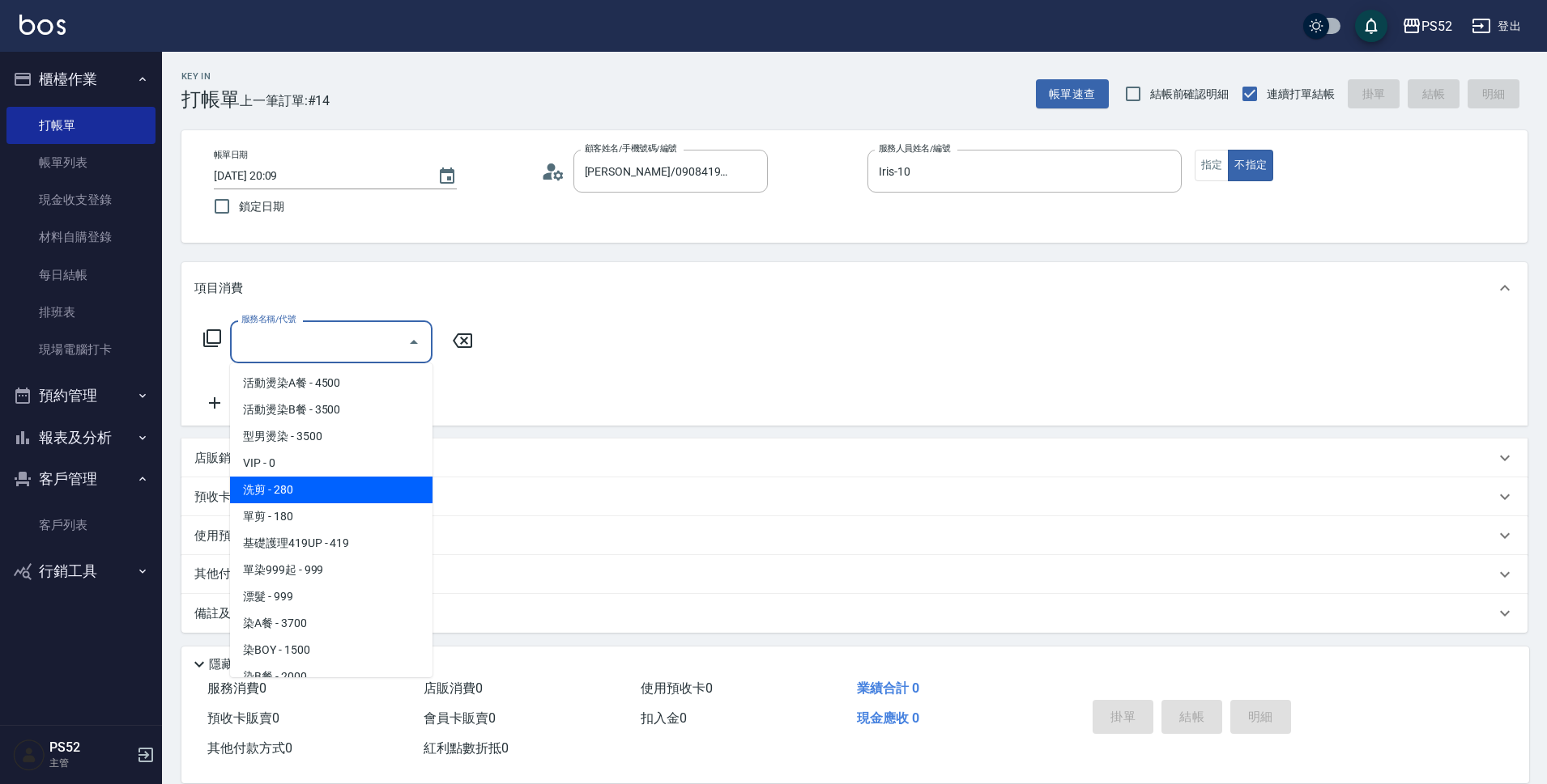
click at [370, 502] on span "洗剪 - 280" at bounding box center [331, 490] width 203 height 27
type input "洗剪(C1)"
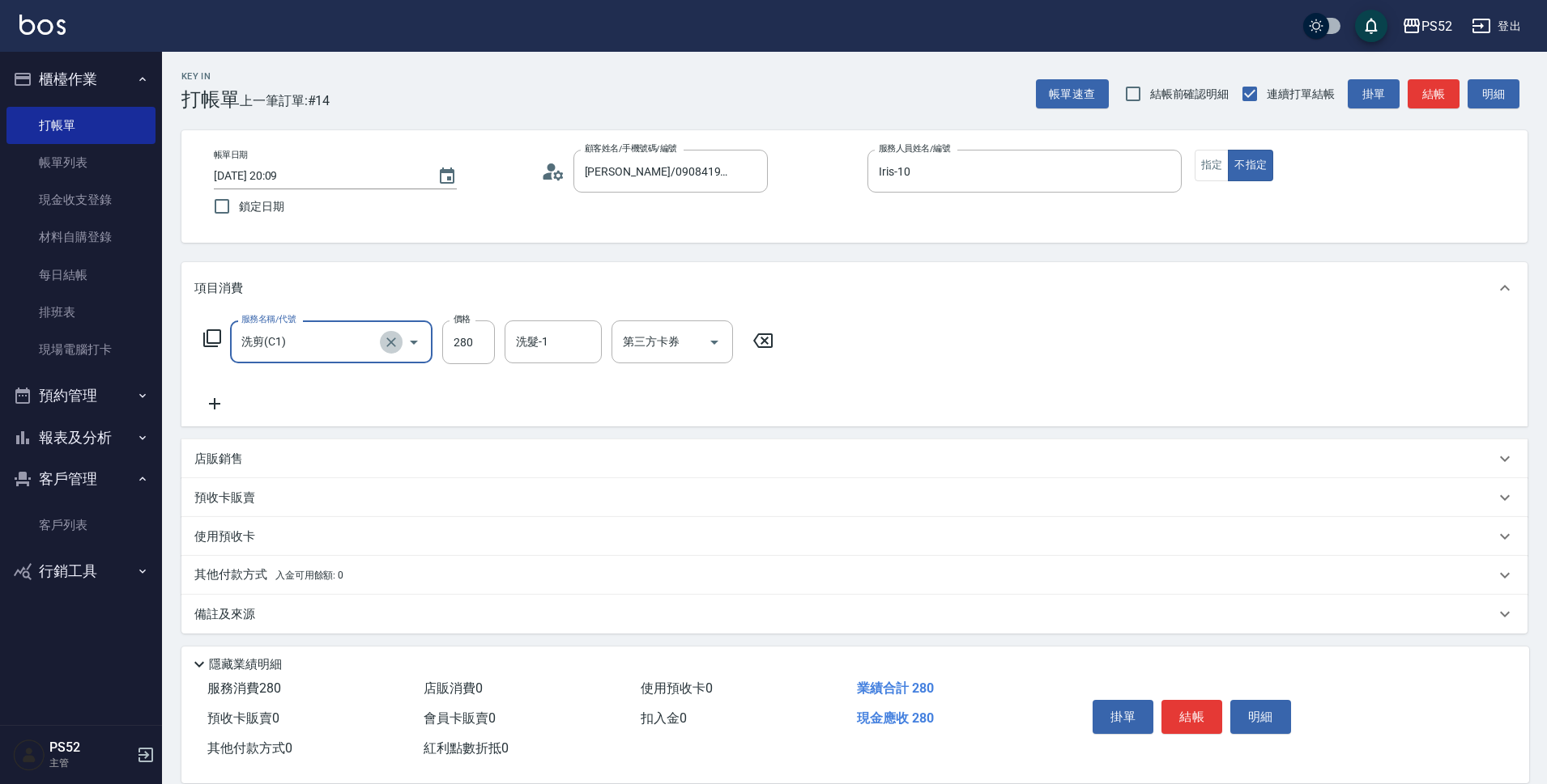
click at [387, 345] on icon "Clear" at bounding box center [391, 342] width 16 height 16
click at [387, 340] on icon "Clear" at bounding box center [391, 342] width 16 height 16
click at [345, 341] on input "服務名稱/代號" at bounding box center [308, 341] width 143 height 28
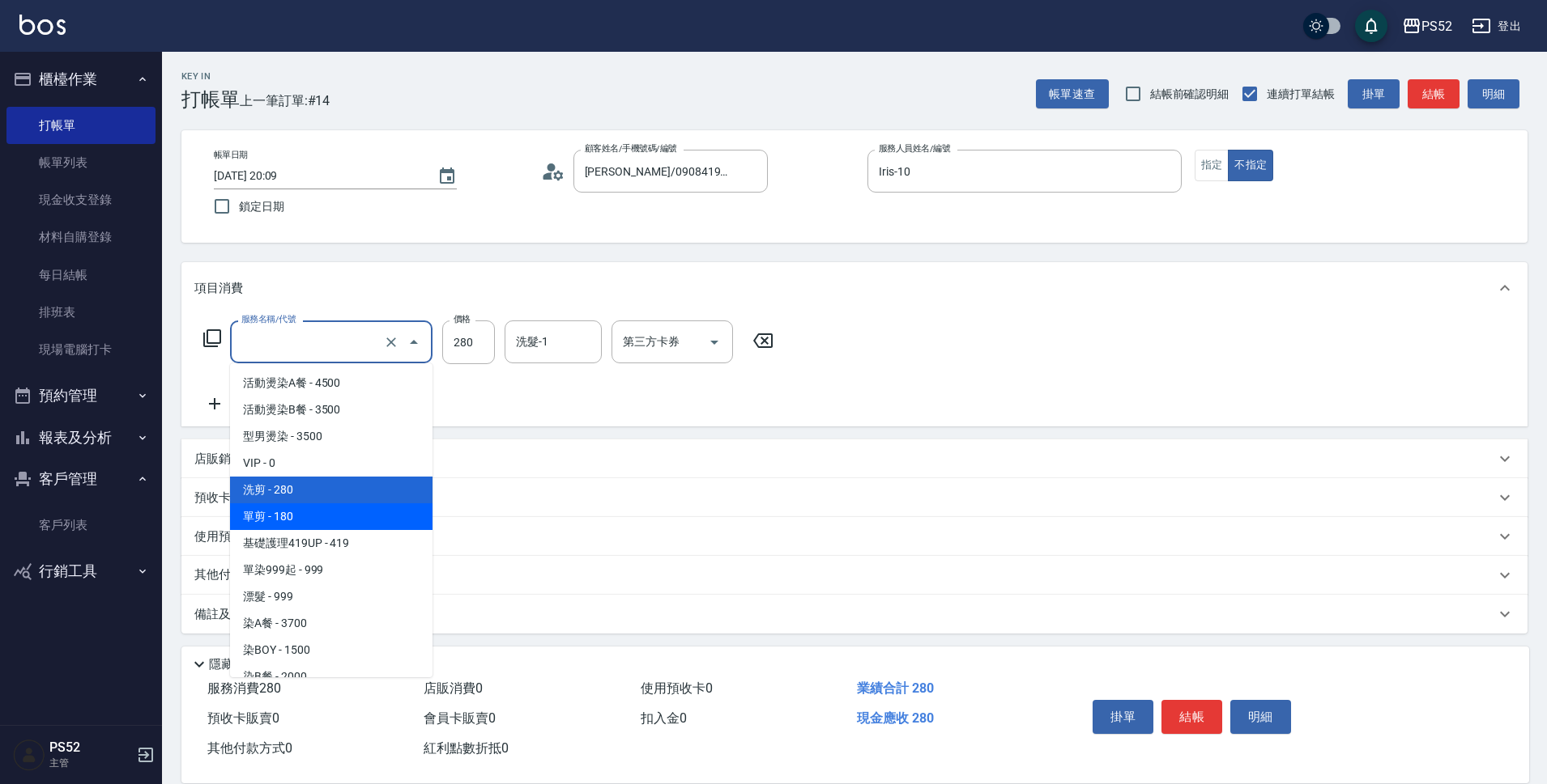
click at [342, 507] on span "單剪 - 180" at bounding box center [331, 516] width 203 height 27
type input "單剪(C2)"
type input "180"
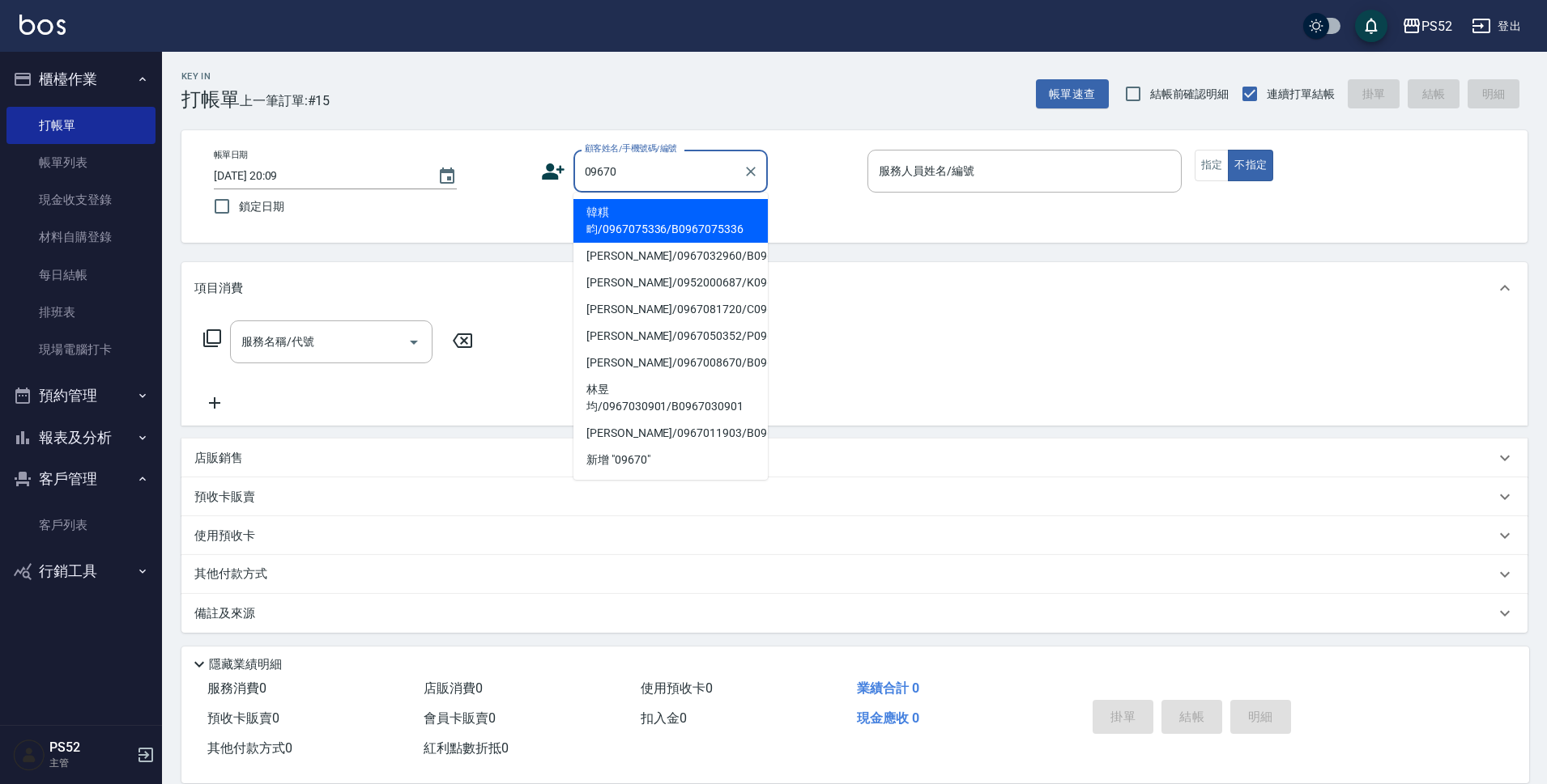
click at [647, 229] on li "韓粸畇/0967075336/B0967075336" at bounding box center [671, 221] width 195 height 44
type input "韓粸畇/0967075336/B0967075336"
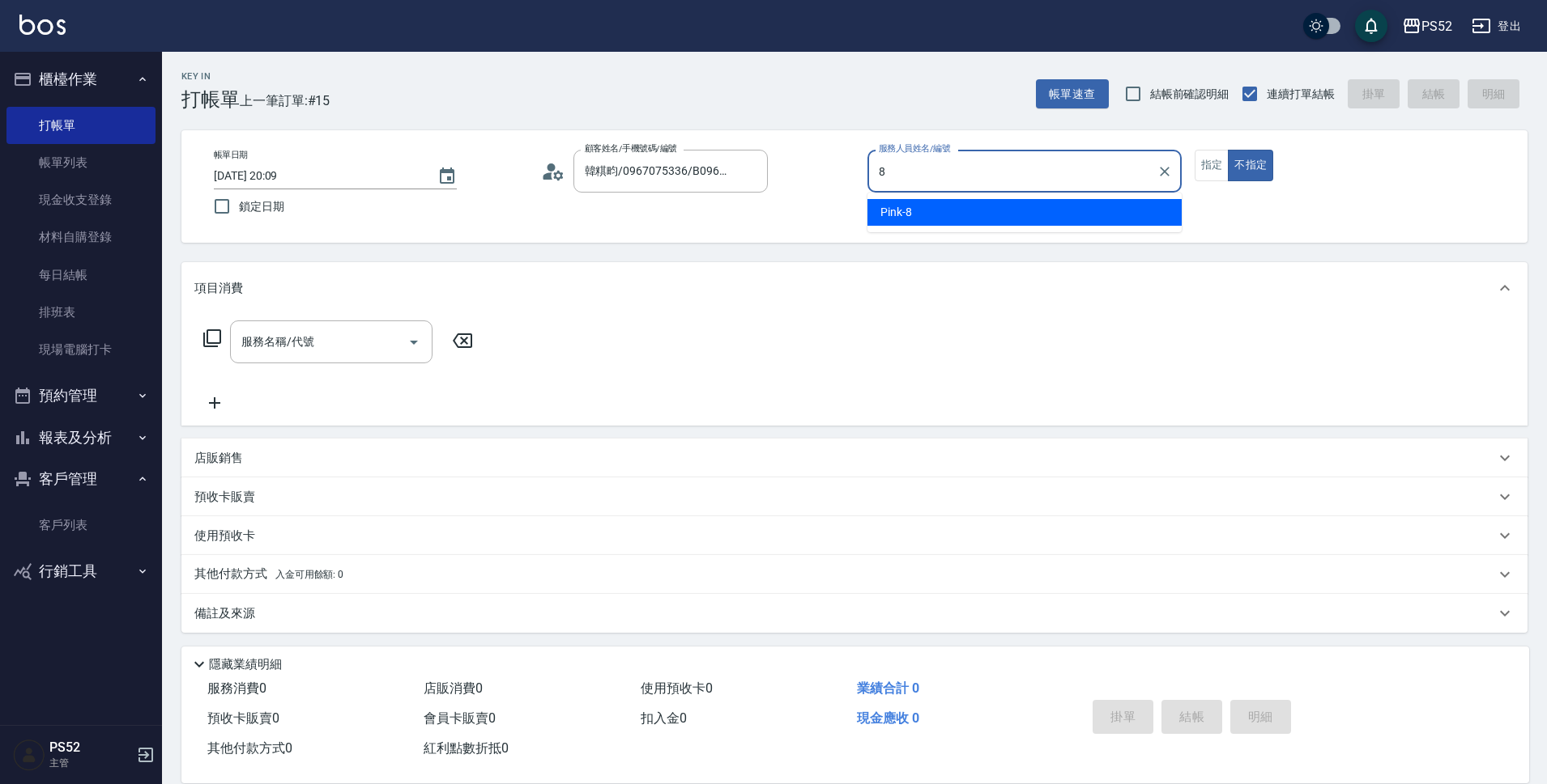
type input "Pink-8"
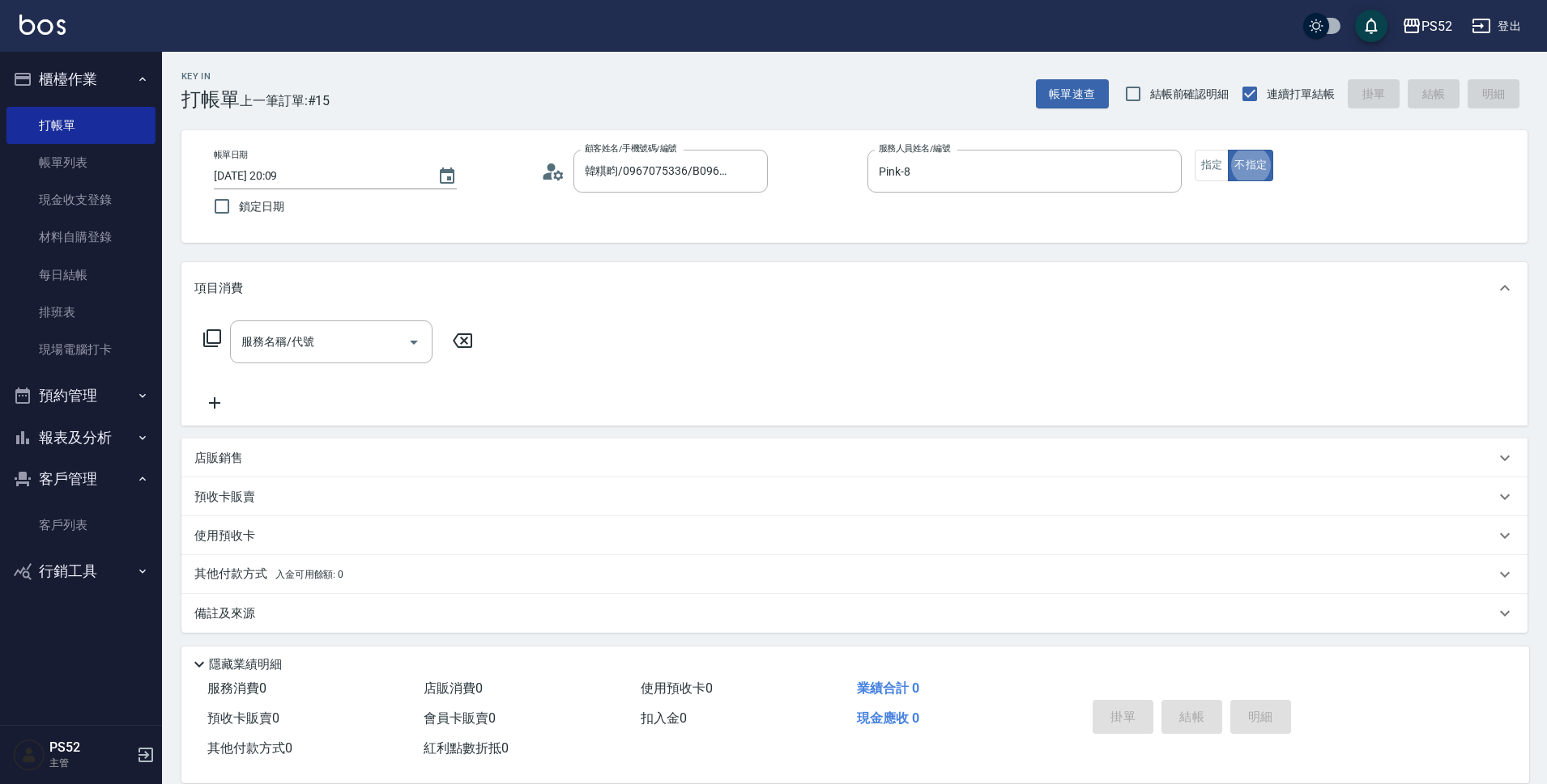
type button "false"
click at [346, 348] on input "服務名稱/代號" at bounding box center [319, 341] width 164 height 28
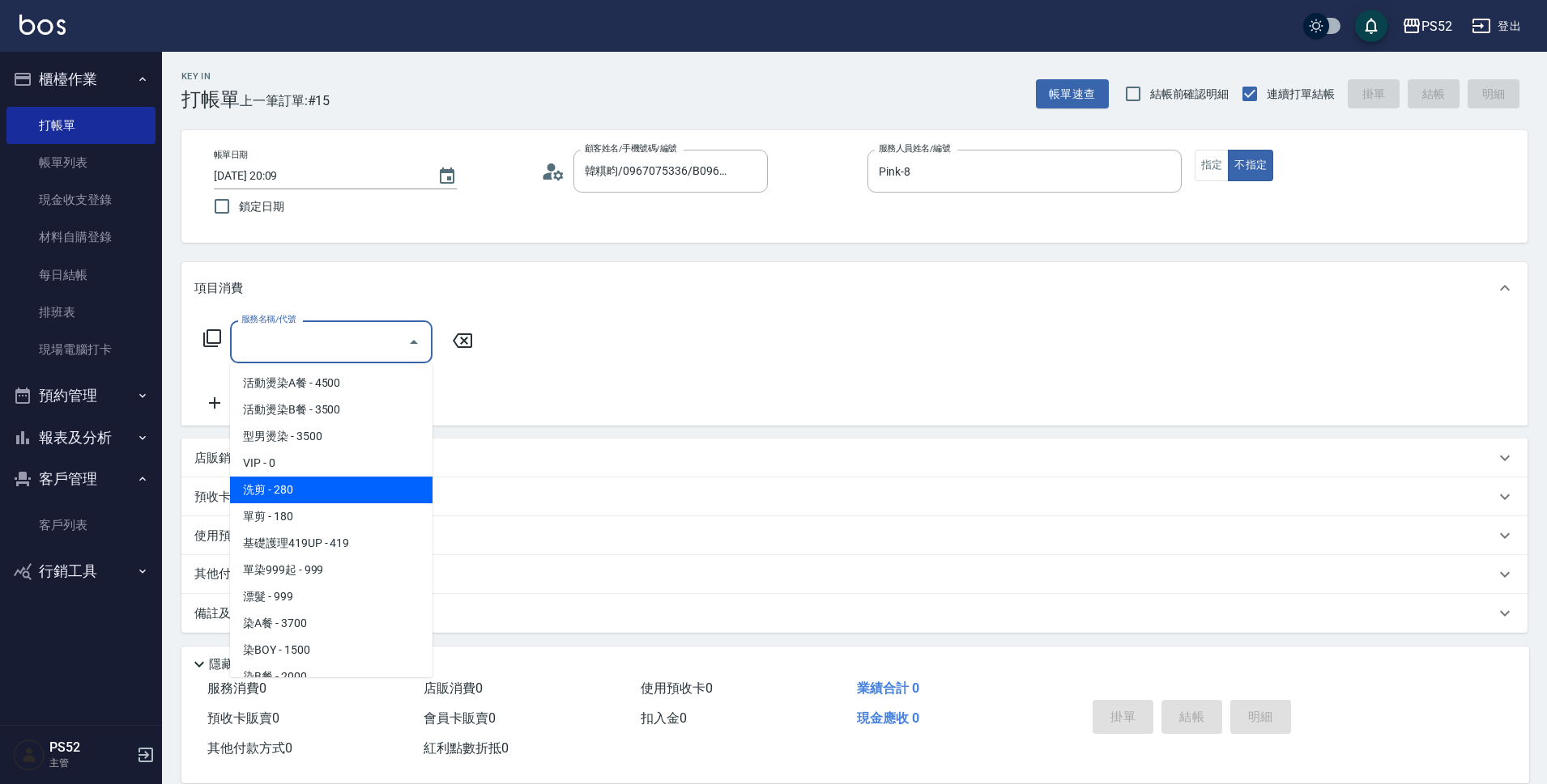
click at [375, 503] on span "洗剪 - 280" at bounding box center [331, 490] width 203 height 27
type input "洗剪(C1)"
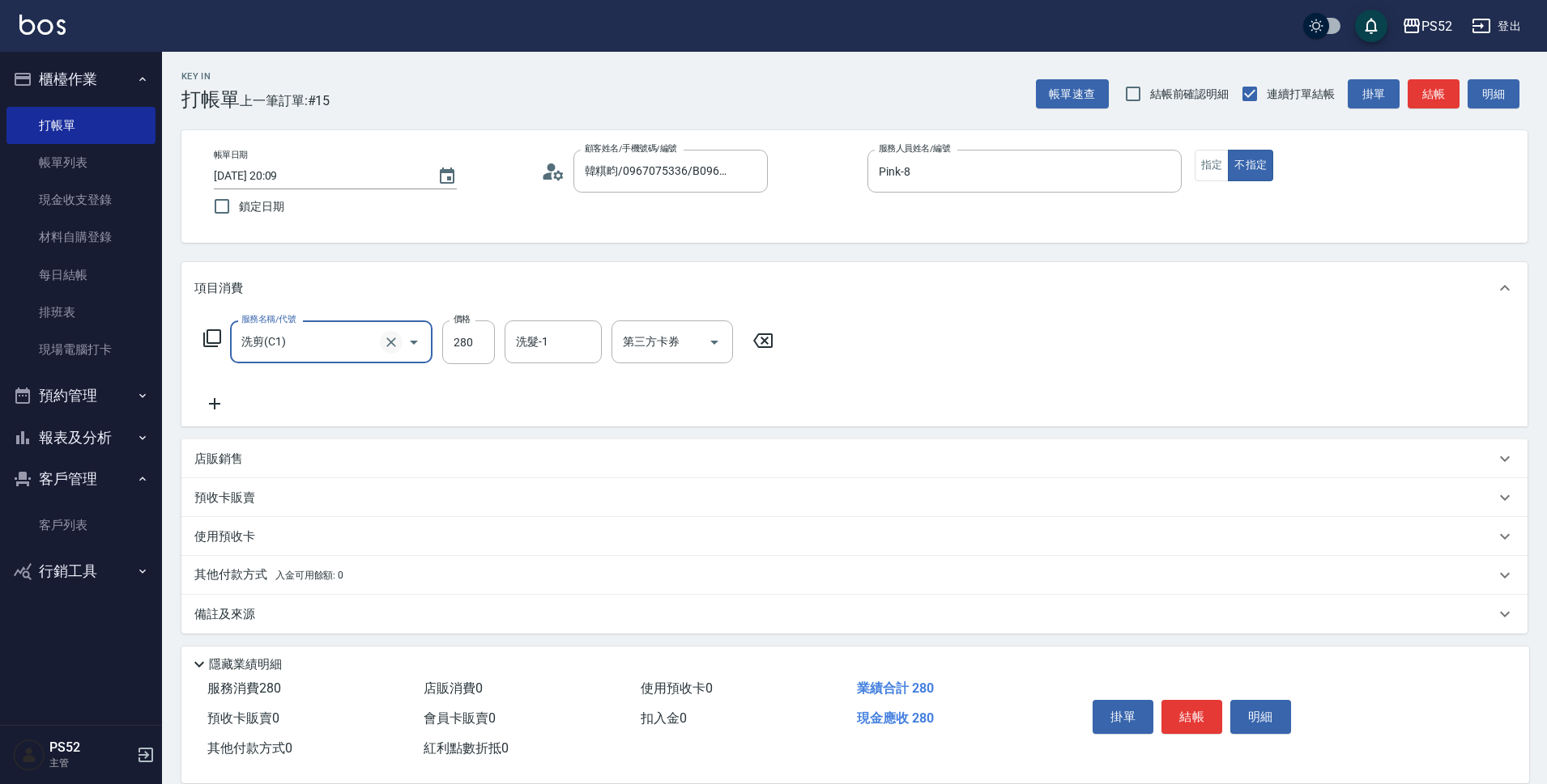
click at [389, 336] on icon "Clear" at bounding box center [391, 342] width 16 height 16
click at [307, 345] on input "服務名稱/代號" at bounding box center [308, 341] width 143 height 28
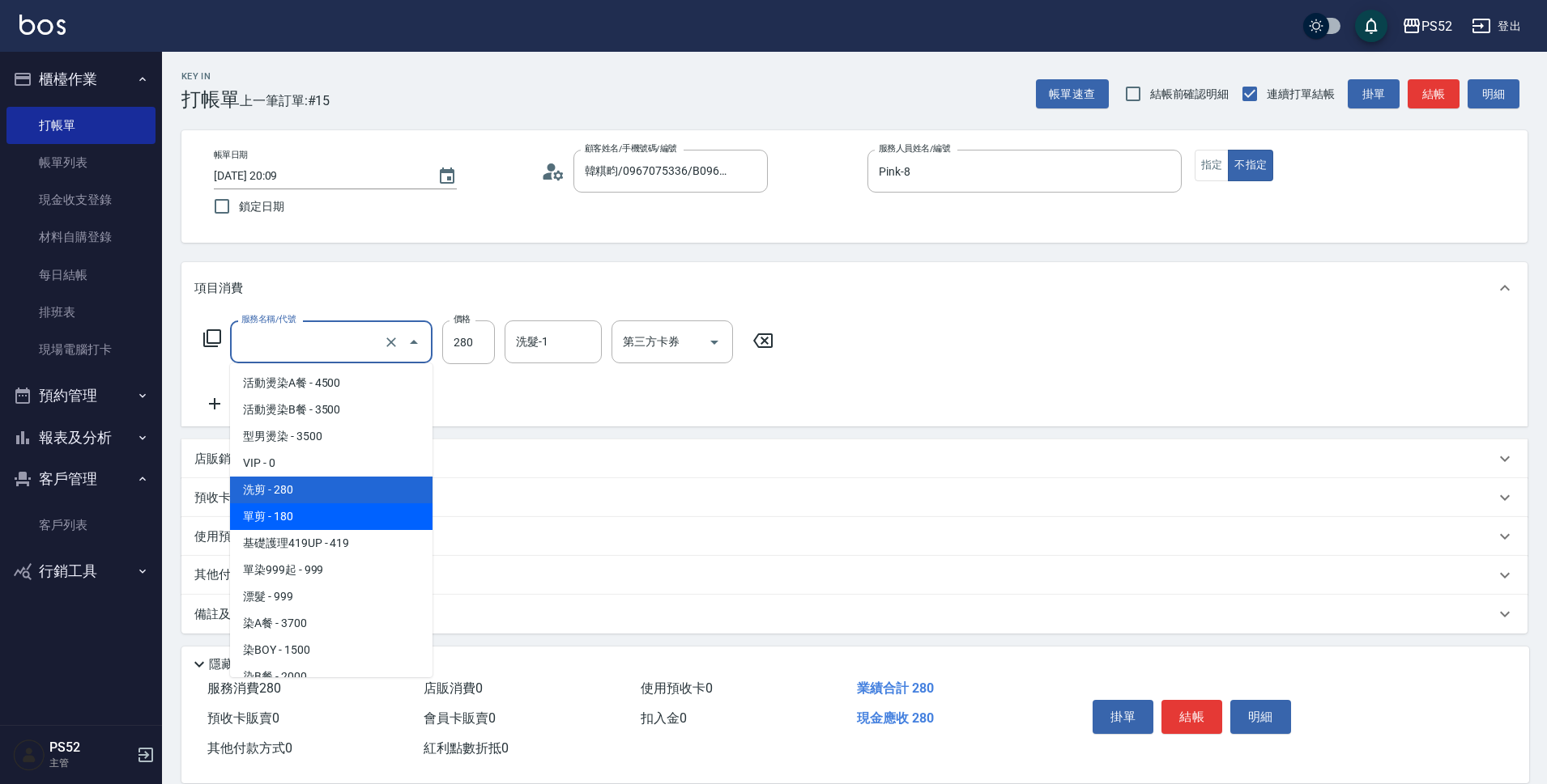
click at [322, 517] on span "單剪 - 180" at bounding box center [331, 516] width 203 height 27
type input "單剪(C2)"
type input "180"
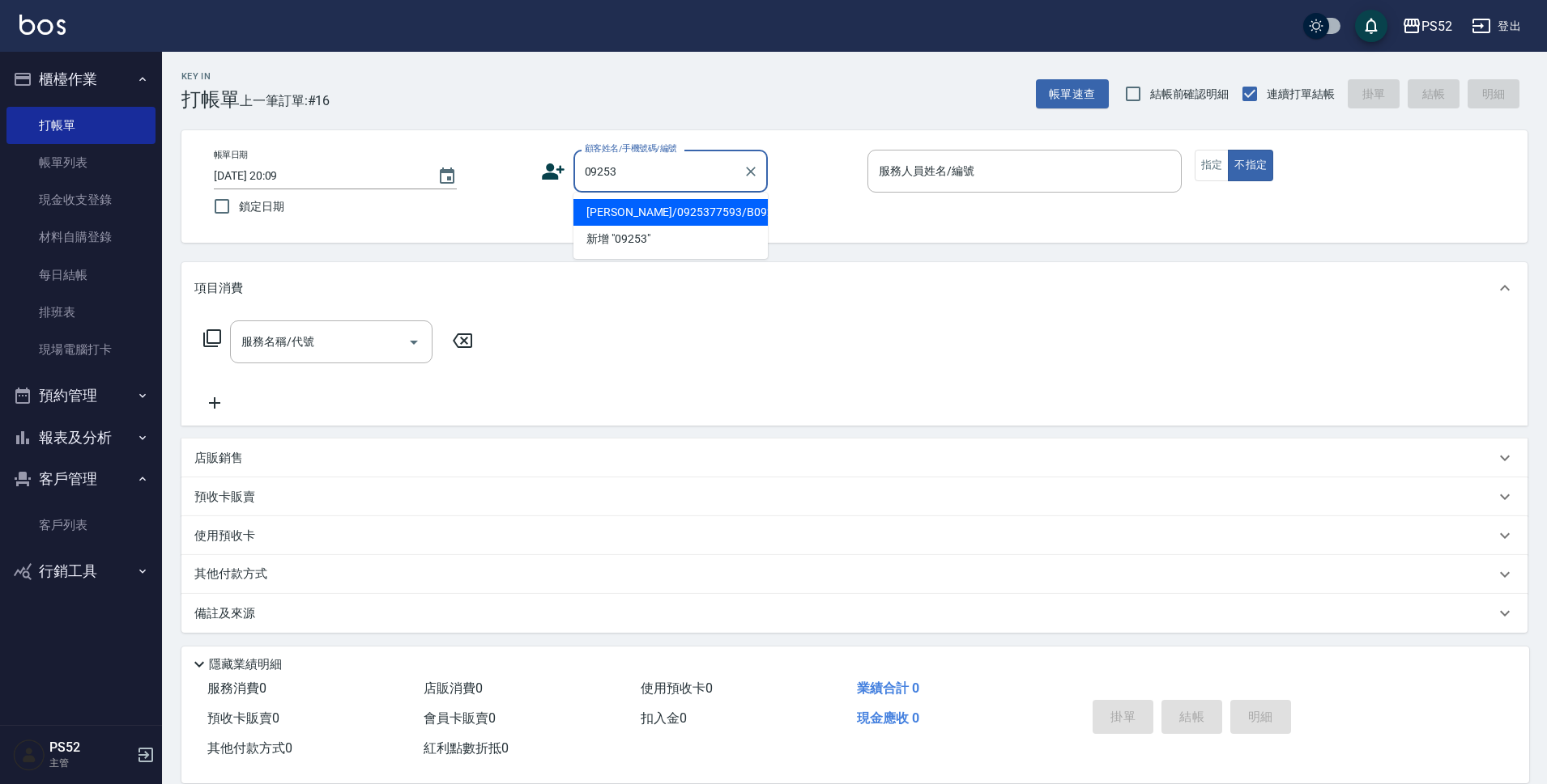
click at [647, 219] on li "[PERSON_NAME]/0925377593/B0925377593" at bounding box center [671, 212] width 195 height 27
type input "[PERSON_NAME]/0925377593/B0925377593"
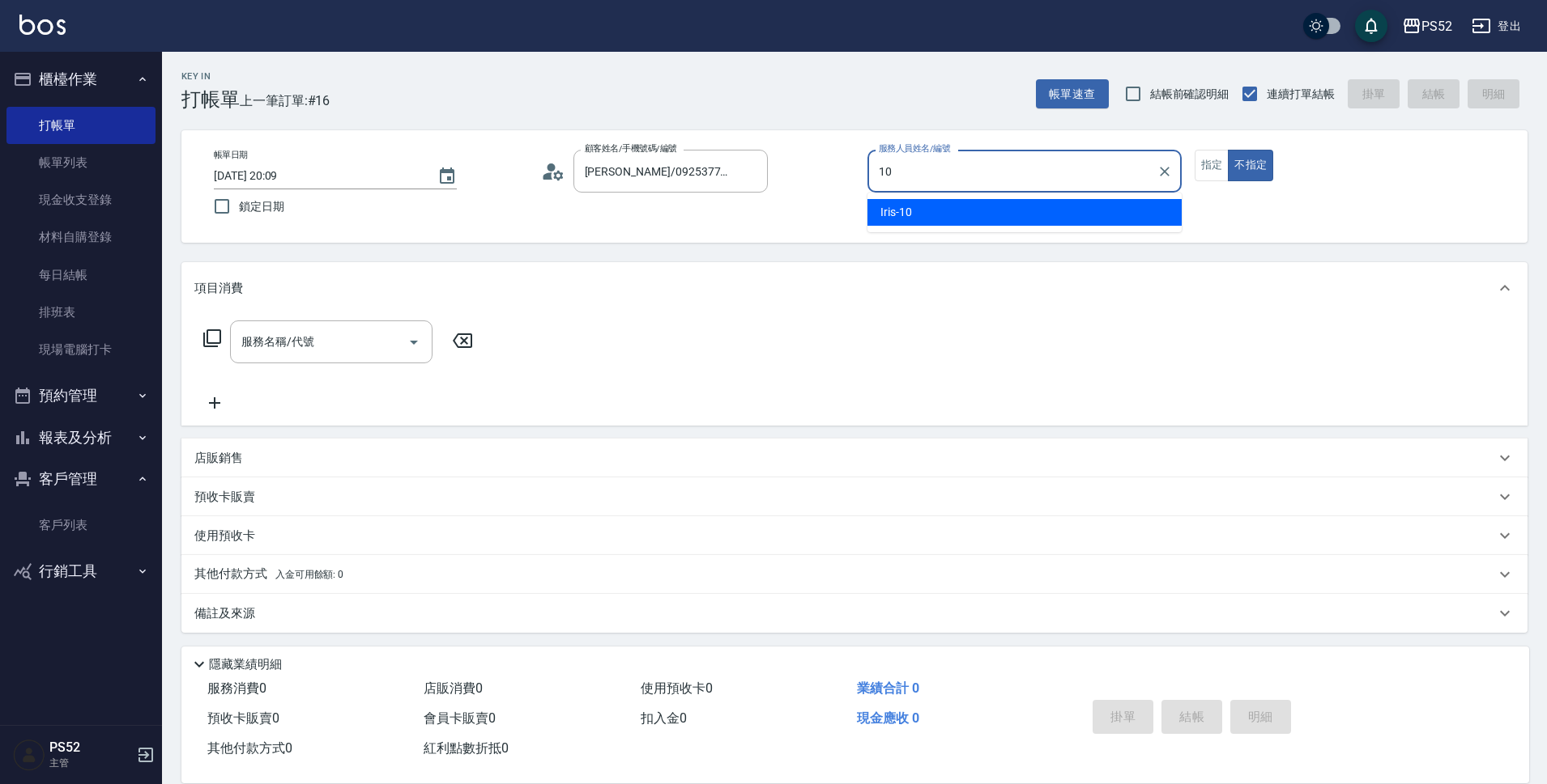
type input "Iris-10"
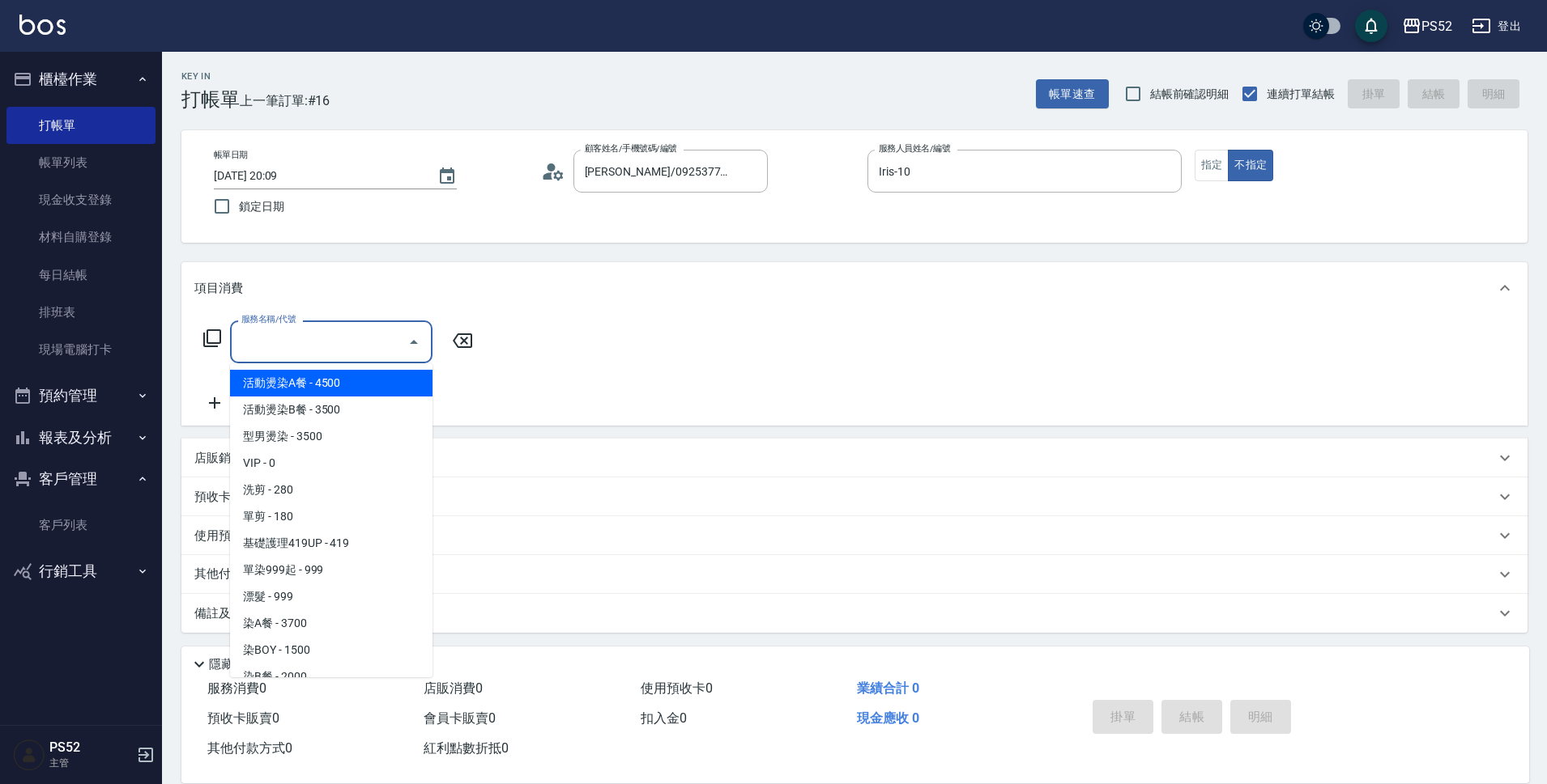
click at [322, 345] on input "服務名稱/代號" at bounding box center [319, 341] width 164 height 28
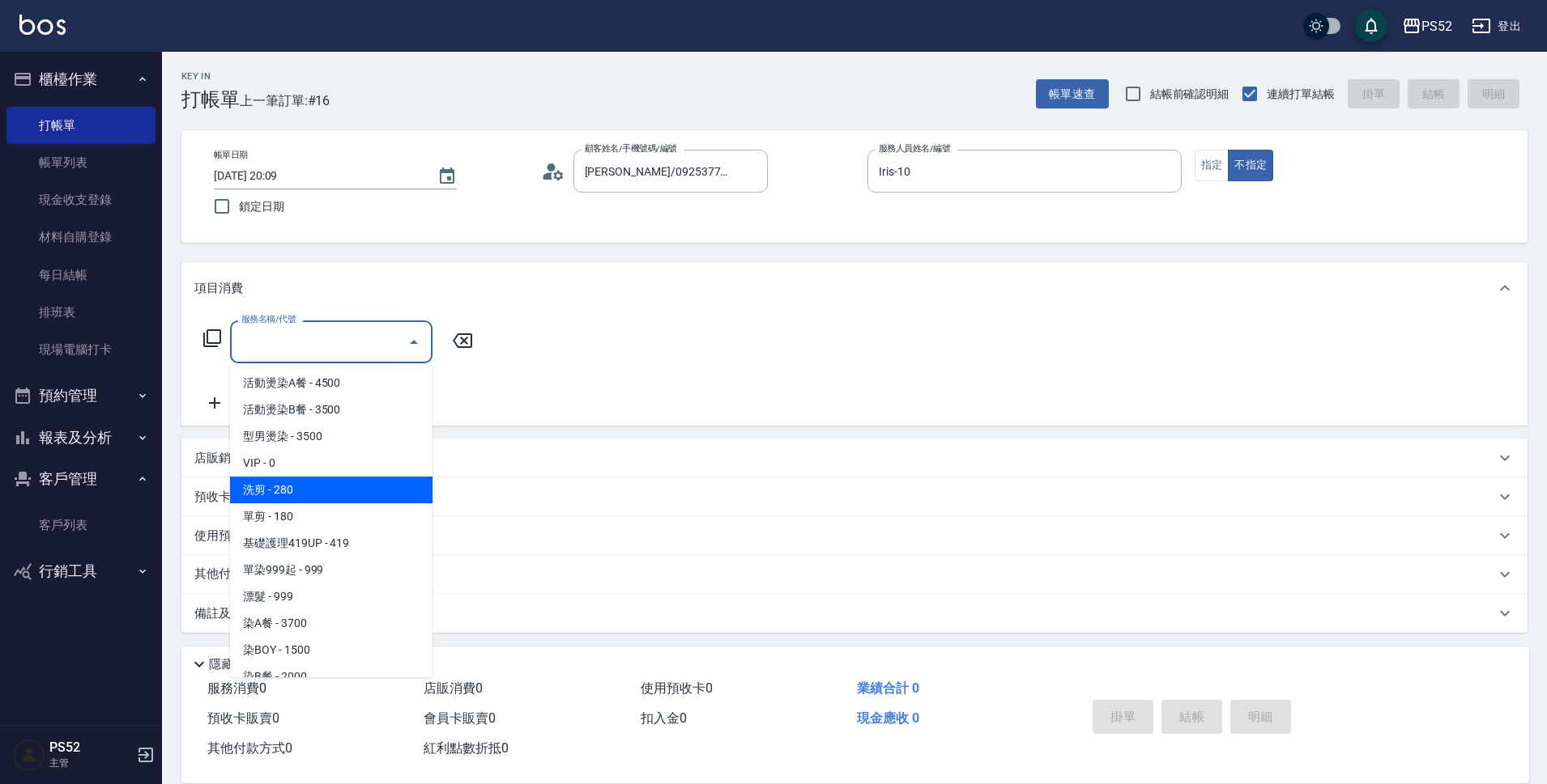
click at [364, 480] on span "洗剪 - 280" at bounding box center [331, 490] width 203 height 27
type input "洗剪(C1)"
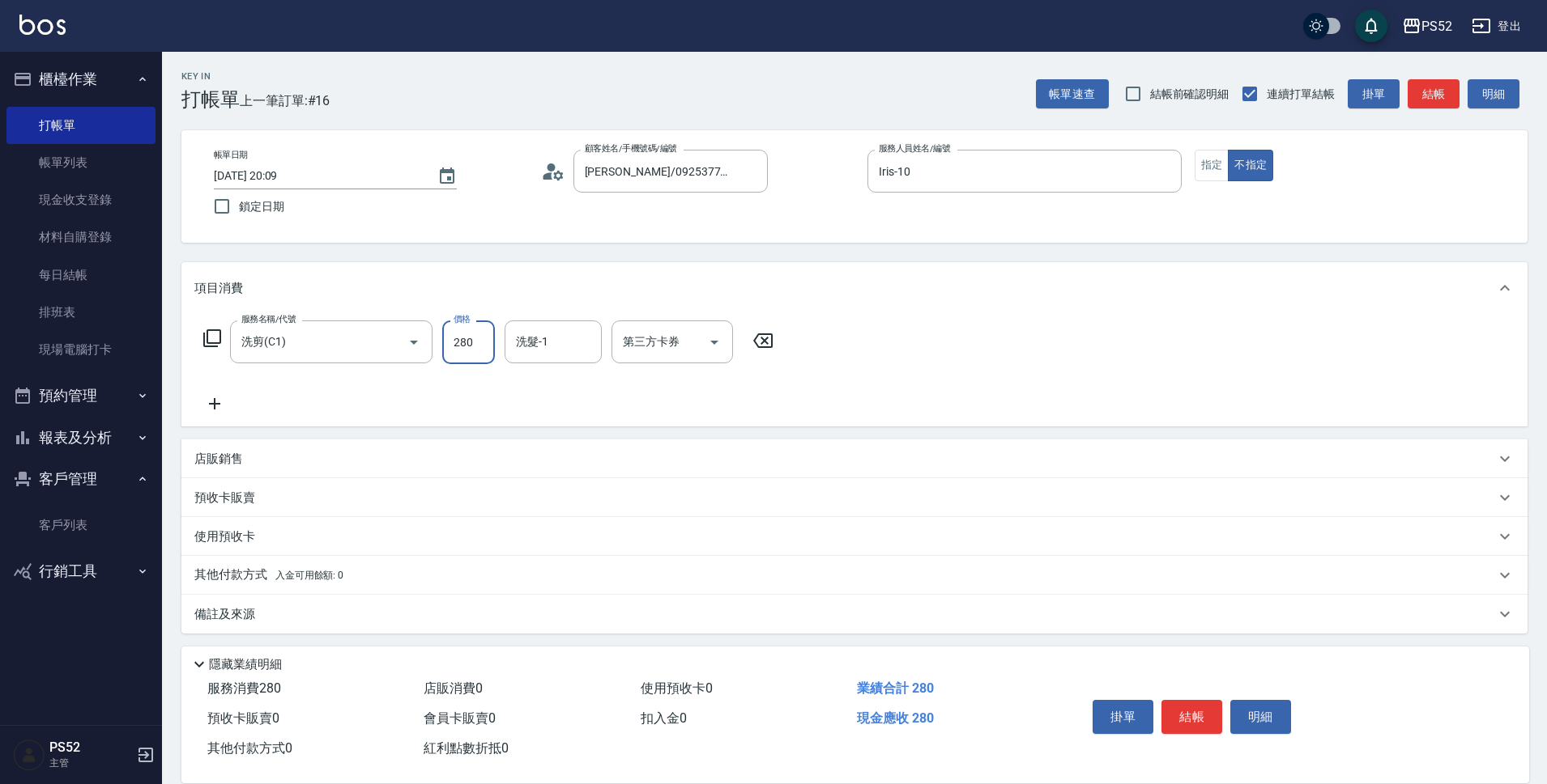
click at [462, 341] on input "280" at bounding box center [468, 342] width 53 height 44
type input "350"
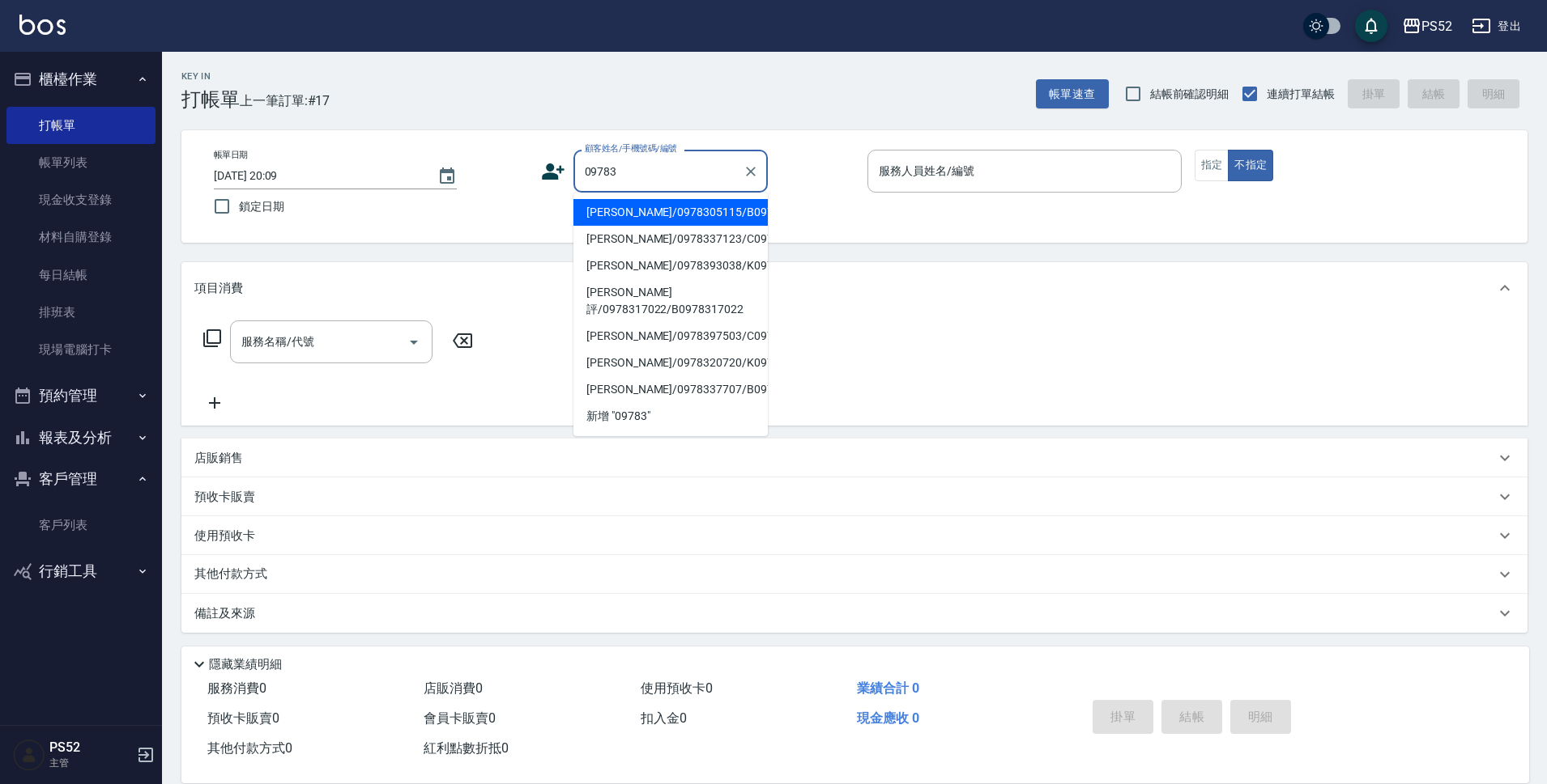
click at [694, 216] on li "[PERSON_NAME]/0978305115/B0978305115" at bounding box center [671, 212] width 195 height 27
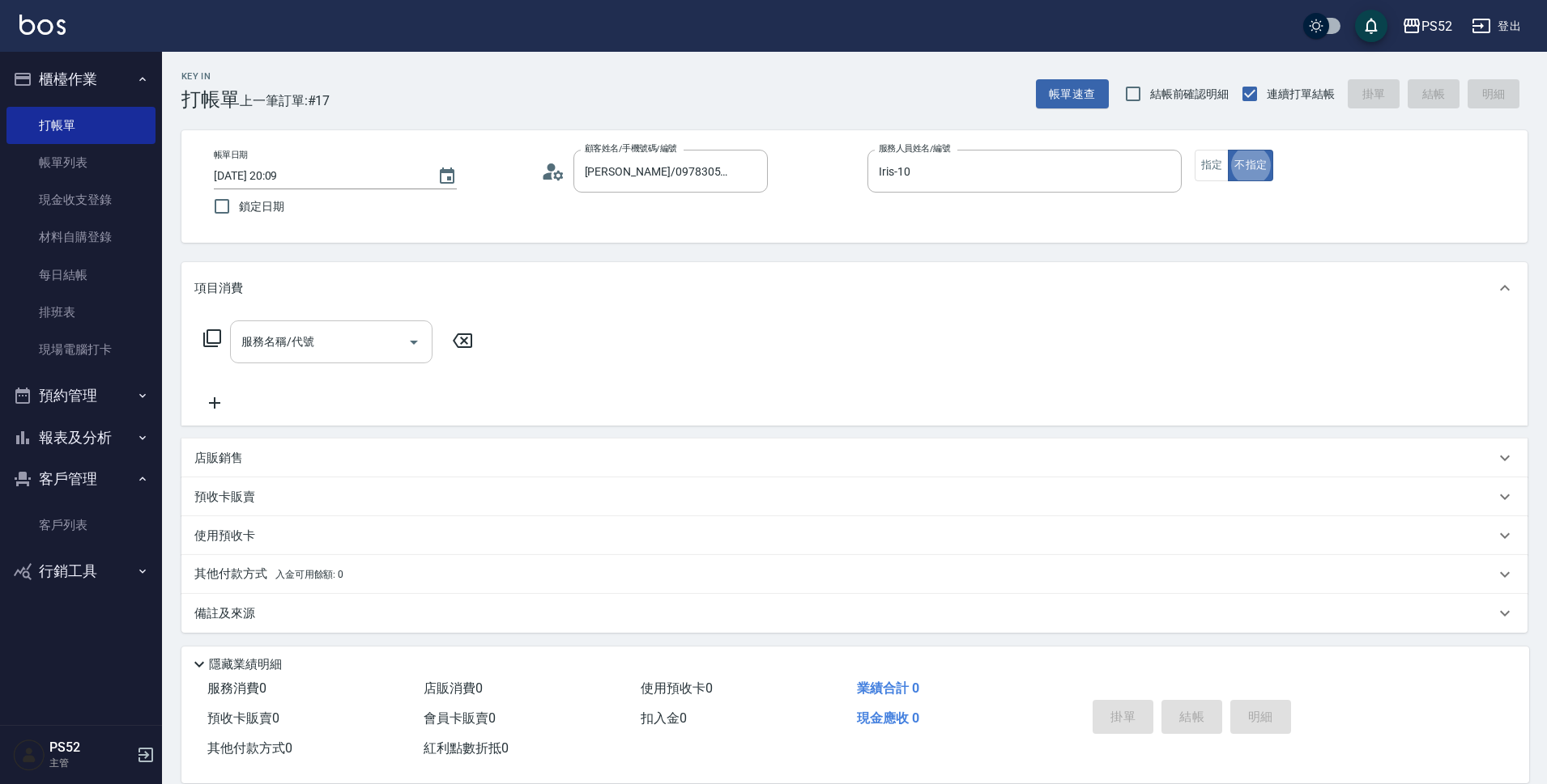
click at [275, 357] on div "服務名稱/代號" at bounding box center [331, 341] width 203 height 43
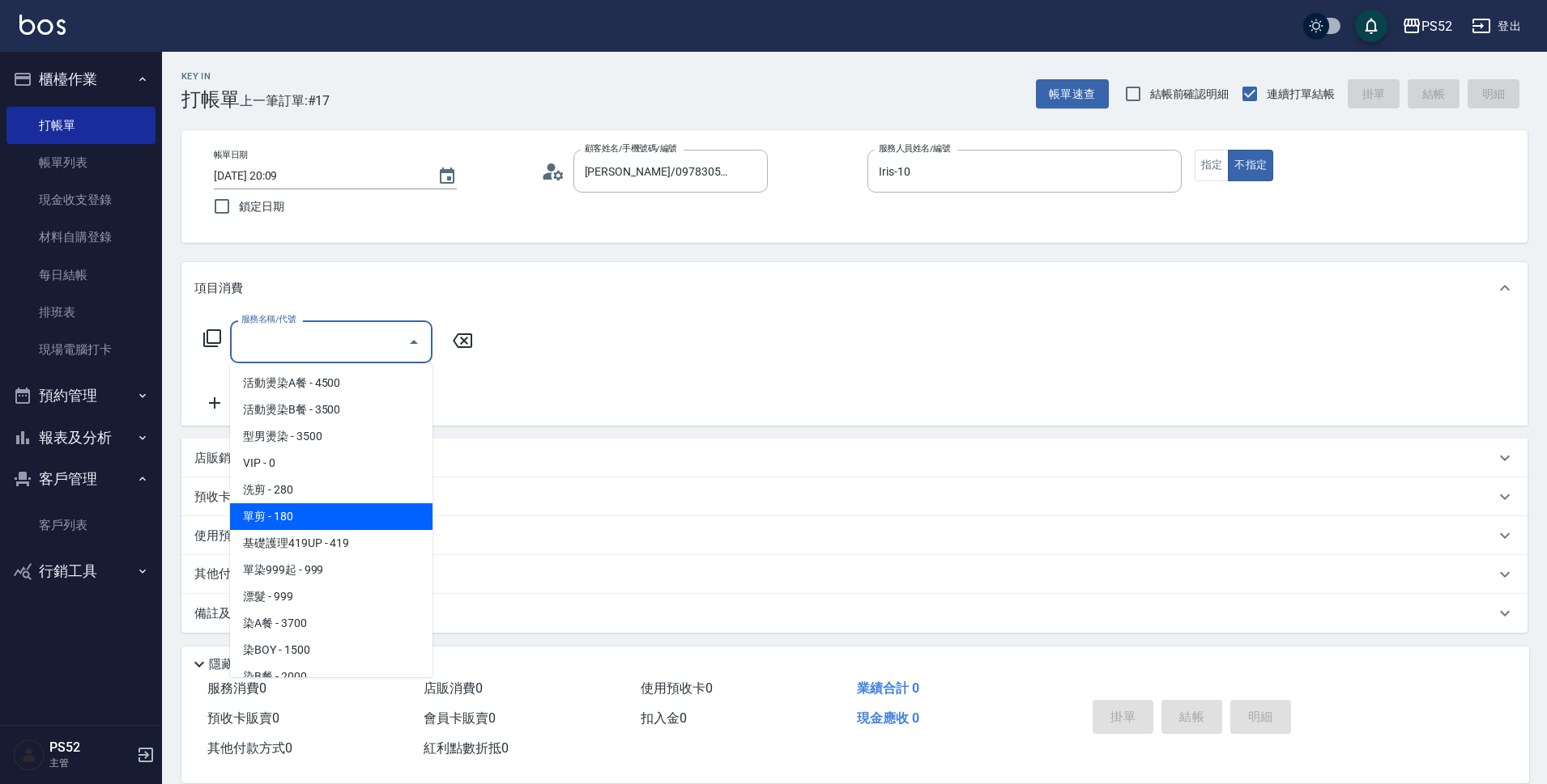
click at [315, 516] on span "單剪 - 180" at bounding box center [331, 516] width 203 height 27
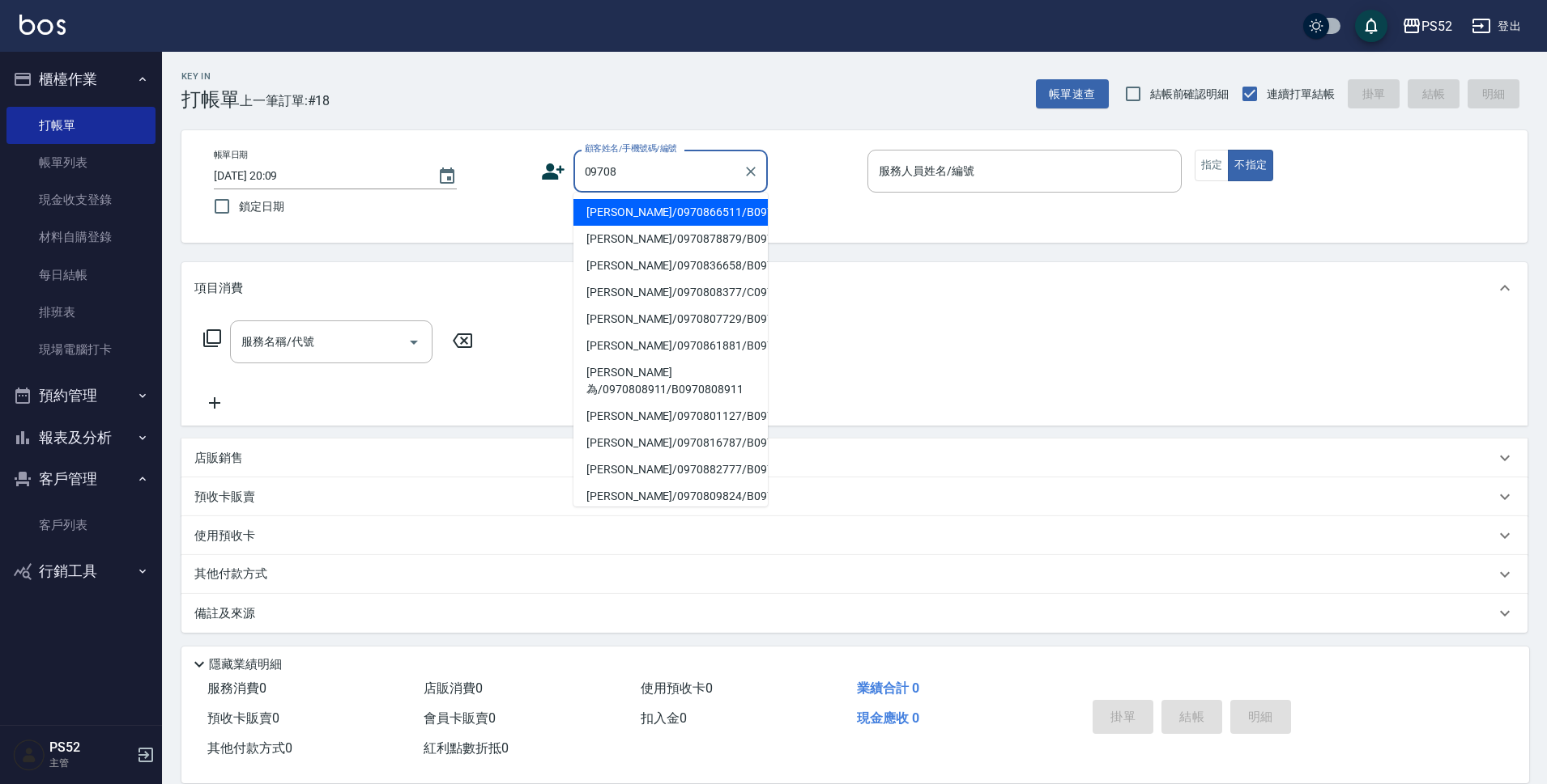
click at [655, 208] on li "[PERSON_NAME]/0970866511/B0970866511" at bounding box center [671, 212] width 195 height 27
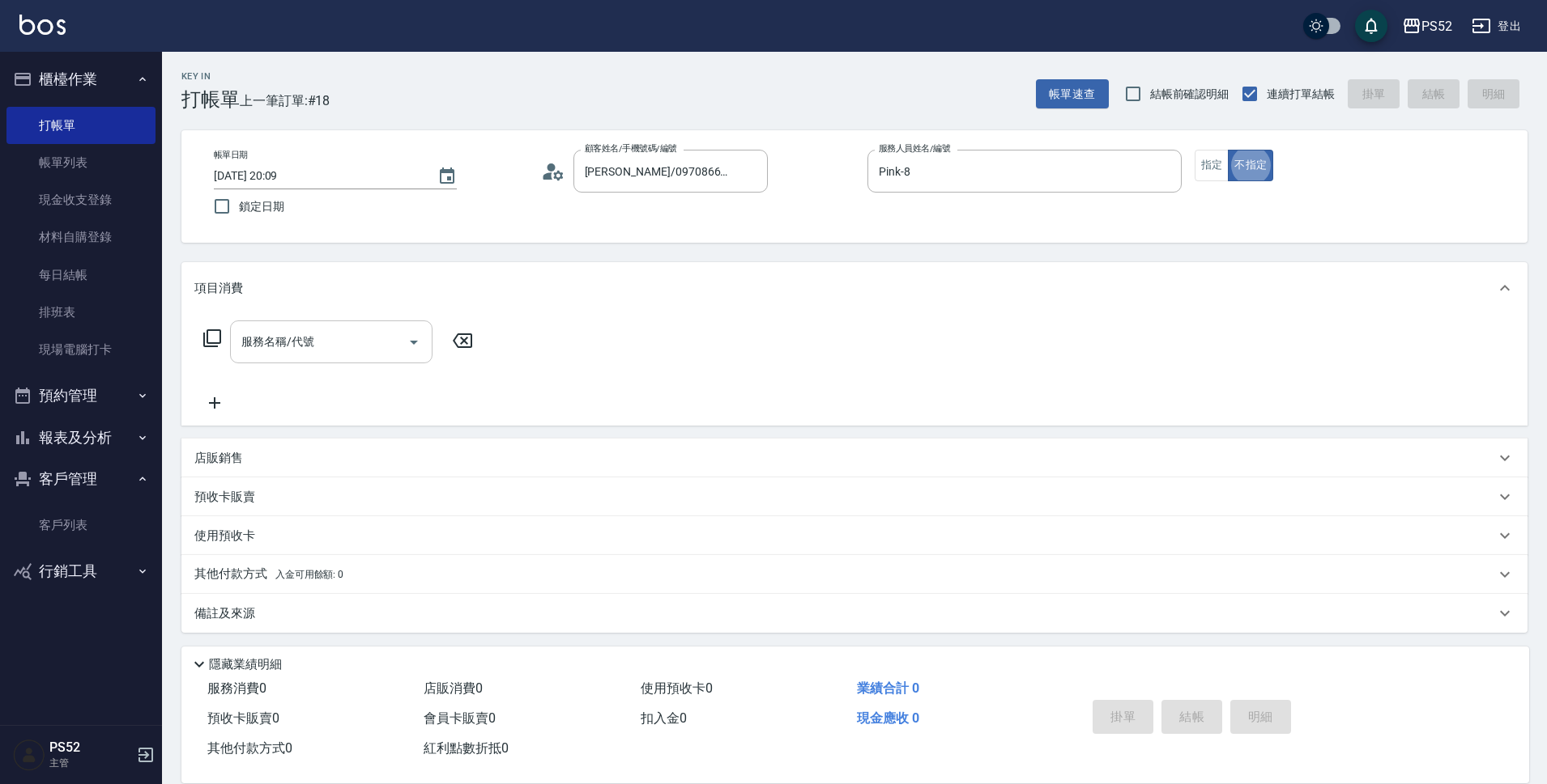
click at [320, 348] on input "服務名稱/代號" at bounding box center [319, 341] width 164 height 28
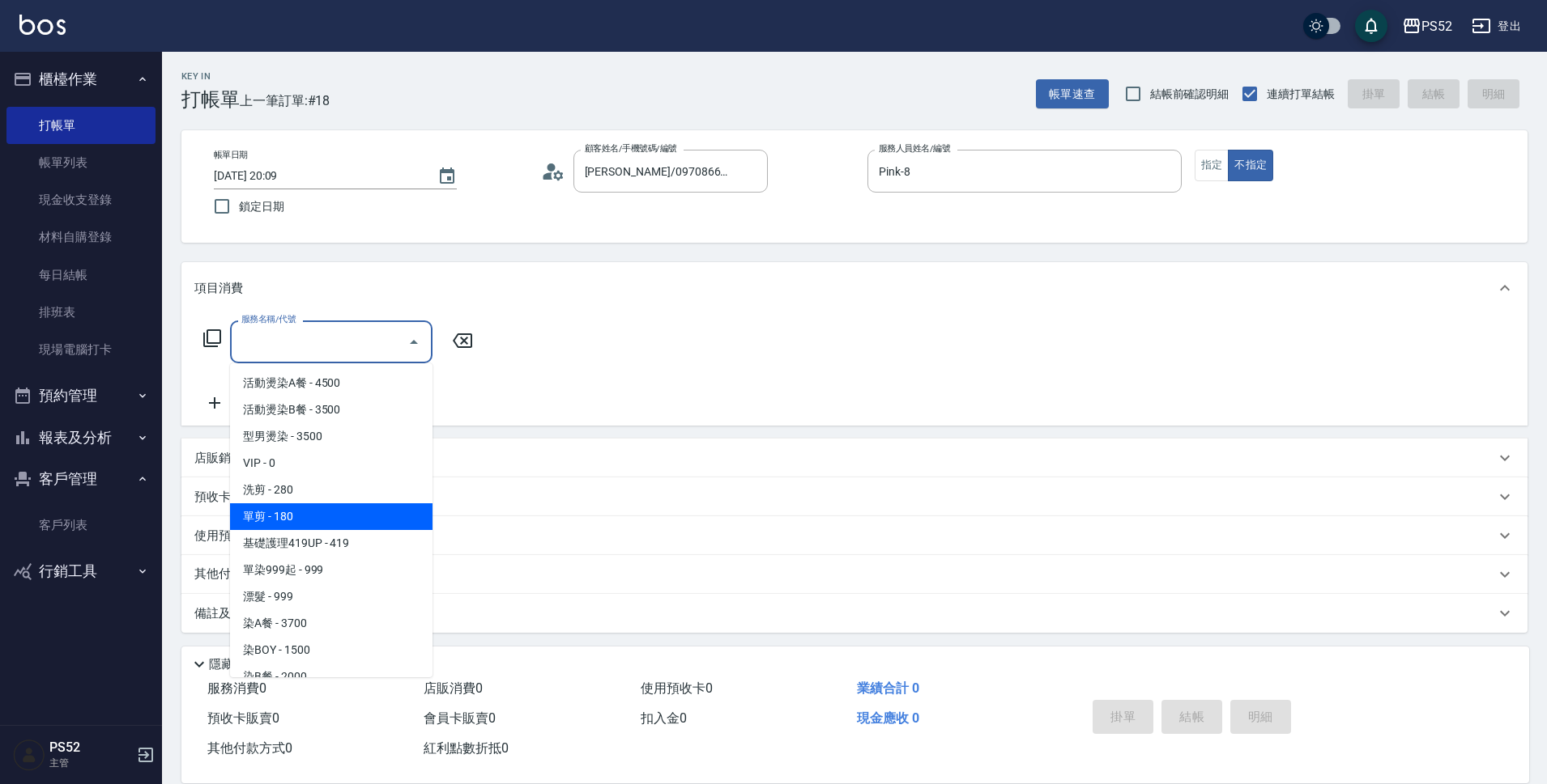
click at [355, 510] on span "單剪 - 180" at bounding box center [331, 516] width 203 height 27
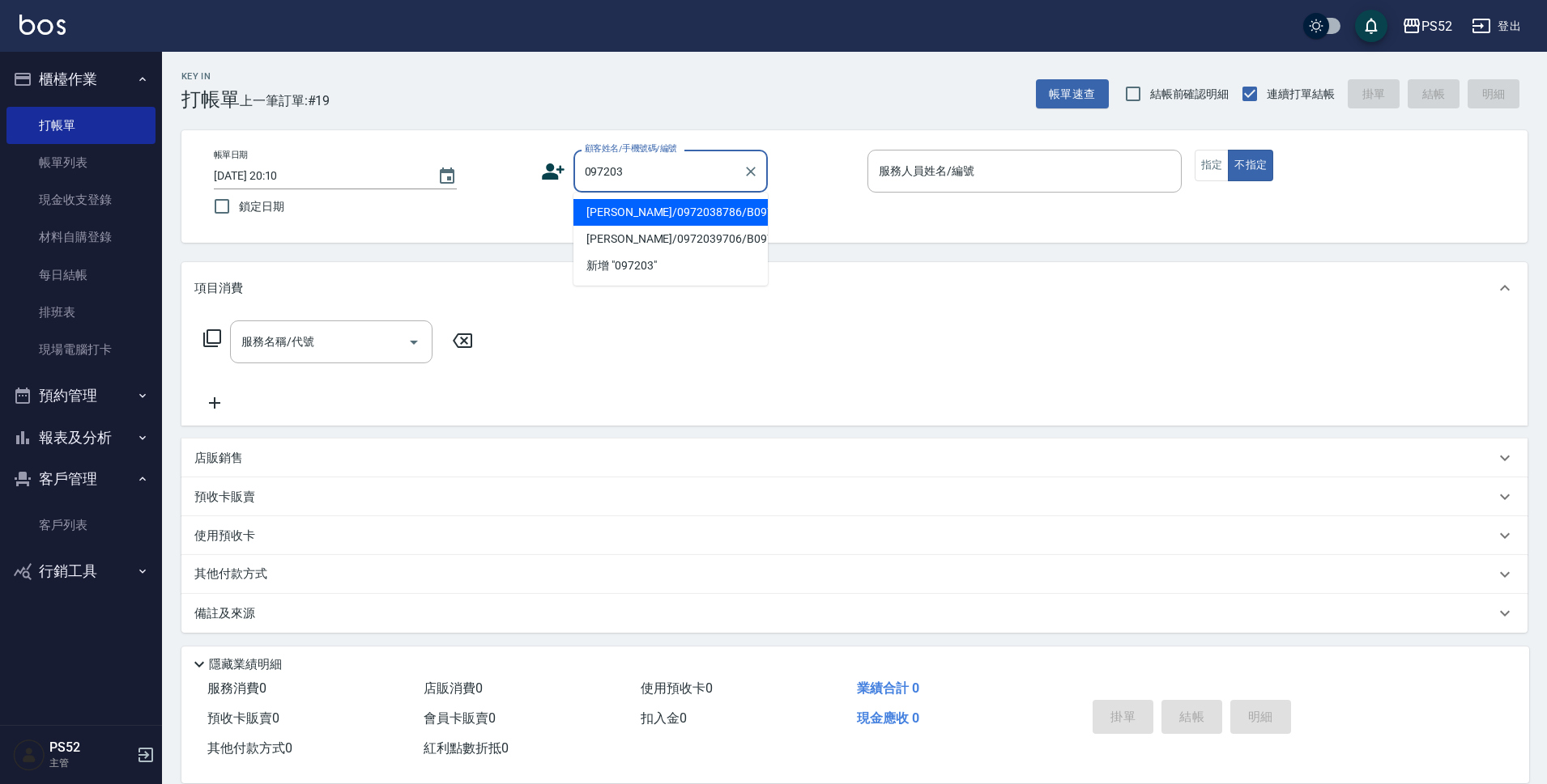
click at [619, 222] on li "[PERSON_NAME]/0972038786/B0972038786" at bounding box center [671, 212] width 195 height 27
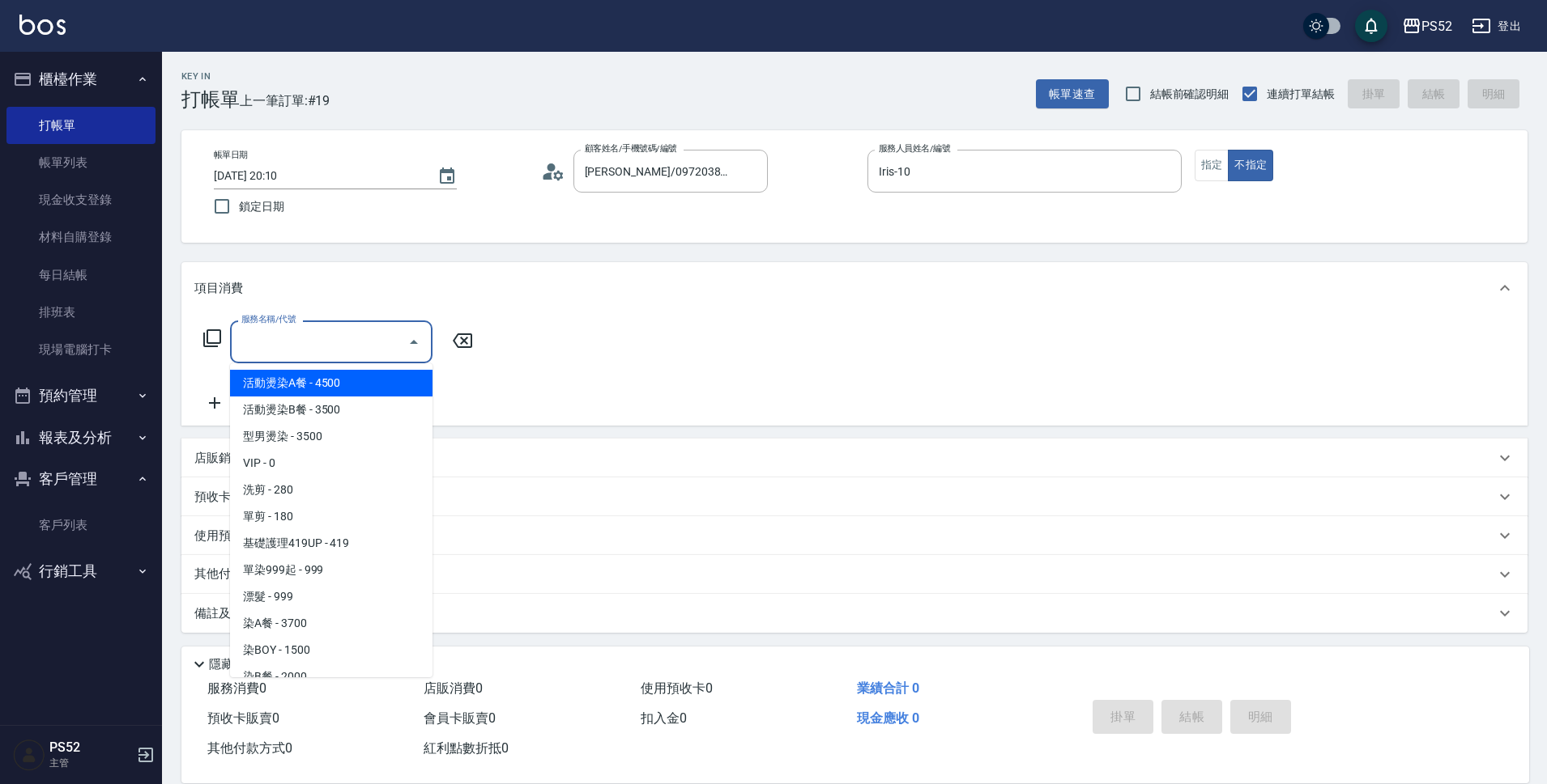
click at [257, 352] on input "服務名稱/代號" at bounding box center [319, 341] width 164 height 28
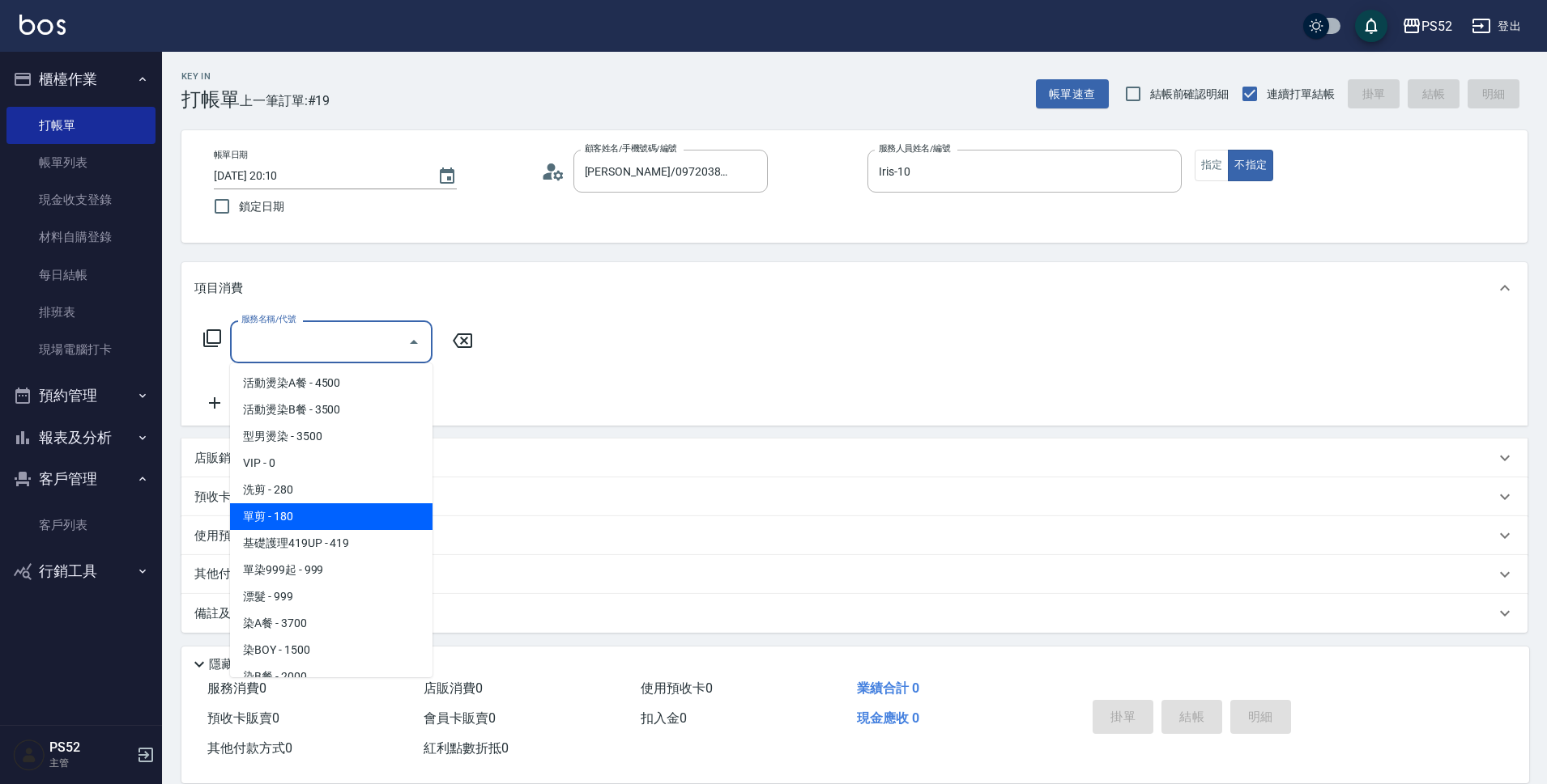
click at [312, 514] on span "單剪 - 180" at bounding box center [331, 516] width 203 height 27
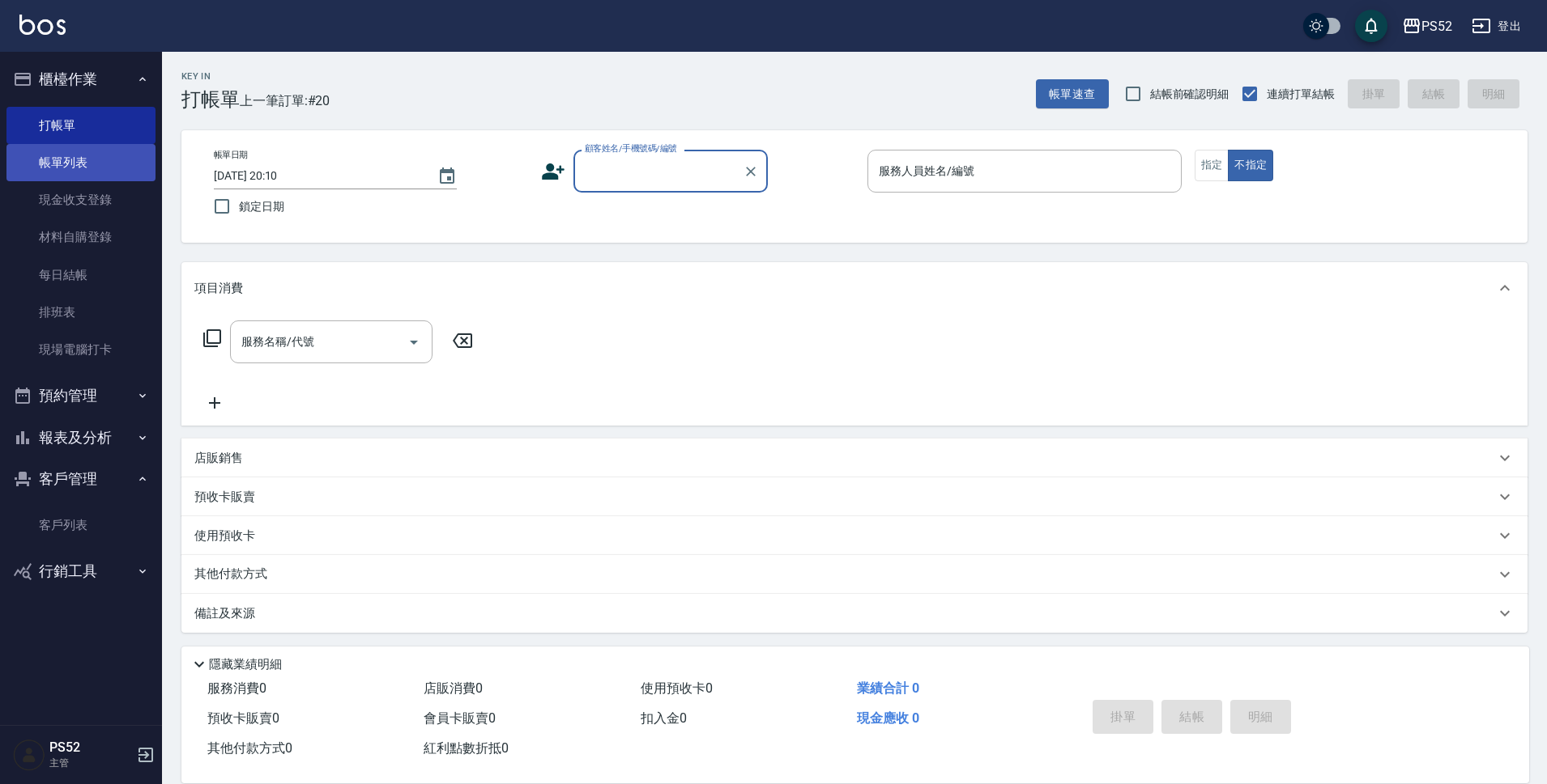
click at [98, 174] on link "帳單列表" at bounding box center [81, 163] width 149 height 37
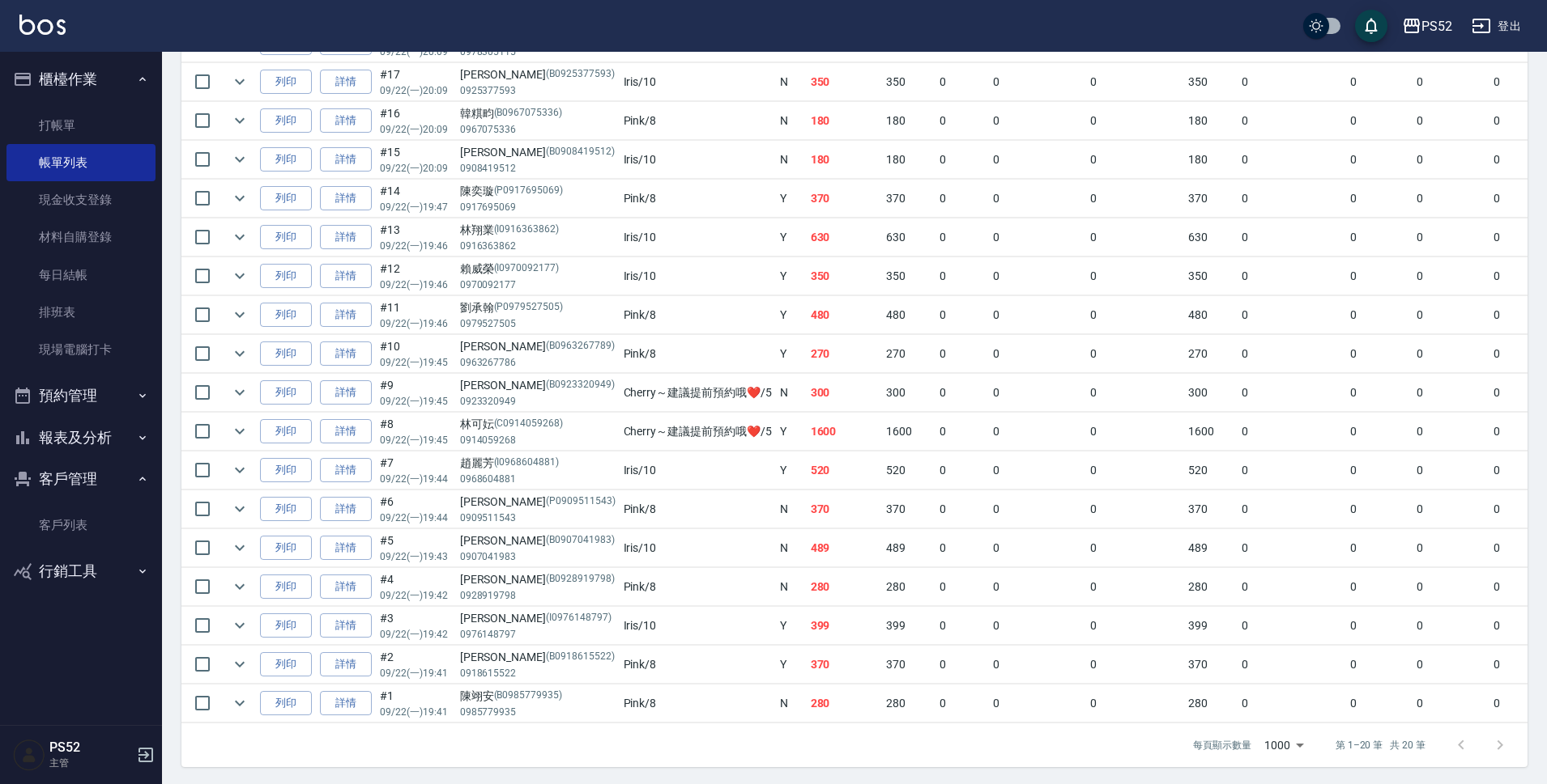
scroll to position [557, 0]
click at [363, 498] on link "詳情" at bounding box center [346, 507] width 52 height 25
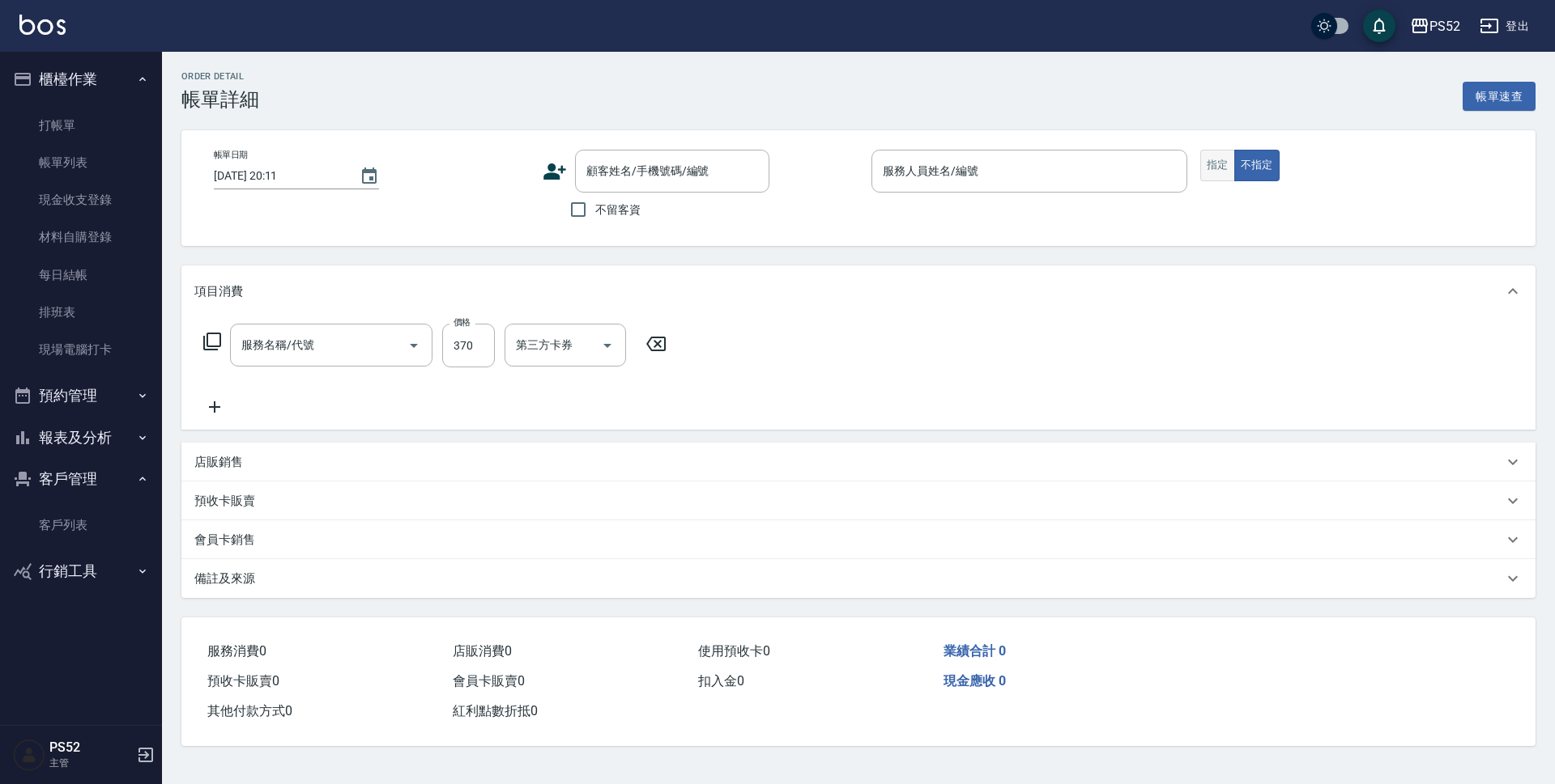
click at [1202, 156] on button "指定" at bounding box center [1217, 165] width 35 height 32
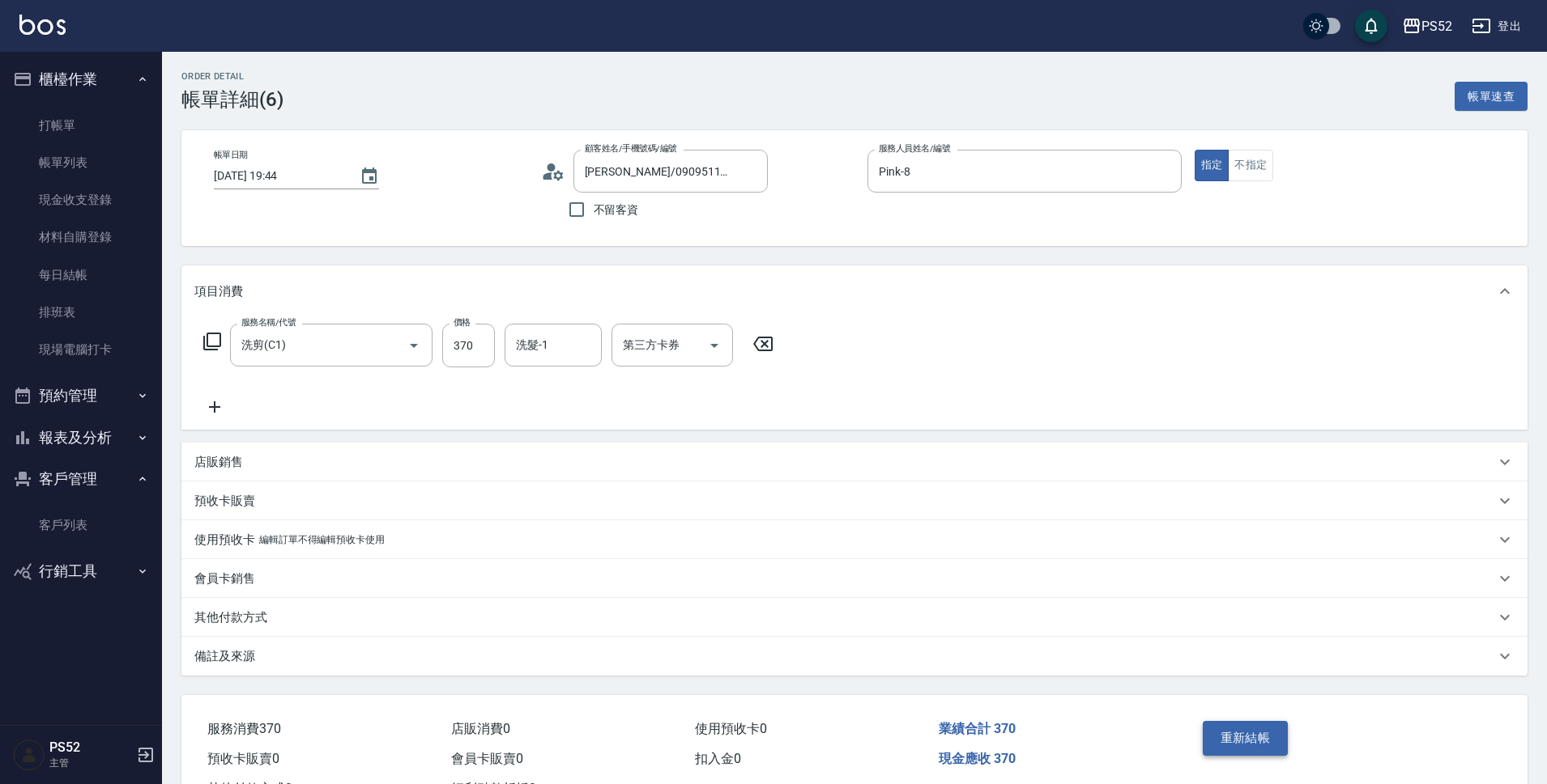
click at [1253, 735] on button "重新結帳" at bounding box center [1245, 738] width 86 height 34
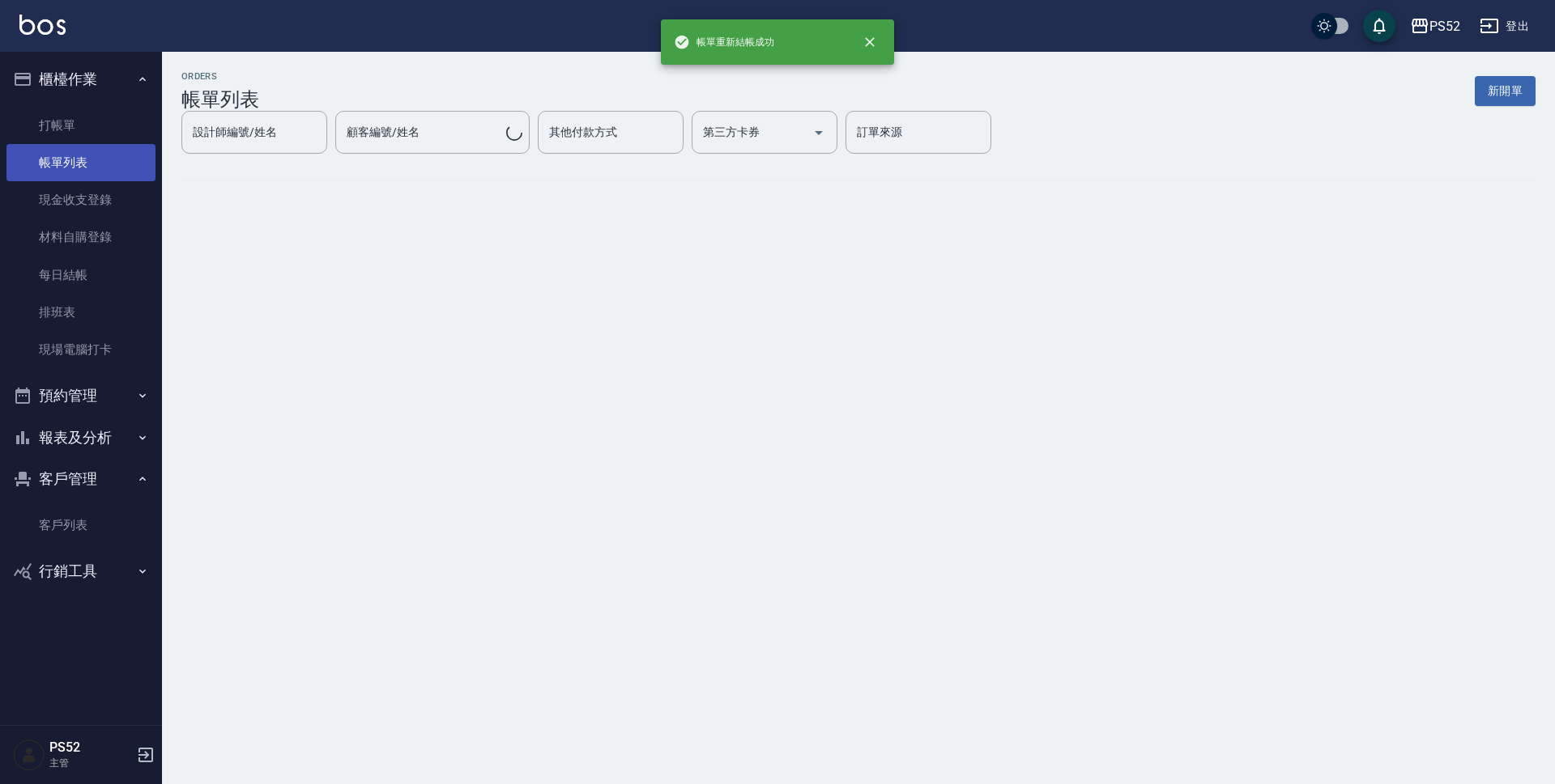
click at [49, 175] on link "帳單列表" at bounding box center [81, 163] width 149 height 37
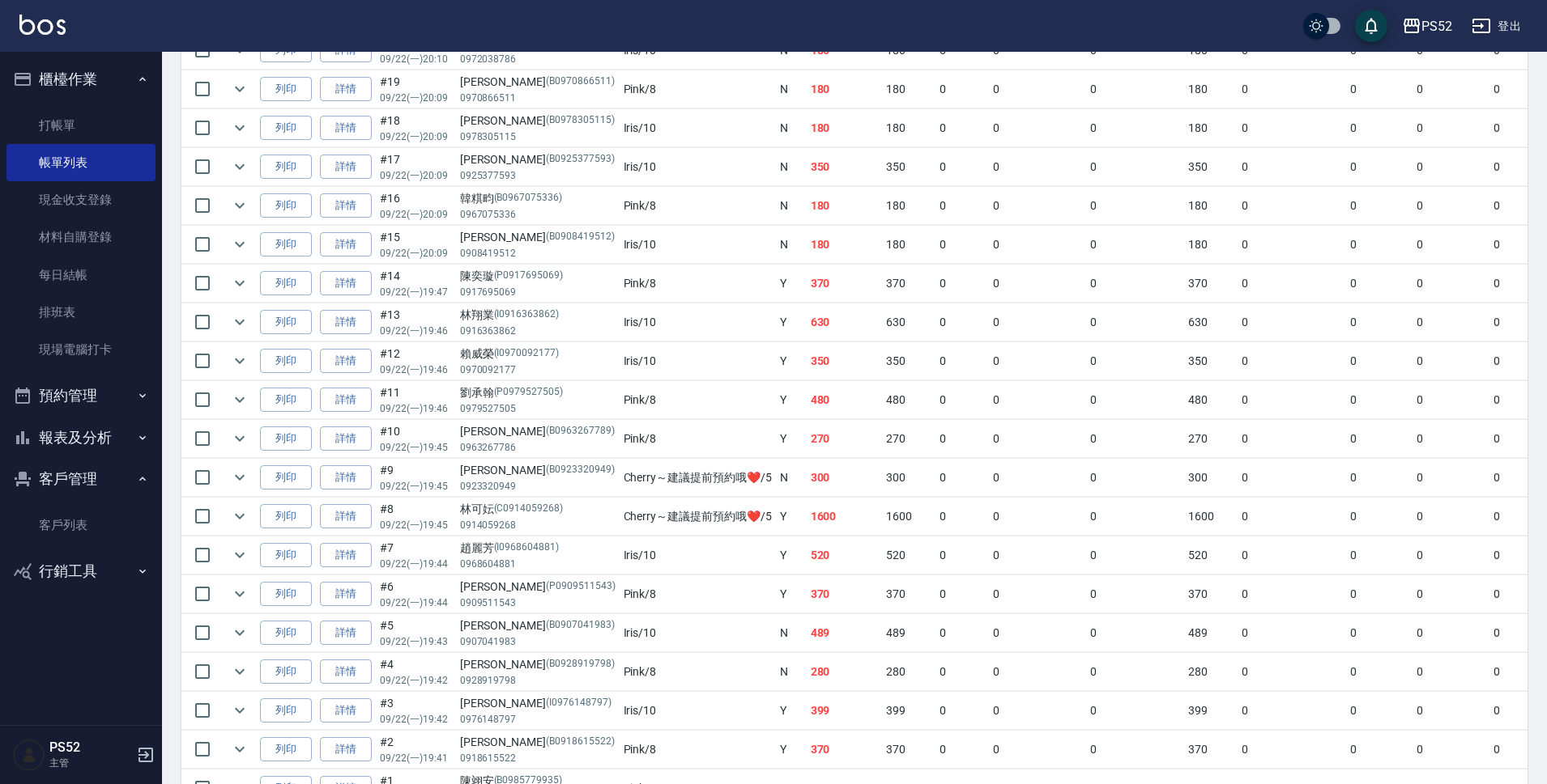
scroll to position [459, 0]
click at [346, 315] on link "詳情" at bounding box center [346, 319] width 52 height 25
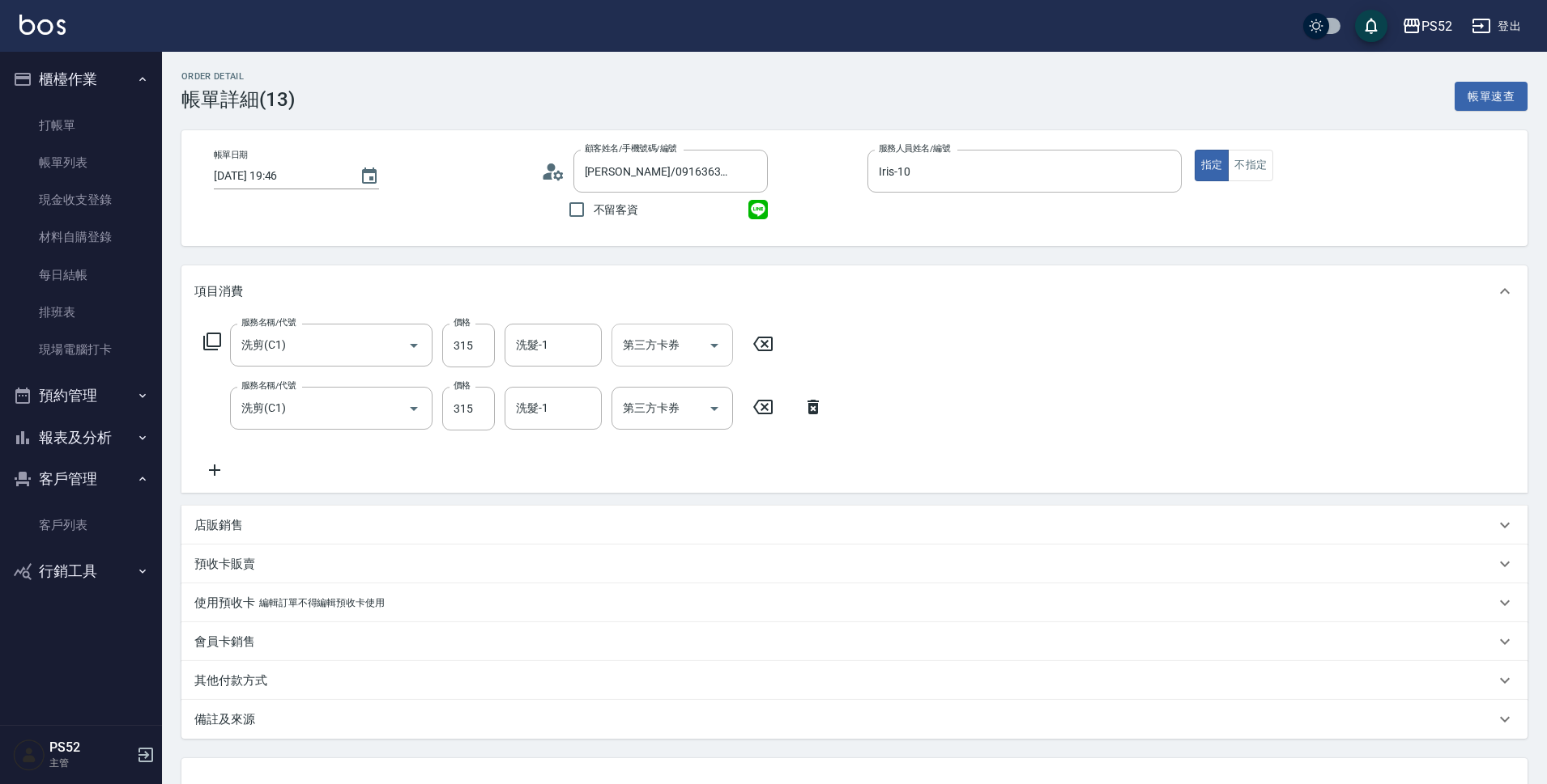
click at [718, 343] on icon "Open" at bounding box center [714, 345] width 19 height 19
click at [695, 489] on span "儲值卡" at bounding box center [673, 493] width 122 height 27
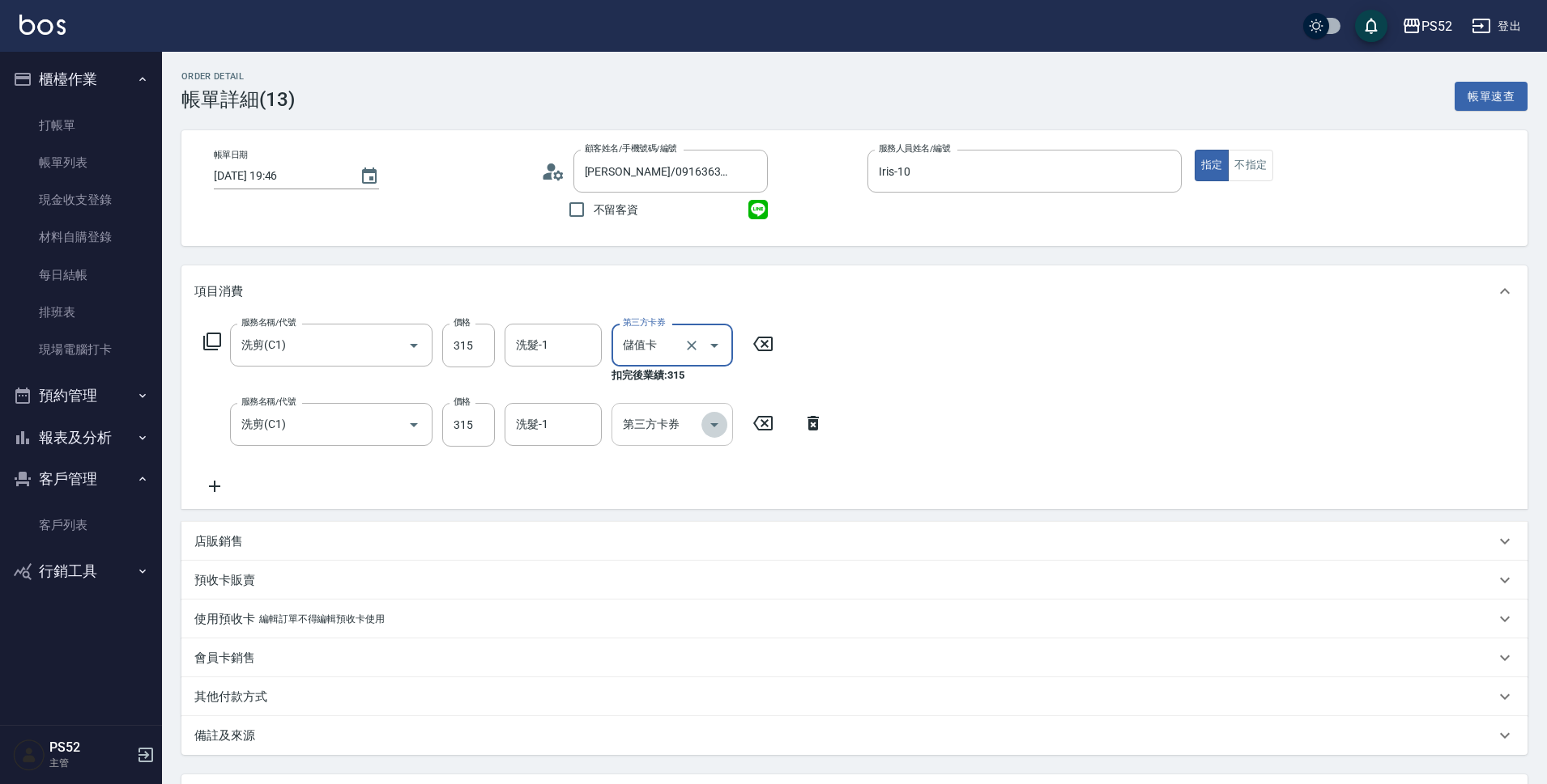
click at [708, 424] on icon "Open" at bounding box center [714, 425] width 19 height 19
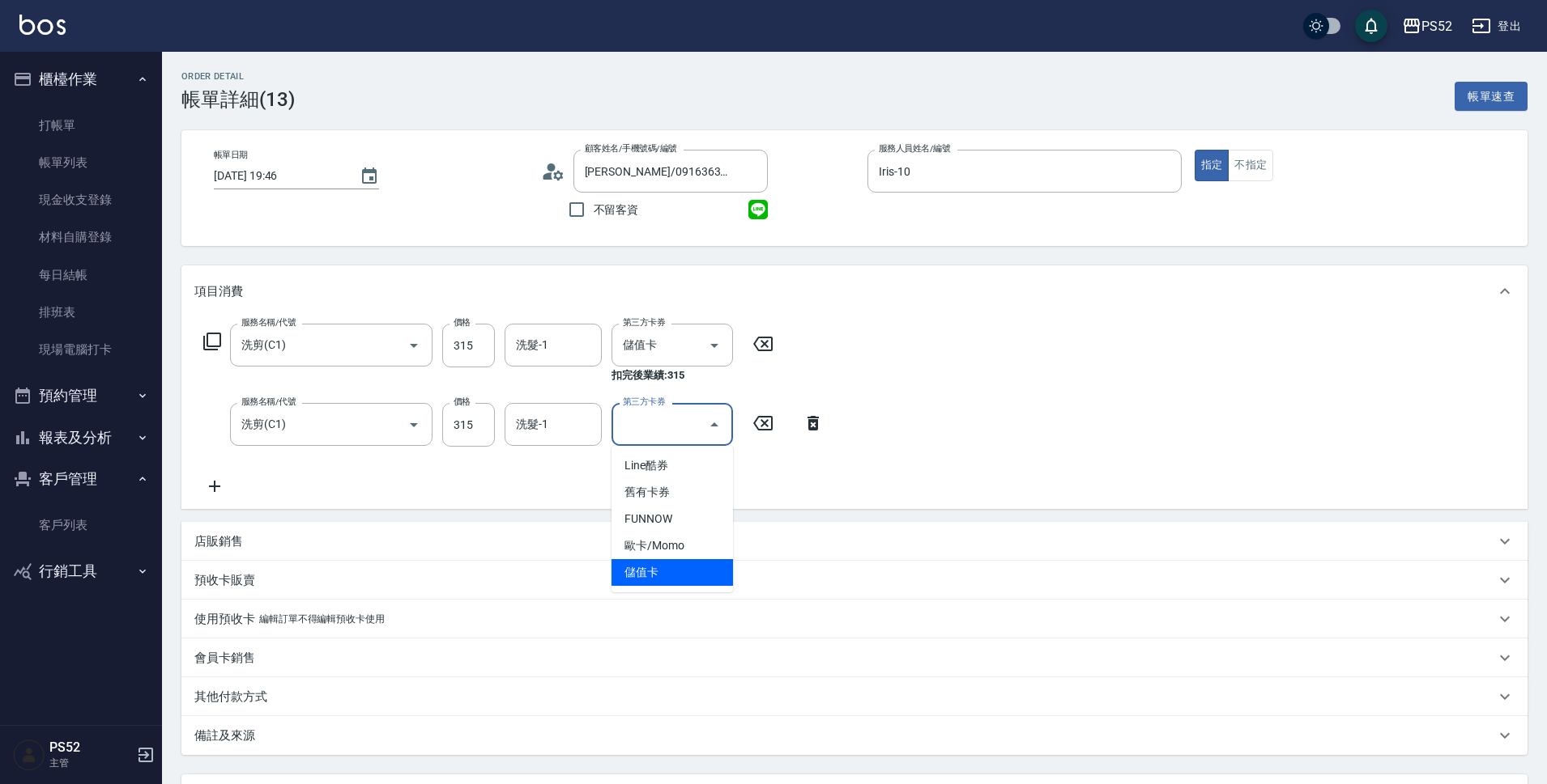
click at [684, 563] on span "儲值卡" at bounding box center [673, 572] width 122 height 27
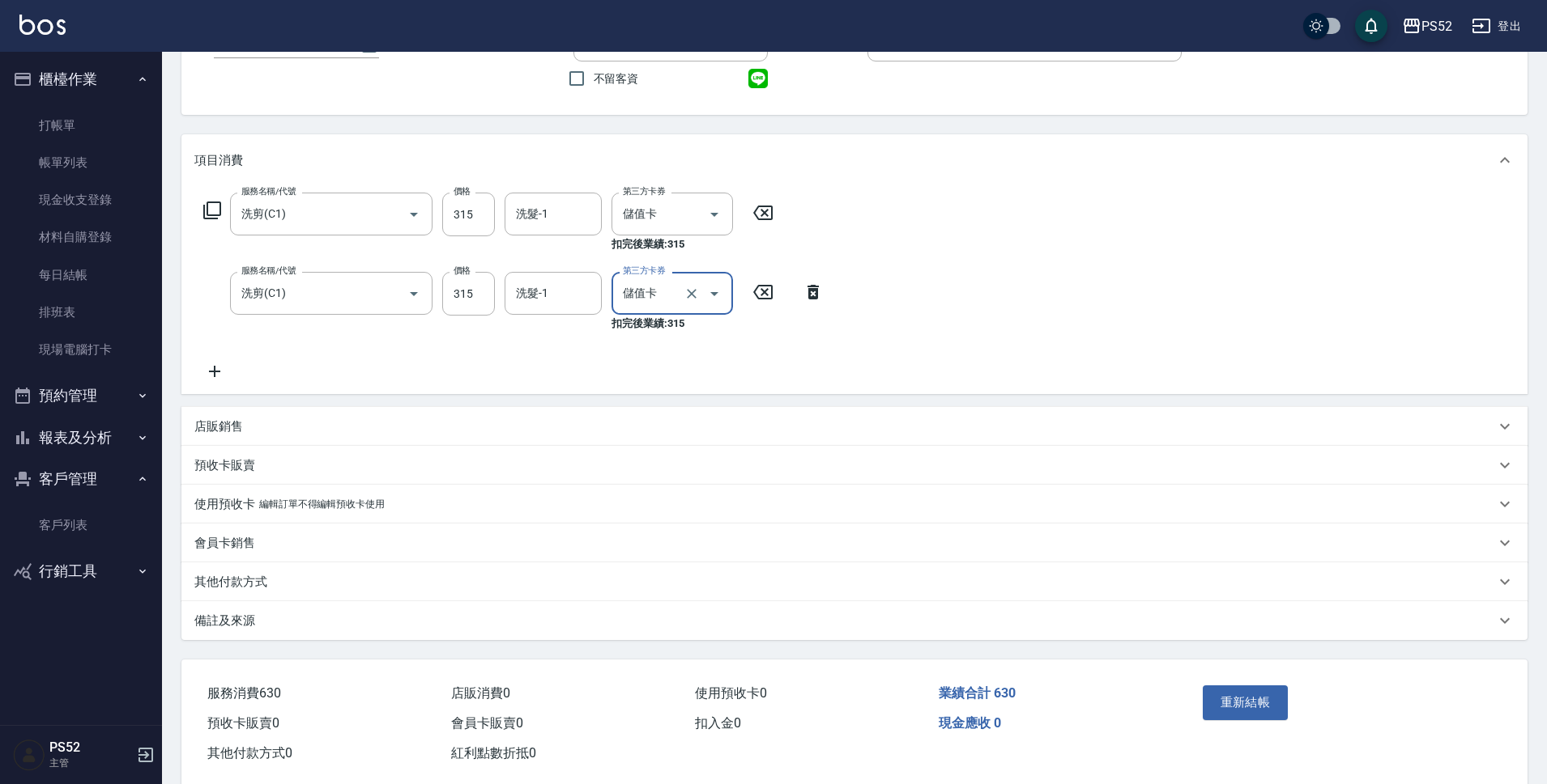
scroll to position [135, 0]
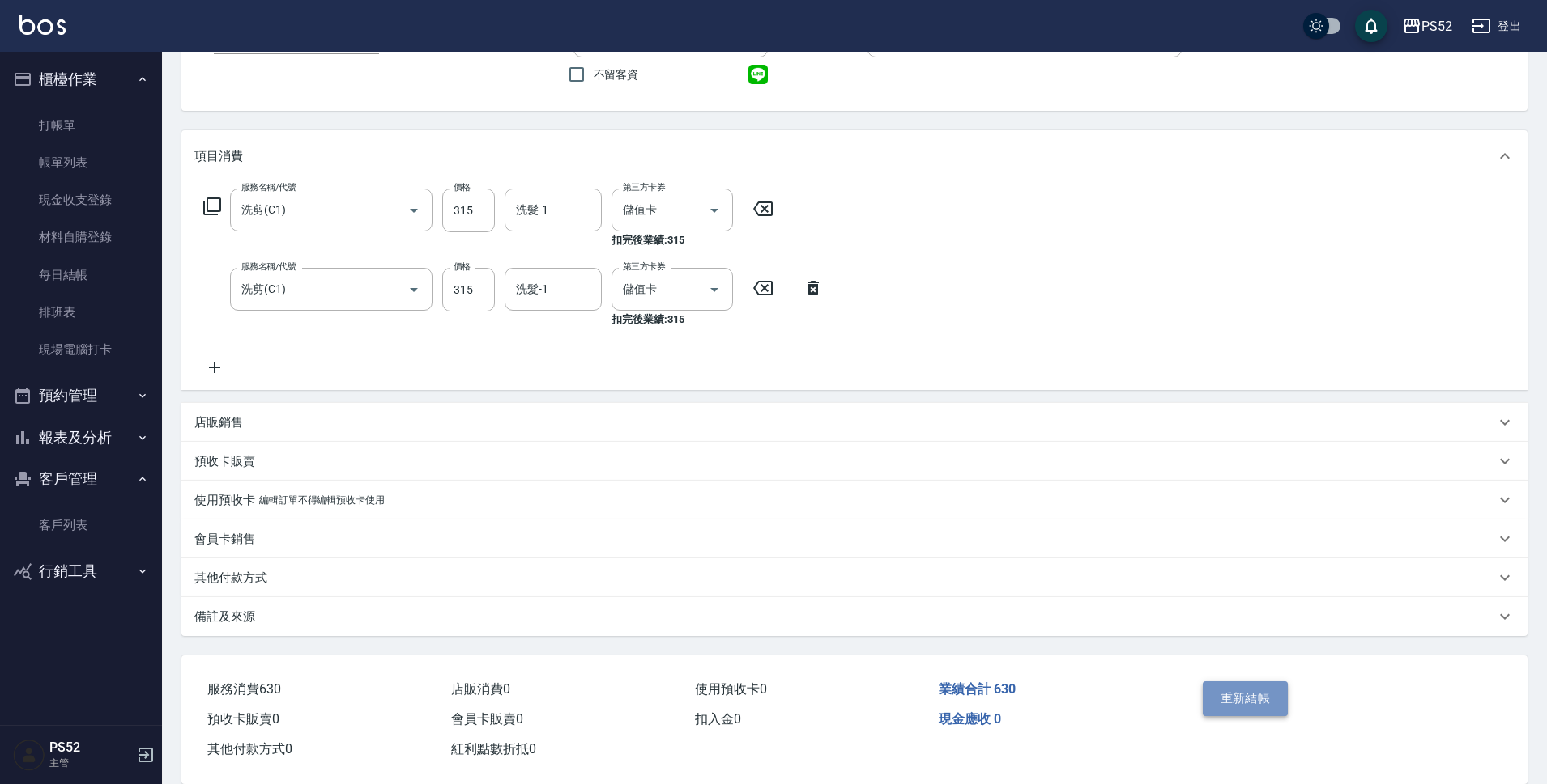
click at [1261, 692] on button "重新結帳" at bounding box center [1245, 699] width 86 height 34
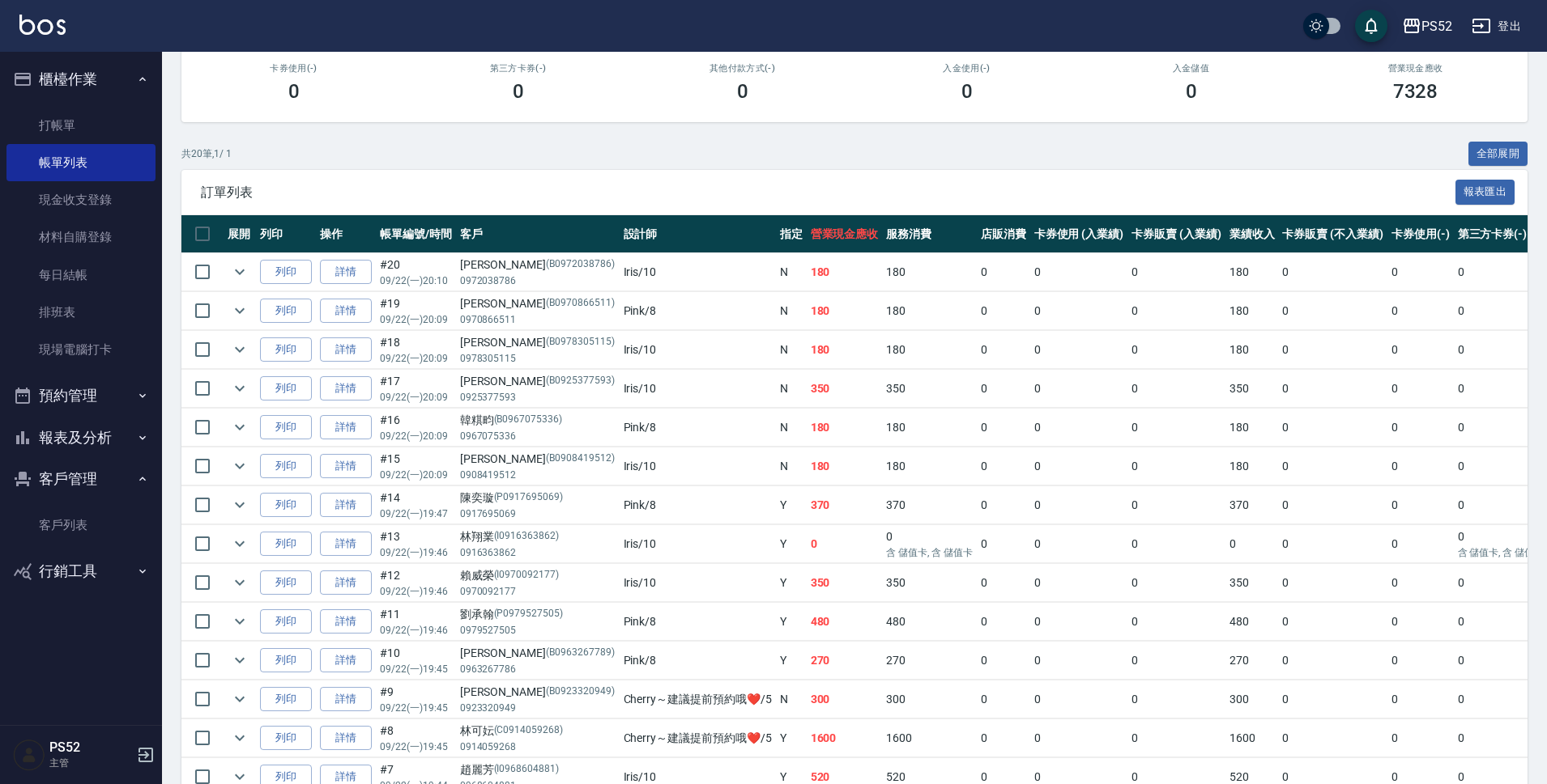
scroll to position [242, 0]
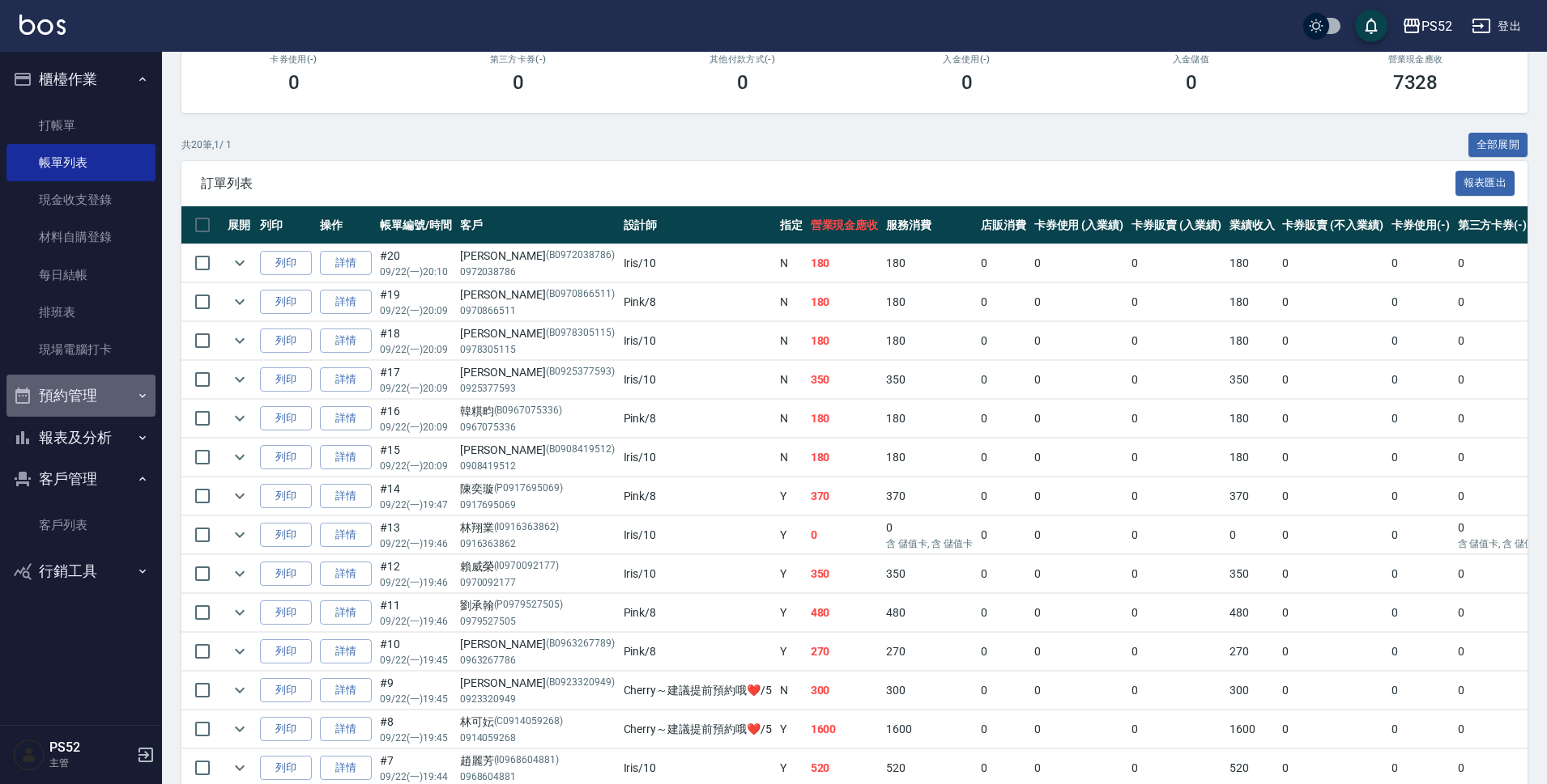
click at [65, 405] on button "預約管理" at bounding box center [81, 396] width 149 height 42
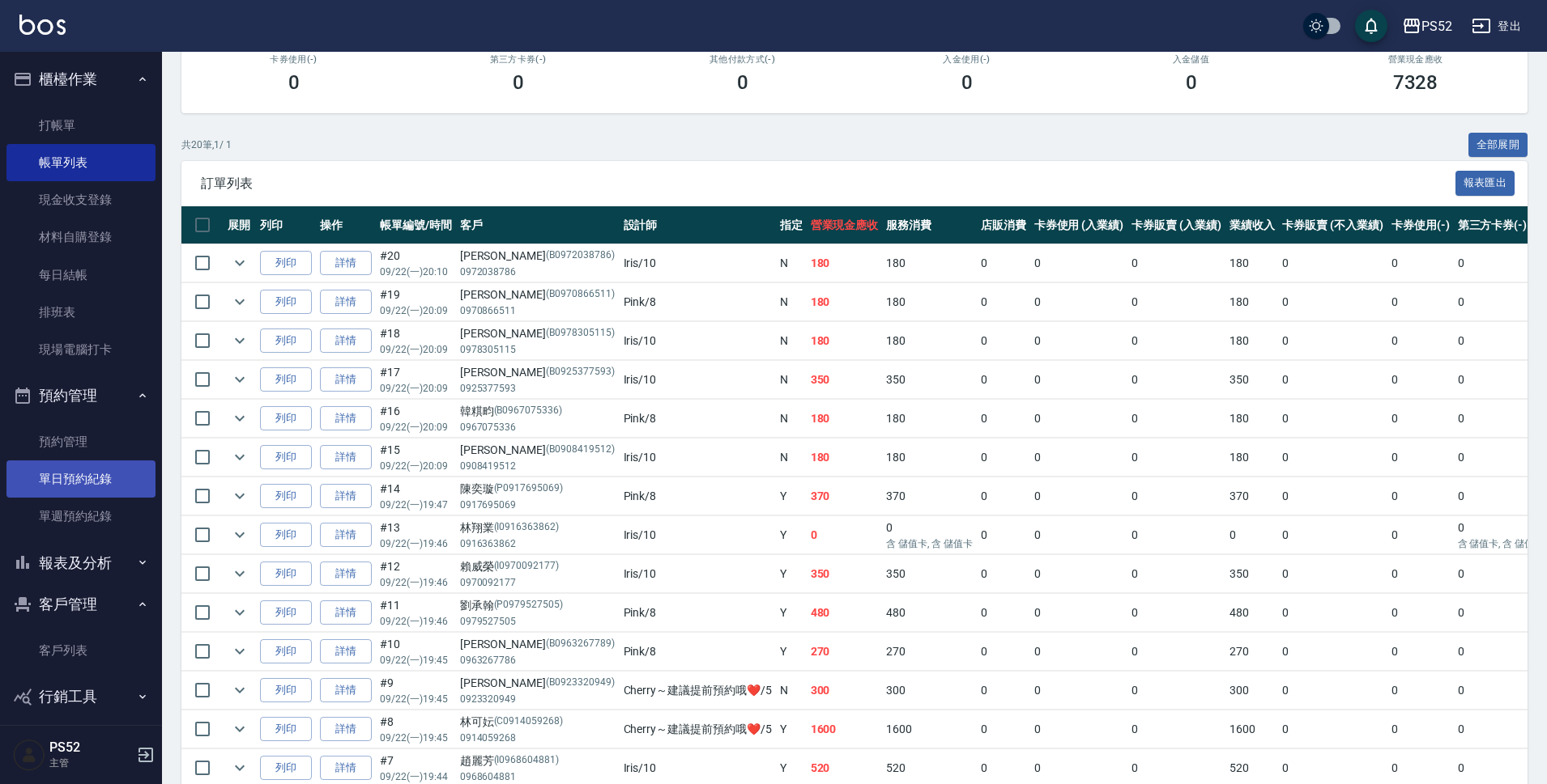
click at [108, 486] on link "單日預約紀錄" at bounding box center [81, 479] width 149 height 37
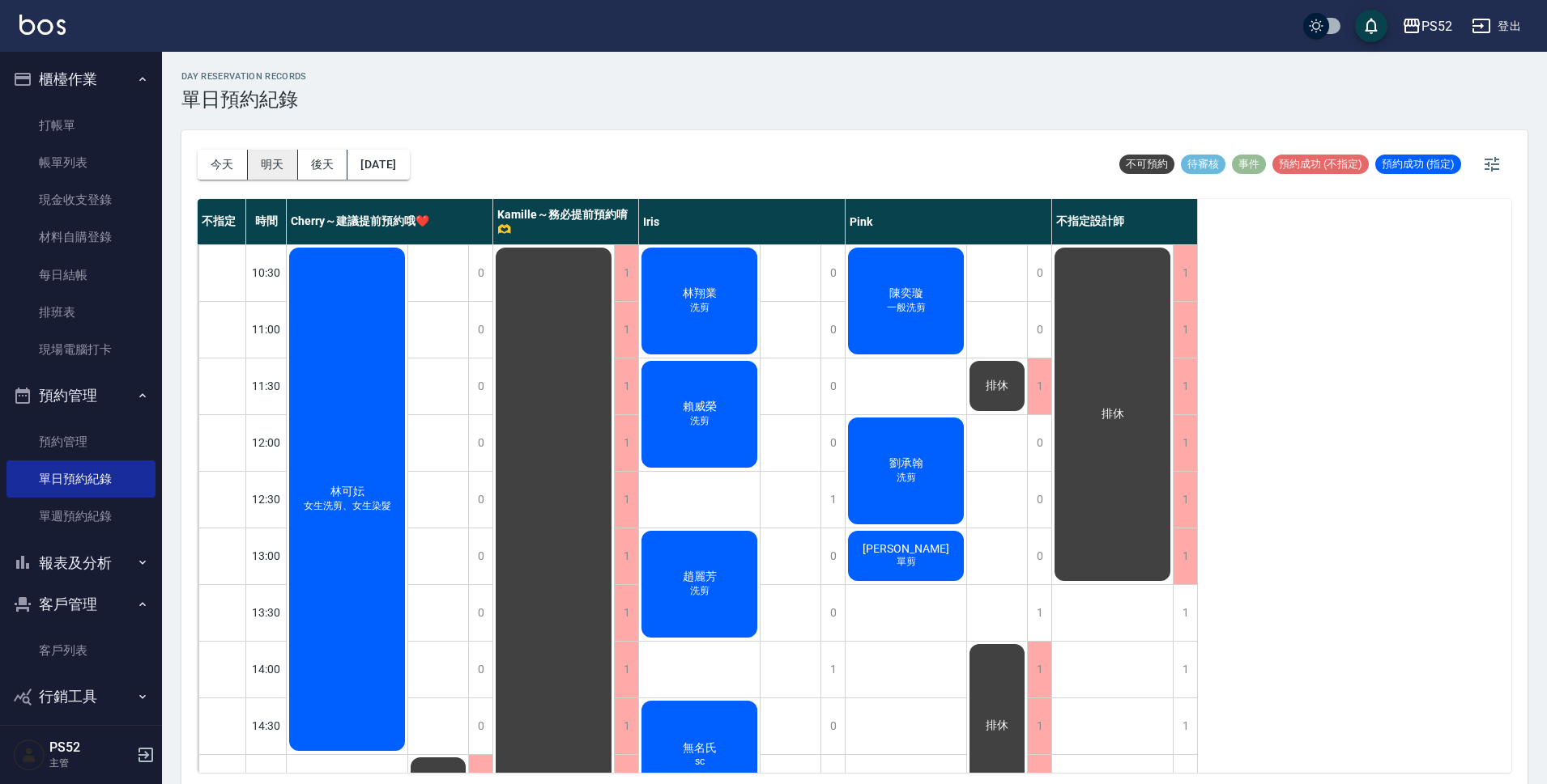
click at [263, 164] on button "明天" at bounding box center [273, 165] width 50 height 30
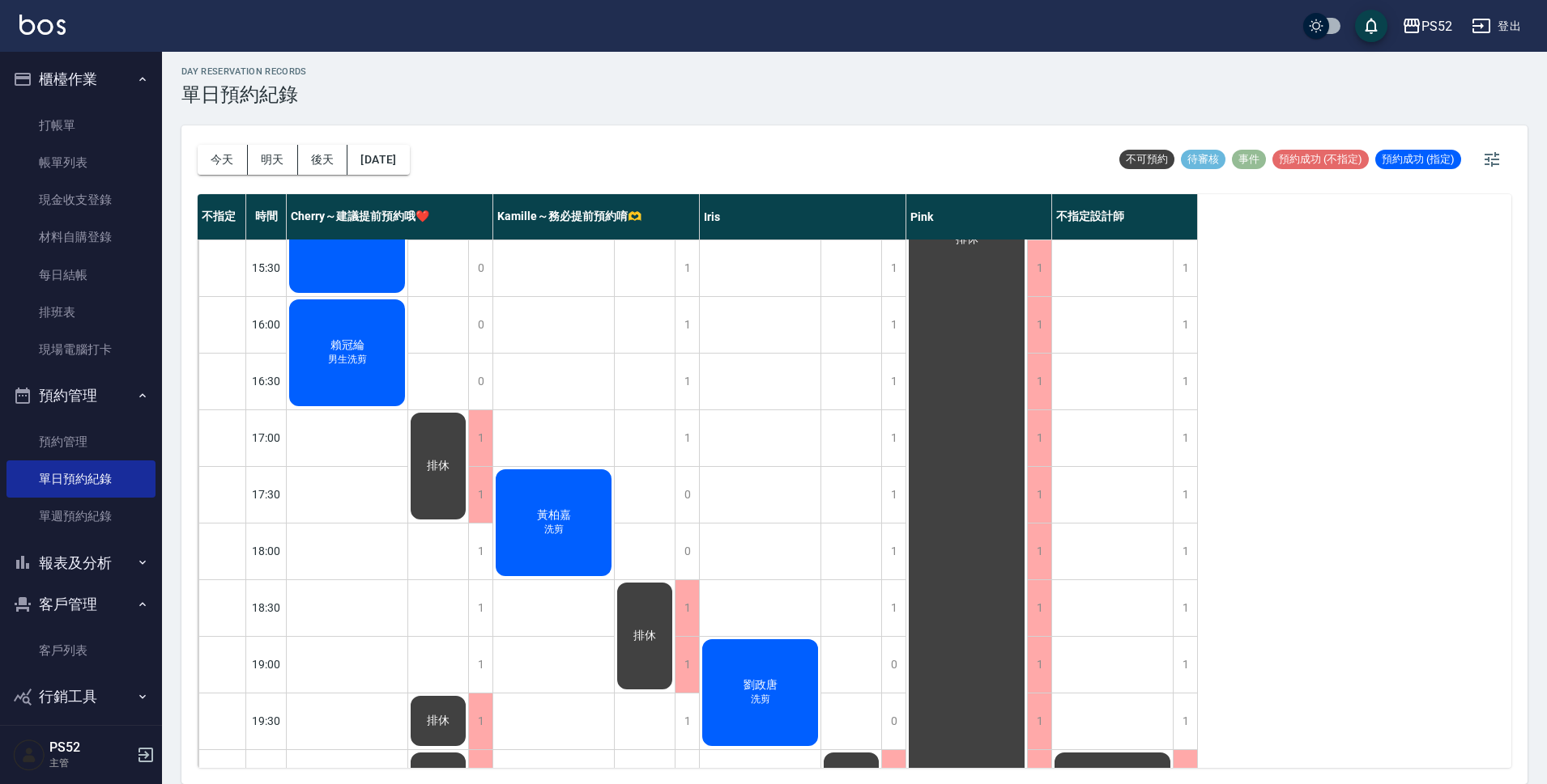
scroll to position [619, 0]
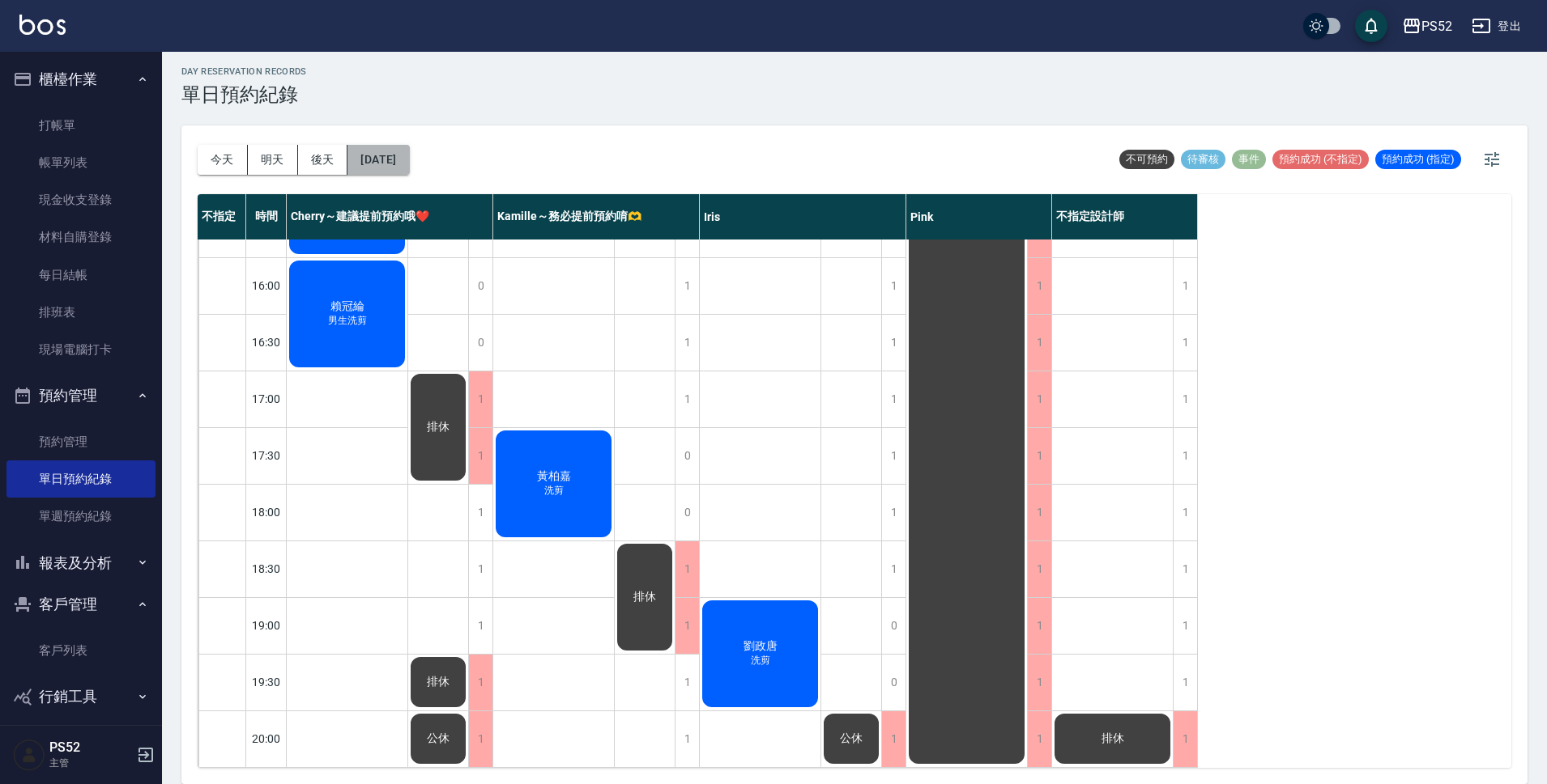
click at [409, 159] on button "[DATE]" at bounding box center [378, 160] width 62 height 30
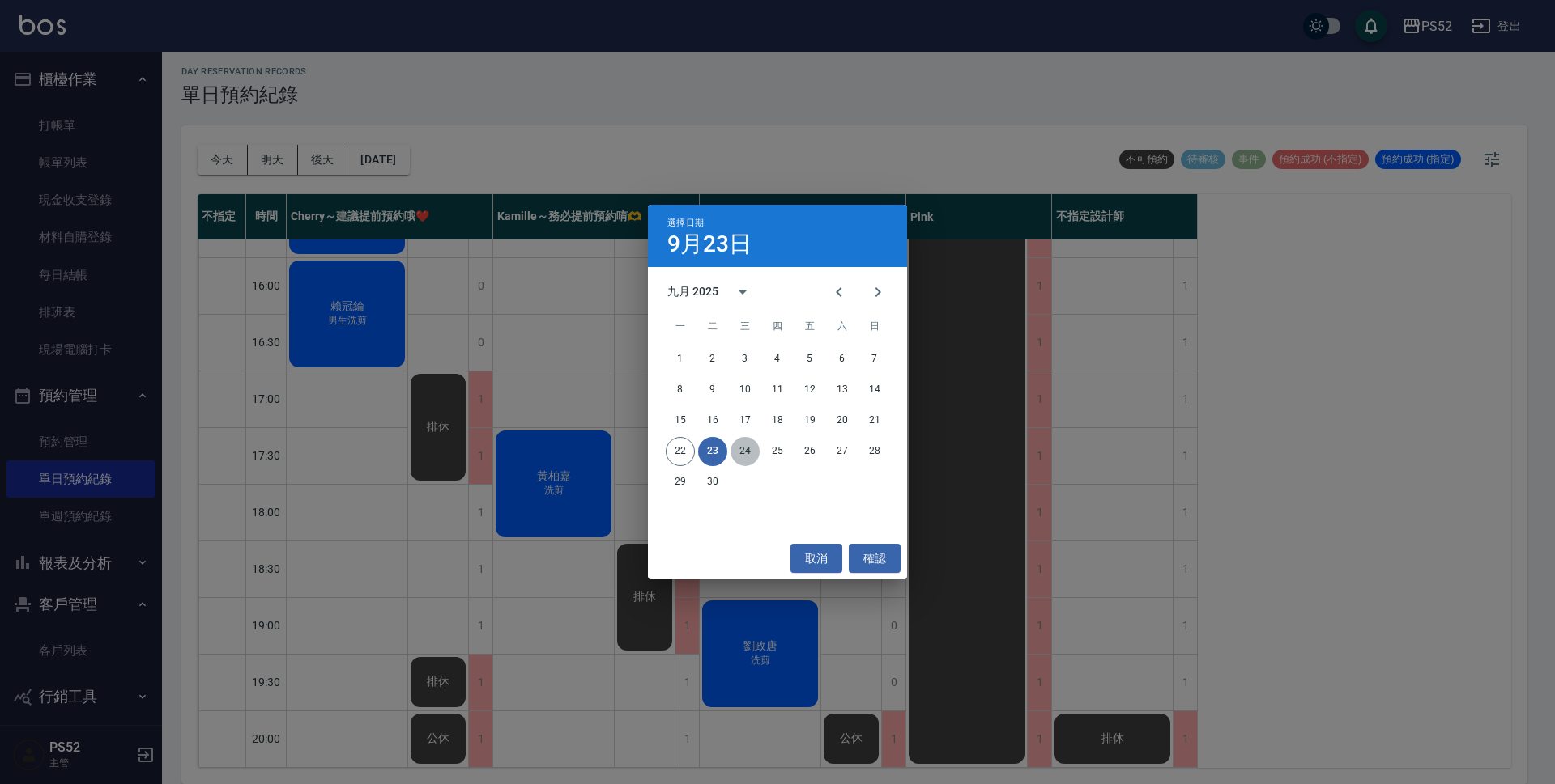
click at [749, 465] on button "24" at bounding box center [745, 452] width 29 height 29
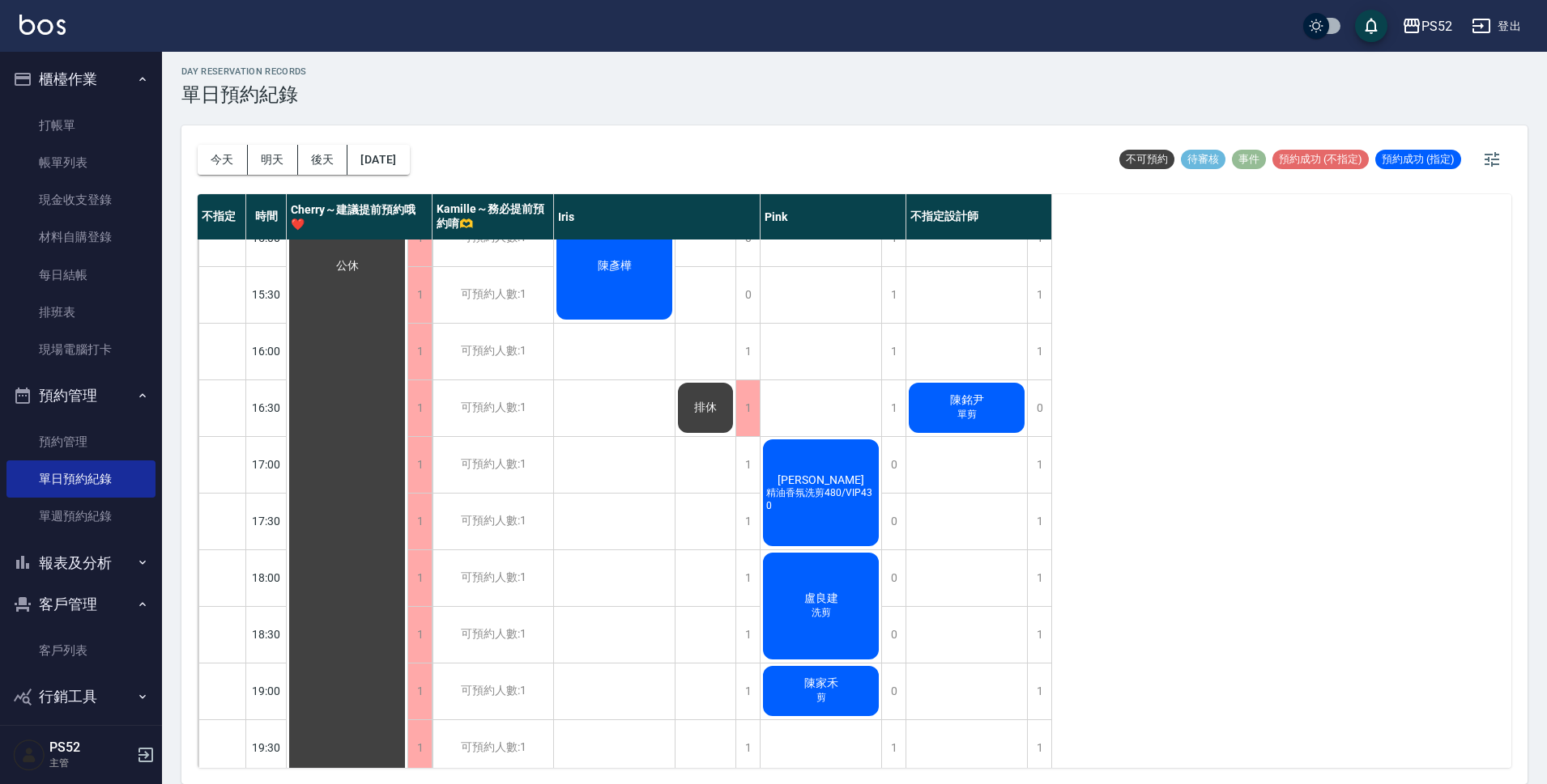
scroll to position [619, 0]
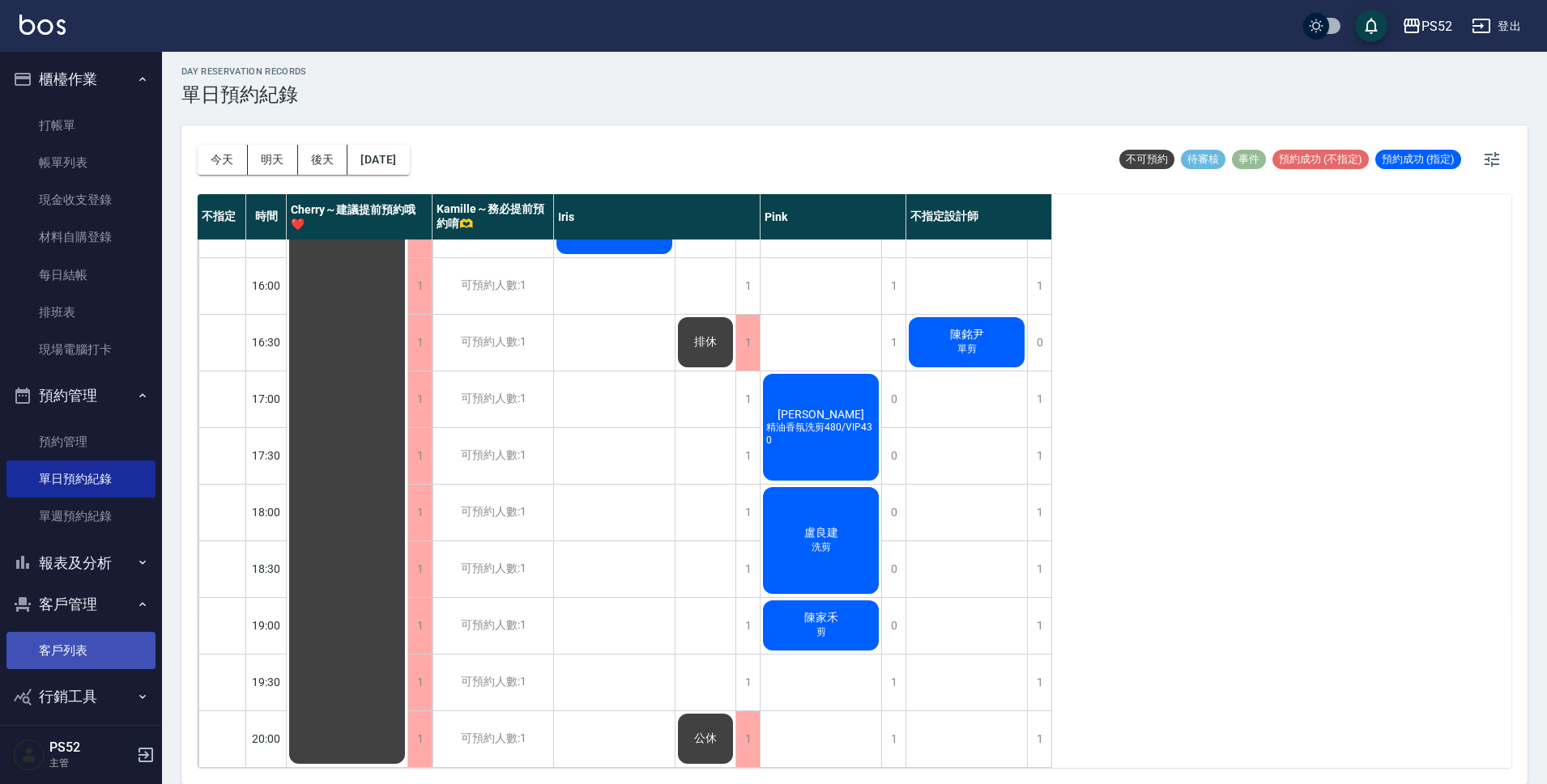
click at [61, 658] on link "客戶列表" at bounding box center [81, 651] width 149 height 37
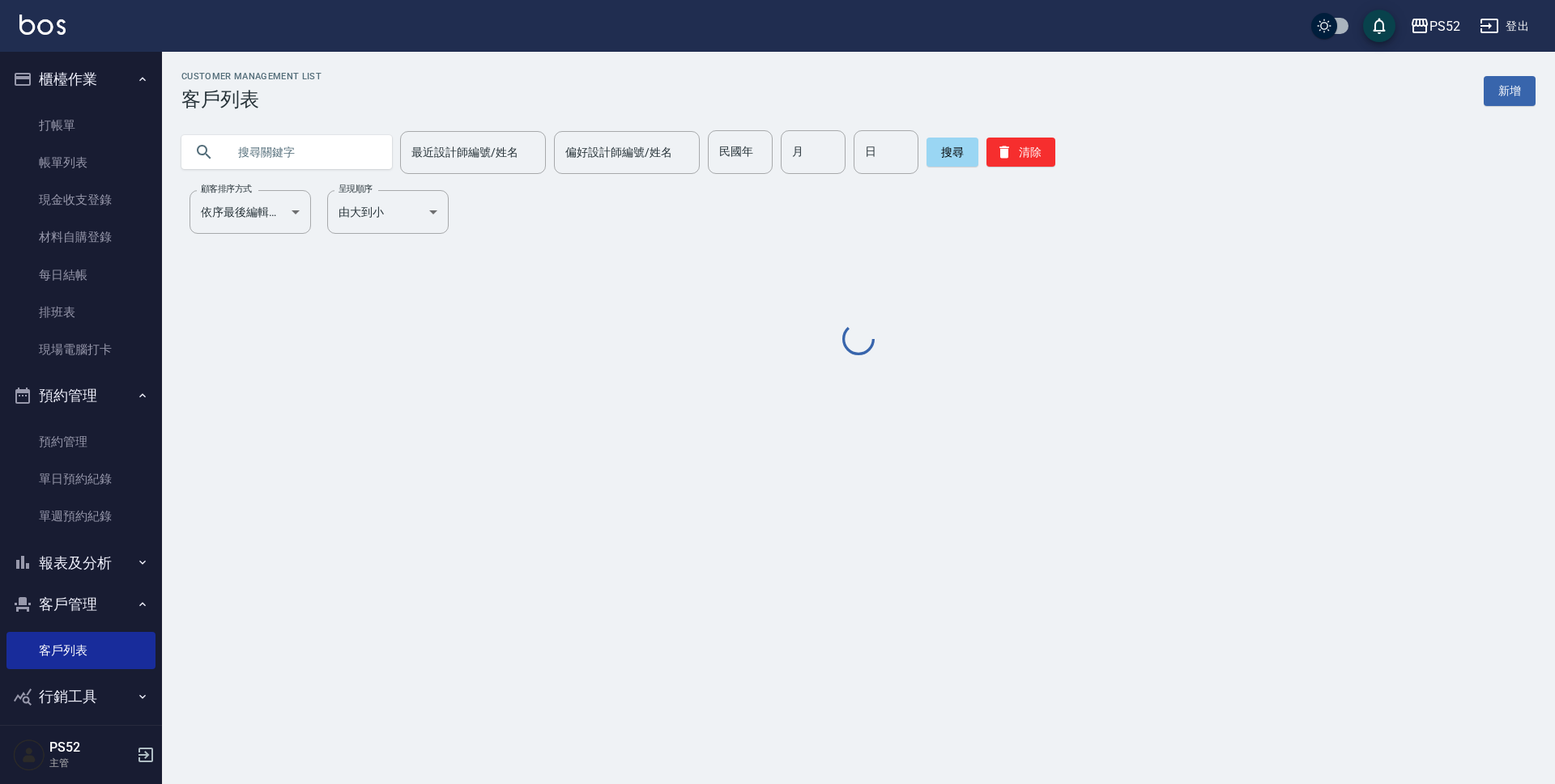
click at [307, 158] on input "text" at bounding box center [303, 152] width 152 height 44
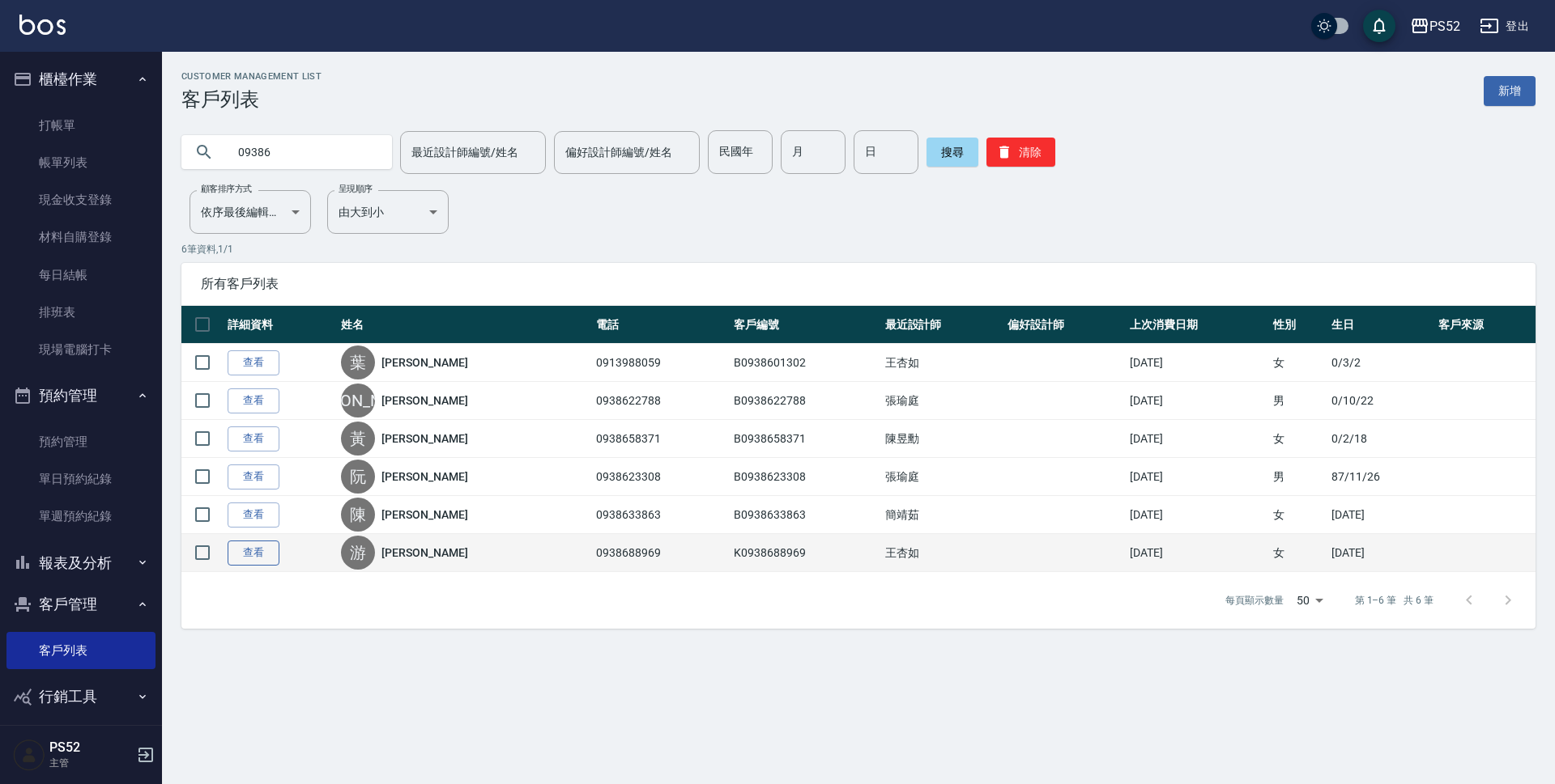
click at [248, 547] on link "查看" at bounding box center [254, 553] width 52 height 25
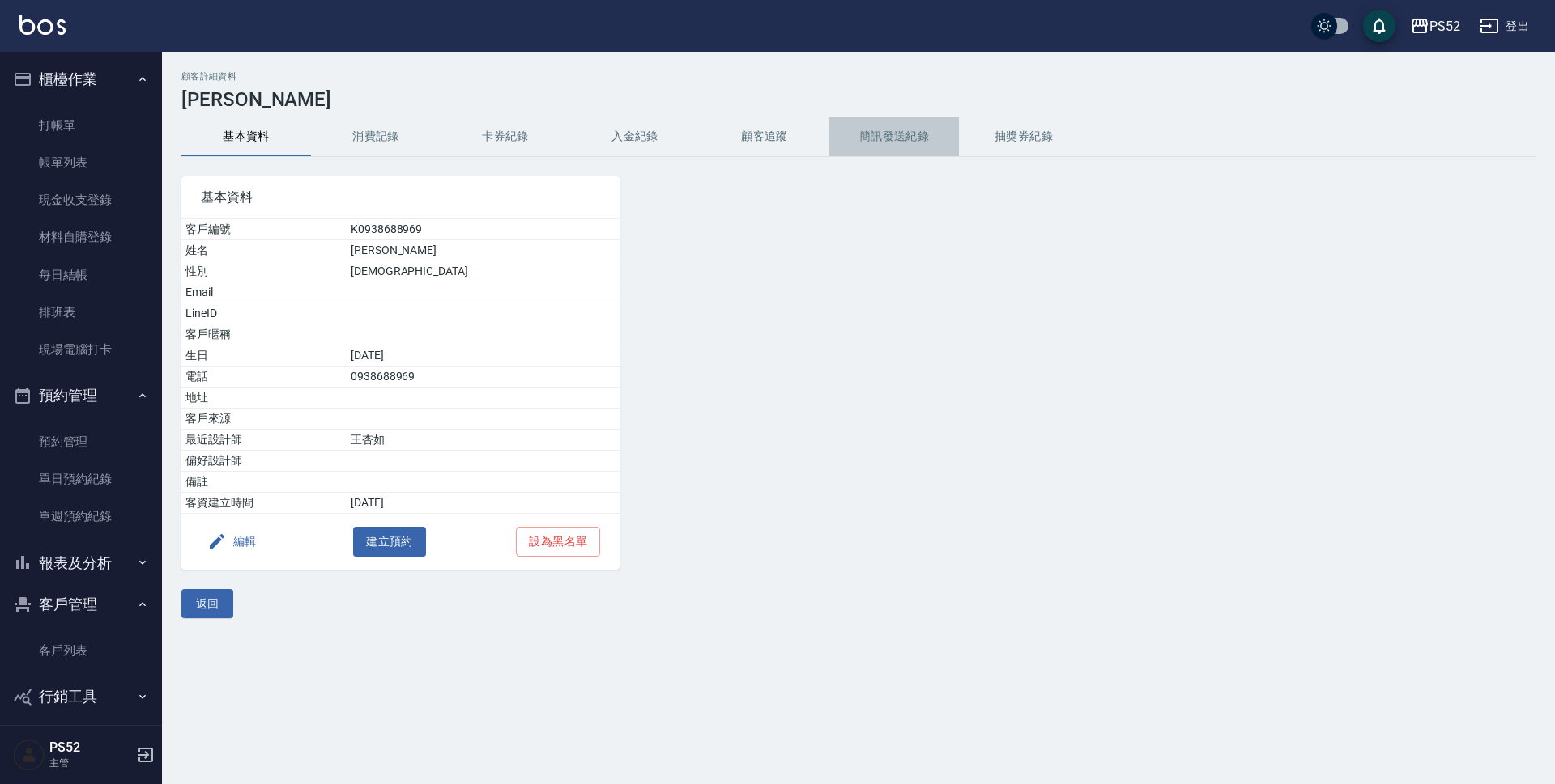
click at [898, 139] on button "簡訊發送紀錄" at bounding box center [894, 137] width 130 height 39
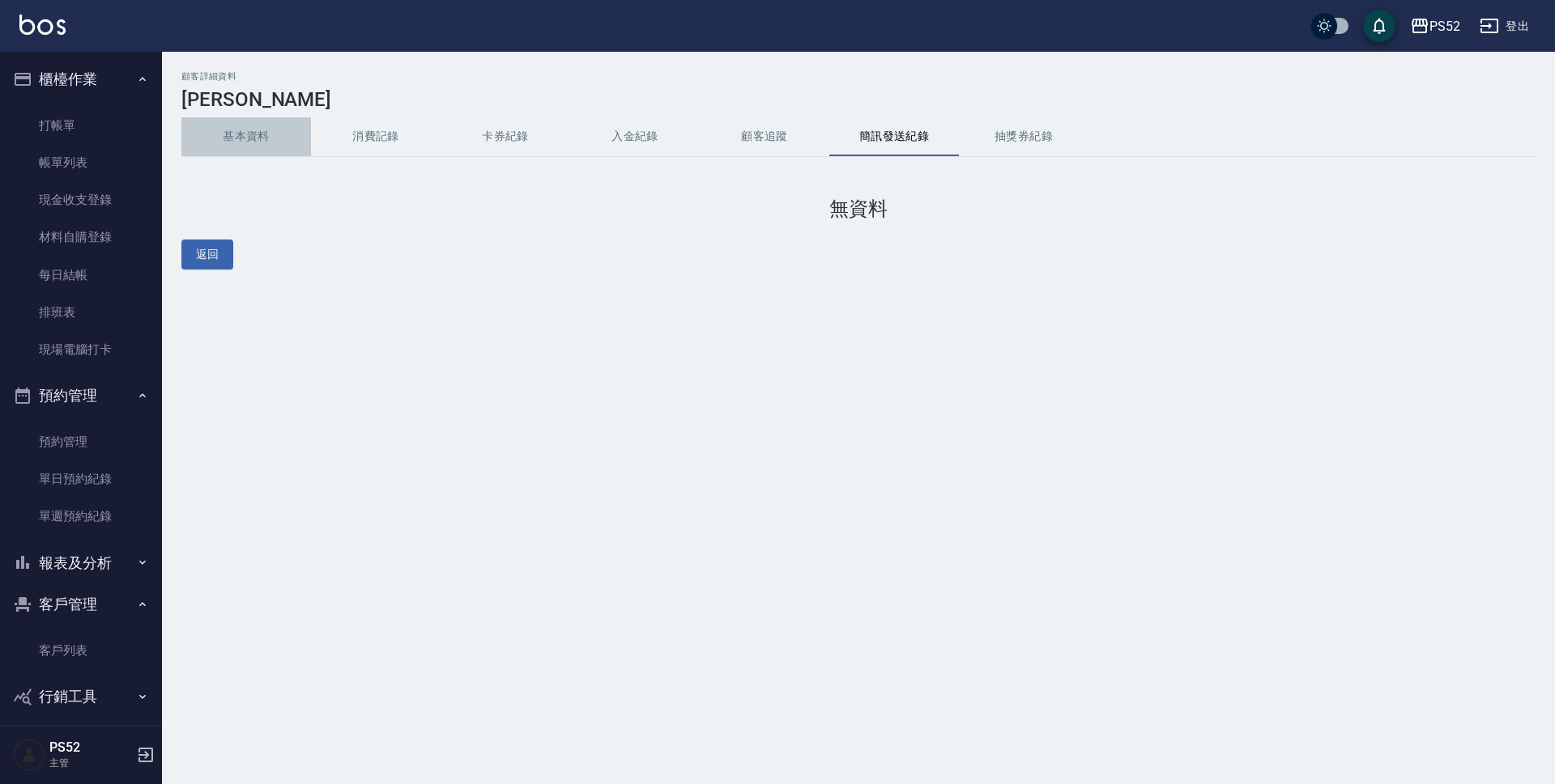
click at [247, 135] on button "基本資料" at bounding box center [247, 137] width 130 height 39
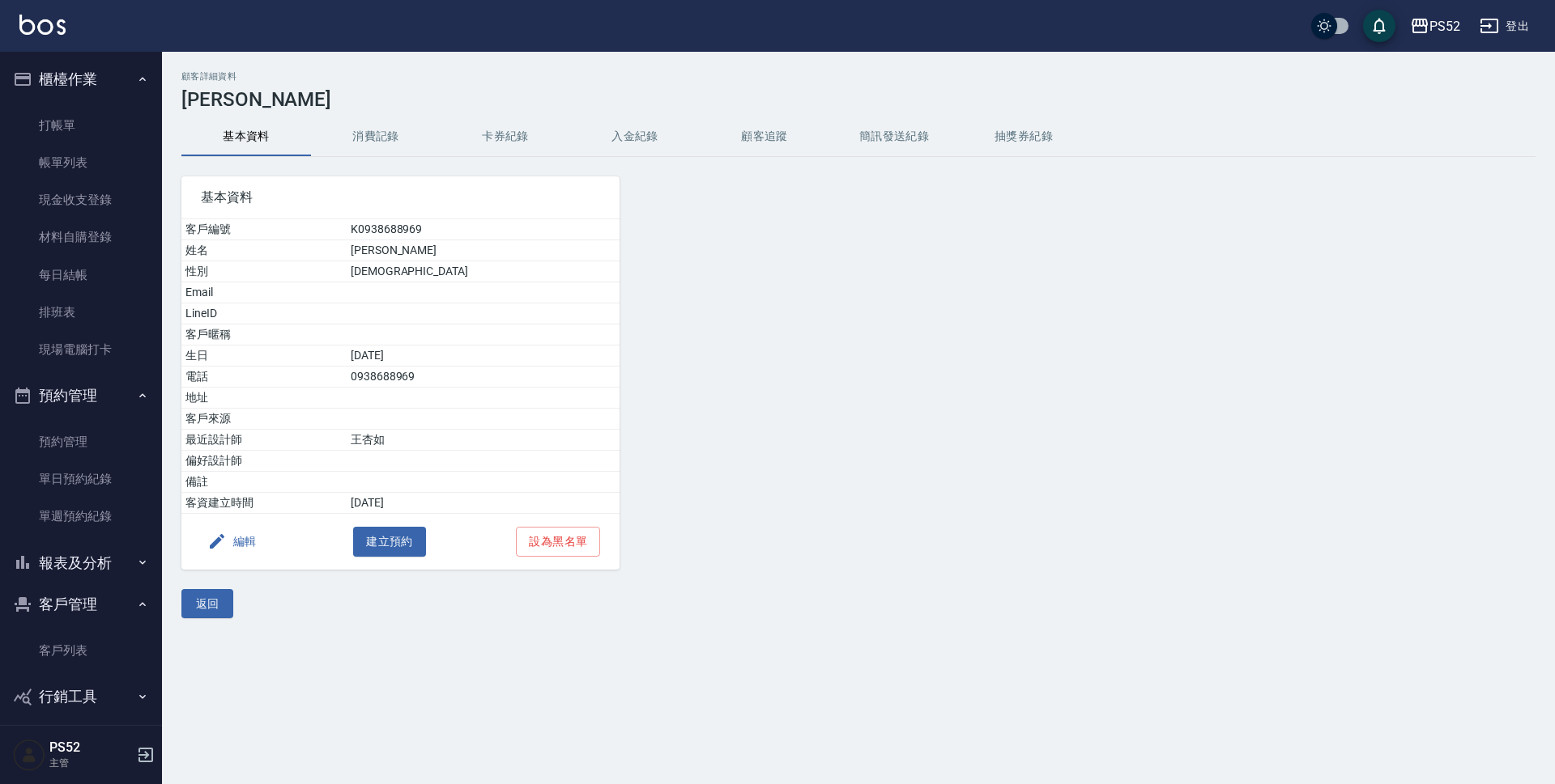
click at [372, 135] on button "消費記錄" at bounding box center [376, 137] width 130 height 39
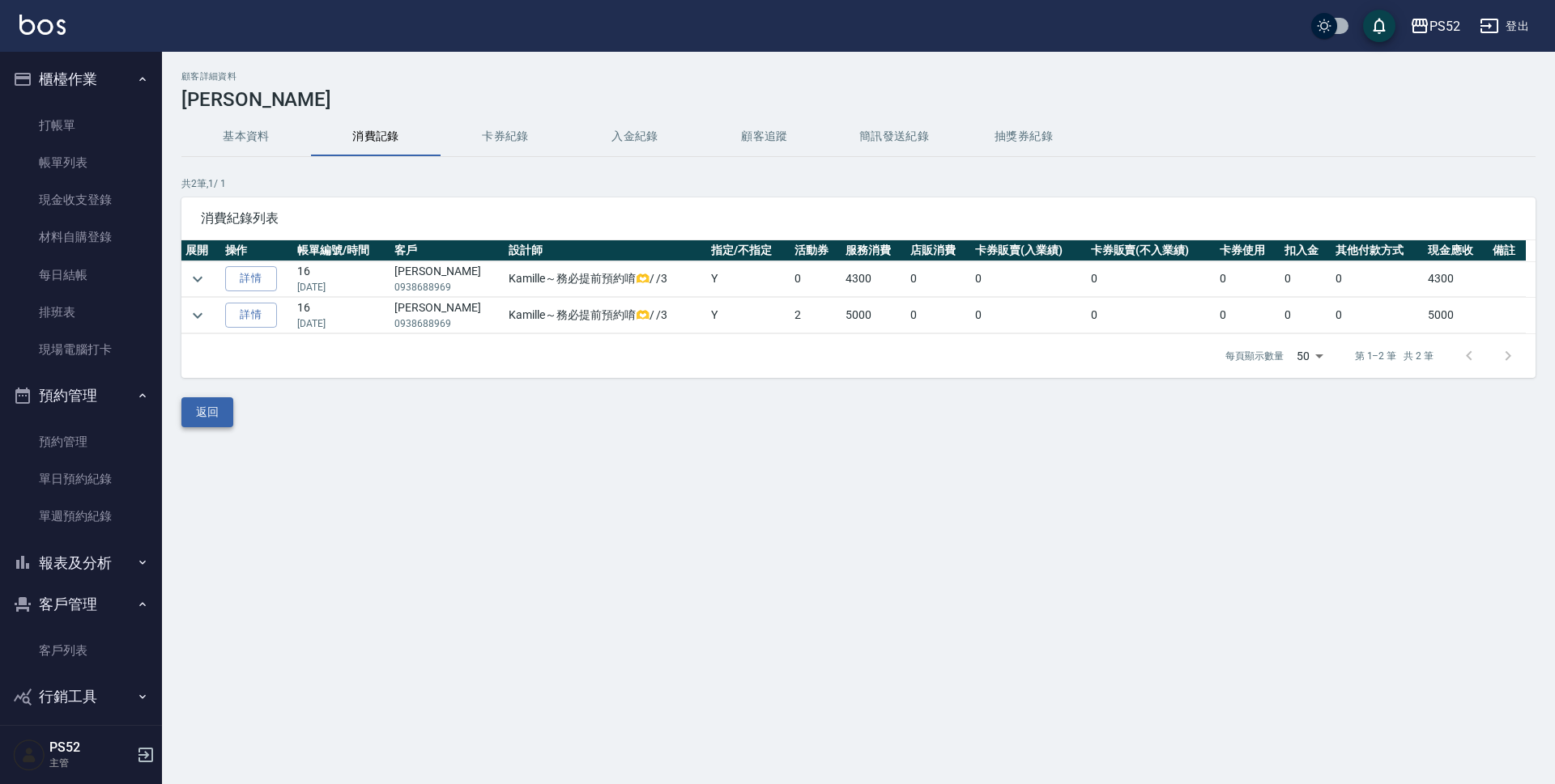
click at [222, 401] on button "返回" at bounding box center [208, 412] width 52 height 30
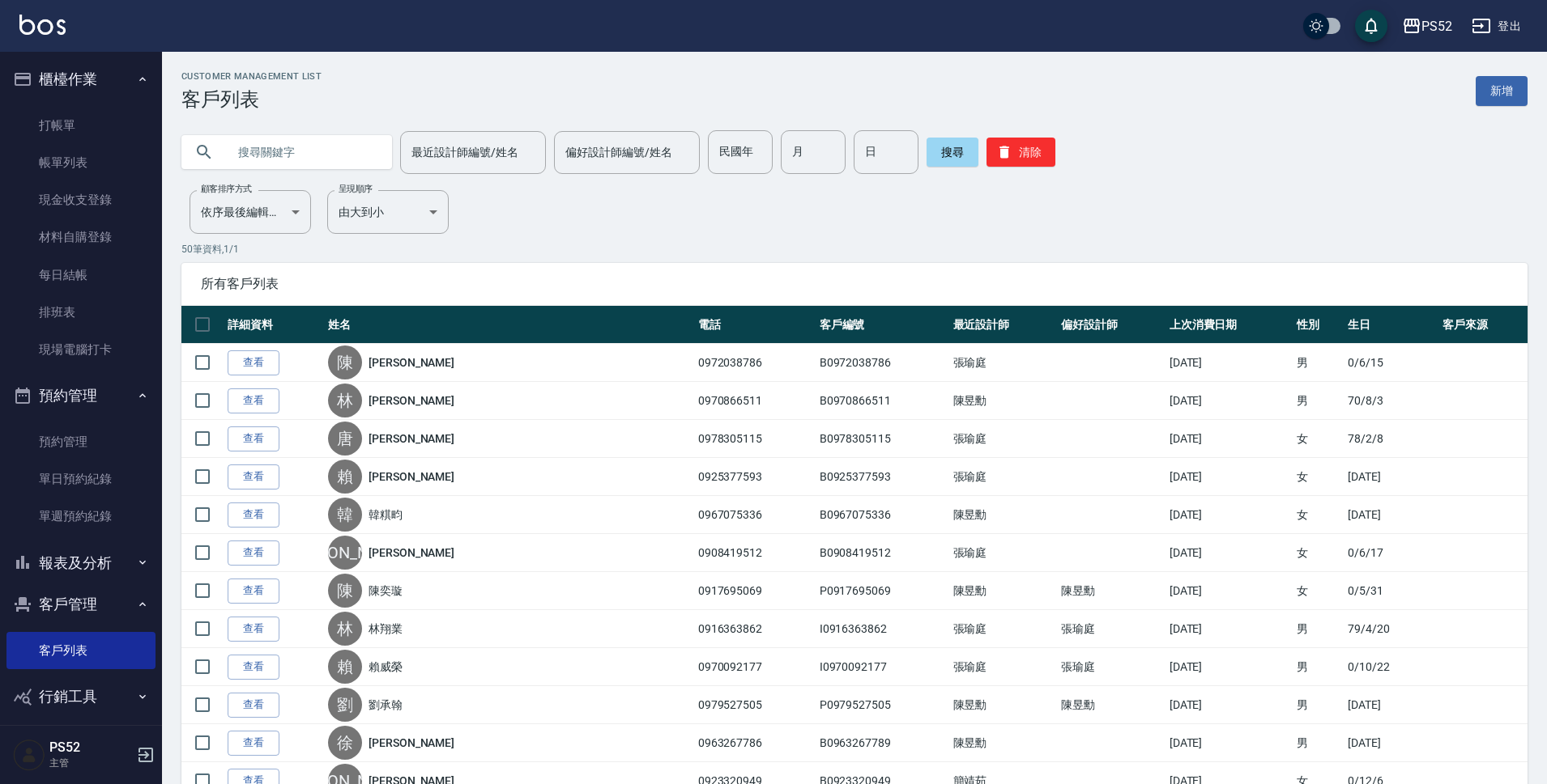
click at [307, 151] on input "text" at bounding box center [303, 152] width 153 height 44
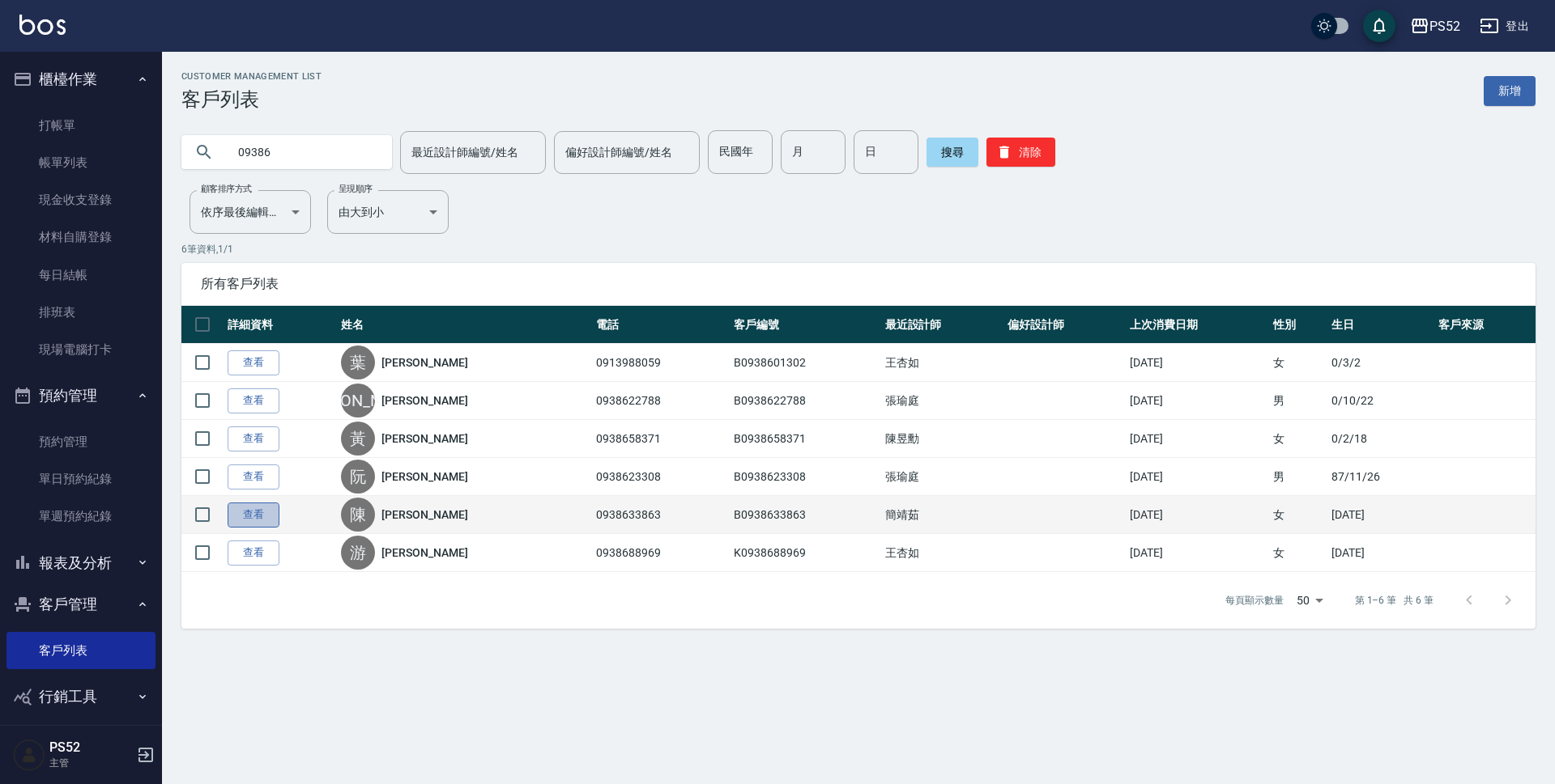
click at [234, 521] on link "查看" at bounding box center [254, 515] width 52 height 25
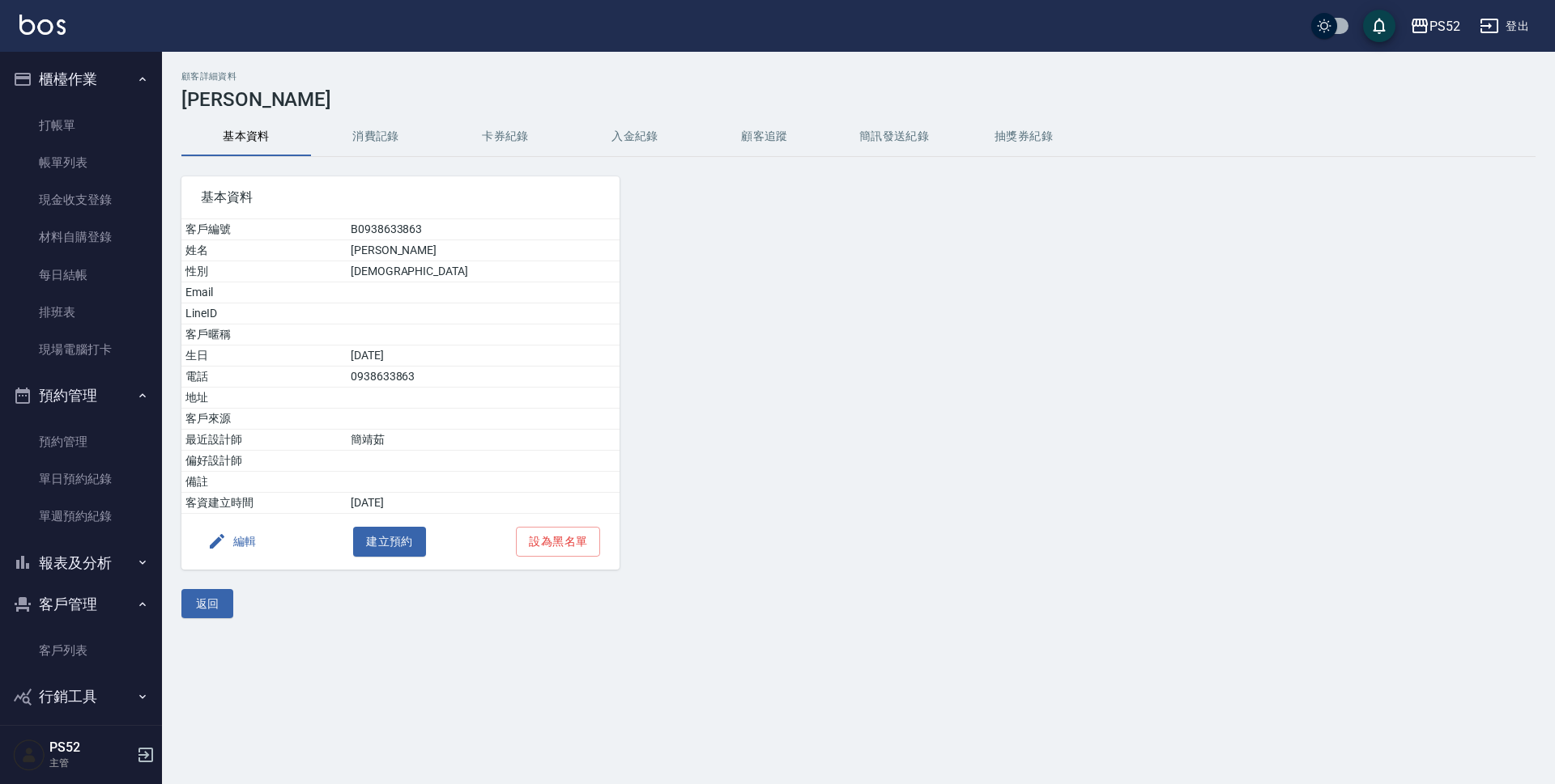
click at [890, 122] on button "簡訊發送紀錄" at bounding box center [894, 137] width 130 height 39
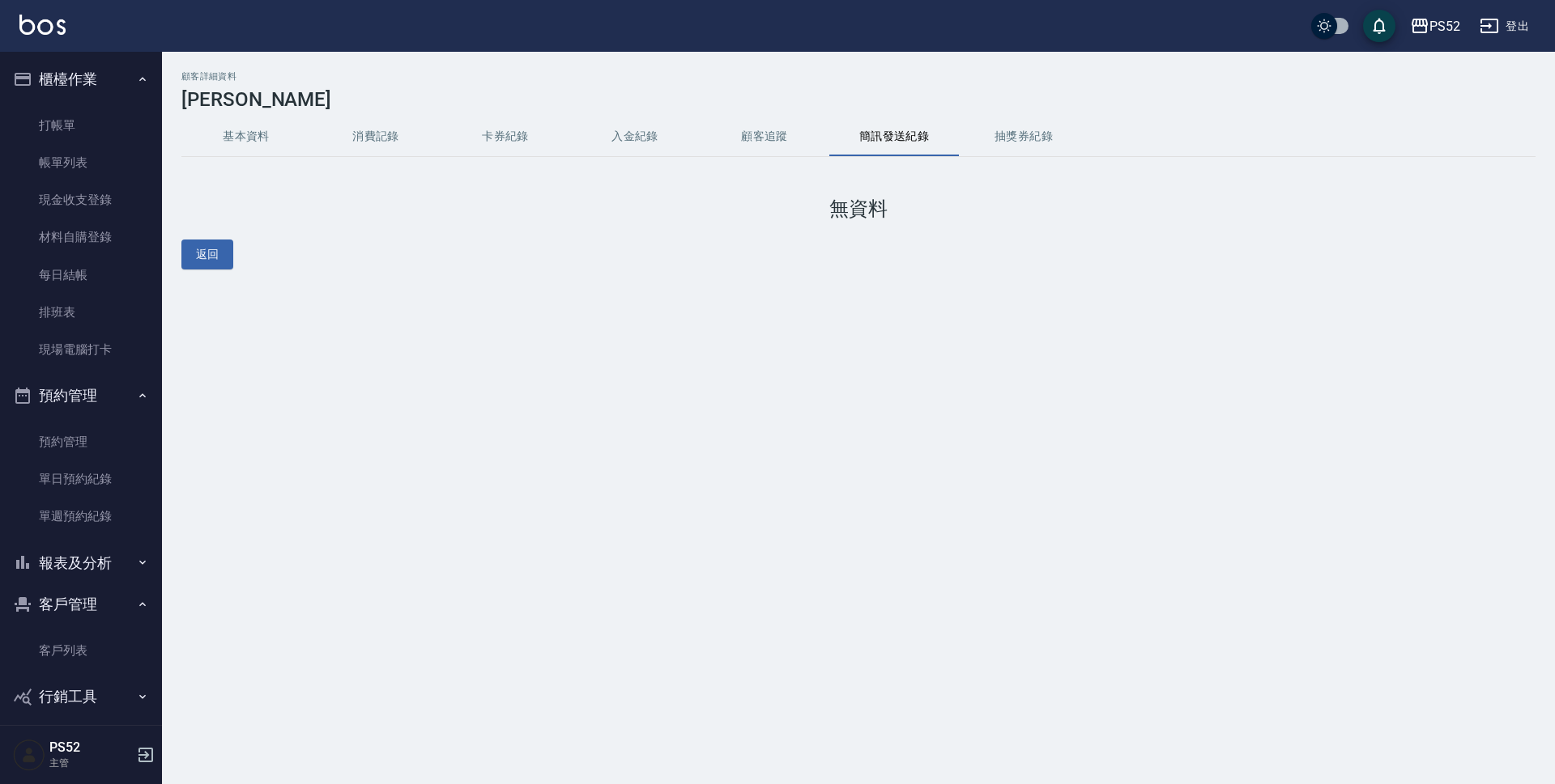
click at [355, 133] on button "消費記錄" at bounding box center [376, 137] width 130 height 39
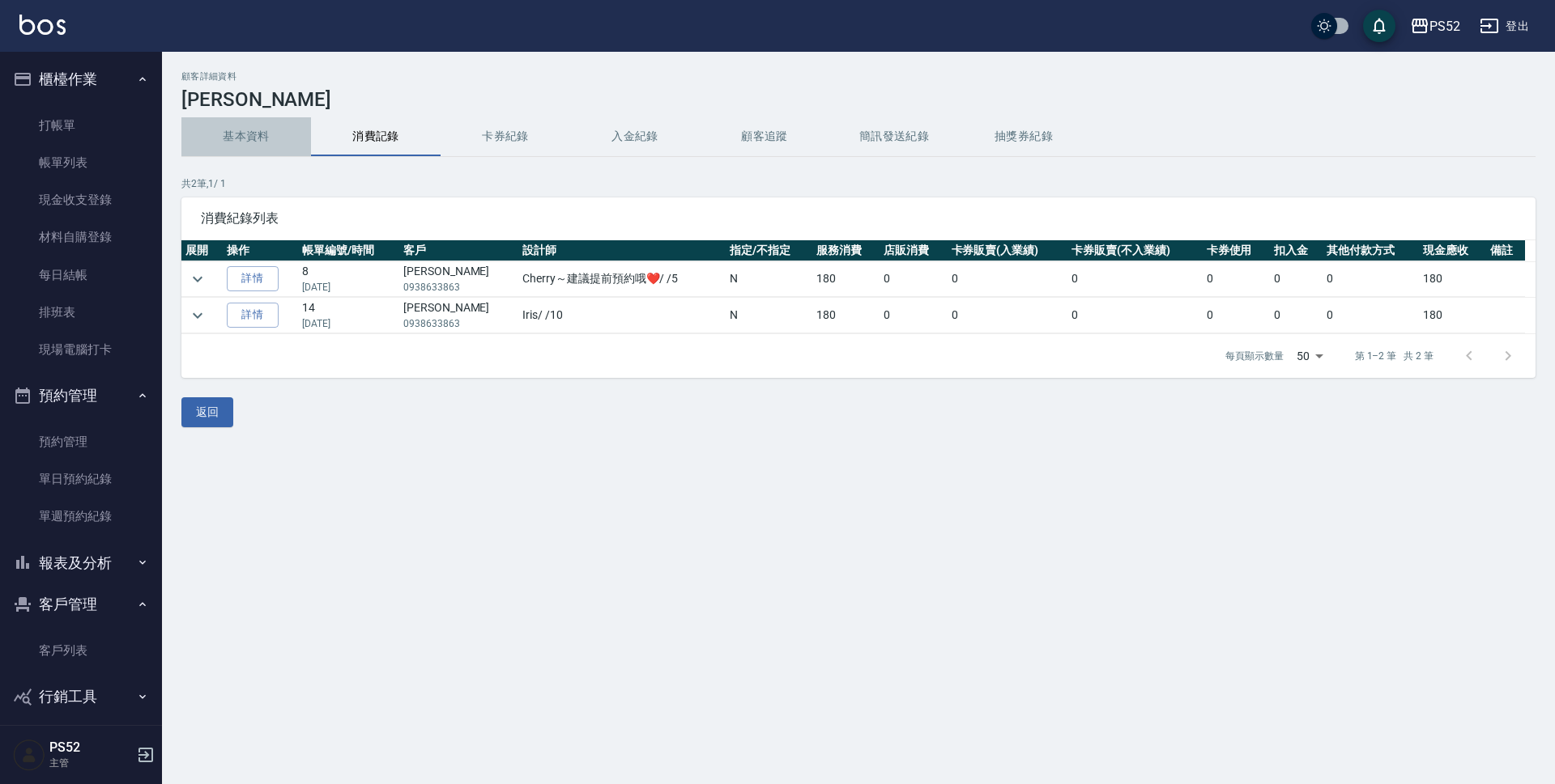
click at [251, 135] on button "基本資料" at bounding box center [247, 137] width 130 height 39
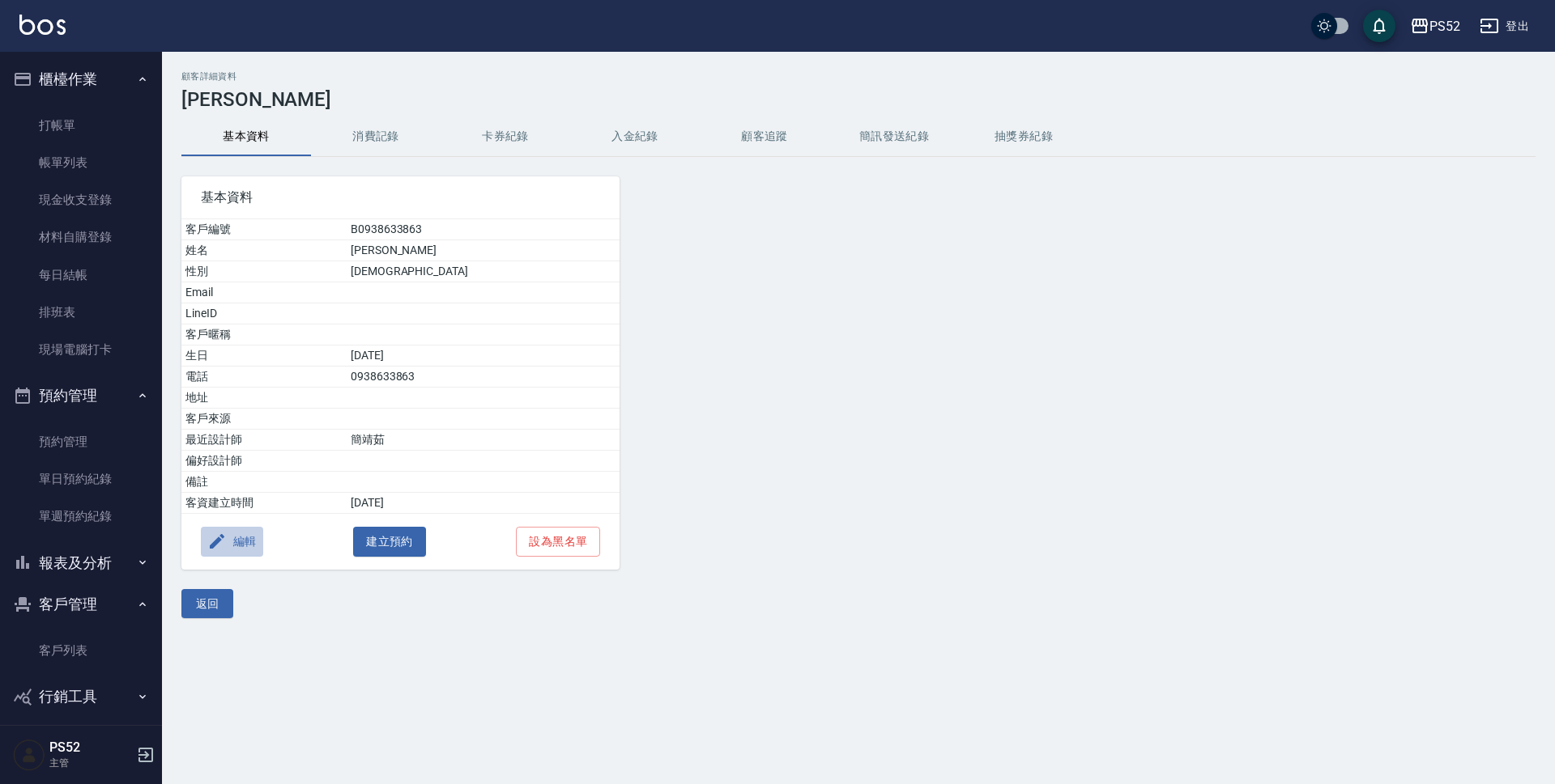
click at [231, 541] on button "編輯" at bounding box center [232, 542] width 62 height 30
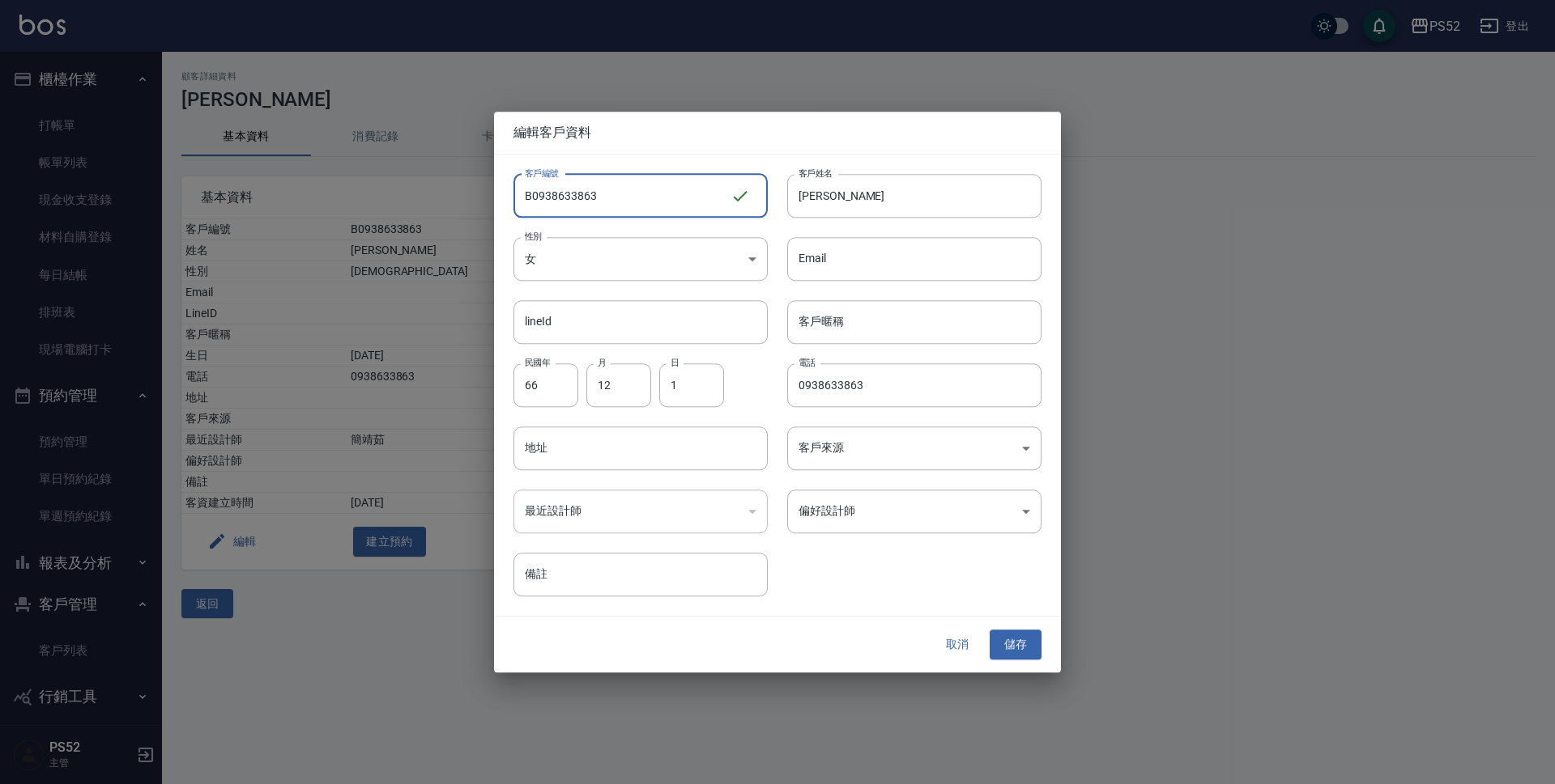
drag, startPoint x: 613, startPoint y: 197, endPoint x: 557, endPoint y: 200, distance: 56.1
click at [557, 200] on input "B0938633863" at bounding box center [622, 196] width 217 height 44
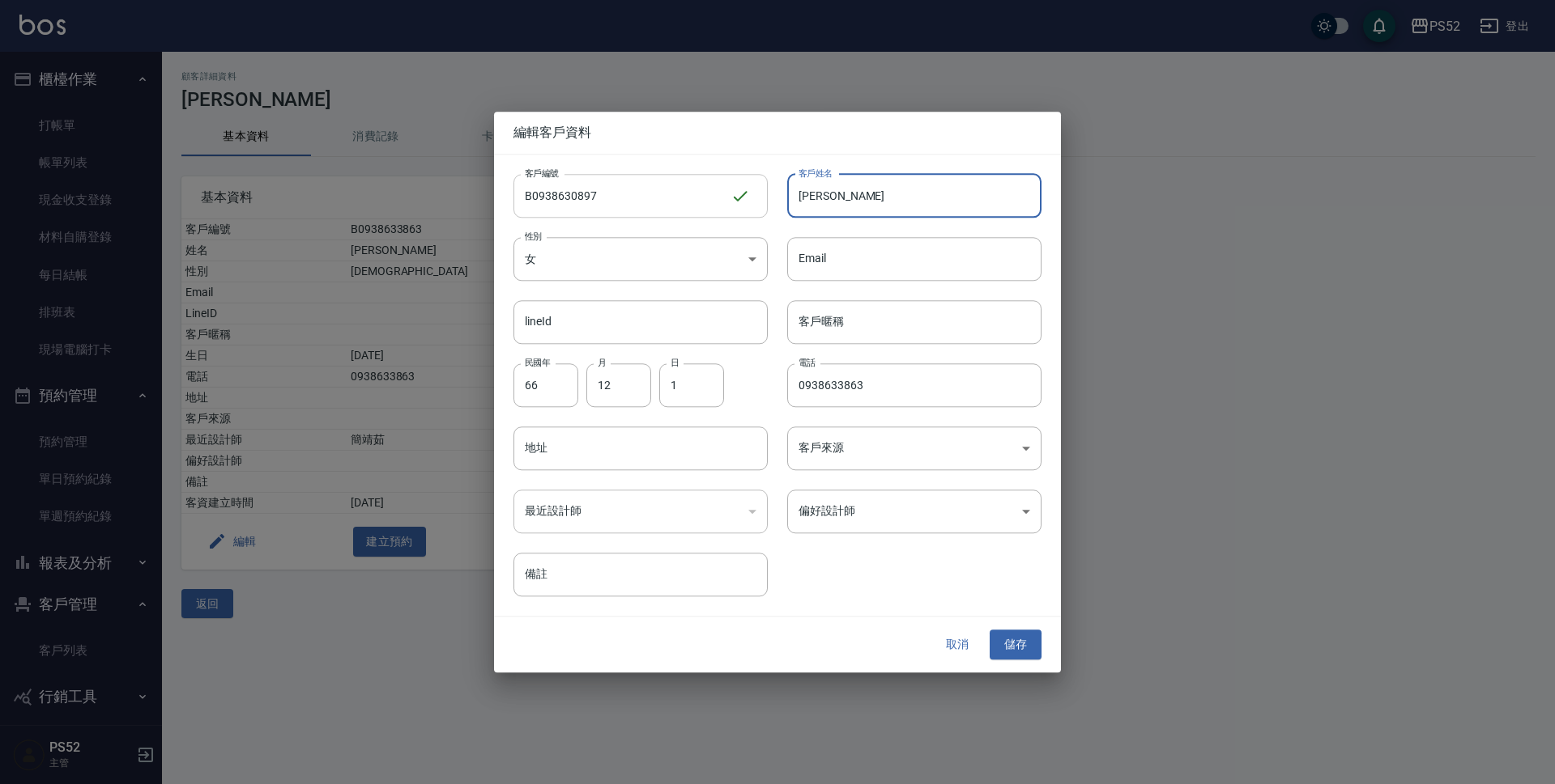
drag, startPoint x: 853, startPoint y: 192, endPoint x: 653, endPoint y: 192, distance: 200.0
click at [653, 192] on div "客戶編號 B0938630897 ​ 客戶編號 客戶姓名 [PERSON_NAME] 客戶姓名 性別 女 [DEMOGRAPHIC_DATA] 性別 Emai…" at bounding box center [767, 376] width 548 height 443
click at [591, 257] on body "PS52 登出 櫃檯作業 打帳單 帳單列表 現金收支登錄 材料自購登錄 每日結帳 排班表 現場電腦打卡 預約管理 預約管理 單日預約紀錄 單週預約紀錄 報表及…" at bounding box center [777, 392] width 1555 height 784
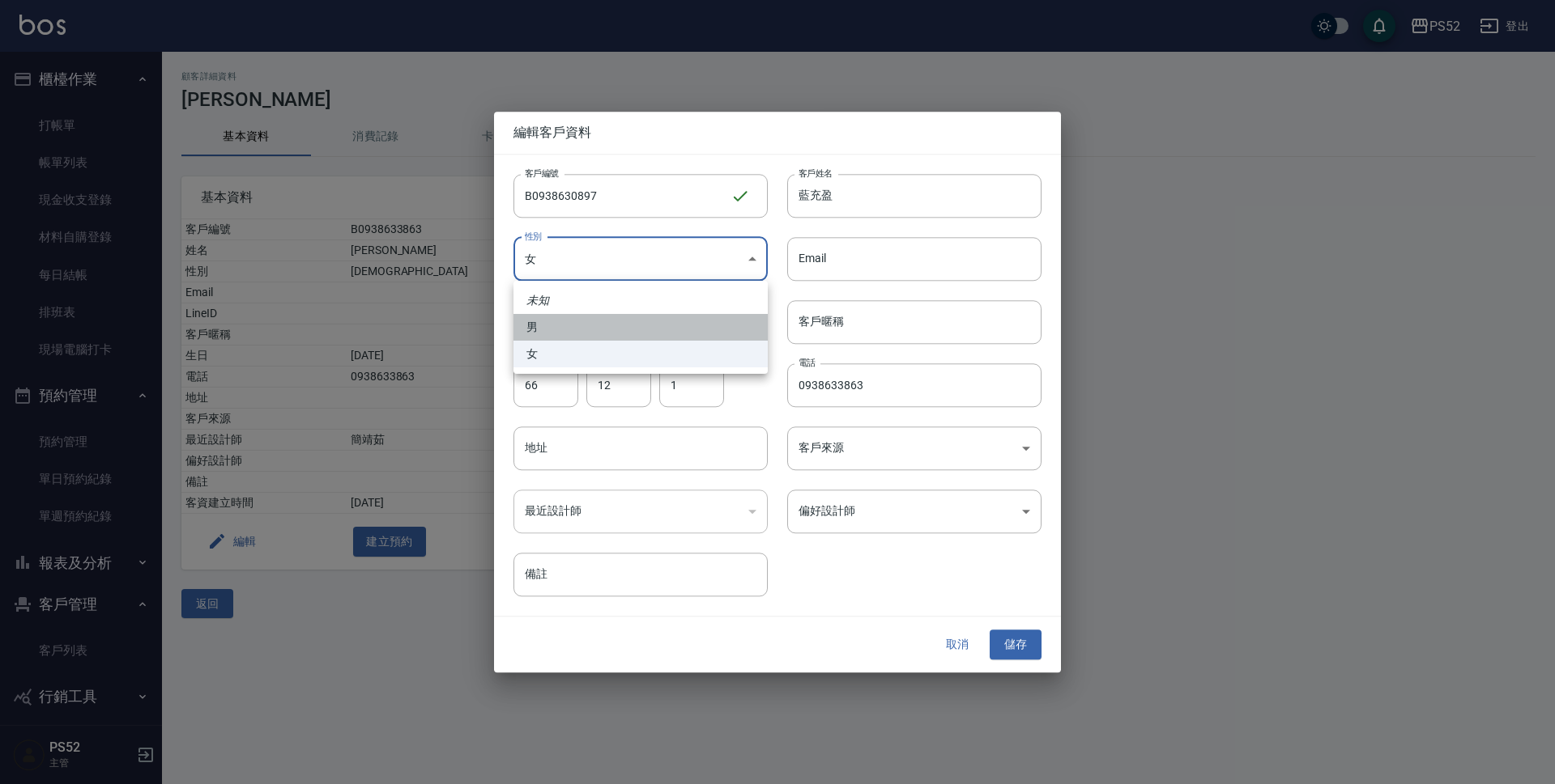
click at [588, 332] on li "男" at bounding box center [640, 327] width 254 height 27
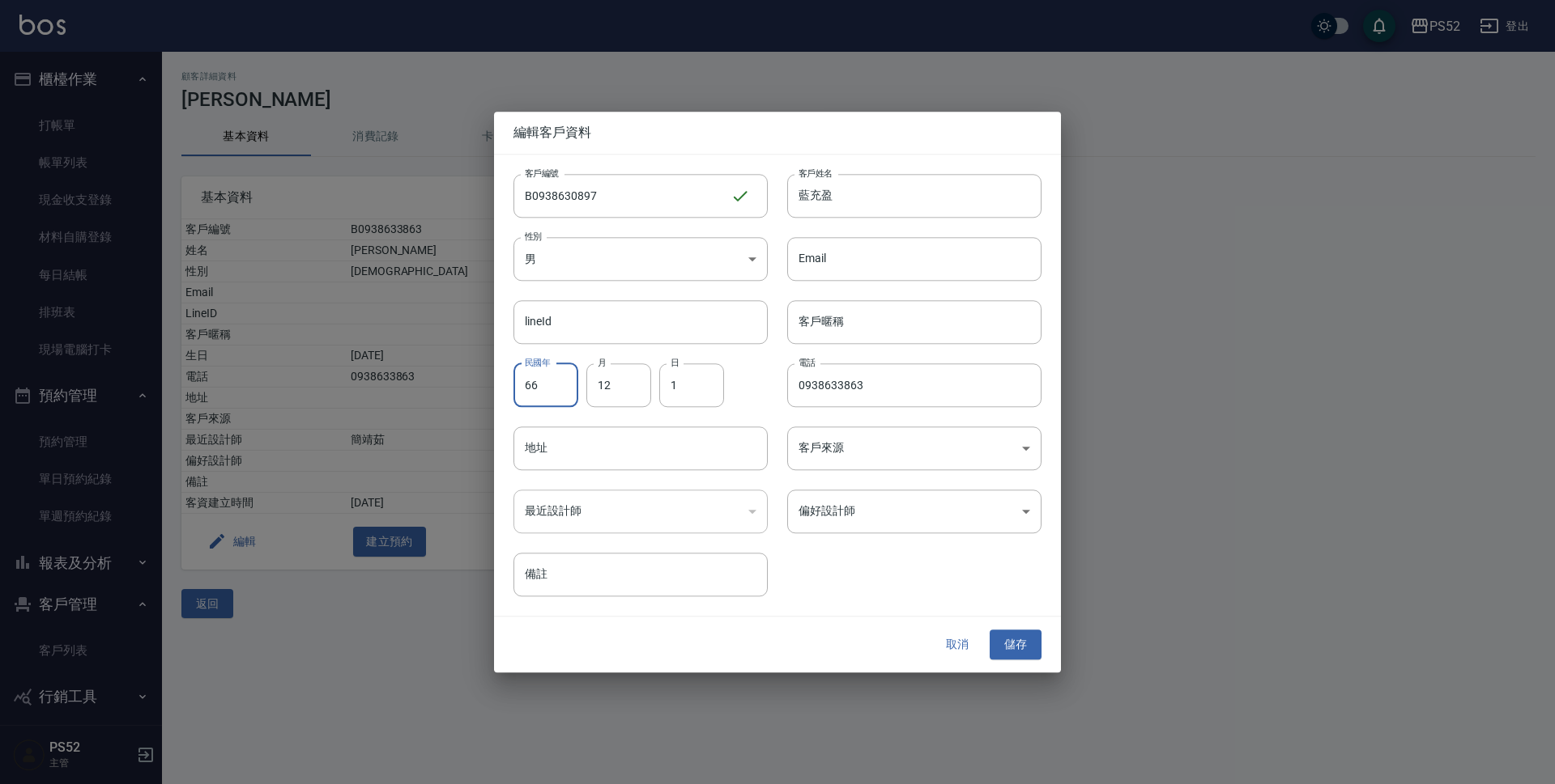
click at [522, 394] on input "66" at bounding box center [546, 385] width 65 height 44
click at [1014, 632] on button "儲存" at bounding box center [1016, 645] width 52 height 30
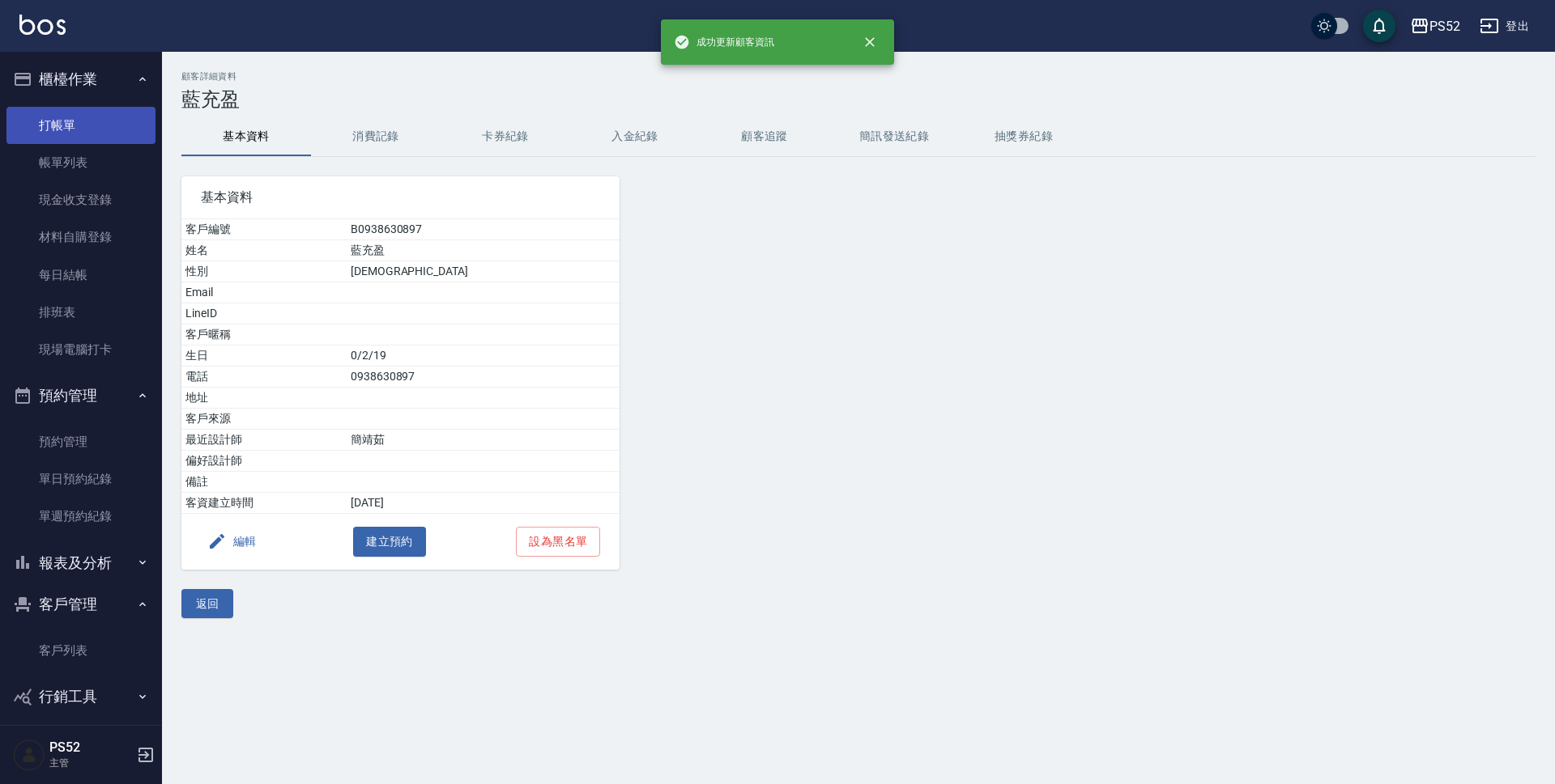
click at [78, 122] on link "打帳單" at bounding box center [81, 126] width 149 height 37
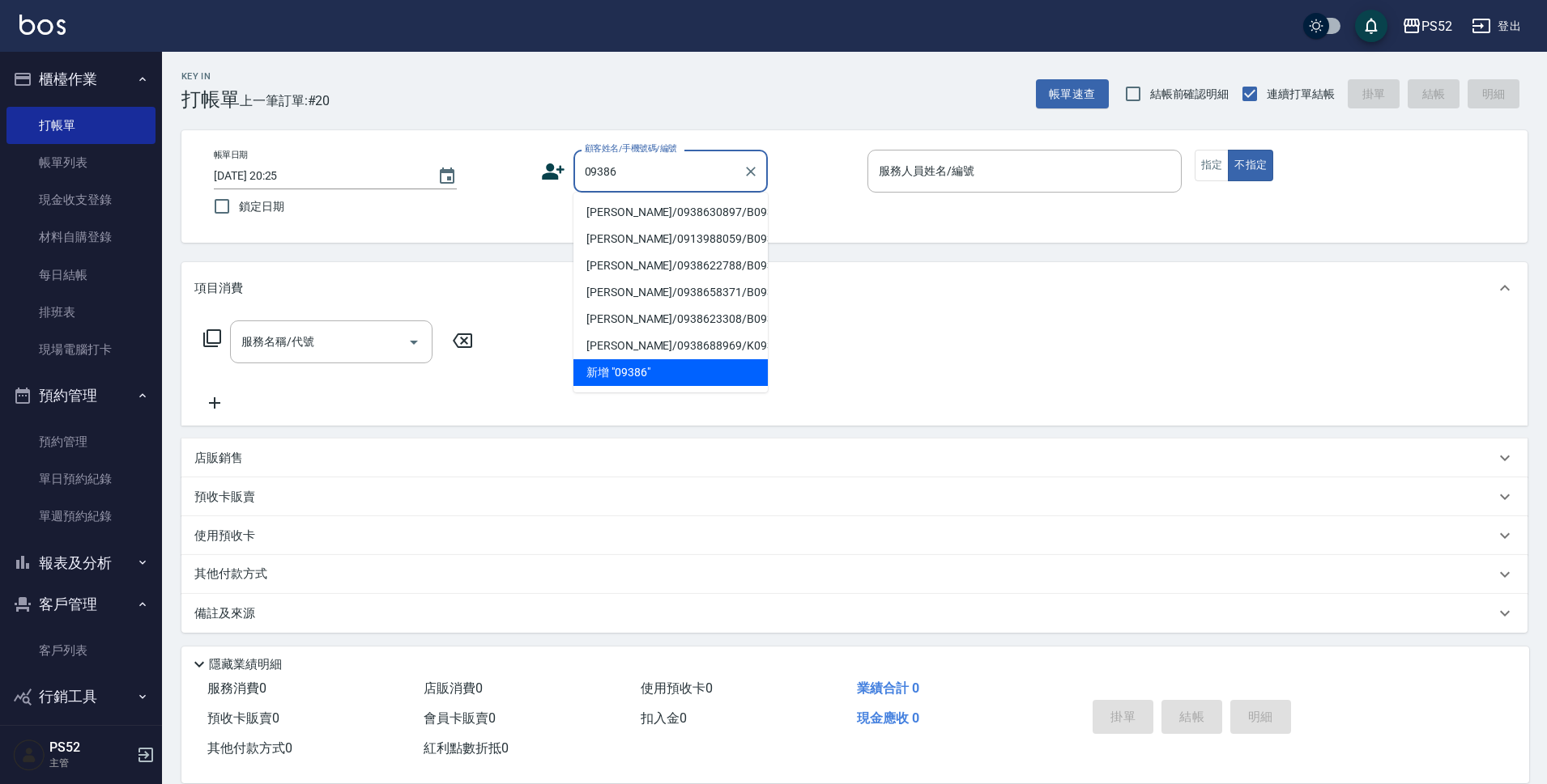
click at [685, 223] on li "[PERSON_NAME]/0938630897/B0938630897" at bounding box center [671, 212] width 195 height 27
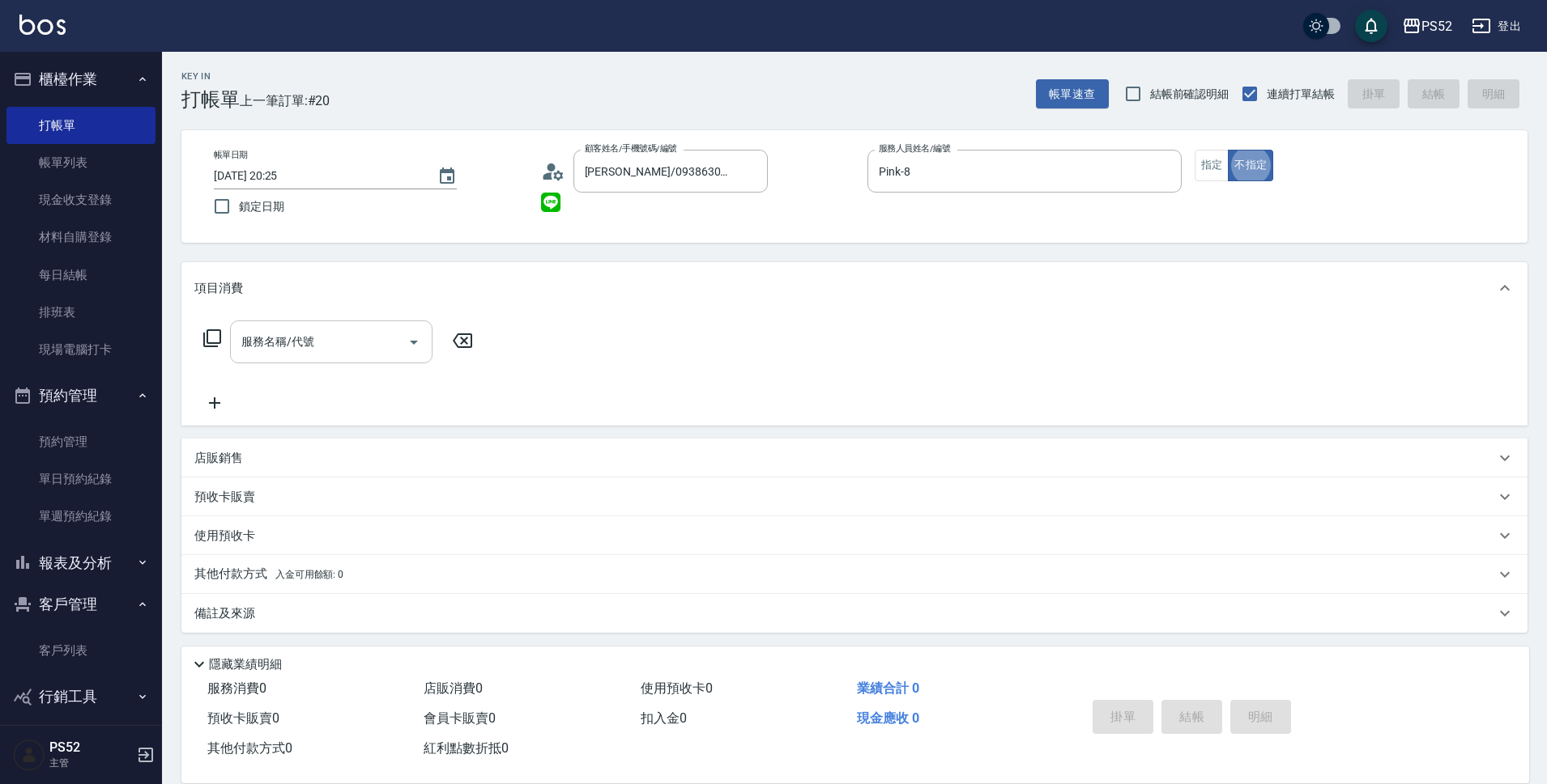
click at [329, 330] on input "服務名稱/代號" at bounding box center [319, 341] width 164 height 28
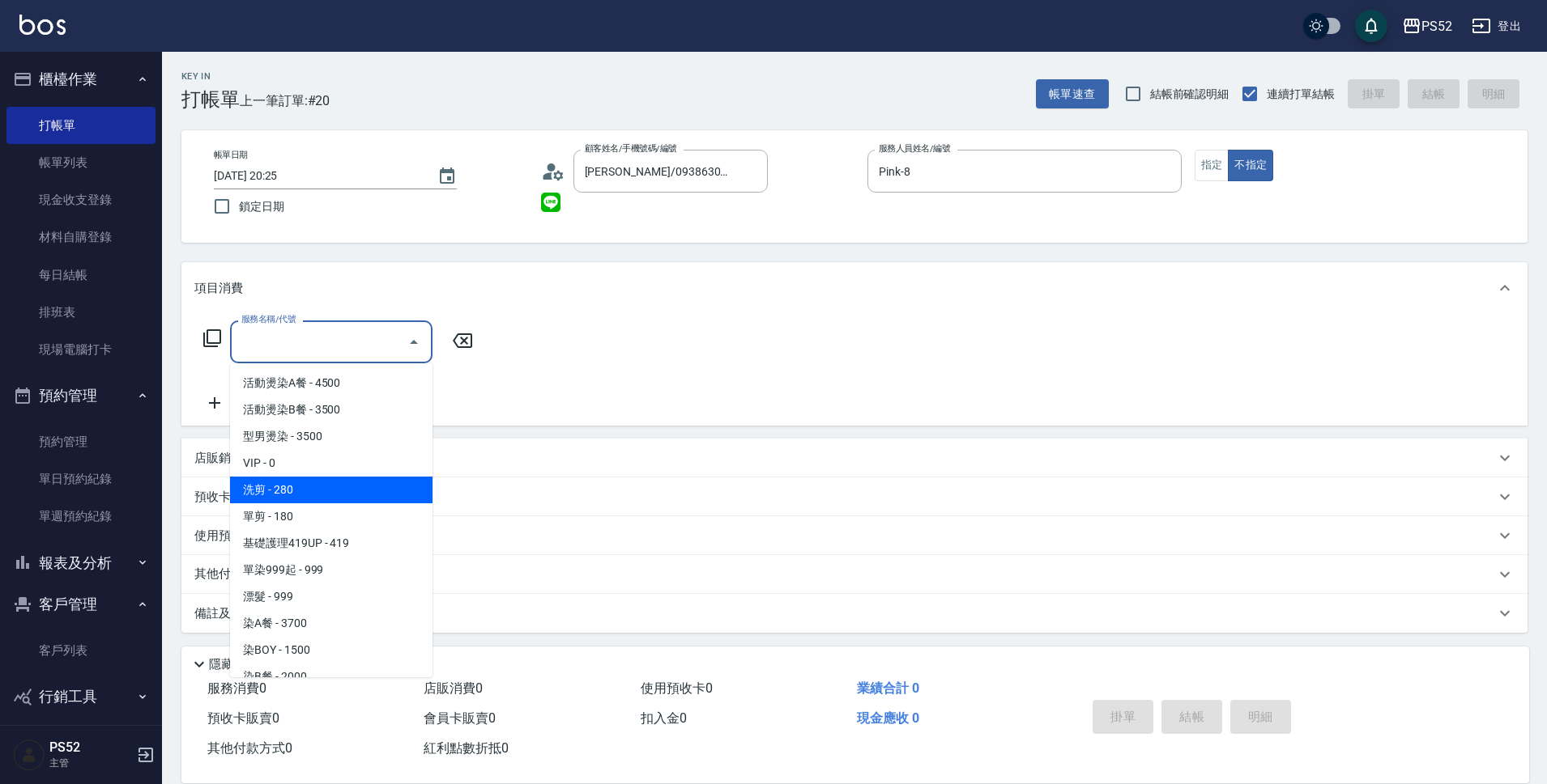
click at [324, 491] on span "洗剪 - 280" at bounding box center [331, 490] width 203 height 27
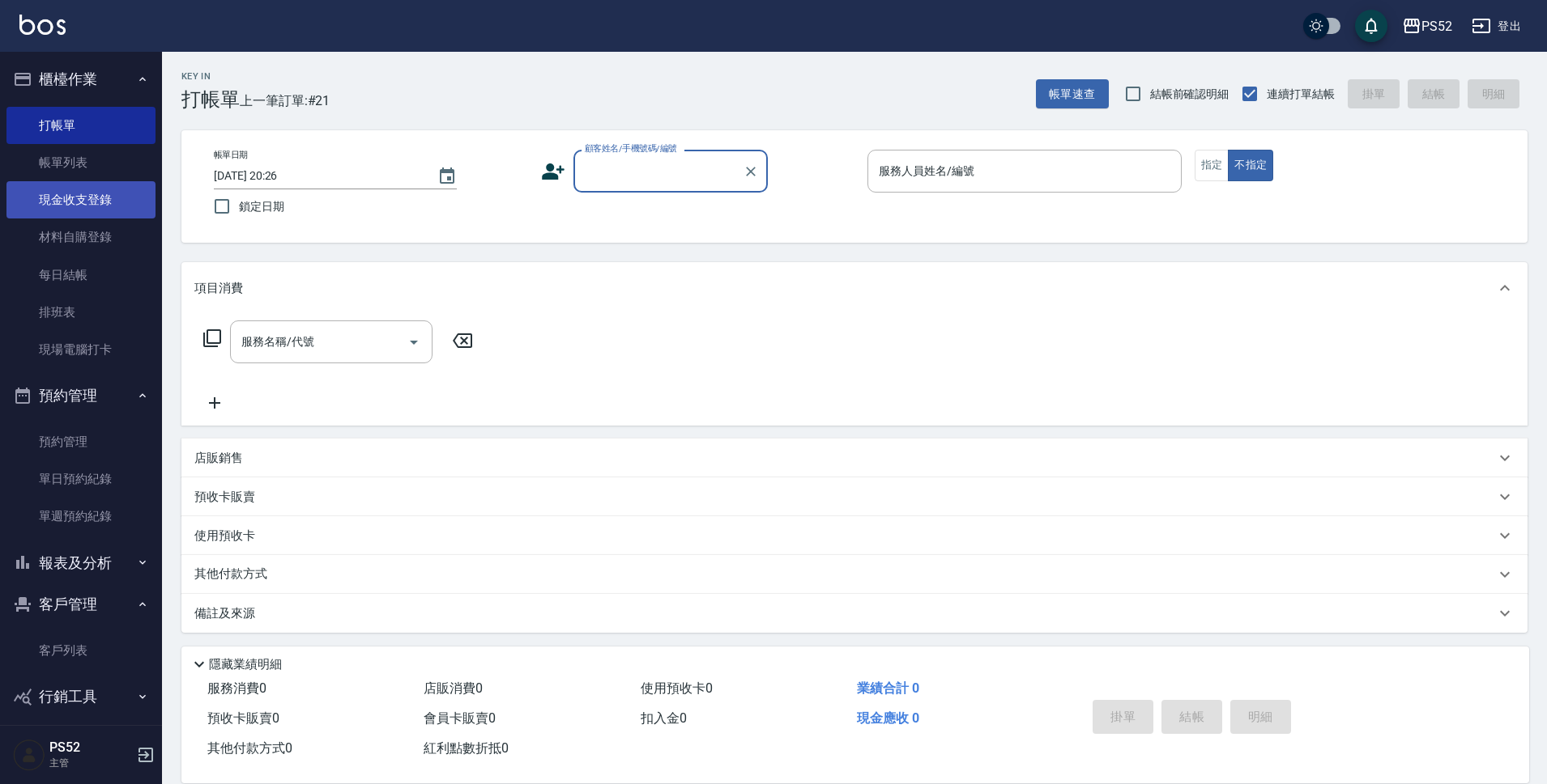
click at [84, 203] on link "現金收支登錄" at bounding box center [81, 200] width 149 height 37
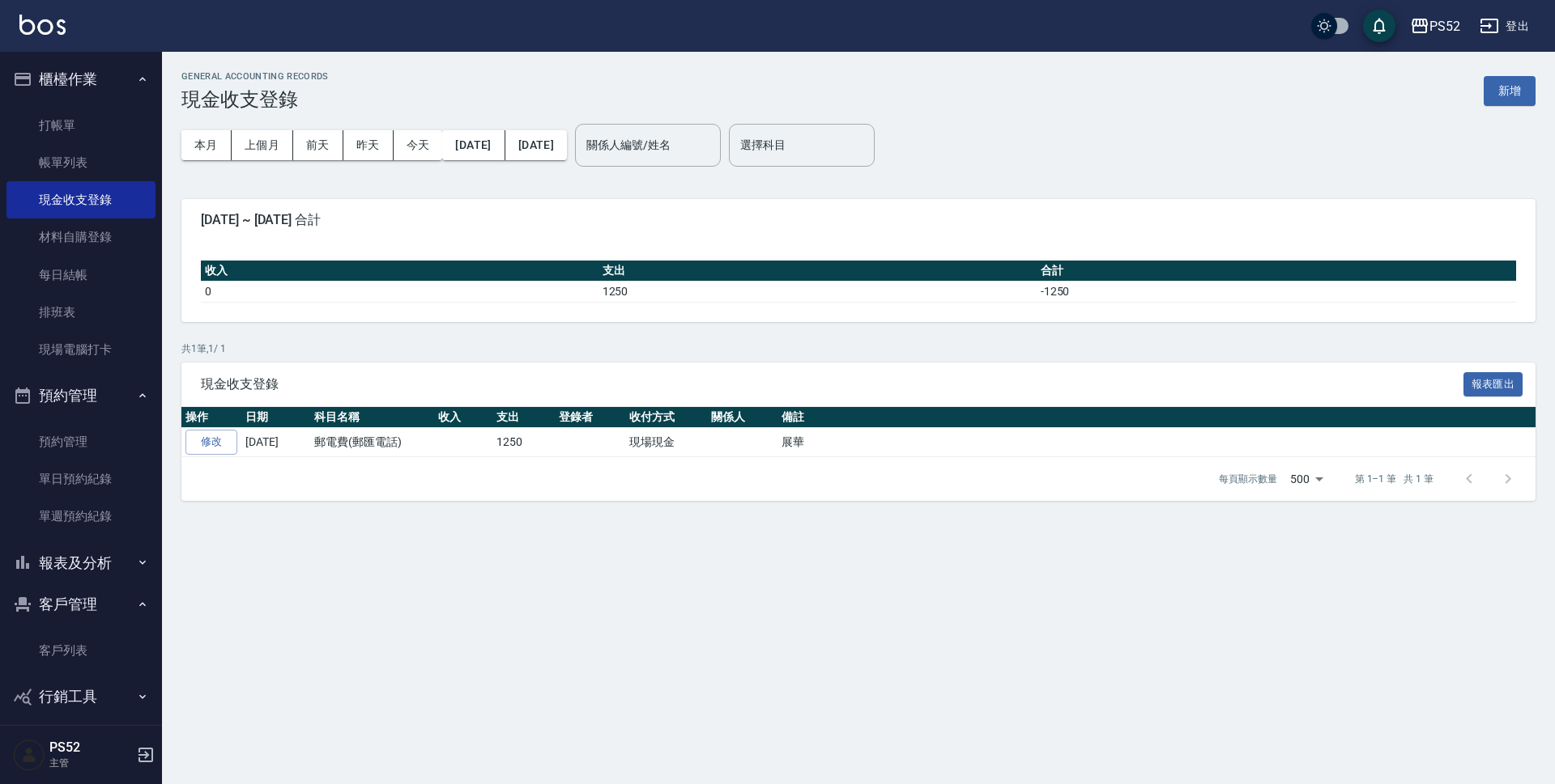
click at [1488, 75] on div "GENERAL ACCOUNTING RECORDS 現金收支登錄 新增" at bounding box center [858, 91] width 1354 height 40
click at [1503, 94] on button "新增" at bounding box center [1510, 91] width 52 height 30
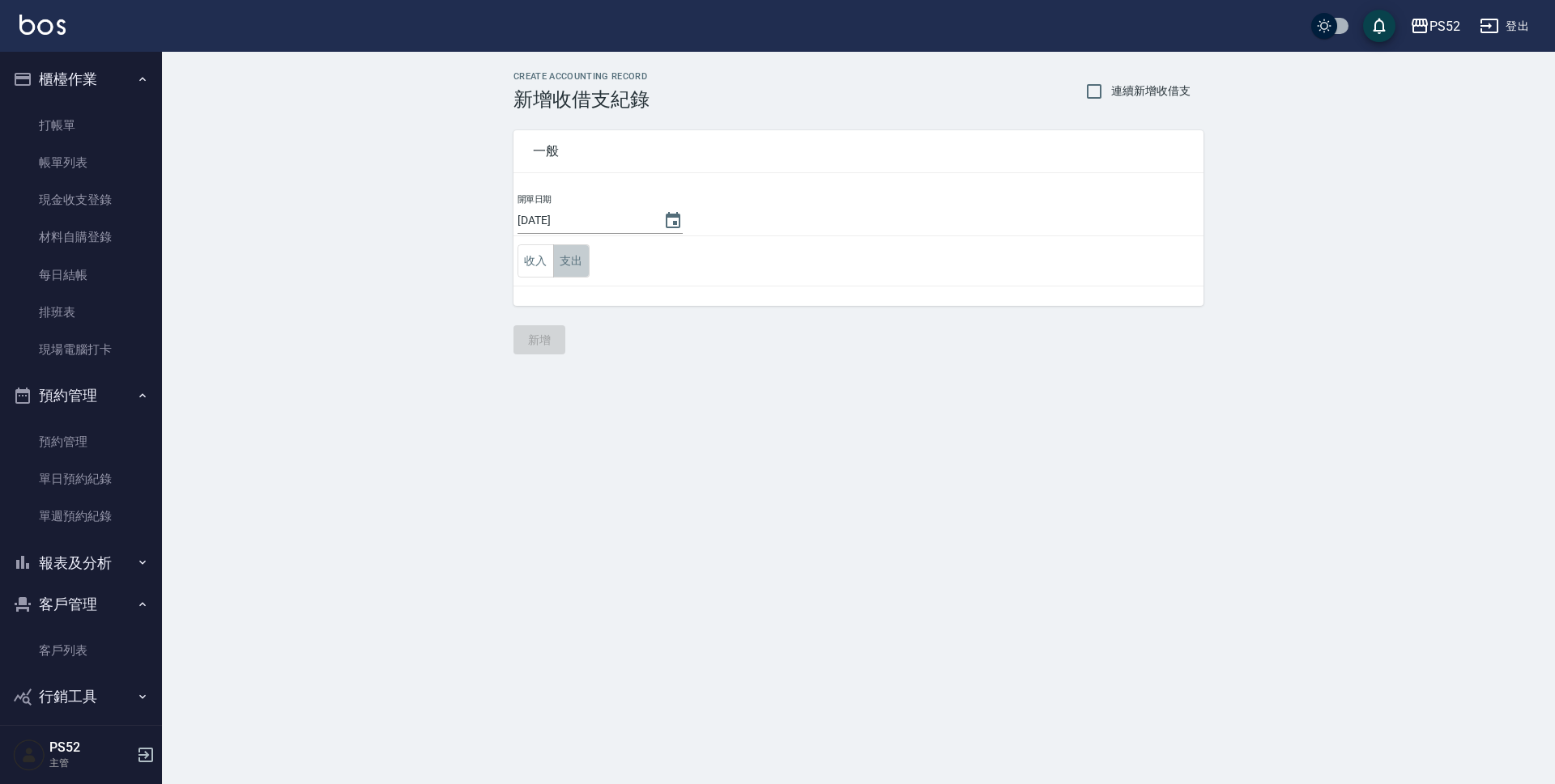
click at [576, 246] on button "支出" at bounding box center [571, 260] width 37 height 33
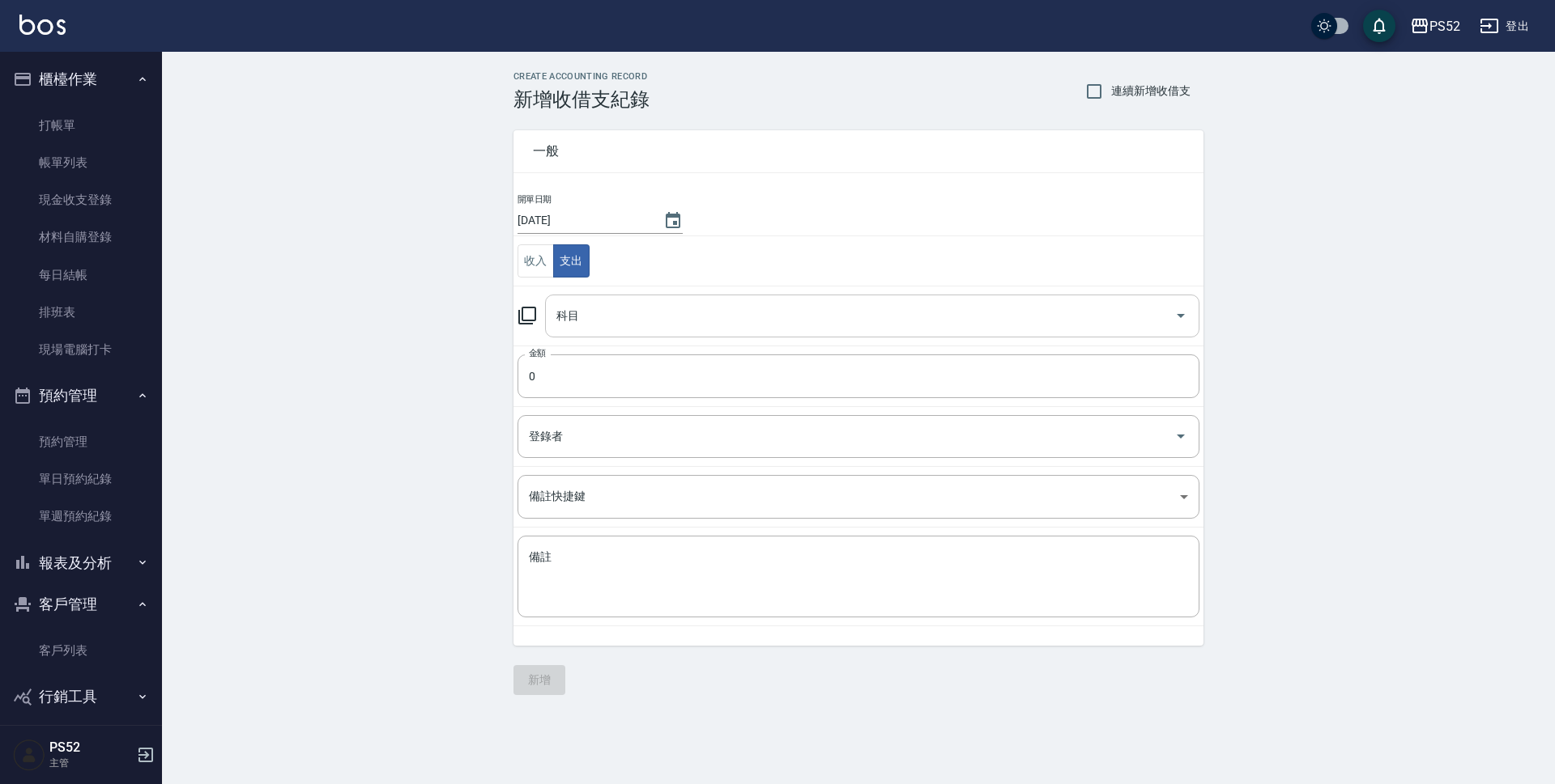
click at [652, 322] on input "科目" at bounding box center [860, 315] width 616 height 28
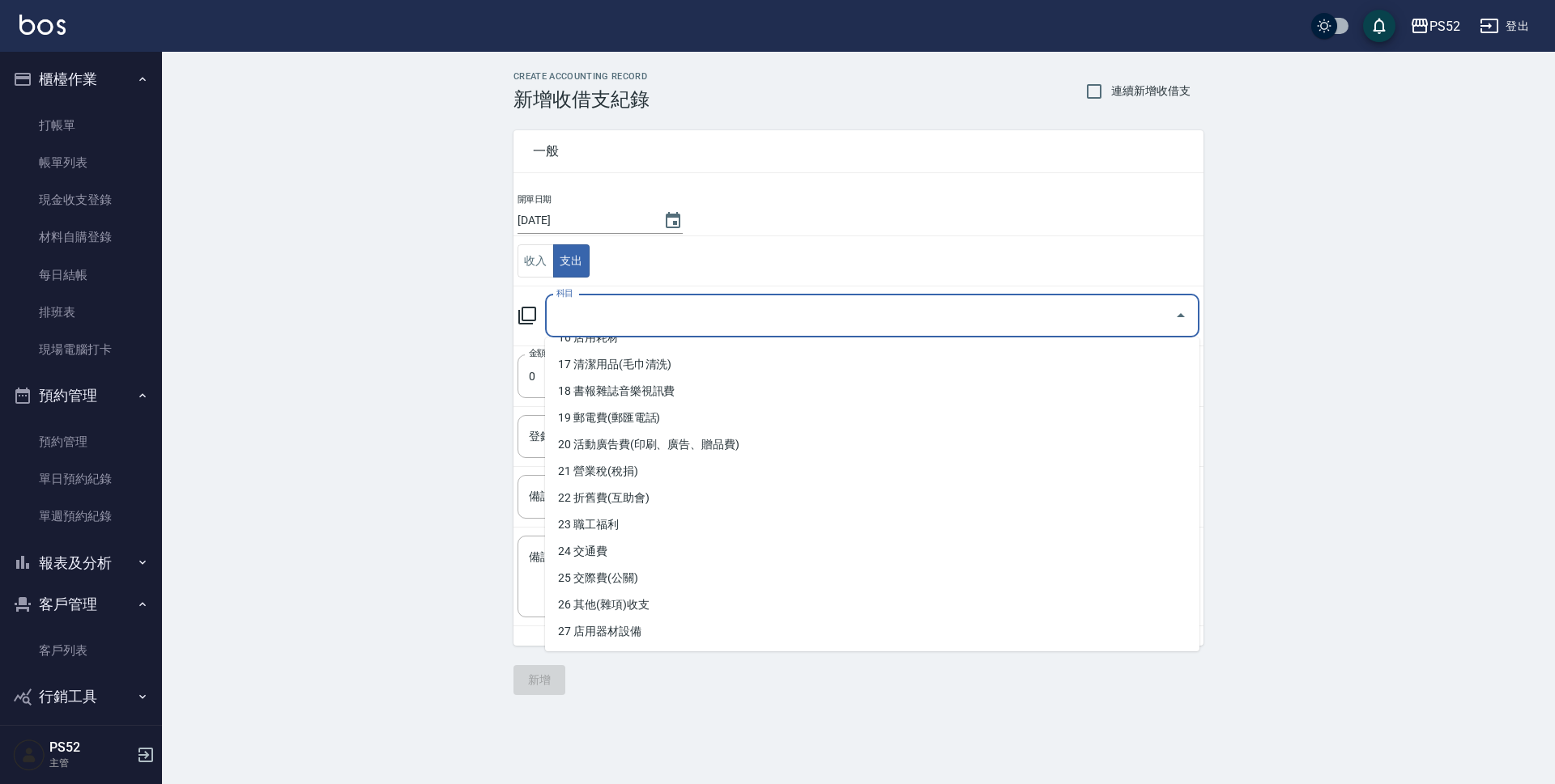
scroll to position [445, 0]
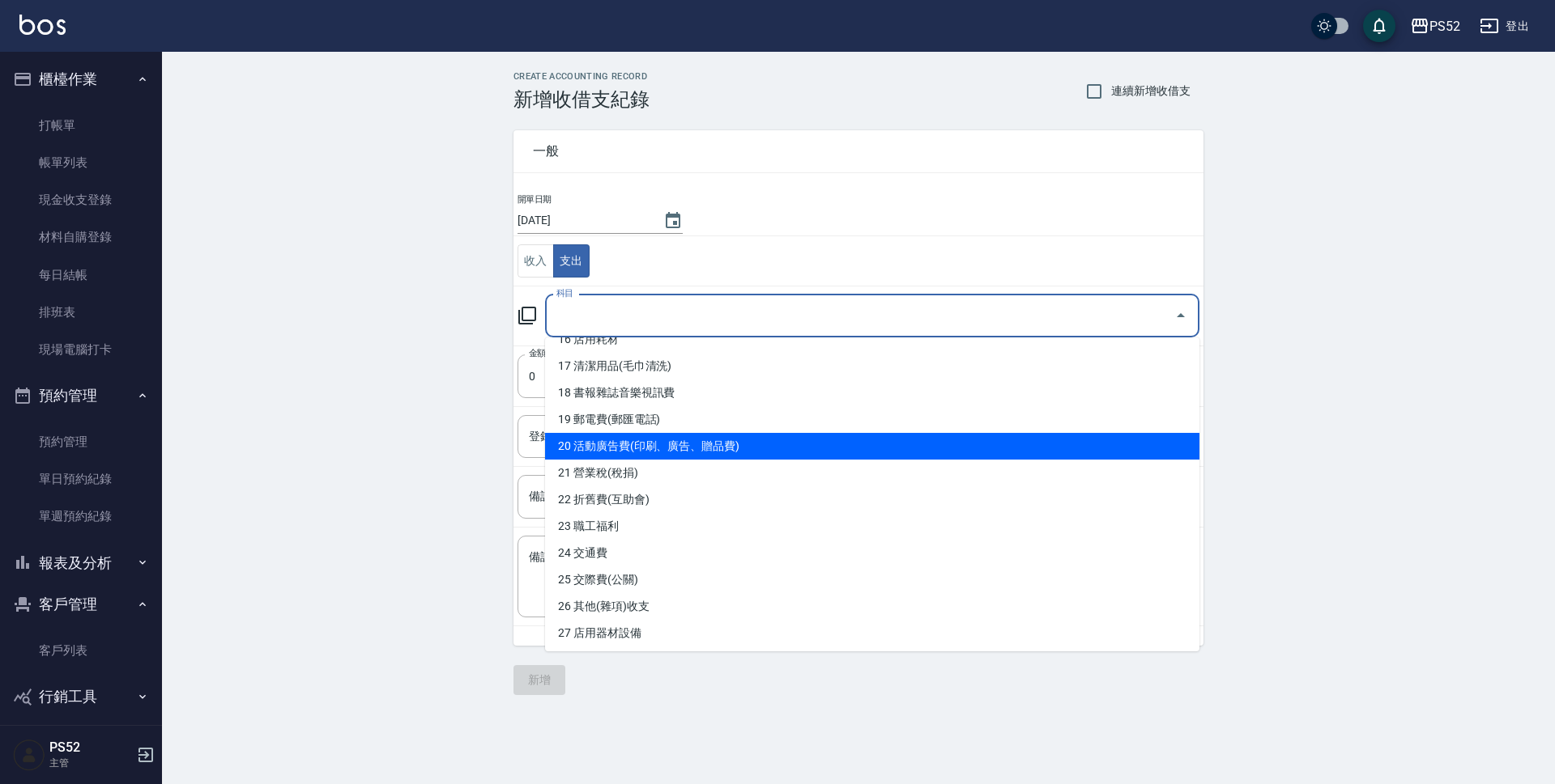
click at [716, 440] on li "20 活動廣告費(印刷、廣告、贈品費)" at bounding box center [872, 446] width 655 height 27
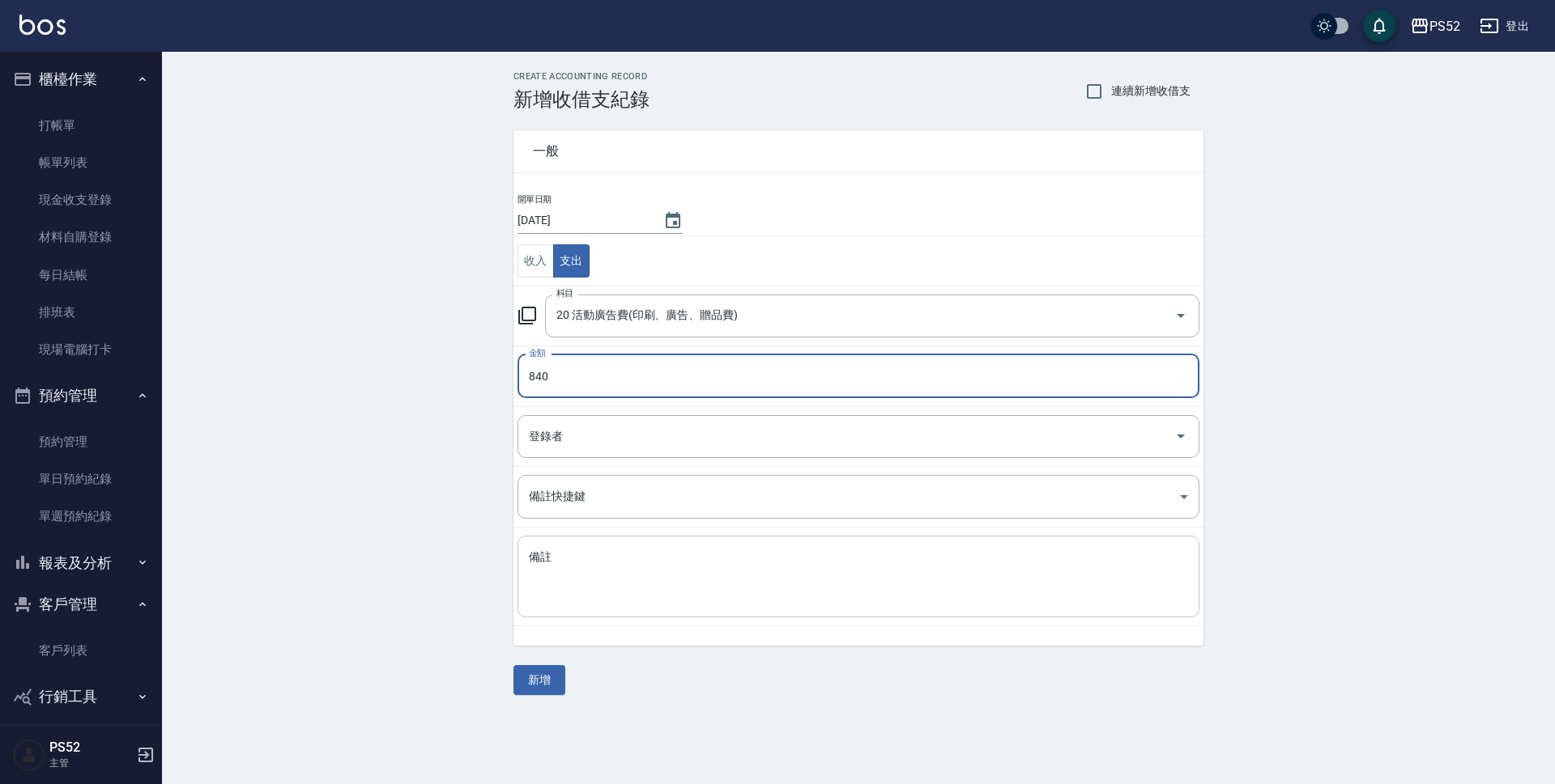
click at [657, 591] on textarea "備註" at bounding box center [858, 577] width 659 height 55
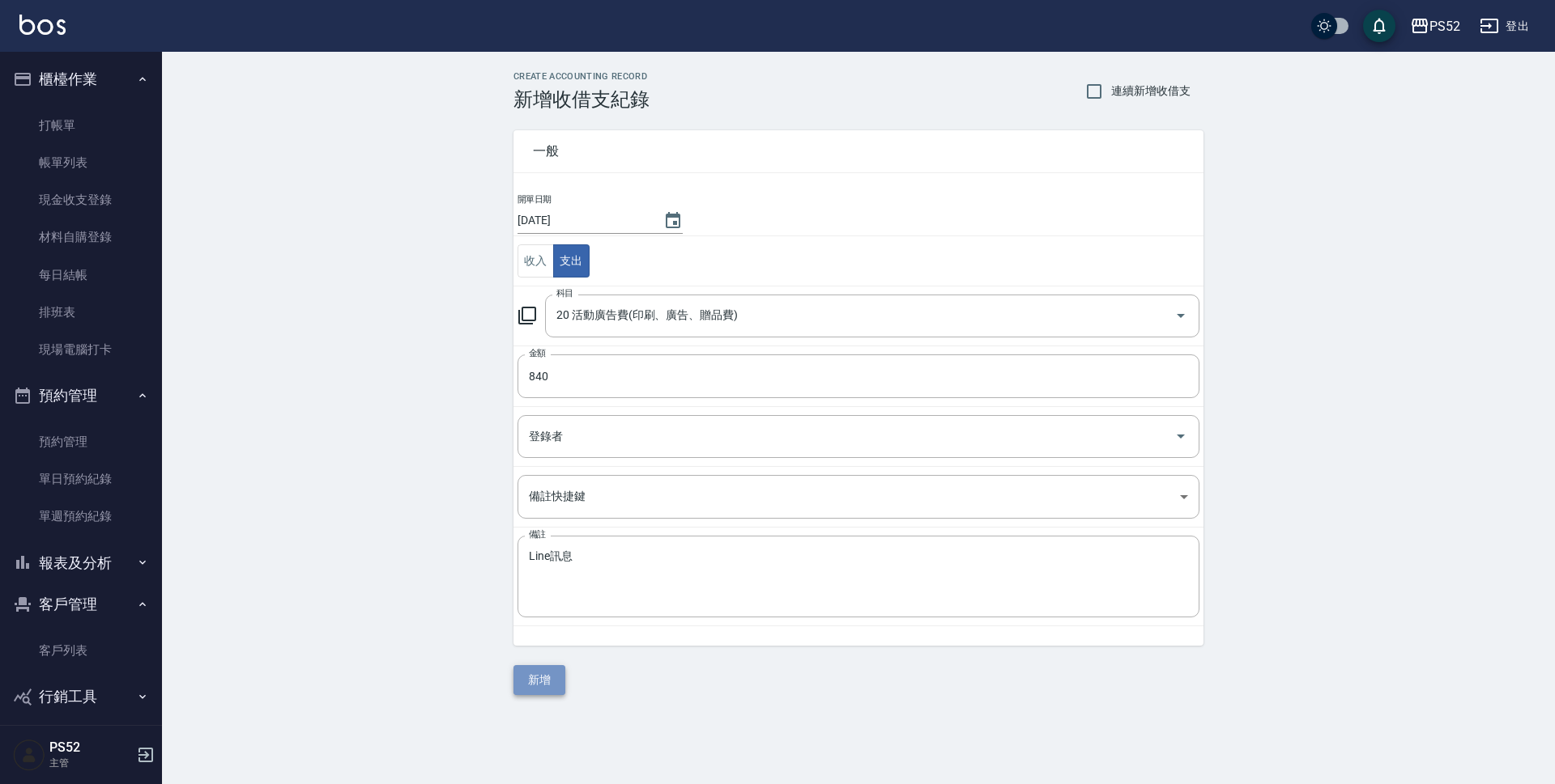
click at [558, 687] on button "新增" at bounding box center [539, 680] width 52 height 30
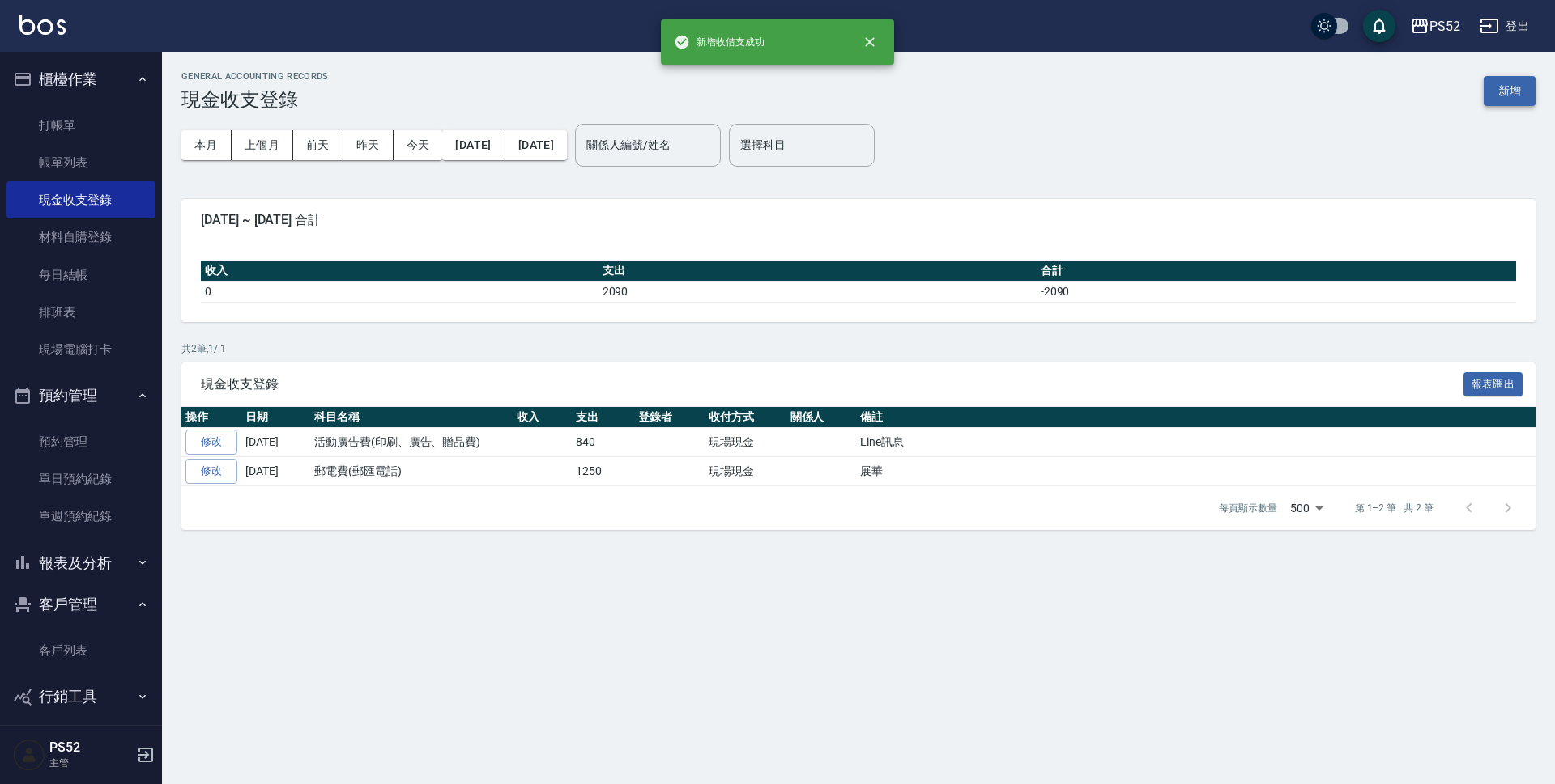
click at [1495, 78] on button "新增" at bounding box center [1510, 91] width 52 height 30
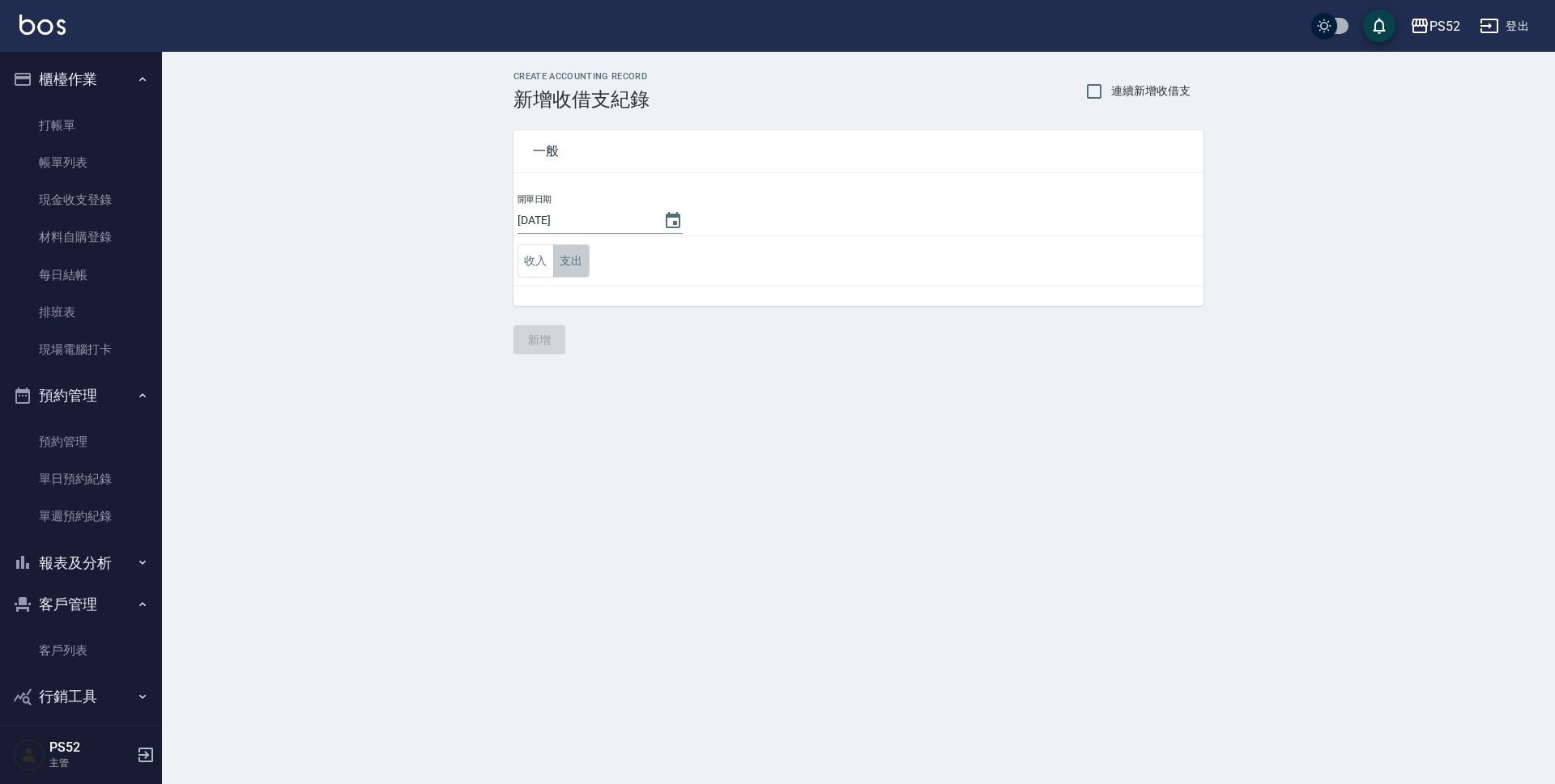
click at [567, 258] on button "支出" at bounding box center [571, 260] width 37 height 33
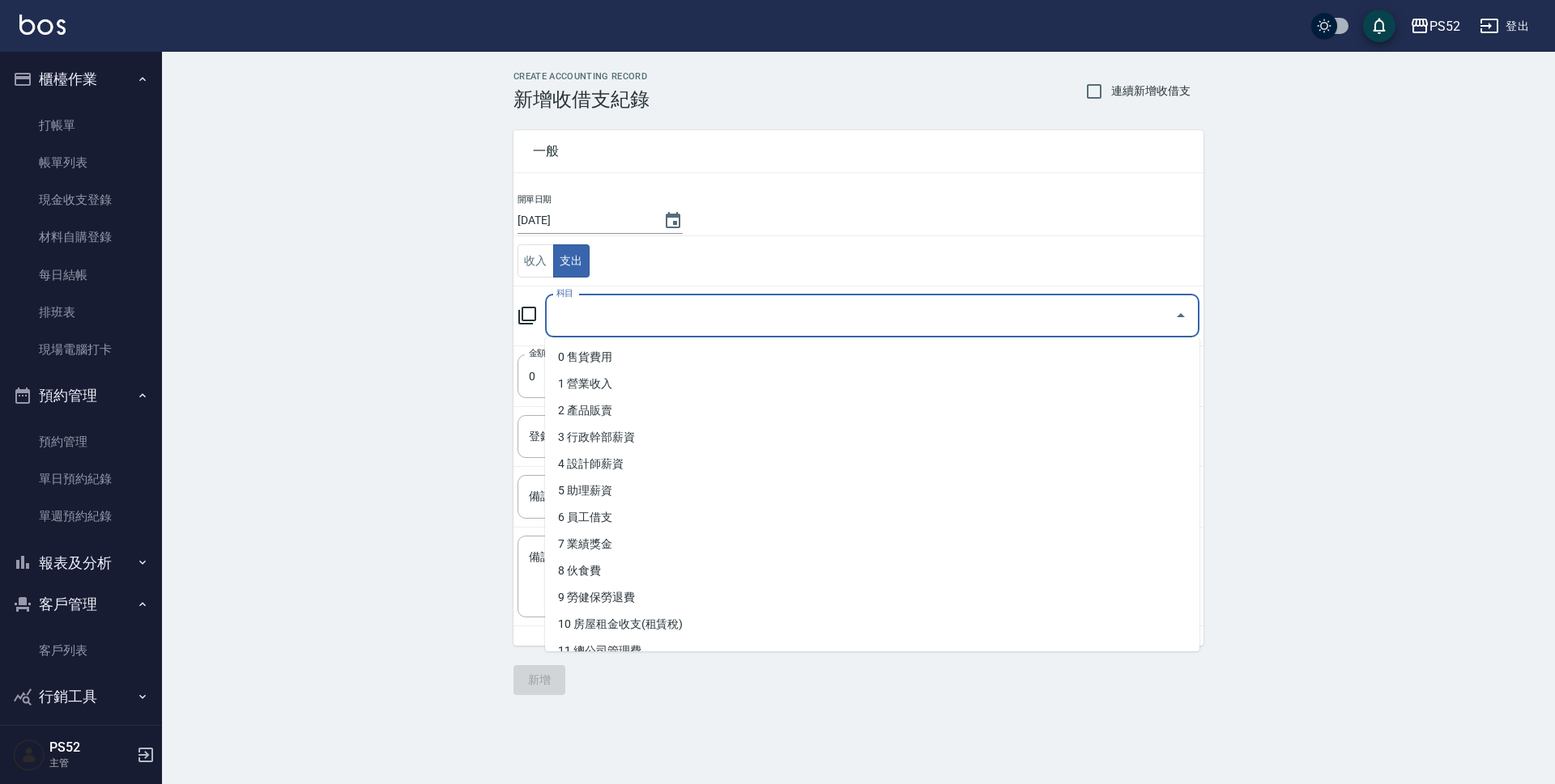
click at [573, 310] on input "科目" at bounding box center [860, 315] width 616 height 28
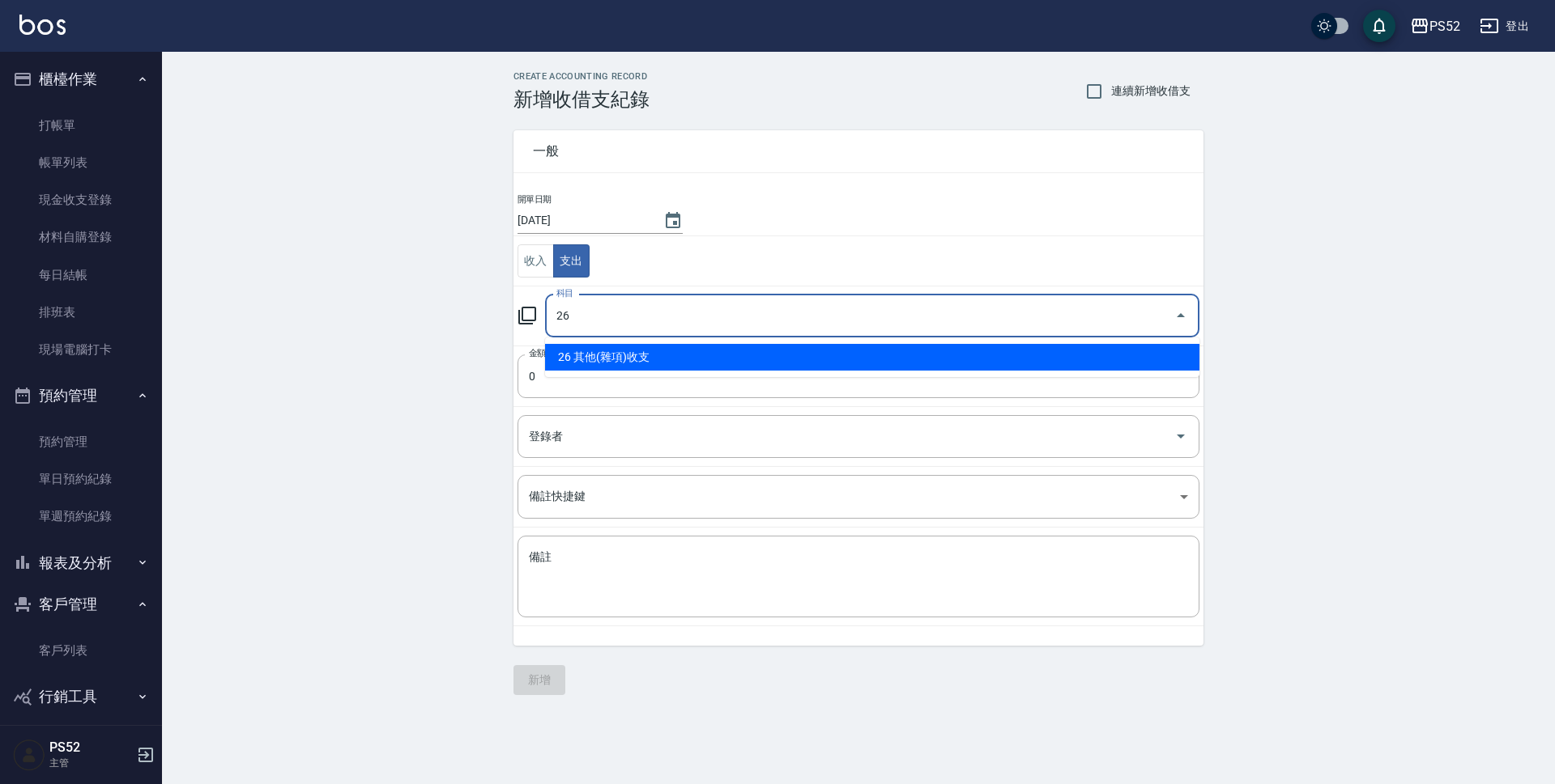
click at [614, 366] on li "26 其他(雜項)收支" at bounding box center [872, 357] width 655 height 27
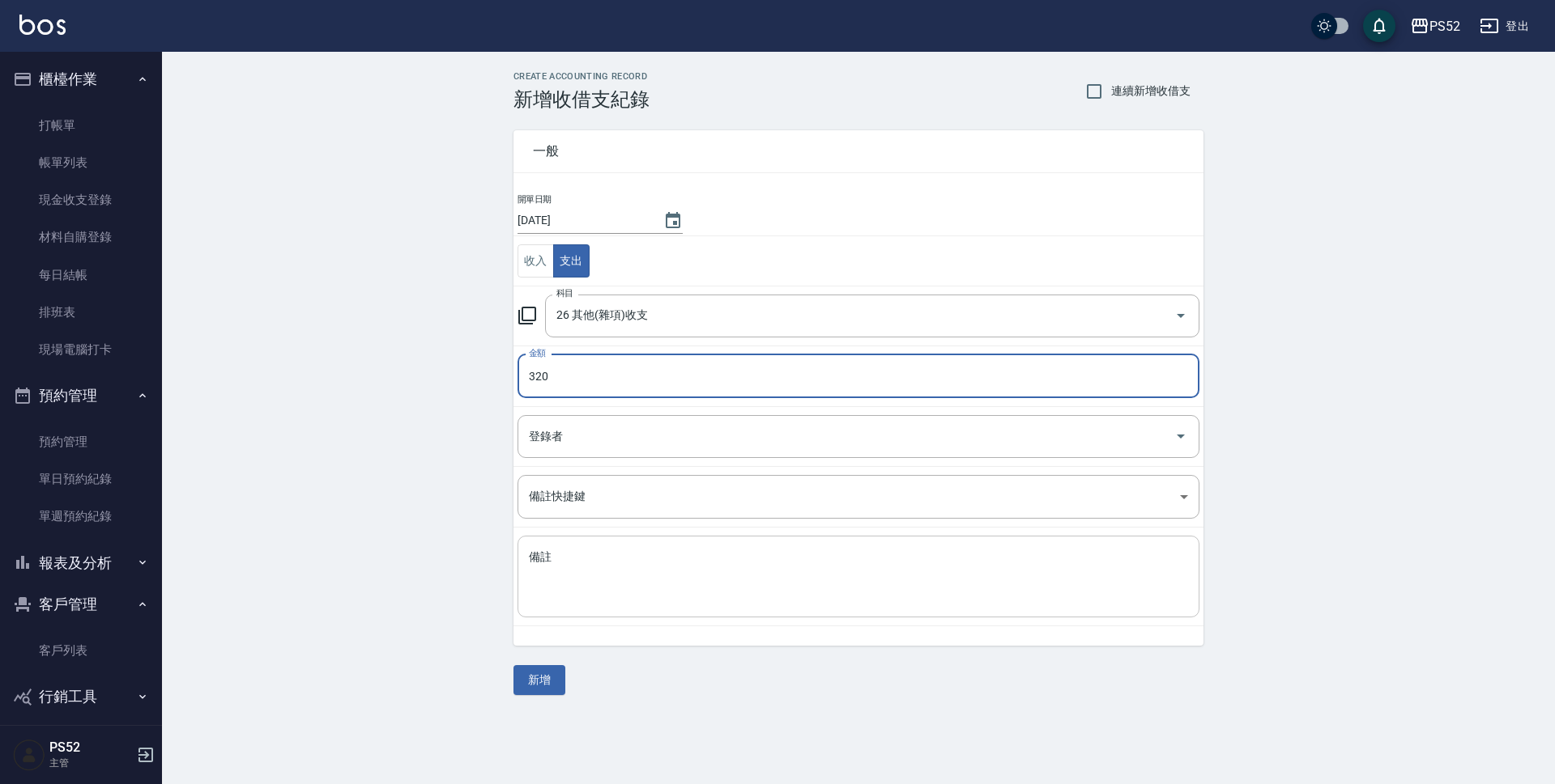
click at [524, 563] on div "x 備註" at bounding box center [858, 576] width 682 height 82
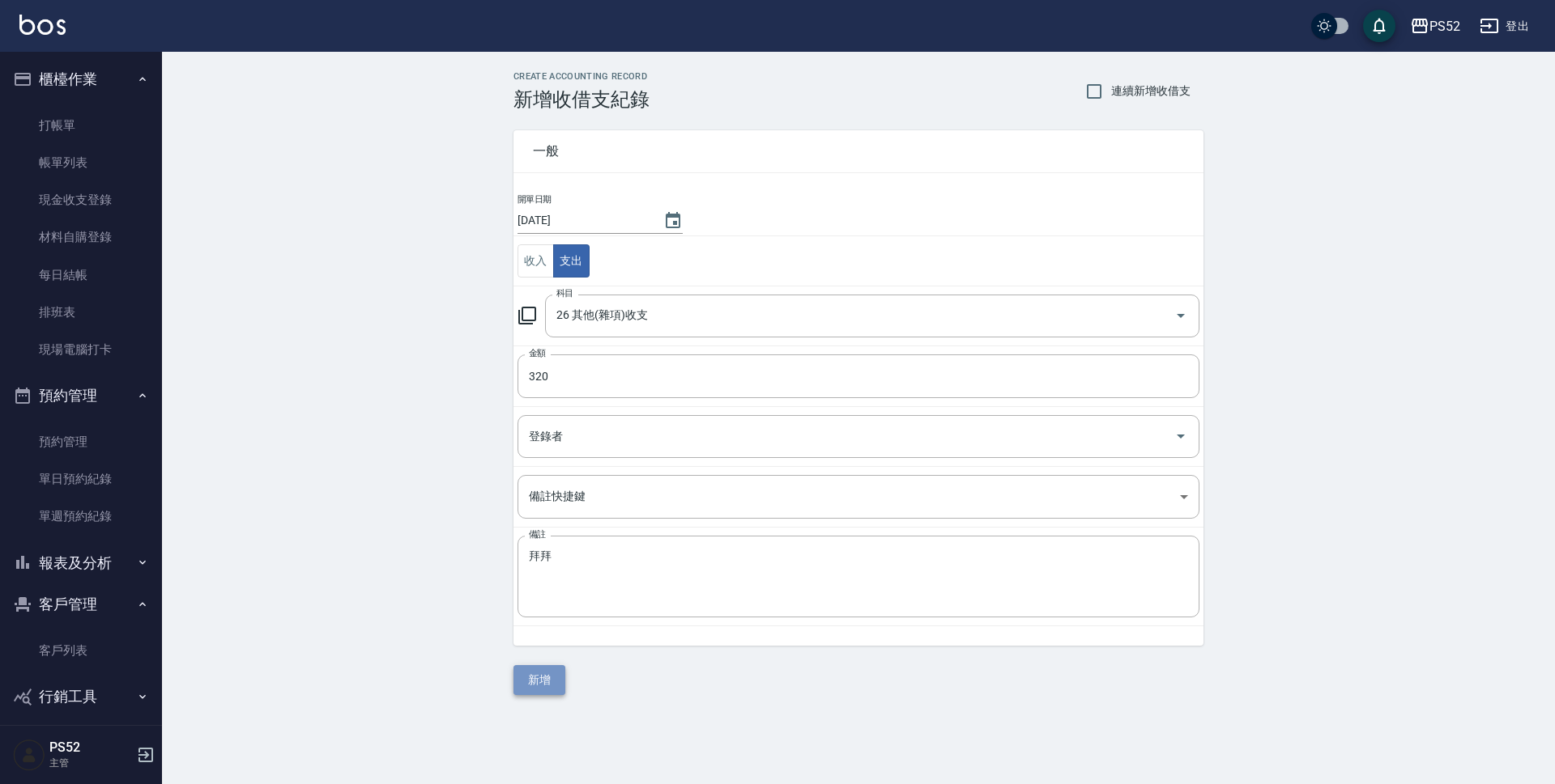
click at [544, 674] on button "新增" at bounding box center [539, 680] width 52 height 30
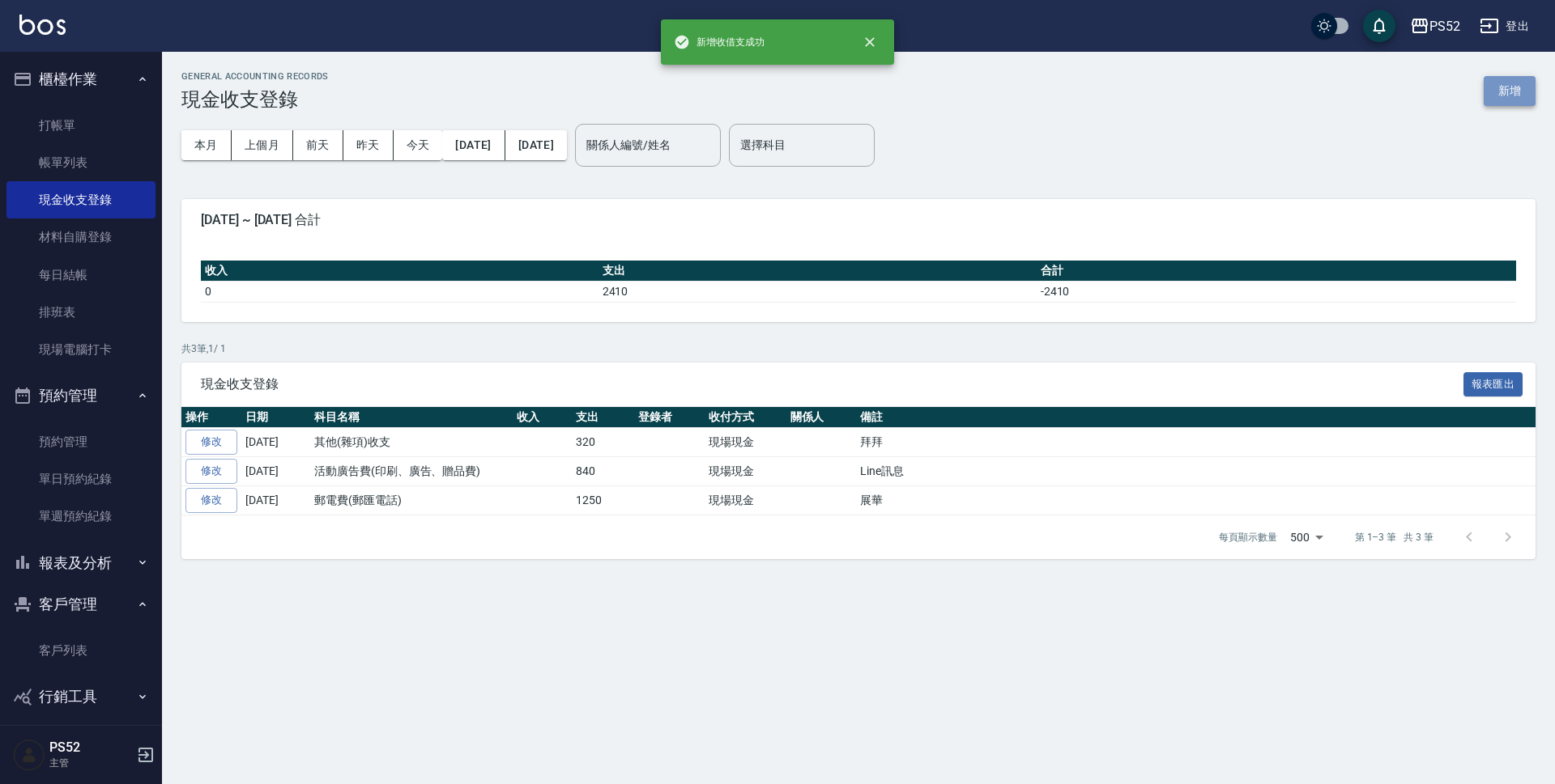
click at [1514, 80] on button "新增" at bounding box center [1510, 91] width 52 height 30
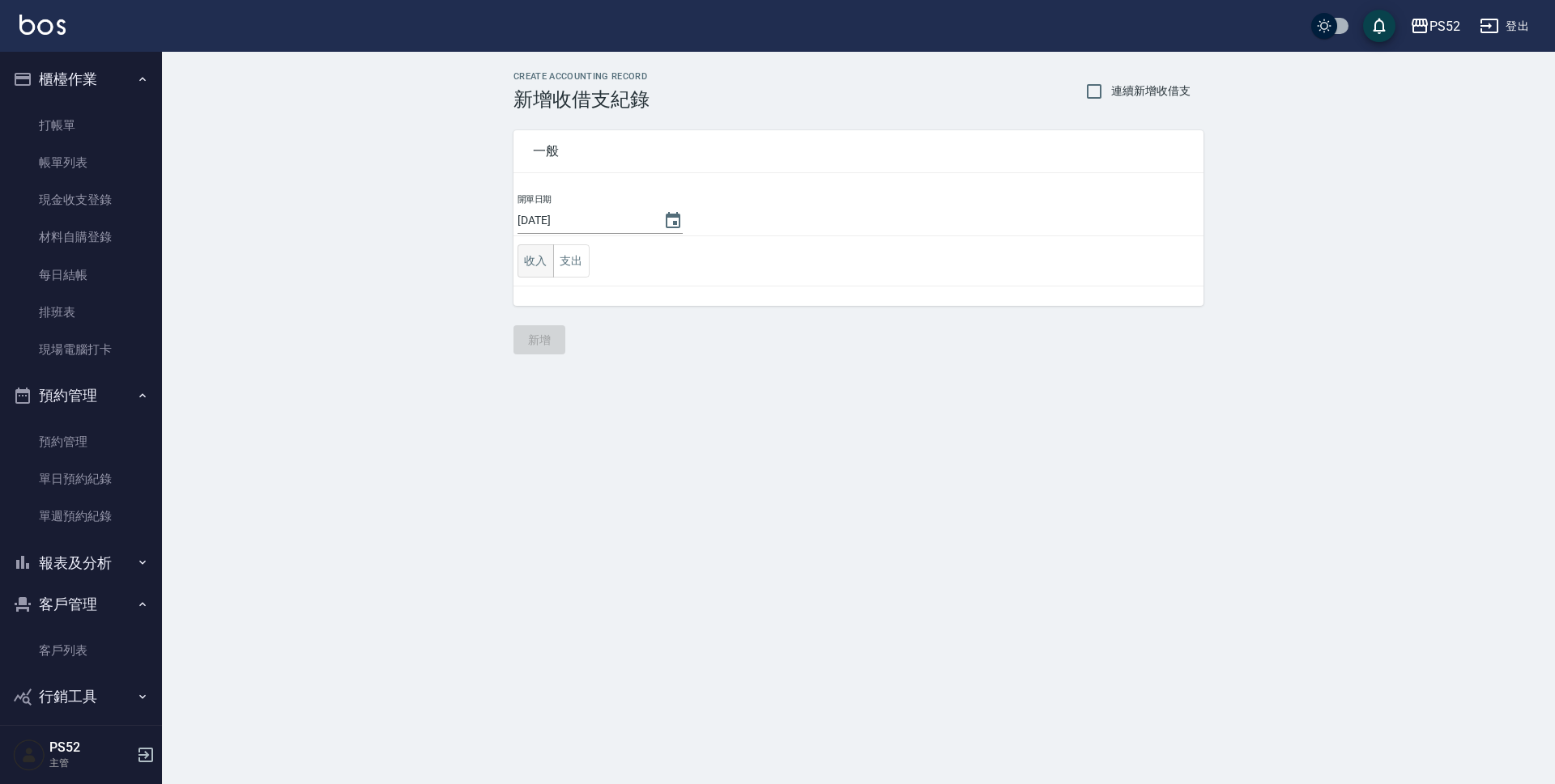
click at [529, 259] on button "收入" at bounding box center [535, 260] width 37 height 33
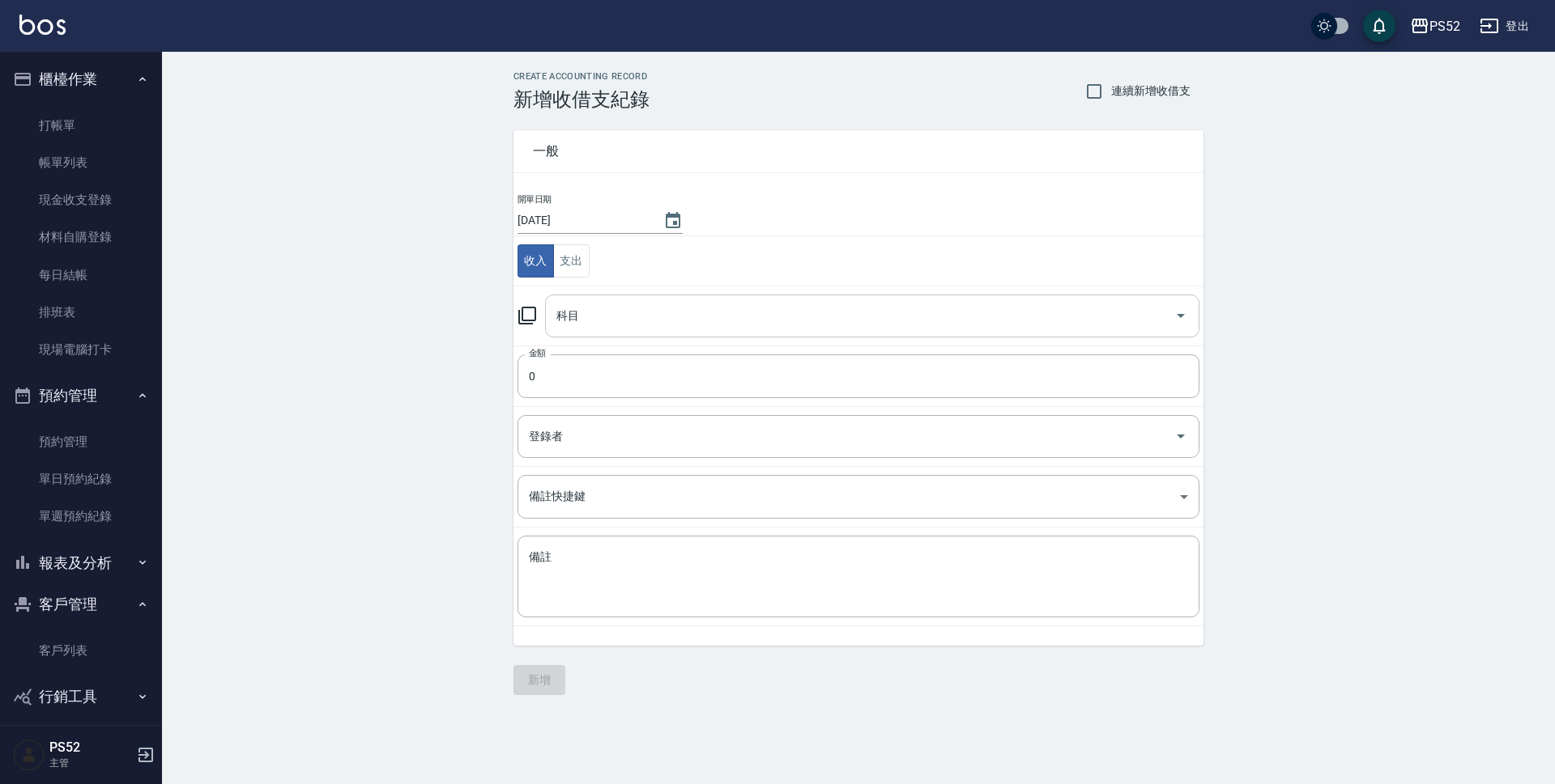
click at [578, 310] on input "科目" at bounding box center [860, 315] width 616 height 28
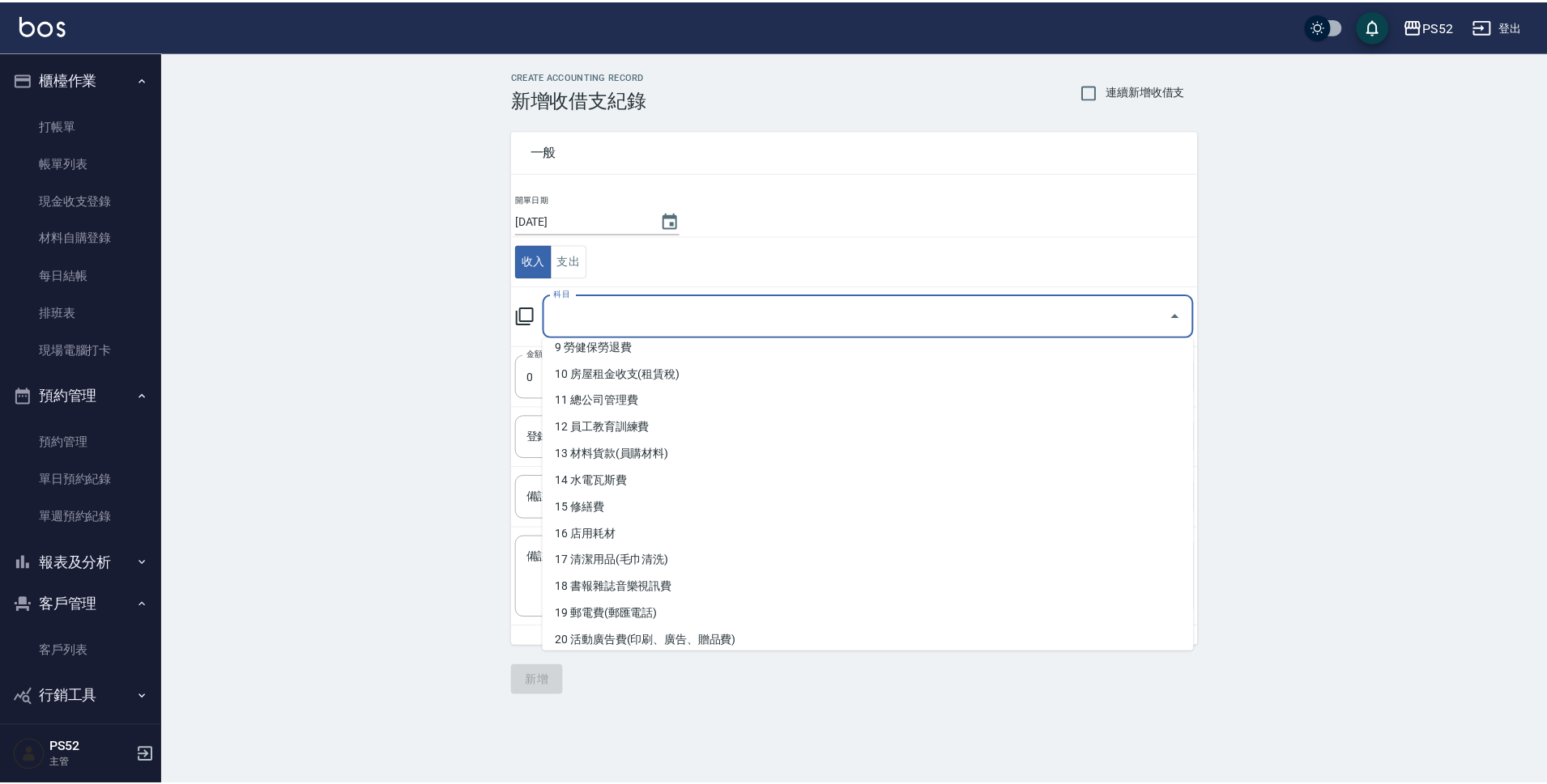
scroll to position [229, 0]
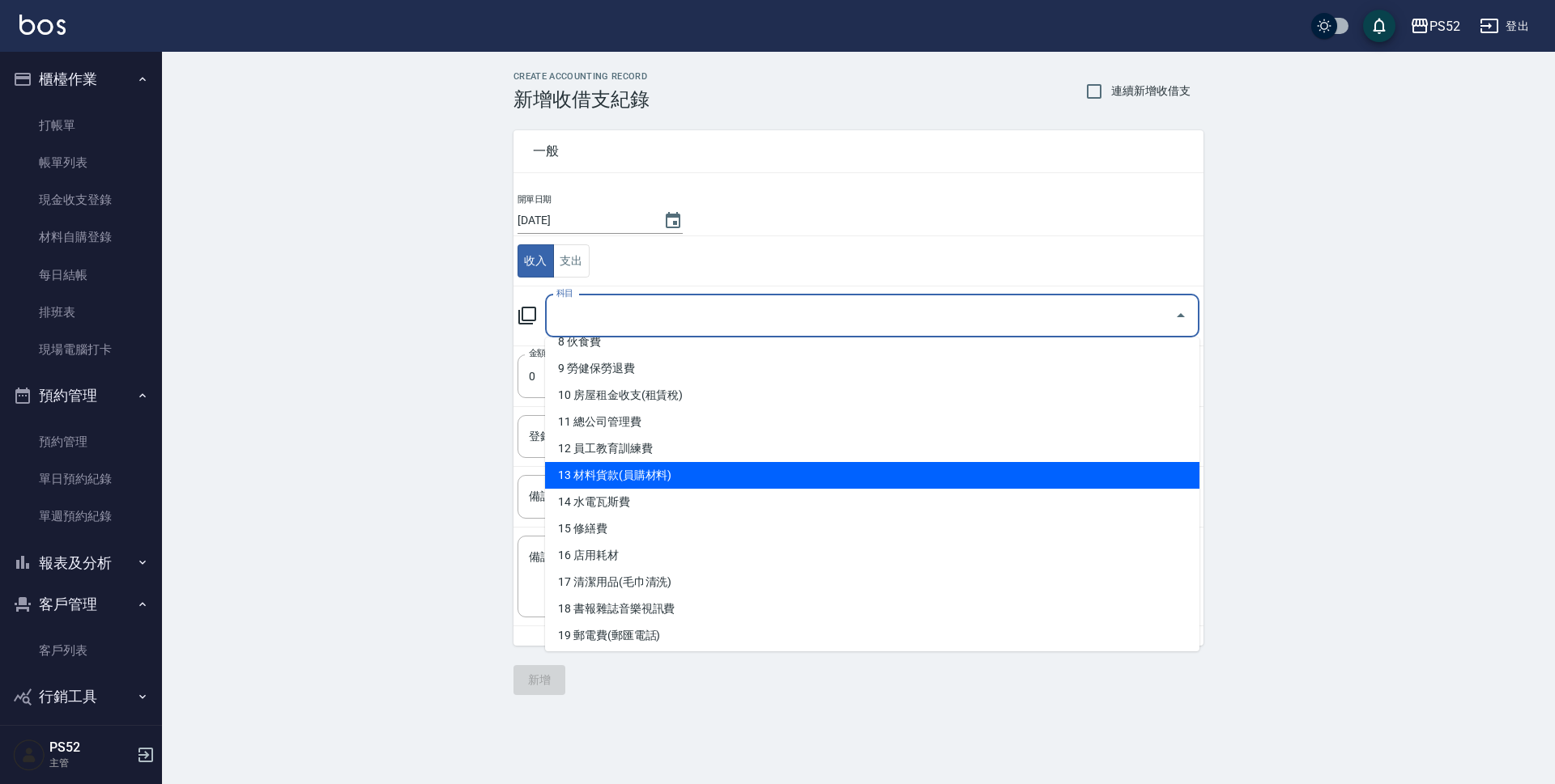
click at [683, 473] on li "13 材料貨款(員購材料)" at bounding box center [872, 475] width 655 height 27
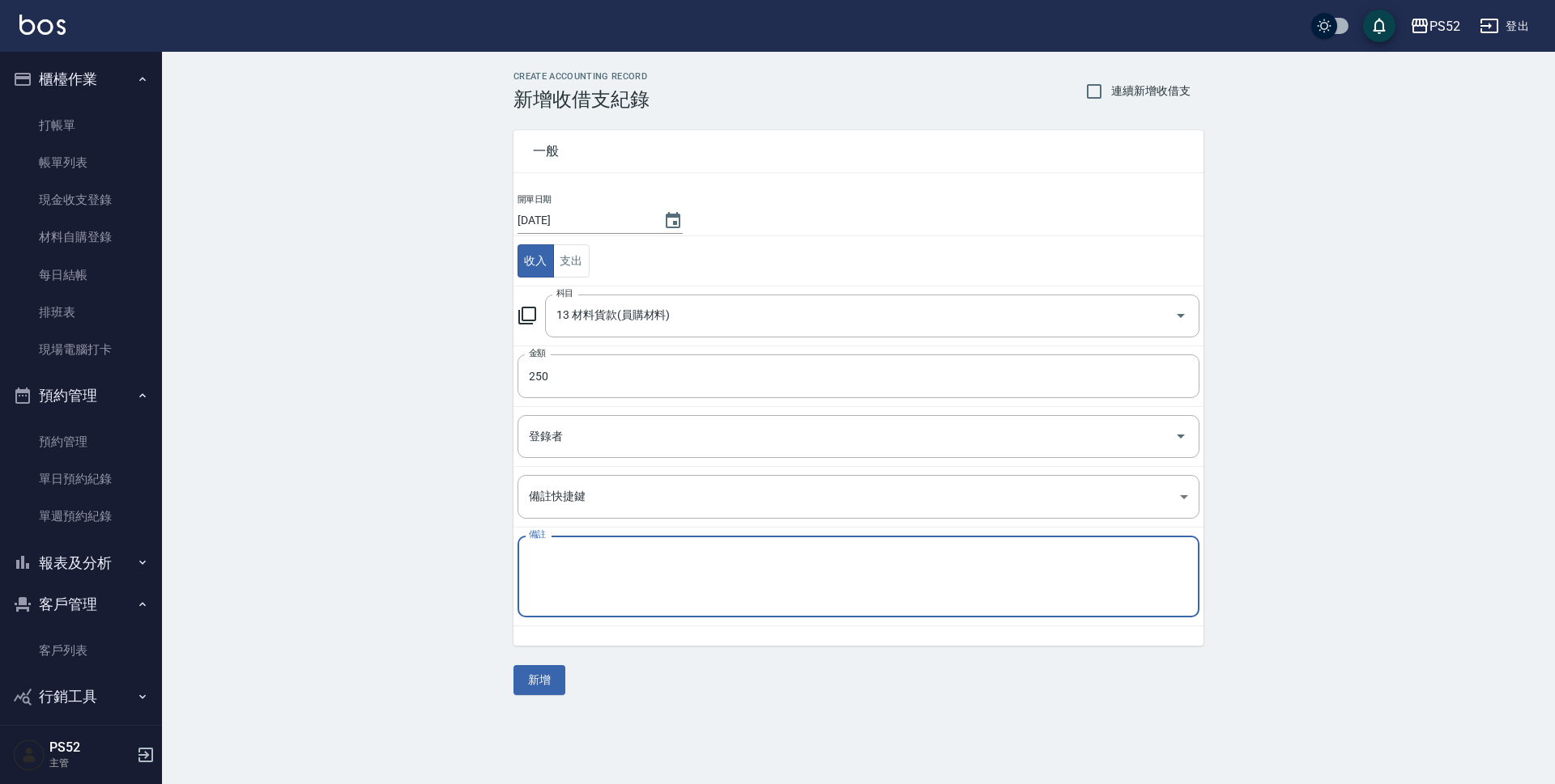
click at [663, 581] on textarea "備註" at bounding box center [858, 577] width 659 height 55
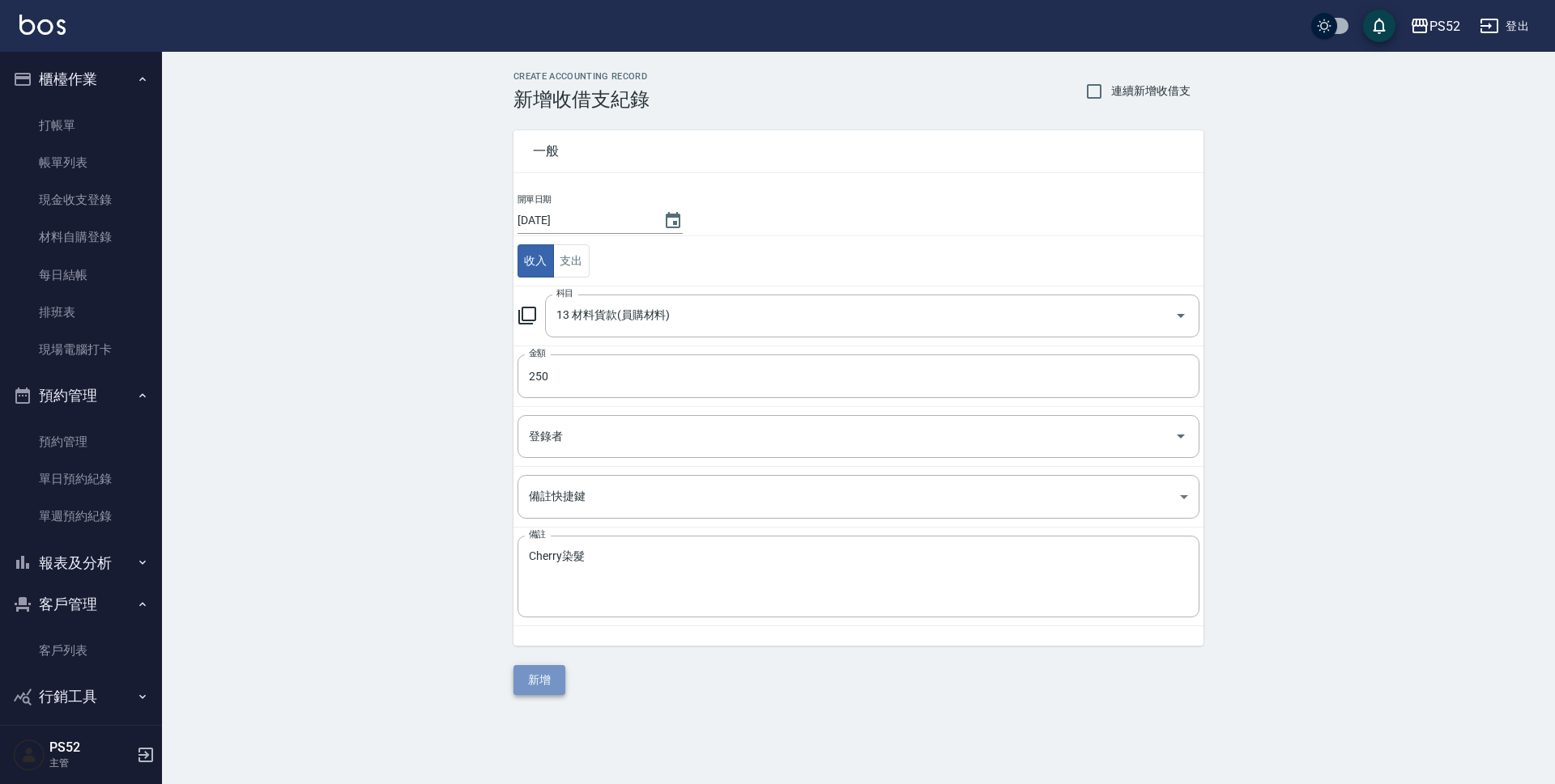
click at [553, 683] on button "新增" at bounding box center [539, 680] width 52 height 30
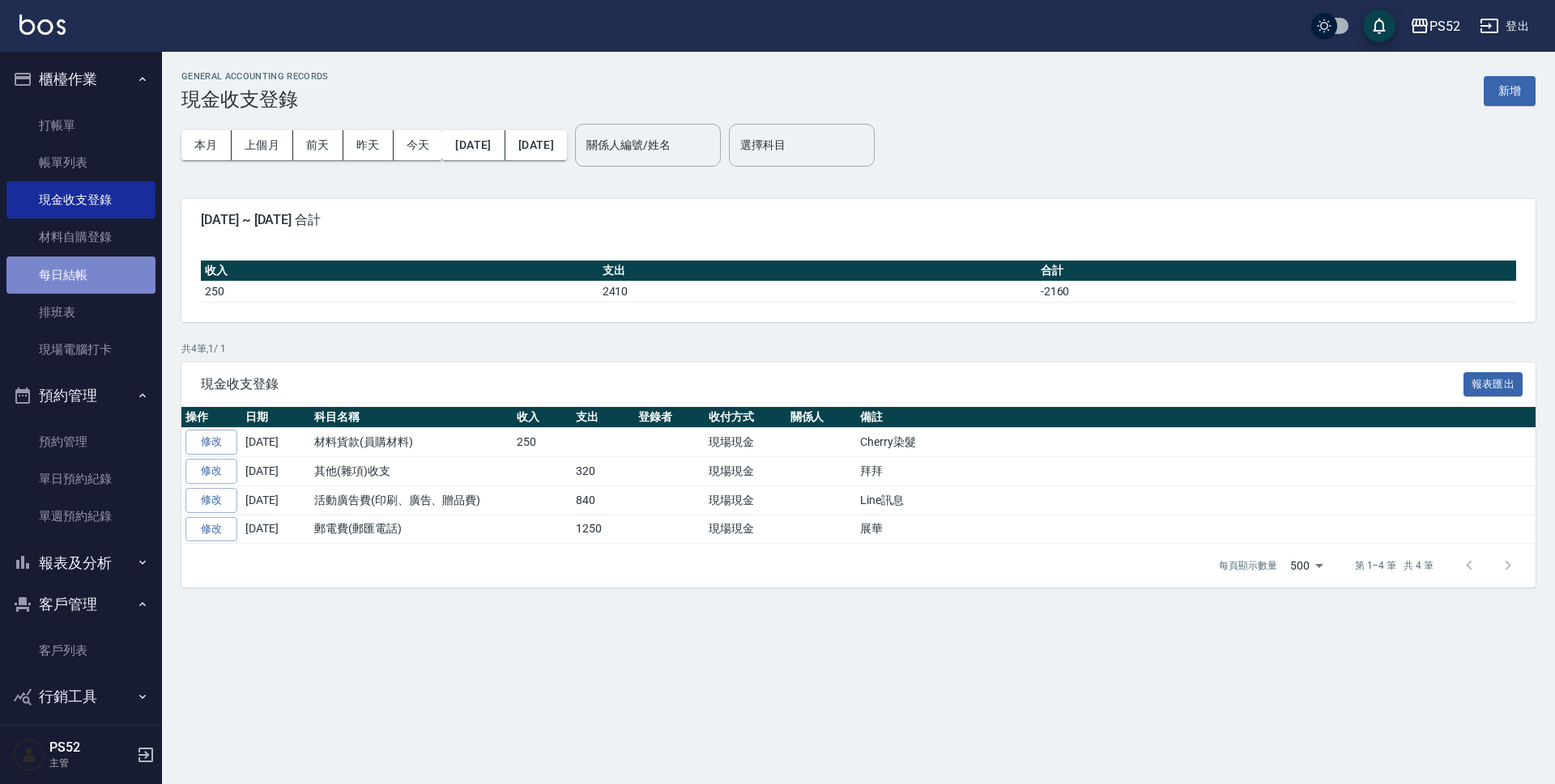
click at [111, 269] on link "每日結帳" at bounding box center [81, 275] width 149 height 37
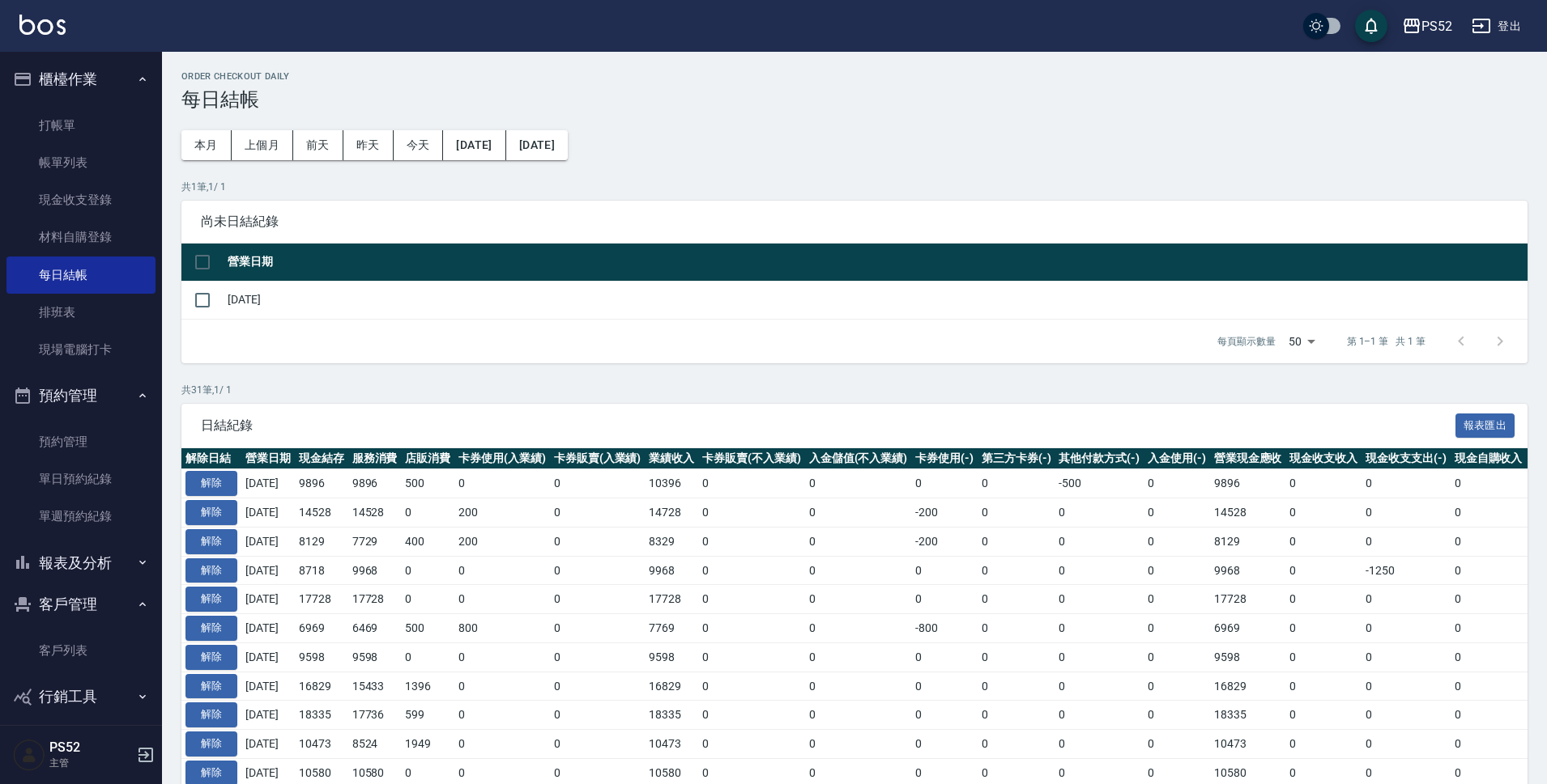
click at [233, 304] on td "[DATE]" at bounding box center [875, 299] width 1304 height 38
click at [196, 306] on input "checkbox" at bounding box center [203, 300] width 34 height 34
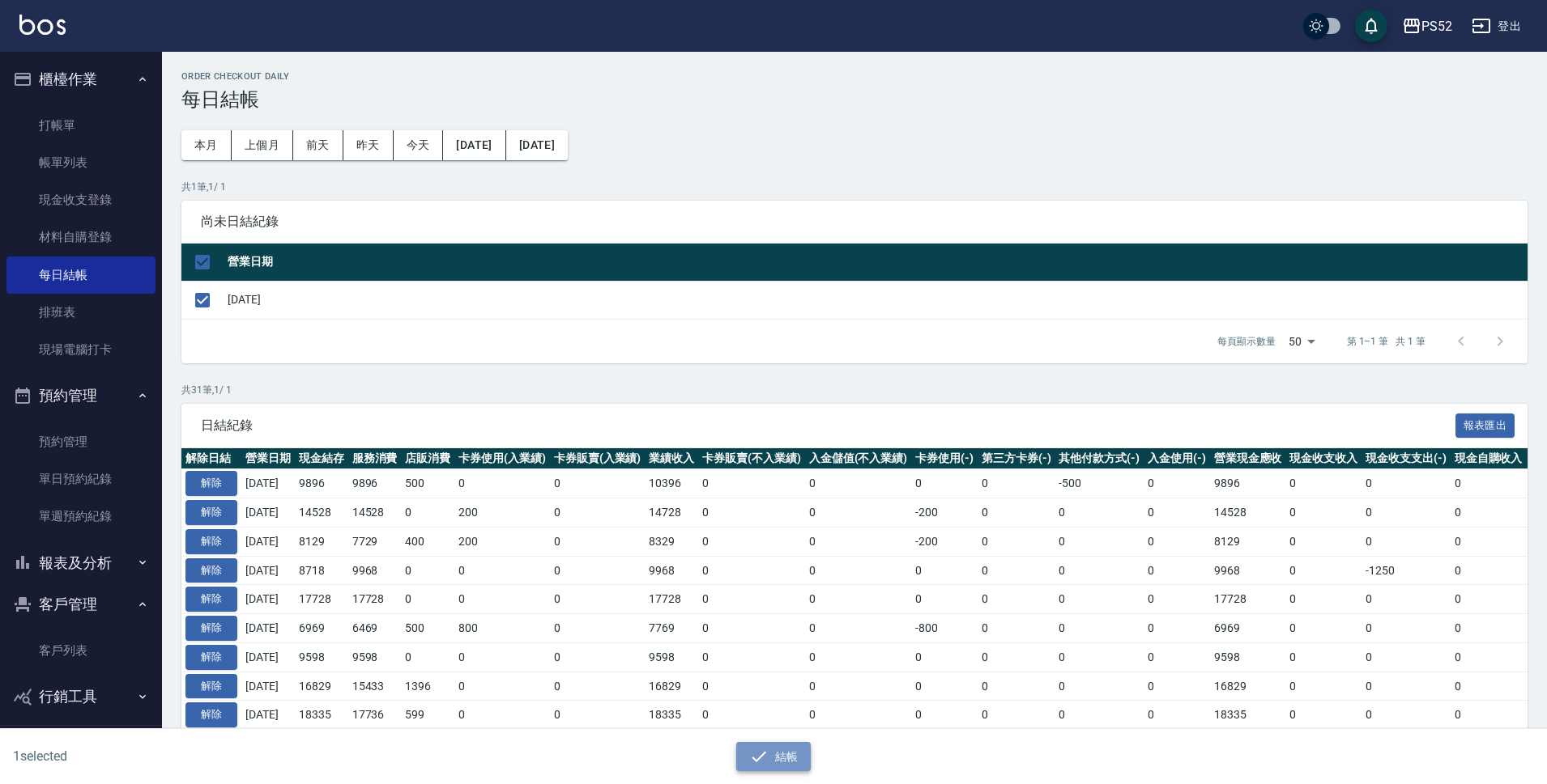
click at [768, 751] on button "結帳" at bounding box center [773, 756] width 75 height 30
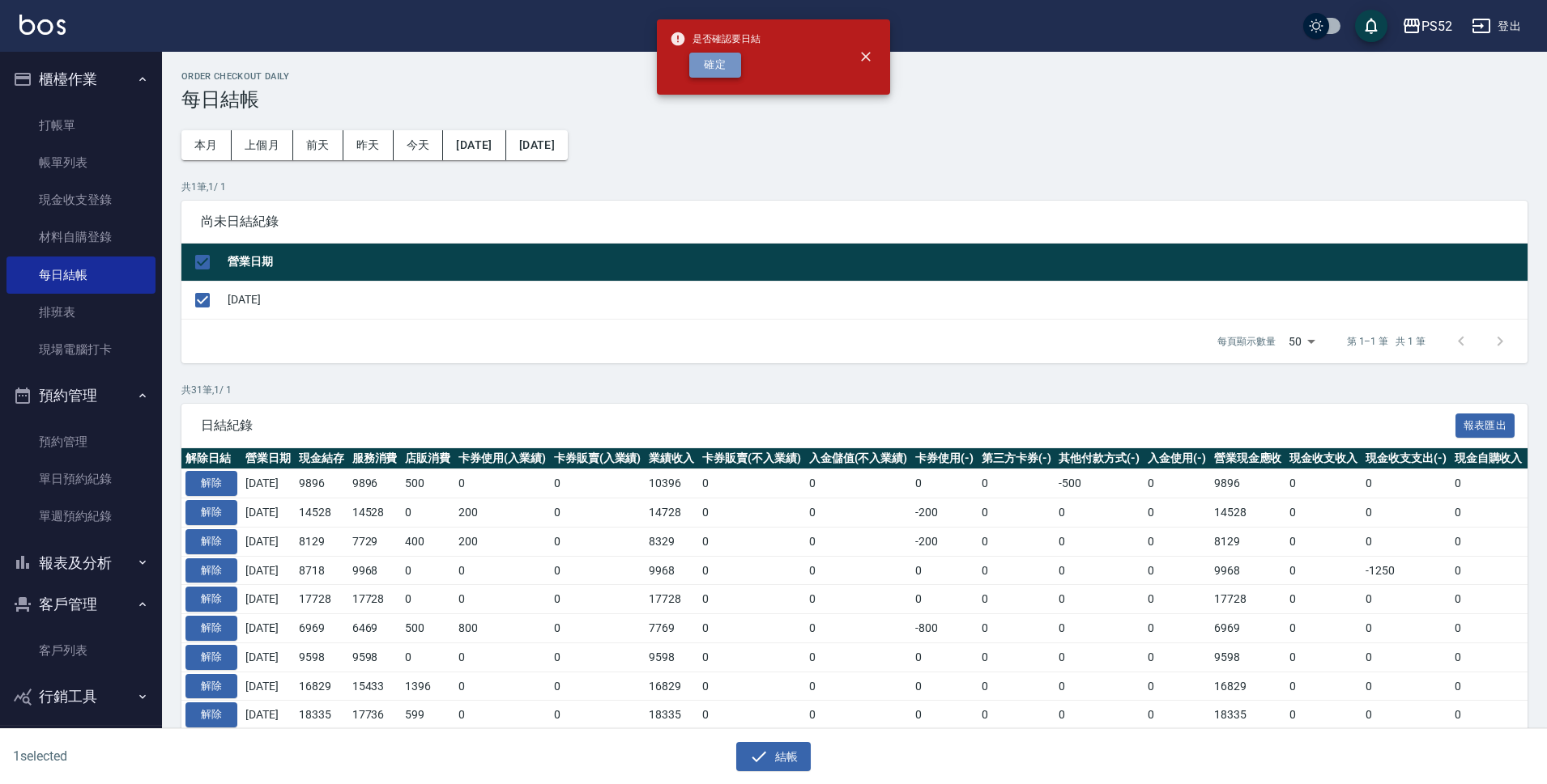
click at [727, 60] on button "確定" at bounding box center [715, 65] width 52 height 25
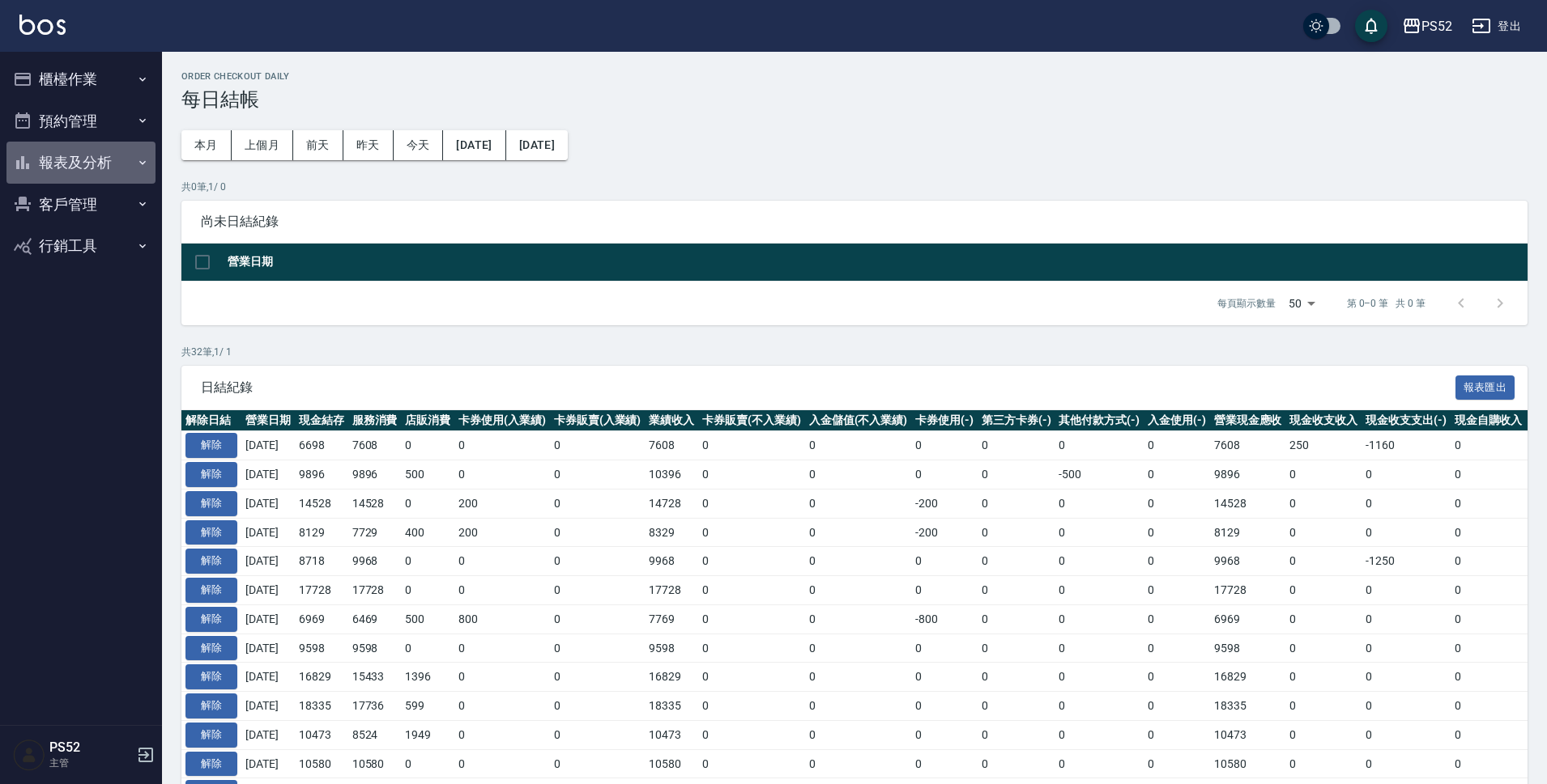
click at [84, 161] on button "報表及分析" at bounding box center [81, 163] width 149 height 42
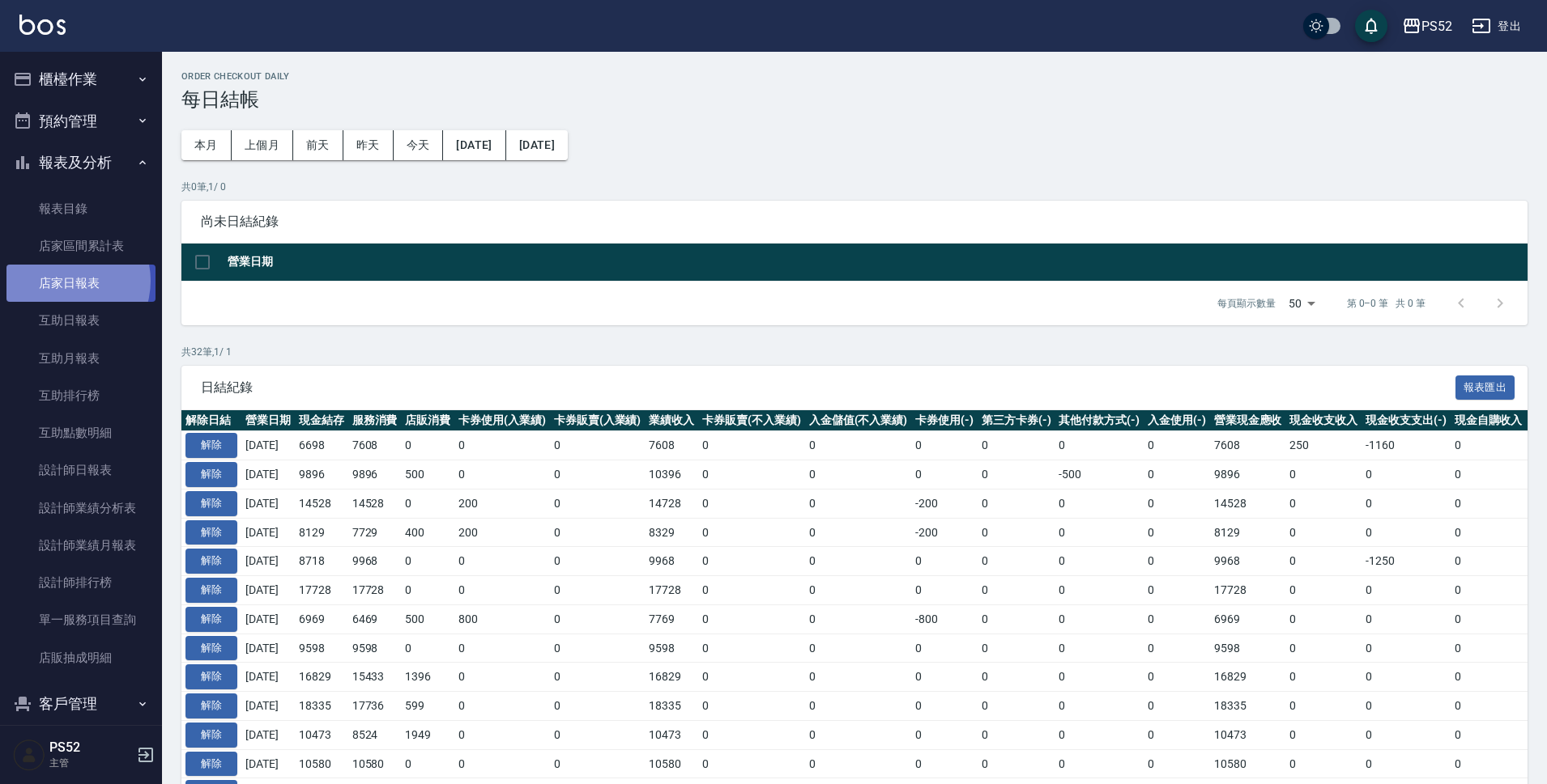
click at [65, 281] on link "店家日報表" at bounding box center [81, 283] width 149 height 37
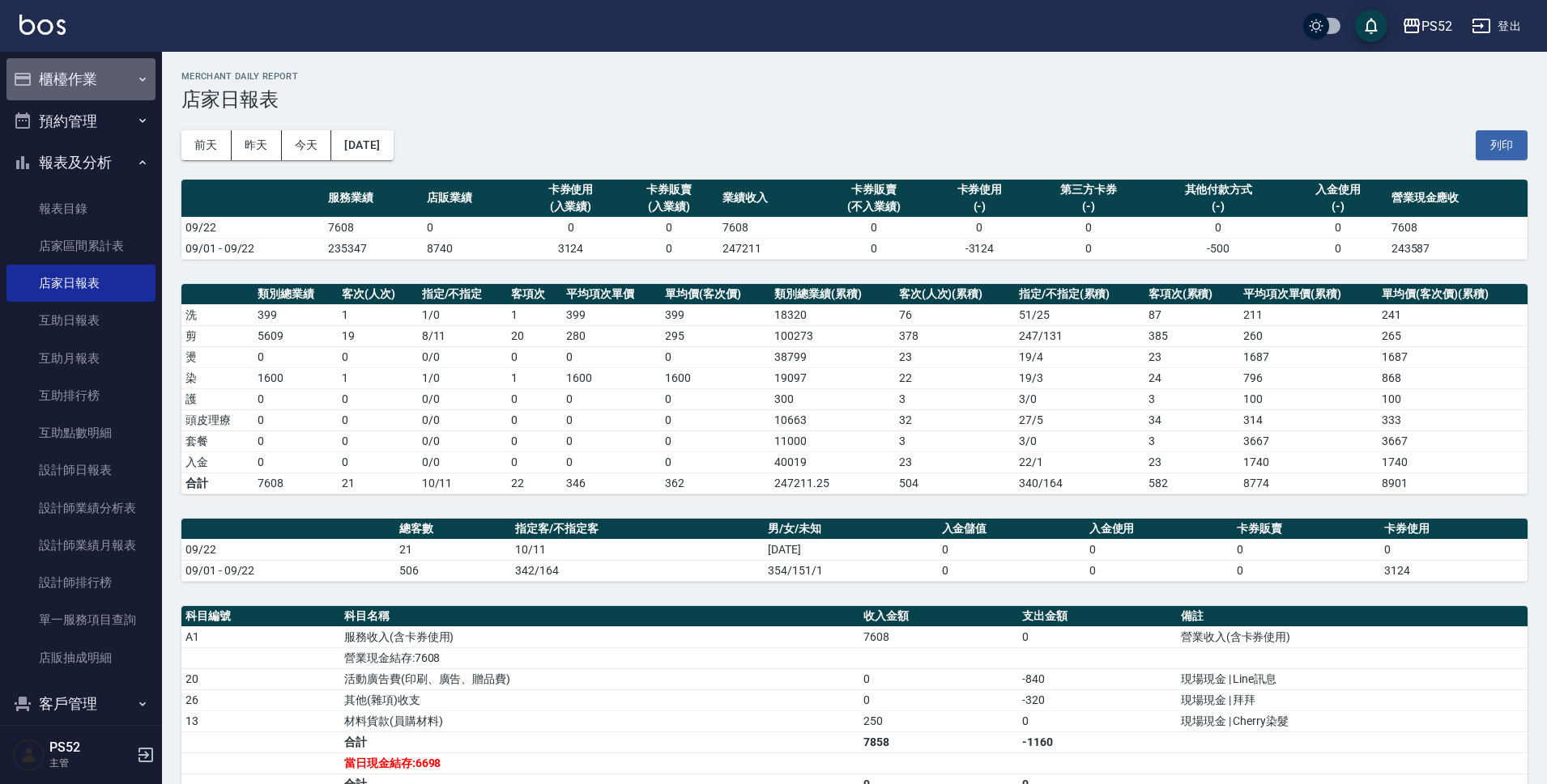
click at [85, 81] on button "櫃檯作業" at bounding box center [81, 79] width 149 height 42
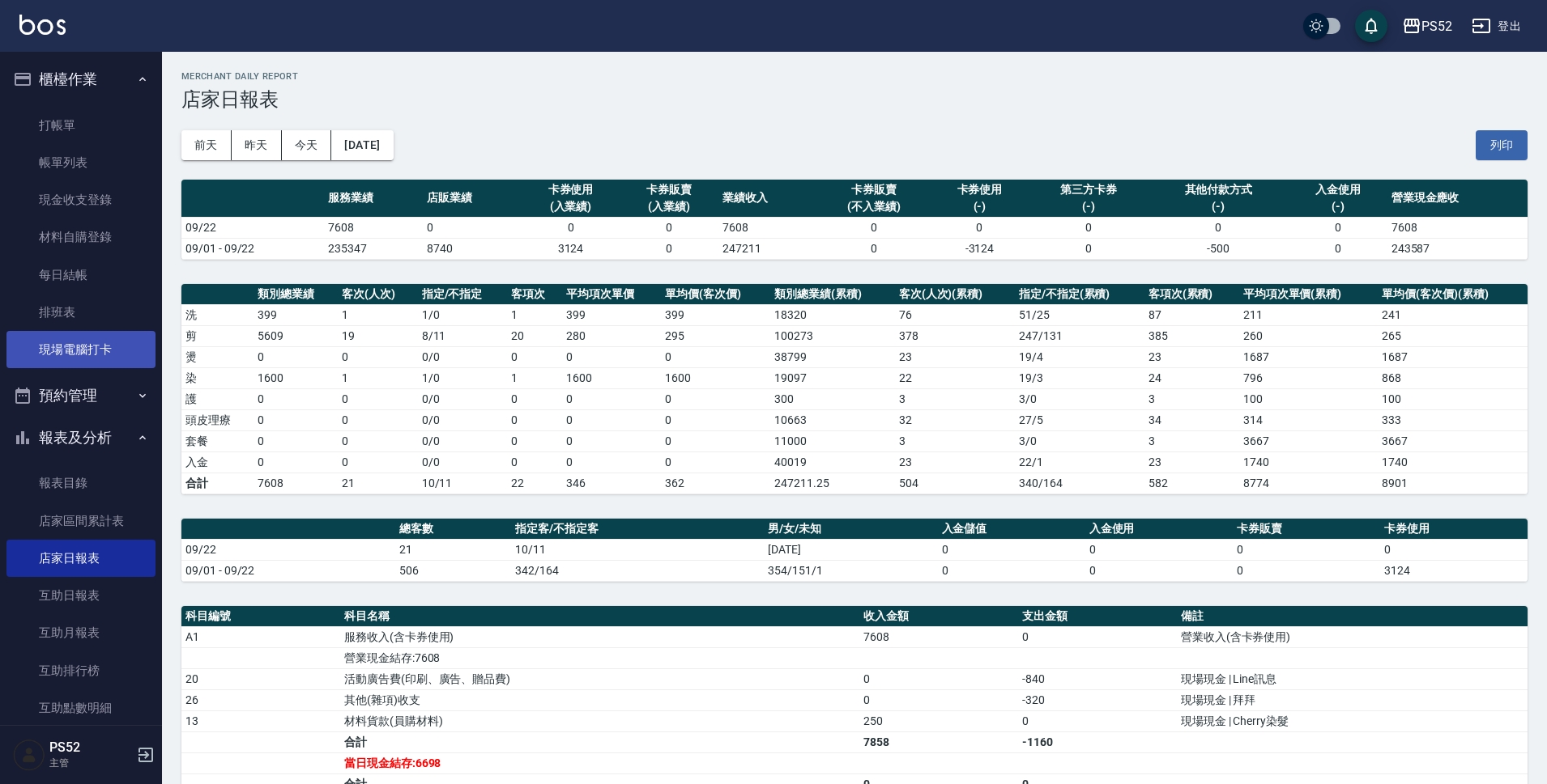
click at [88, 340] on link "現場電腦打卡" at bounding box center [81, 349] width 149 height 37
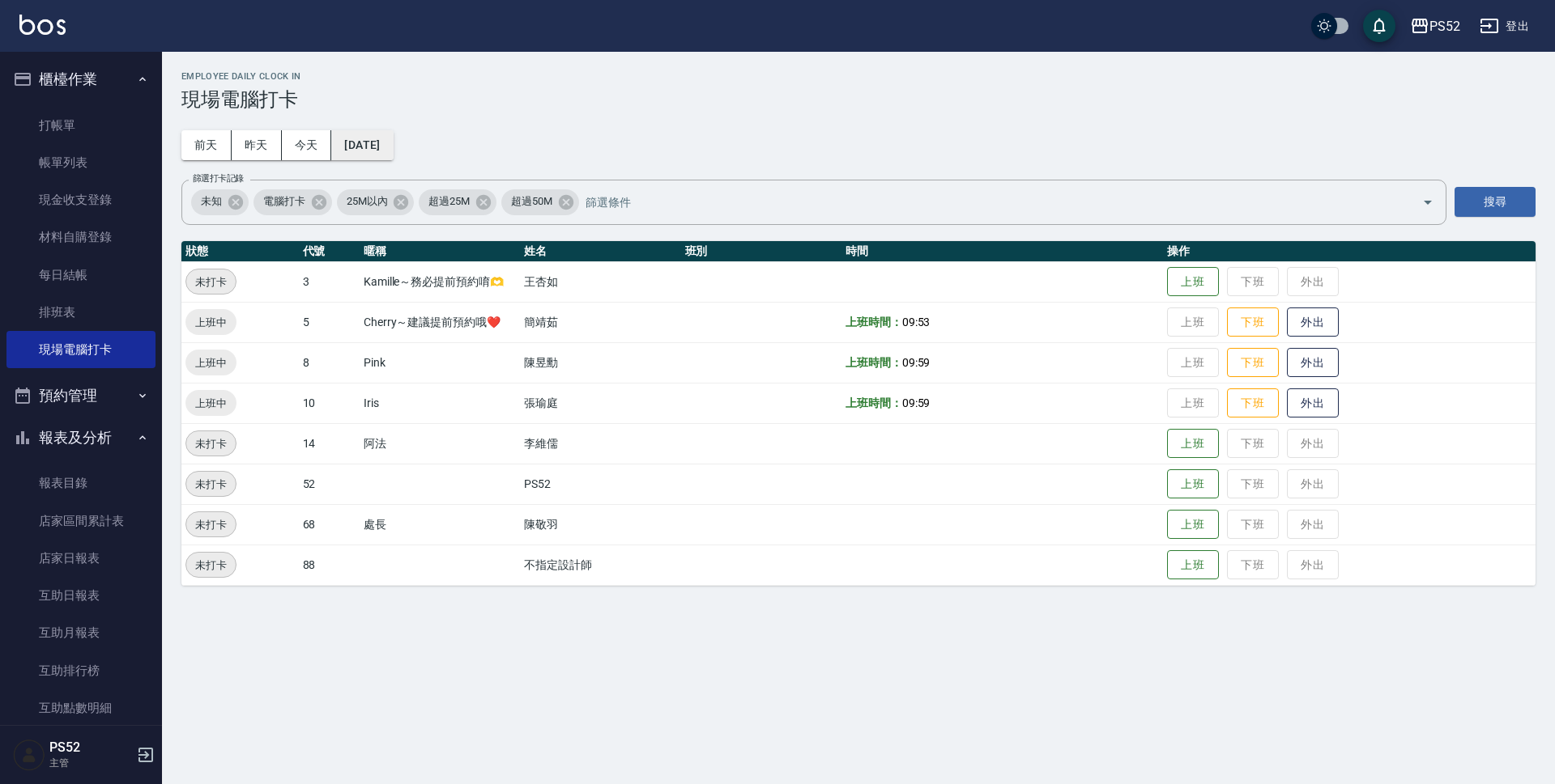
click at [393, 148] on button "2025/09/22" at bounding box center [362, 145] width 62 height 30
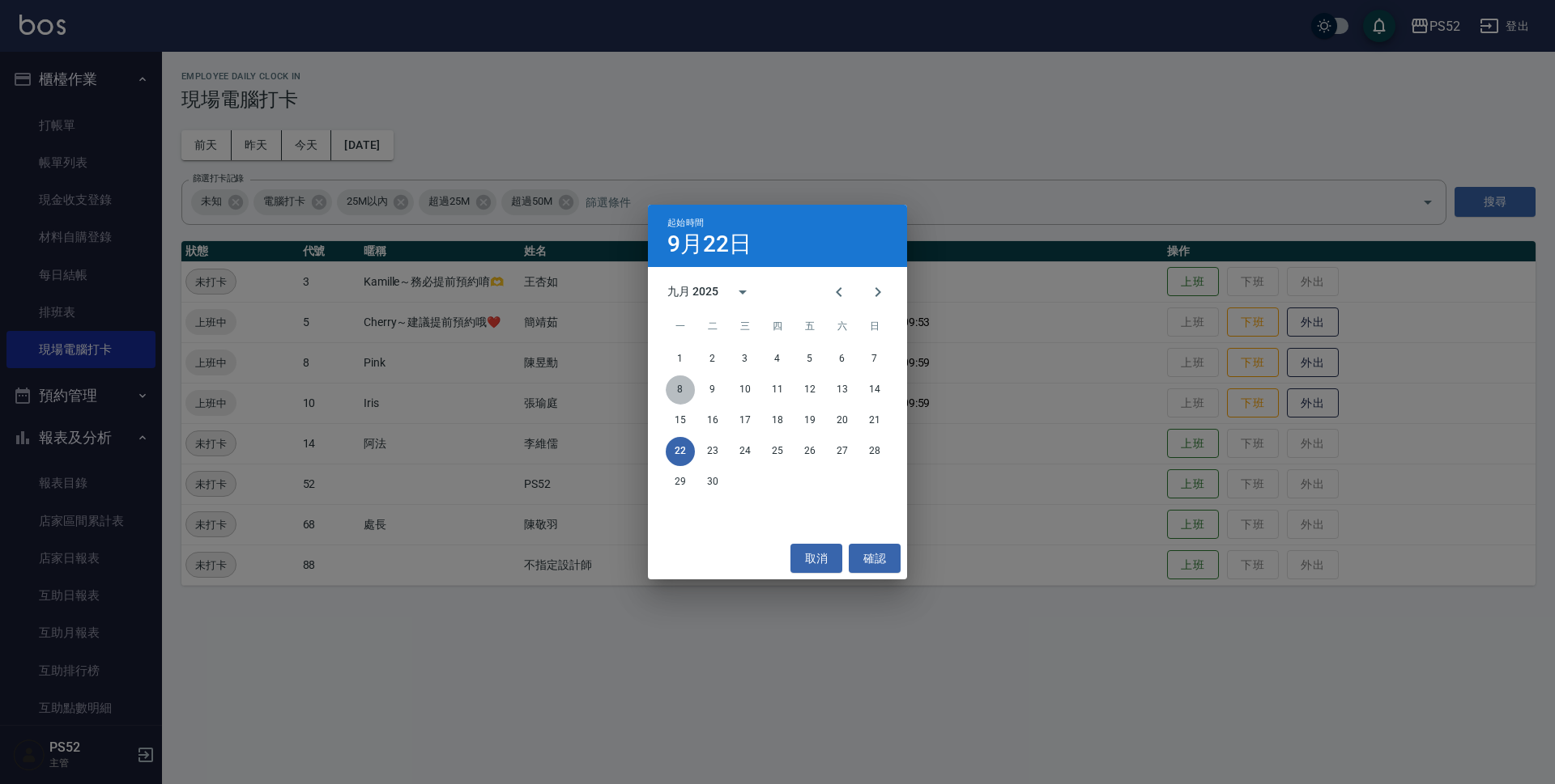
click at [684, 388] on button "8" at bounding box center [681, 390] width 29 height 29
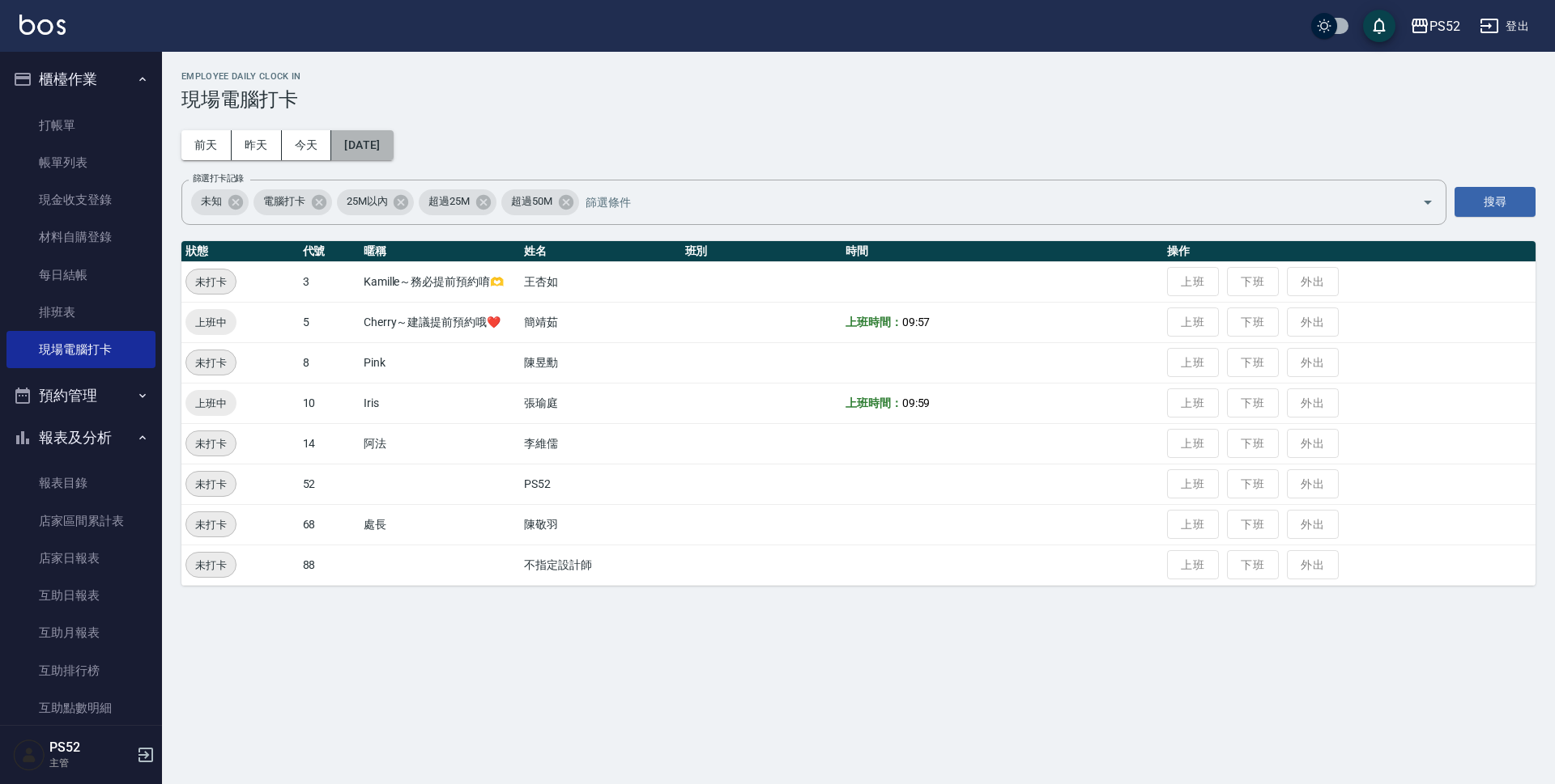
click at [375, 154] on button "2025/09/08" at bounding box center [362, 145] width 62 height 30
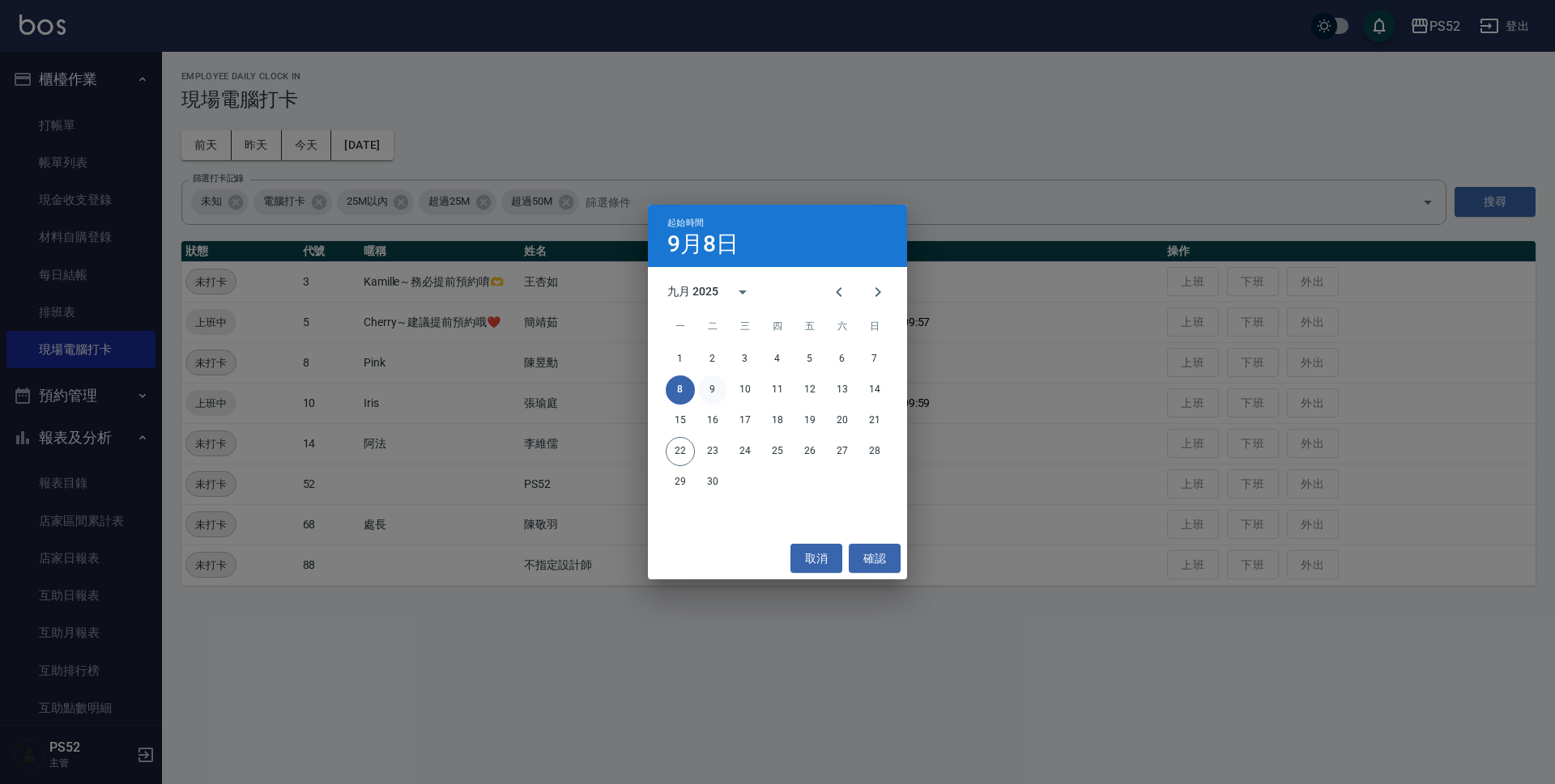
click at [707, 389] on button "9" at bounding box center [712, 390] width 29 height 29
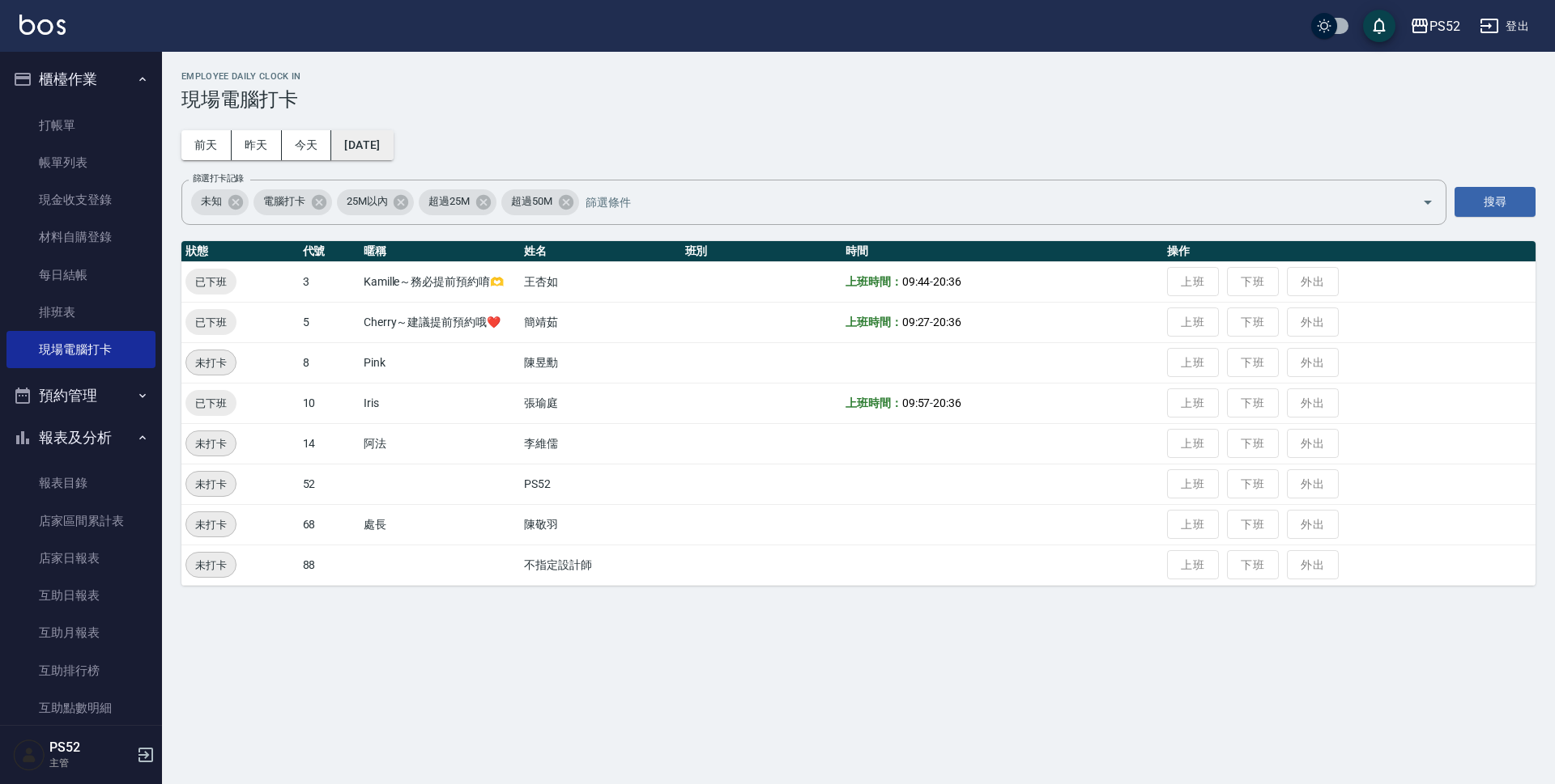
click at [393, 138] on button "2025/09/09" at bounding box center [362, 145] width 62 height 30
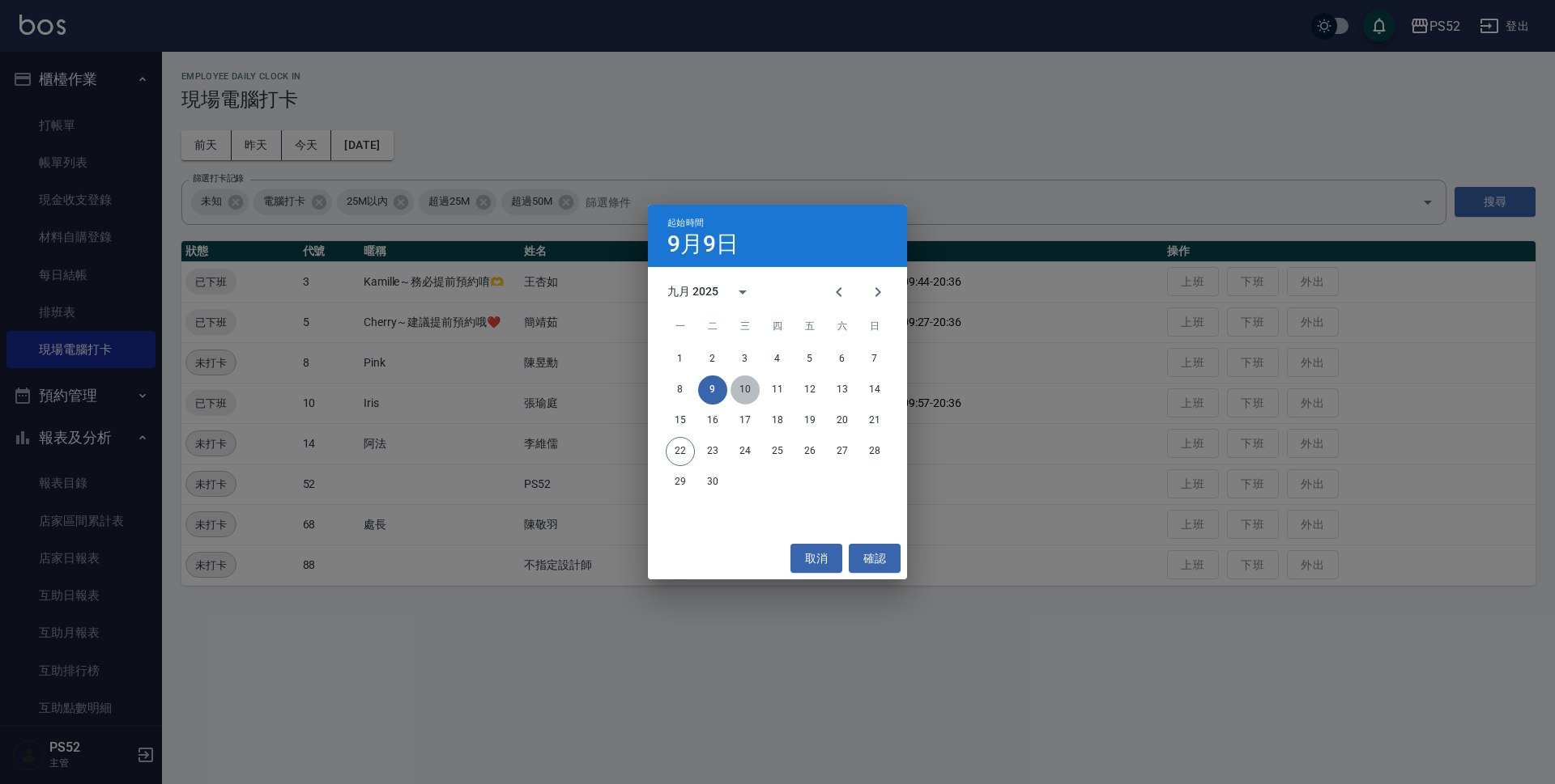
click at [742, 390] on button "10" at bounding box center [745, 390] width 29 height 29
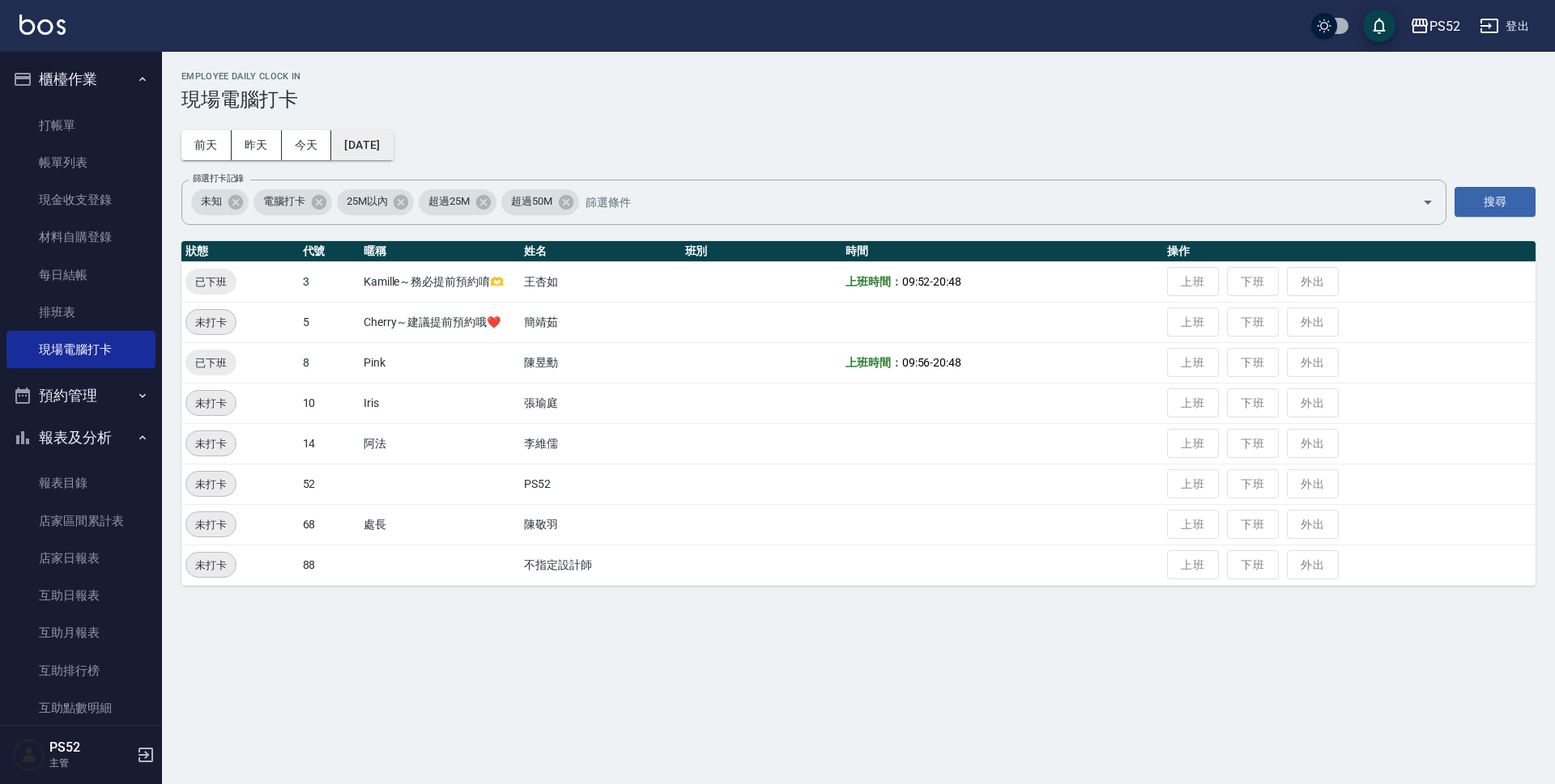
click at [363, 143] on button "[DATE]" at bounding box center [362, 145] width 62 height 30
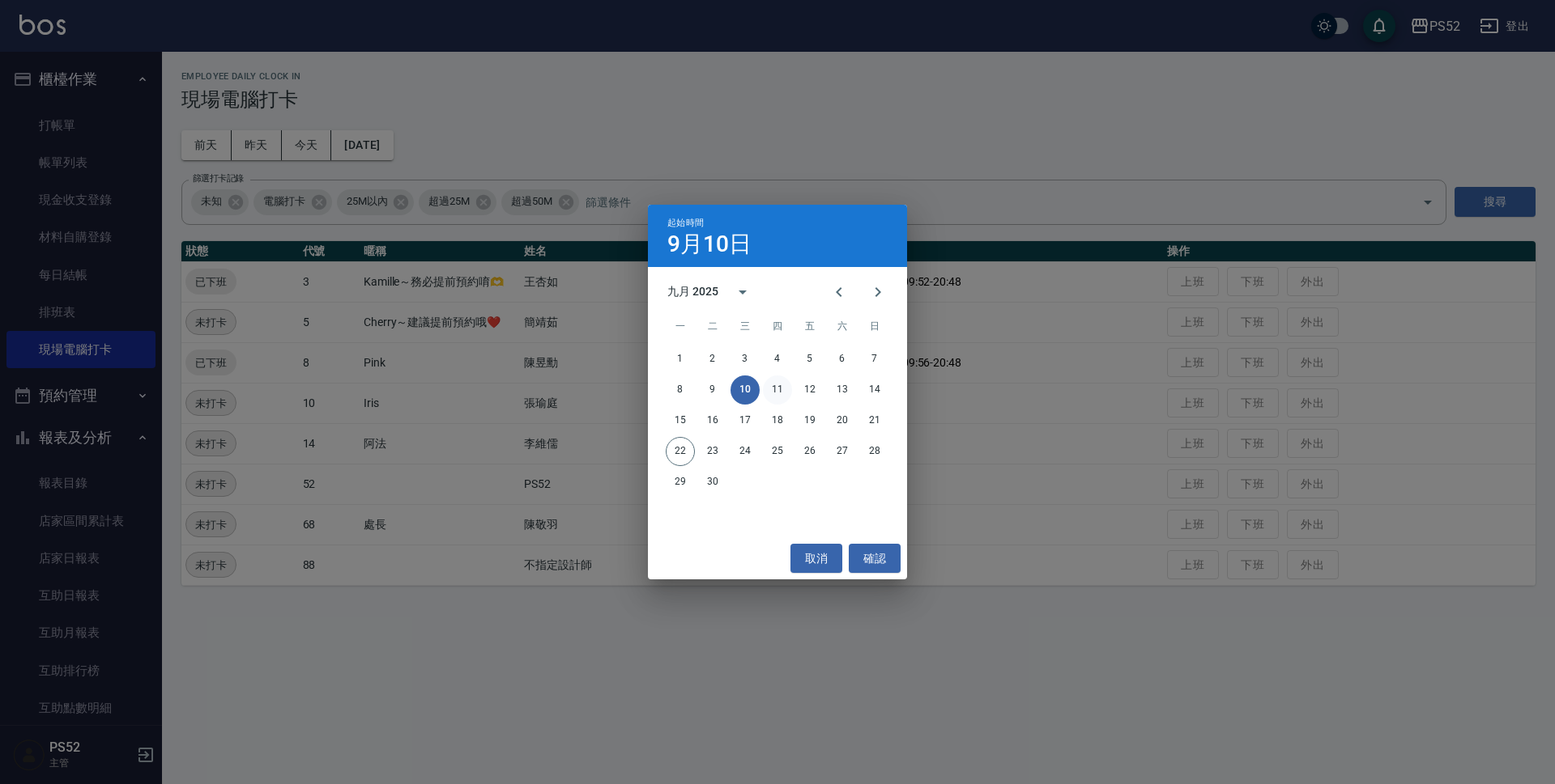
click at [774, 392] on button "11" at bounding box center [777, 390] width 29 height 29
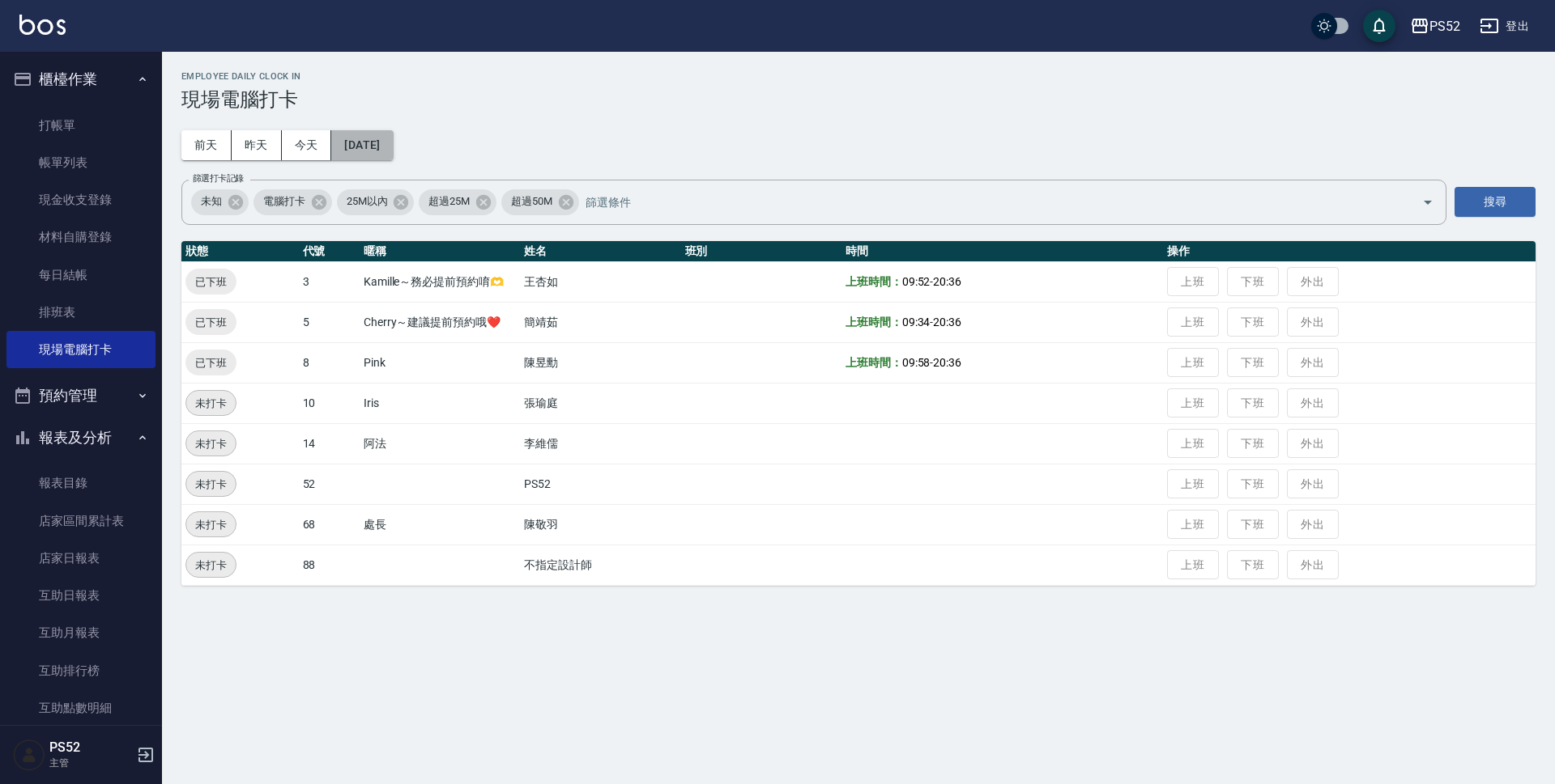
click at [372, 140] on button "[DATE]" at bounding box center [362, 145] width 62 height 30
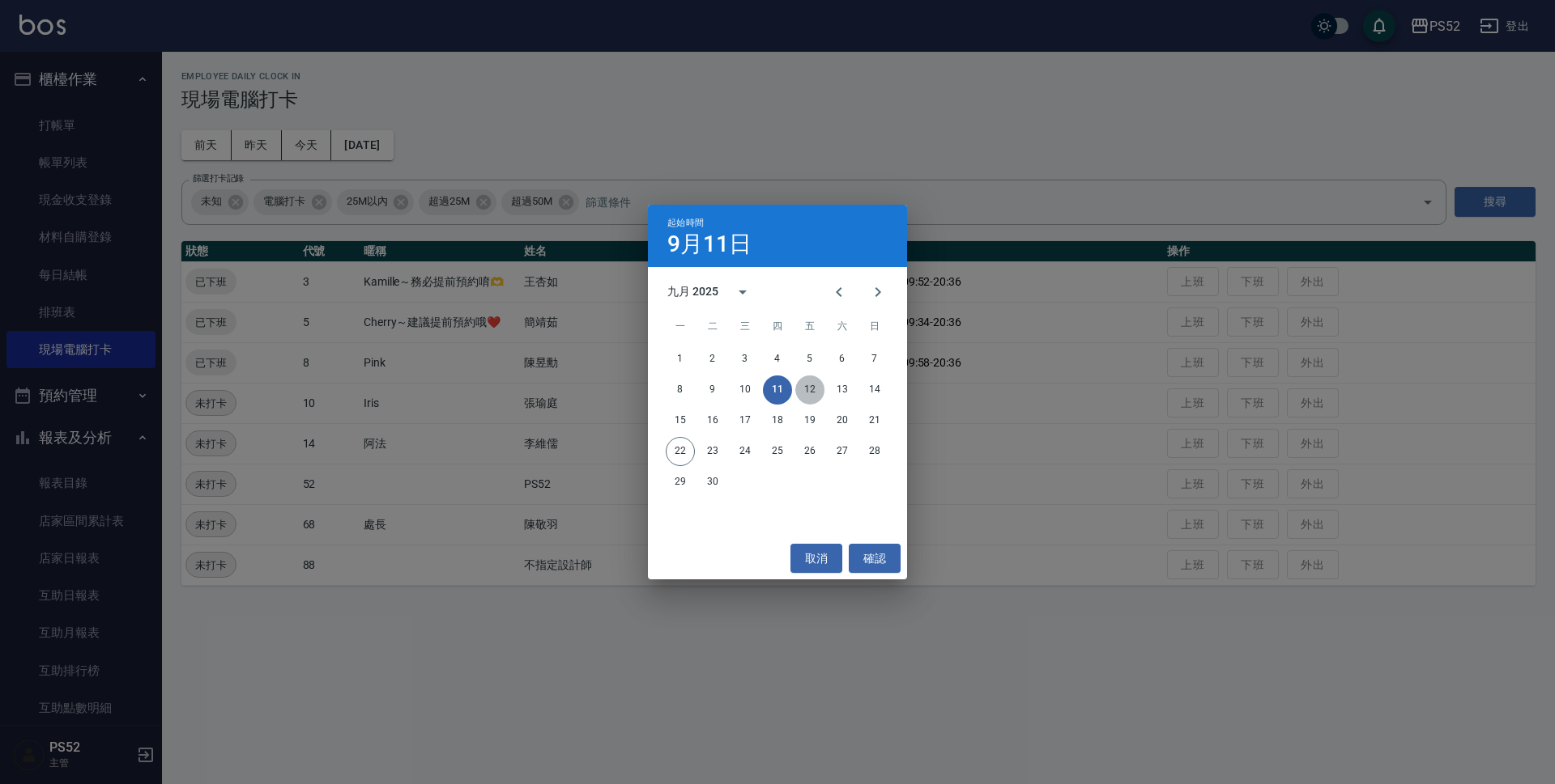
click at [797, 386] on button "12" at bounding box center [810, 390] width 29 height 29
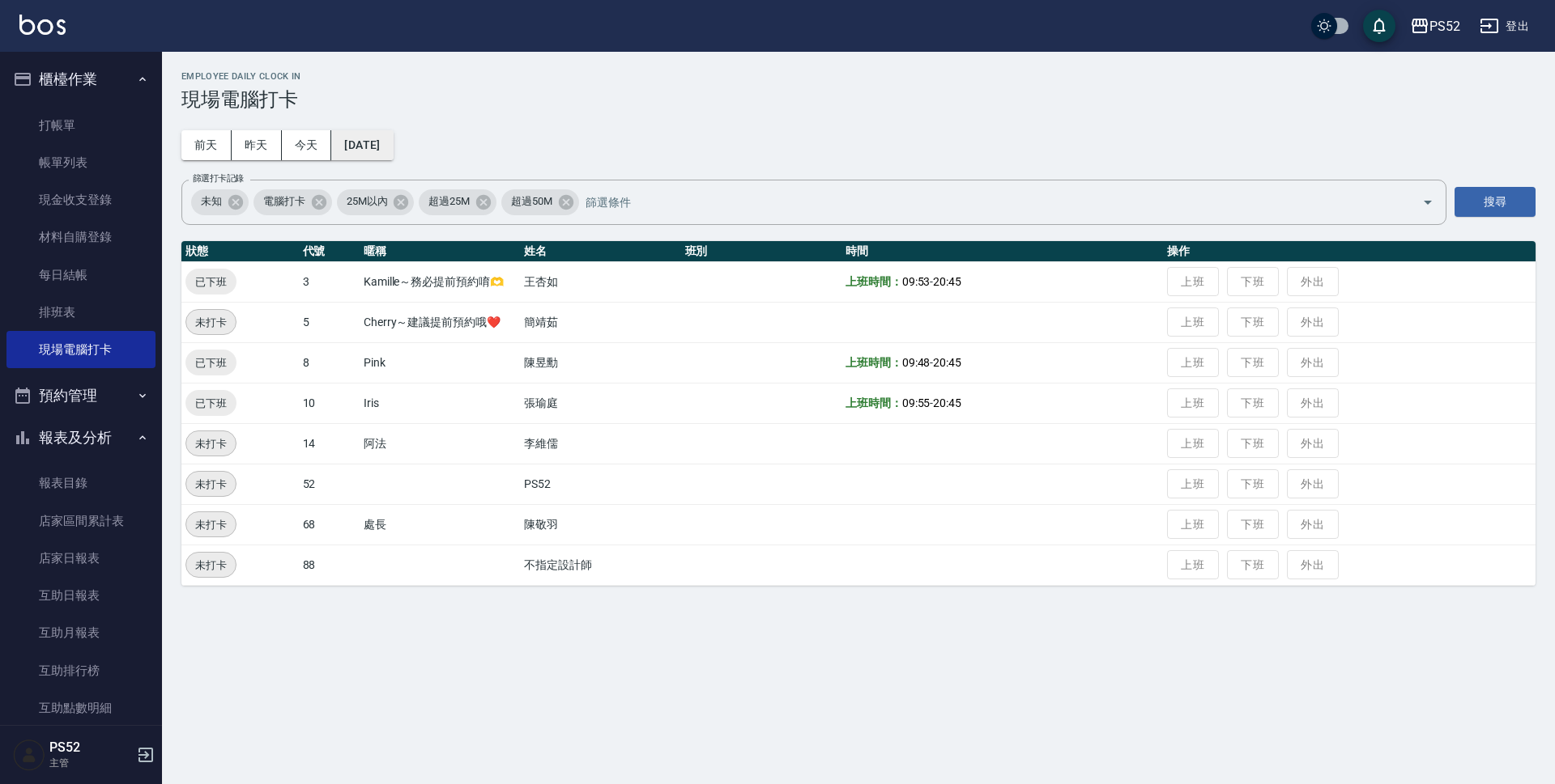
click at [392, 147] on button "[DATE]" at bounding box center [362, 145] width 62 height 30
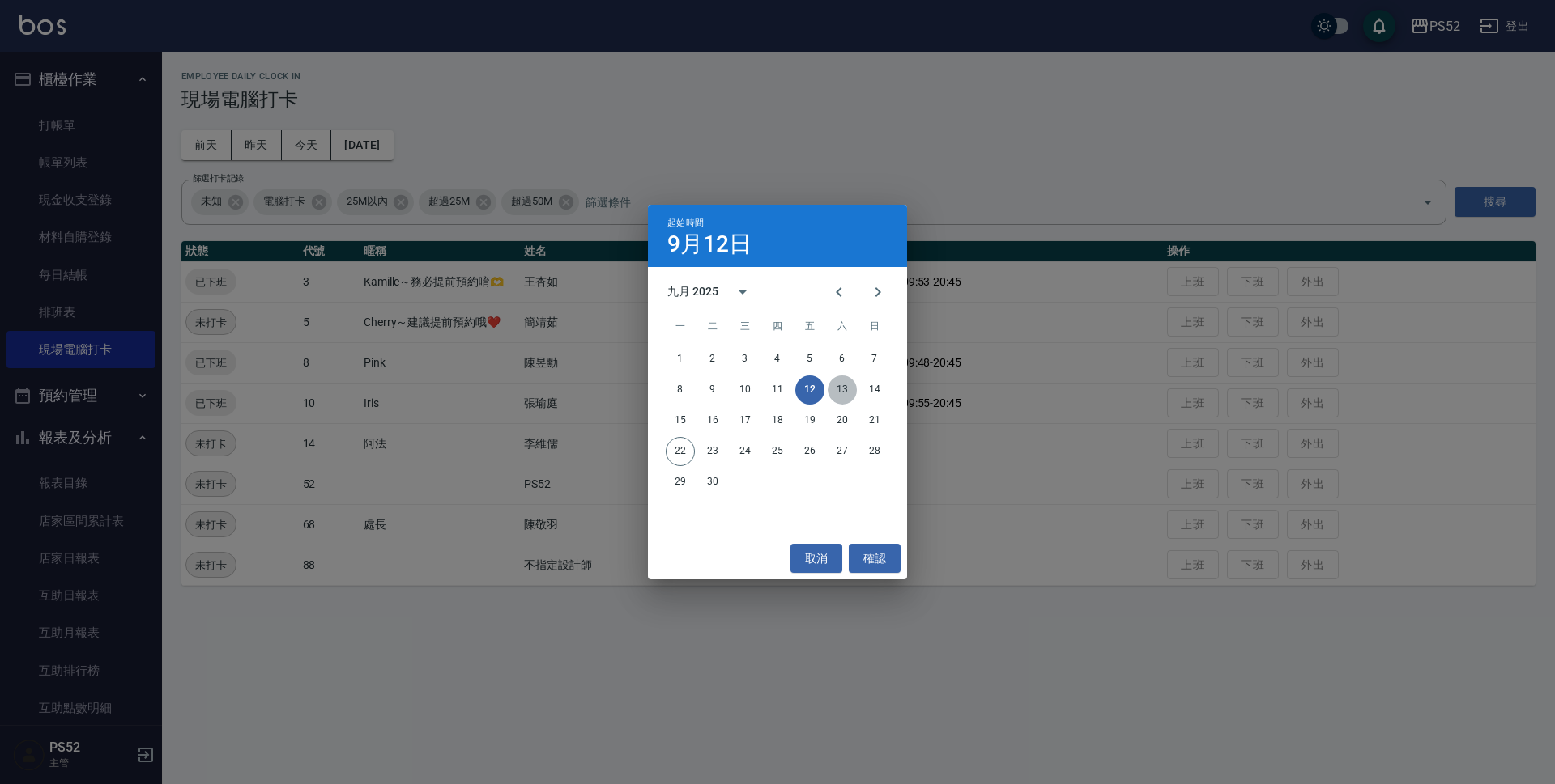
click at [844, 387] on button "13" at bounding box center [842, 390] width 29 height 29
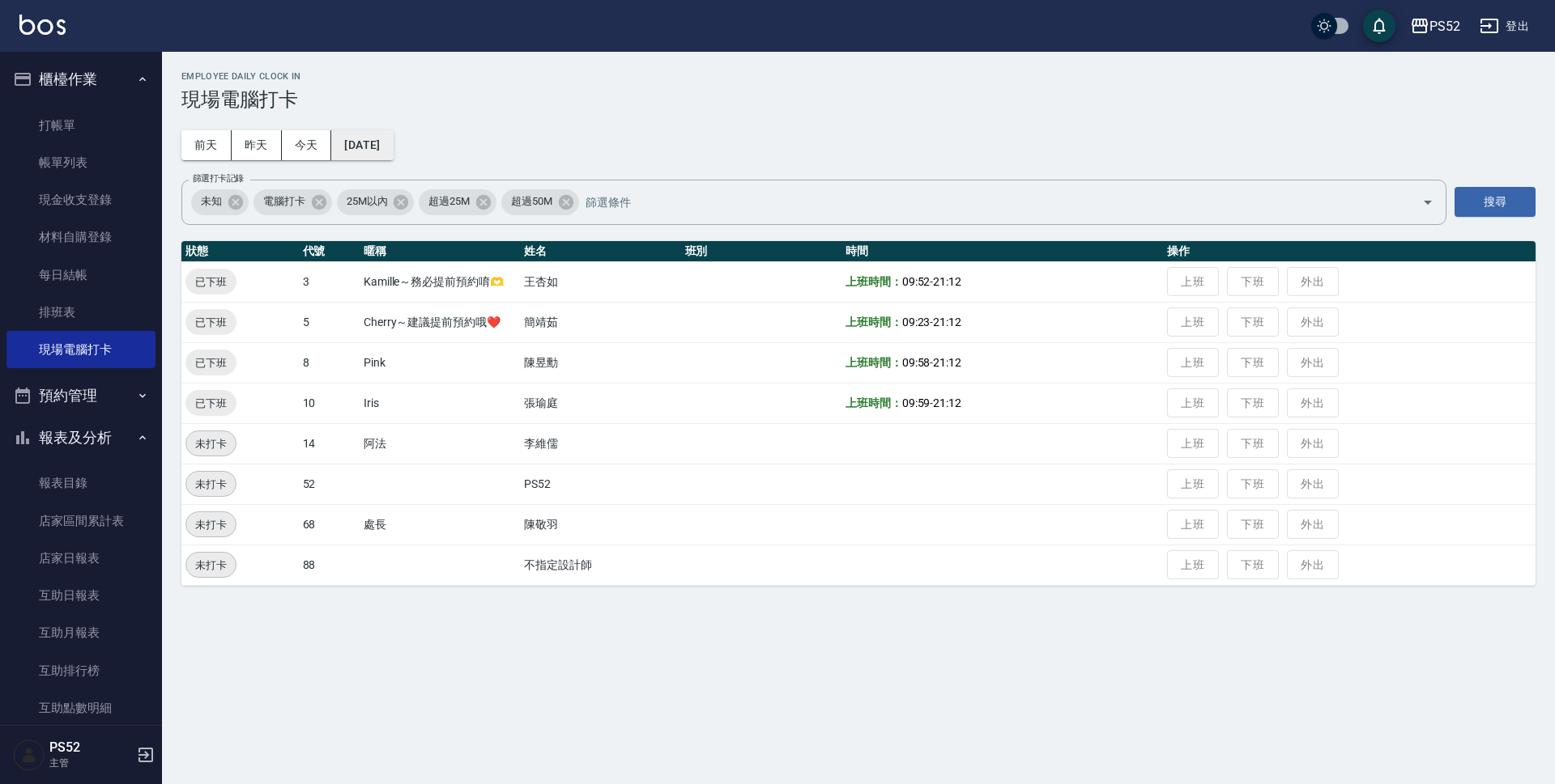
click at [367, 149] on button "[DATE]" at bounding box center [362, 145] width 62 height 30
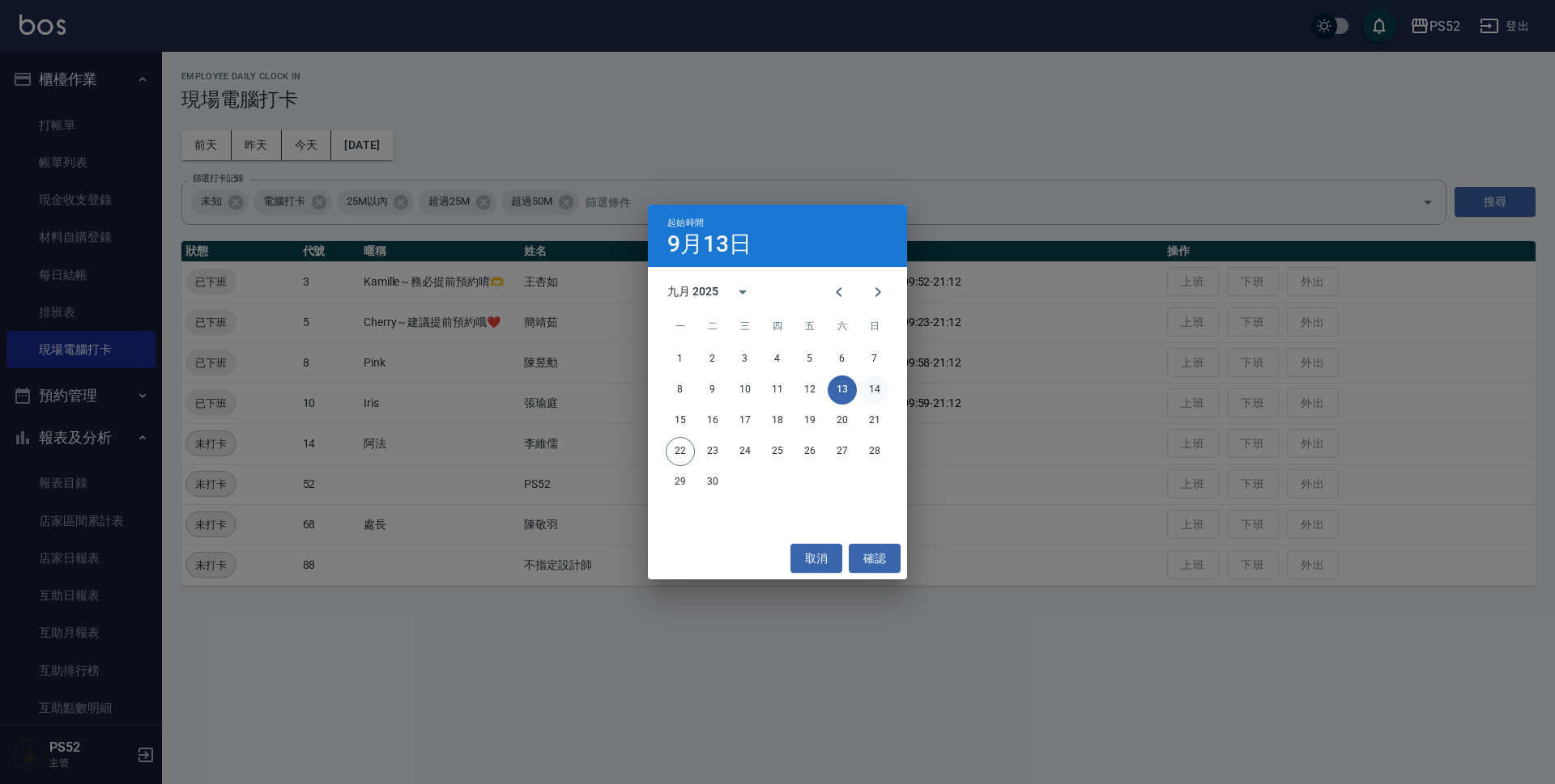
click at [882, 390] on button "14" at bounding box center [874, 390] width 29 height 29
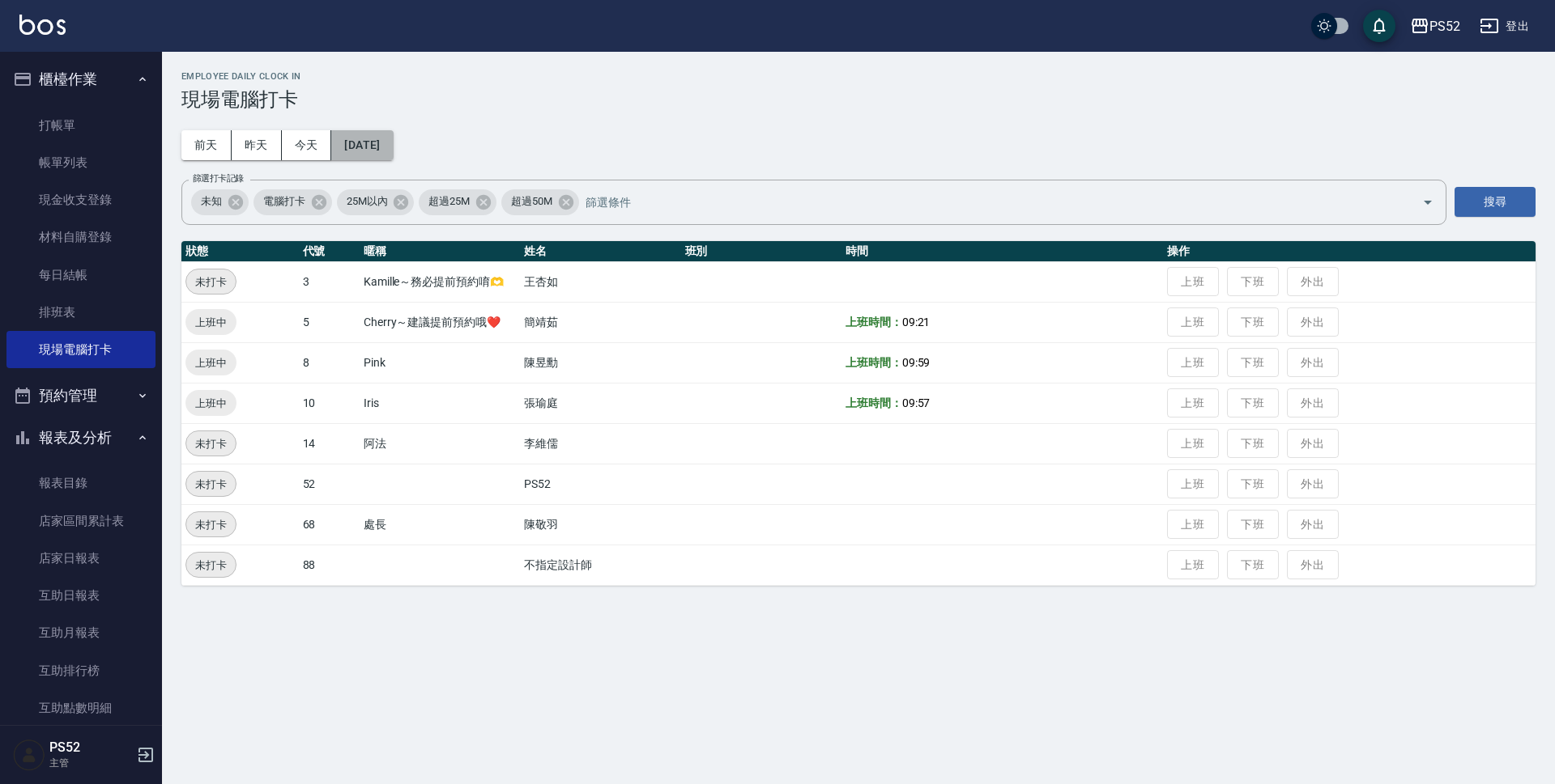
click at [343, 143] on button "[DATE]" at bounding box center [362, 145] width 62 height 30
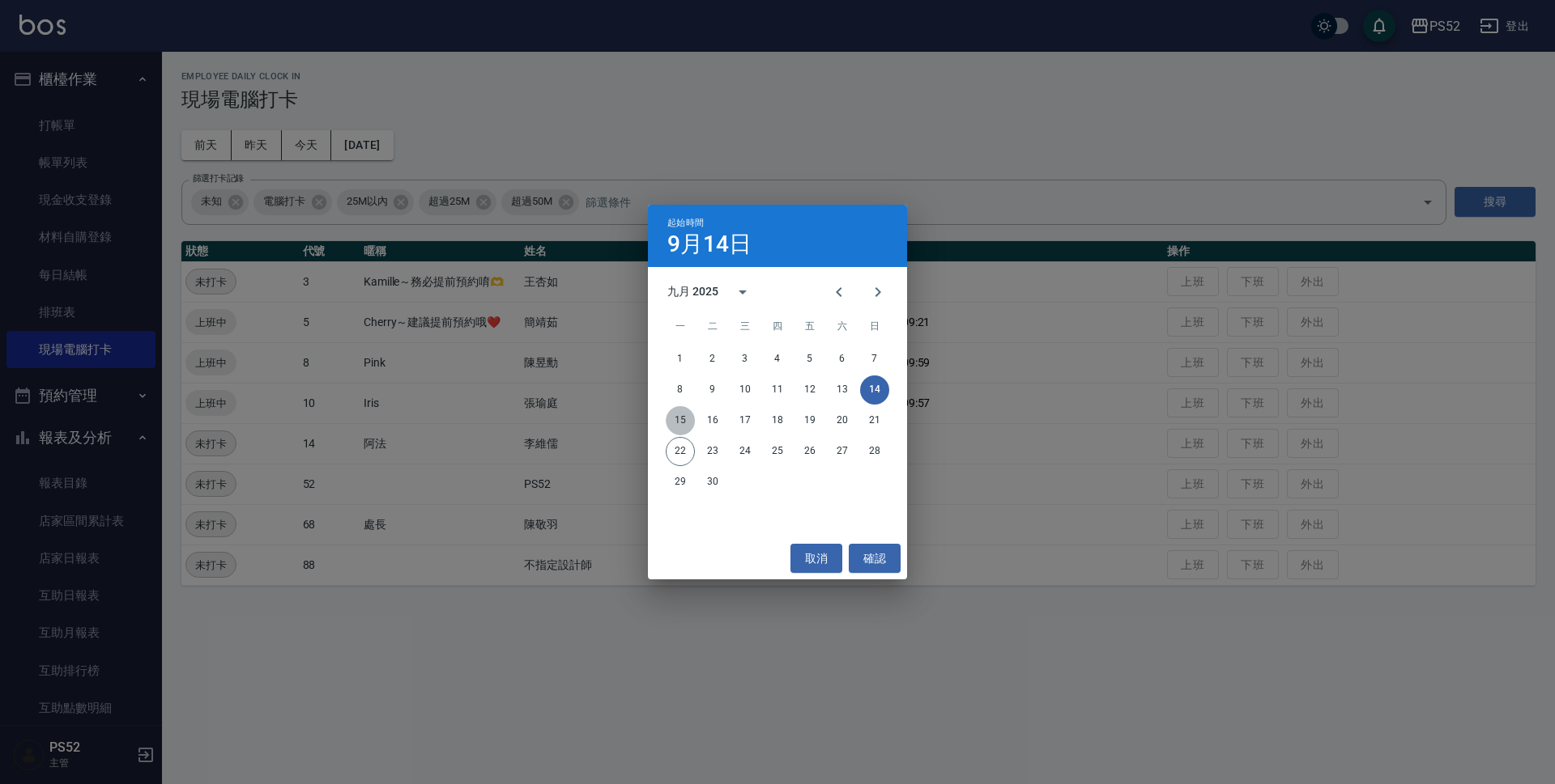
click at [680, 418] on button "15" at bounding box center [681, 421] width 29 height 29
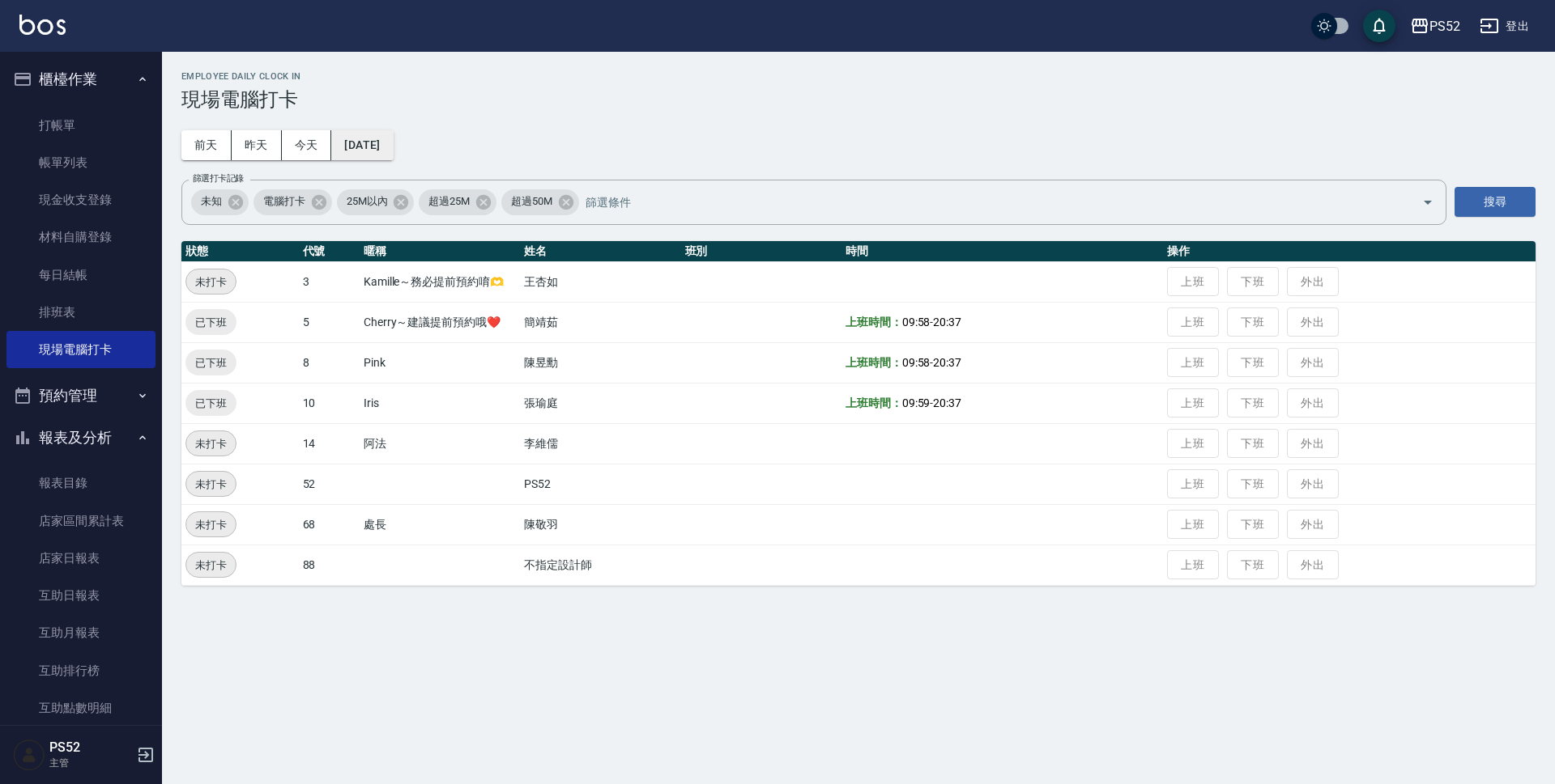
click at [368, 140] on button "[DATE]" at bounding box center [362, 145] width 62 height 30
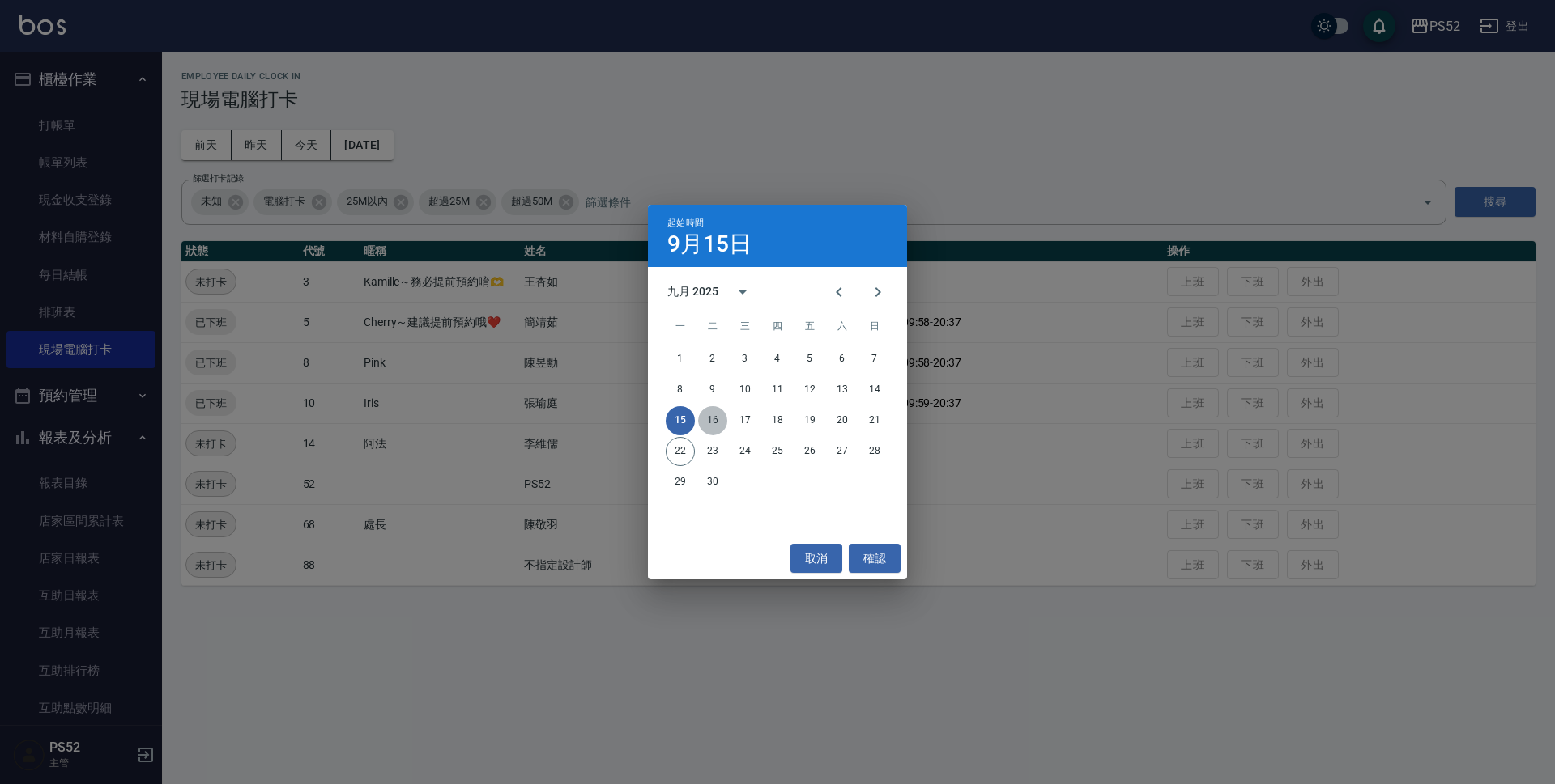
click at [709, 413] on button "16" at bounding box center [712, 421] width 29 height 29
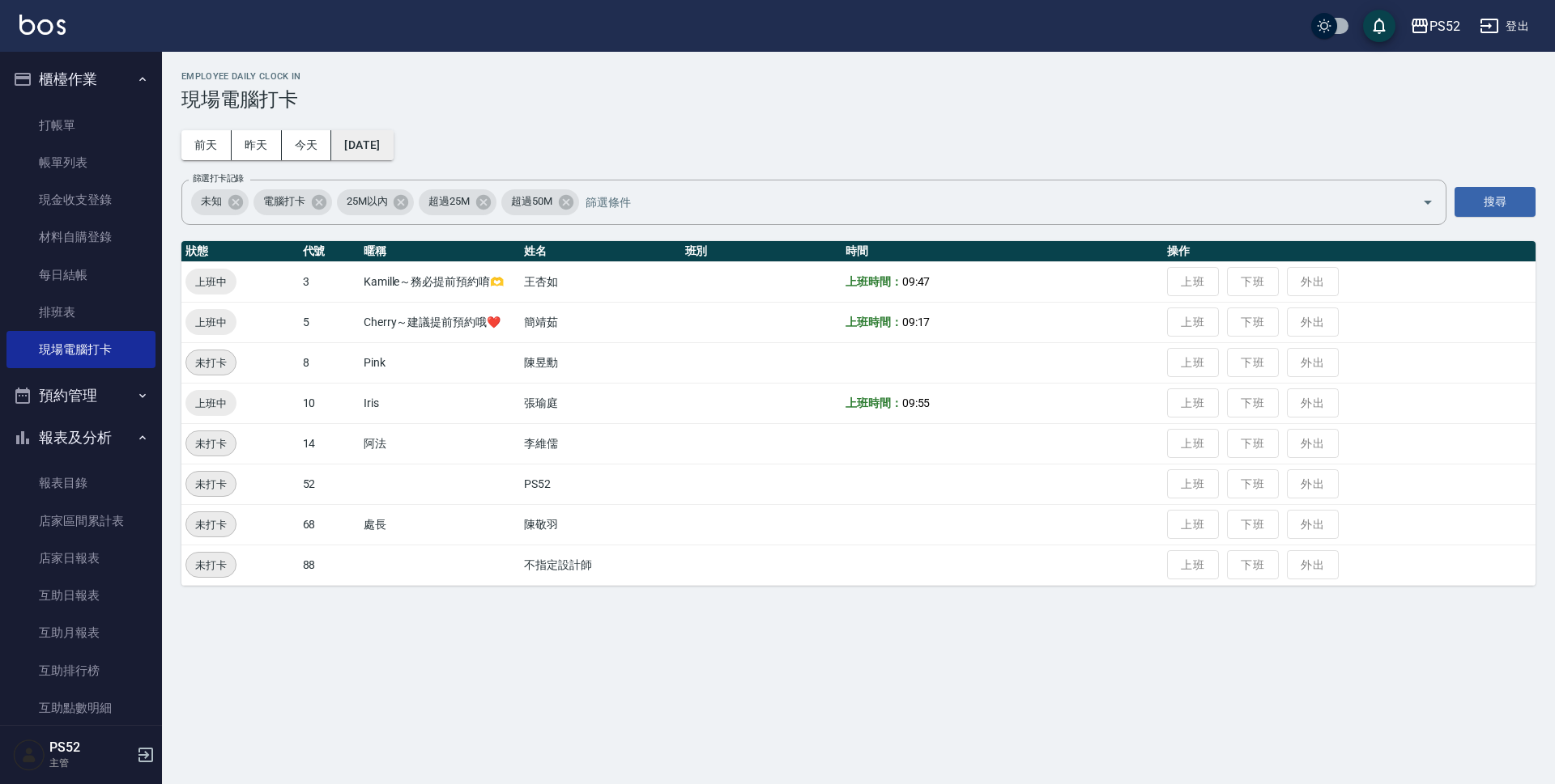
click at [393, 143] on button "[DATE]" at bounding box center [362, 145] width 62 height 30
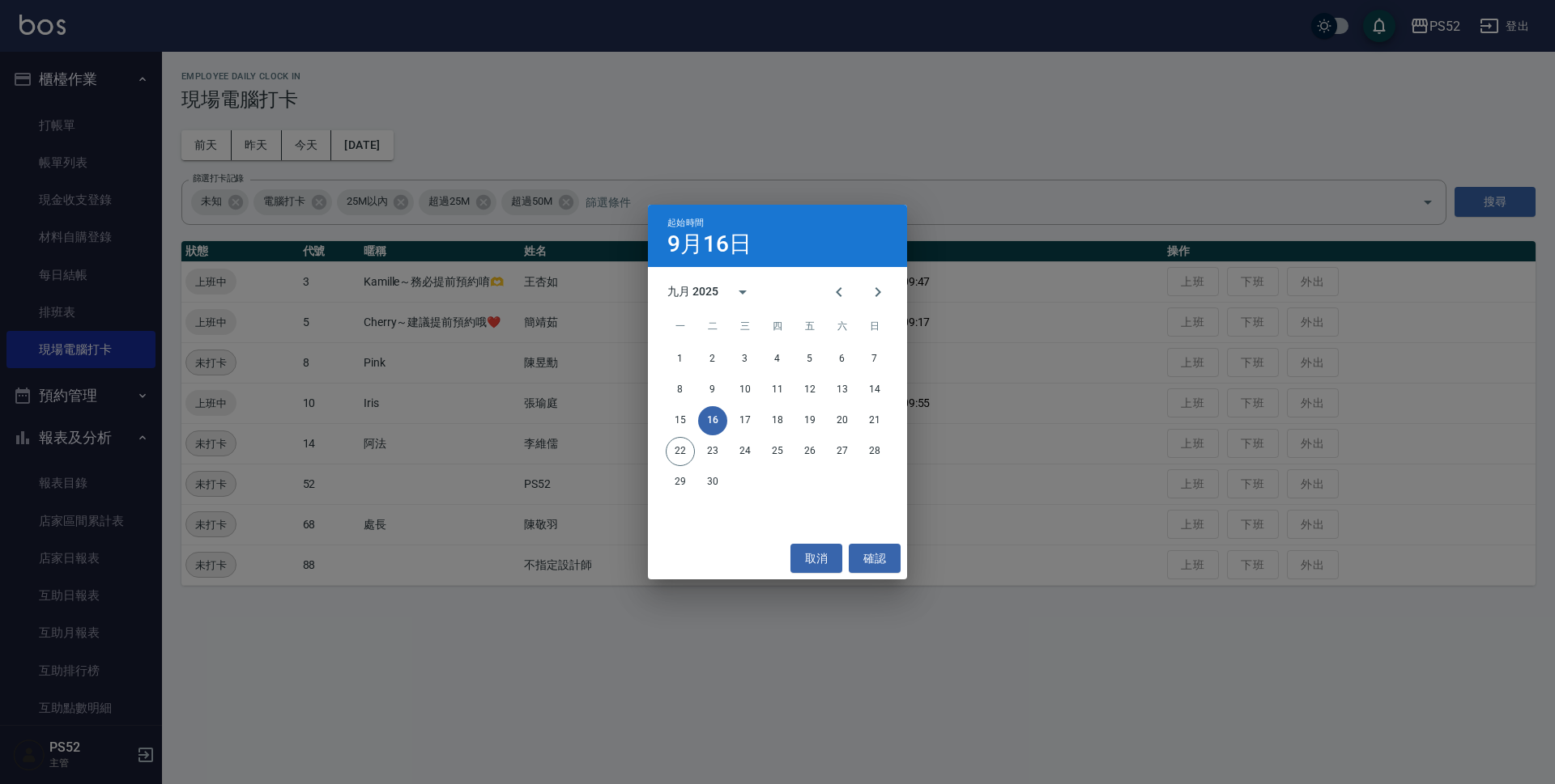
click at [728, 426] on div "15 16 17 18 19 20 21" at bounding box center [777, 421] width 259 height 29
click at [748, 419] on button "17" at bounding box center [745, 421] width 29 height 29
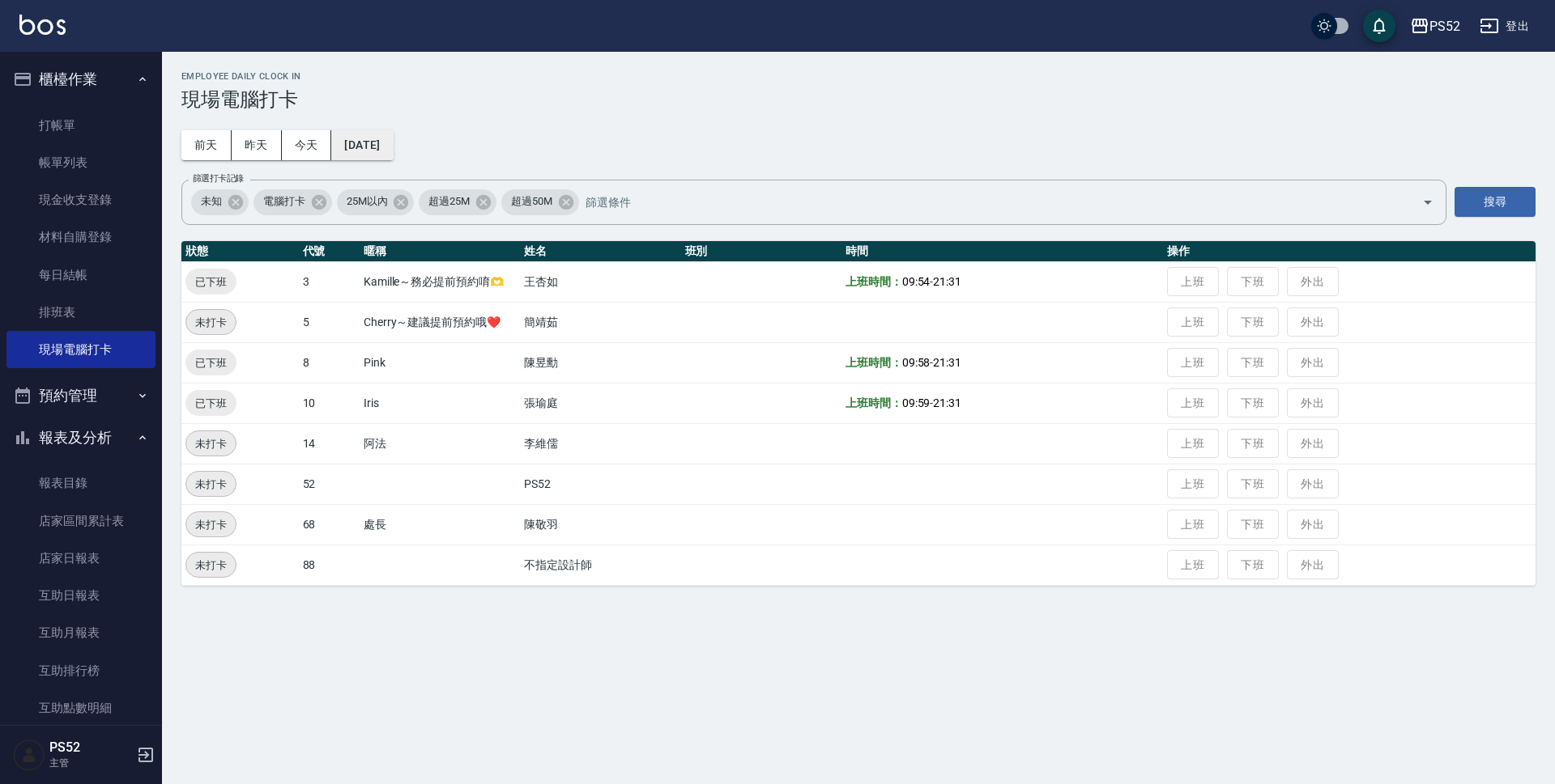
click at [393, 139] on button "[DATE]" at bounding box center [362, 145] width 62 height 30
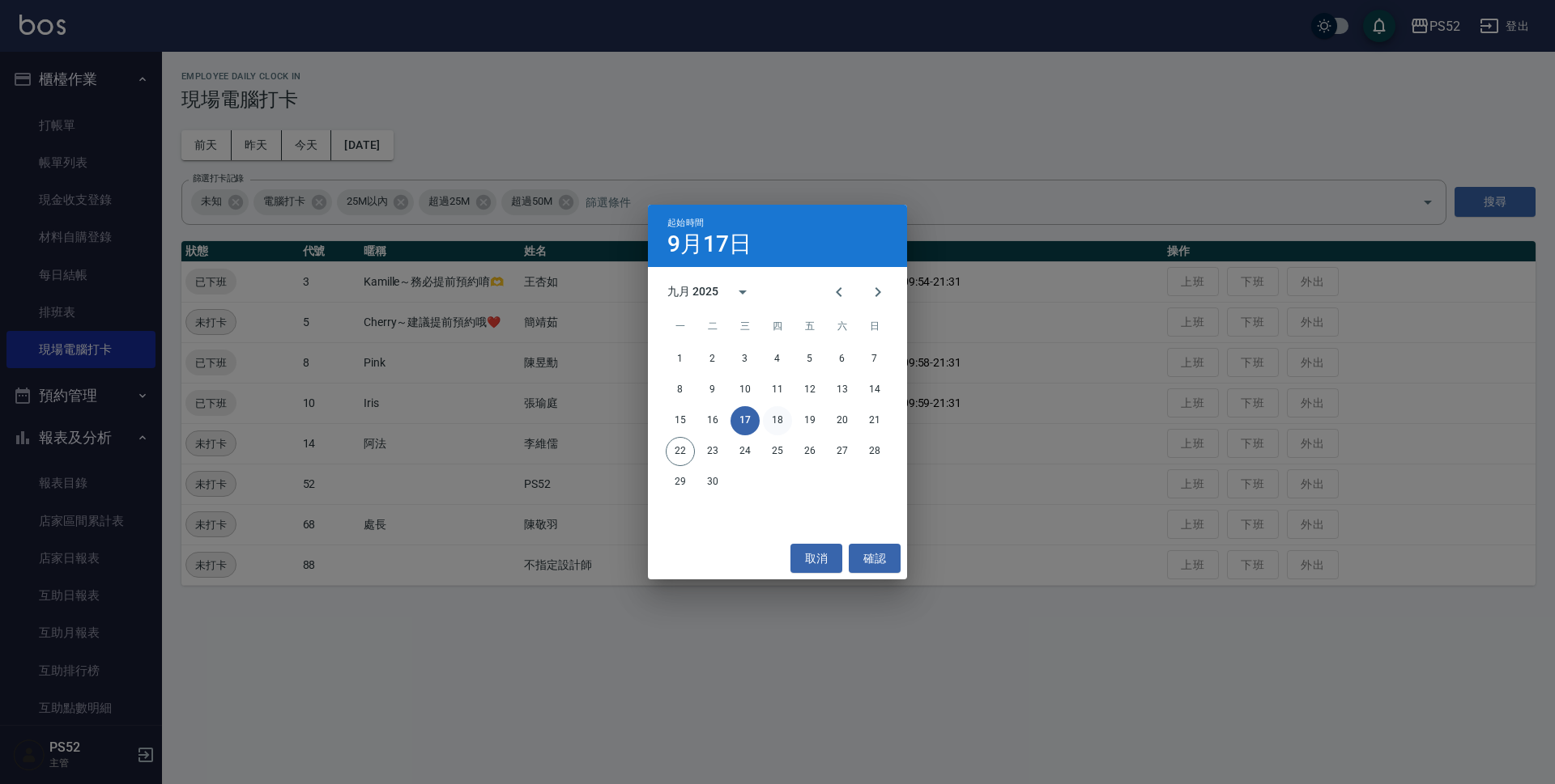
click at [780, 419] on button "18" at bounding box center [777, 421] width 29 height 29
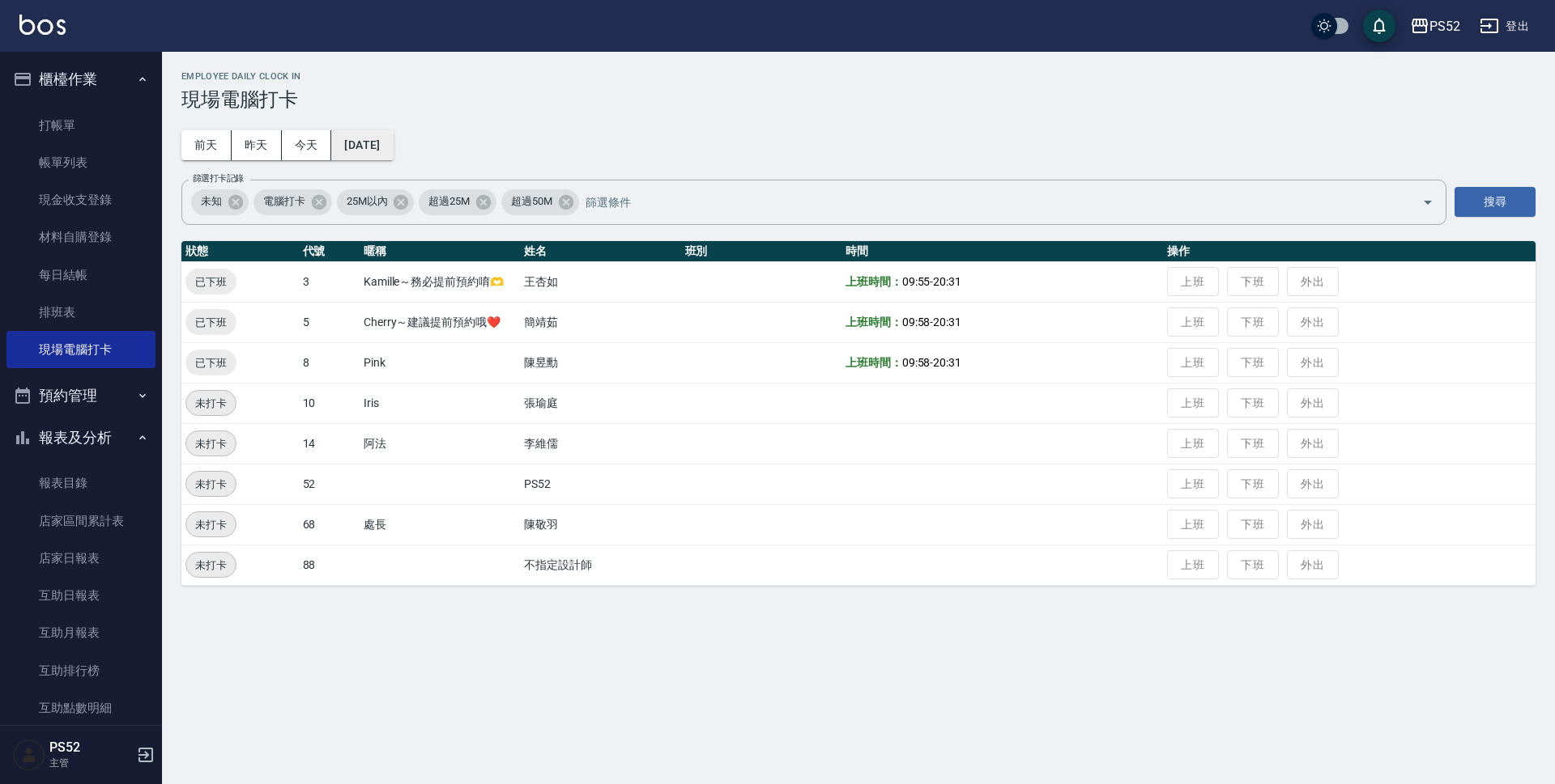
click at [376, 153] on button "[DATE]" at bounding box center [362, 145] width 62 height 30
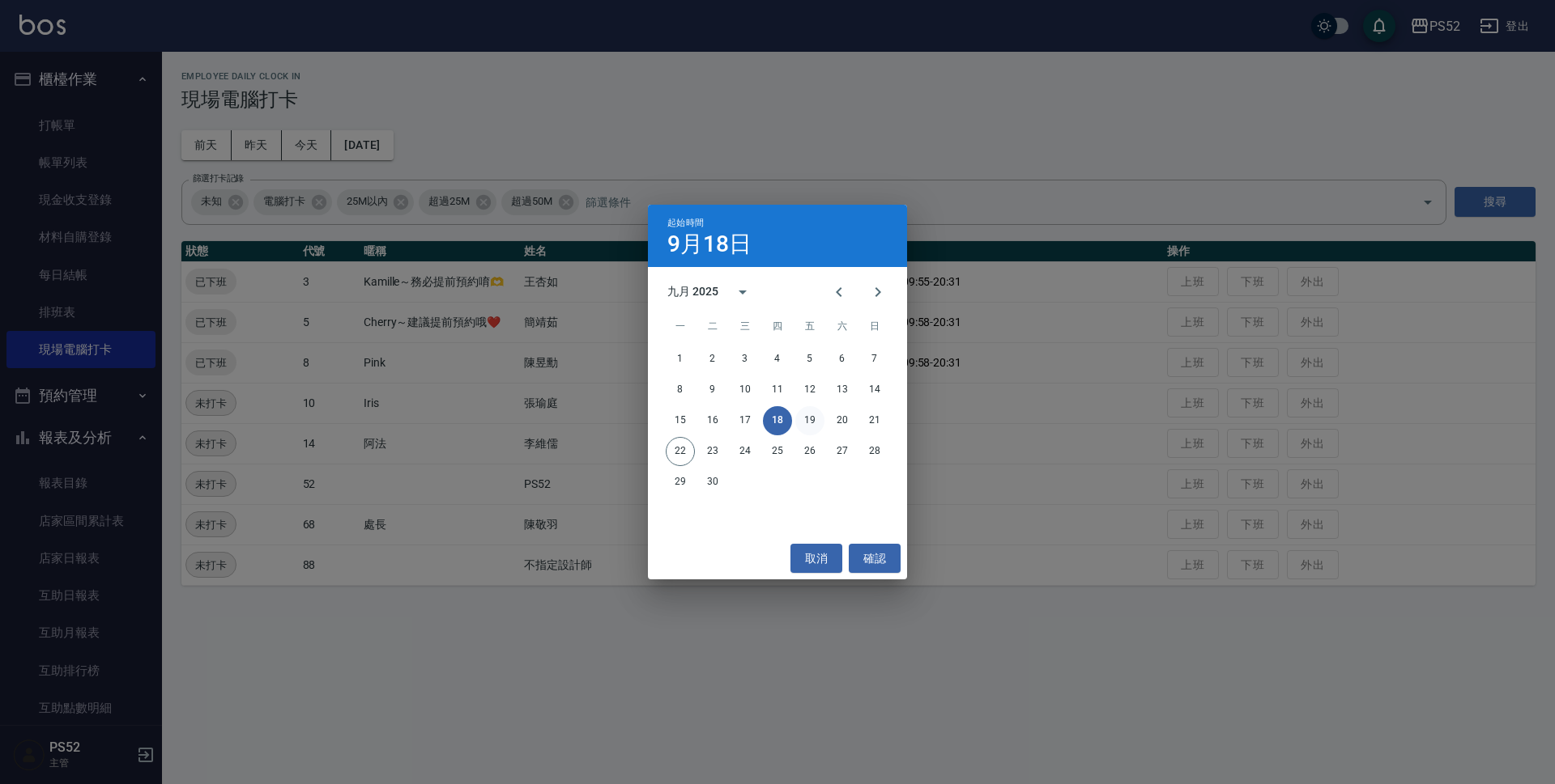
click at [813, 427] on button "19" at bounding box center [810, 421] width 29 height 29
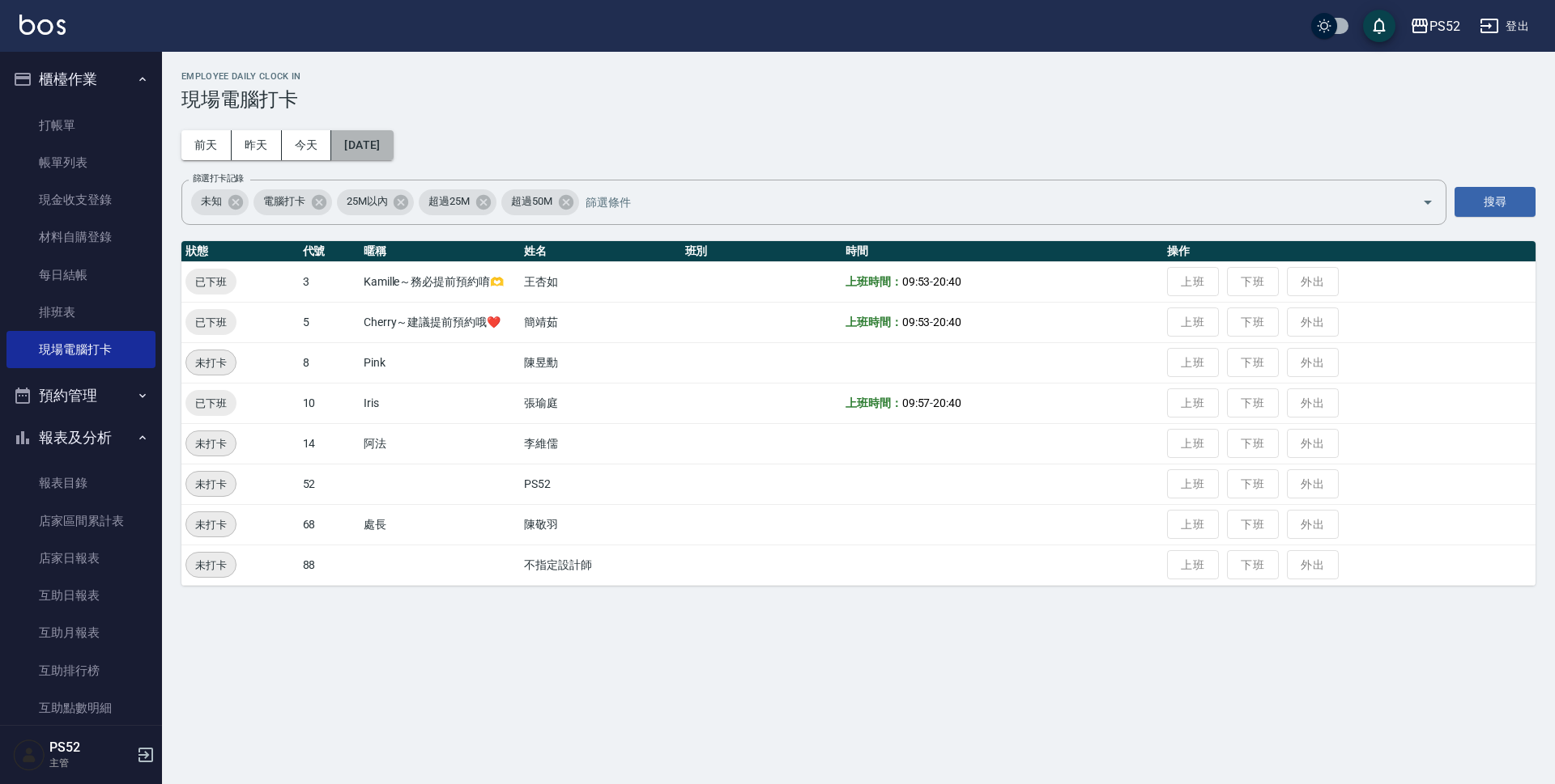
click at [393, 148] on button "[DATE]" at bounding box center [362, 145] width 62 height 30
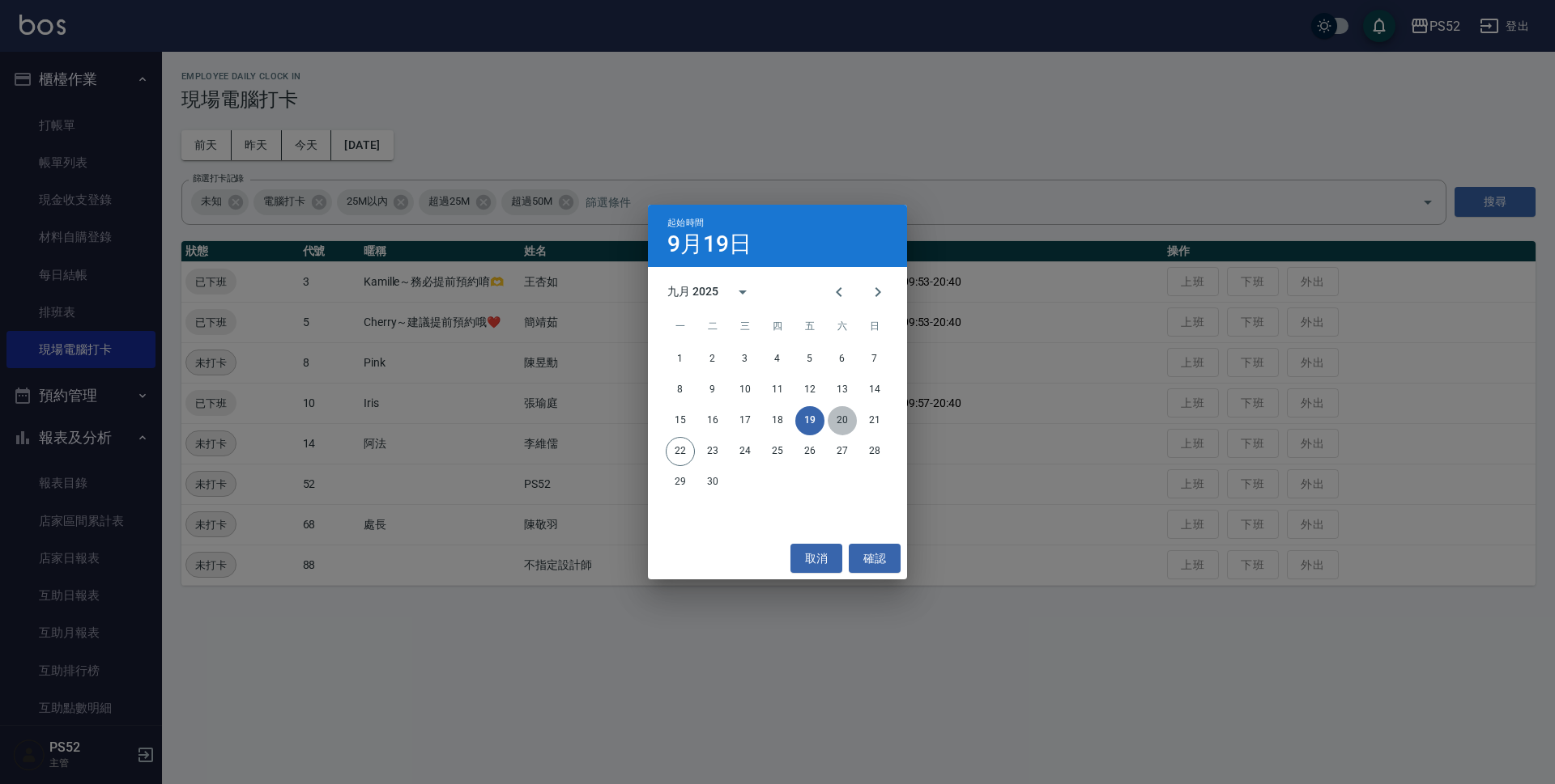
click at [840, 417] on button "20" at bounding box center [842, 421] width 29 height 29
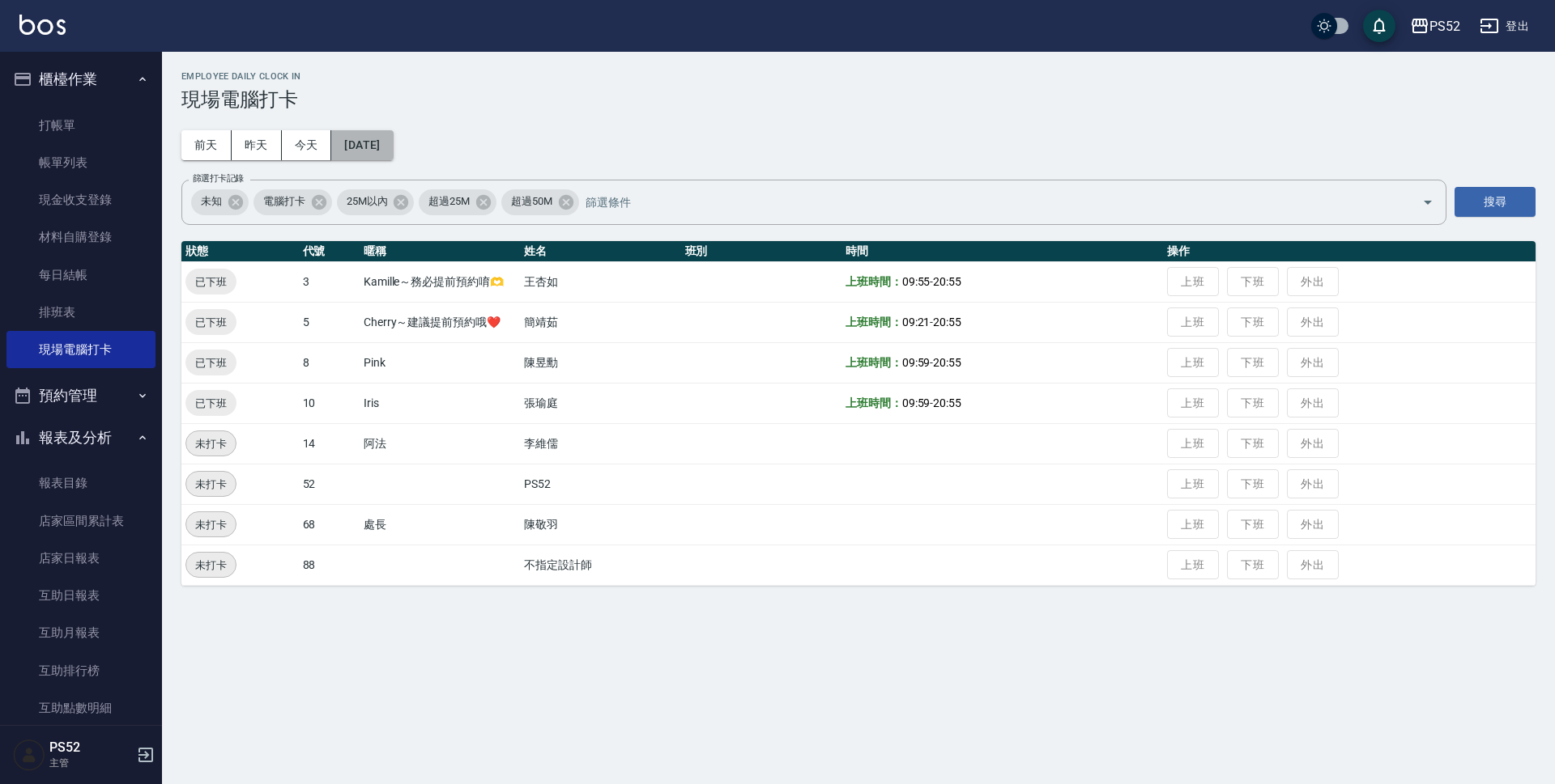
click at [393, 152] on button "[DATE]" at bounding box center [362, 145] width 62 height 30
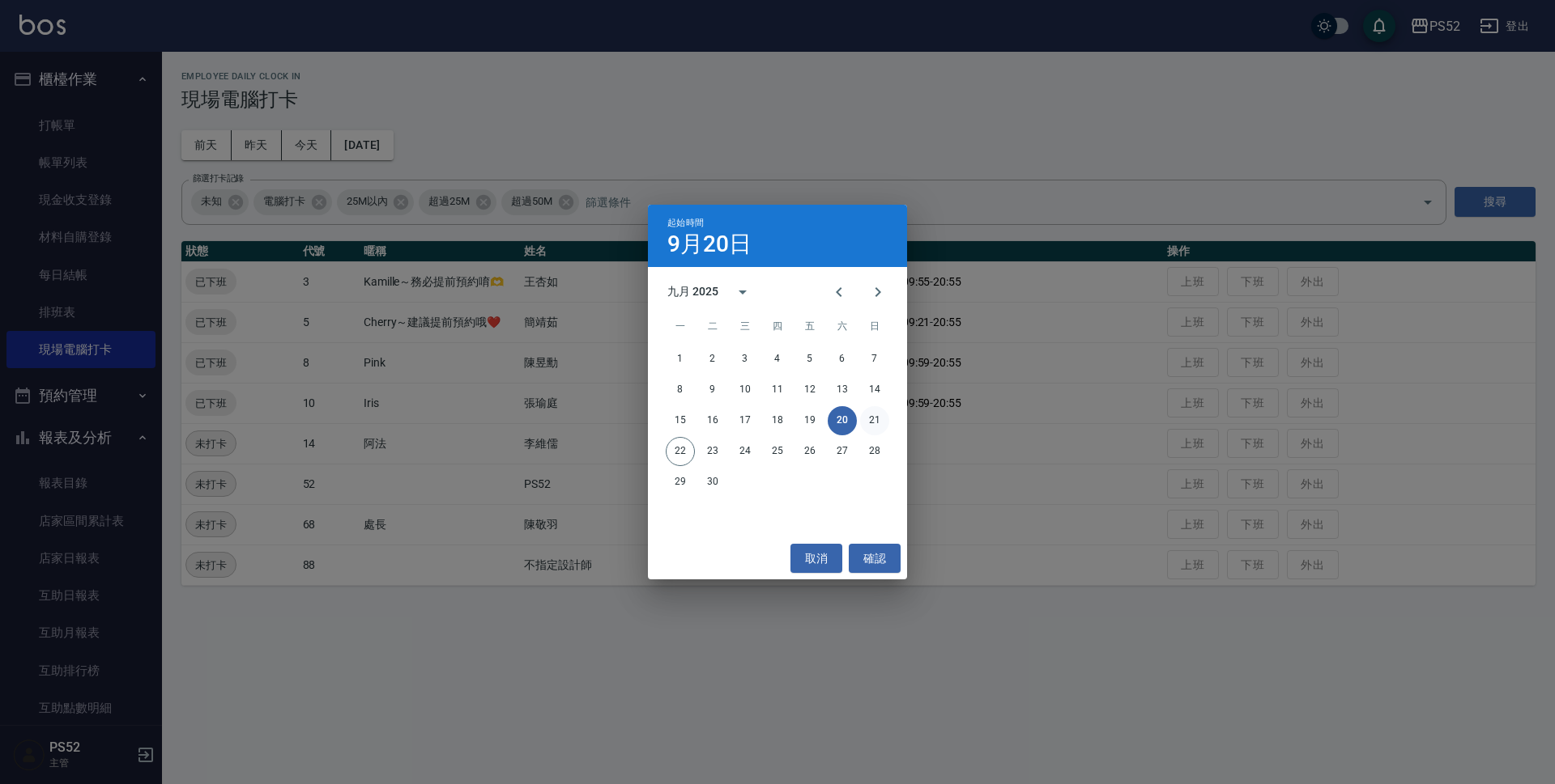
click at [874, 420] on button "21" at bounding box center [874, 421] width 29 height 29
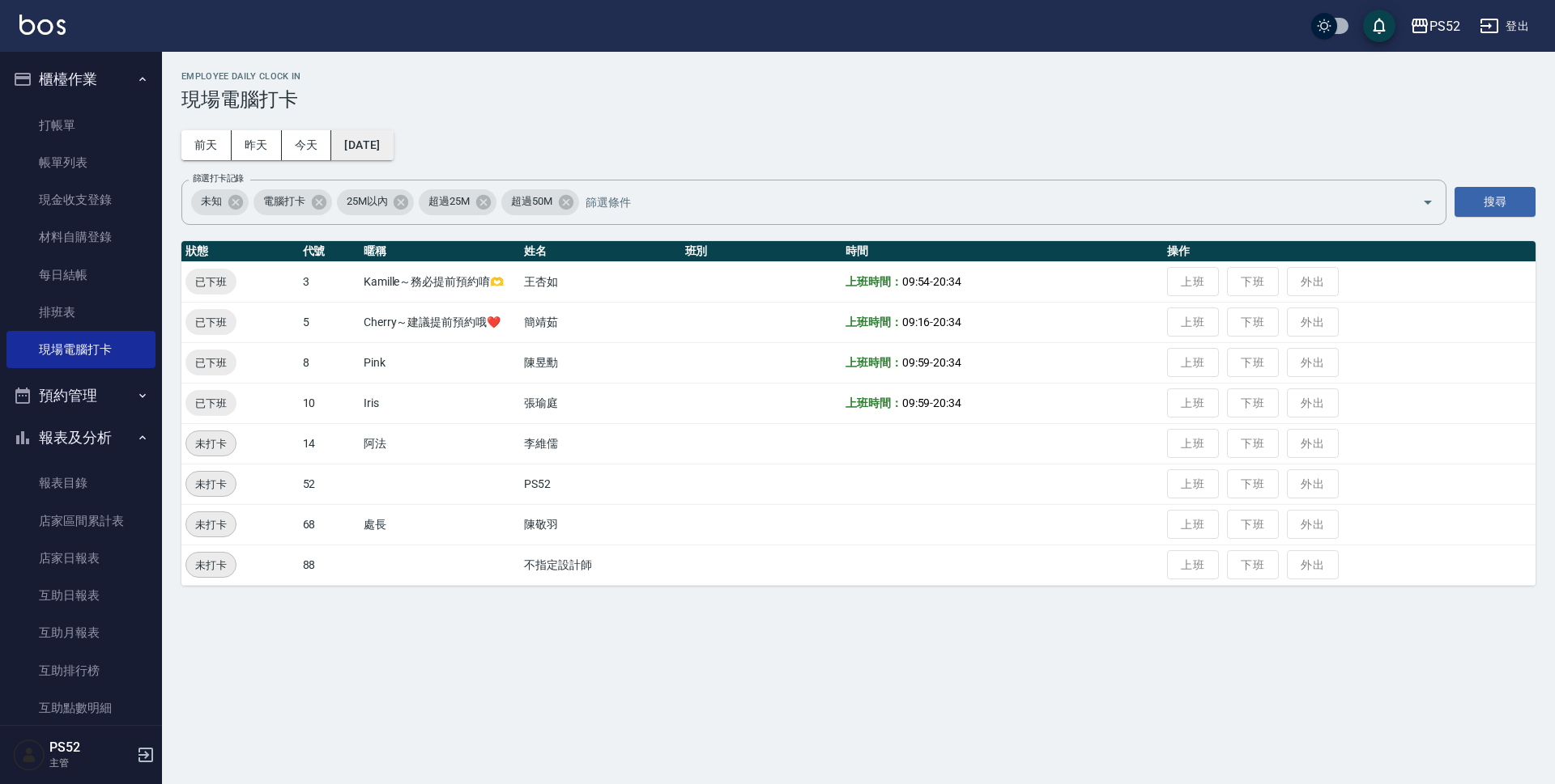
click at [375, 146] on button "[DATE]" at bounding box center [362, 145] width 62 height 30
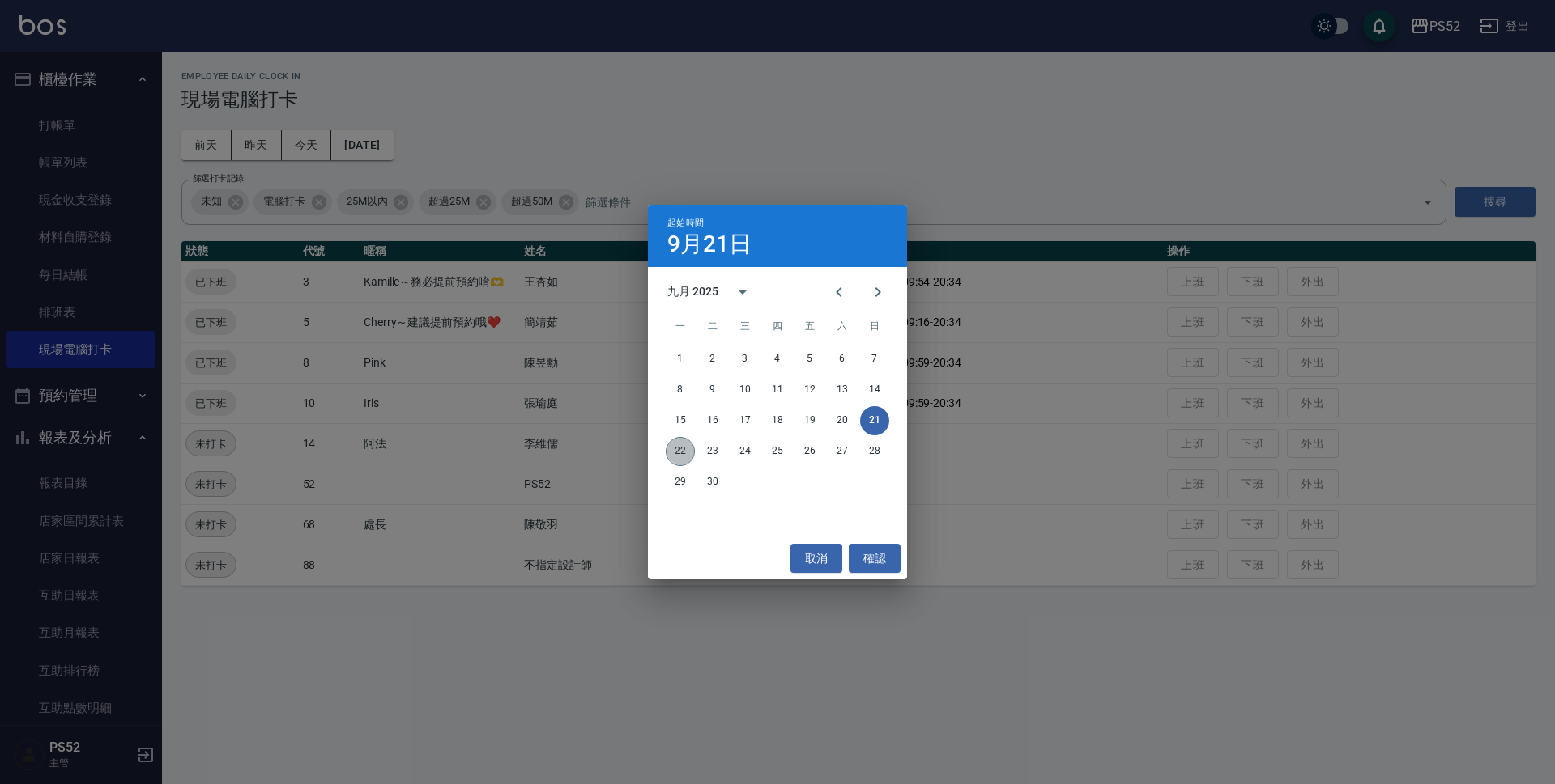
click at [686, 448] on button "22" at bounding box center [681, 452] width 29 height 29
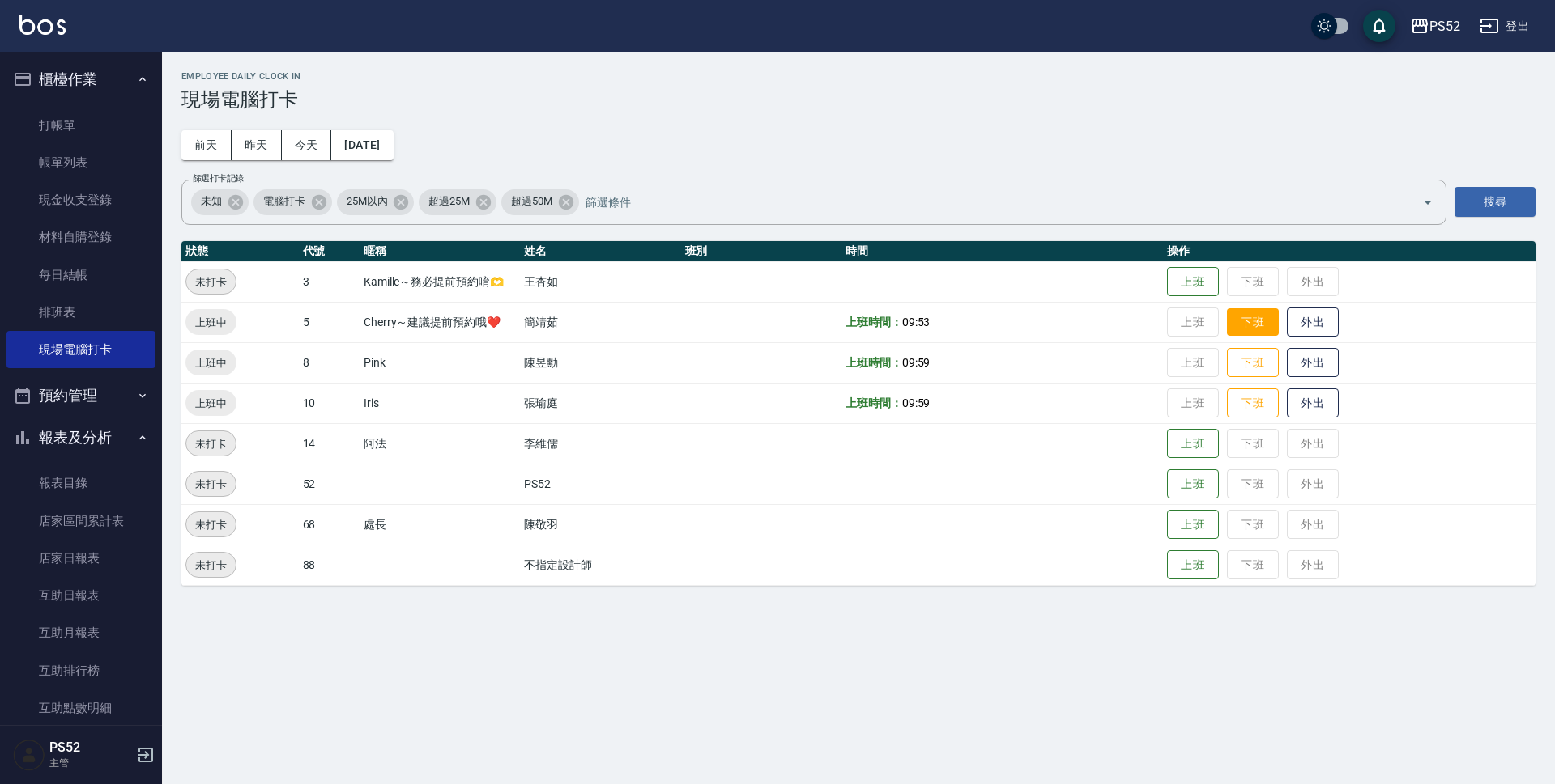
click at [1242, 317] on button "下班" at bounding box center [1252, 322] width 52 height 28
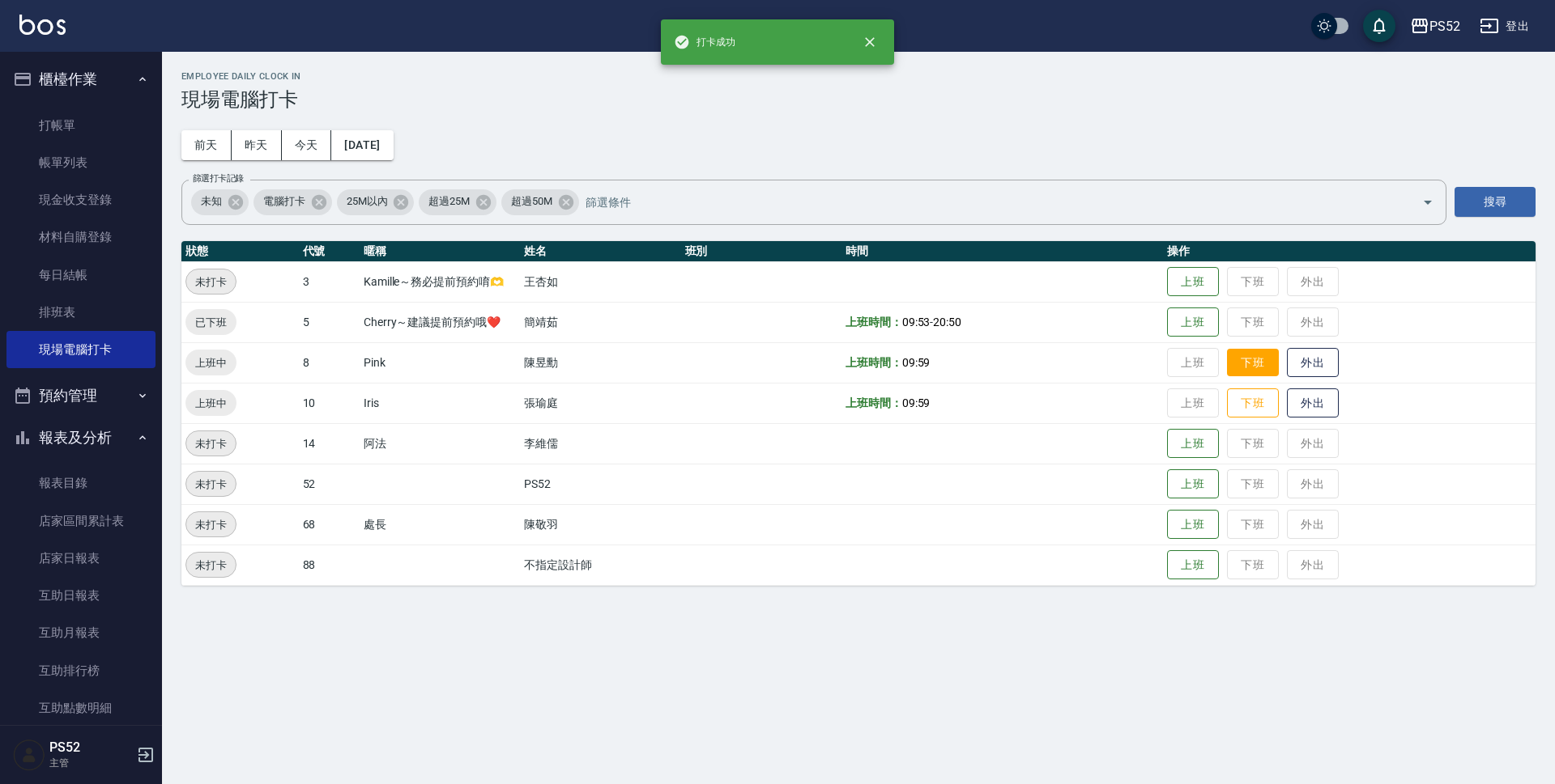
click at [1261, 368] on button "下班" at bounding box center [1252, 362] width 52 height 28
click at [1262, 409] on button "下班" at bounding box center [1252, 403] width 52 height 28
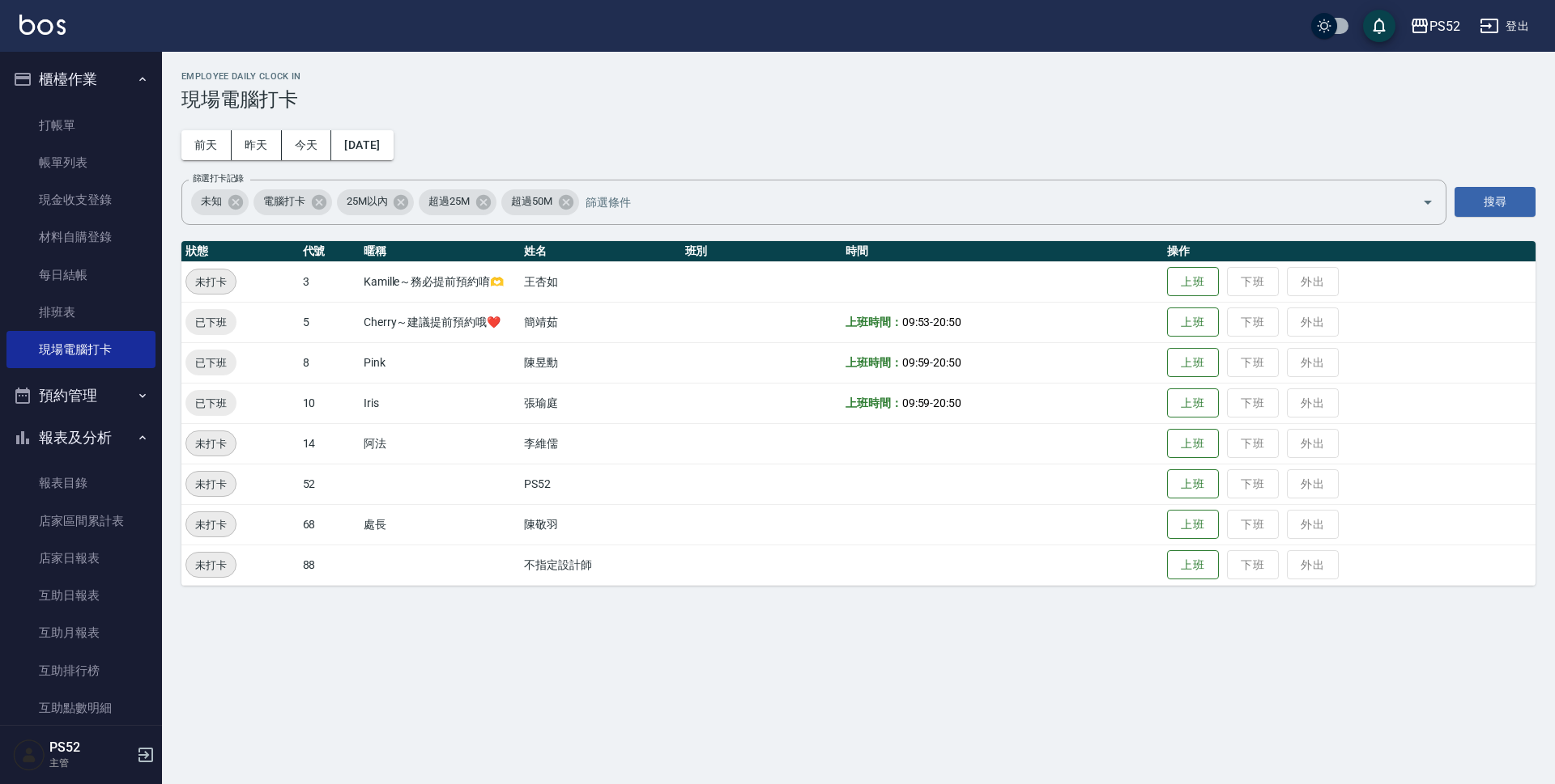
click at [961, 742] on div "Employee Daily Clock In 現場電腦打卡 前天 昨天 今天 2025/09/22 篩選打卡記錄 未知 電腦打卡 25M以內 超過25M 超…" at bounding box center [777, 392] width 1555 height 784
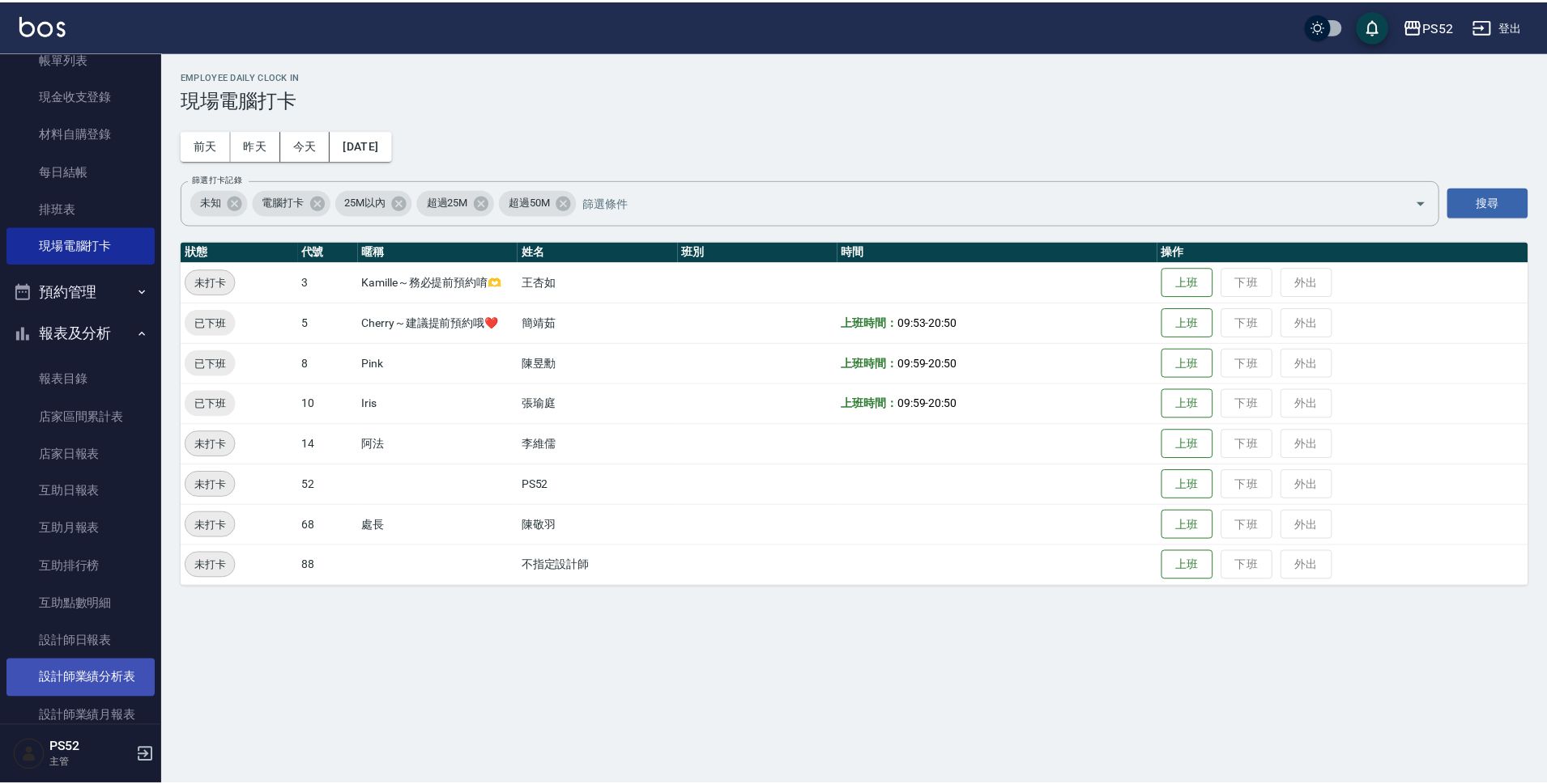
scroll to position [108, 0]
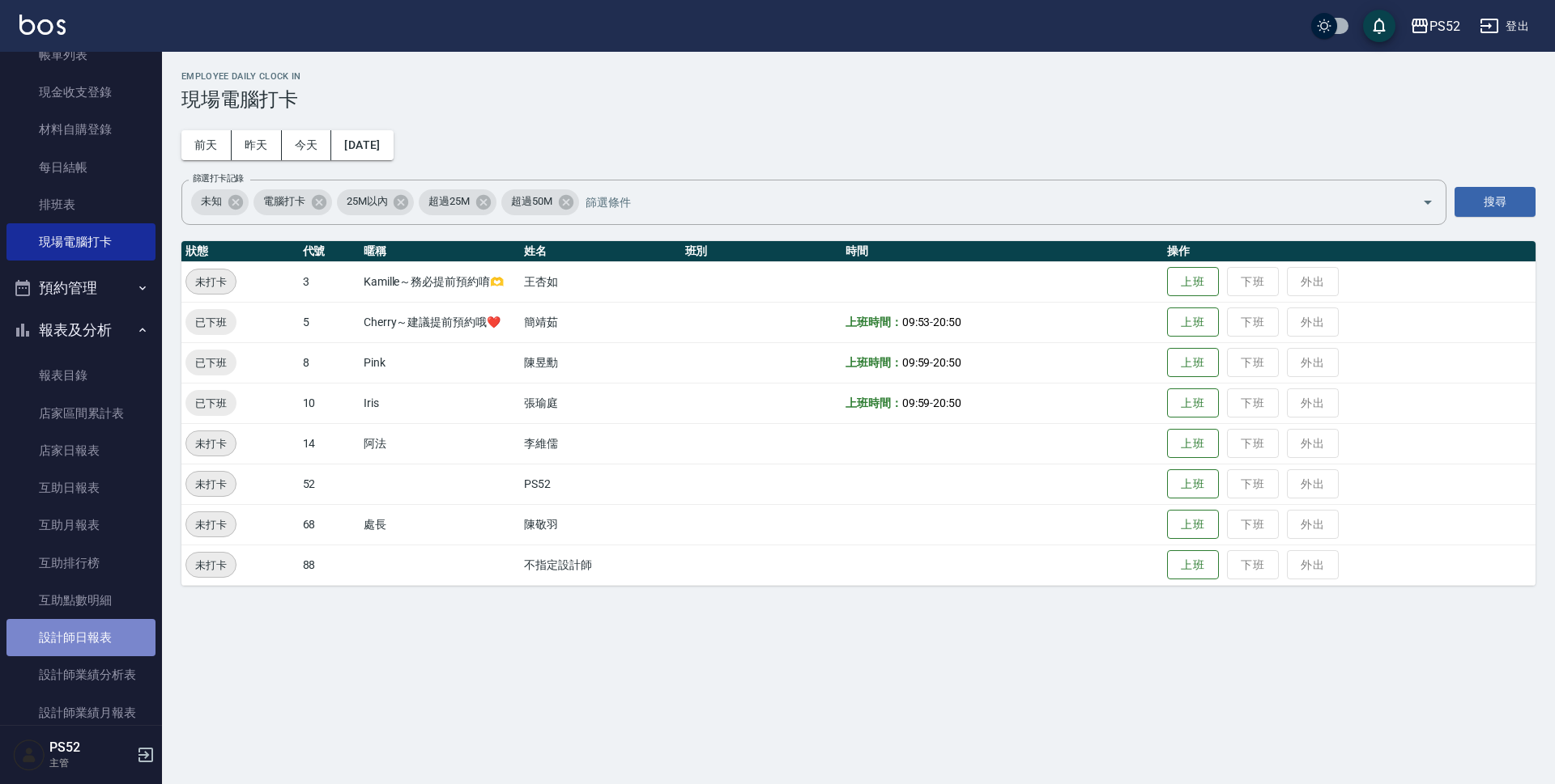
click at [91, 643] on link "設計師日報表" at bounding box center [81, 638] width 149 height 37
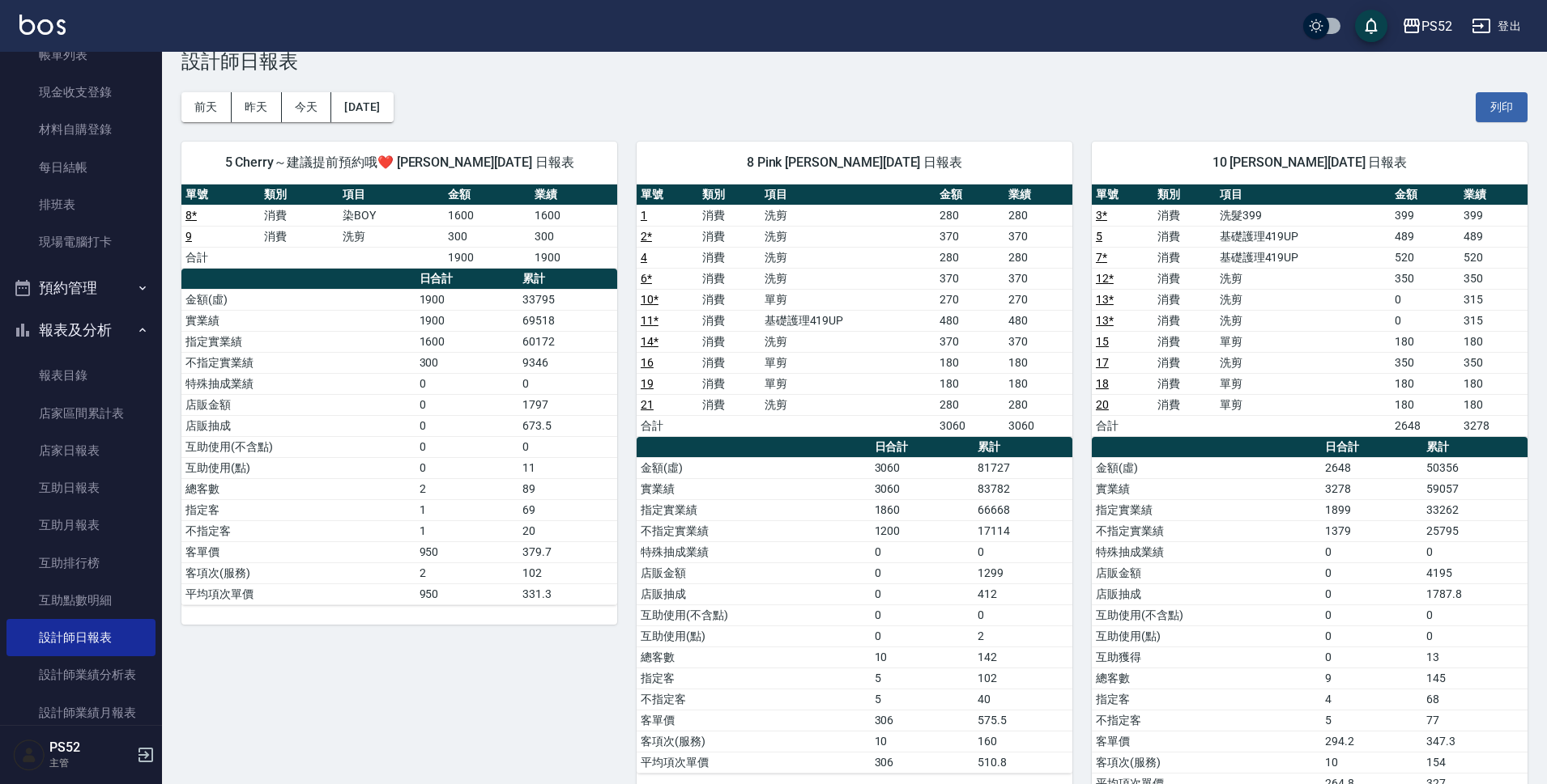
scroll to position [88, 0]
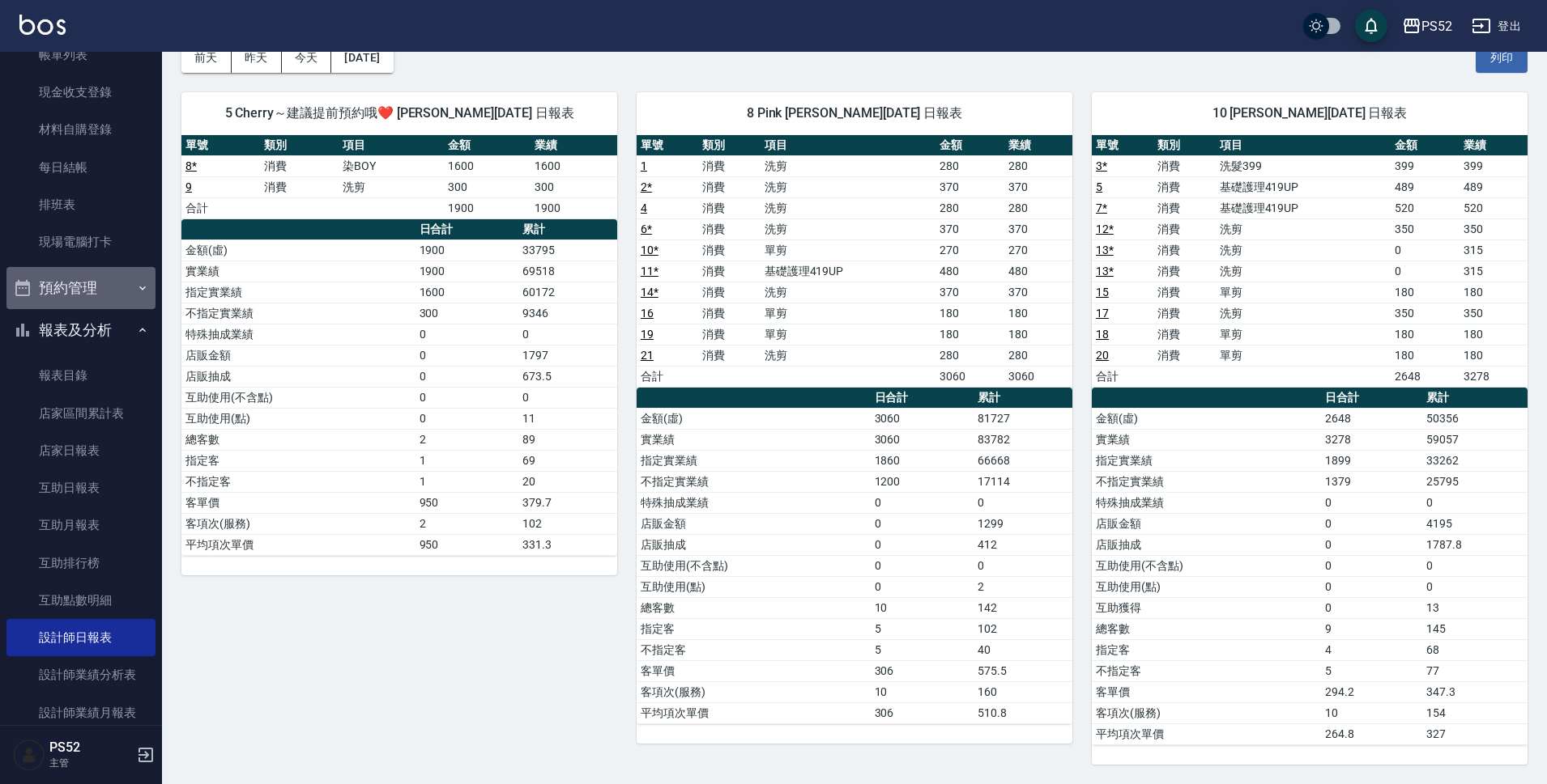
click at [108, 270] on button "預約管理" at bounding box center [81, 288] width 149 height 42
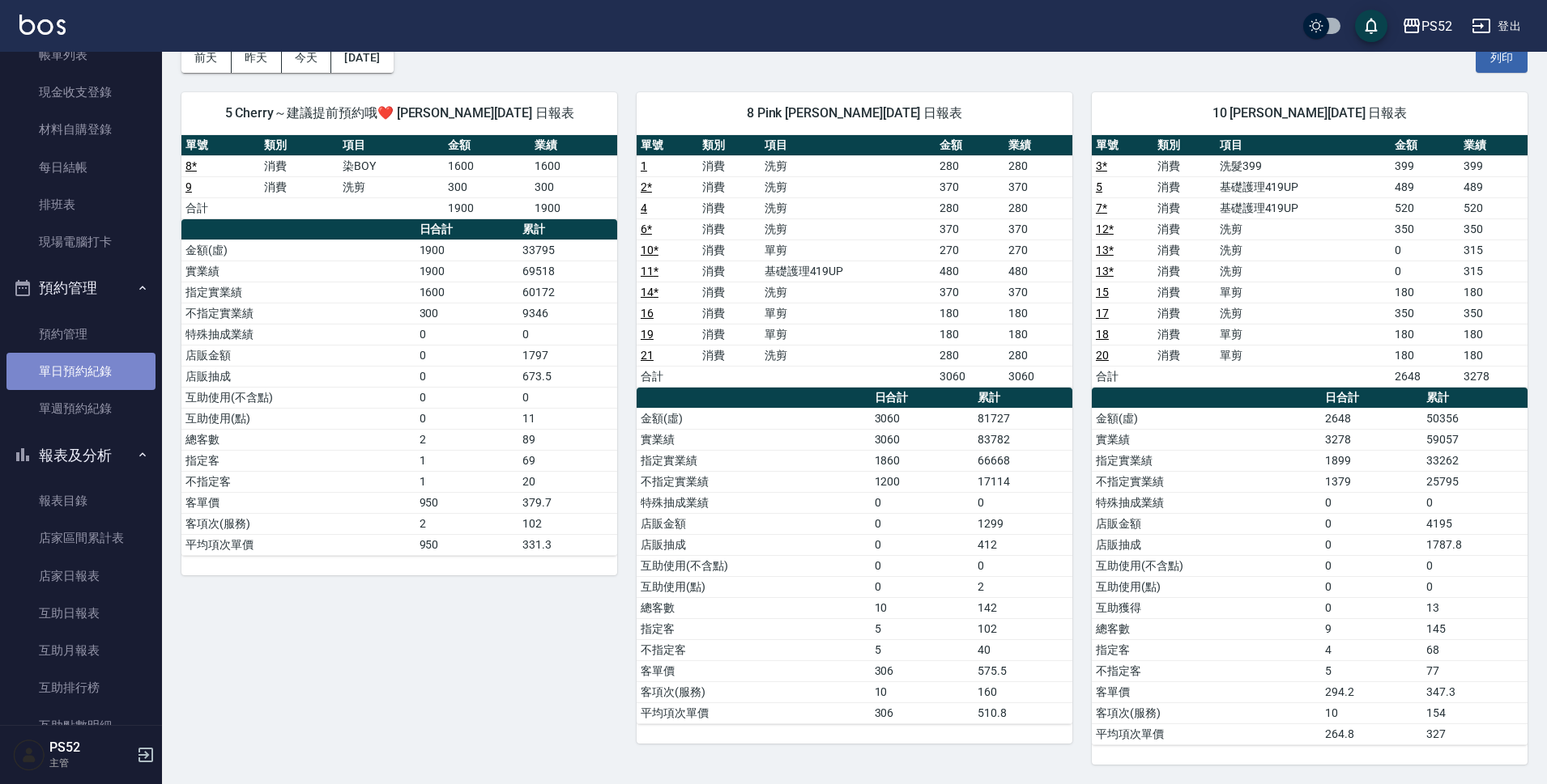
click at [106, 367] on link "單日預約紀錄" at bounding box center [81, 371] width 149 height 37
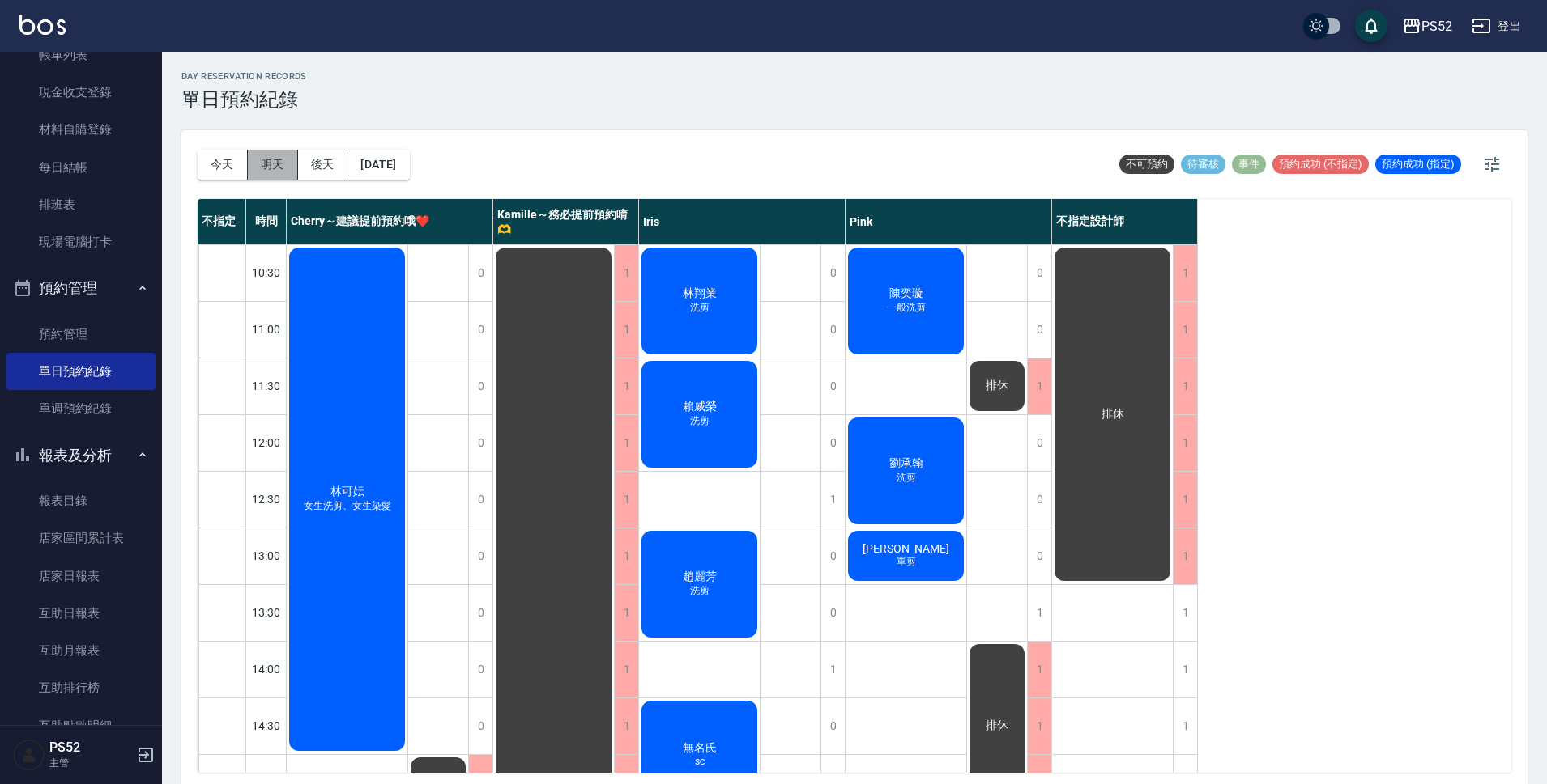
click at [257, 162] on button "明天" at bounding box center [273, 165] width 50 height 30
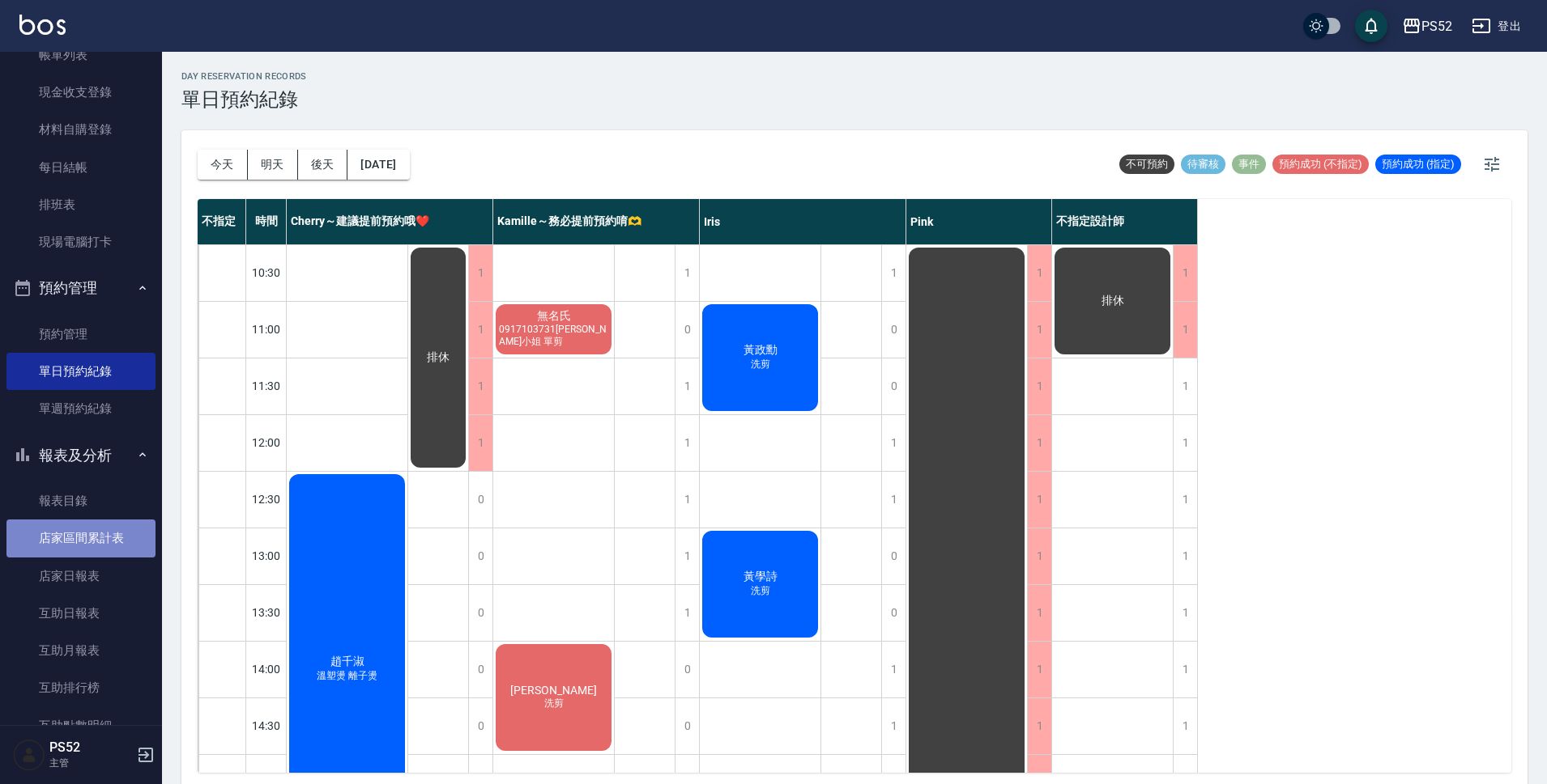
click at [81, 529] on link "店家區間累計表" at bounding box center [81, 538] width 149 height 37
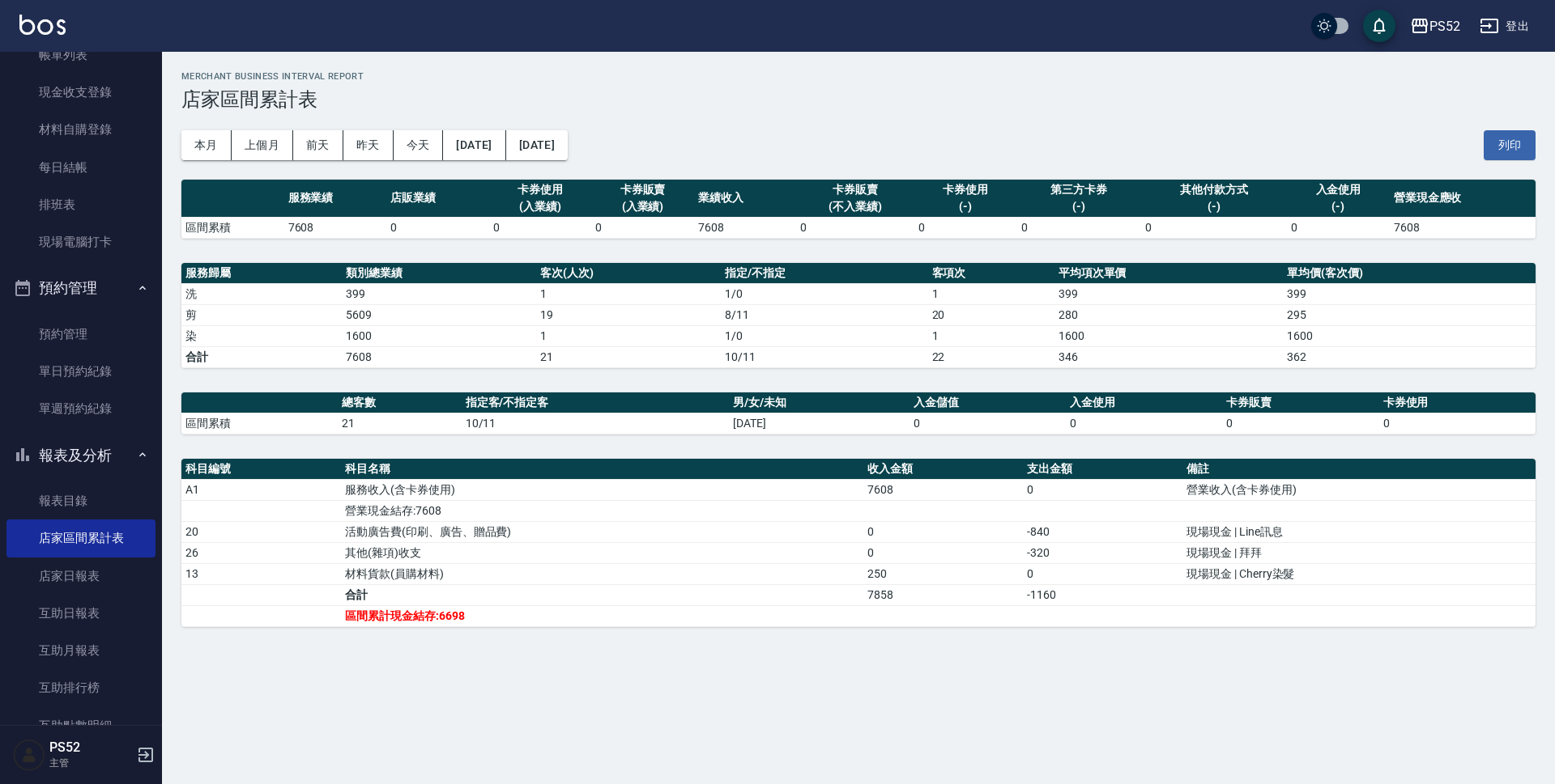
click at [1496, 24] on icon "button" at bounding box center [1489, 26] width 19 height 19
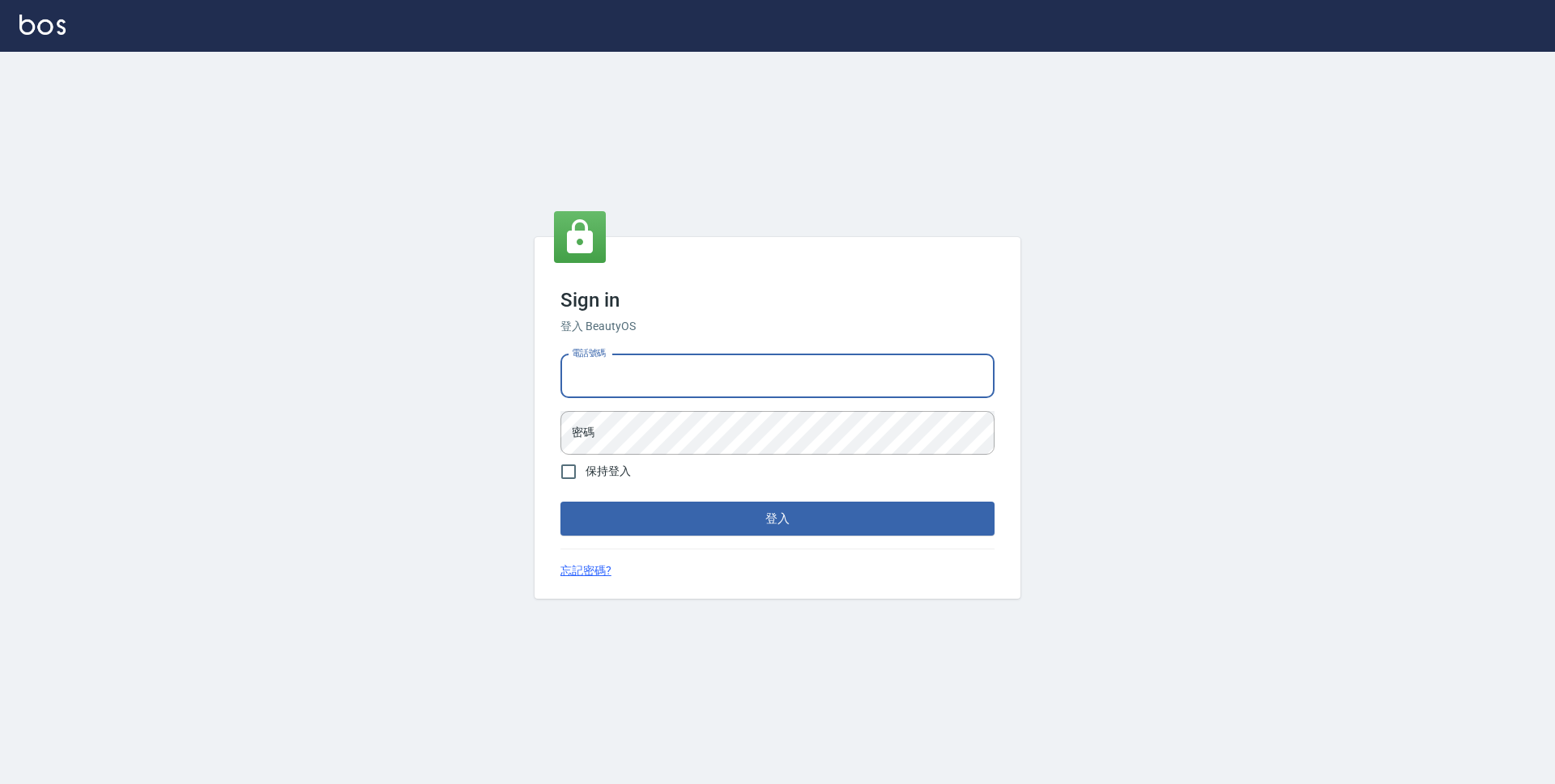
click at [790, 387] on input "電話號碼" at bounding box center [777, 376] width 434 height 44
type input "0910227858"
click at [561, 502] on button "登入" at bounding box center [777, 519] width 434 height 34
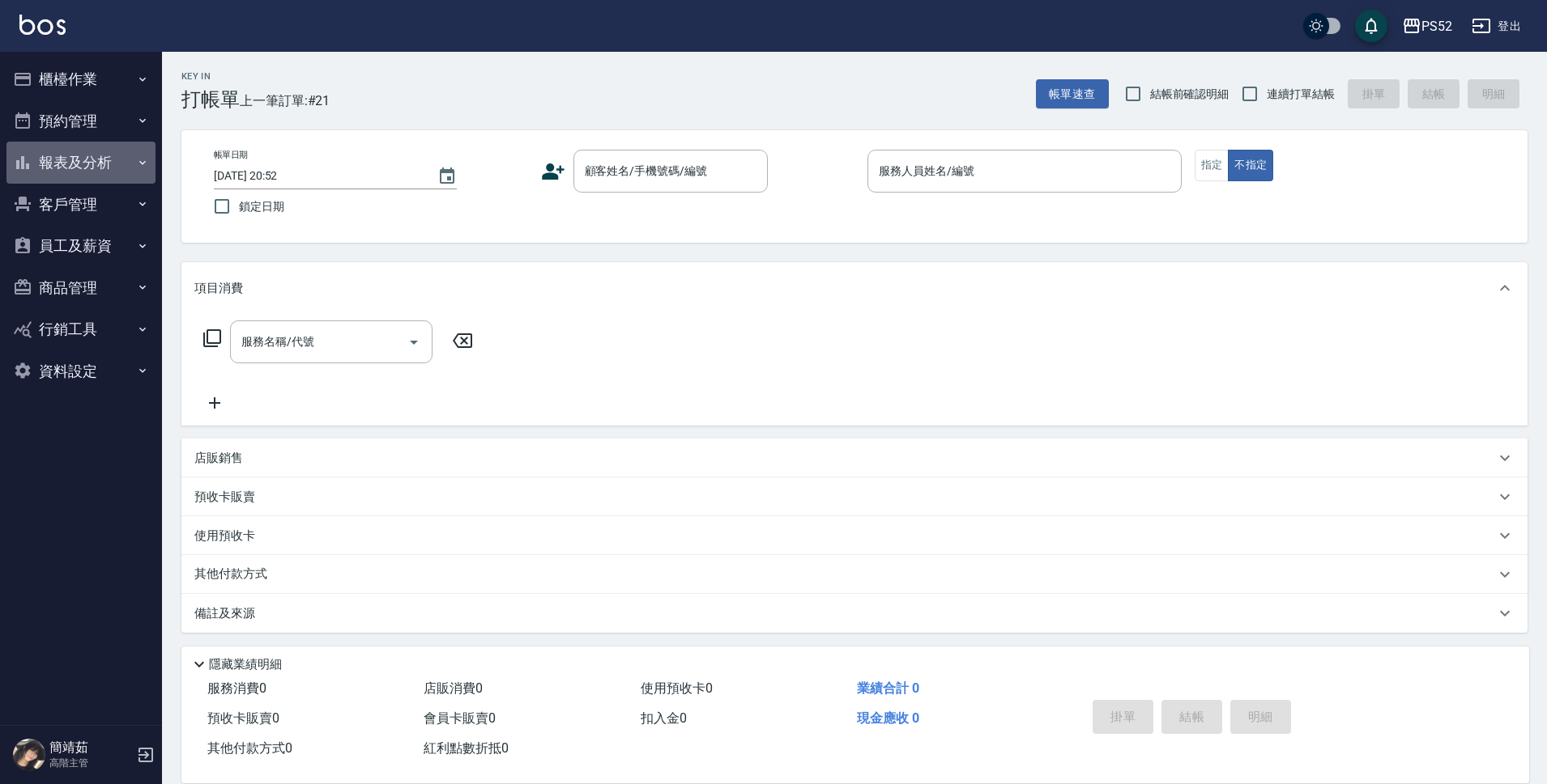
click at [92, 158] on button "報表及分析" at bounding box center [81, 163] width 149 height 42
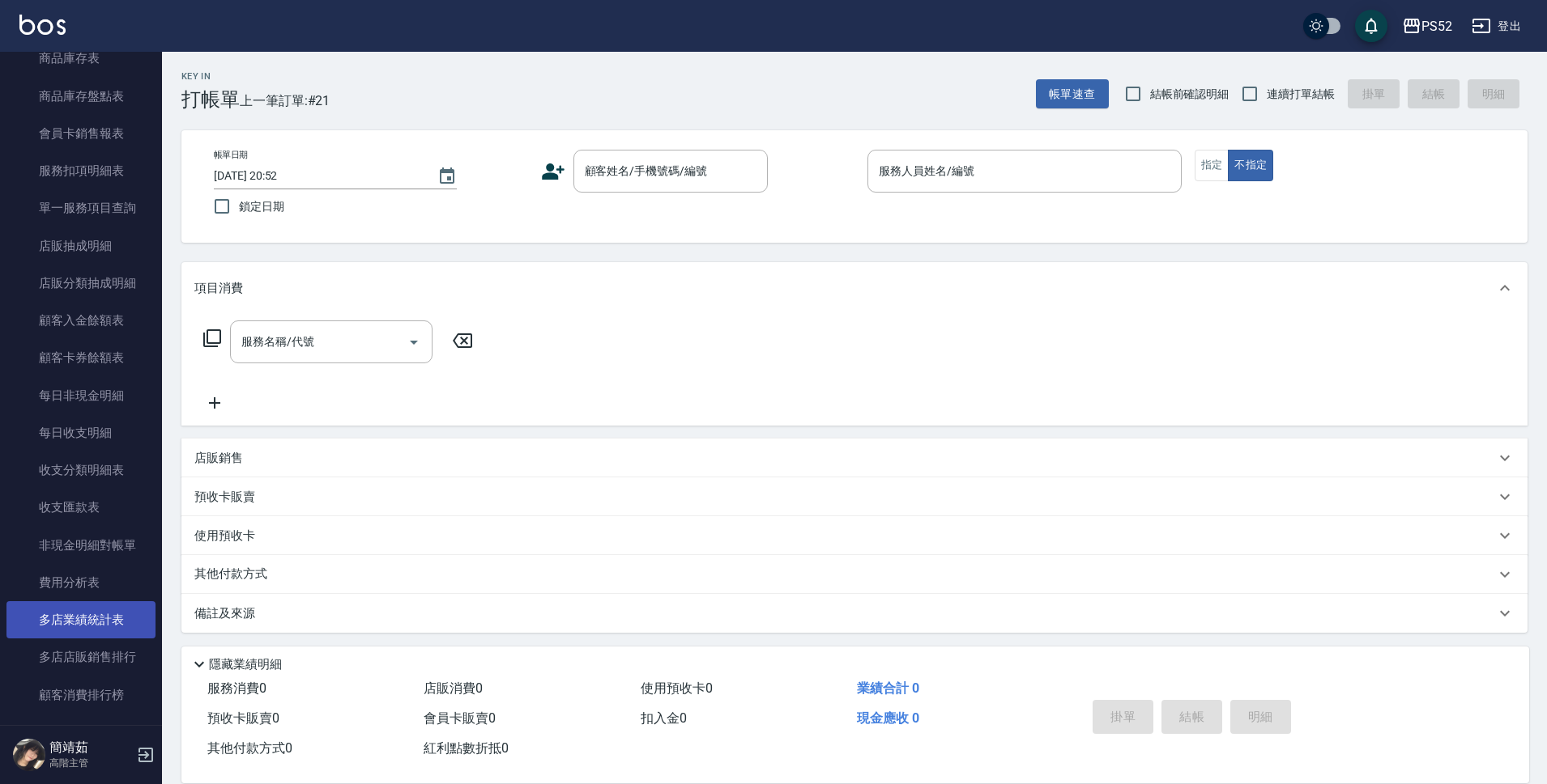
scroll to position [1026, 0]
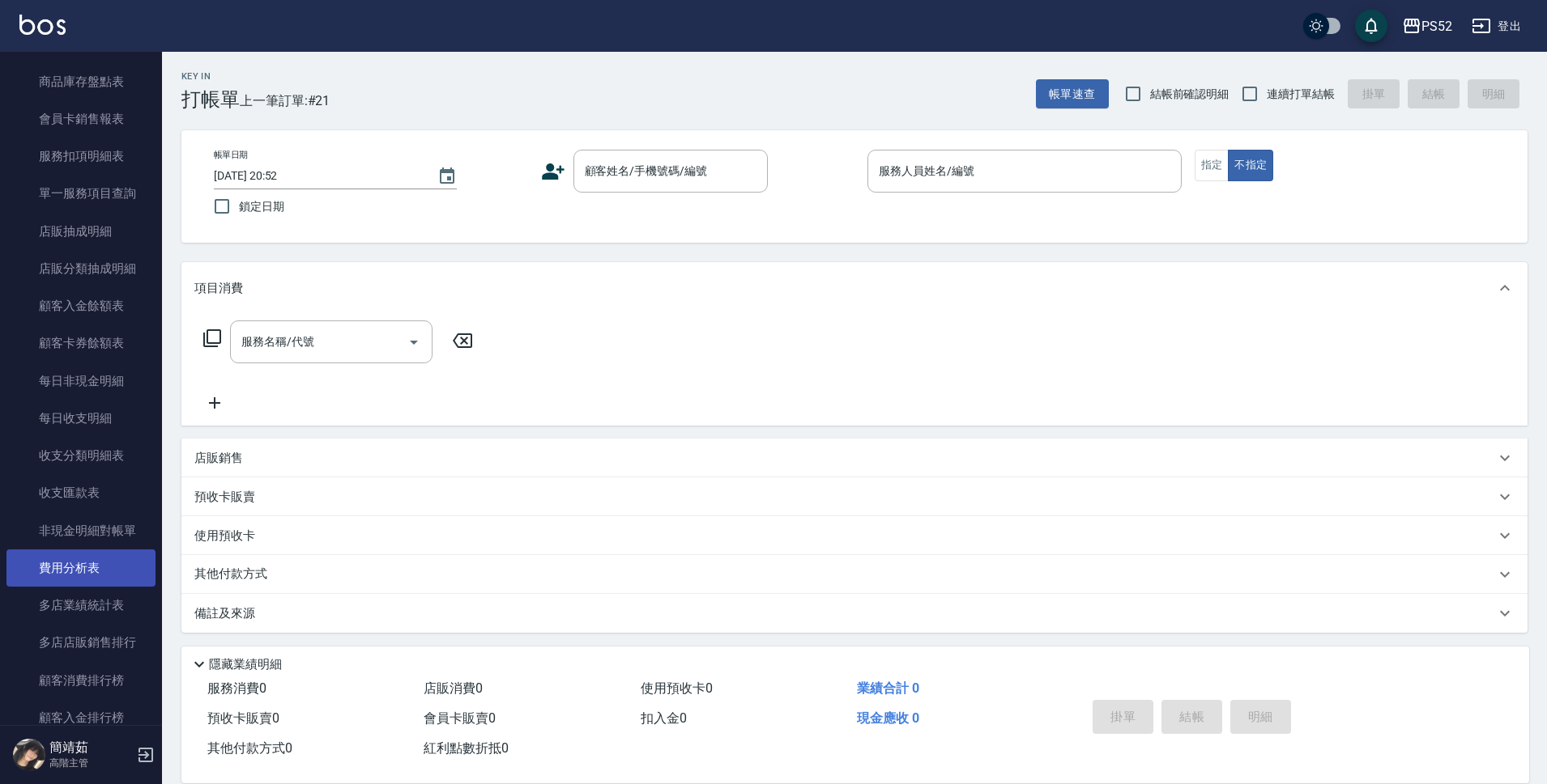
click at [82, 563] on link "費用分析表" at bounding box center [81, 568] width 149 height 37
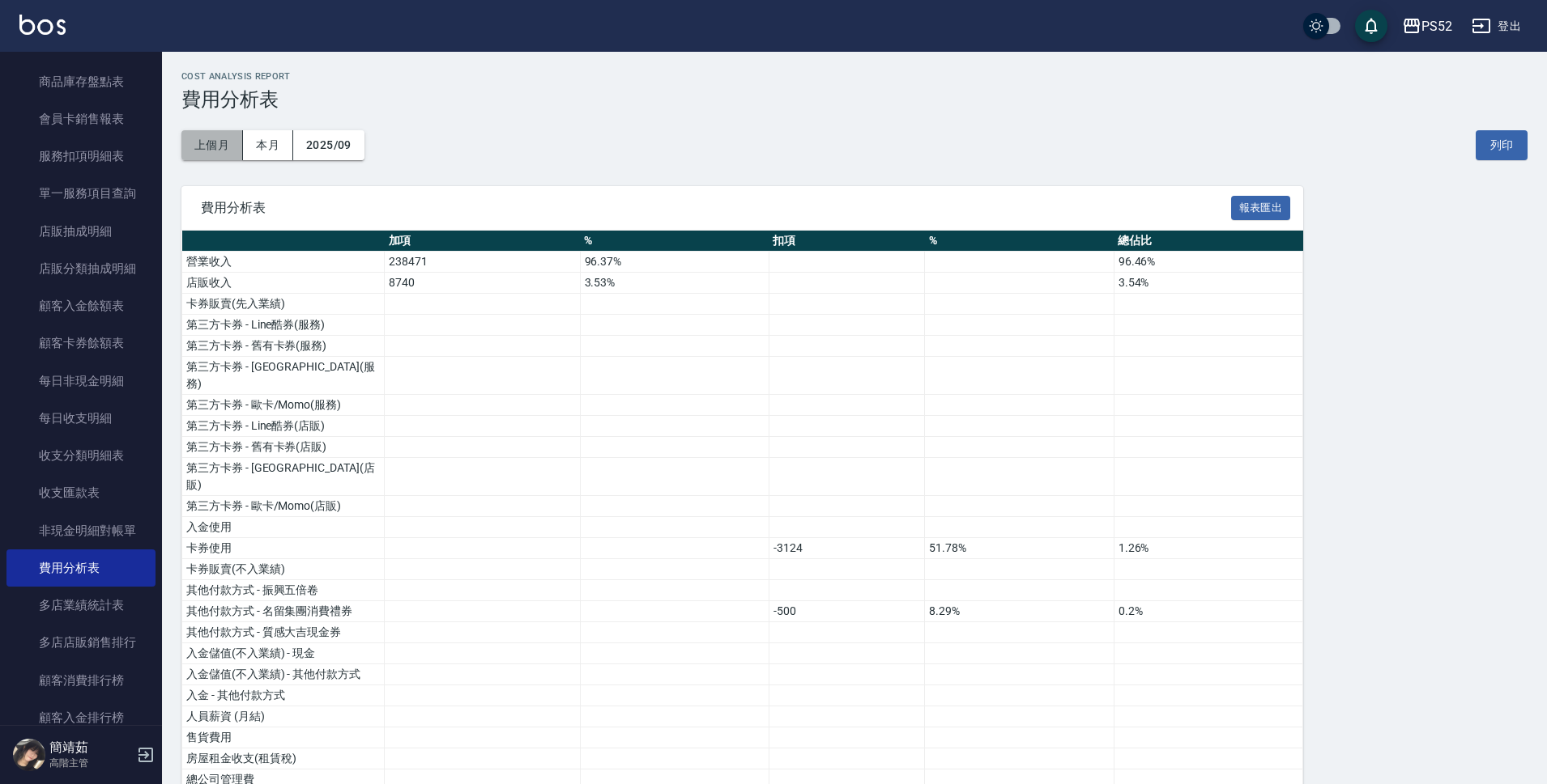
click at [205, 151] on button "上個月" at bounding box center [213, 145] width 62 height 30
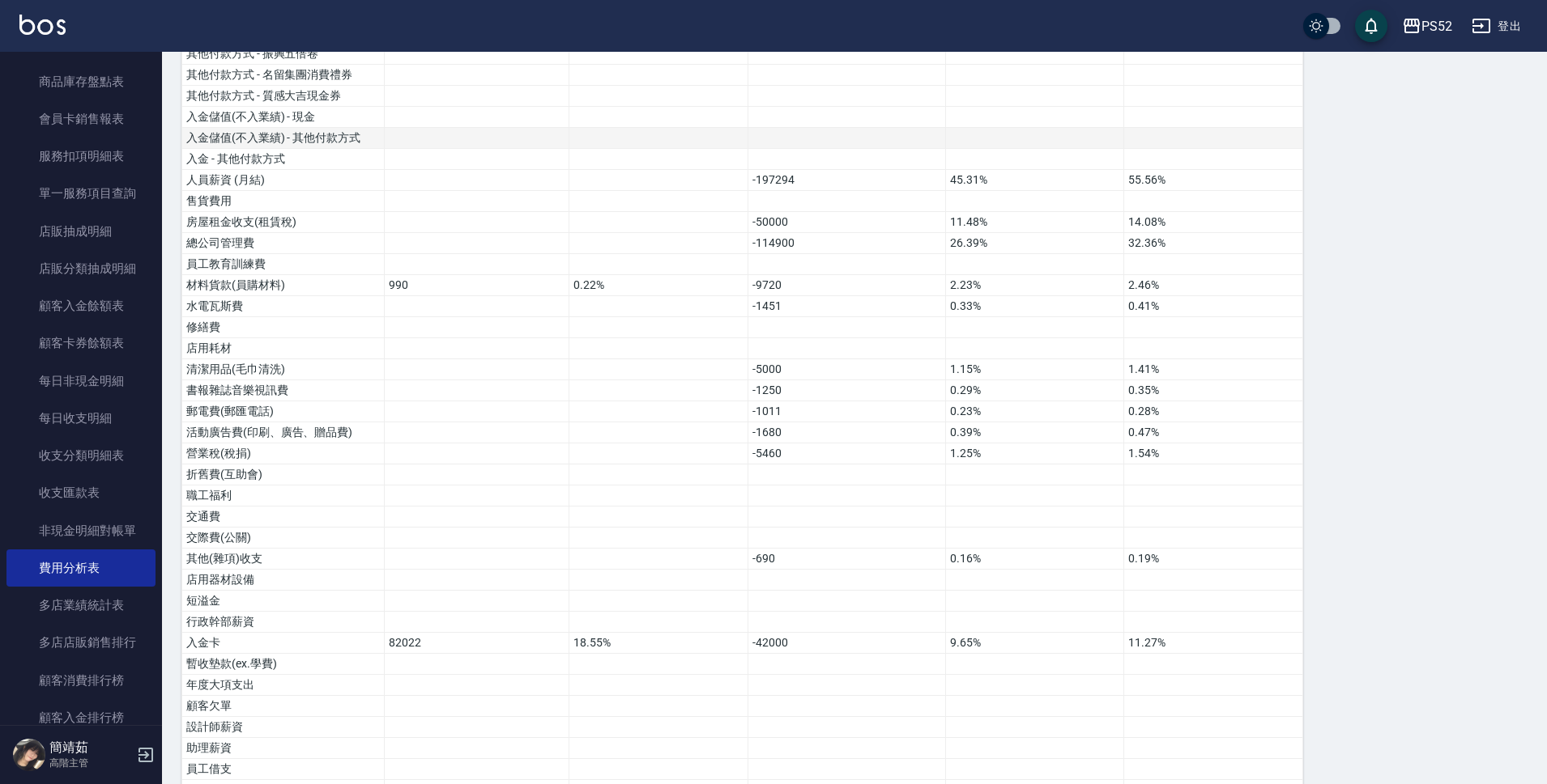
scroll to position [664, 0]
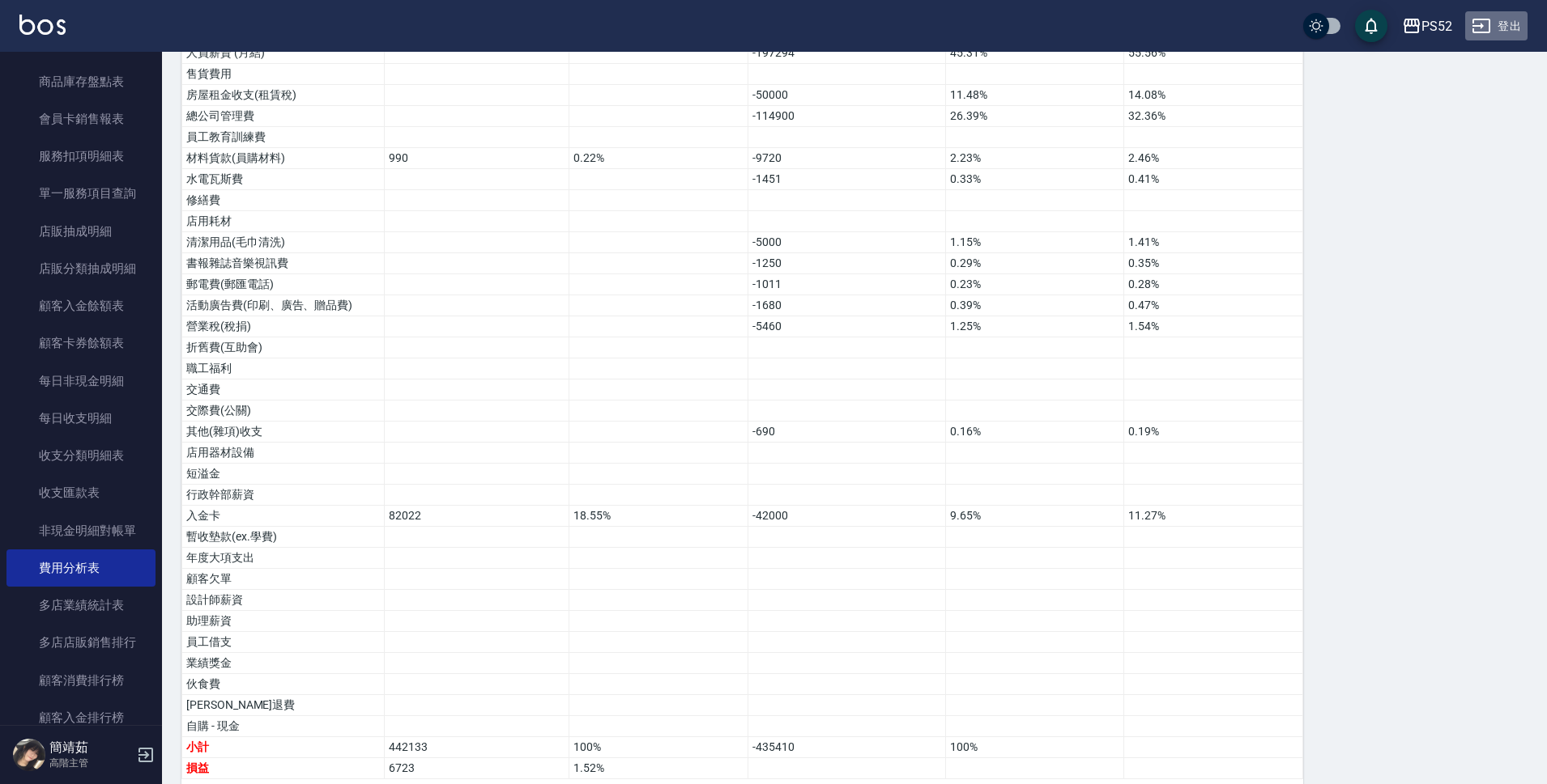
click at [1502, 34] on button "登出" at bounding box center [1496, 26] width 62 height 30
